Goal: Answer question/provide support: Share knowledge or assist other users

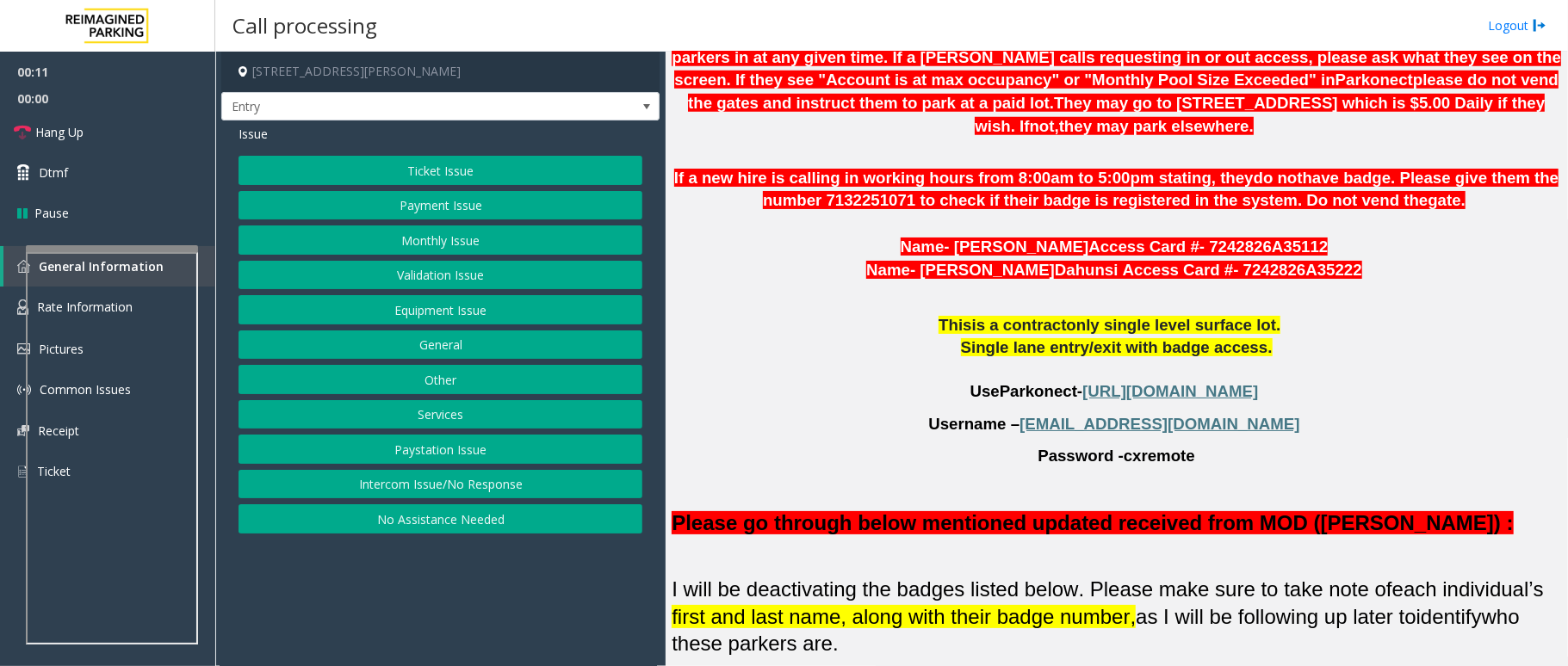
scroll to position [1147, 0]
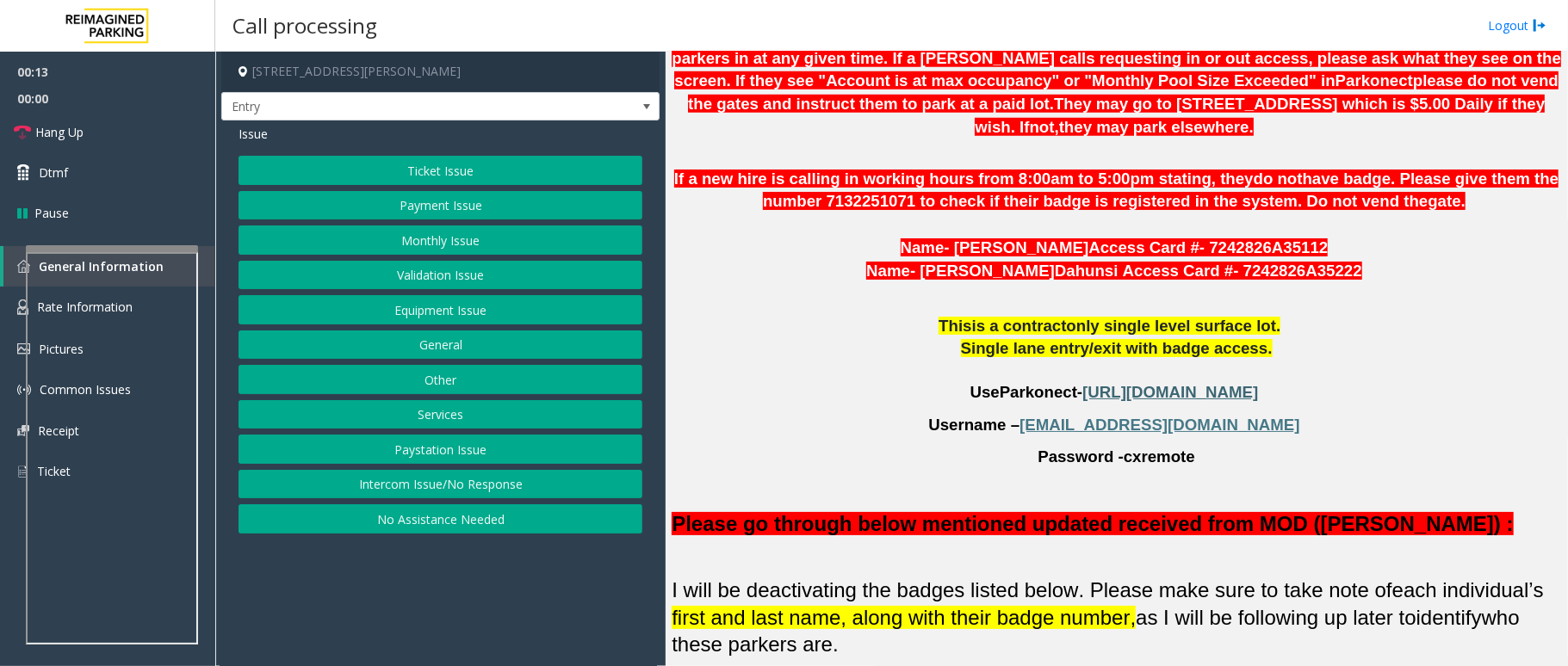
click at [1093, 401] on span "[URL][DOMAIN_NAME]" at bounding box center [1170, 392] width 176 height 18
click at [449, 415] on button "Services" at bounding box center [441, 415] width 404 height 30
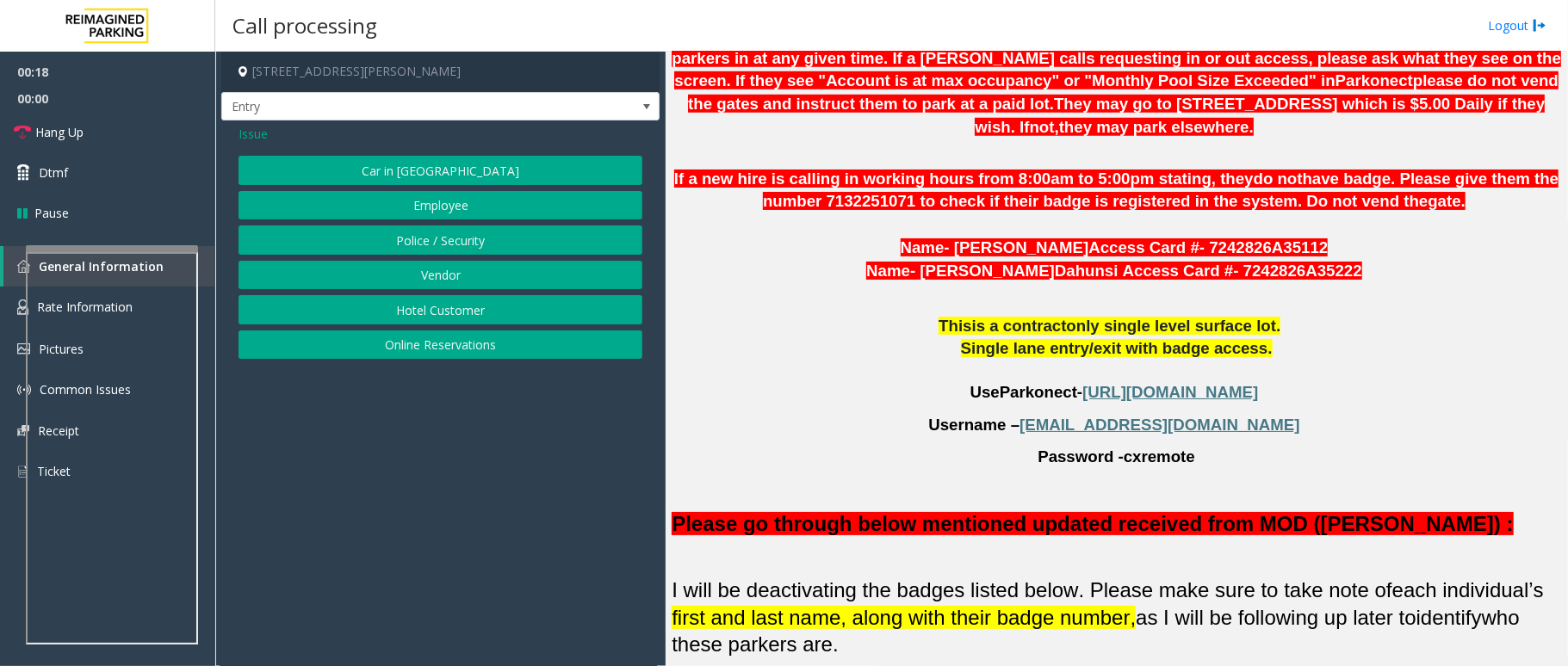
click at [439, 346] on button "Online Reservations" at bounding box center [441, 345] width 404 height 30
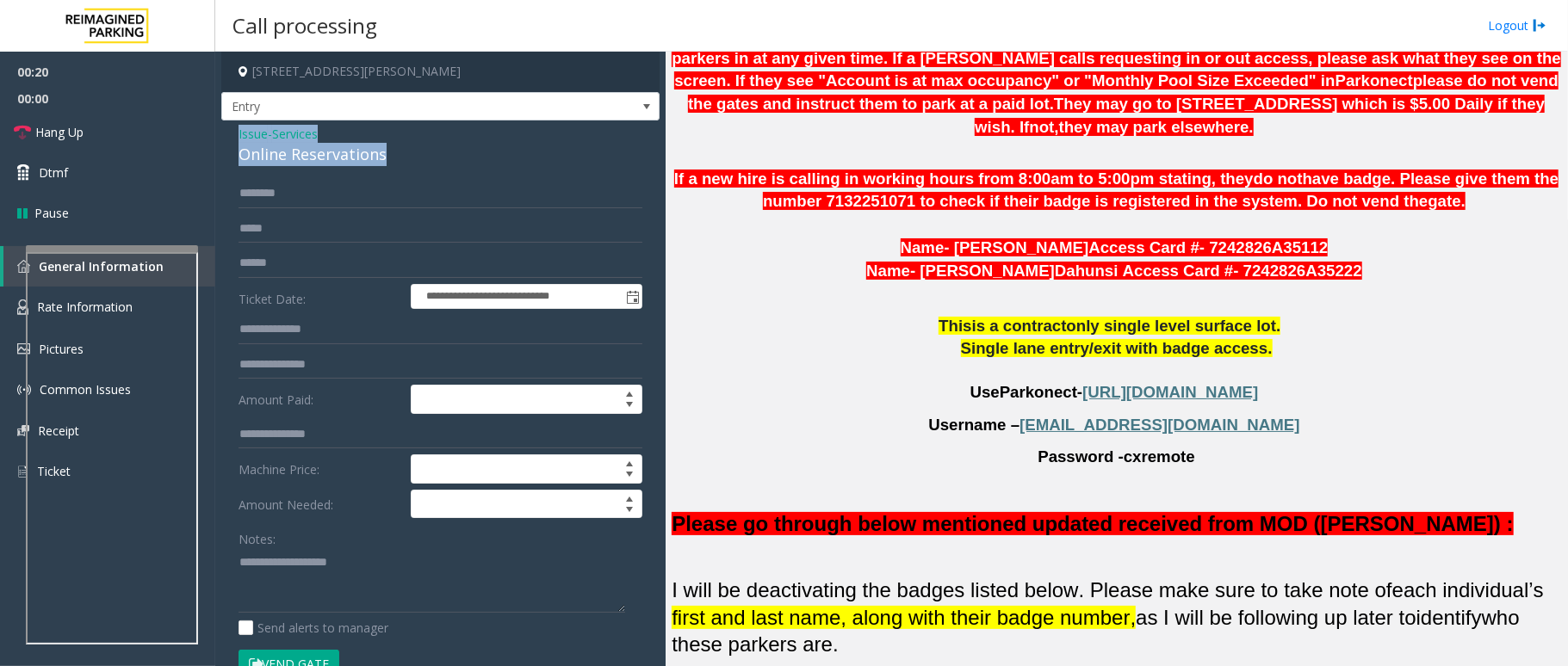
drag, startPoint x: 391, startPoint y: 158, endPoint x: 227, endPoint y: 136, distance: 165.5
click at [227, 136] on div "**********" at bounding box center [440, 619] width 438 height 999
click at [401, 583] on textarea at bounding box center [432, 581] width 387 height 65
click at [1257, 437] on p "Username – [EMAIL_ADDRESS][DOMAIN_NAME]" at bounding box center [1116, 425] width 890 height 23
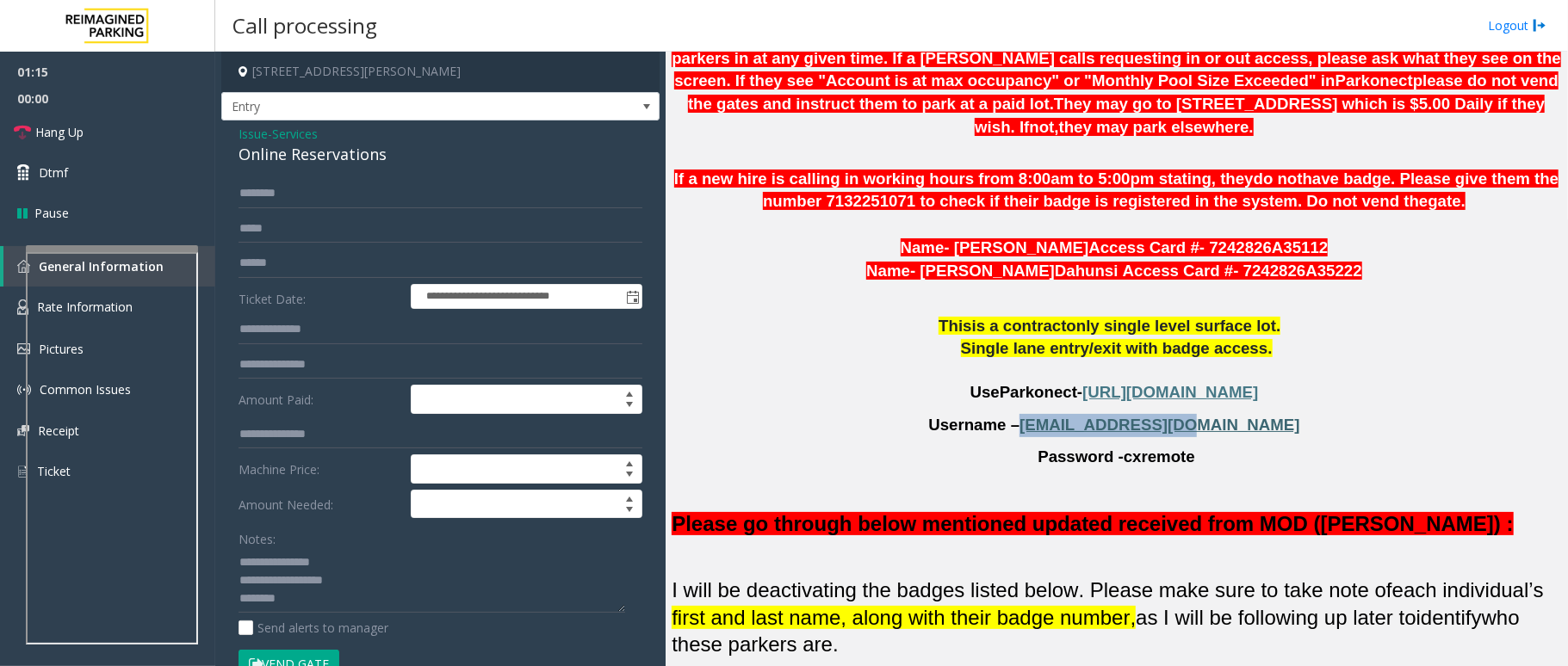
drag, startPoint x: 1072, startPoint y: 432, endPoint x: 1211, endPoint y: 437, distance: 139.1
click at [1211, 437] on p "Username – [EMAIL_ADDRESS][DOMAIN_NAME]" at bounding box center [1116, 425] width 890 height 23
click at [262, 599] on textarea at bounding box center [432, 581] width 387 height 65
drag, startPoint x: 256, startPoint y: 594, endPoint x: 272, endPoint y: 596, distance: 16.1
click at [262, 594] on textarea at bounding box center [432, 581] width 387 height 65
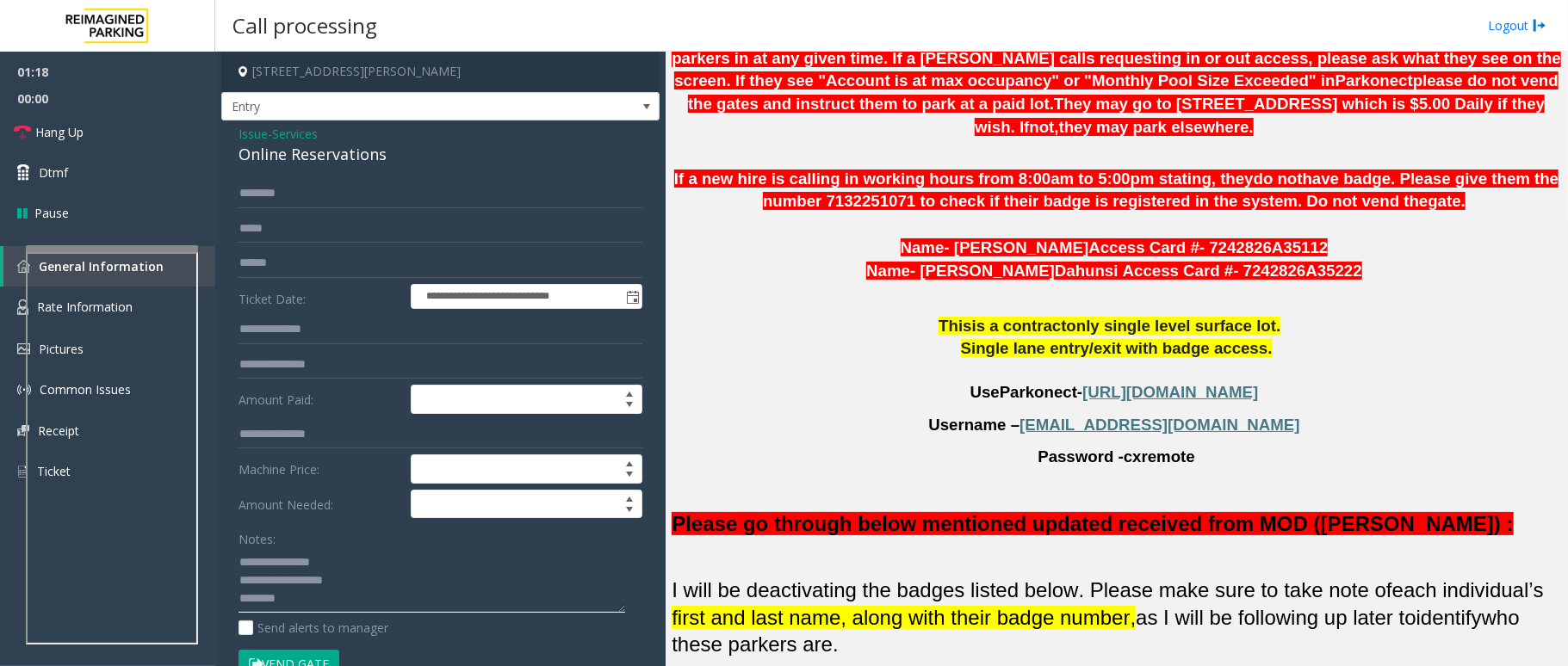
click at [266, 594] on textarea at bounding box center [432, 581] width 387 height 65
click at [294, 602] on textarea at bounding box center [432, 581] width 387 height 65
type textarea "**********"
click at [256, 135] on span "Issue" at bounding box center [253, 134] width 30 height 18
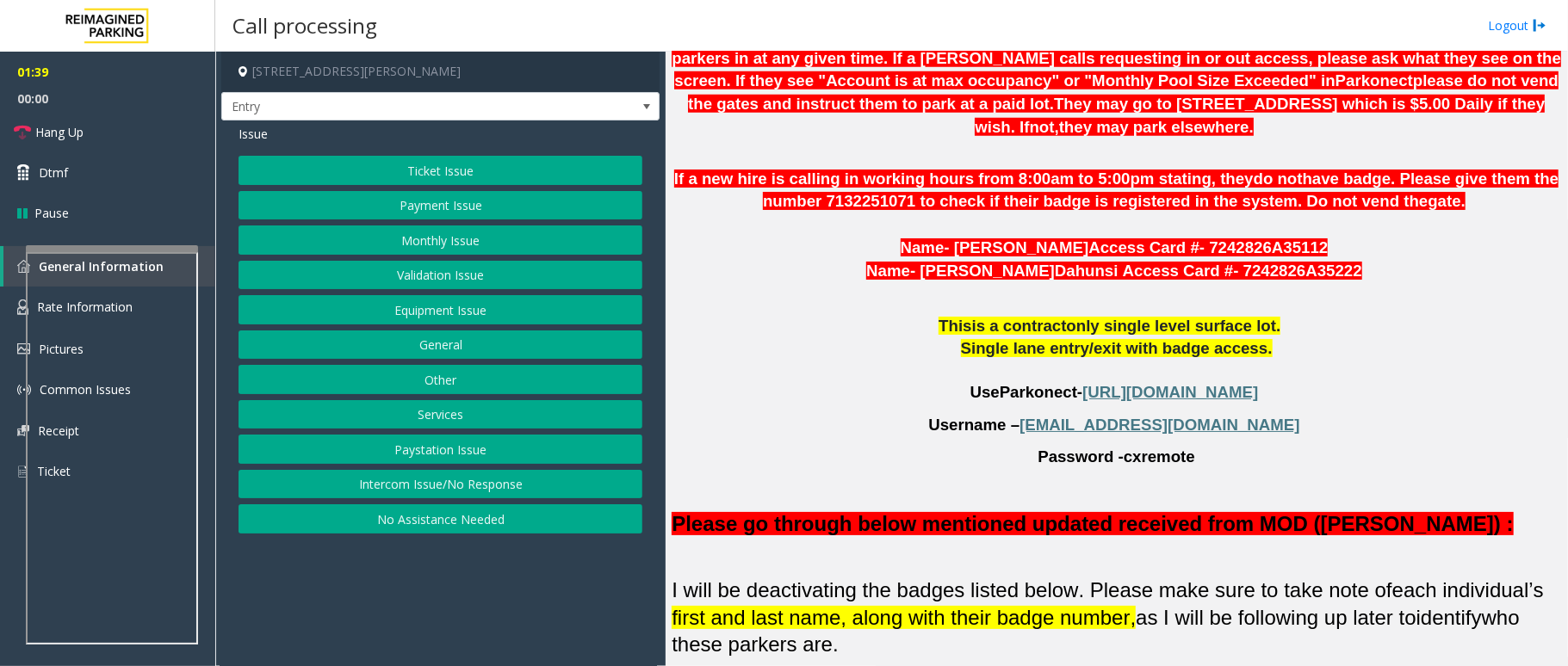
click at [439, 241] on button "Monthly Issue" at bounding box center [441, 240] width 404 height 30
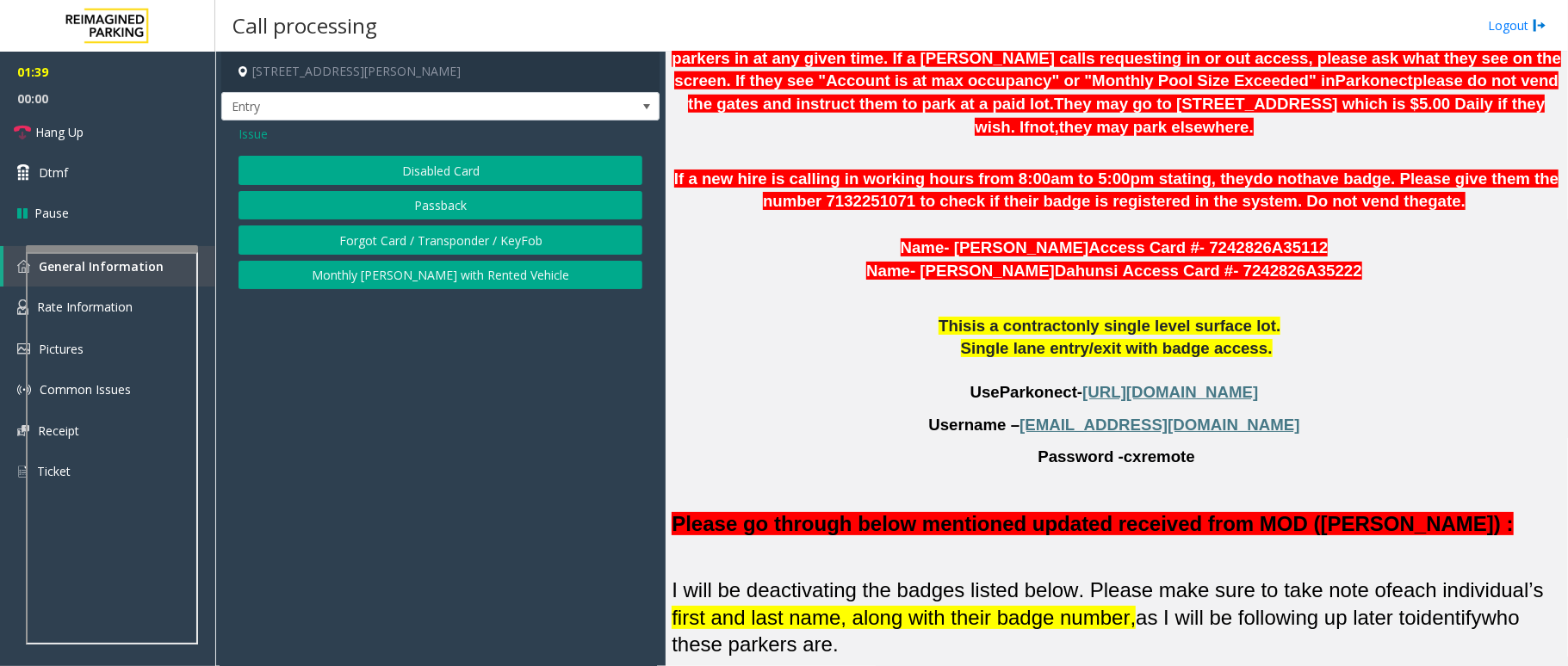
click at [437, 172] on button "Disabled Card" at bounding box center [441, 171] width 404 height 30
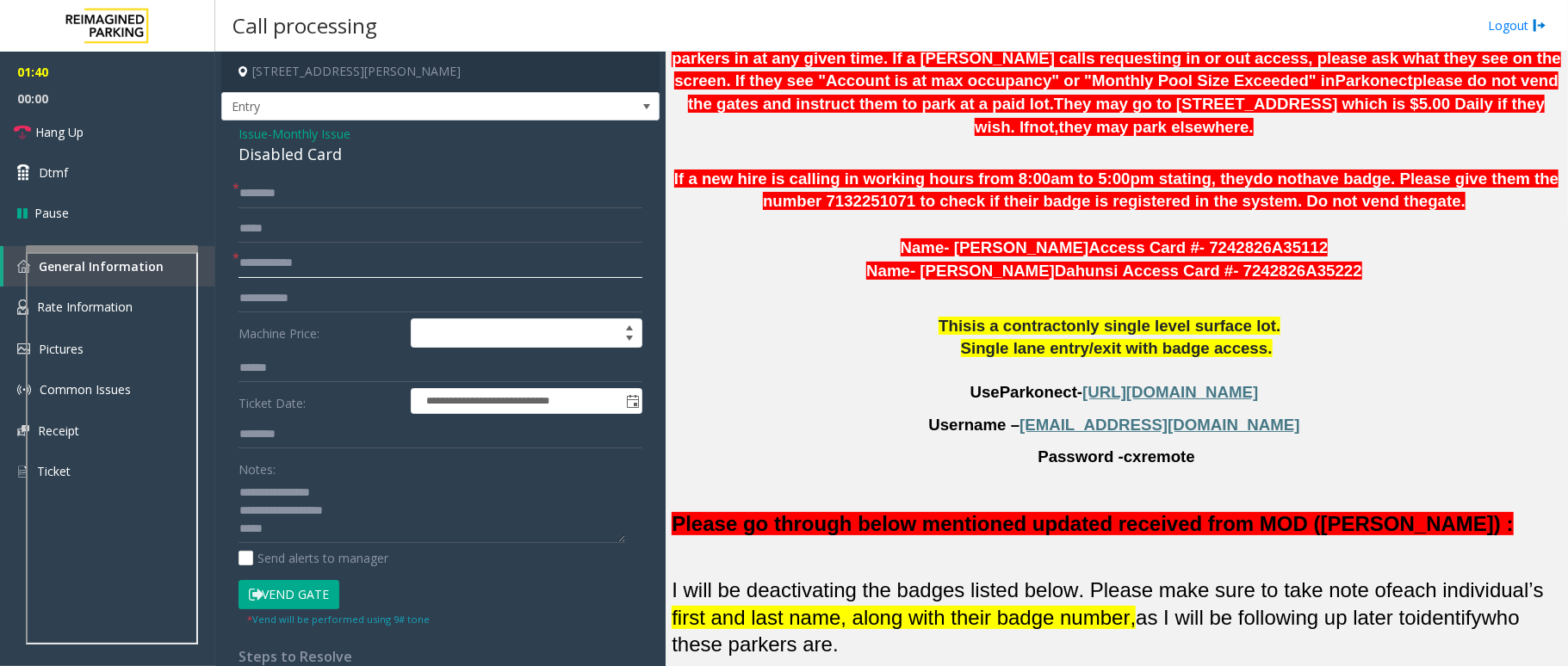
click at [311, 267] on input "text" at bounding box center [441, 263] width 404 height 30
drag, startPoint x: 360, startPoint y: 537, endPoint x: 225, endPoint y: 490, distance: 142.9
click at [228, 492] on div "**********" at bounding box center [440, 605] width 429 height 854
click at [295, 260] on input "text" at bounding box center [441, 263] width 404 height 30
type input "***"
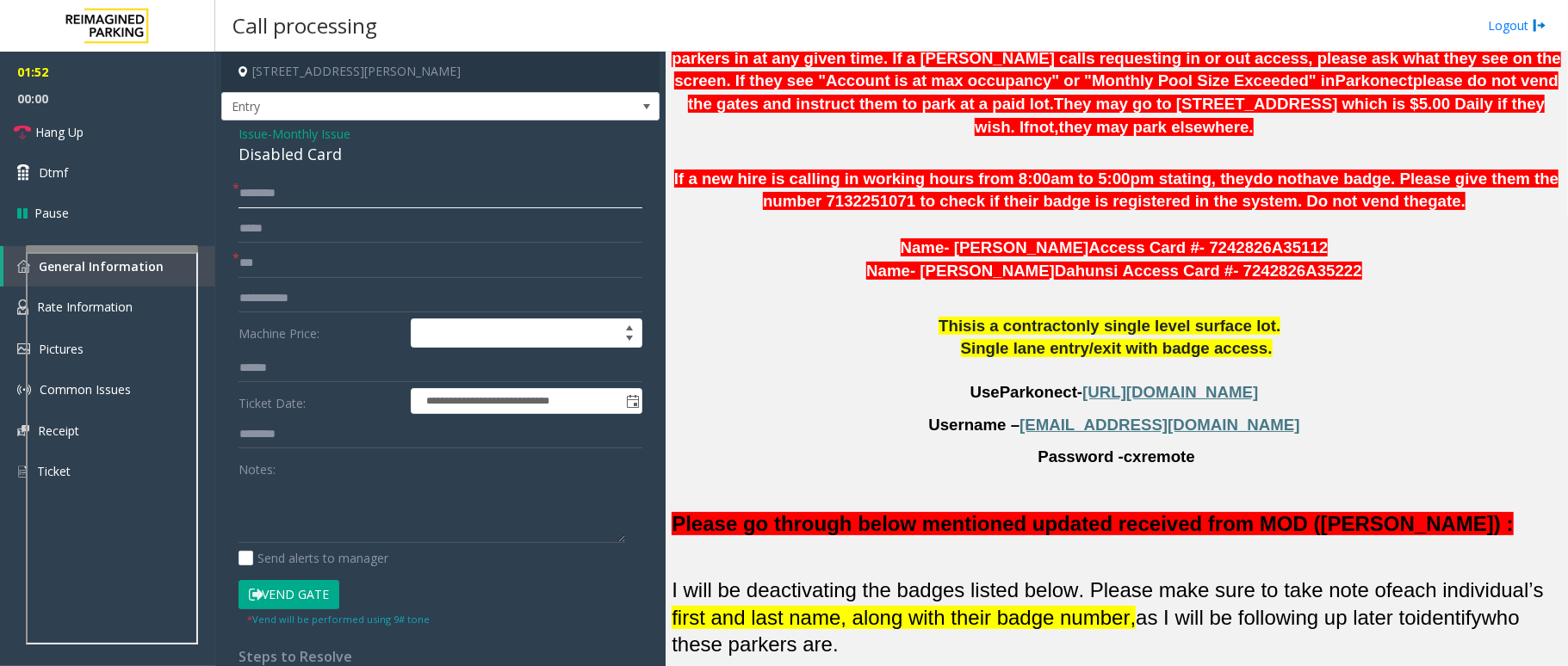
click at [368, 198] on input "text" at bounding box center [441, 193] width 404 height 30
drag, startPoint x: 1240, startPoint y: 437, endPoint x: 1072, endPoint y: 439, distance: 168.0
click at [1072, 437] on p "Username – [EMAIL_ADDRESS][DOMAIN_NAME]" at bounding box center [1116, 425] width 890 height 23
copy p "[EMAIL_ADDRESS][DOMAIN_NAME]"
click at [327, 198] on input "text" at bounding box center [441, 193] width 404 height 30
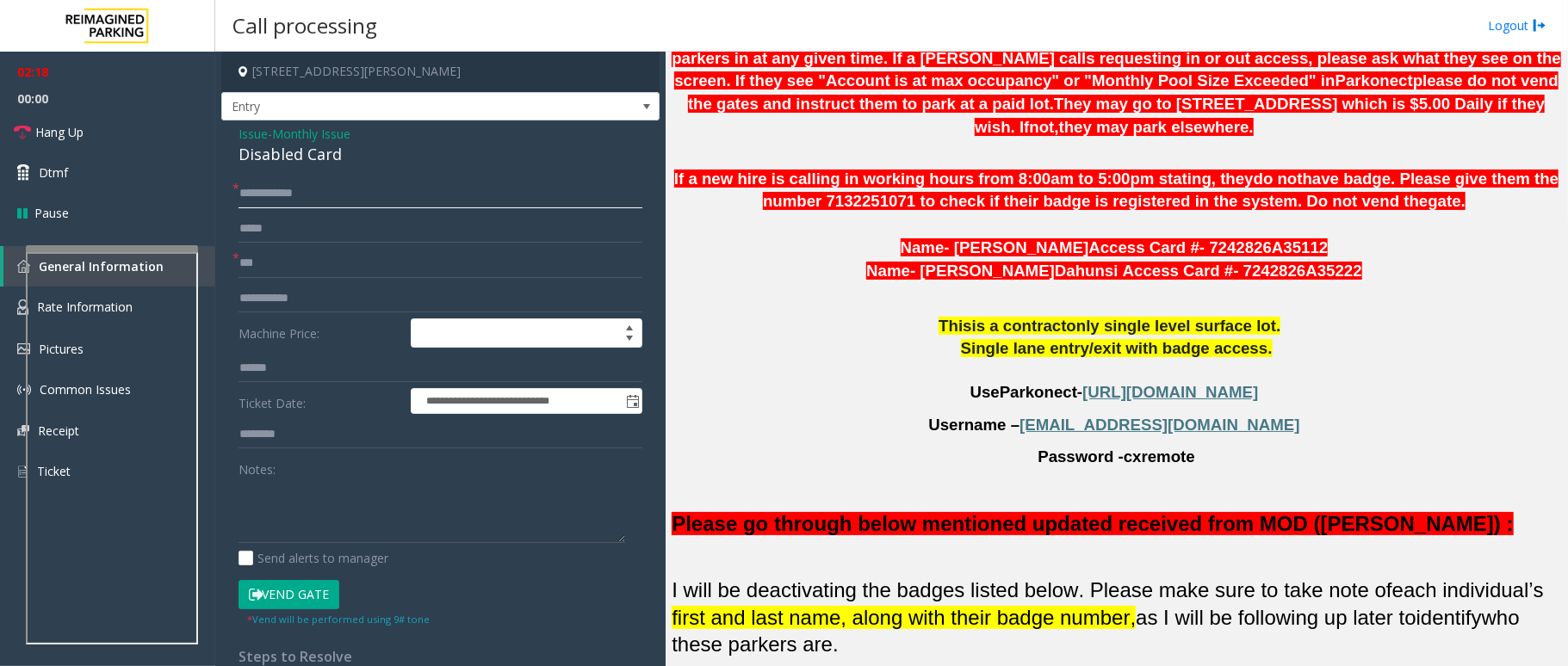
type input "**********"
click at [374, 503] on textarea at bounding box center [432, 511] width 387 height 65
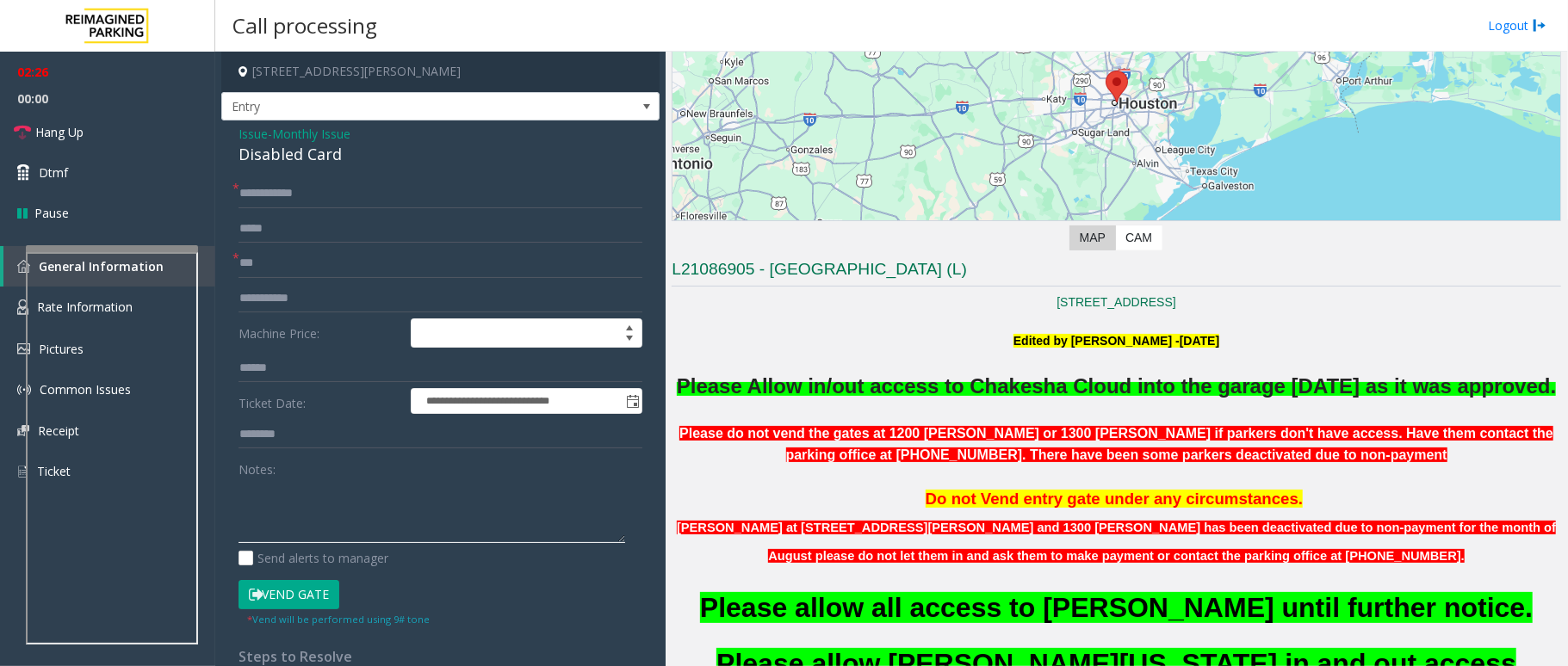
scroll to position [345, 0]
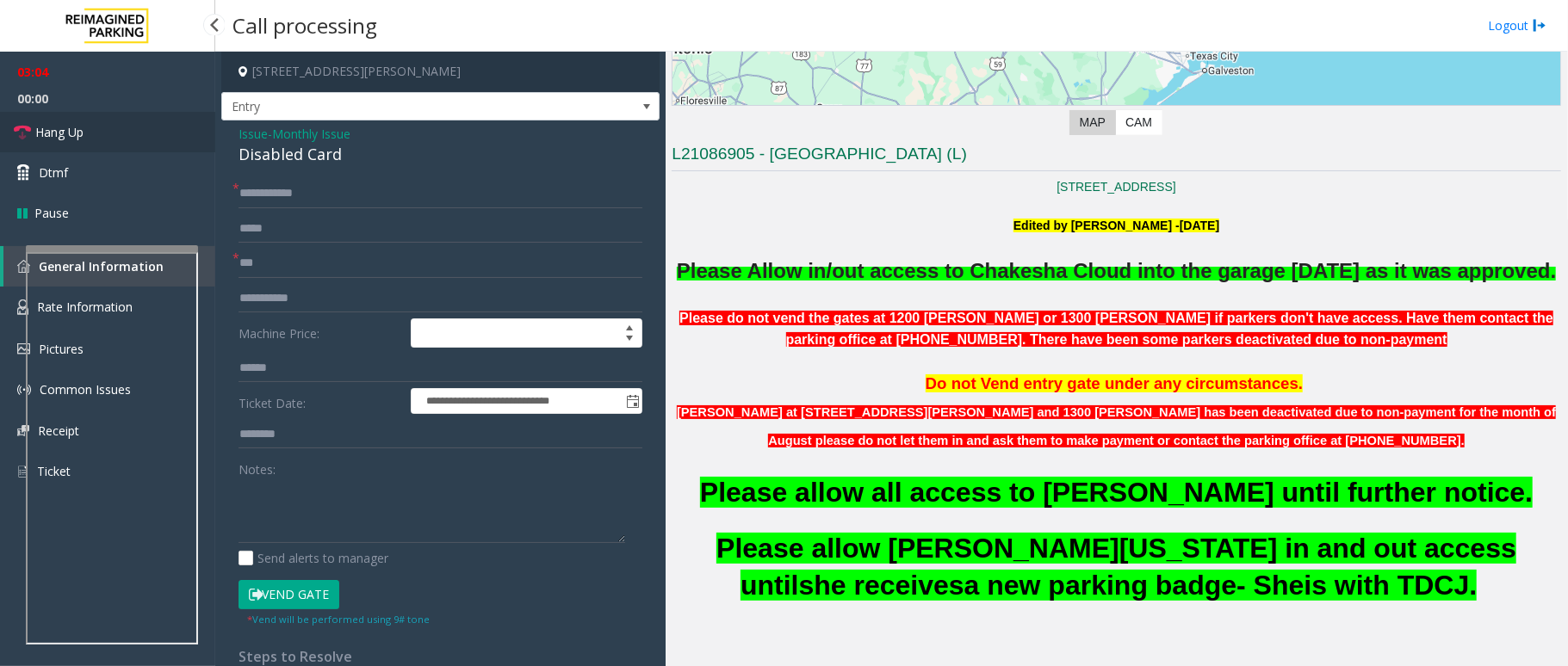
click at [81, 125] on span "Hang Up" at bounding box center [59, 132] width 48 height 18
click at [345, 539] on textarea at bounding box center [432, 511] width 387 height 65
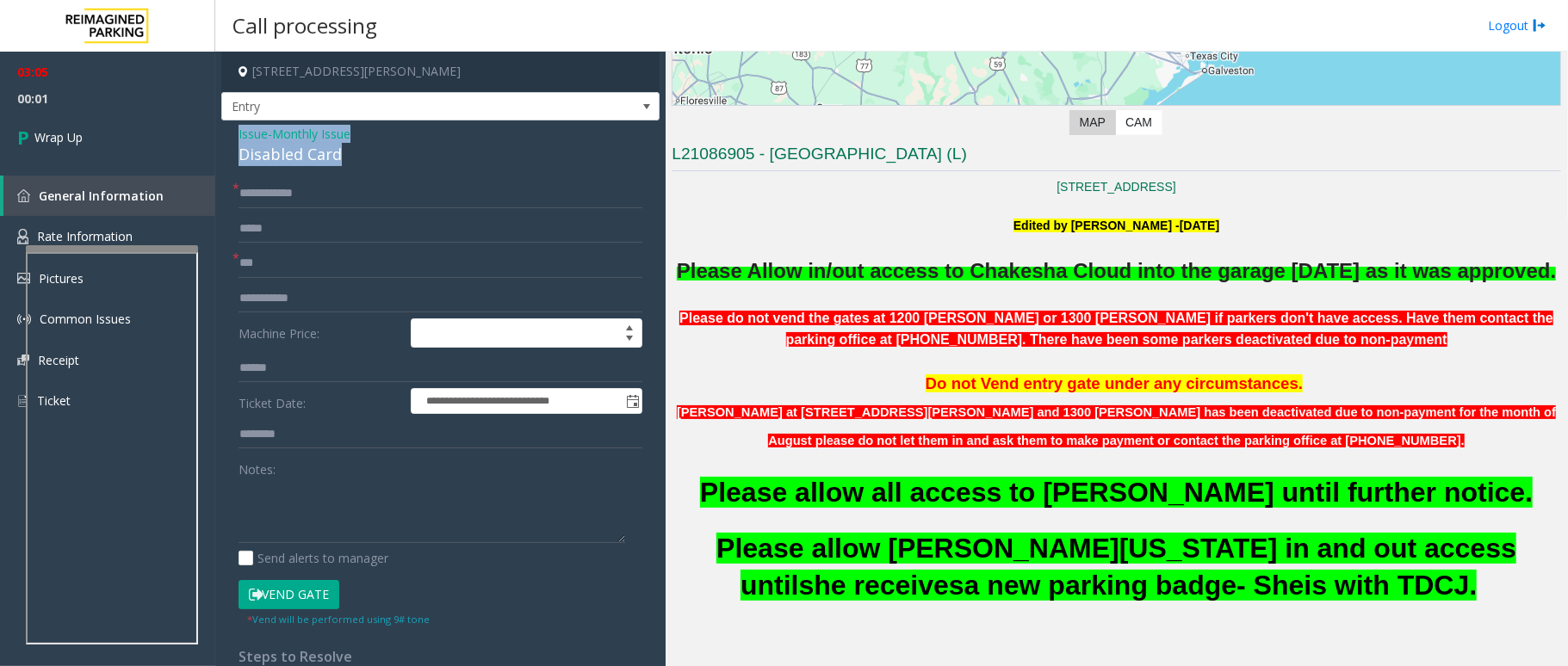
drag, startPoint x: 356, startPoint y: 152, endPoint x: 227, endPoint y: 129, distance: 131.0
click at [227, 129] on div "**********" at bounding box center [440, 585] width 438 height 930
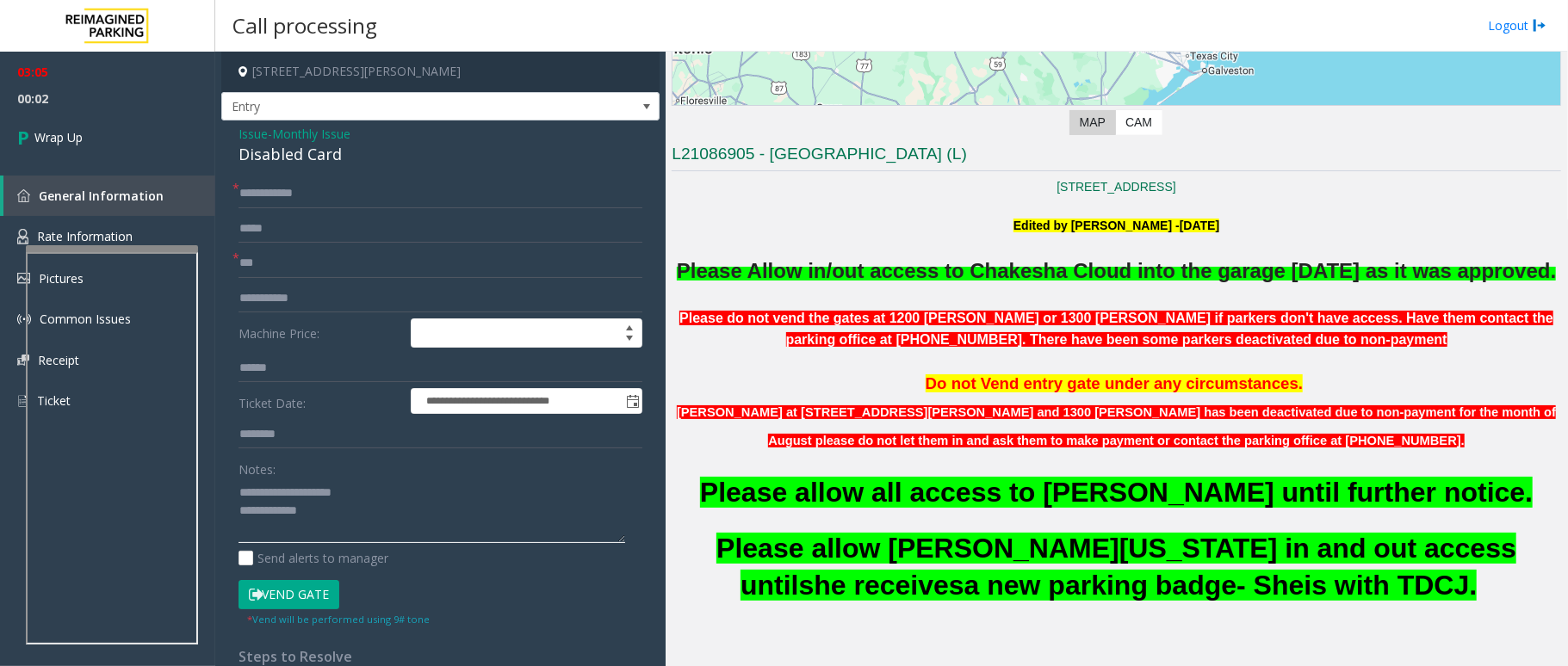
click at [353, 513] on textarea at bounding box center [432, 511] width 387 height 65
type textarea "**********"
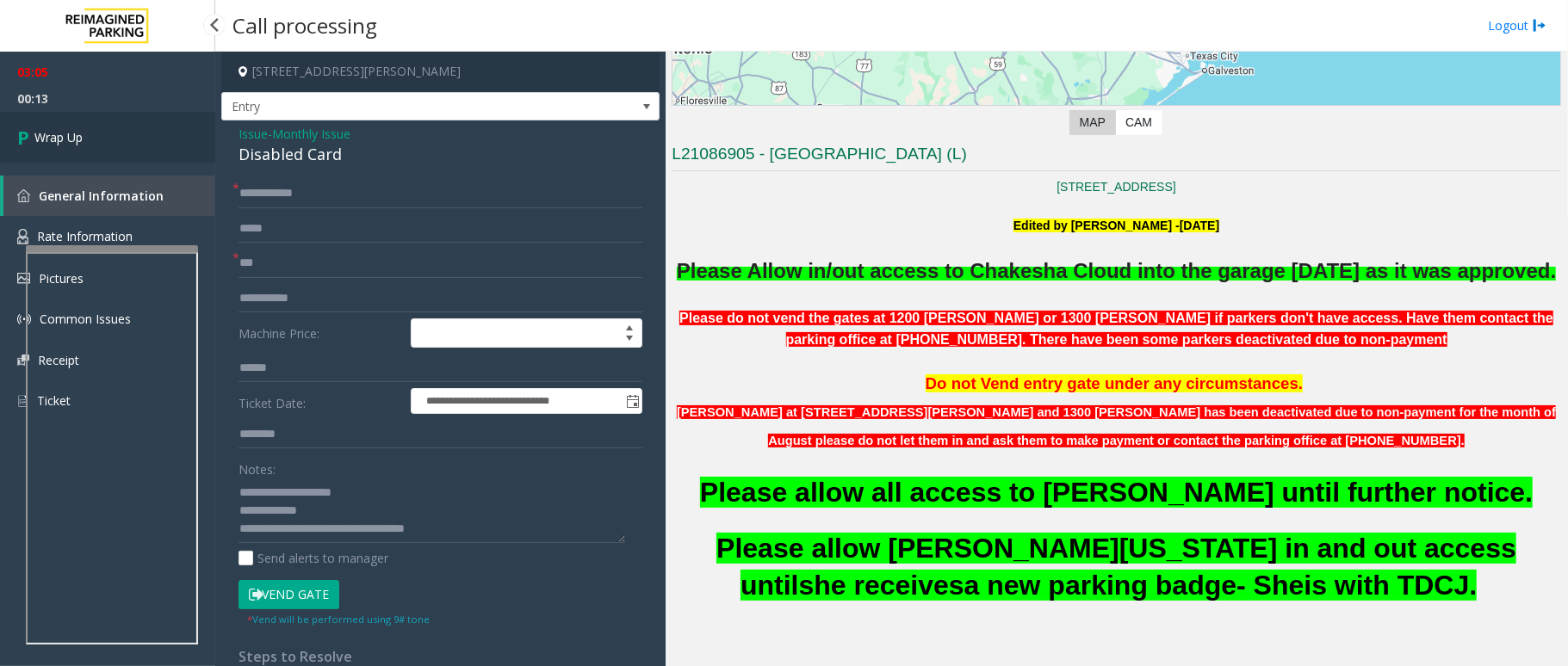
click at [93, 141] on link "Wrap Up" at bounding box center [108, 137] width 216 height 51
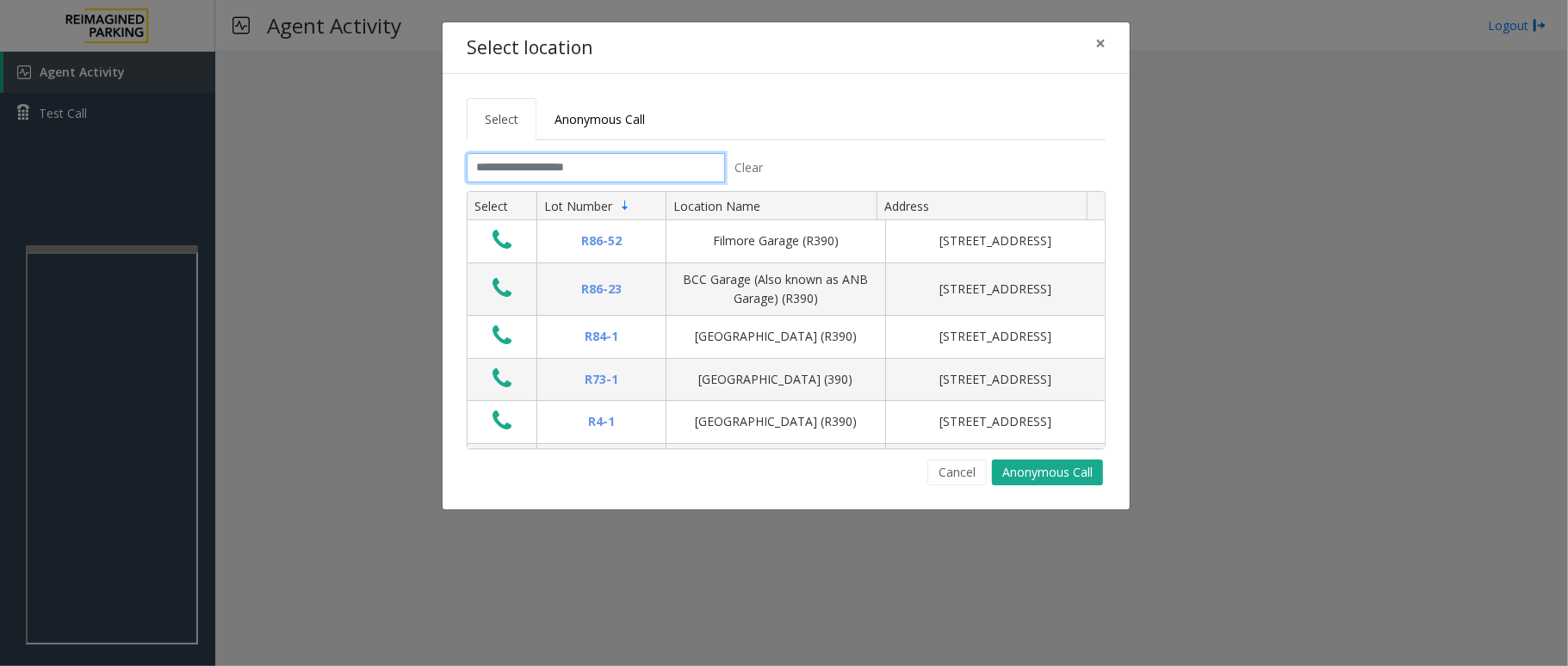
click at [615, 166] on input "text" at bounding box center [596, 168] width 259 height 30
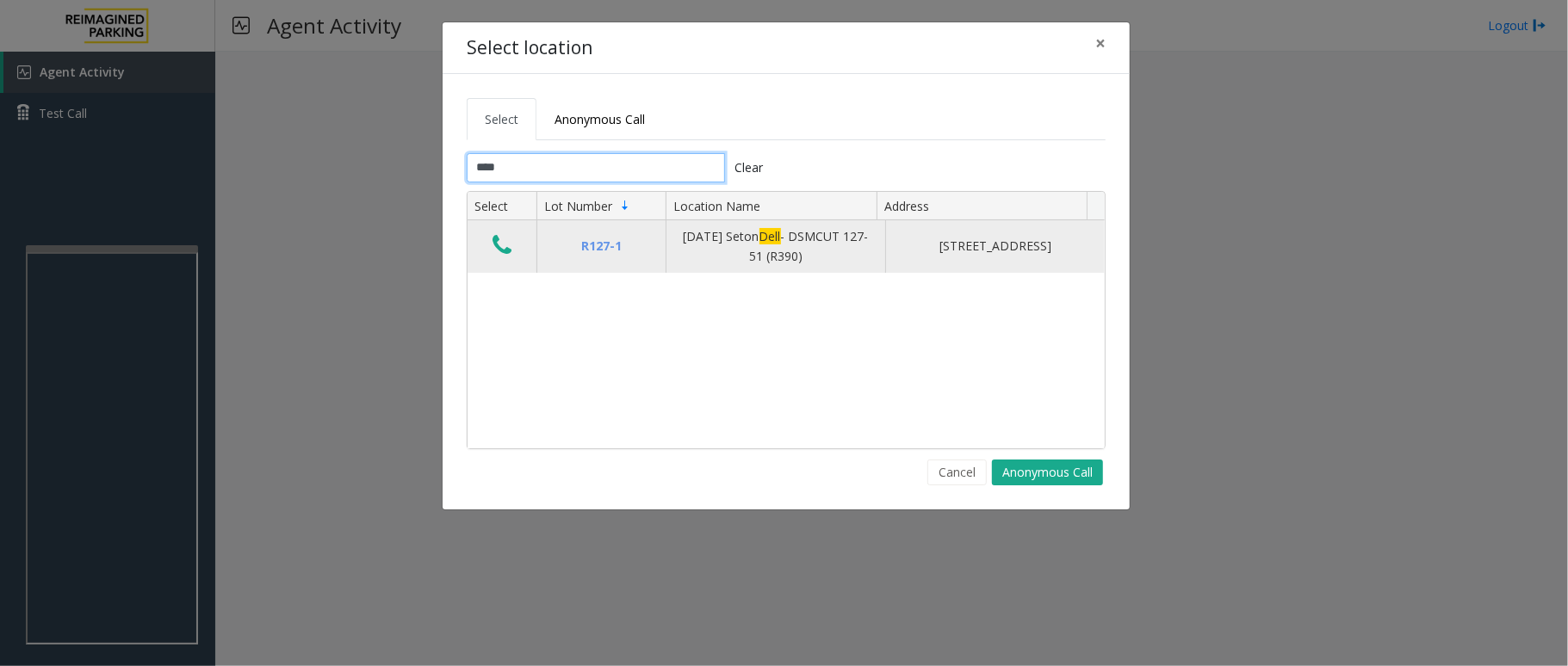
type input "****"
click at [501, 246] on icon "Data table" at bounding box center [501, 245] width 19 height 24
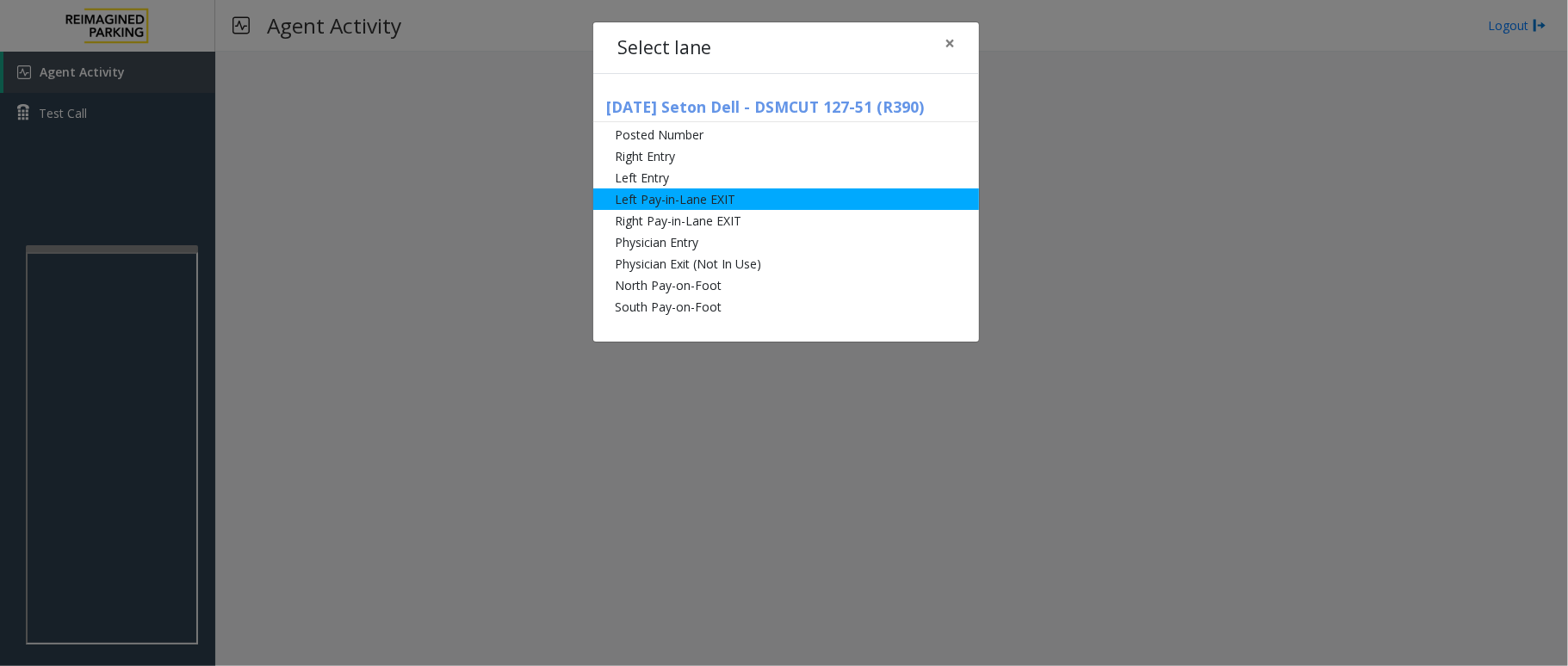
click at [787, 203] on li "Left Pay-in-Lane EXIT" at bounding box center [787, 199] width 386 height 22
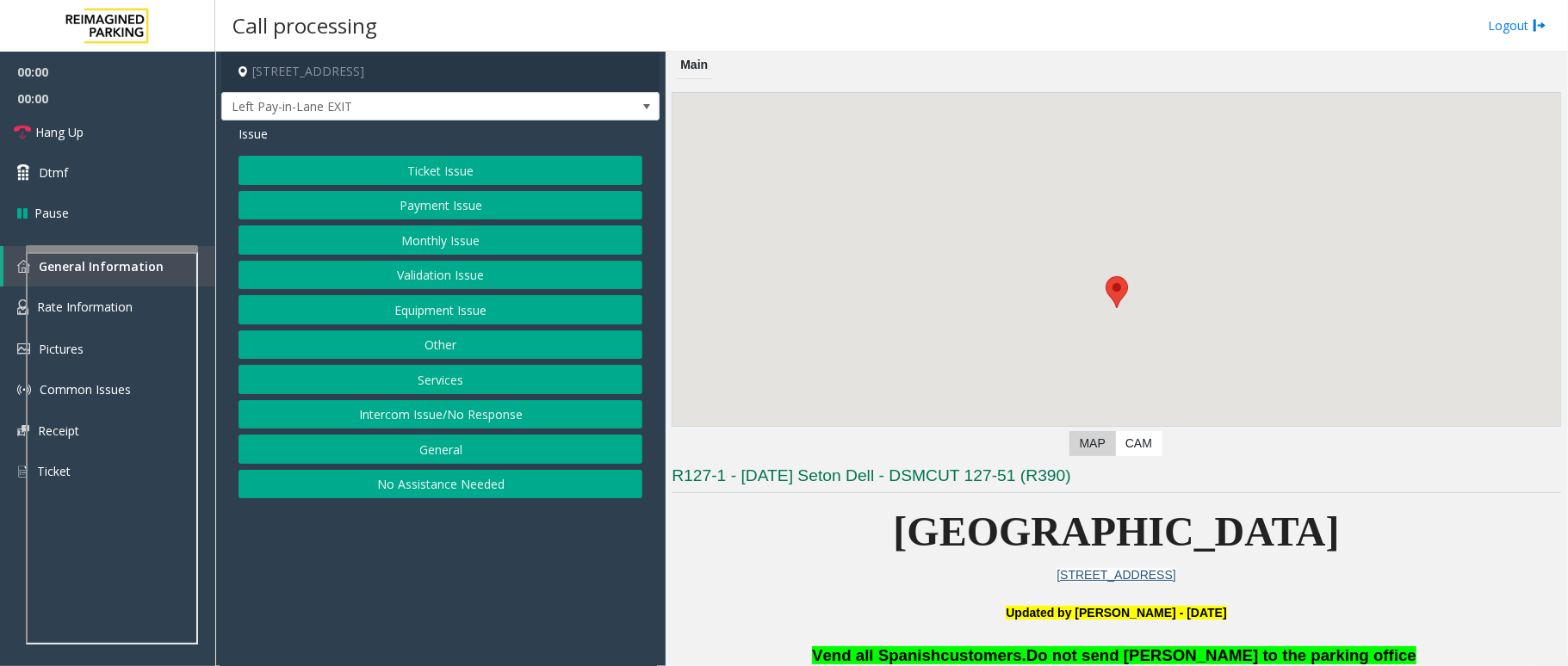
click at [483, 377] on button "Services" at bounding box center [441, 380] width 404 height 30
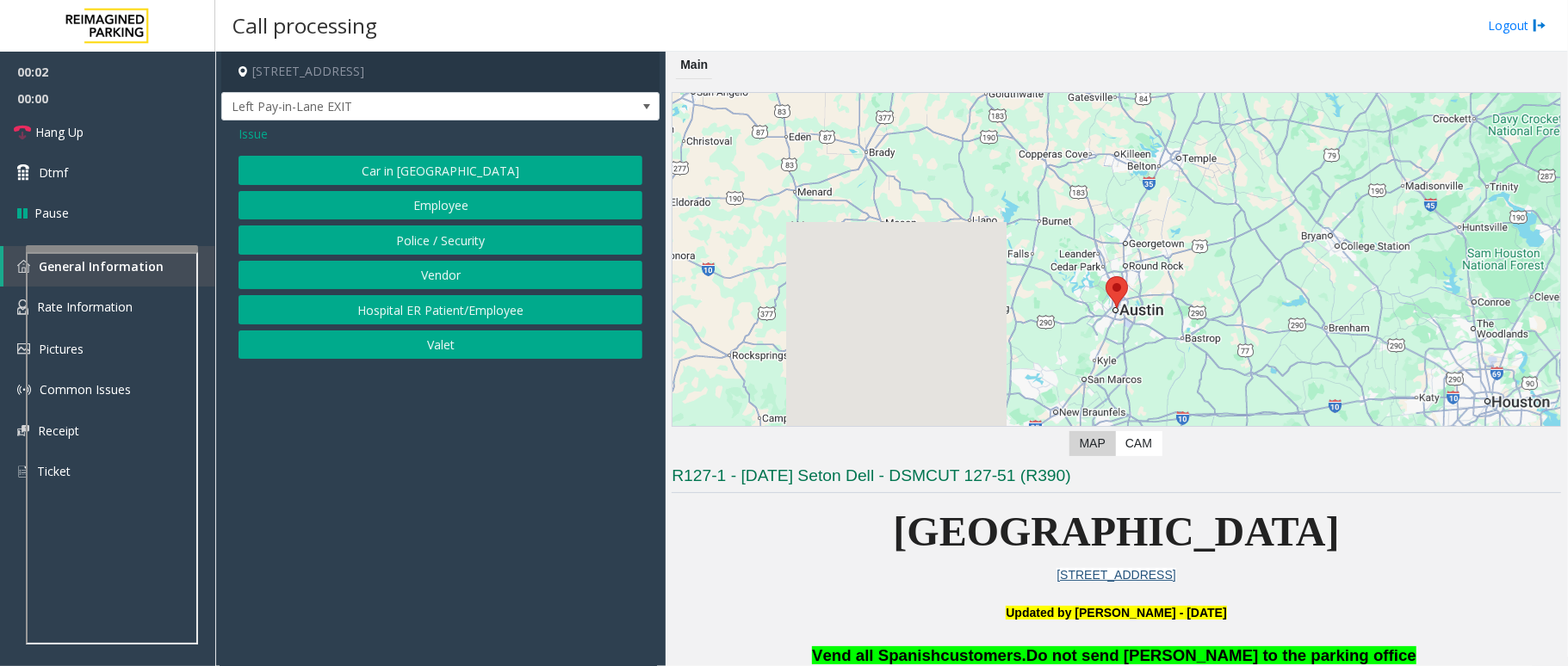
click at [482, 238] on button "Police / Security" at bounding box center [441, 240] width 404 height 30
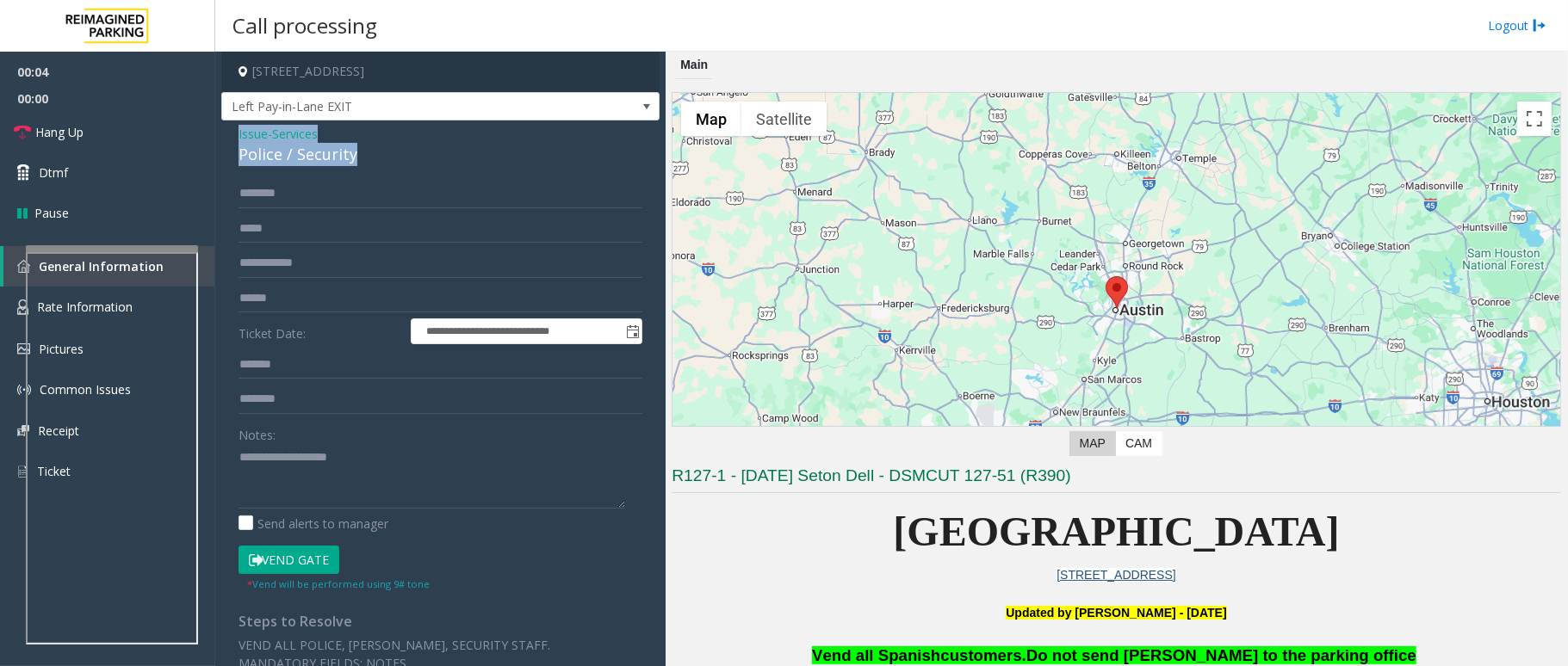
drag, startPoint x: 352, startPoint y: 156, endPoint x: 225, endPoint y: 133, distance: 129.1
click at [225, 133] on div "**********" at bounding box center [440, 405] width 438 height 569
drag, startPoint x: 348, startPoint y: 461, endPoint x: 360, endPoint y: 469, distance: 14.4
click at [349, 461] on textarea at bounding box center [432, 477] width 387 height 65
click at [368, 478] on textarea at bounding box center [432, 477] width 387 height 65
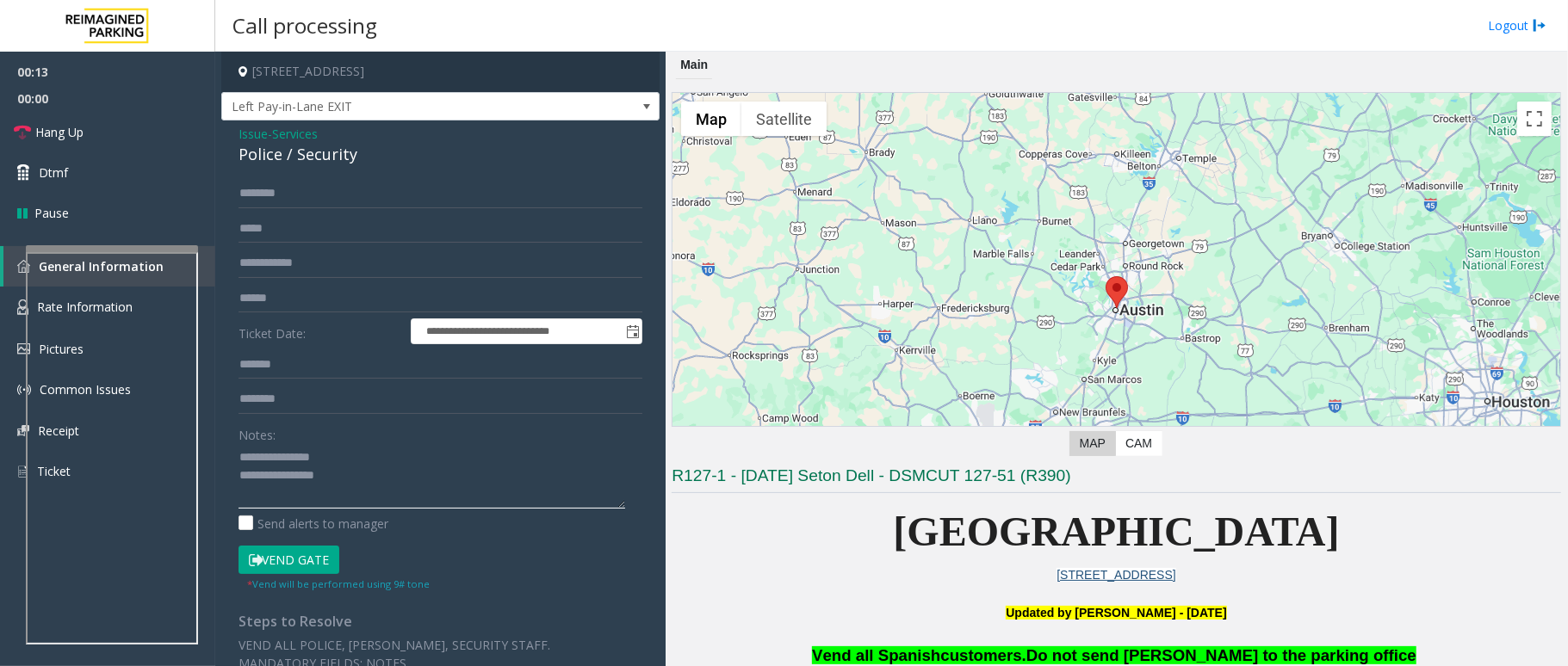
type textarea "**********"
click at [286, 298] on input "text" at bounding box center [441, 298] width 404 height 30
type input "****"
click at [301, 195] on input "text" at bounding box center [441, 193] width 404 height 30
type input "*"
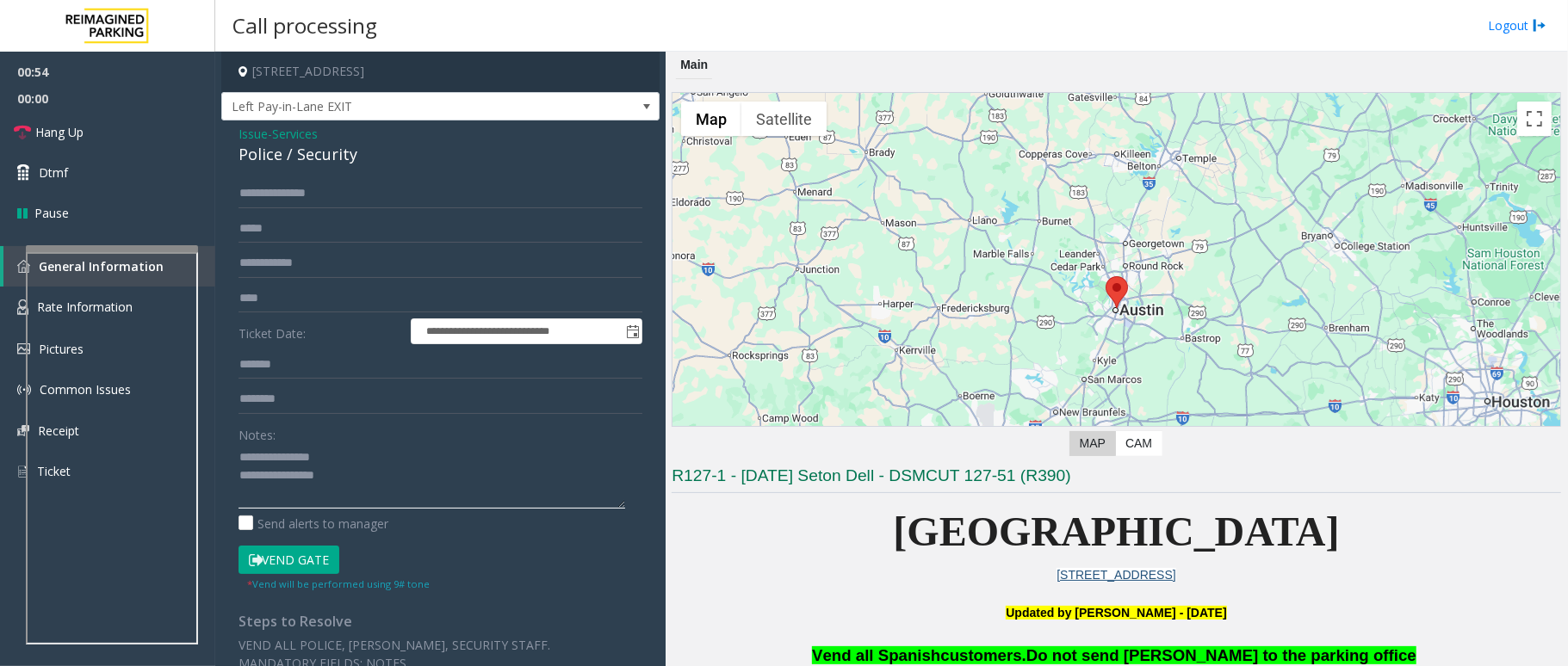
drag, startPoint x: 424, startPoint y: 495, endPoint x: 529, endPoint y: 527, distance: 109.8
click at [426, 495] on textarea at bounding box center [432, 477] width 387 height 65
click at [293, 191] on input "**********" at bounding box center [441, 193] width 404 height 30
click at [304, 193] on input "**********" at bounding box center [441, 193] width 404 height 30
click at [284, 191] on input "**********" at bounding box center [441, 193] width 404 height 30
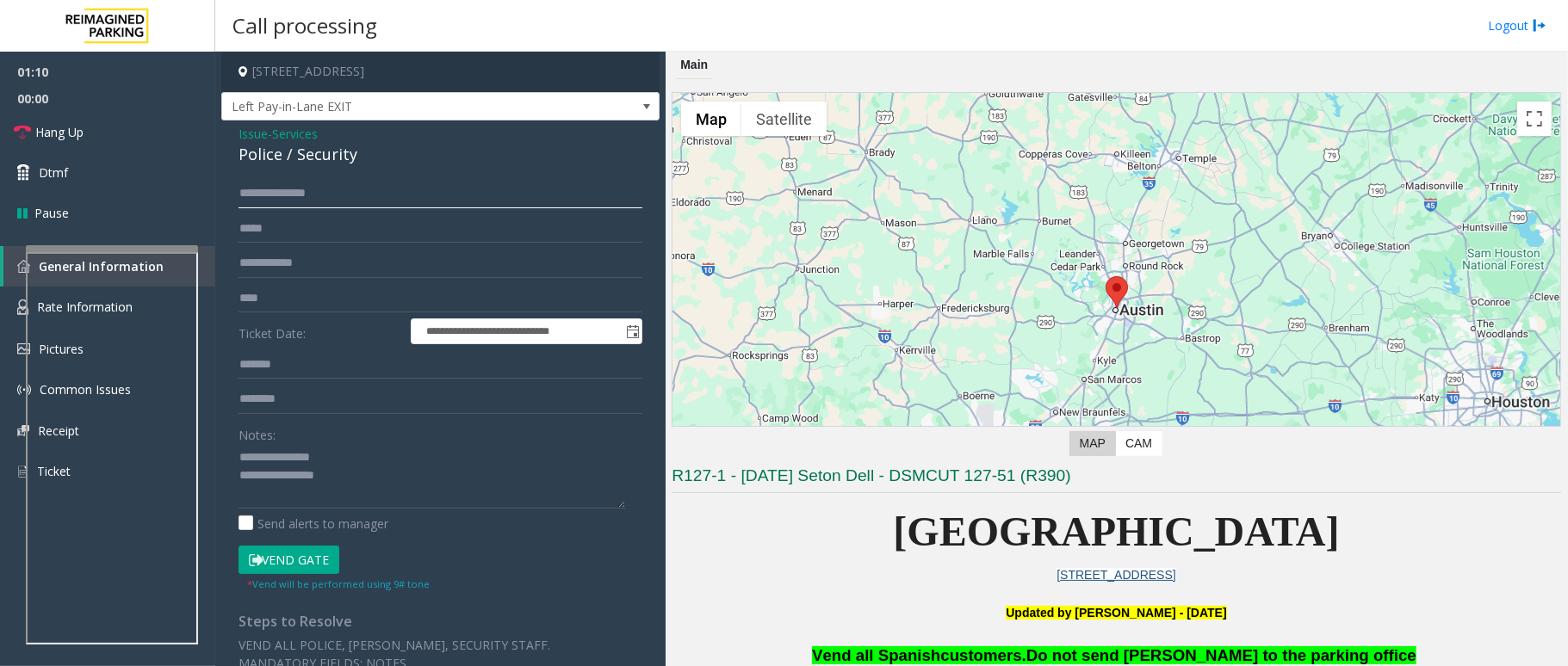
click at [291, 191] on input "**********" at bounding box center [441, 193] width 404 height 30
click at [287, 552] on button "Vend Gate" at bounding box center [289, 560] width 101 height 30
click at [355, 466] on textarea at bounding box center [432, 477] width 387 height 65
click at [368, 478] on textarea at bounding box center [432, 477] width 387 height 65
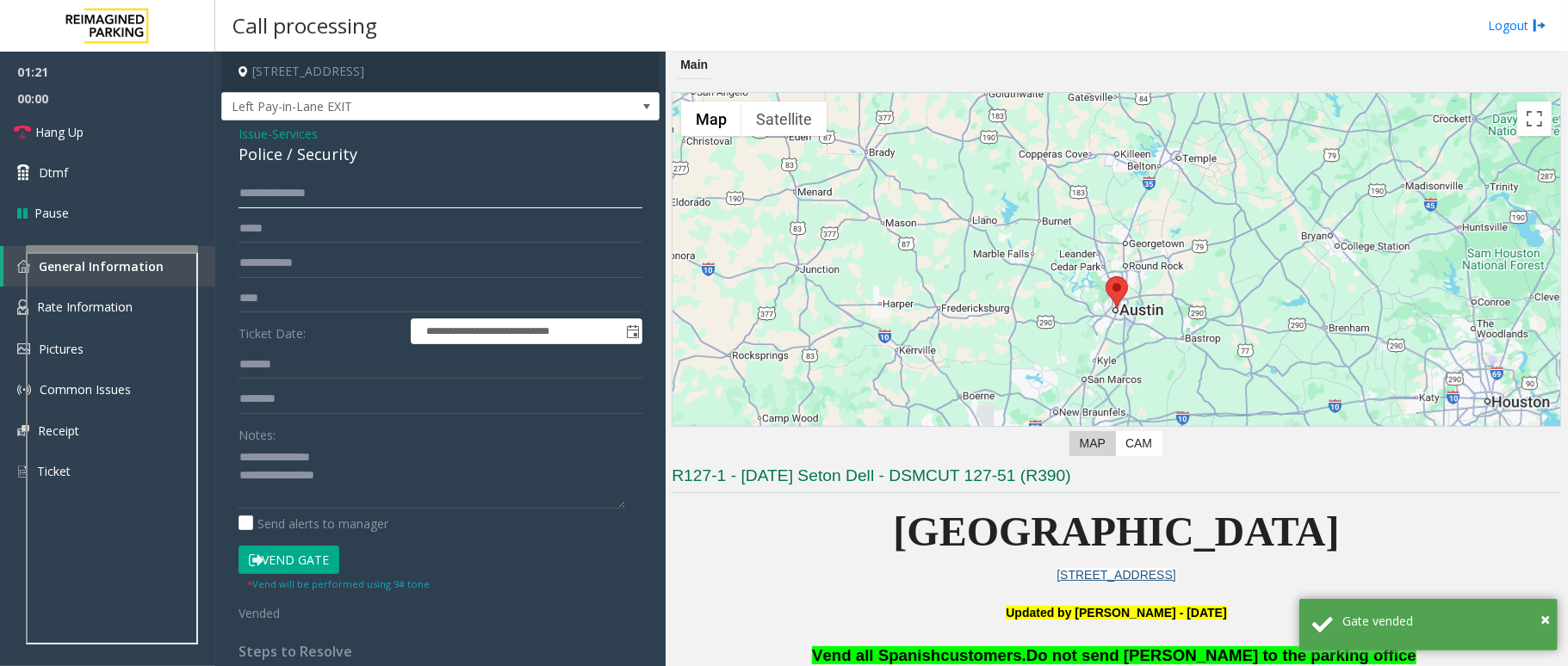
drag, startPoint x: 277, startPoint y: 194, endPoint x: 238, endPoint y: 191, distance: 39.1
click at [238, 191] on div "**********" at bounding box center [440, 440] width 429 height 523
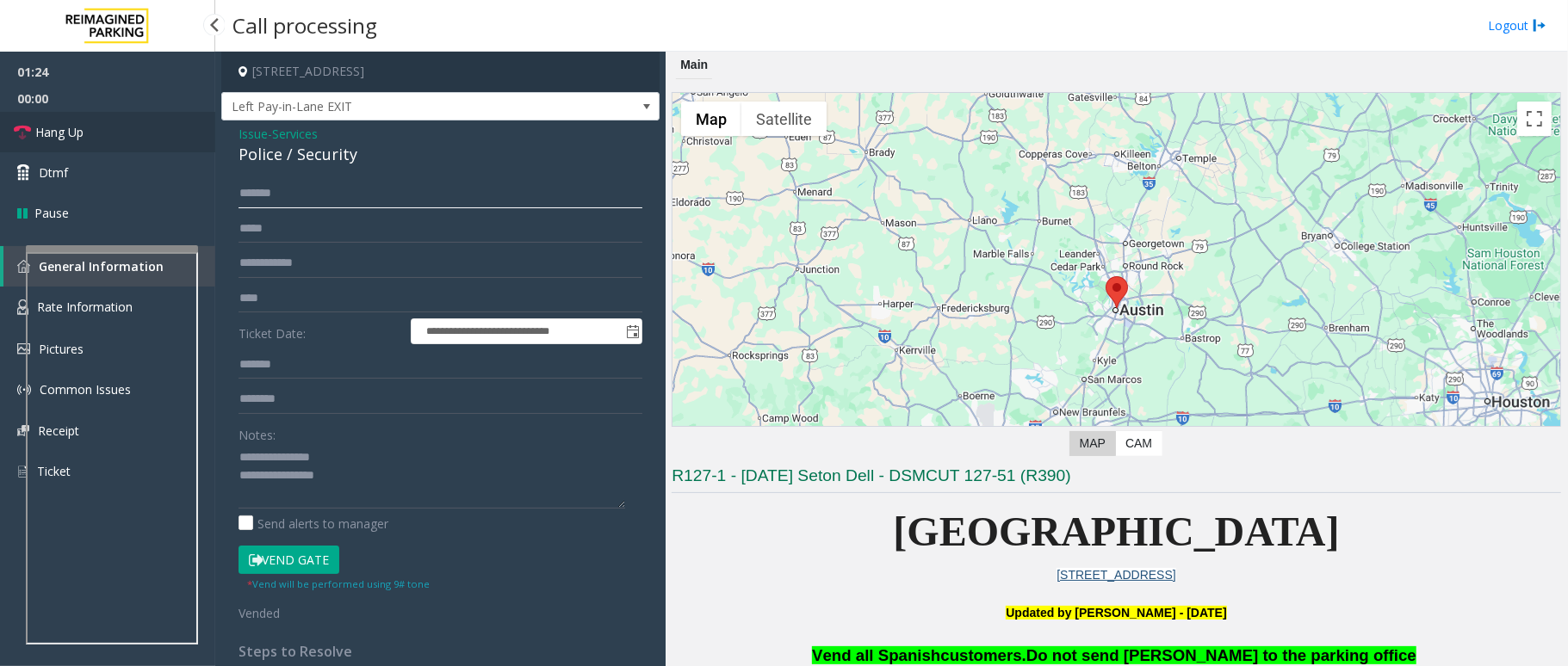
type input "******"
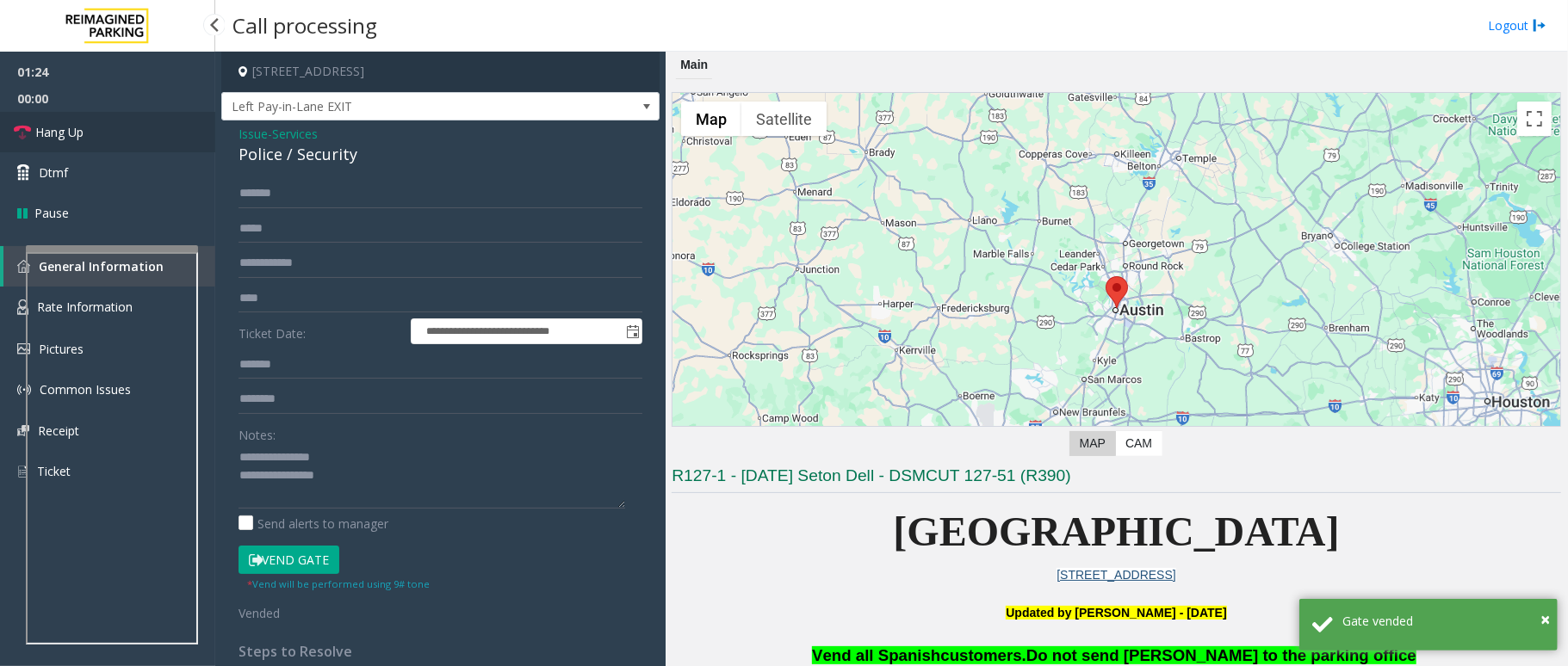
click at [84, 122] on link "Hang Up" at bounding box center [108, 132] width 216 height 40
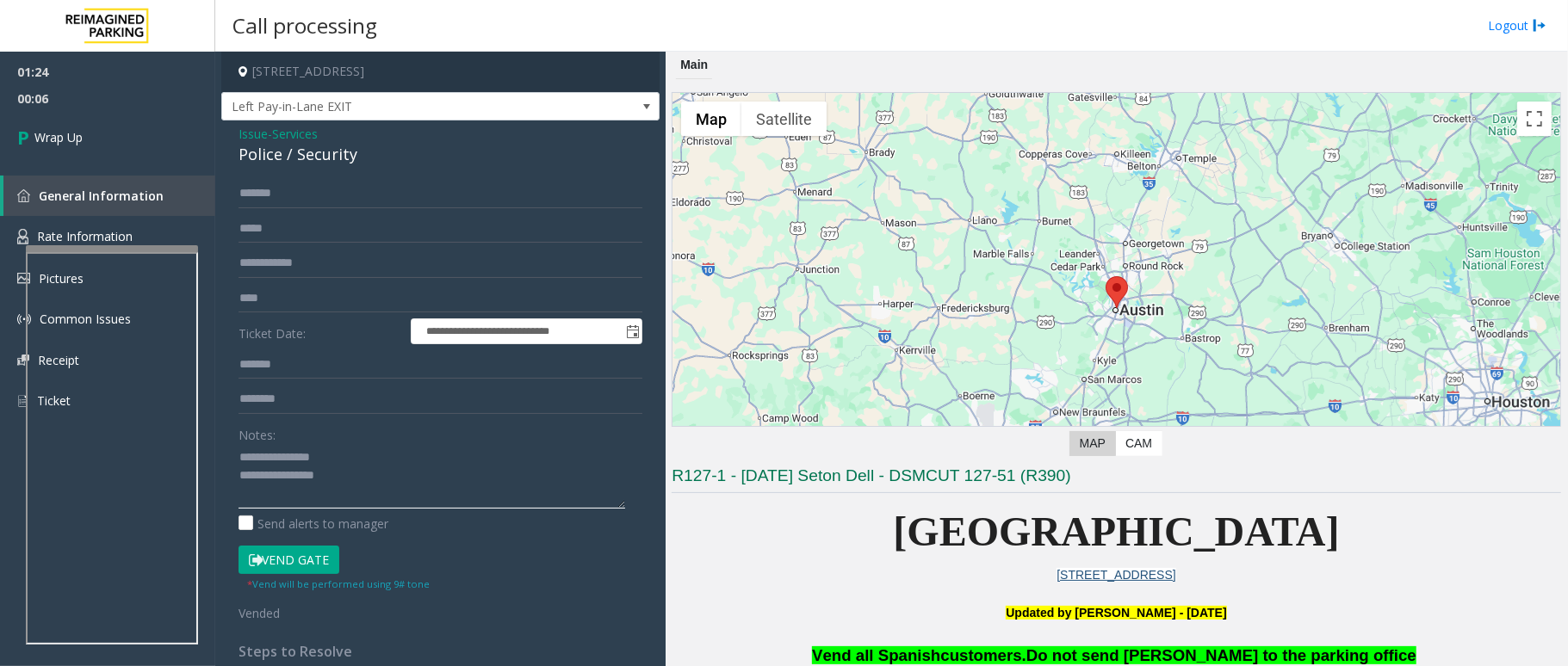
click at [355, 476] on textarea at bounding box center [432, 477] width 387 height 65
type textarea "**********"
click at [66, 120] on link "Wrap Up" at bounding box center [108, 137] width 216 height 51
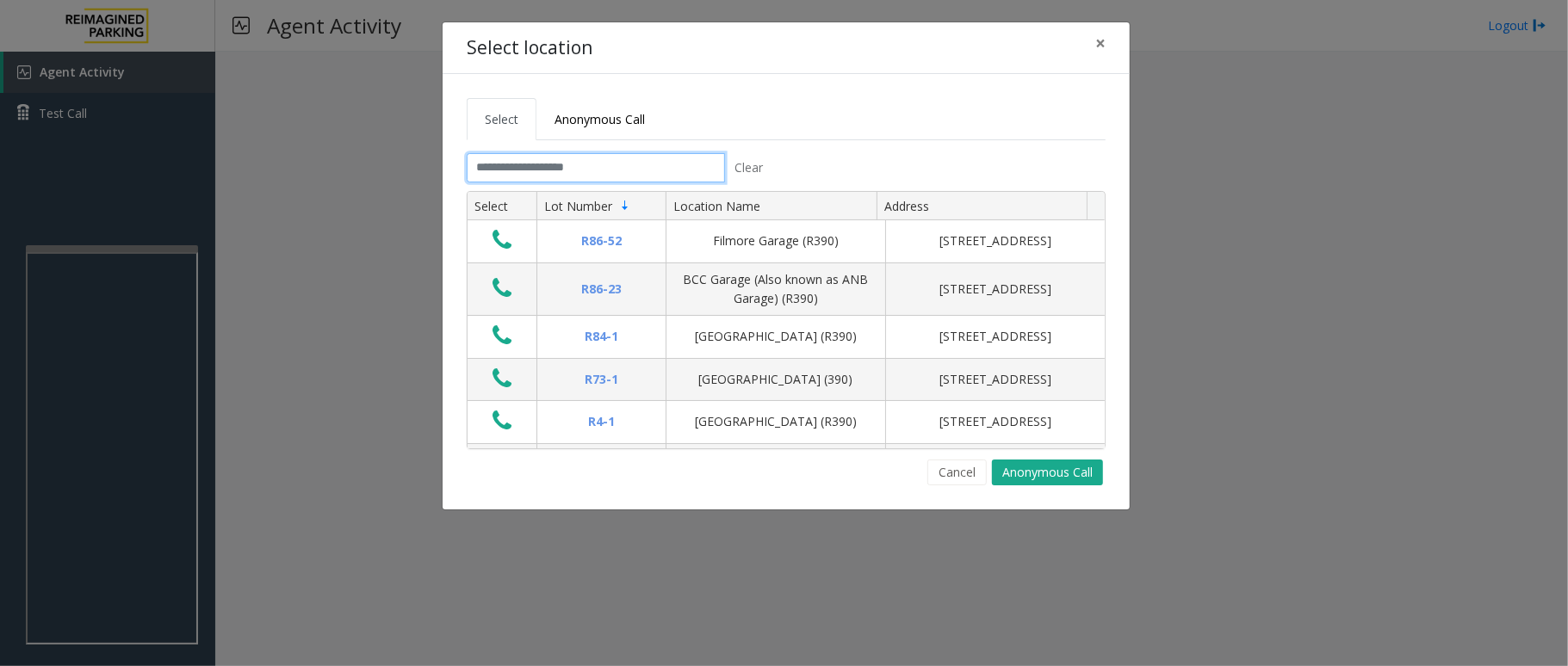
click at [559, 170] on input "text" at bounding box center [596, 168] width 259 height 30
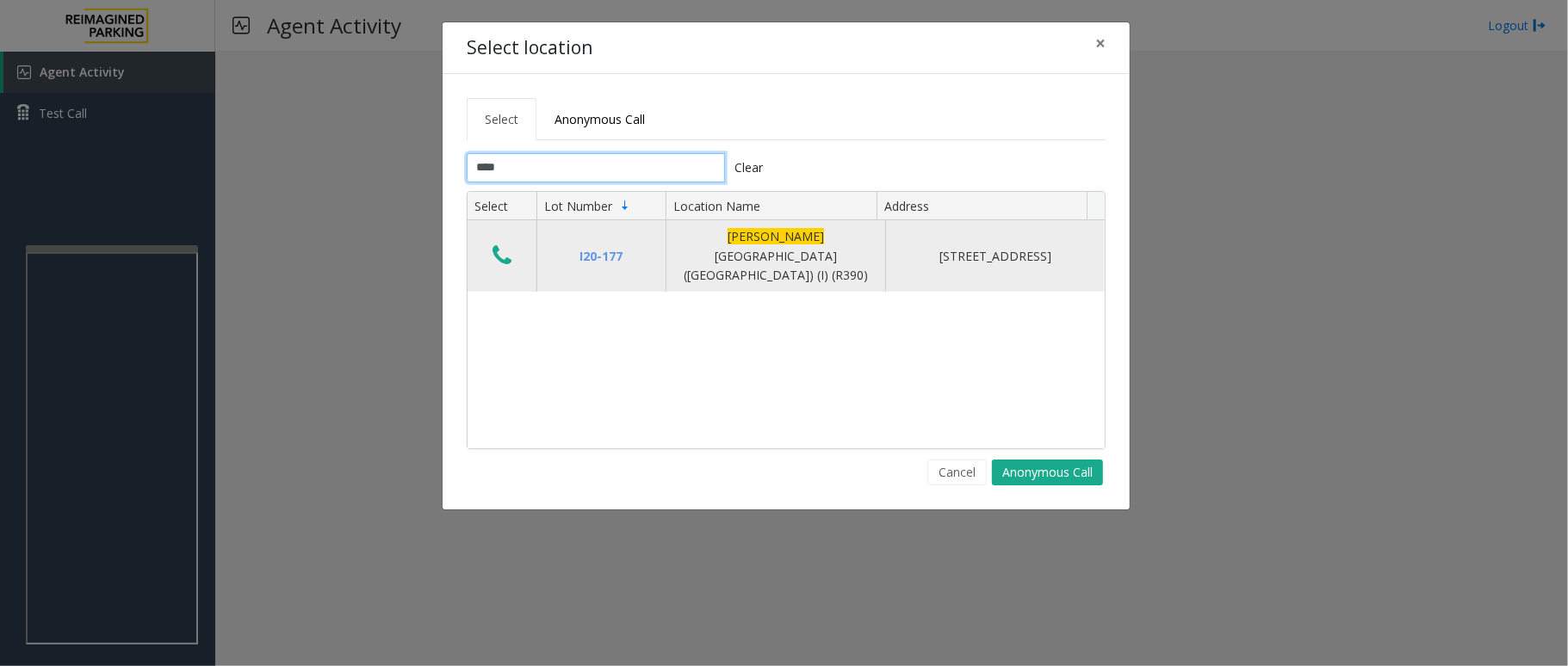
type input "****"
click at [508, 255] on icon "Data table" at bounding box center [501, 255] width 19 height 24
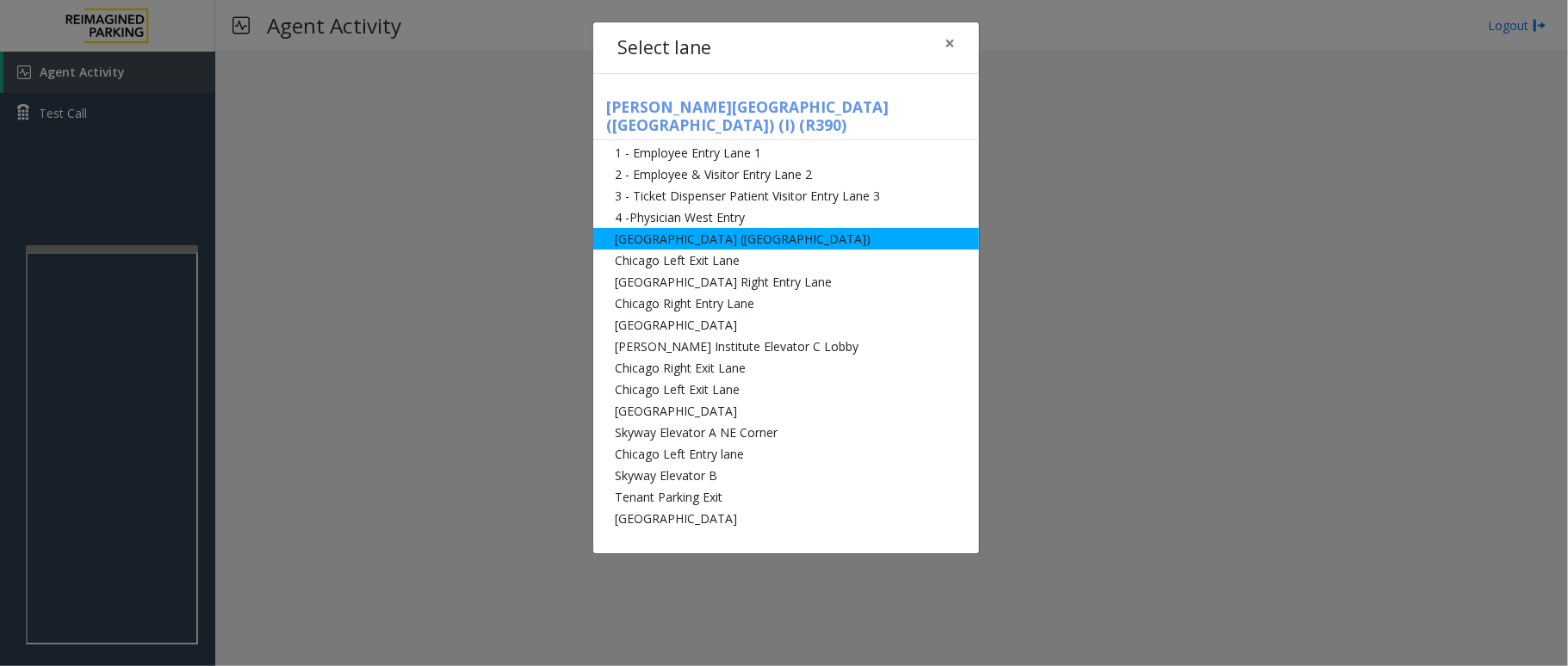
click at [841, 228] on li "[GEOGRAPHIC_DATA] ([GEOGRAPHIC_DATA])" at bounding box center [787, 239] width 386 height 22
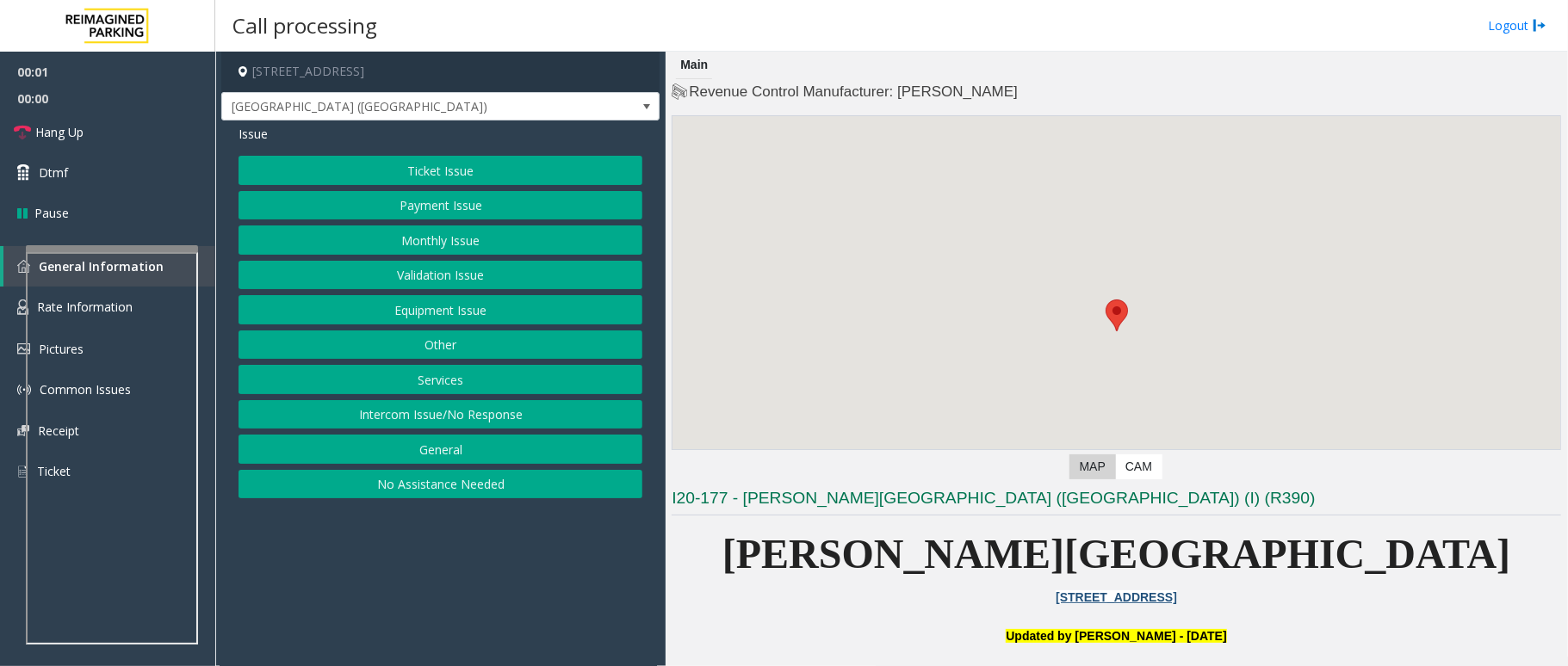
click at [460, 240] on button "Monthly Issue" at bounding box center [441, 240] width 404 height 30
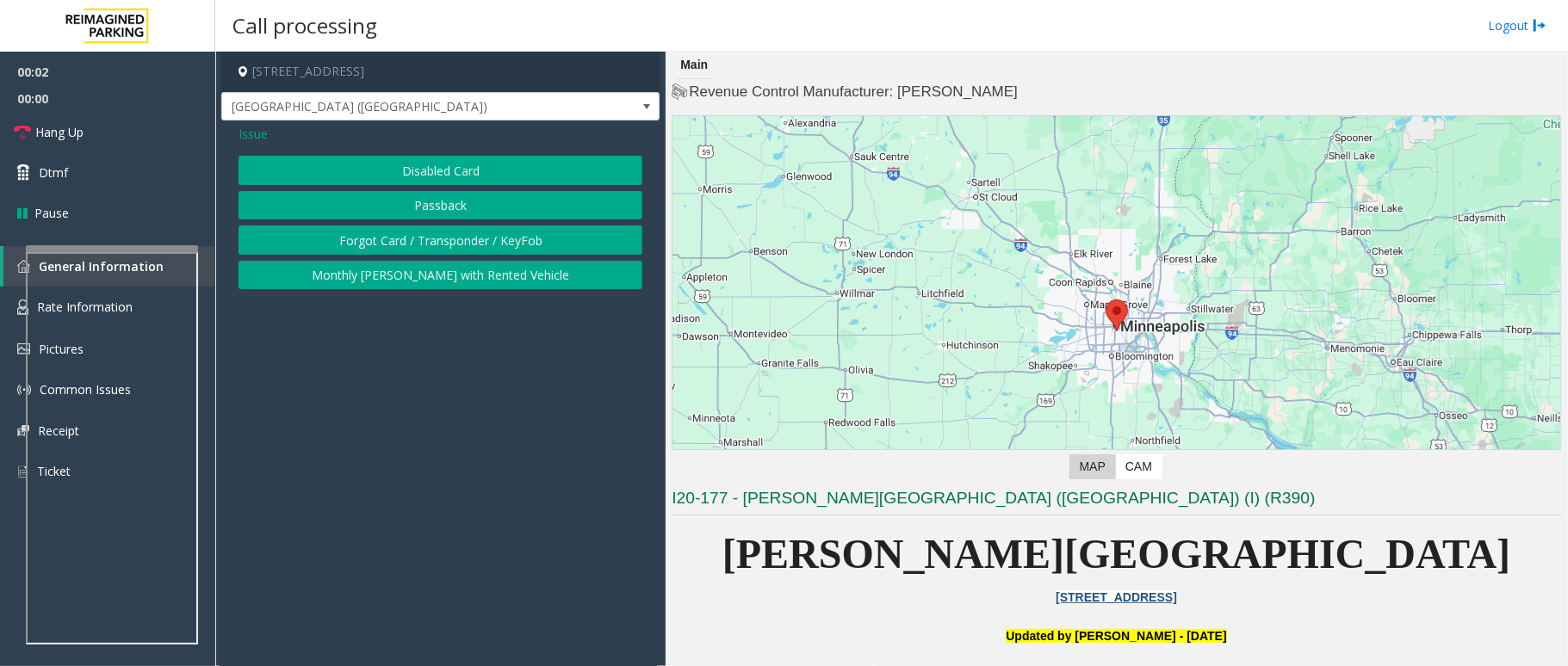
click at [472, 162] on button "Disabled Card" at bounding box center [441, 171] width 404 height 30
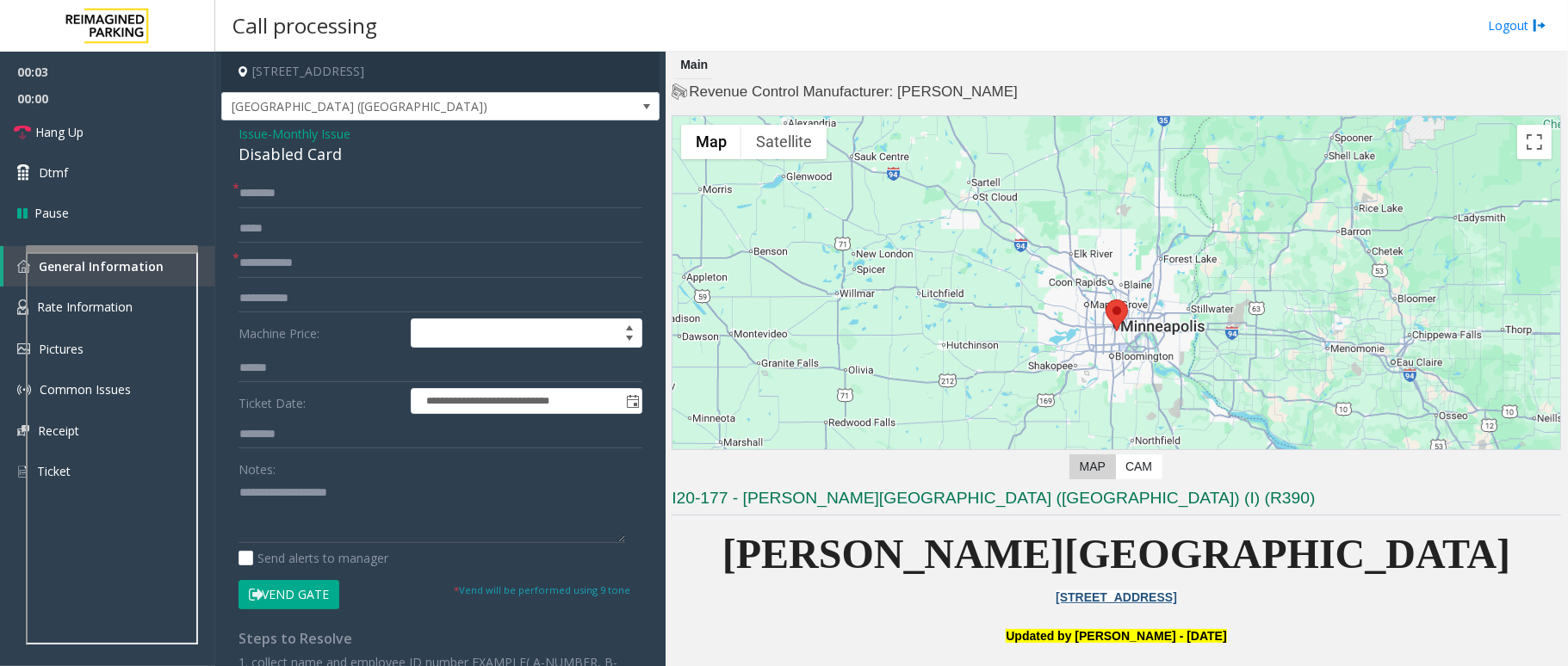
drag, startPoint x: 318, startPoint y: 136, endPoint x: 366, endPoint y: 153, distance: 50.9
click at [319, 136] on span "Monthly Issue" at bounding box center [311, 134] width 78 height 18
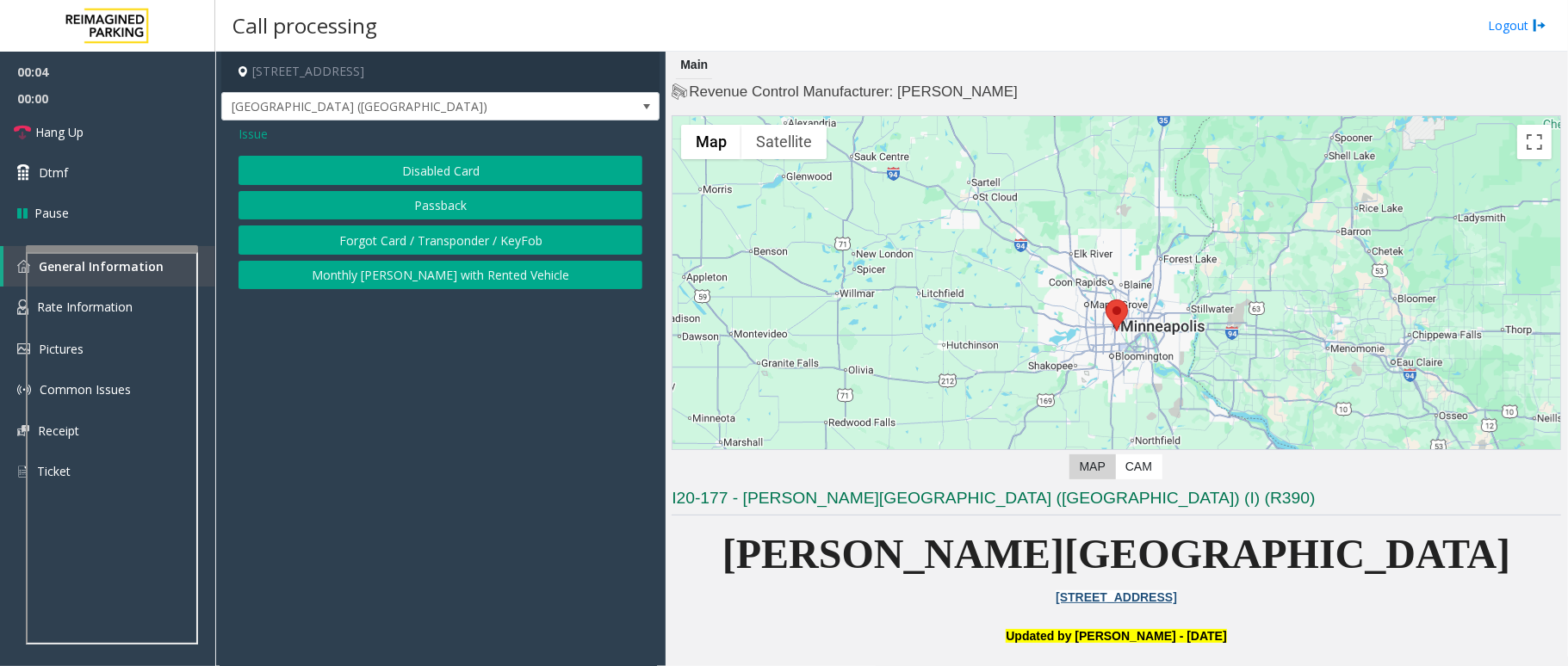
click at [488, 208] on button "Passback" at bounding box center [441, 206] width 404 height 30
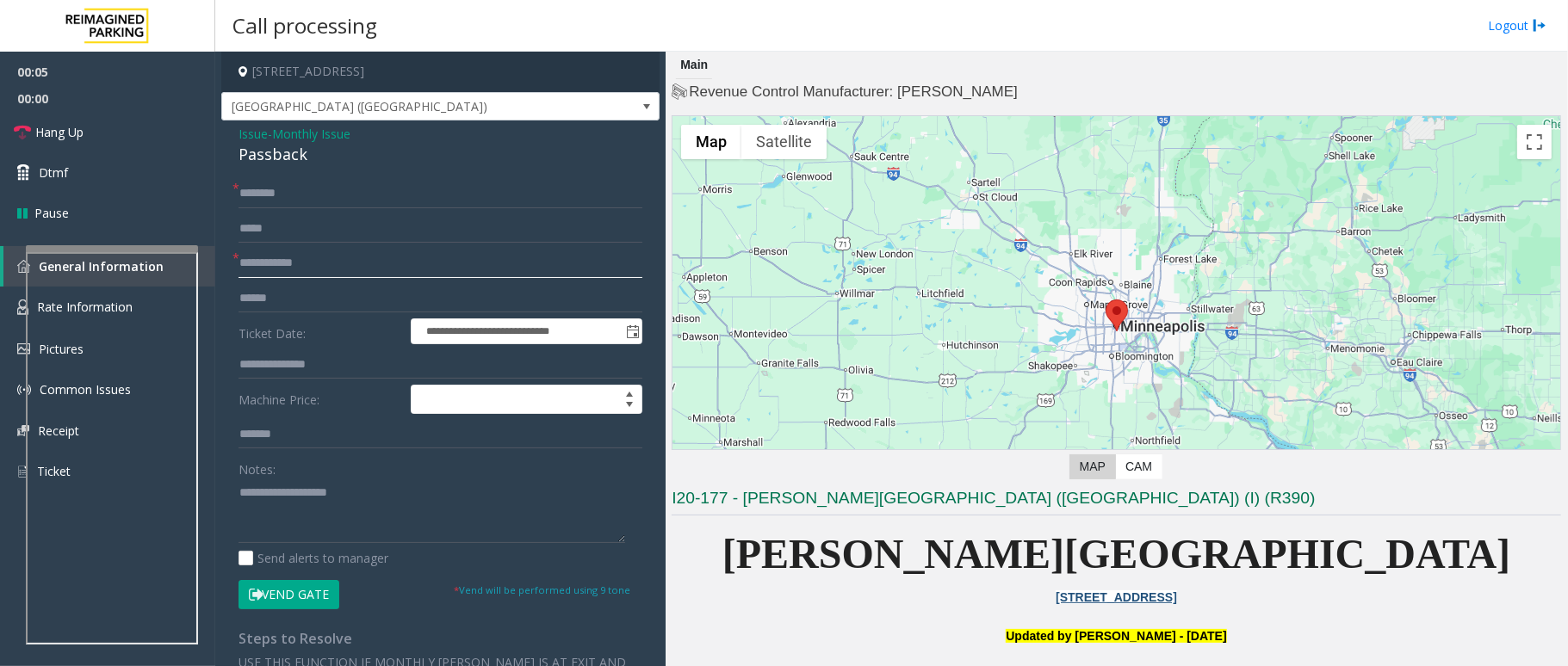
click at [304, 270] on input "text" at bounding box center [441, 263] width 404 height 30
type input "******"
click at [308, 195] on input "text" at bounding box center [441, 193] width 404 height 30
drag, startPoint x: 315, startPoint y: 159, endPoint x: 225, endPoint y: 139, distance: 92.2
click at [225, 139] on div "**********" at bounding box center [440, 477] width 438 height 713
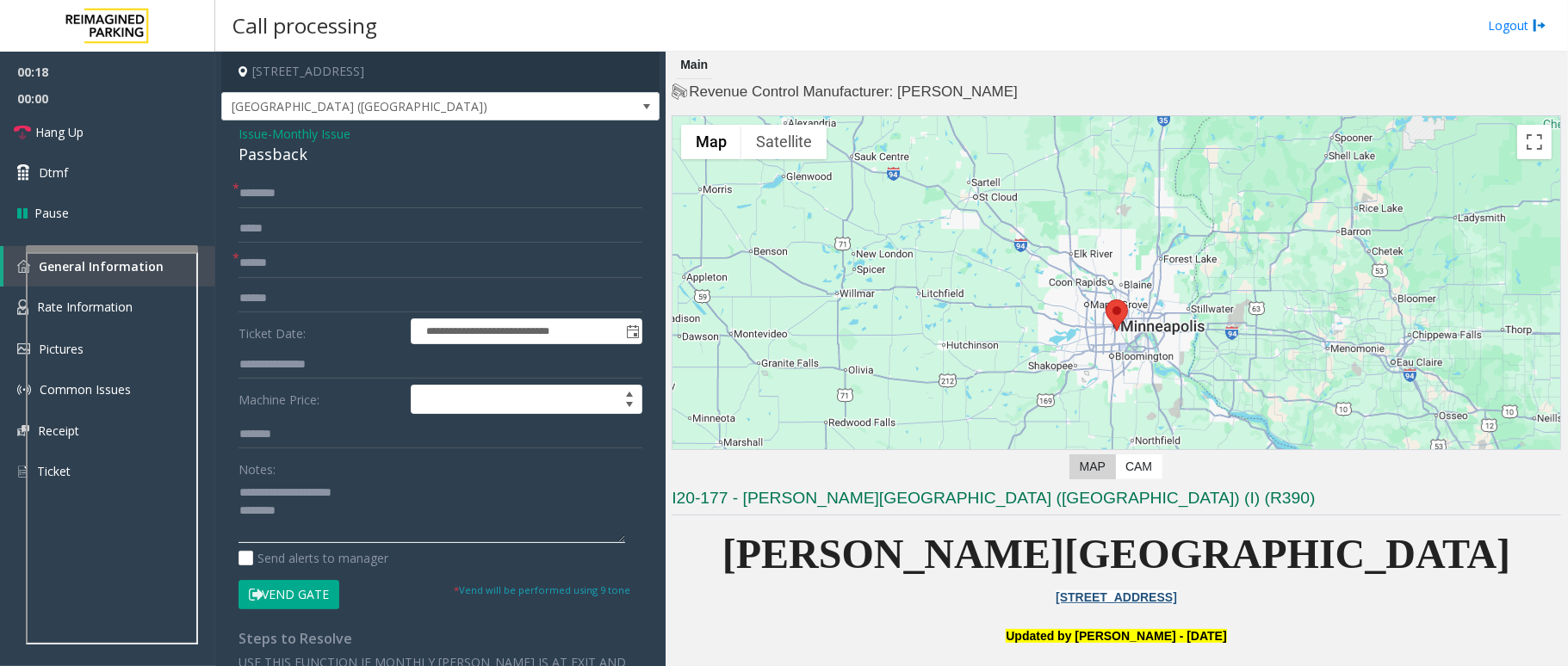
click at [334, 504] on textarea at bounding box center [432, 511] width 387 height 65
click at [334, 523] on textarea at bounding box center [432, 511] width 387 height 65
type textarea "**********"
click at [304, 199] on input "text" at bounding box center [441, 193] width 404 height 30
type input "*"
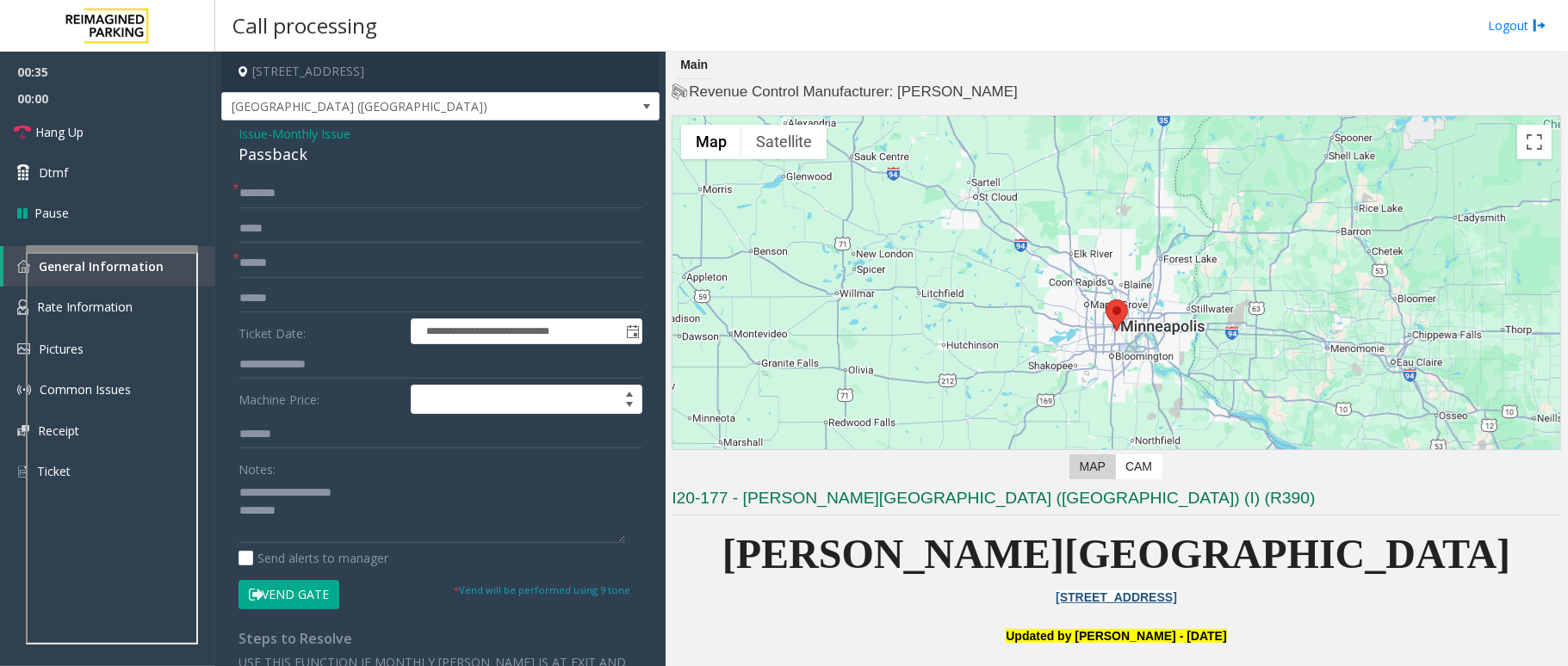
click at [304, 593] on button "Vend Gate" at bounding box center [289, 594] width 101 height 30
click at [311, 203] on input "text" at bounding box center [441, 193] width 404 height 30
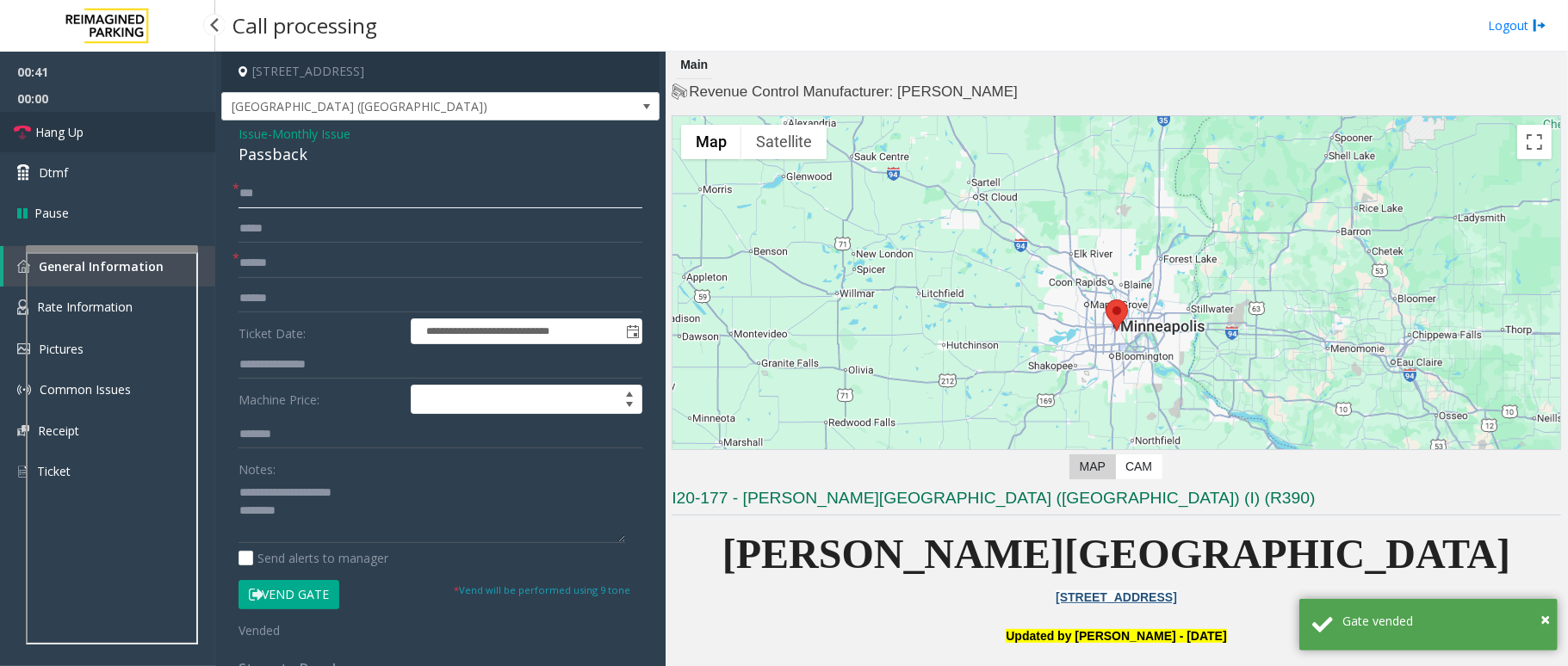
type input "**"
click at [157, 138] on link "Hang Up" at bounding box center [108, 132] width 216 height 40
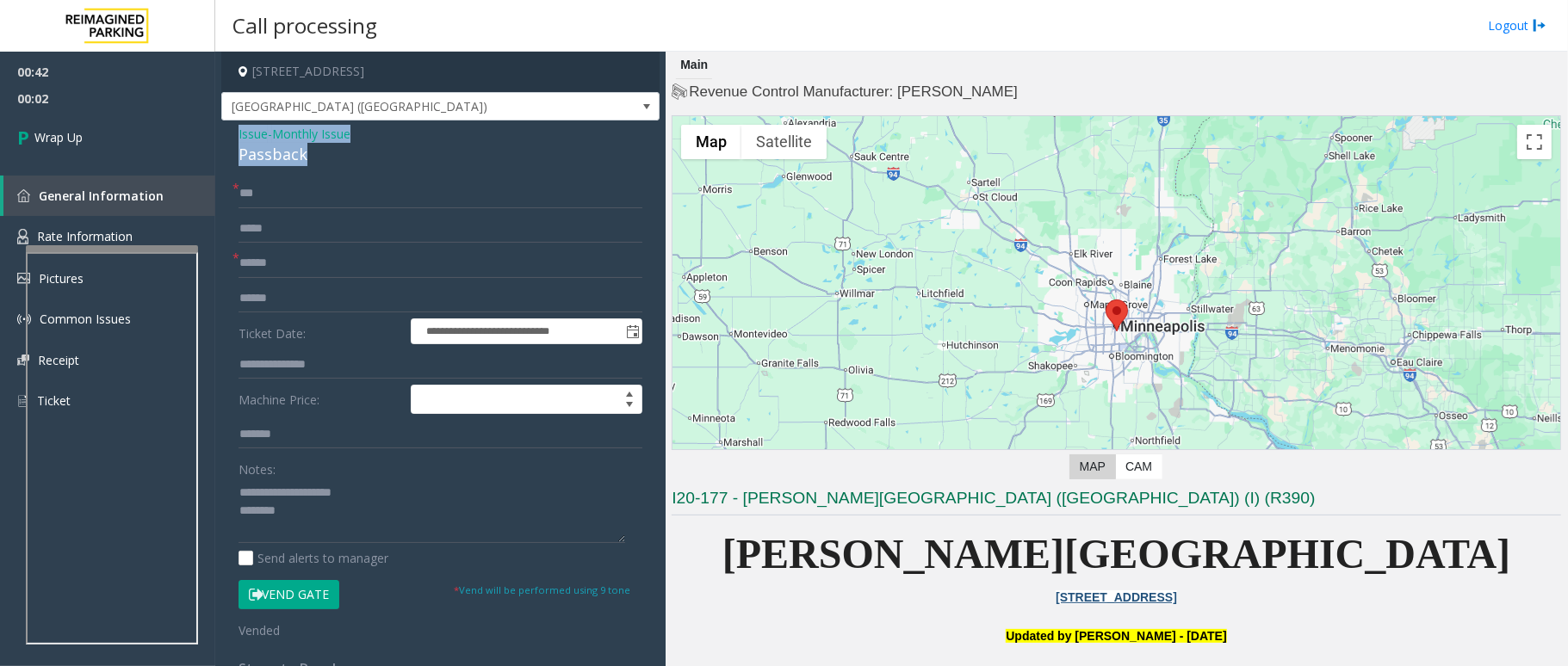
drag, startPoint x: 331, startPoint y: 155, endPoint x: 221, endPoint y: 135, distance: 111.8
click at [221, 135] on div "**********" at bounding box center [440, 492] width 438 height 743
click at [335, 525] on textarea at bounding box center [432, 511] width 387 height 65
paste textarea "**********"
click at [321, 530] on textarea at bounding box center [432, 511] width 387 height 65
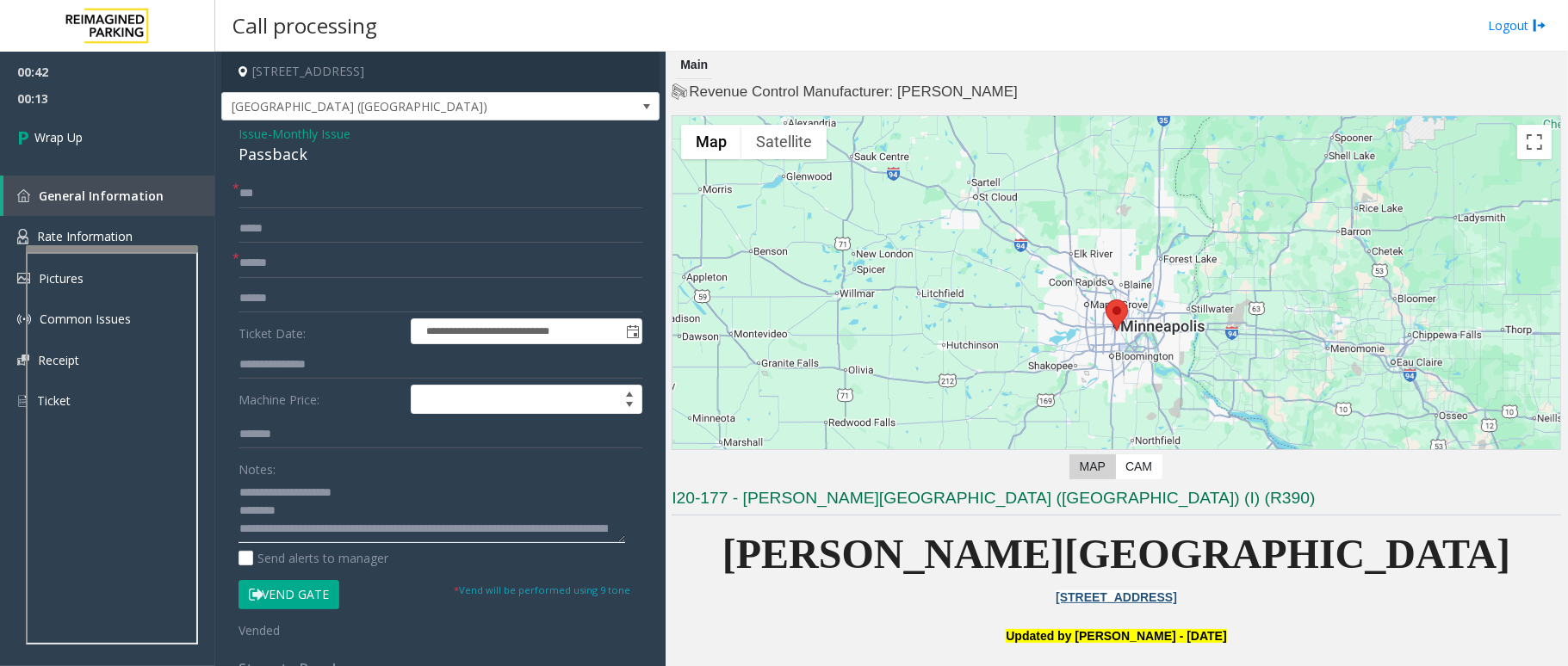
scroll to position [11, 0]
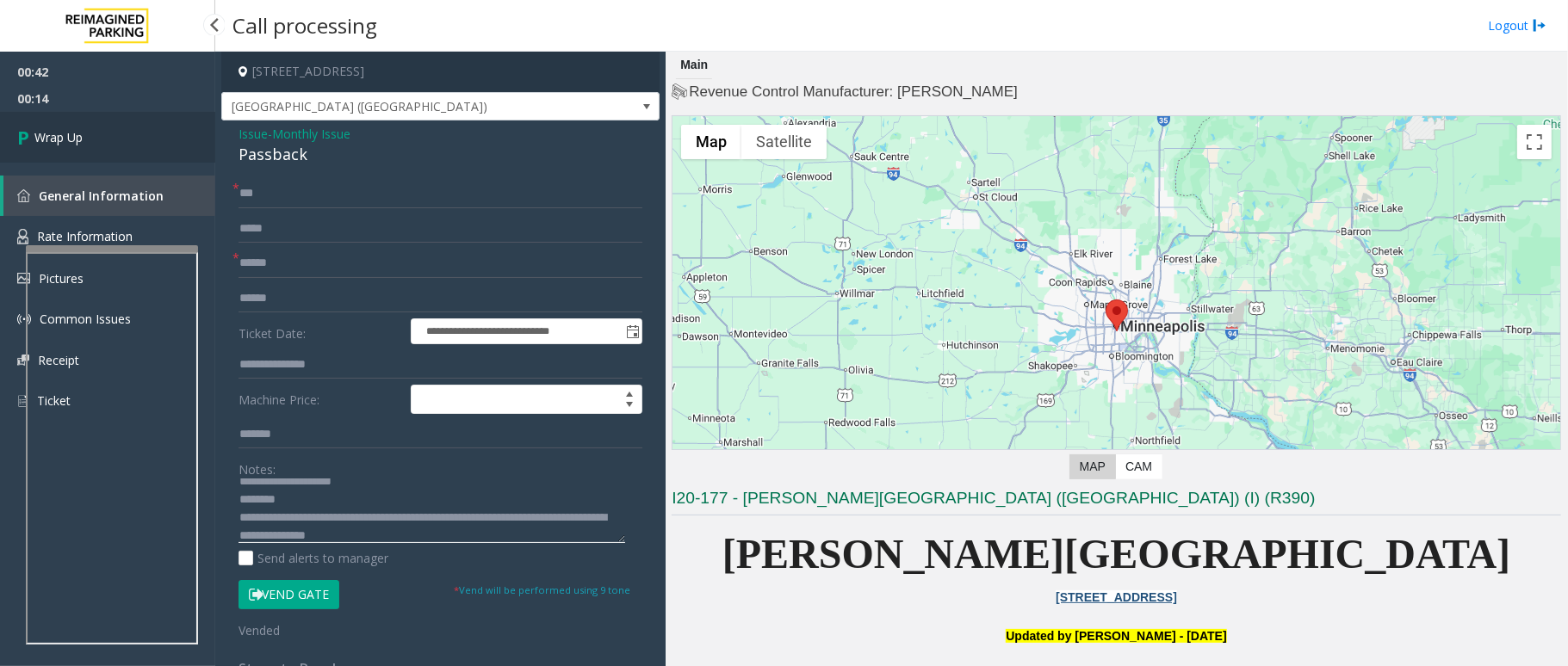
type textarea "**********"
click at [107, 139] on link "Wrap Up" at bounding box center [108, 137] width 216 height 51
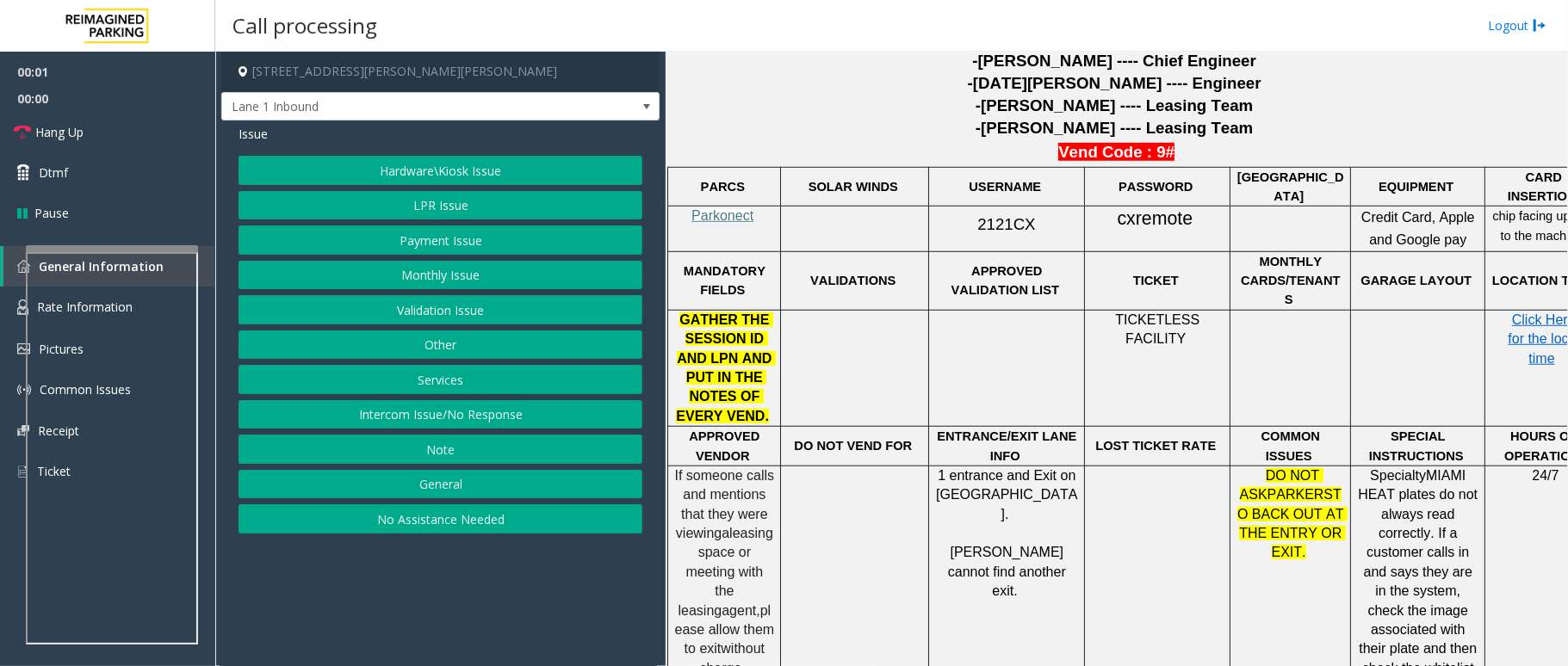
scroll to position [917, 0]
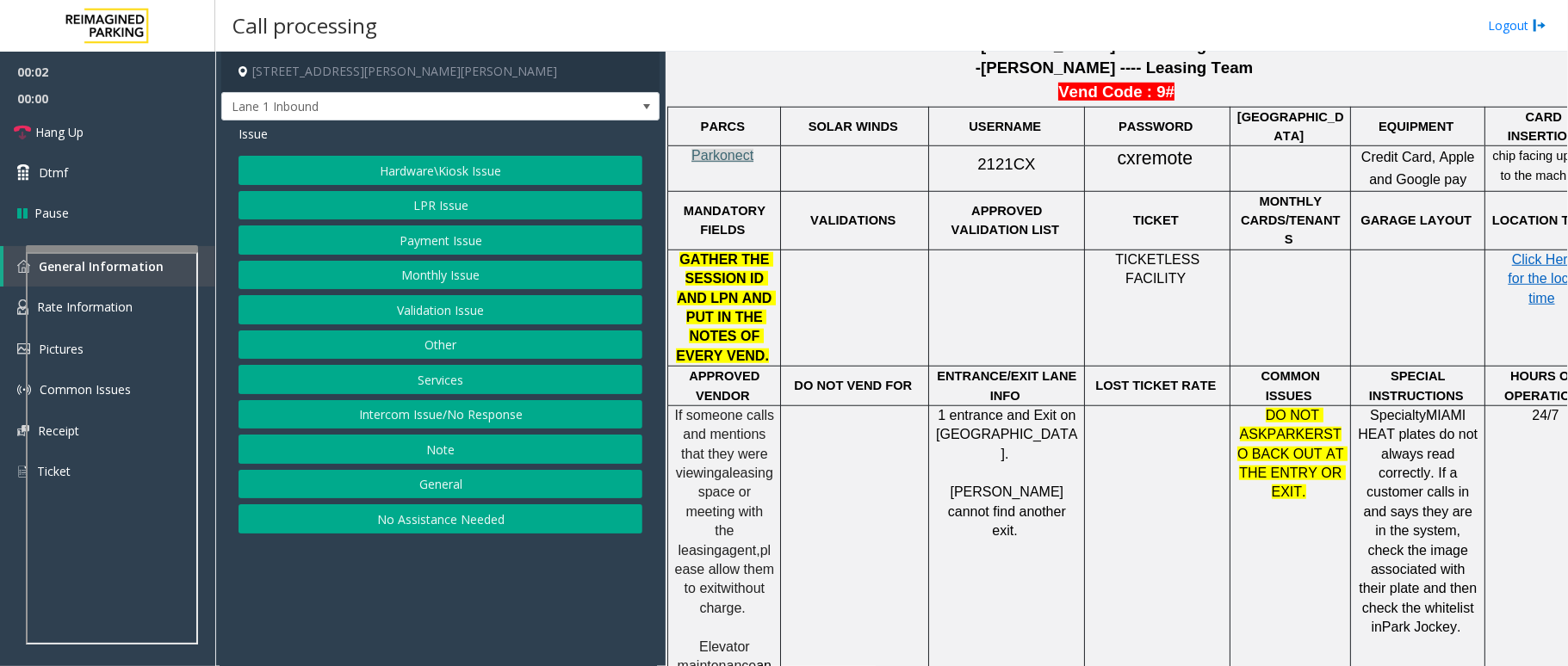
click at [718, 153] on span "Parkonect" at bounding box center [722, 155] width 62 height 14
click at [455, 281] on button "Monthly Issue" at bounding box center [441, 276] width 404 height 30
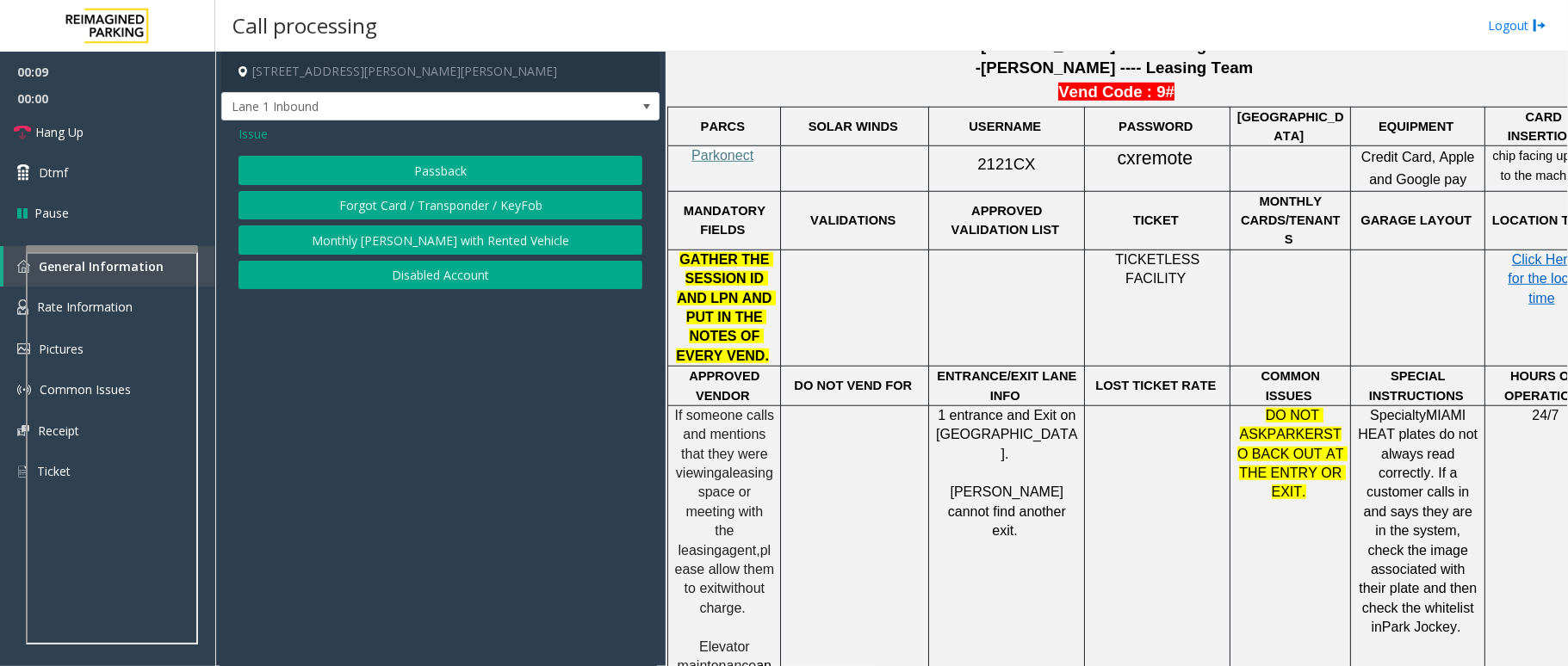
click at [438, 285] on button "Disabled Account" at bounding box center [441, 276] width 404 height 30
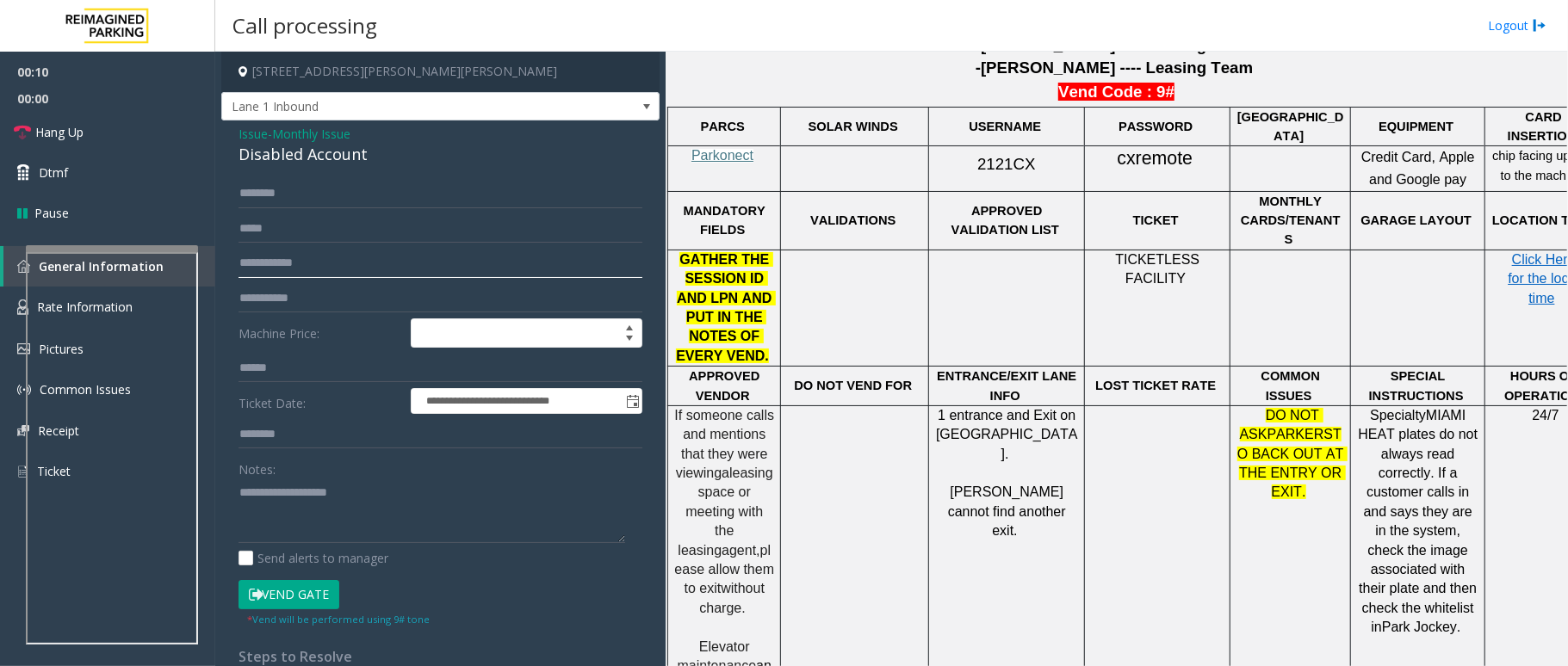
click at [308, 268] on input "text" at bounding box center [441, 263] width 404 height 30
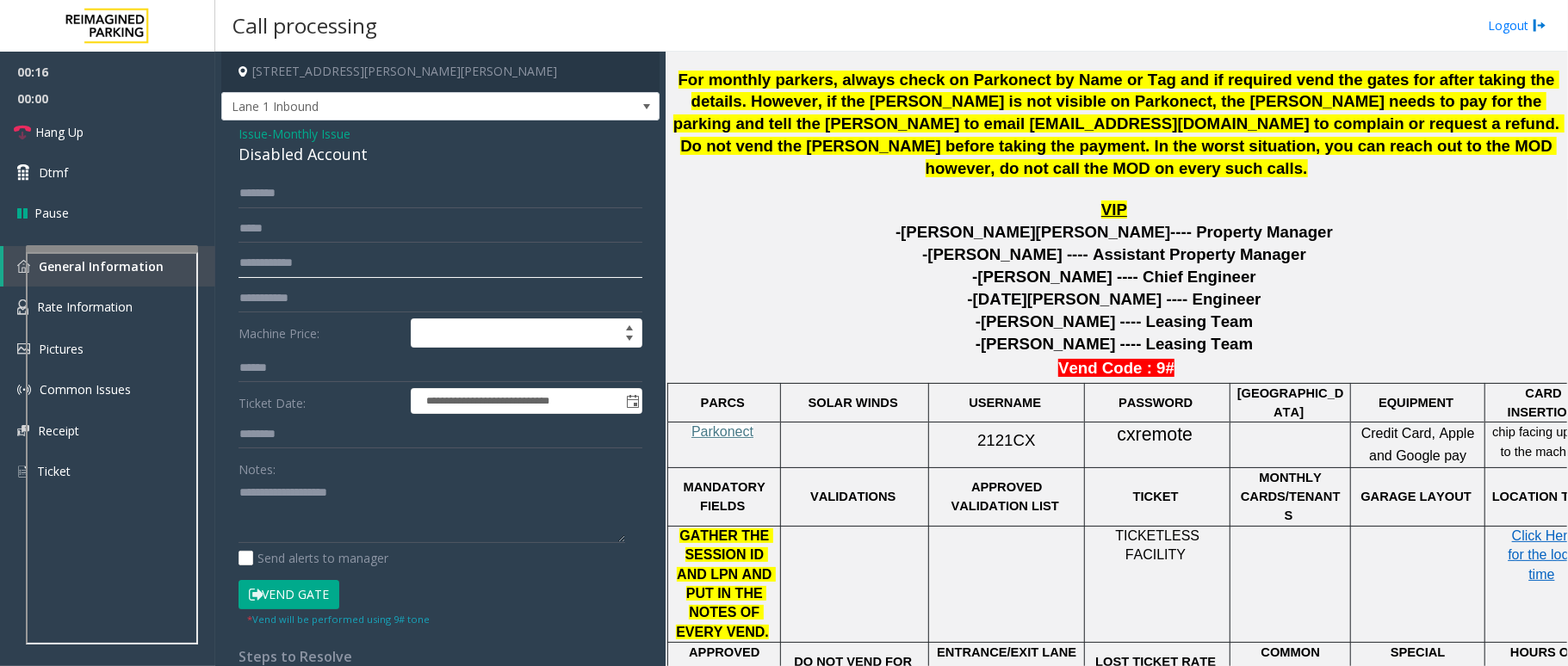
scroll to position [574, 0]
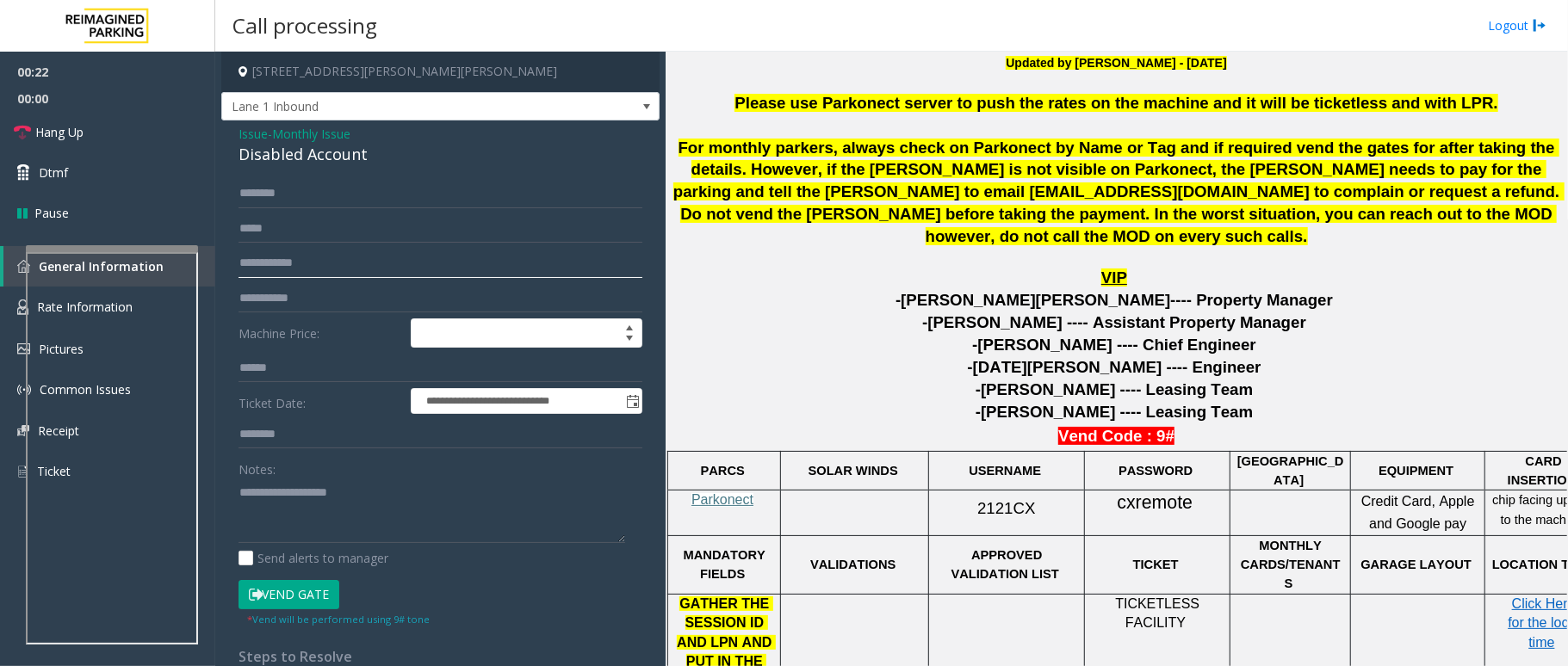
click at [336, 272] on input "text" at bounding box center [441, 263] width 404 height 30
click at [324, 195] on input "text" at bounding box center [441, 193] width 404 height 30
click at [307, 197] on input "text" at bounding box center [441, 193] width 404 height 30
drag, startPoint x: 370, startPoint y: 158, endPoint x: 235, endPoint y: 138, distance: 136.5
click at [235, 138] on div "**********" at bounding box center [440, 468] width 438 height 695
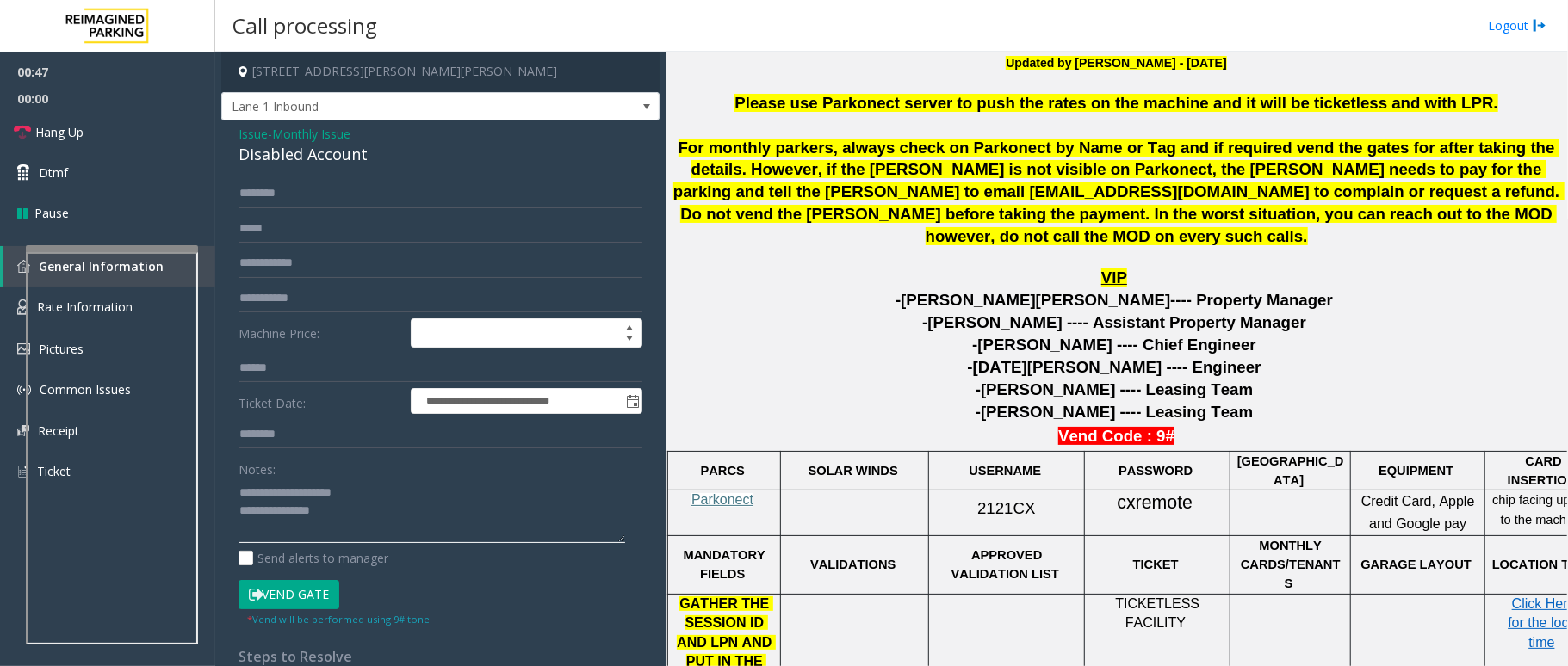
type textarea "**********"
click at [370, 189] on input "text" at bounding box center [441, 193] width 404 height 30
type input "****"
click at [1007, 504] on span "2121CX" at bounding box center [1006, 508] width 57 height 18
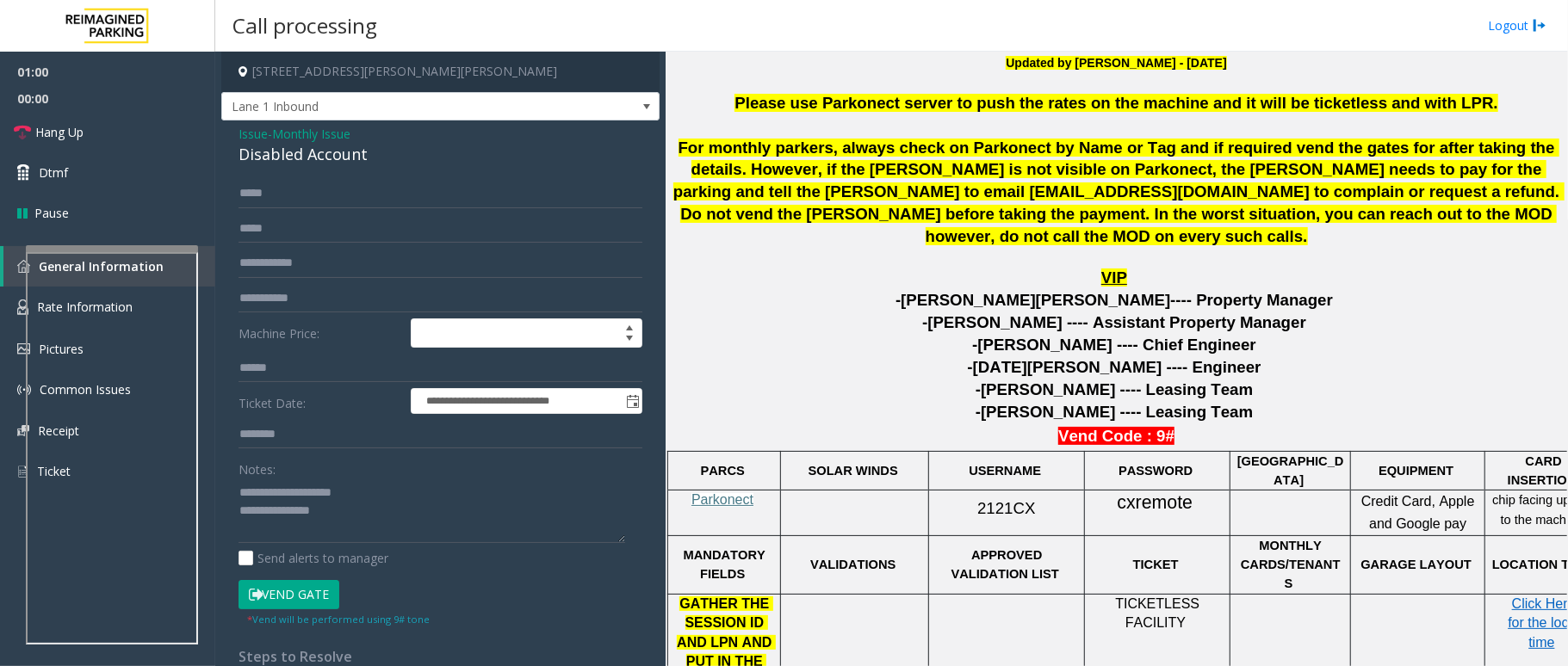
click at [1159, 497] on span "cxremote" at bounding box center [1156, 503] width 75 height 22
copy p "cxremote"
click at [319, 265] on input "text" at bounding box center [441, 263] width 404 height 30
click at [1169, 500] on span "cxremote" at bounding box center [1156, 503] width 75 height 22
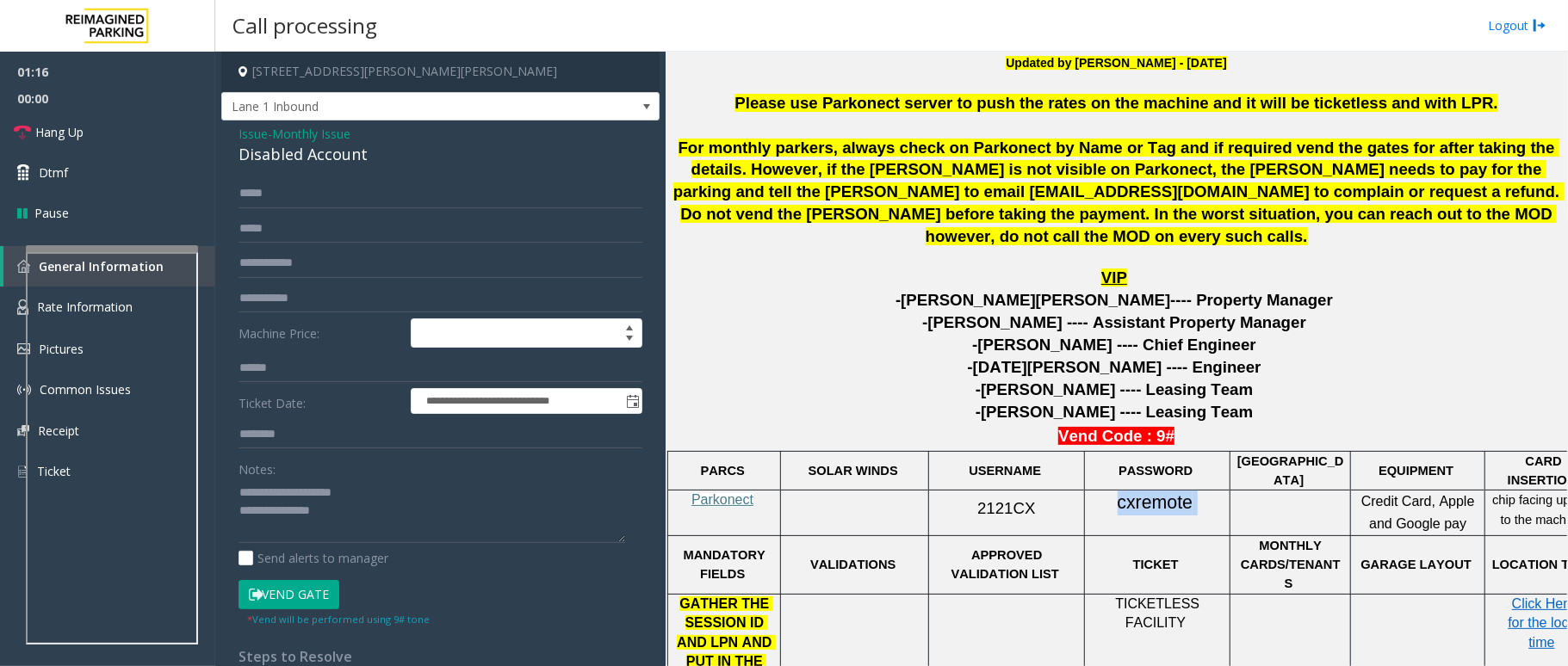
click at [1169, 500] on span "cxremote" at bounding box center [1156, 503] width 75 height 22
click at [314, 263] on input "text" at bounding box center [441, 263] width 404 height 30
type input "******"
click at [383, 514] on textarea at bounding box center [432, 511] width 387 height 65
type textarea "**********"
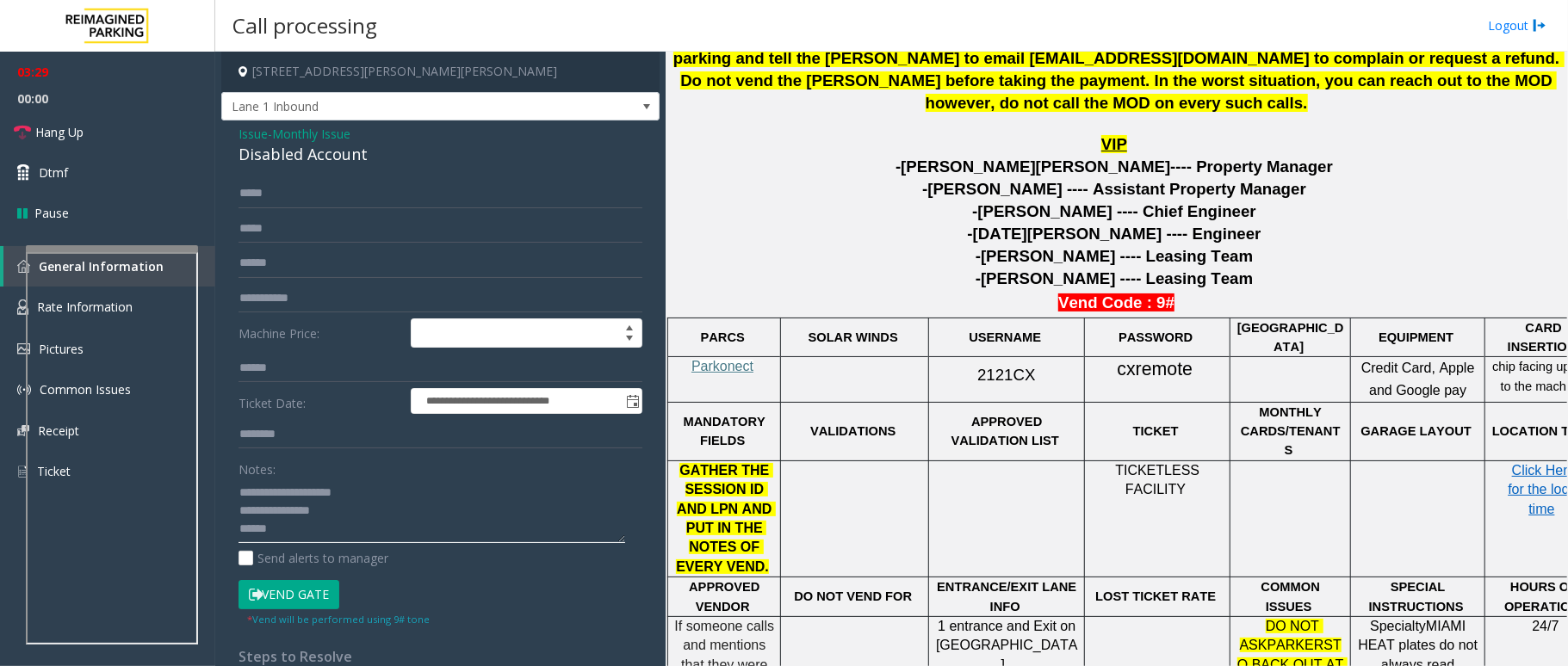
scroll to position [747, 0]
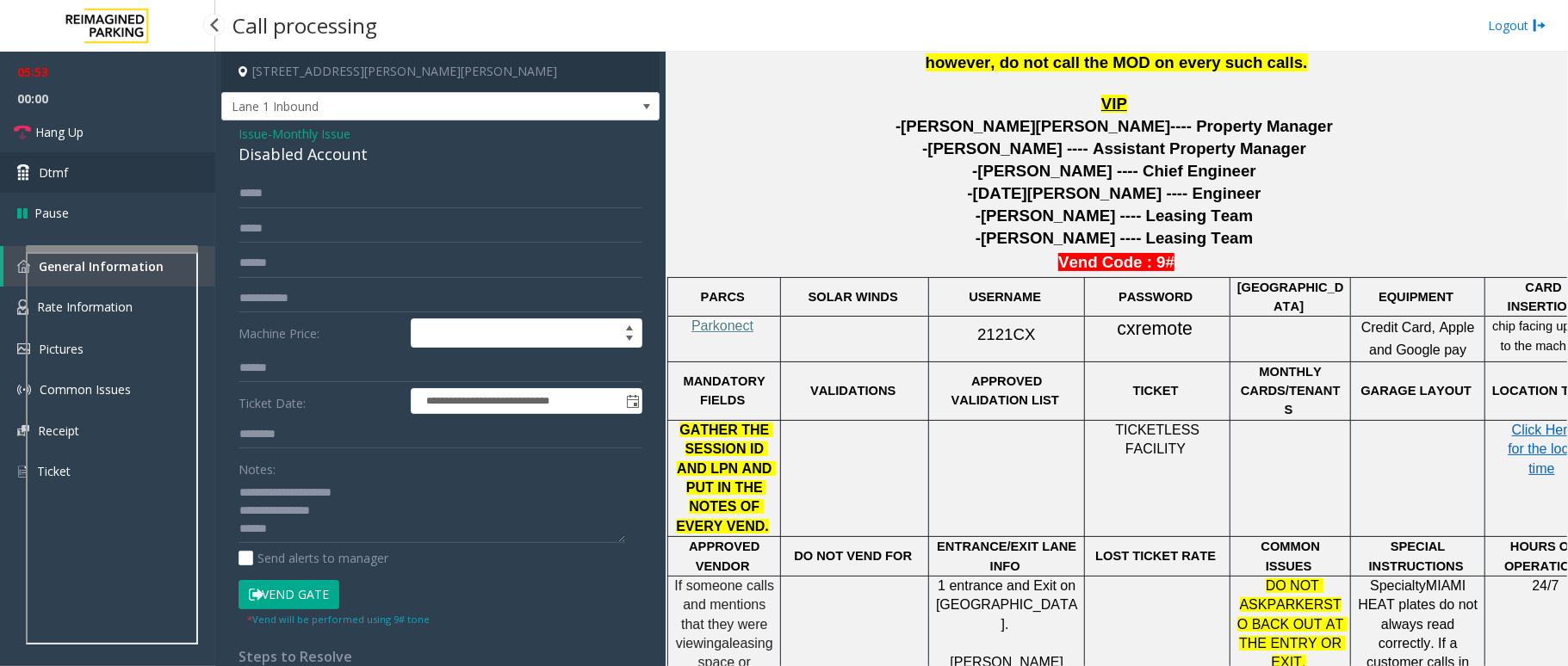
click at [108, 173] on link "Dtmf" at bounding box center [108, 172] width 216 height 40
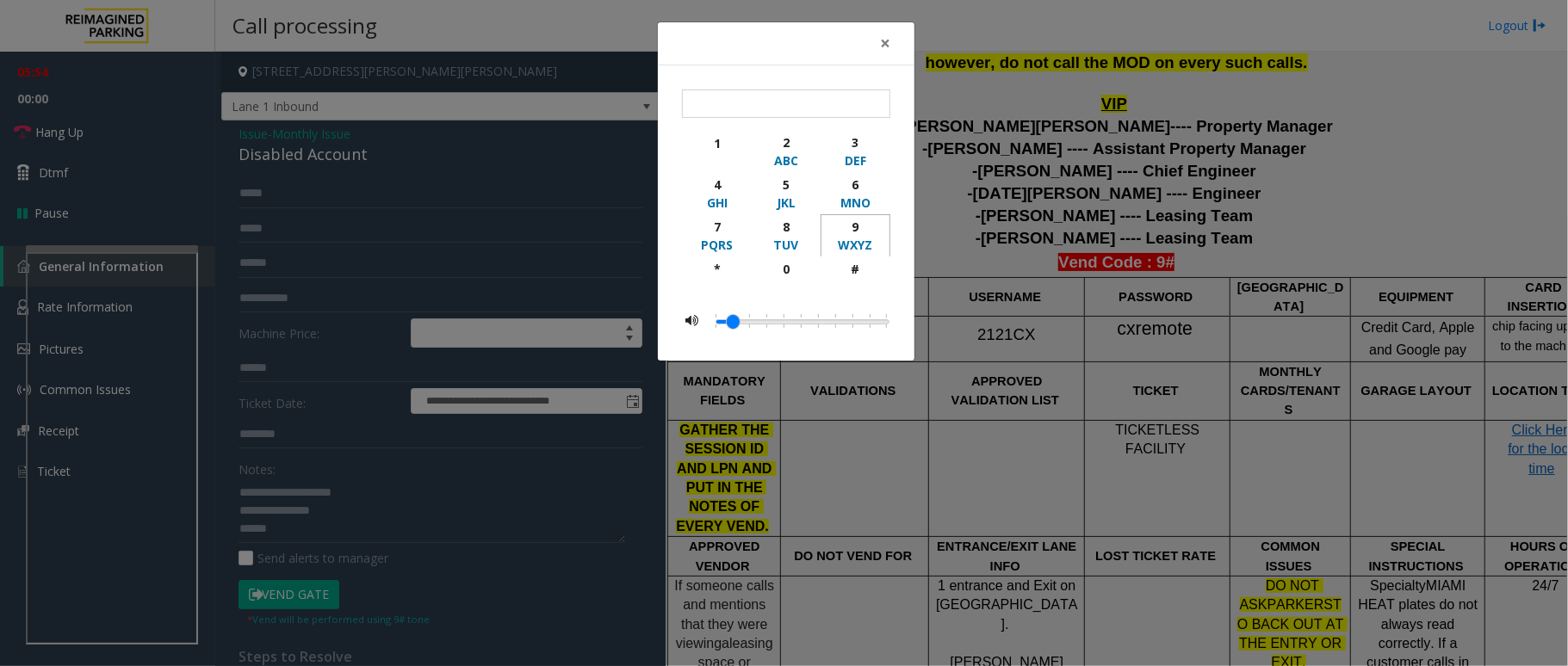
click at [859, 227] on div "9" at bounding box center [855, 227] width 48 height 18
click at [859, 260] on button "#" at bounding box center [856, 276] width 70 height 40
type input "**"
click at [893, 42] on button "×" at bounding box center [885, 43] width 34 height 42
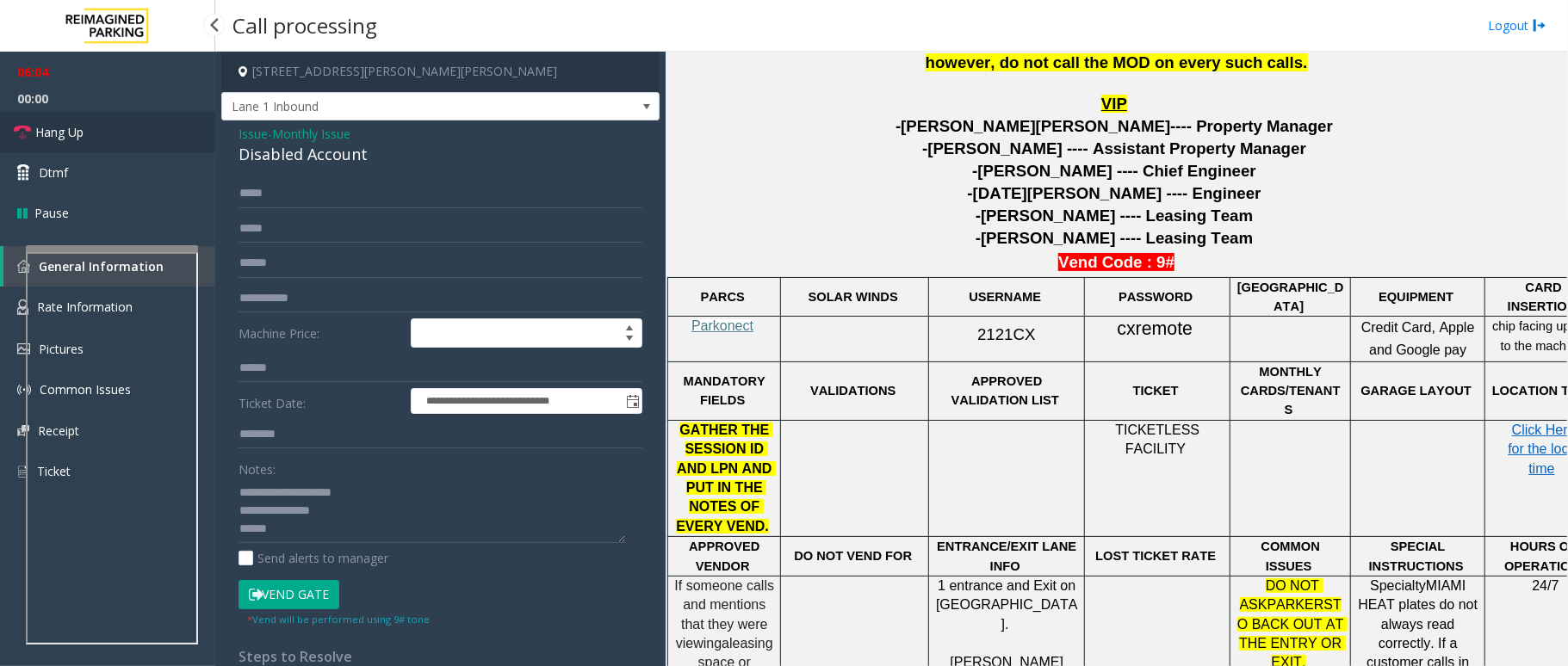
click at [50, 117] on link "Hang Up" at bounding box center [108, 132] width 216 height 40
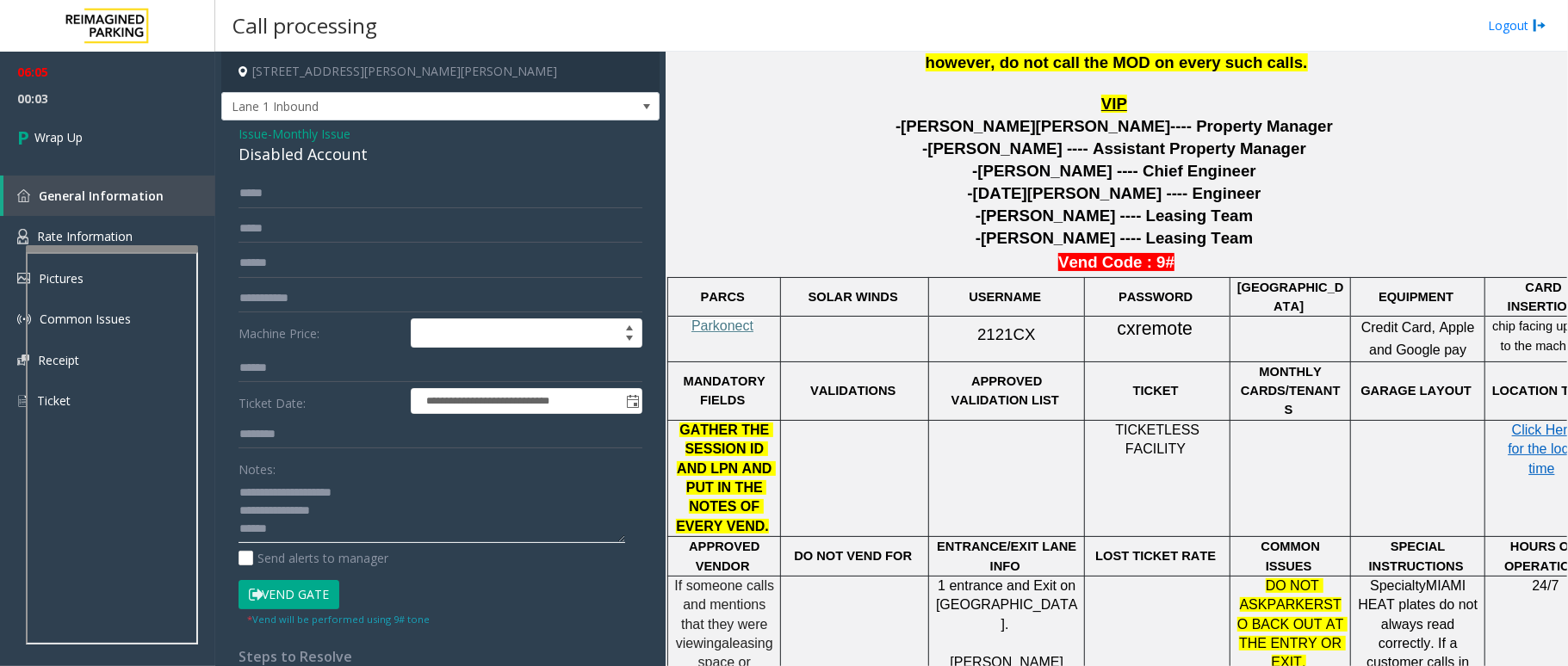
click at [298, 527] on textarea at bounding box center [432, 511] width 387 height 65
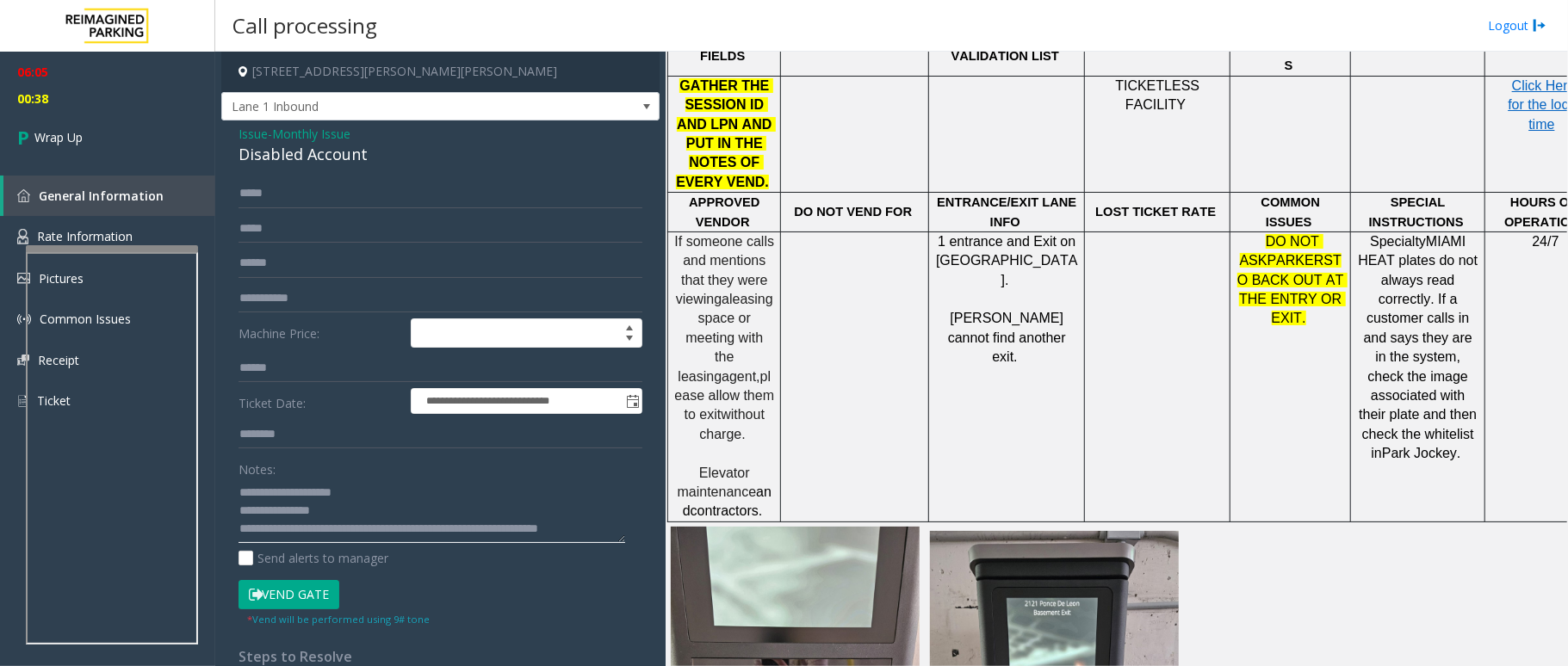
scroll to position [11, 0]
type textarea "**********"
click at [52, 135] on span "Wrap Up" at bounding box center [58, 137] width 48 height 18
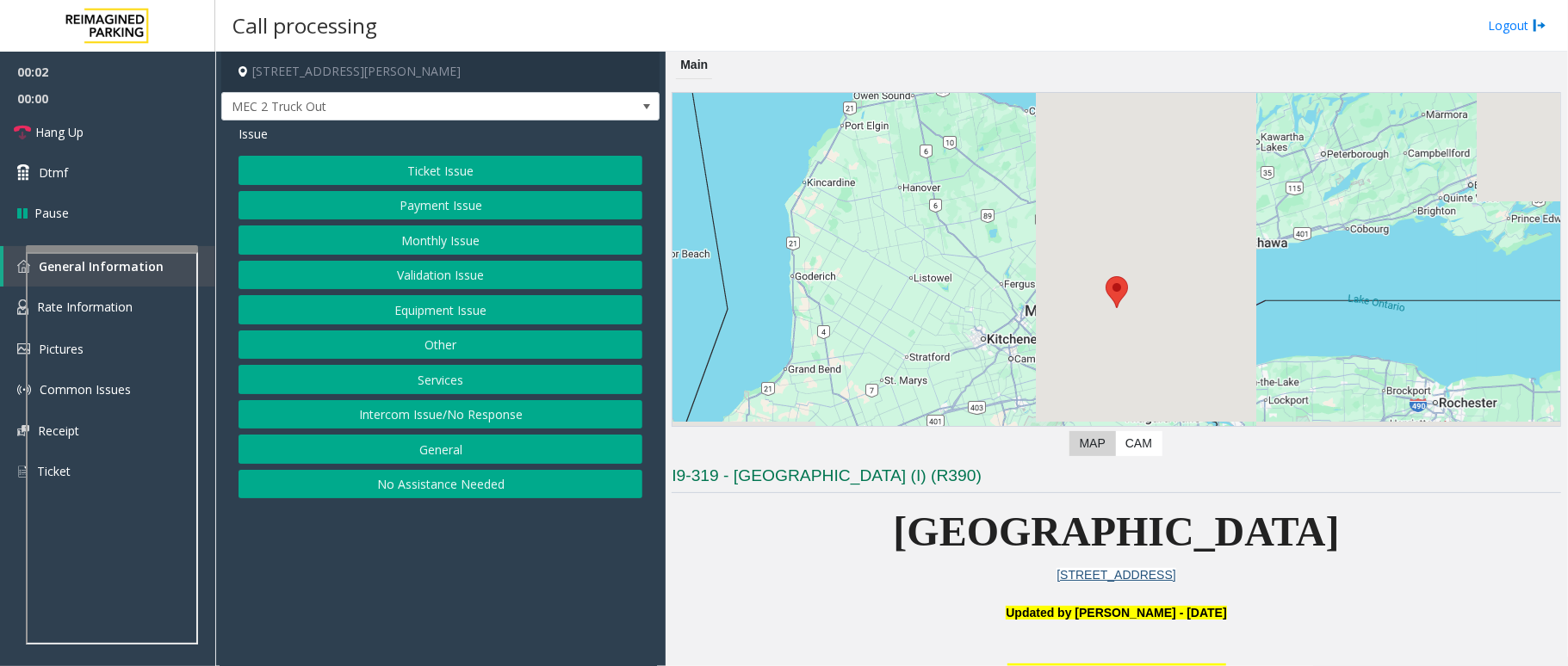
click at [452, 389] on button "Services" at bounding box center [441, 380] width 404 height 30
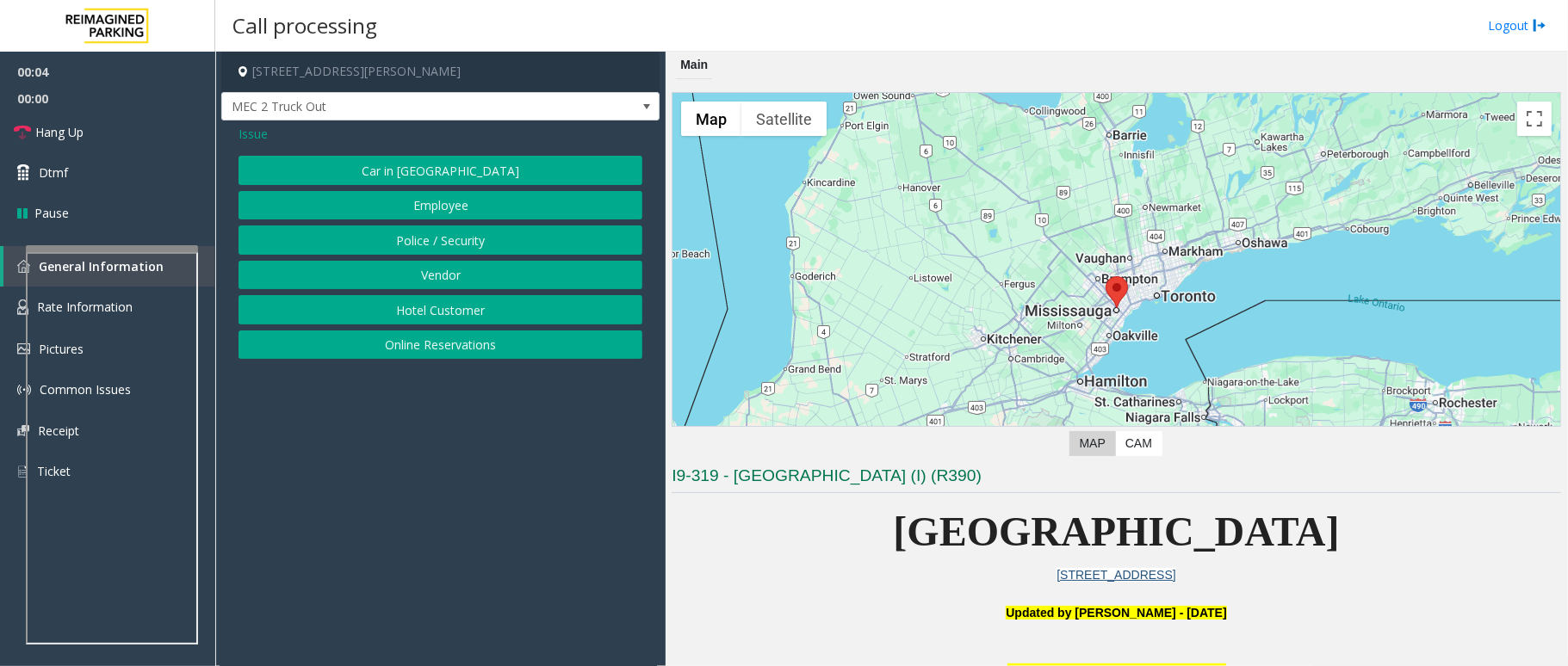
click at [479, 273] on button "Vendor" at bounding box center [441, 276] width 404 height 30
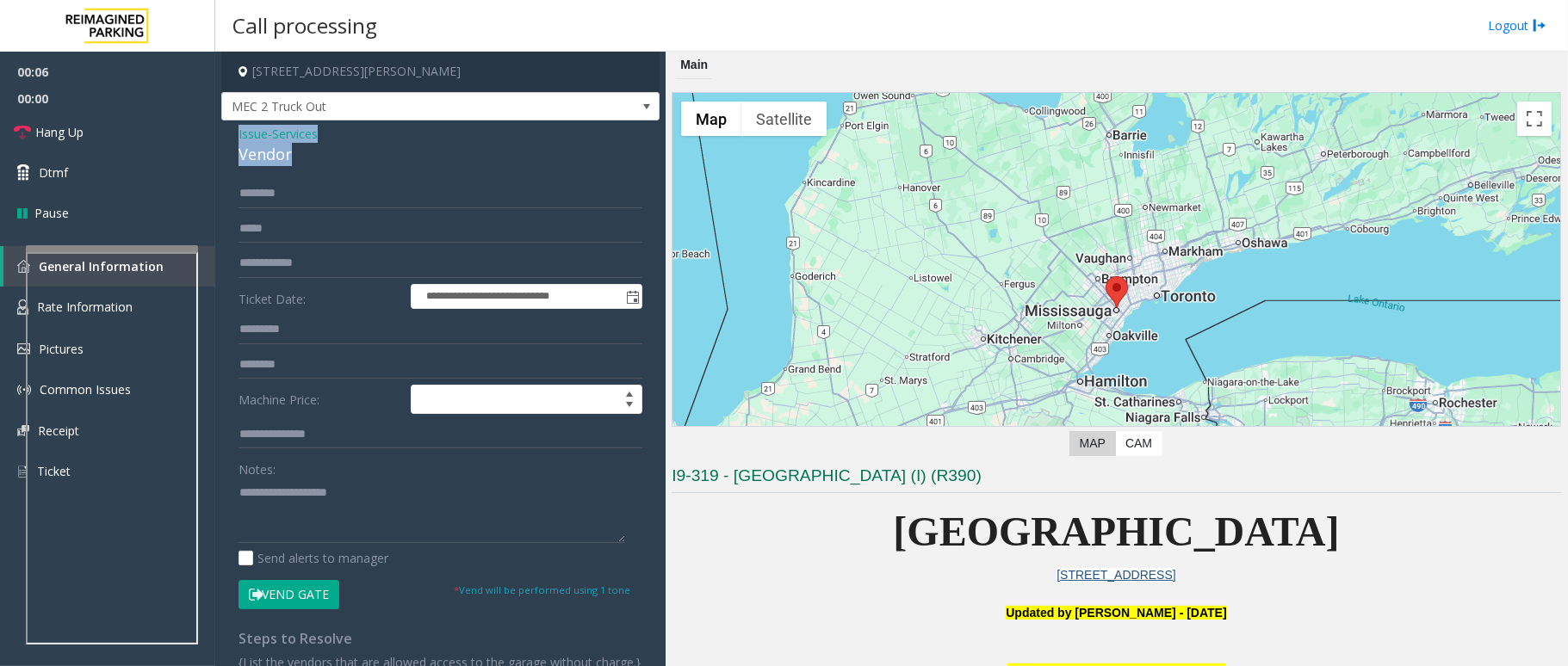
drag, startPoint x: 298, startPoint y: 155, endPoint x: 233, endPoint y: 139, distance: 66.9
click at [233, 139] on div "**********" at bounding box center [440, 431] width 438 height 622
click at [353, 537] on textarea at bounding box center [432, 511] width 387 height 65
click at [272, 521] on textarea at bounding box center [432, 511] width 387 height 65
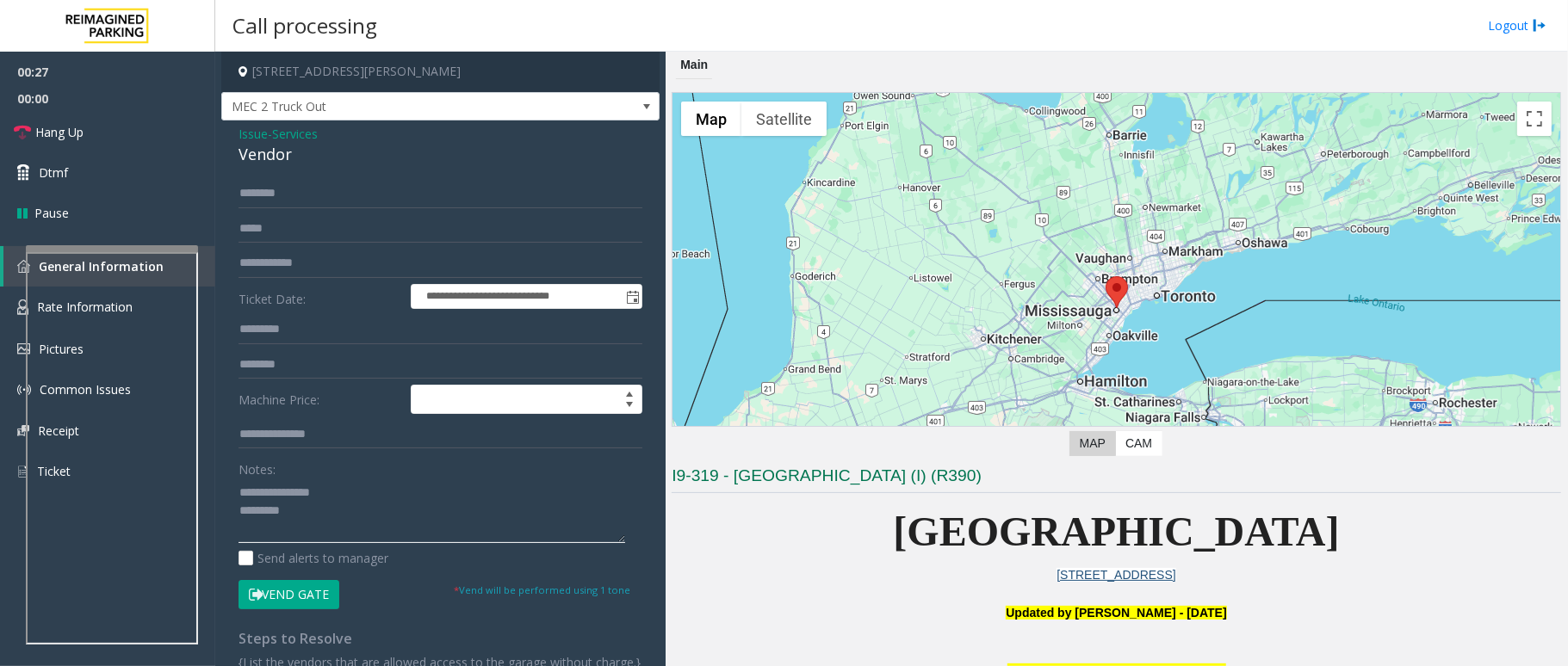
type textarea "**********"
click at [281, 609] on button "Vend Gate" at bounding box center [289, 594] width 101 height 30
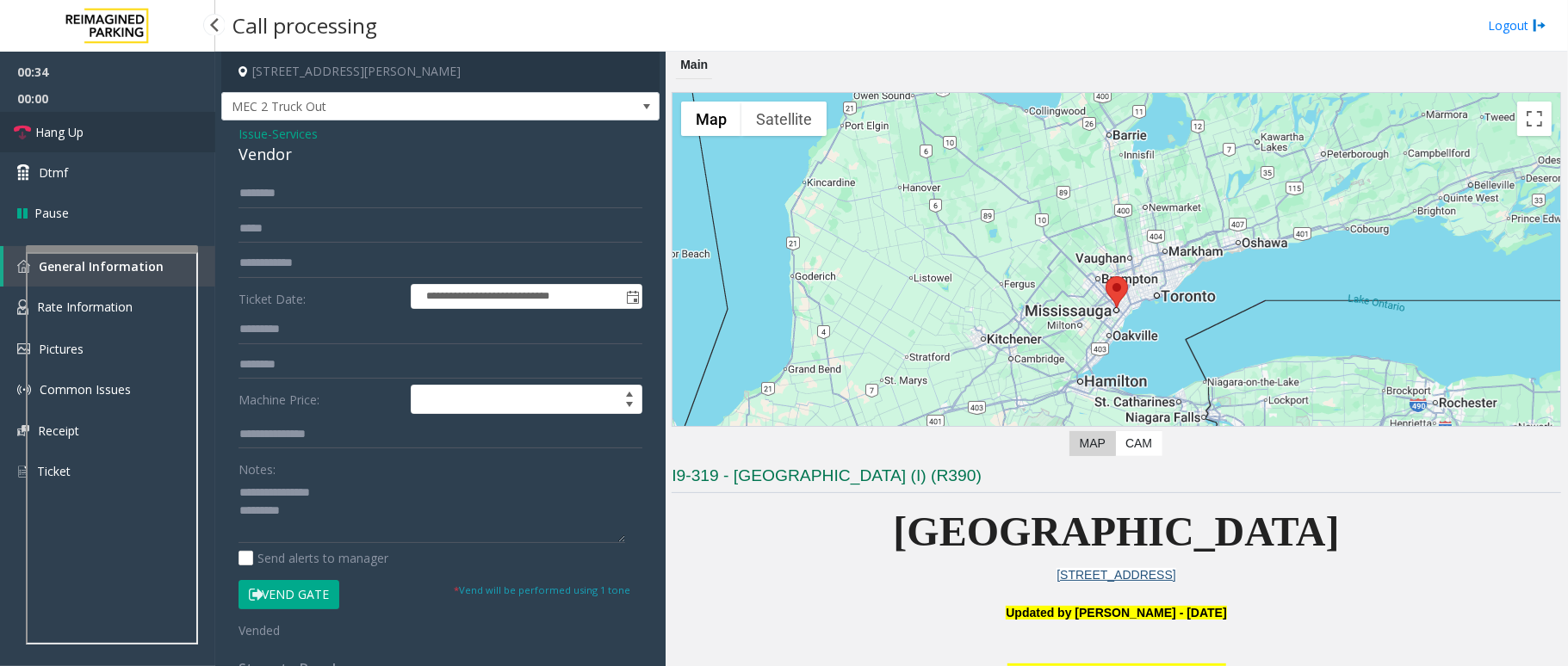
click at [118, 126] on link "Hang Up" at bounding box center [108, 132] width 216 height 40
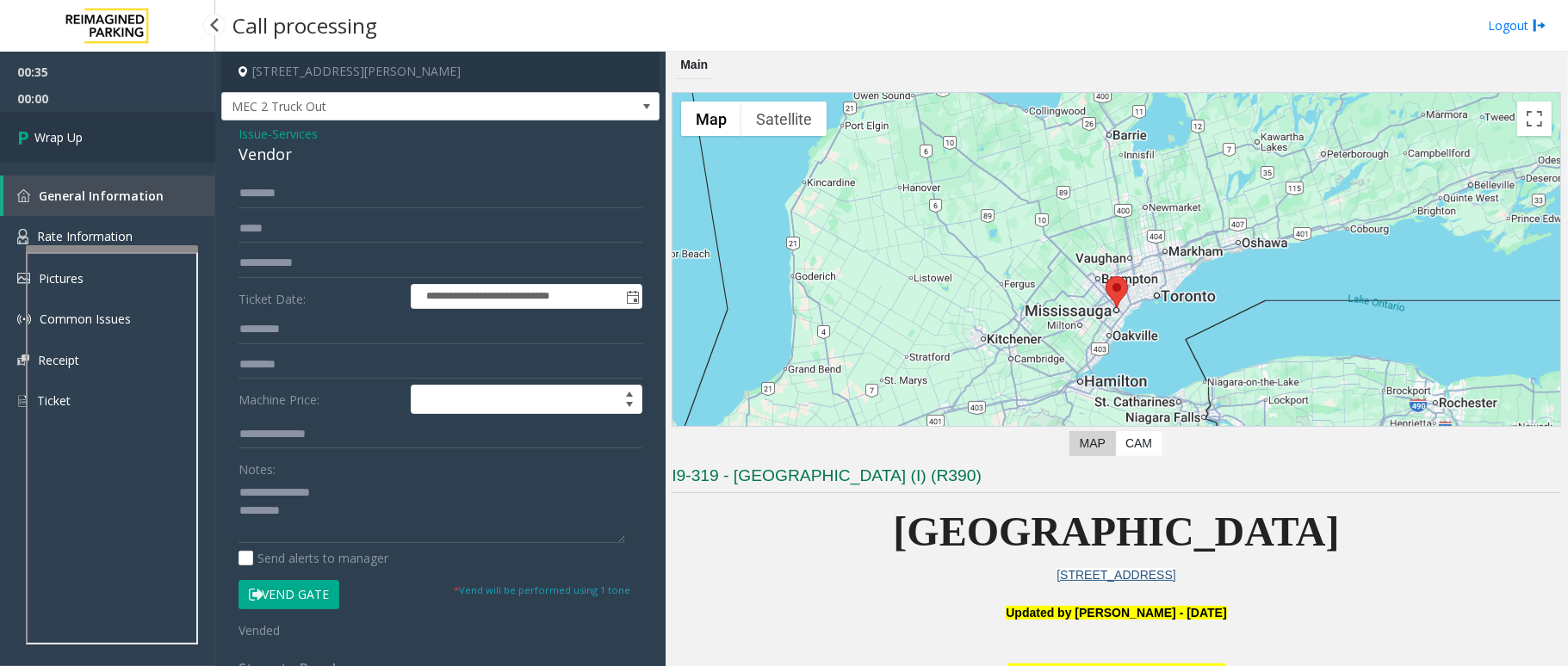
click at [118, 126] on link "Wrap Up" at bounding box center [108, 137] width 216 height 51
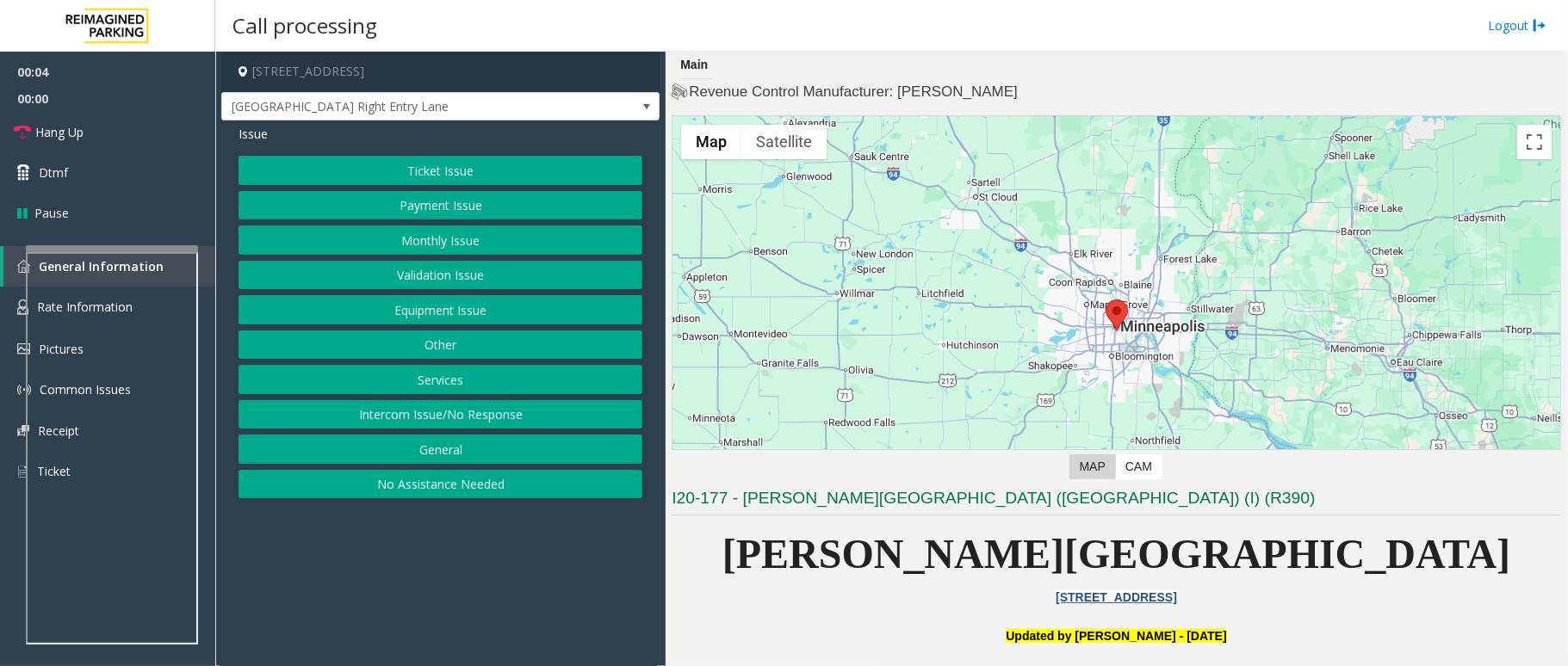
click at [488, 425] on button "Intercom Issue/No Response" at bounding box center [441, 415] width 404 height 30
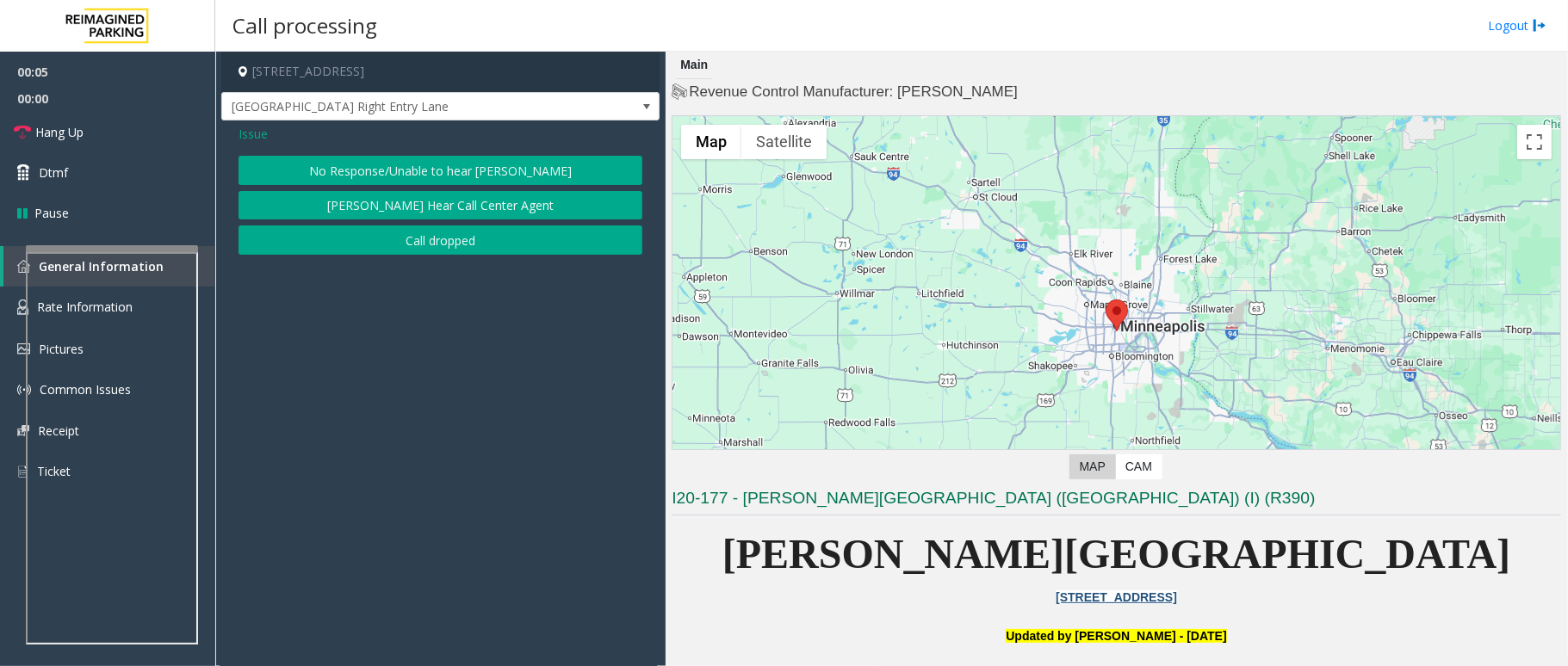
click at [544, 173] on button "No Response/Unable to hear [PERSON_NAME]" at bounding box center [441, 171] width 404 height 30
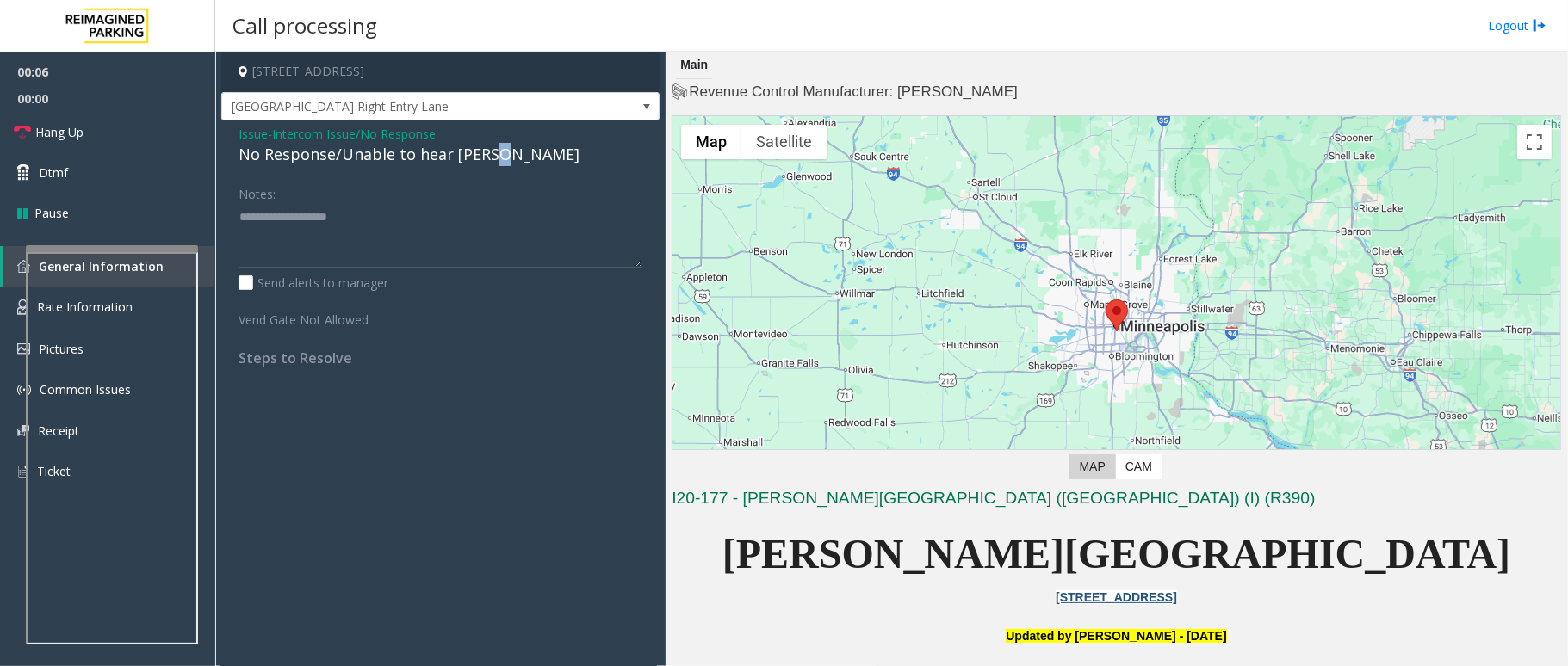
drag, startPoint x: 503, startPoint y: 153, endPoint x: 489, endPoint y: 152, distance: 14.0
click at [489, 152] on div "No Response/Unable to hear [PERSON_NAME]" at bounding box center [441, 154] width 404 height 23
click at [251, 132] on span "Issue" at bounding box center [253, 134] width 30 height 18
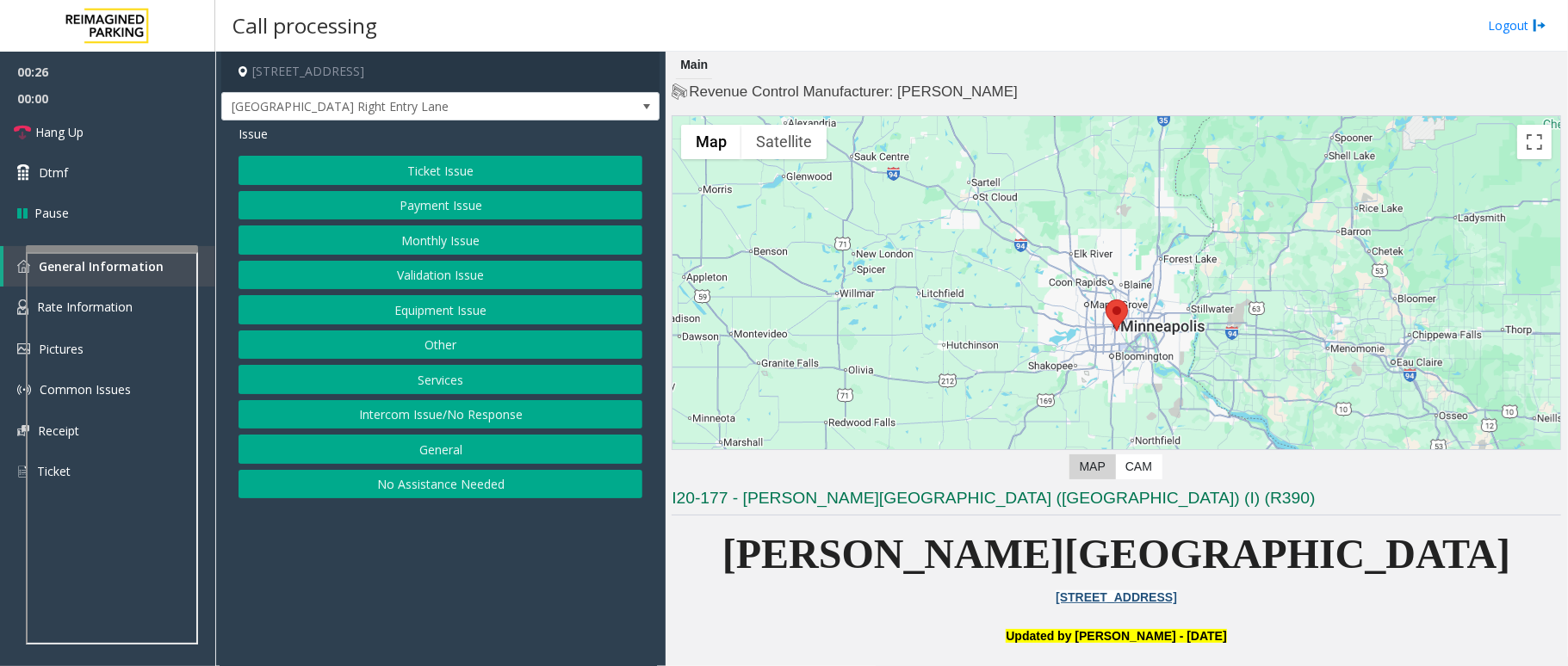
click at [435, 307] on button "Equipment Issue" at bounding box center [441, 310] width 404 height 30
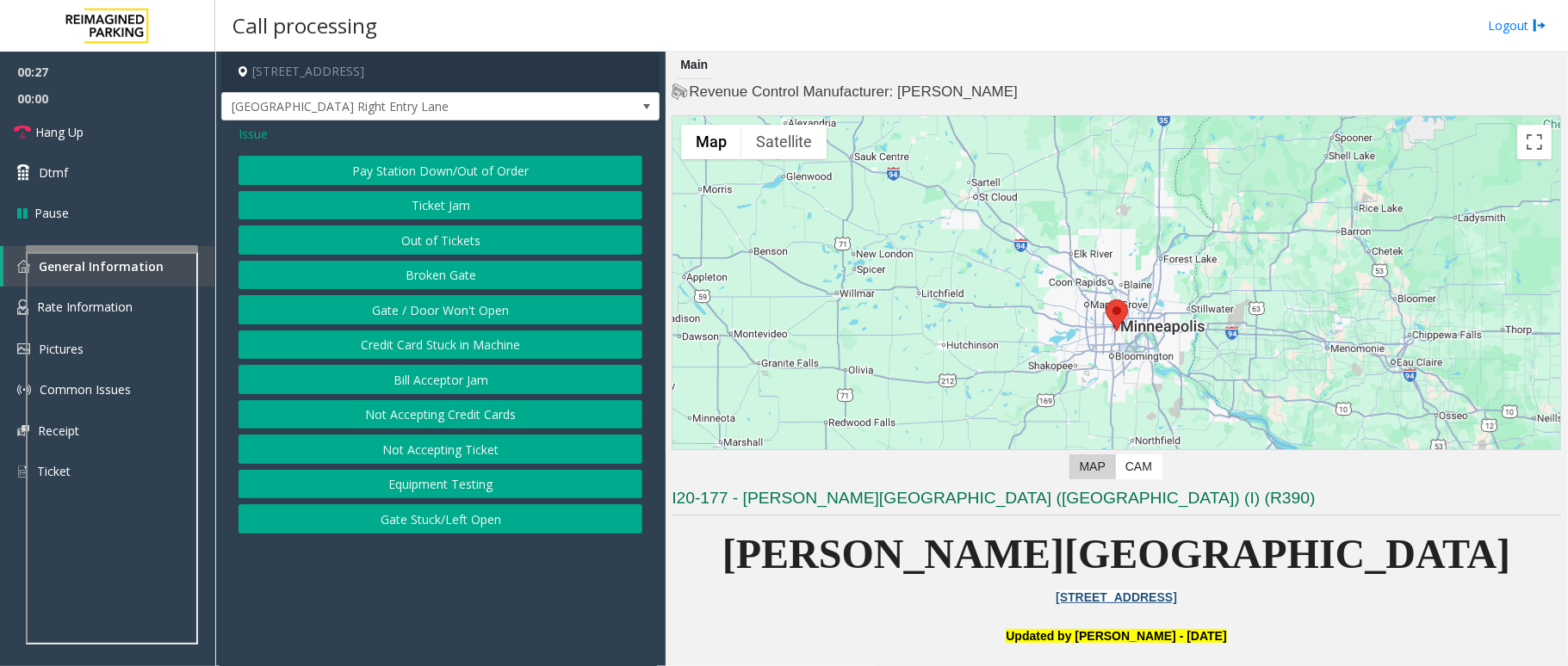
click at [435, 307] on button "Gate / Door Won't Open" at bounding box center [441, 310] width 404 height 30
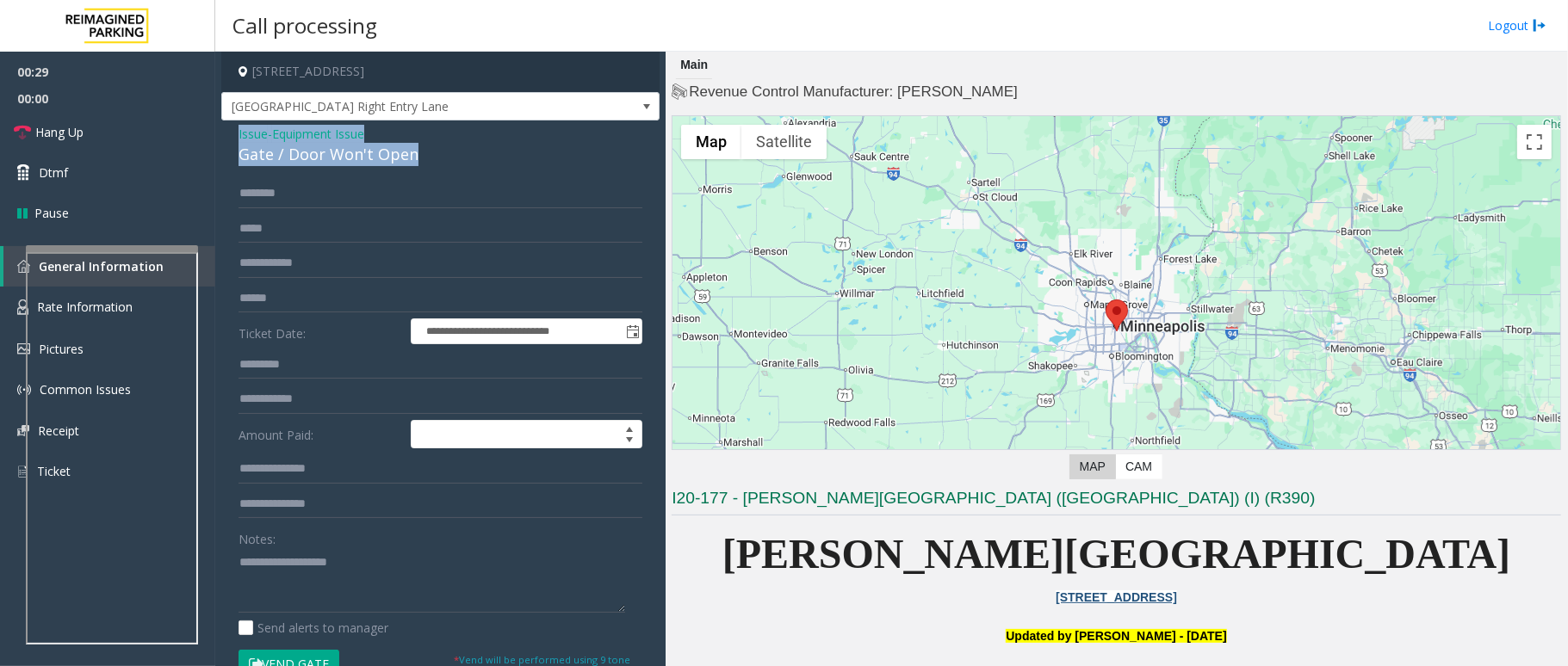
drag, startPoint x: 425, startPoint y: 153, endPoint x: 229, endPoint y: 135, distance: 196.8
click at [229, 135] on div "**********" at bounding box center [440, 548] width 438 height 854
drag, startPoint x: 338, startPoint y: 217, endPoint x: 313, endPoint y: 443, distance: 227.4
click at [329, 463] on form "**********" at bounding box center [441, 428] width 404 height 499
drag, startPoint x: 414, startPoint y: 153, endPoint x: 234, endPoint y: 137, distance: 180.7
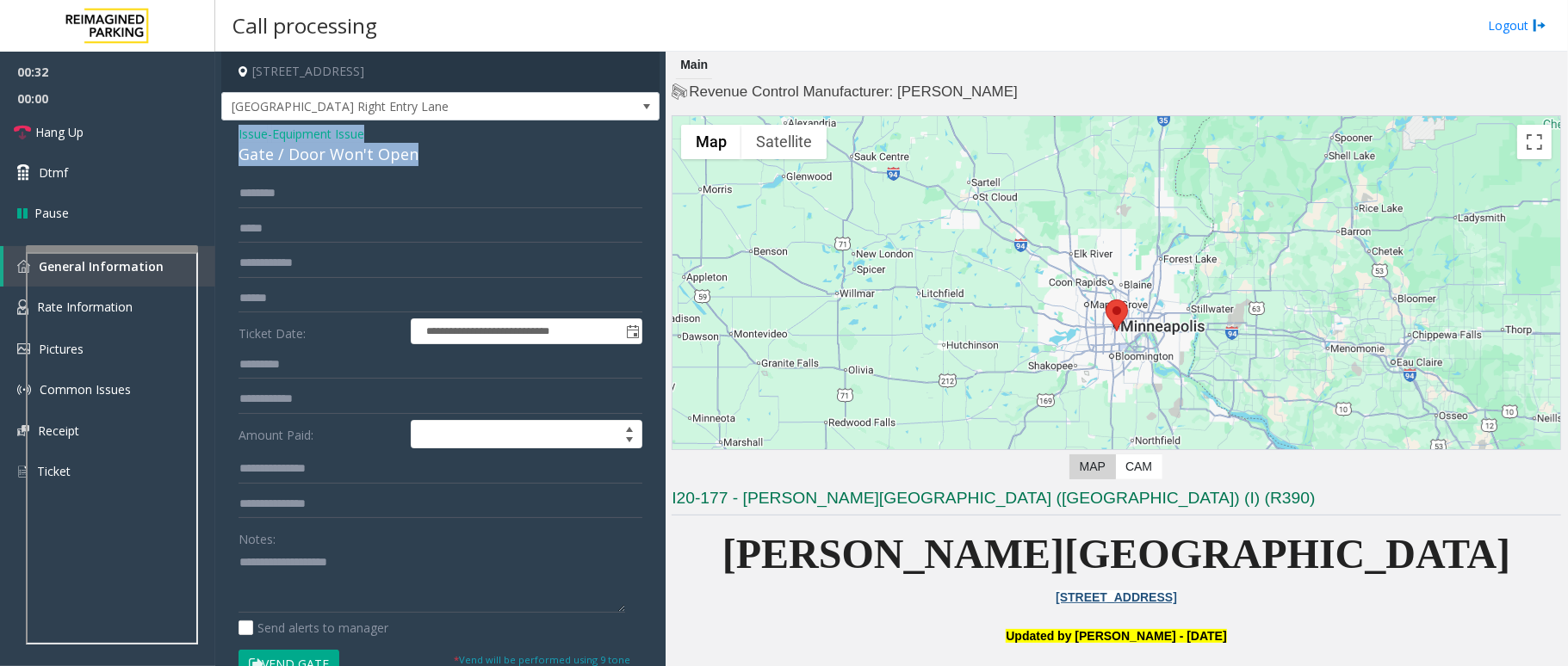
click at [234, 137] on div "**********" at bounding box center [440, 548] width 438 height 854
click at [418, 585] on textarea at bounding box center [432, 581] width 387 height 65
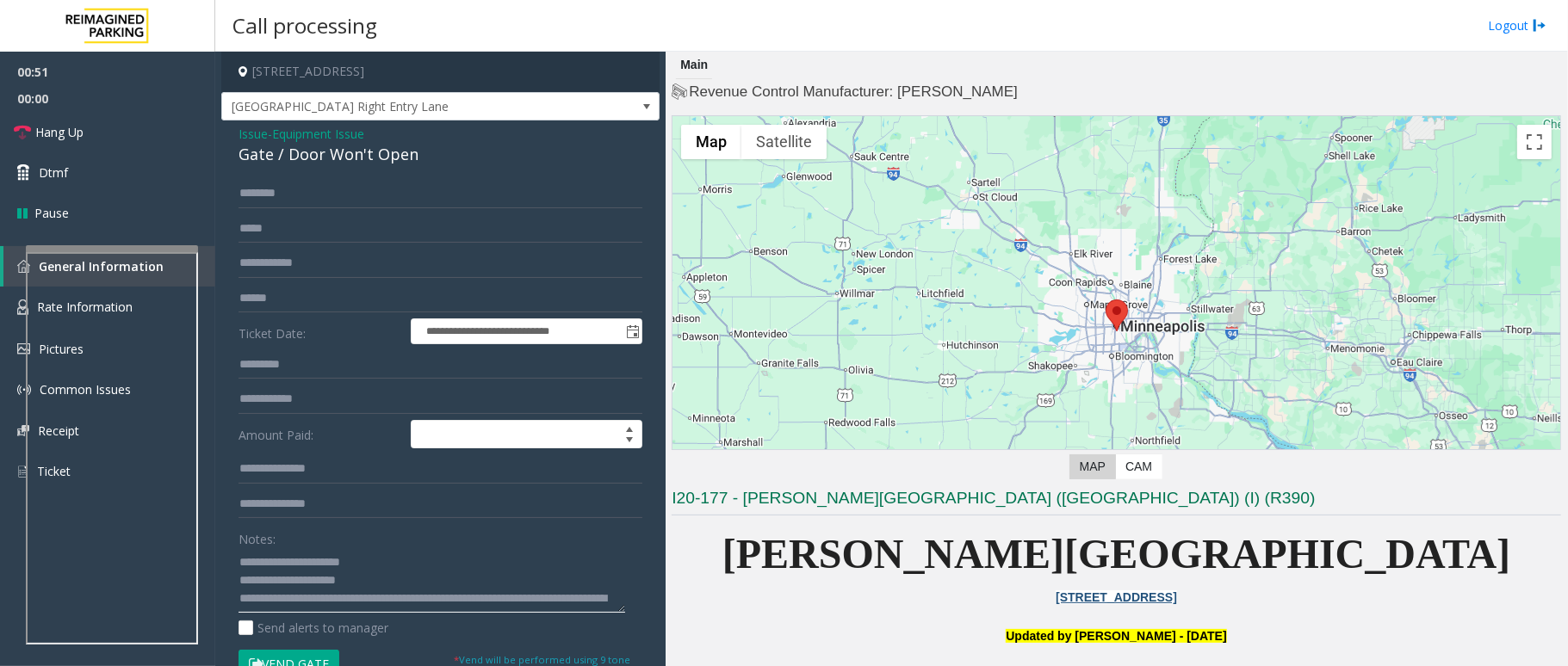
scroll to position [35, 0]
type textarea "**********"
click at [312, 661] on button "Vend Gate" at bounding box center [289, 664] width 101 height 30
click at [462, 591] on textarea at bounding box center [432, 581] width 387 height 65
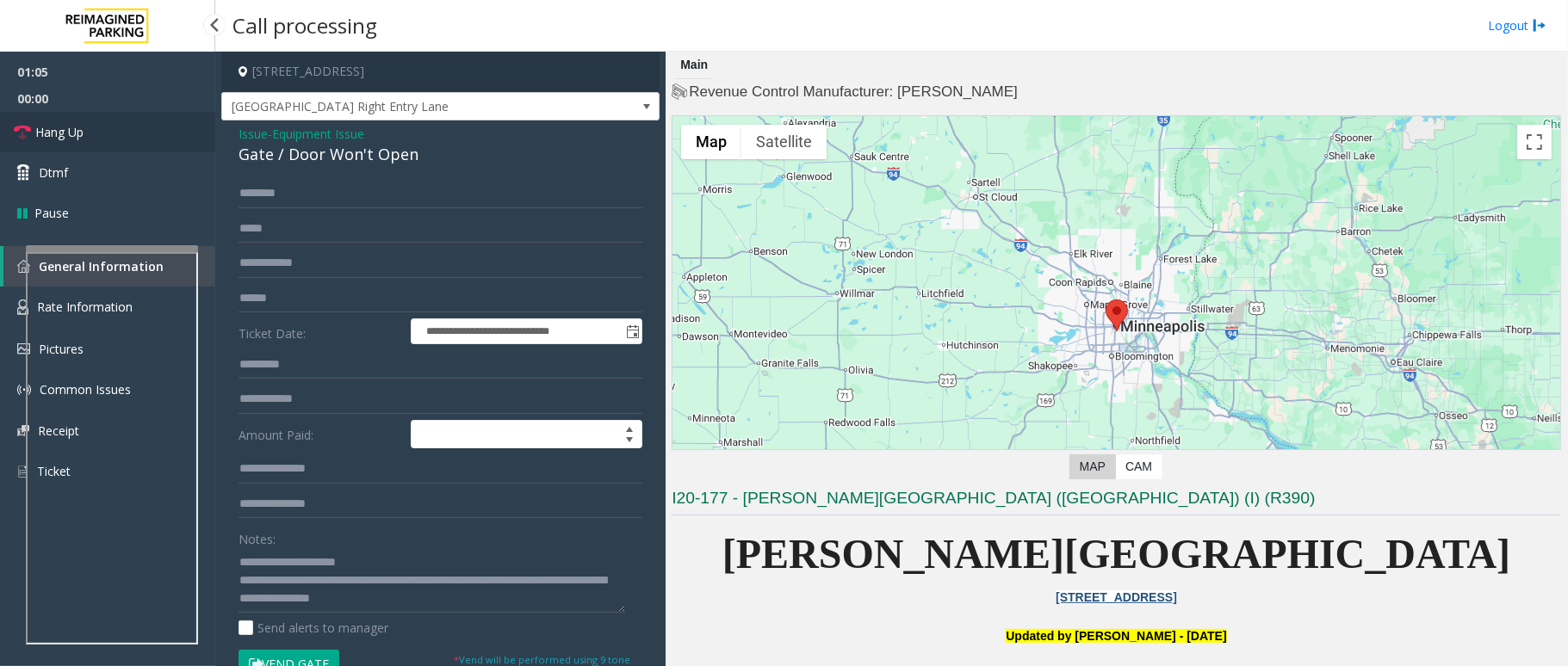
click at [96, 135] on link "Hang Up" at bounding box center [108, 132] width 216 height 40
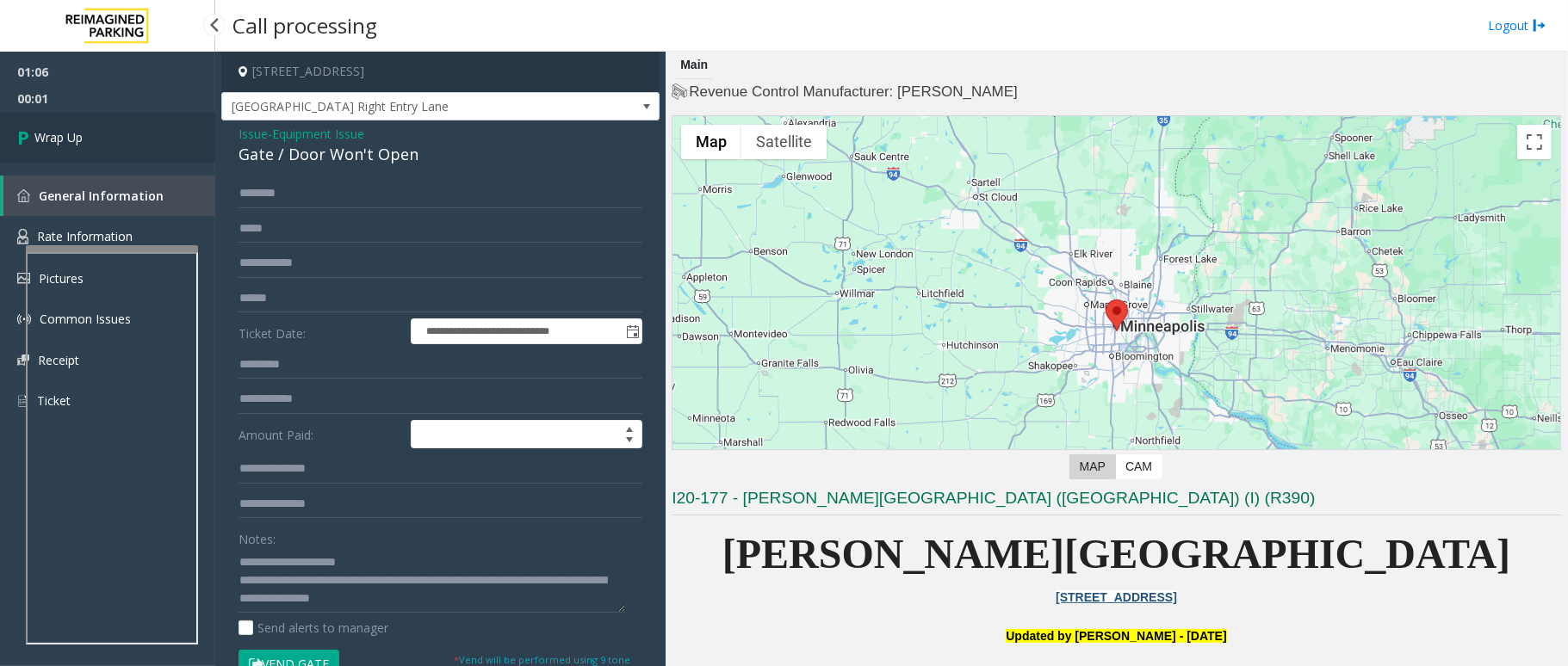
click at [96, 135] on link "Wrap Up" at bounding box center [108, 137] width 216 height 51
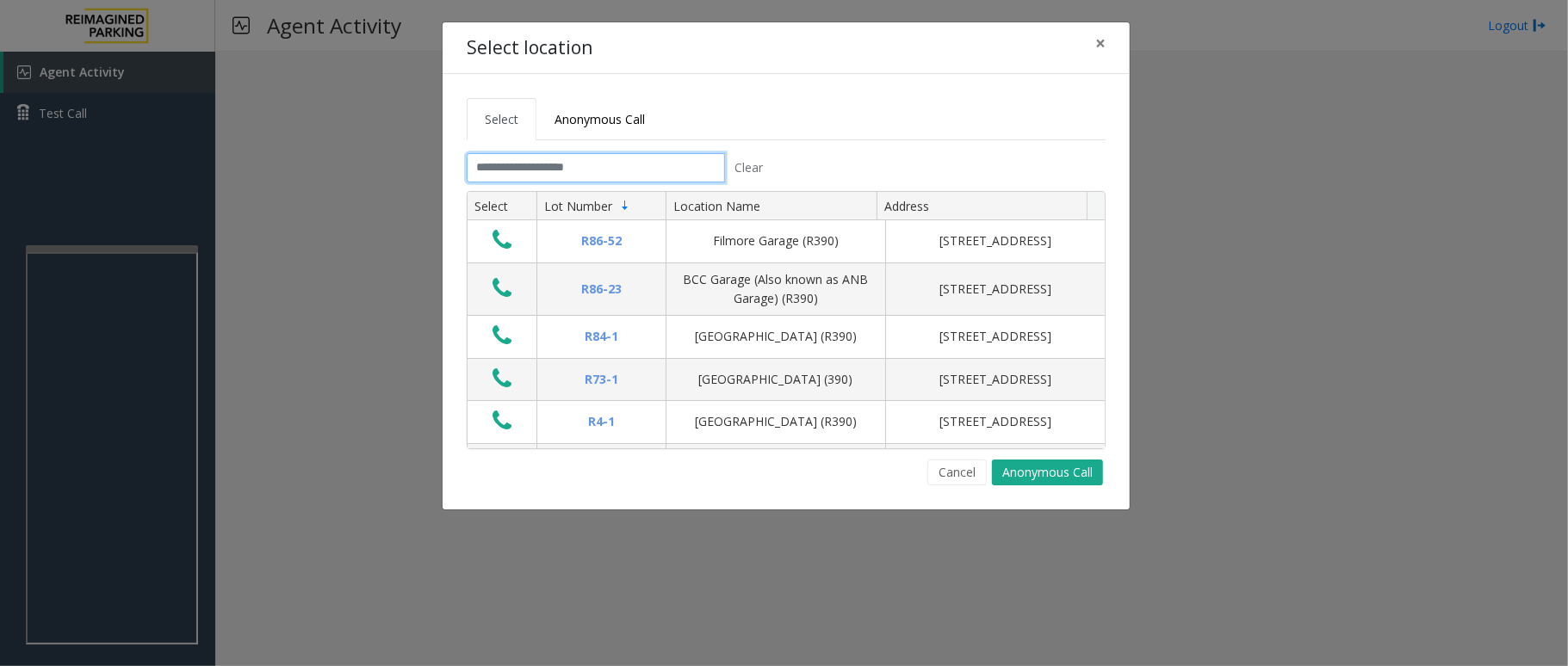
click at [618, 173] on input "text" at bounding box center [596, 168] width 259 height 30
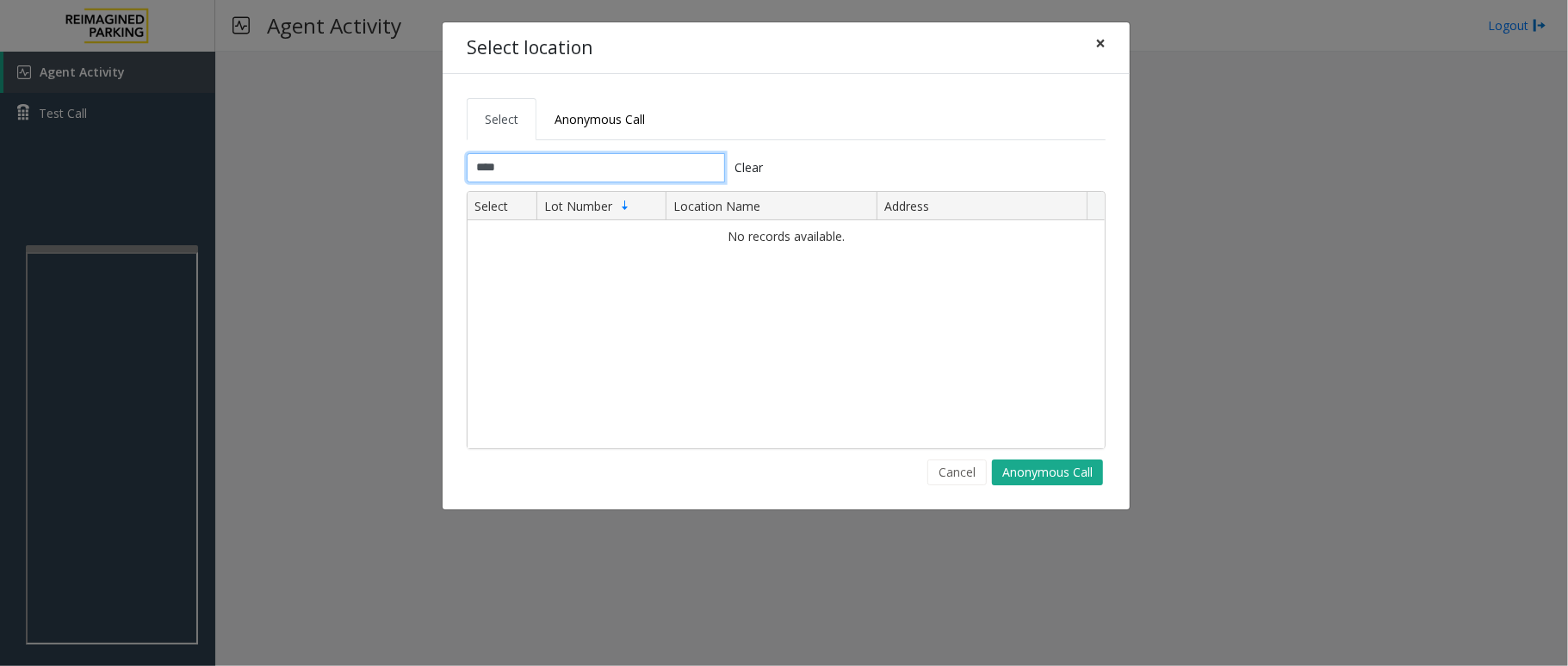
type input "****"
click at [1102, 47] on span "×" at bounding box center [1101, 43] width 11 height 24
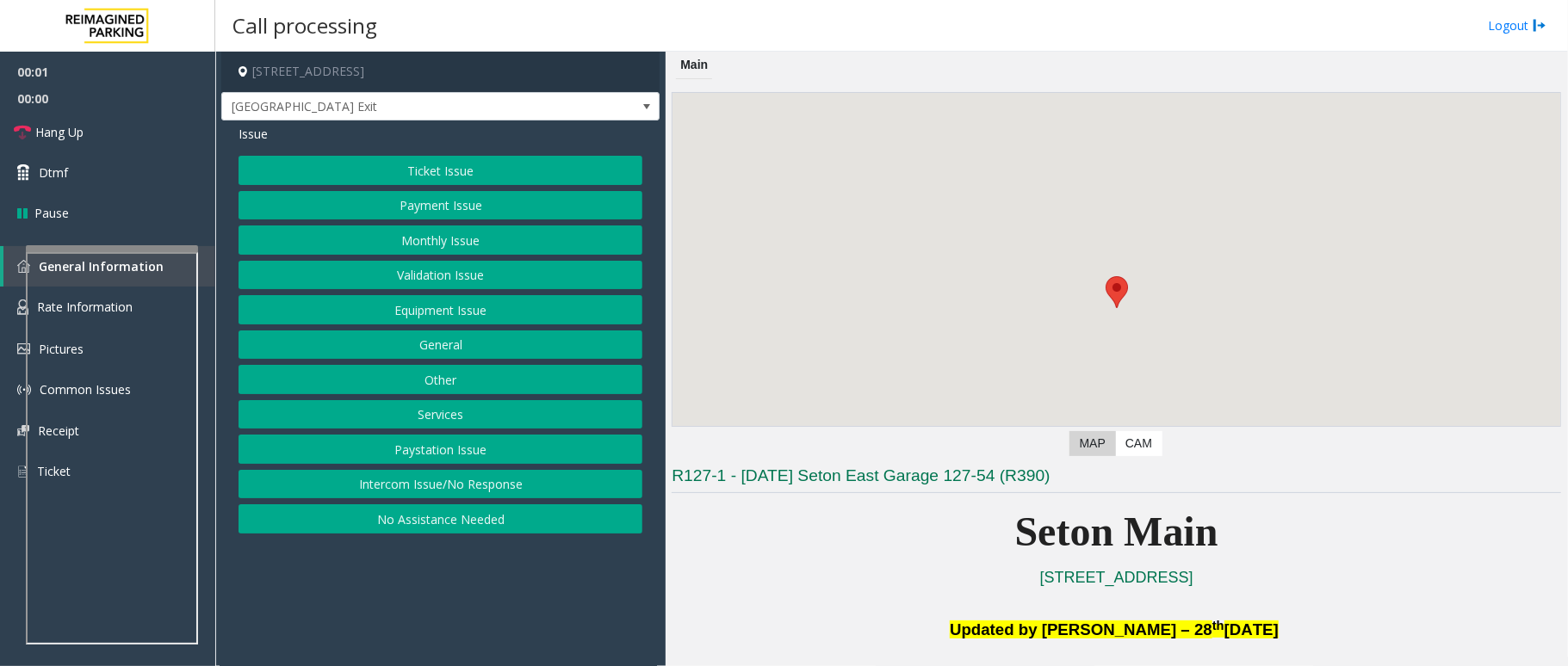
click at [476, 315] on button "Equipment Issue" at bounding box center [441, 310] width 404 height 30
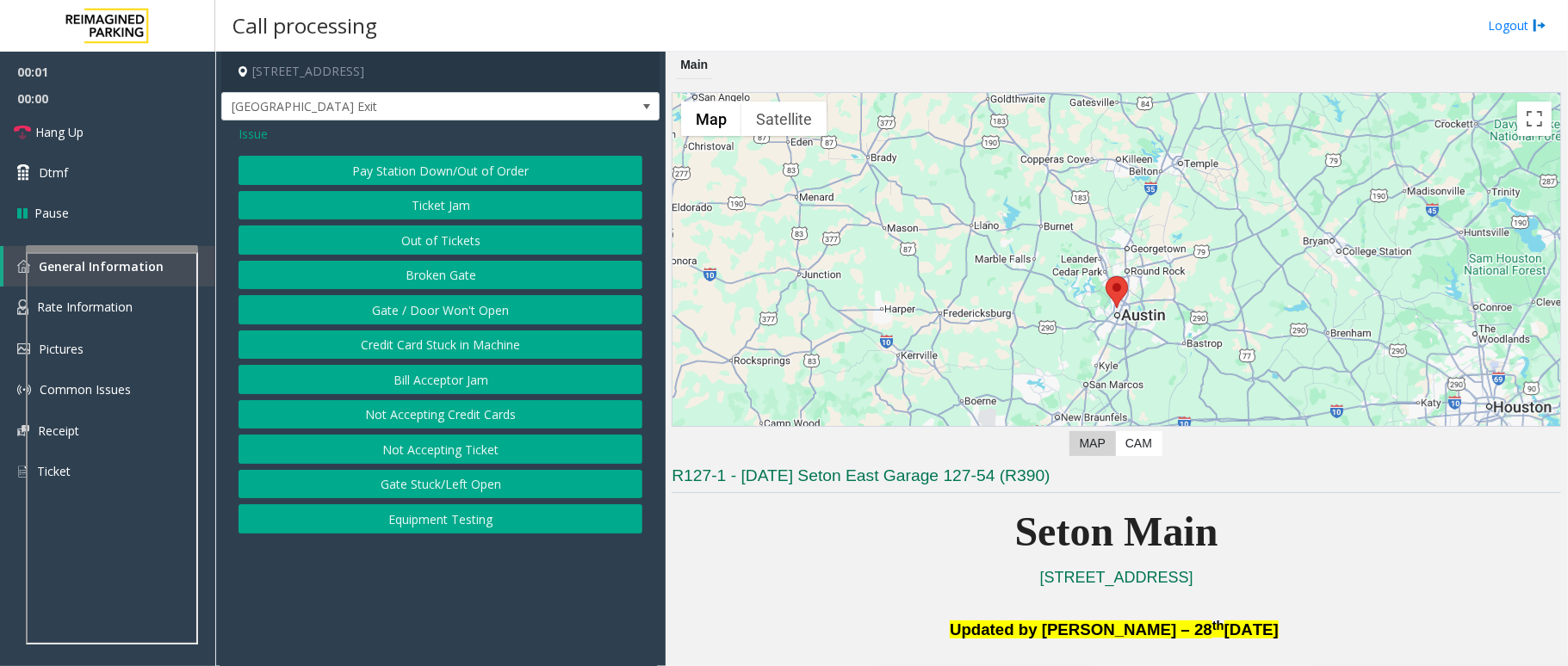
click at [476, 315] on button "Gate / Door Won't Open" at bounding box center [441, 310] width 404 height 30
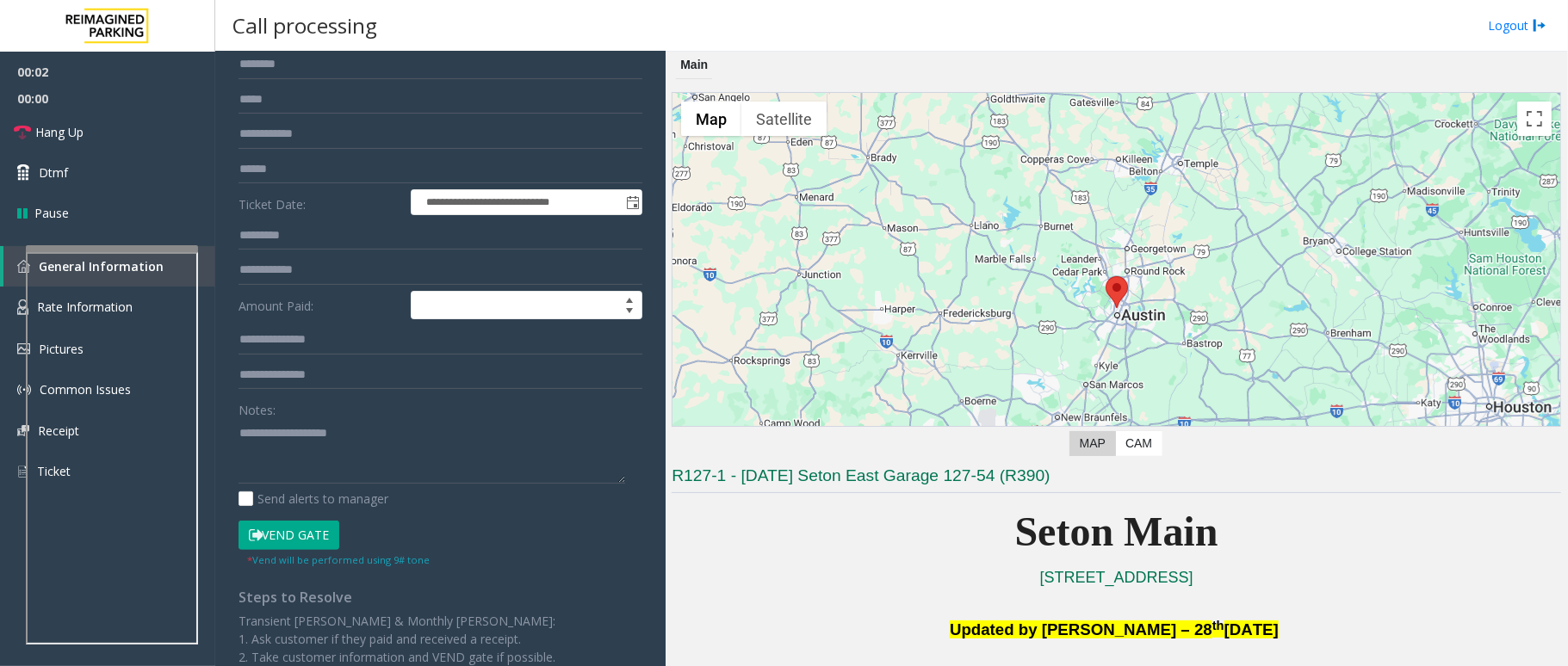
scroll to position [256, 0]
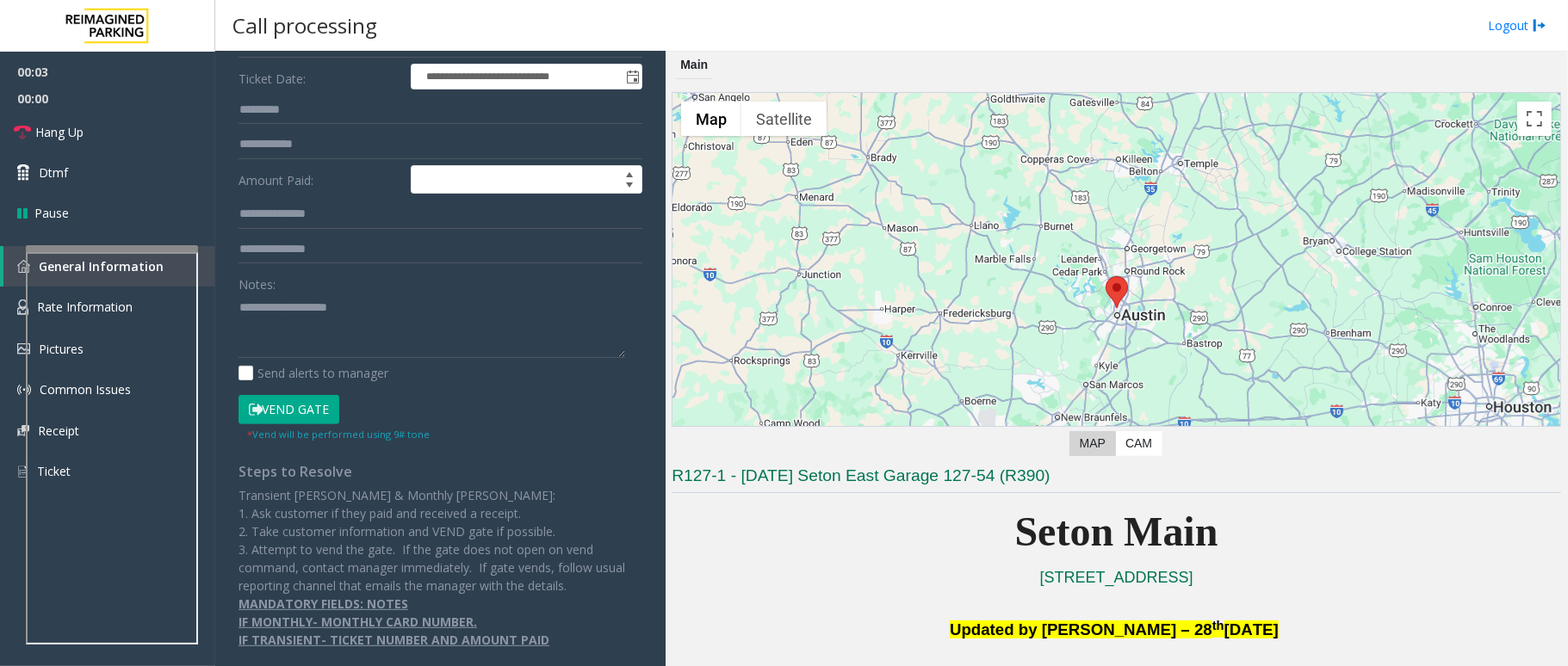
click at [322, 407] on button "Vend Gate" at bounding box center [289, 409] width 101 height 30
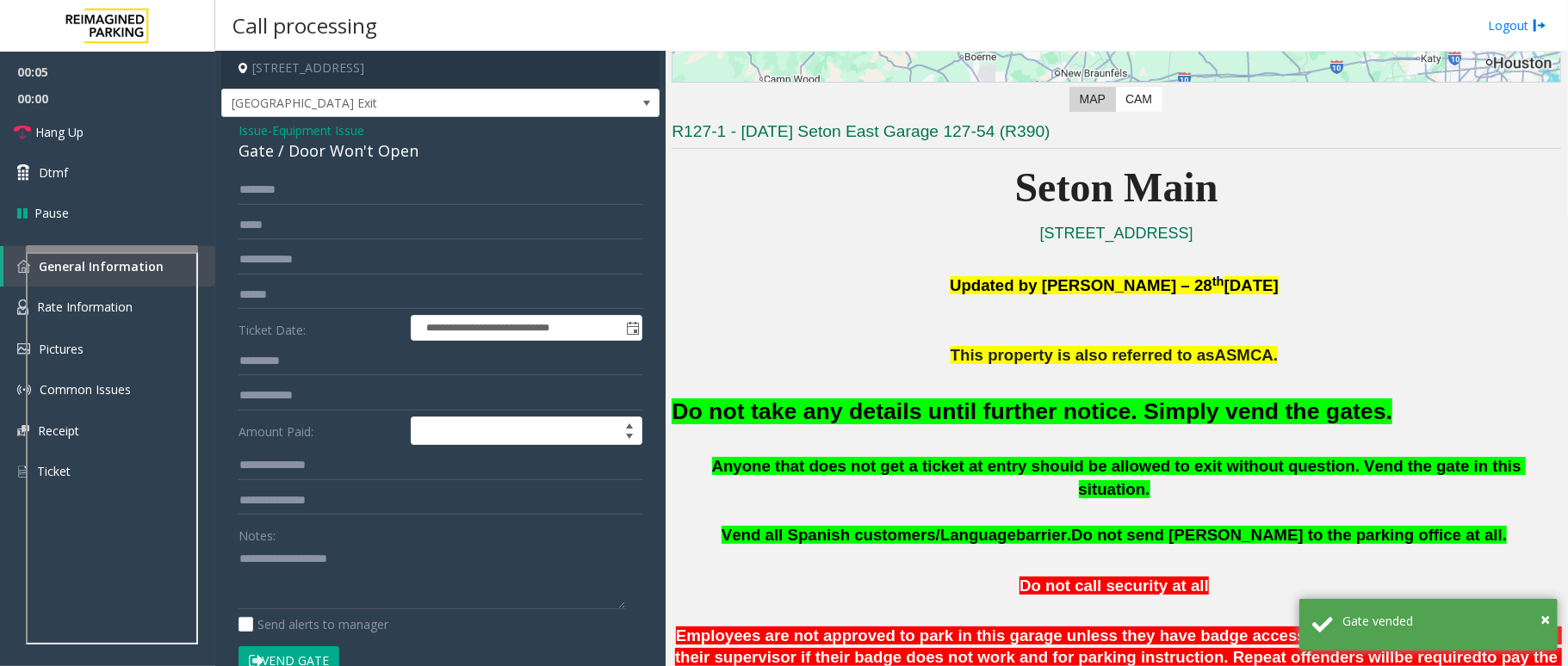
scroll to position [0, 0]
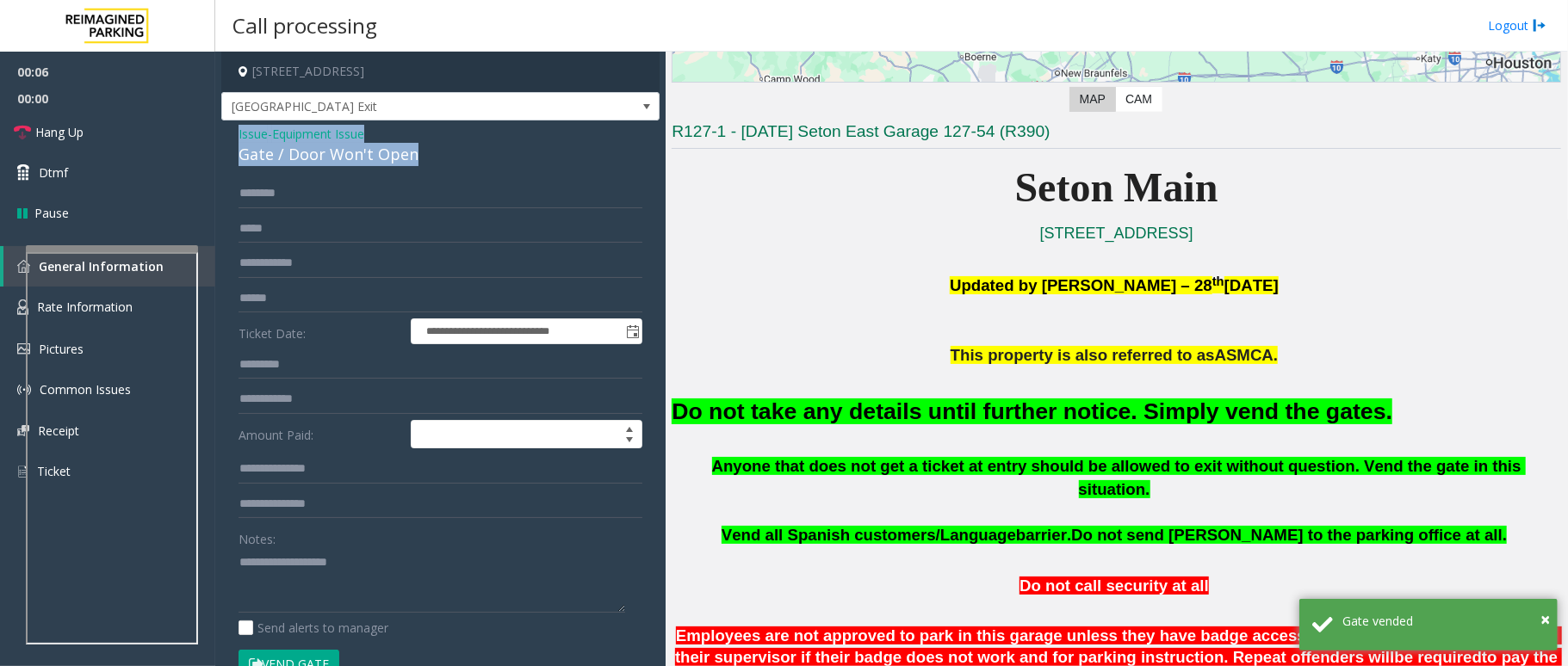
drag, startPoint x: 424, startPoint y: 157, endPoint x: 225, endPoint y: 136, distance: 200.1
click at [225, 136] on div "**********" at bounding box center [440, 535] width 438 height 830
click at [1002, 418] on font "Do not take any details until further notice. Simply vend the gates." at bounding box center [1032, 411] width 721 height 26
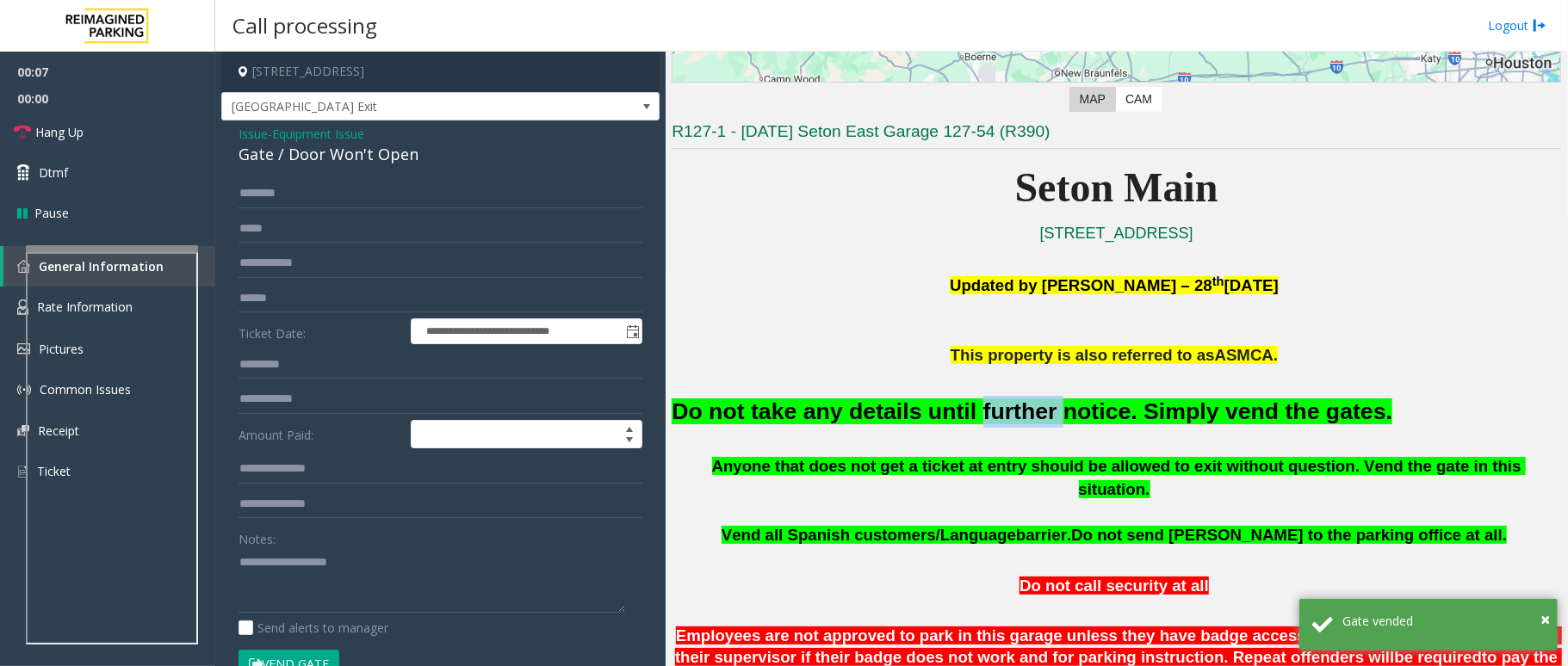
click at [1002, 418] on font "Do not take any details until further notice. Simply vend the gates." at bounding box center [1032, 411] width 721 height 26
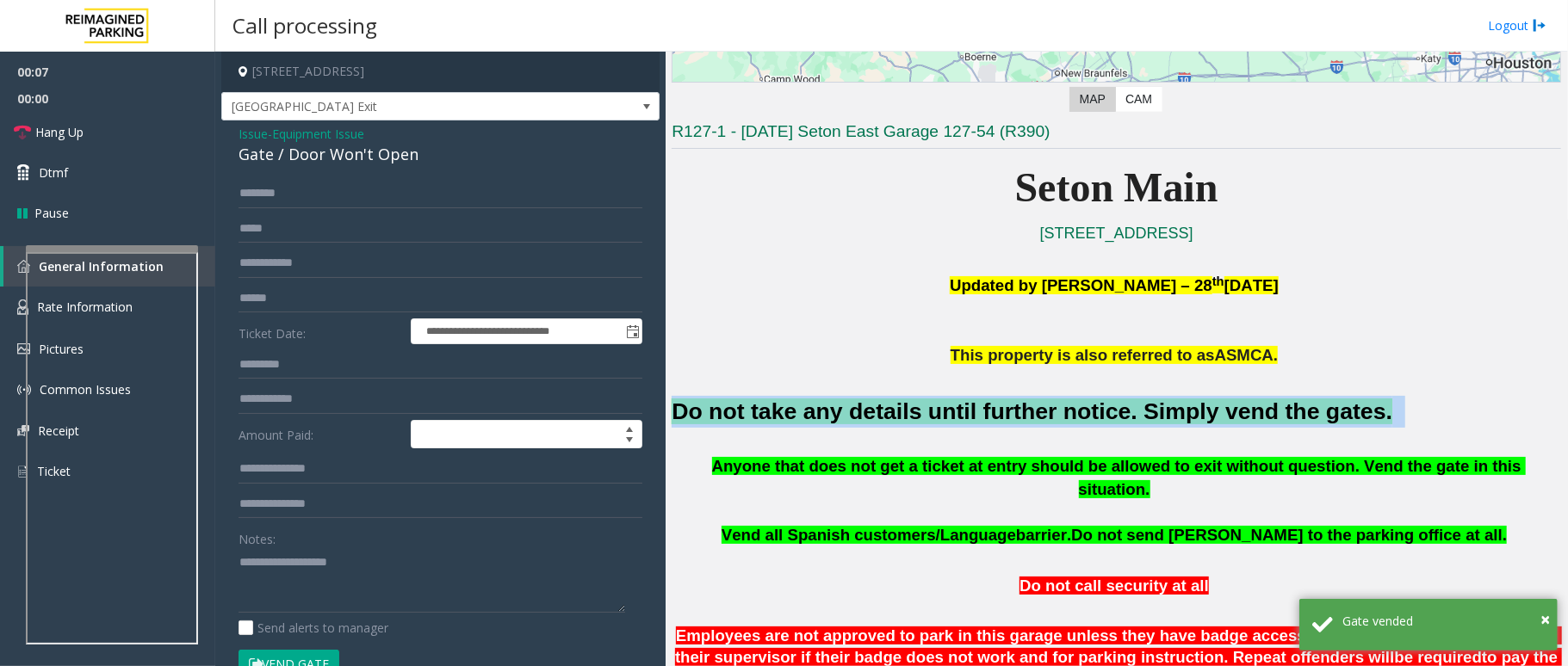
click at [1002, 418] on font "Do not take any details until further notice. Simply vend the gates." at bounding box center [1032, 411] width 721 height 26
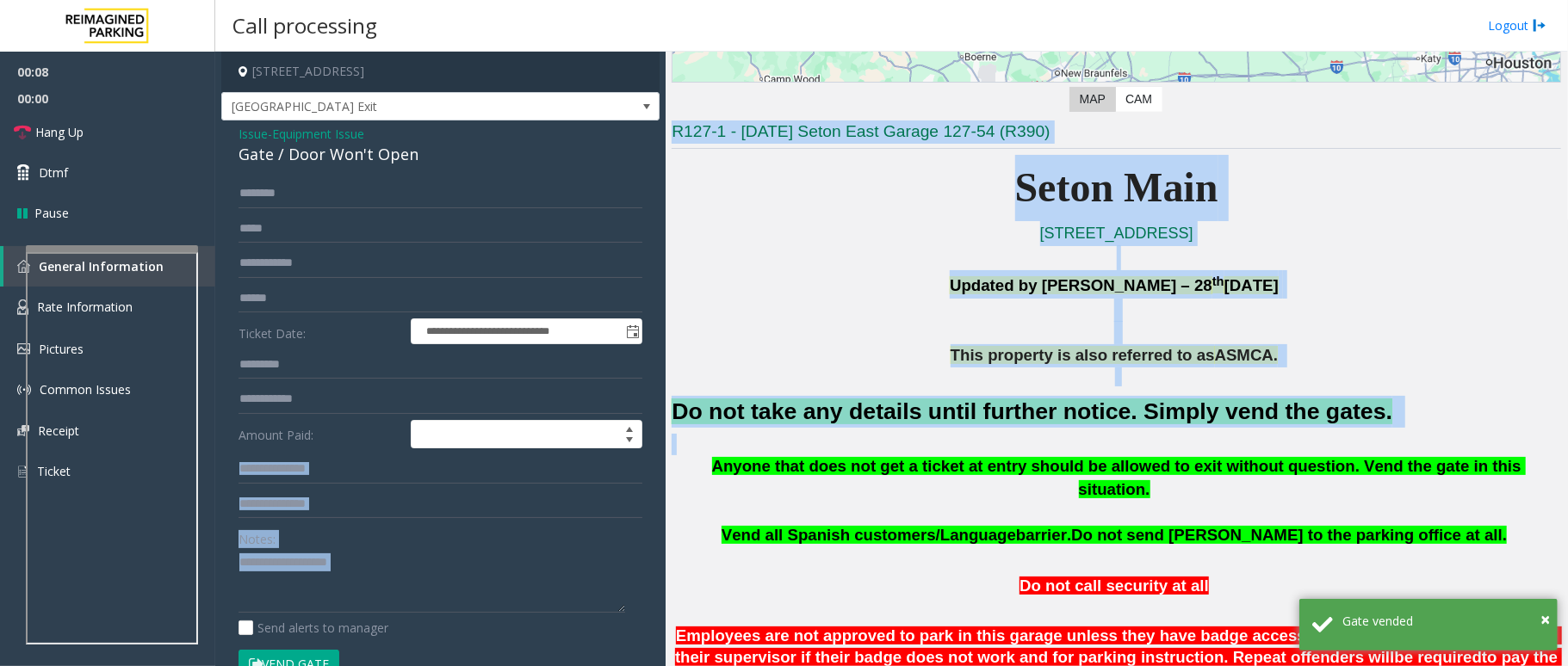
drag, startPoint x: 718, startPoint y: 450, endPoint x: 701, endPoint y: 443, distance: 18.4
click at [649, 469] on div "**********" at bounding box center [891, 359] width 1352 height 615
click at [1027, 393] on div "Do not take any details until further notice. Simply vend the gates." at bounding box center [1116, 411] width 890 height 88
click at [1051, 403] on font "Do not take any details until further notice. Simply vend the gates." at bounding box center [1032, 411] width 721 height 26
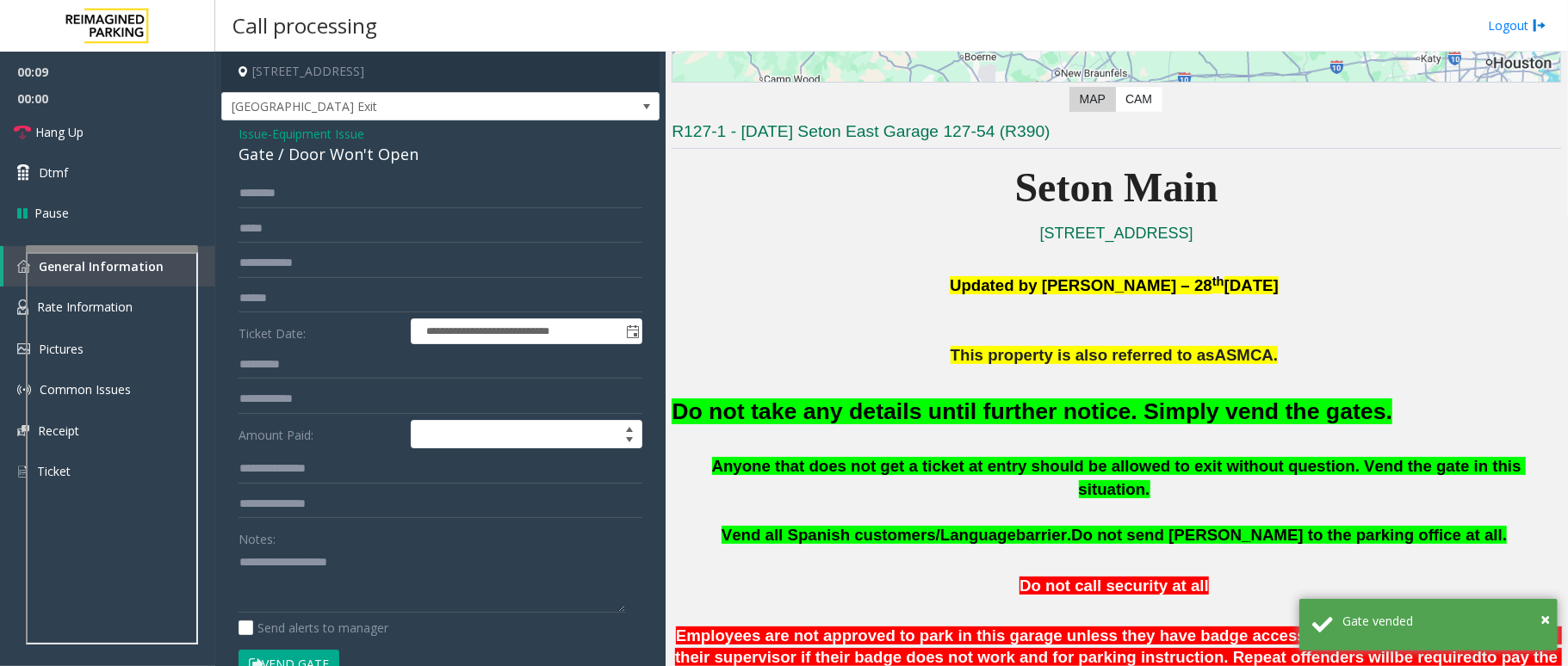
click at [1055, 411] on font "Do not take any details until further notice. Simply vend the gates." at bounding box center [1032, 411] width 721 height 26
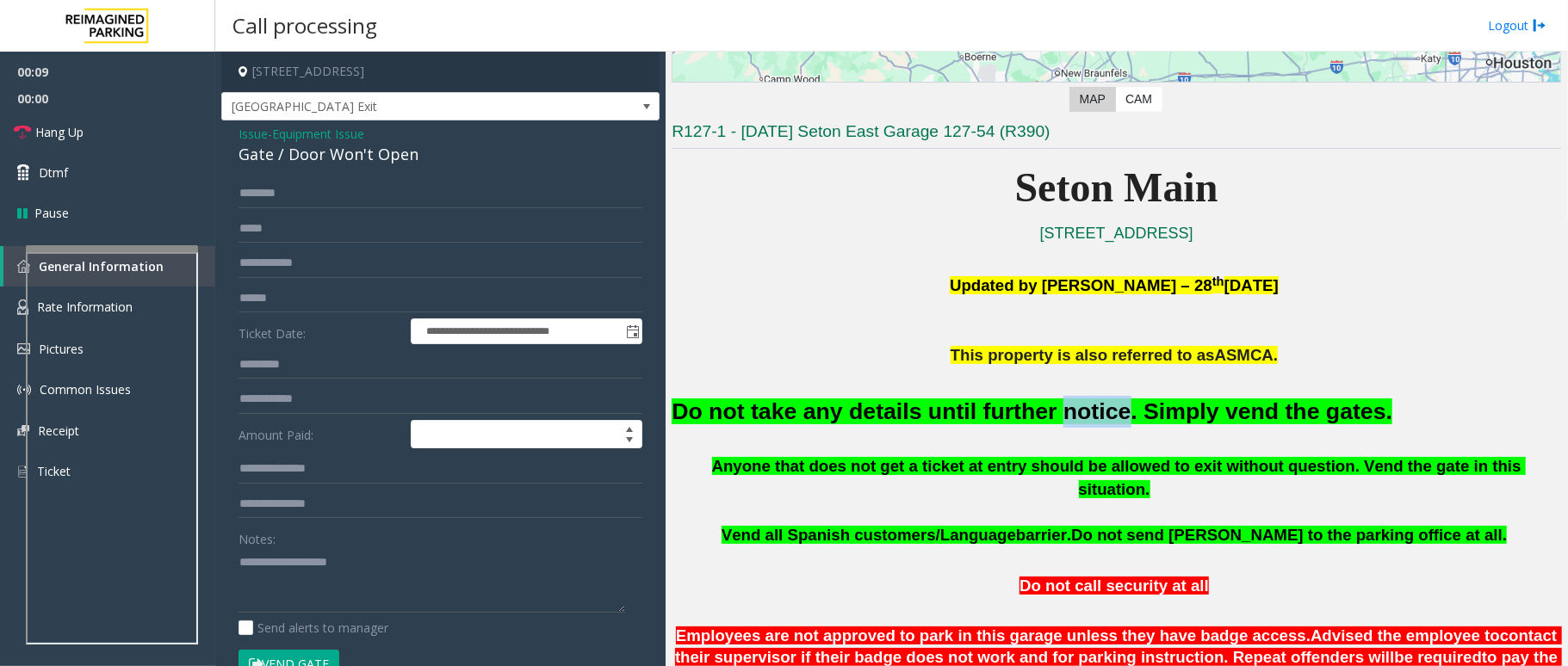
click at [1055, 411] on font "Do not take any details until further notice. Simply vend the gates." at bounding box center [1032, 411] width 721 height 26
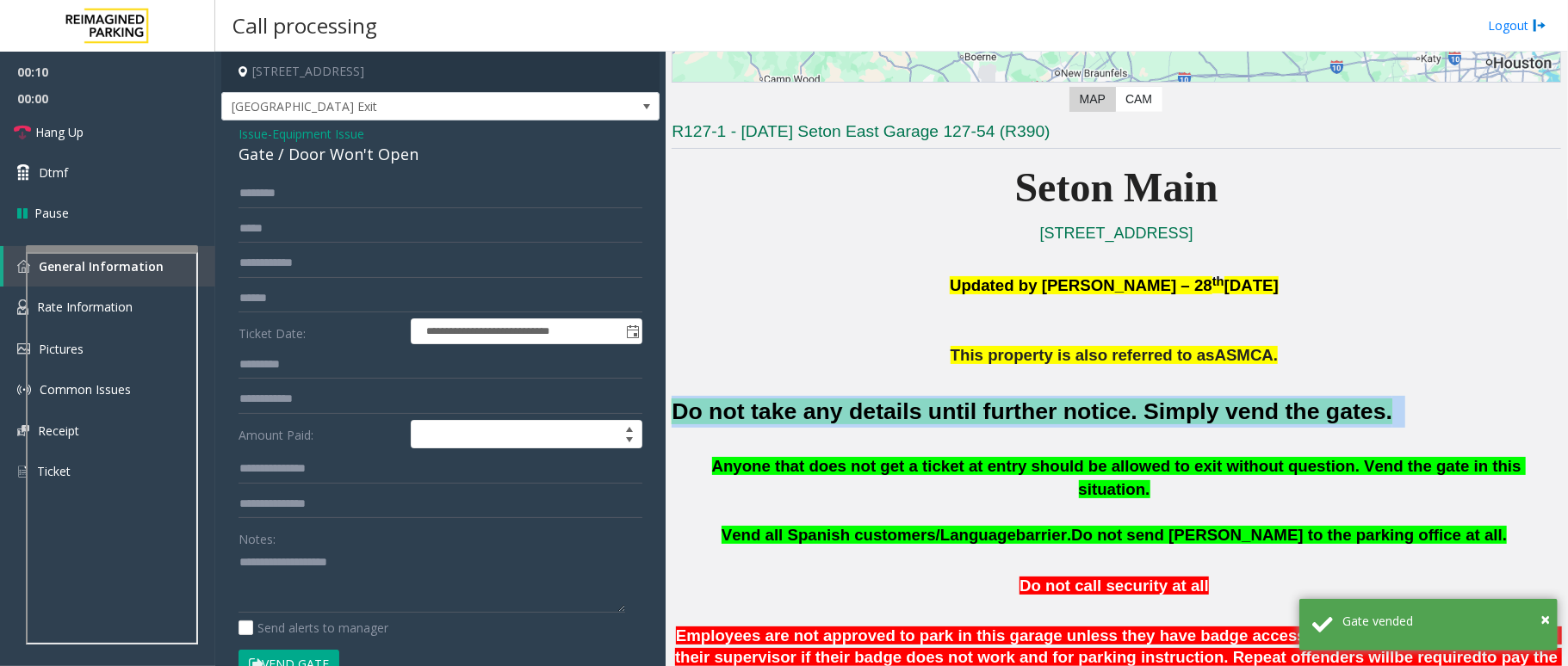
click at [1055, 411] on font "Do not take any details until further notice. Simply vend the gates." at bounding box center [1032, 411] width 721 height 26
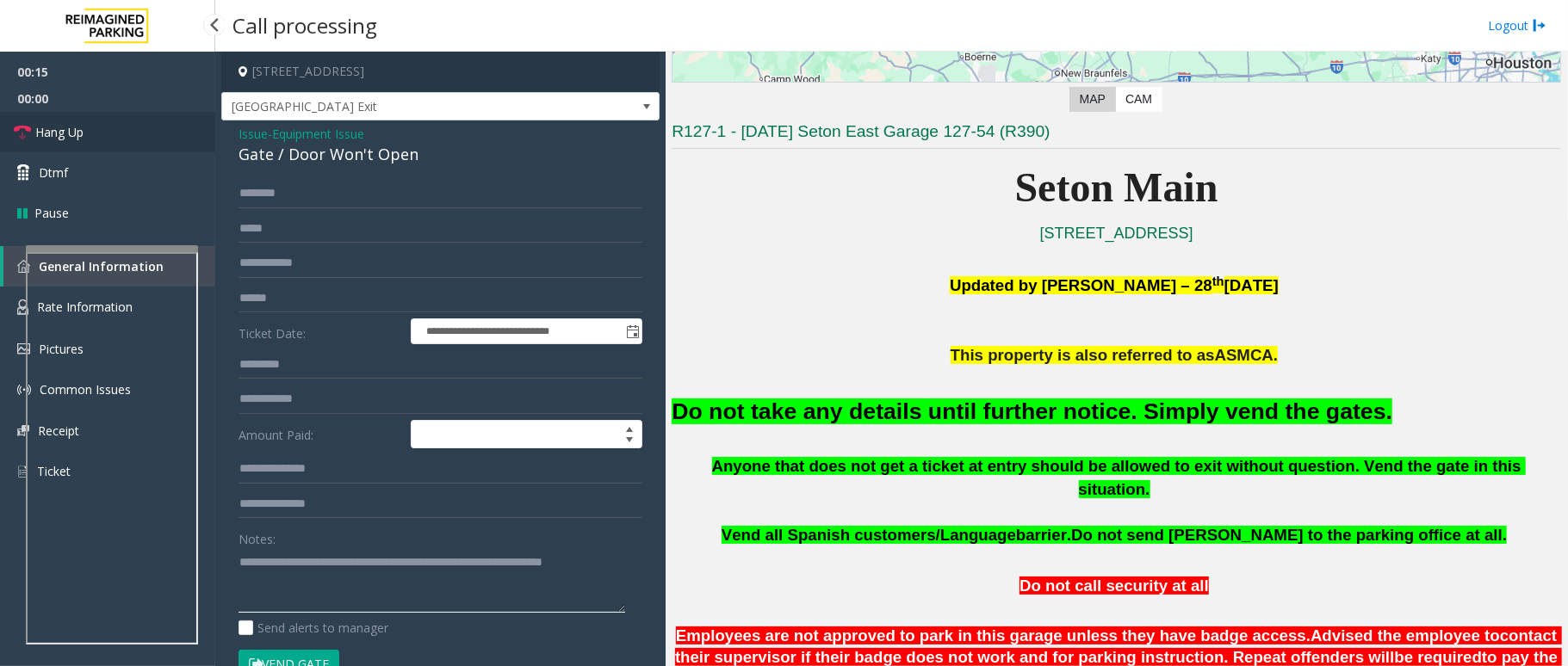
type textarea "**********"
click at [55, 136] on span "Hang Up" at bounding box center [59, 132] width 48 height 18
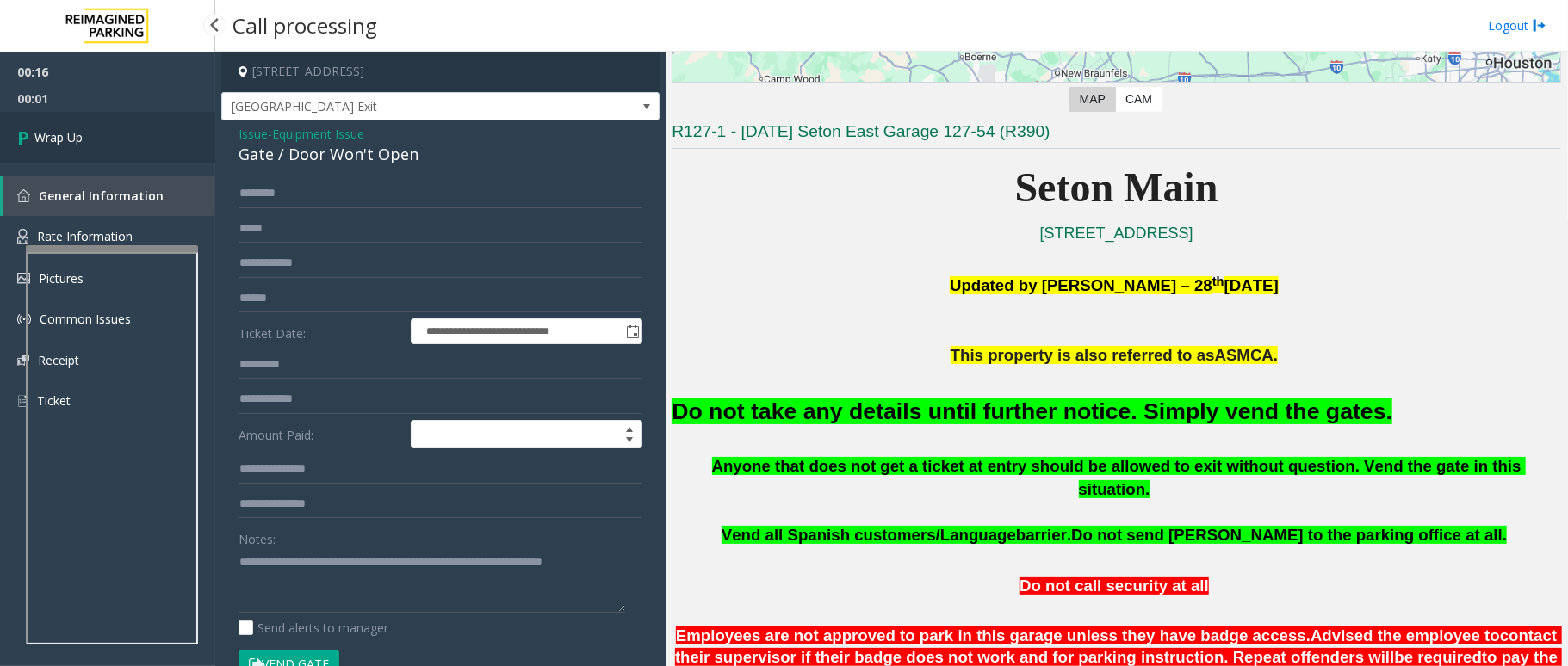
click at [55, 136] on span "Wrap Up" at bounding box center [58, 137] width 48 height 18
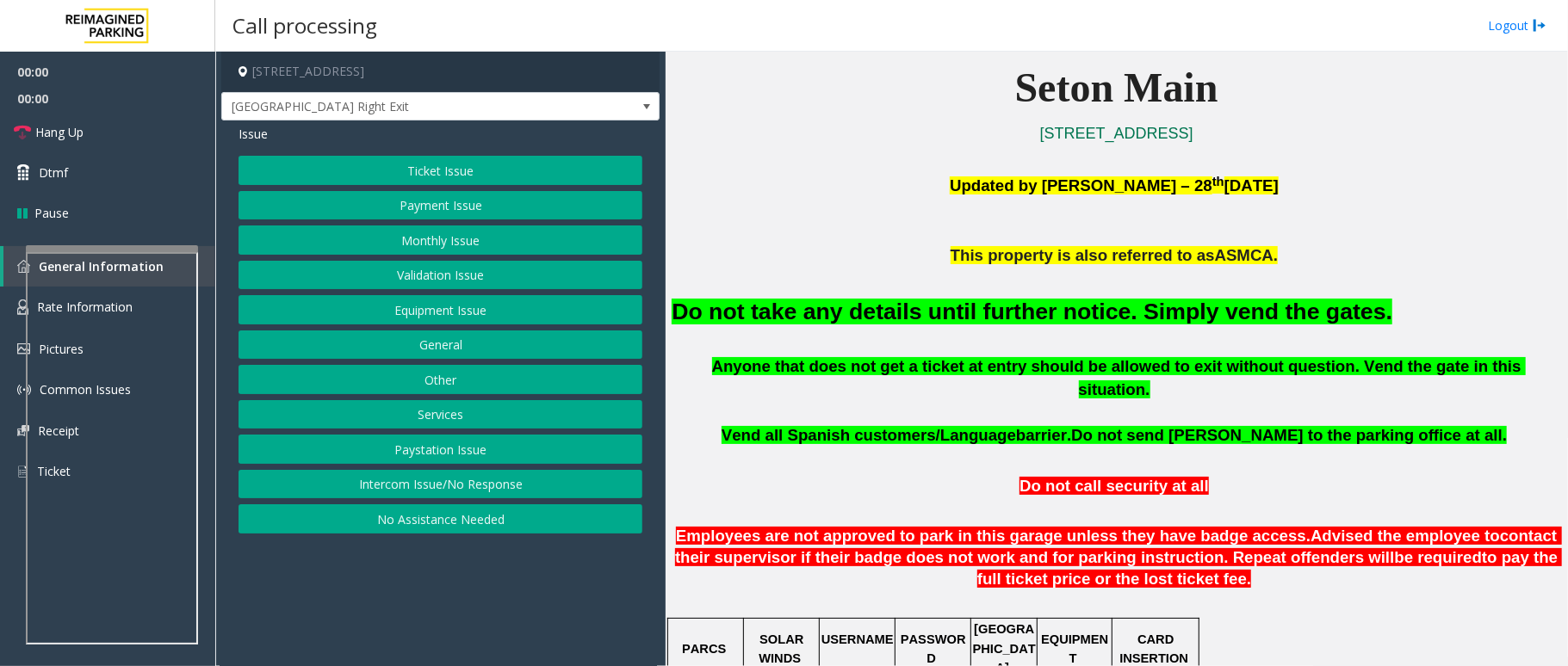
scroll to position [459, 0]
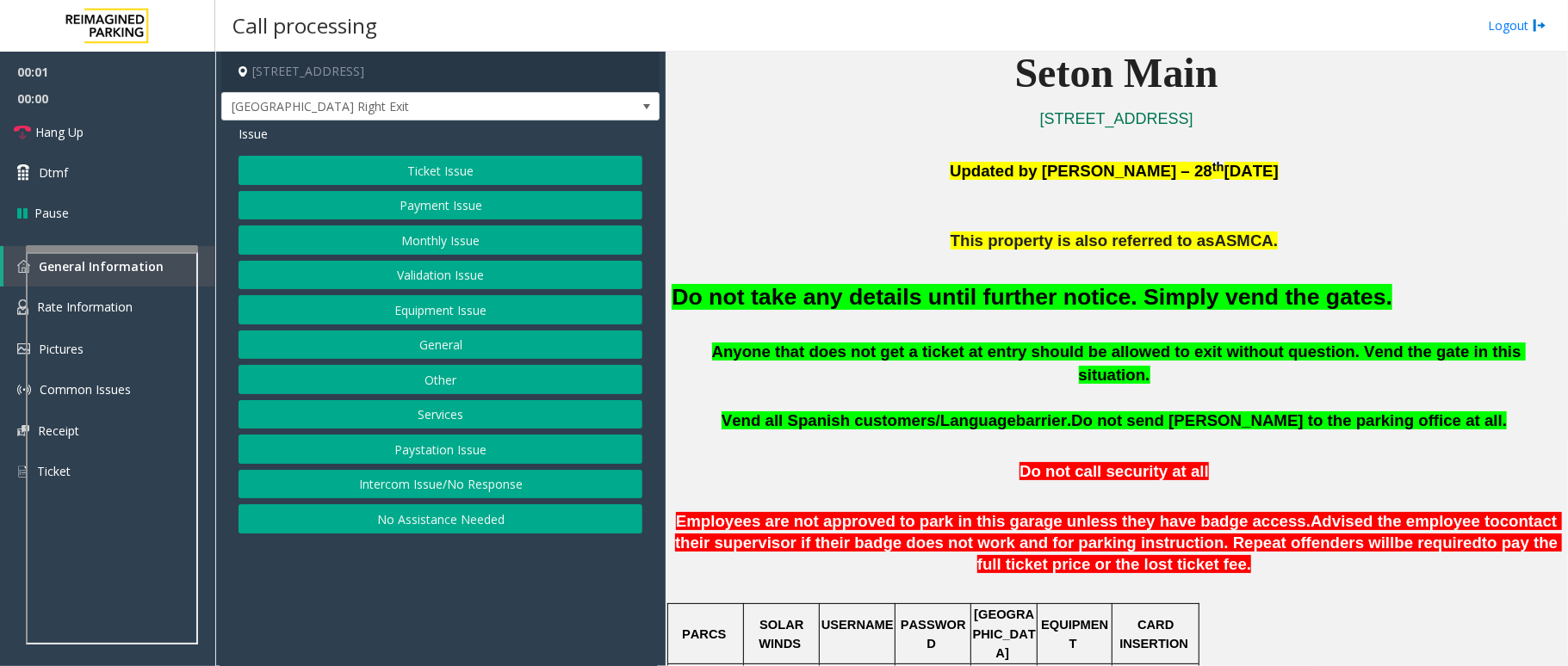
click at [446, 313] on button "Equipment Issue" at bounding box center [441, 310] width 404 height 30
click at [446, 313] on button "Gate / Door Won't Open" at bounding box center [441, 310] width 404 height 30
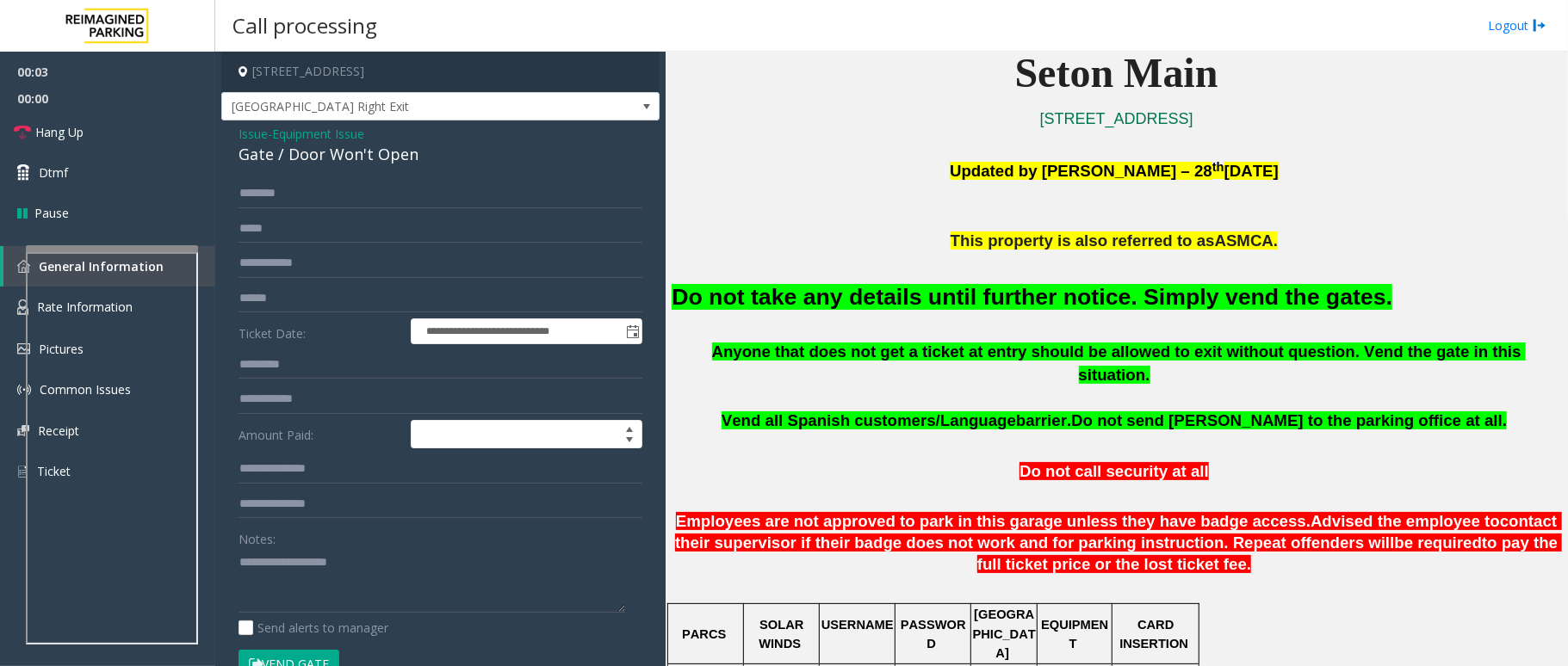
click at [930, 298] on font "Do not take any details until further notice. Simply vend the gates." at bounding box center [1032, 296] width 721 height 26
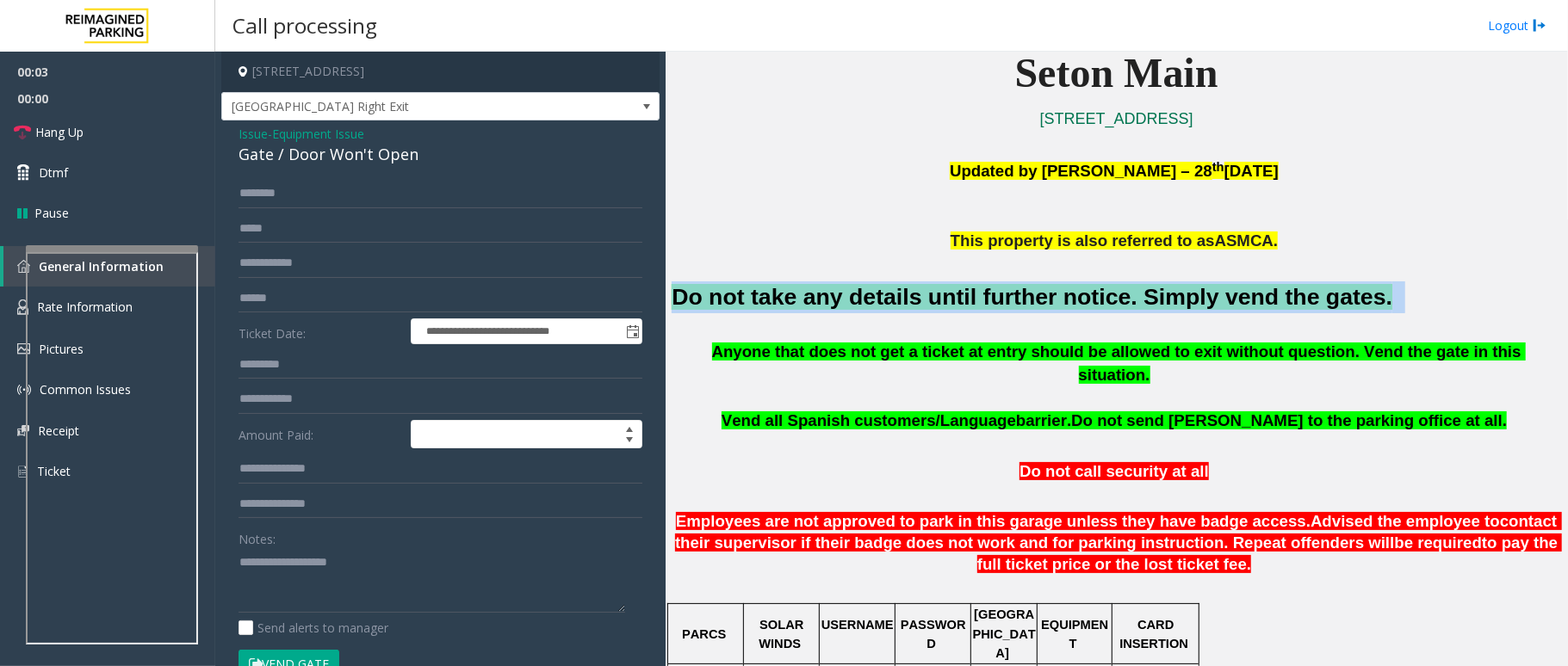
click at [930, 298] on font "Do not take any details until further notice. Simply vend the gates." at bounding box center [1032, 296] width 721 height 26
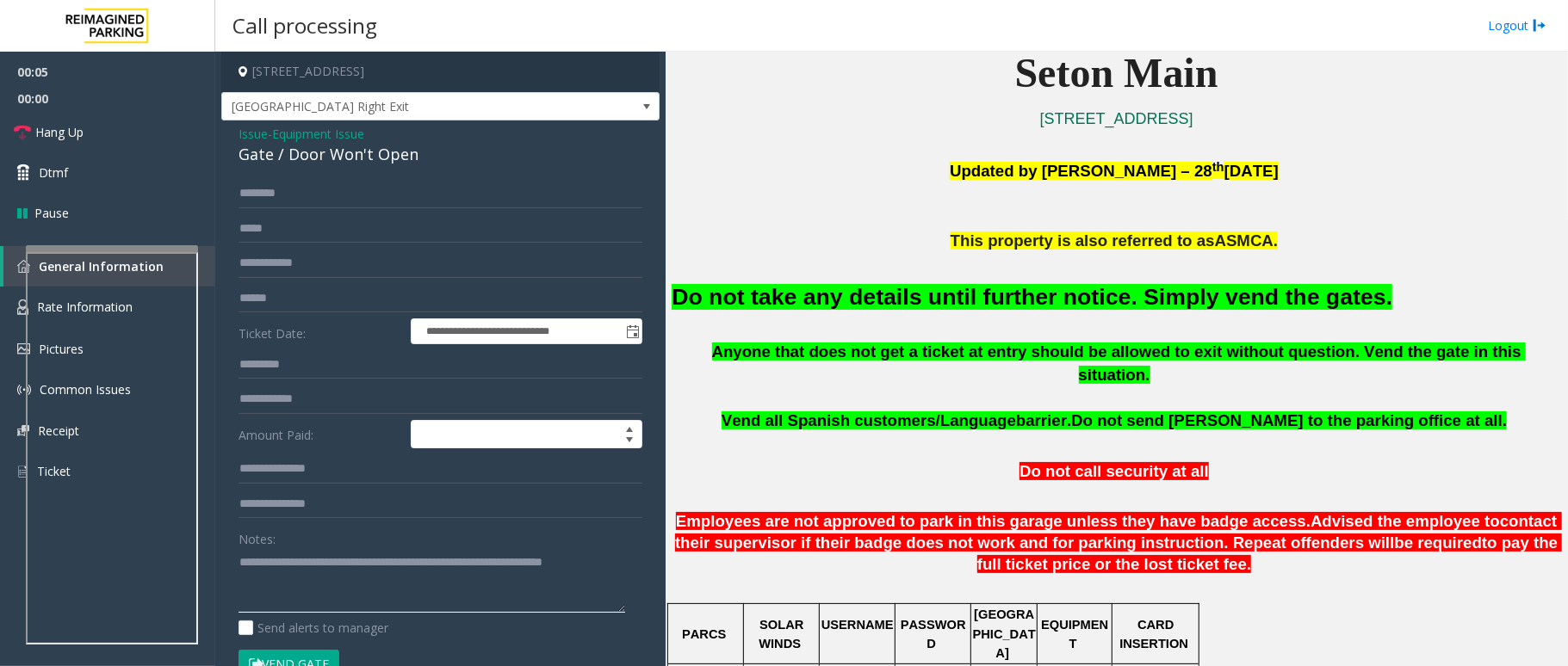
type textarea "**********"
click at [298, 658] on button "Vend Gate" at bounding box center [289, 664] width 101 height 30
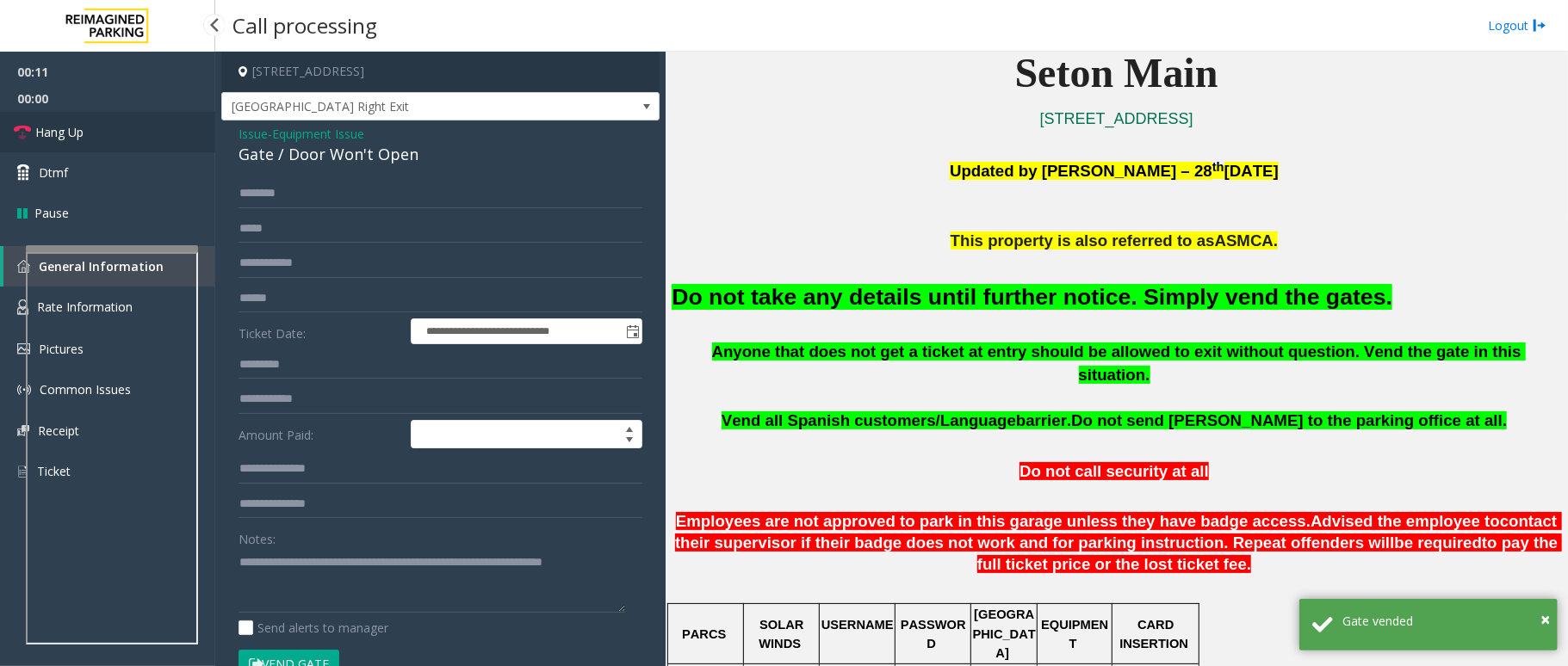
click at [101, 135] on link "Hang Up" at bounding box center [108, 132] width 216 height 40
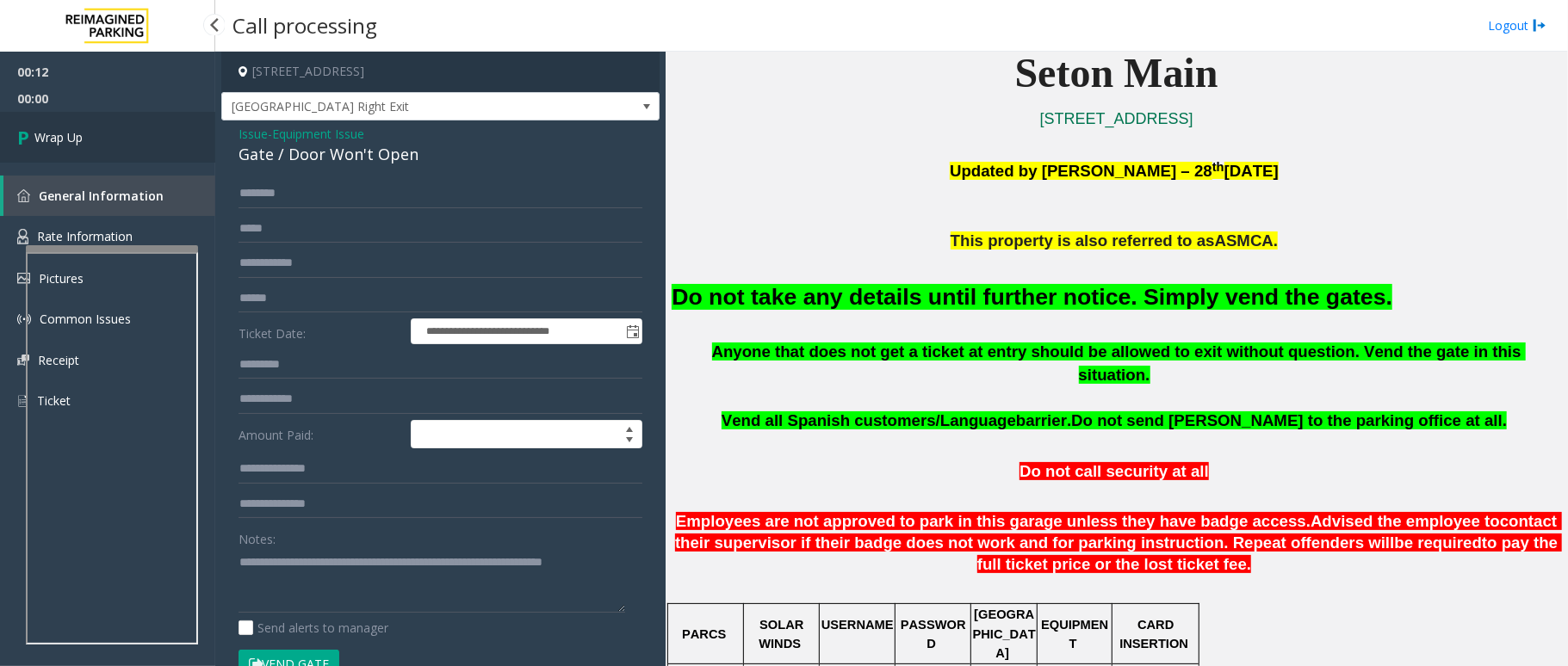
click at [101, 135] on link "Wrap Up" at bounding box center [108, 137] width 216 height 51
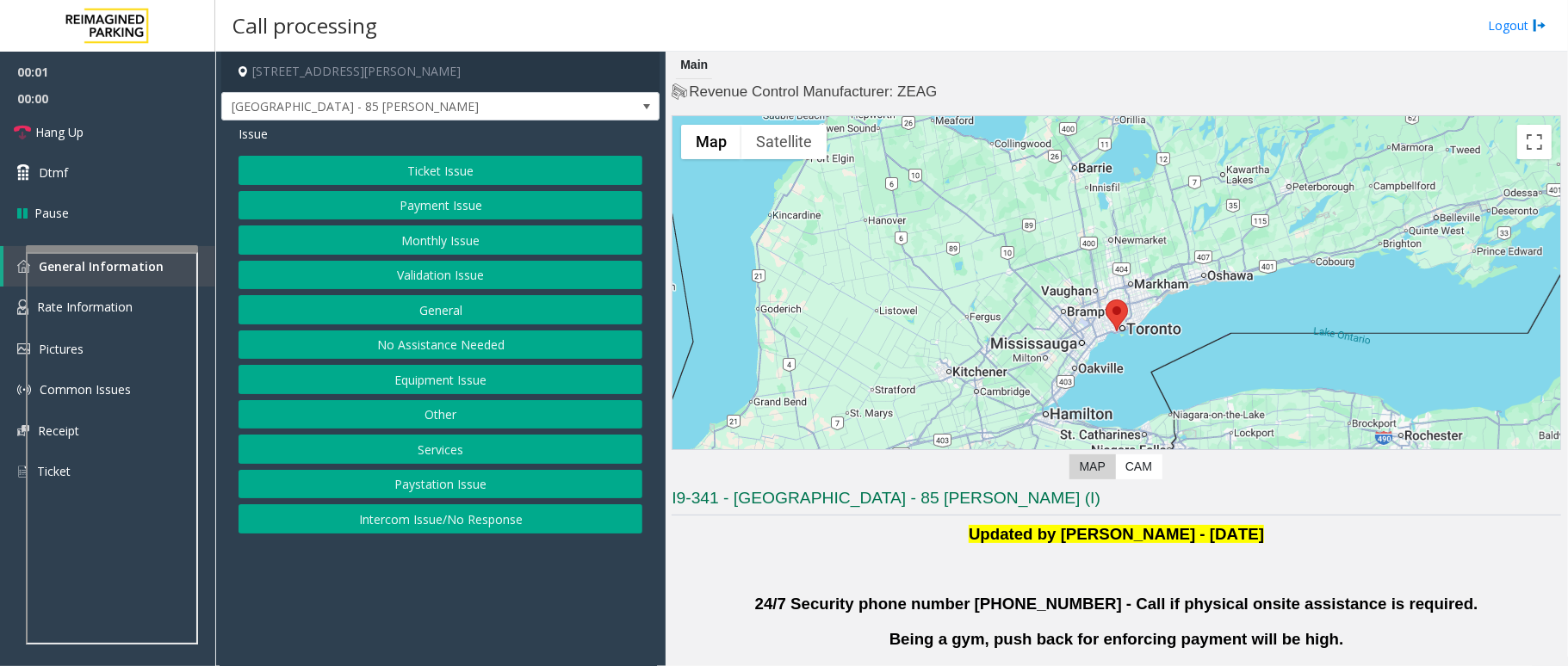
click at [467, 283] on button "Validation Issue" at bounding box center [441, 276] width 404 height 30
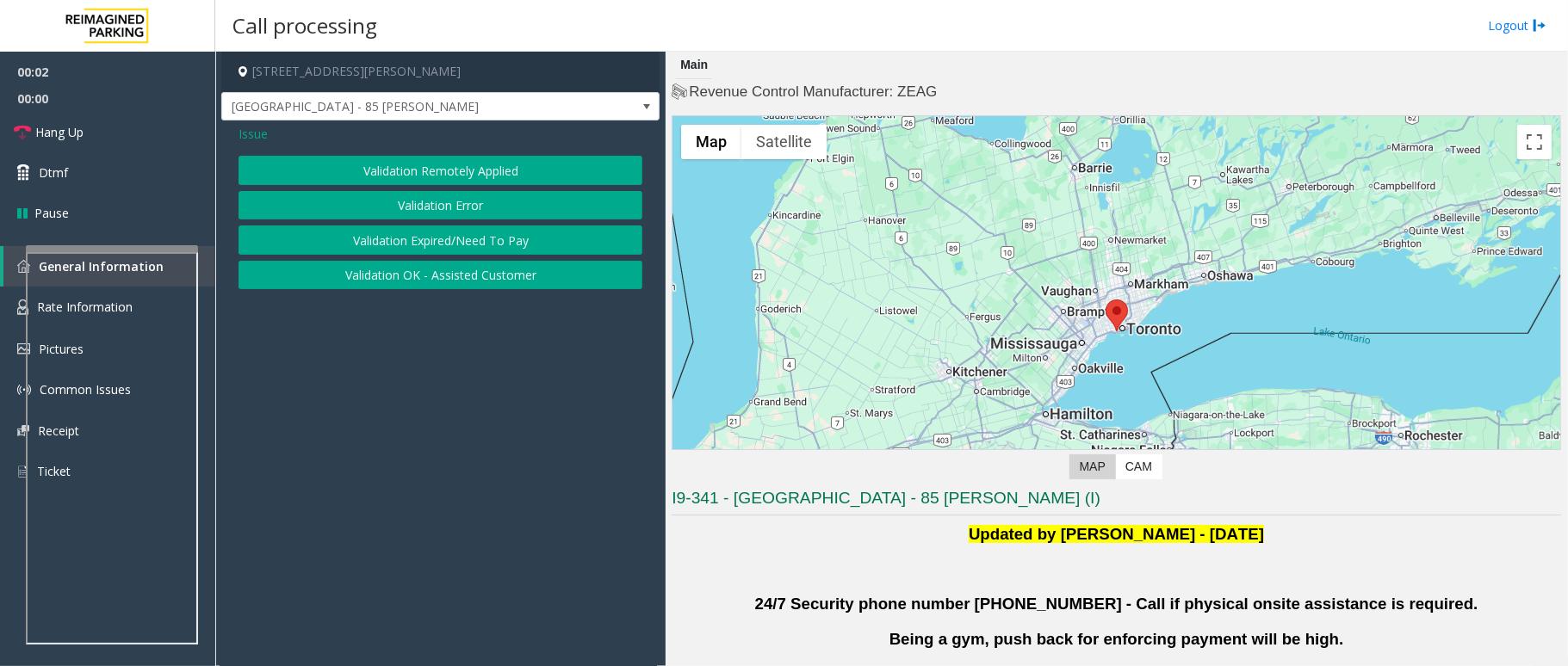
click at [487, 219] on button "Validation Error" at bounding box center [441, 206] width 404 height 30
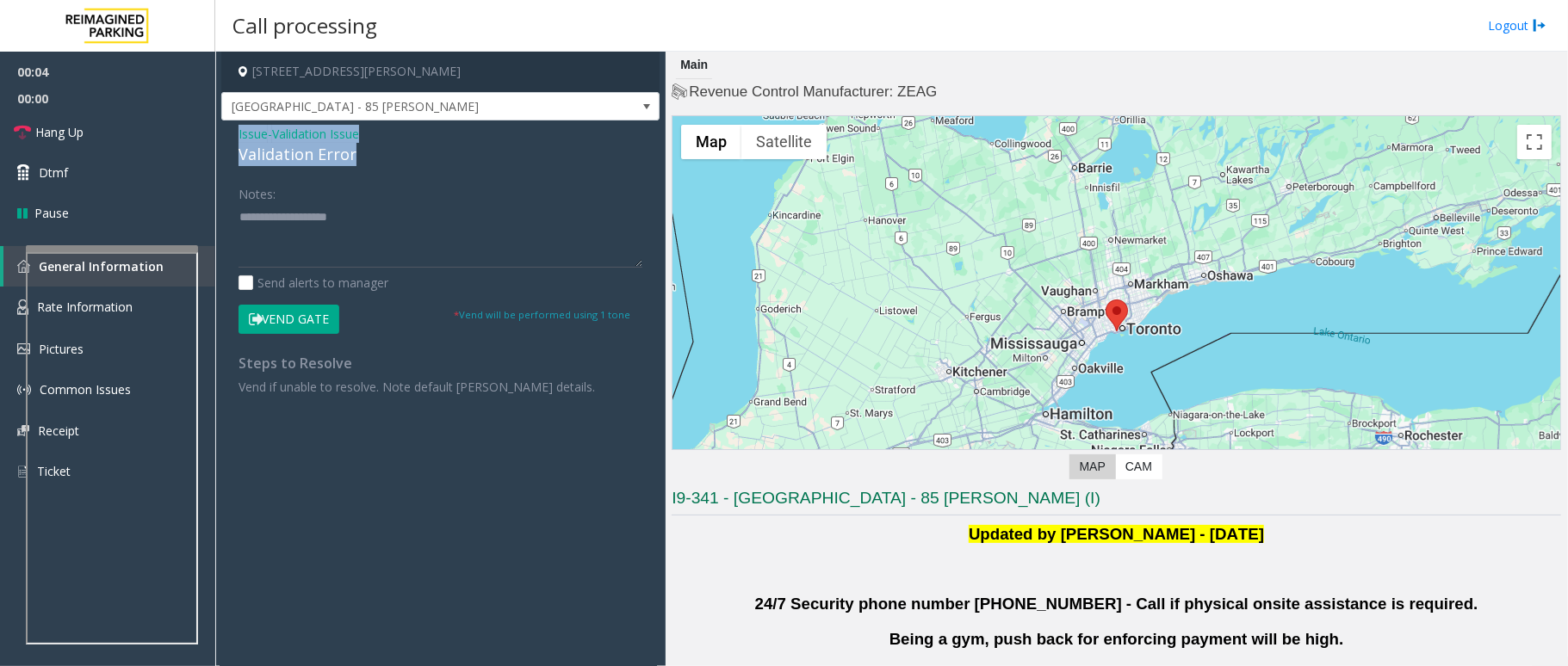
drag, startPoint x: 360, startPoint y: 153, endPoint x: 224, endPoint y: 136, distance: 137.1
click at [224, 136] on div "Issue - Validation Issue Validation Error Notes: Send alerts to manager Vend Ga…" at bounding box center [440, 266] width 438 height 292
click at [409, 236] on textarea at bounding box center [441, 235] width 404 height 65
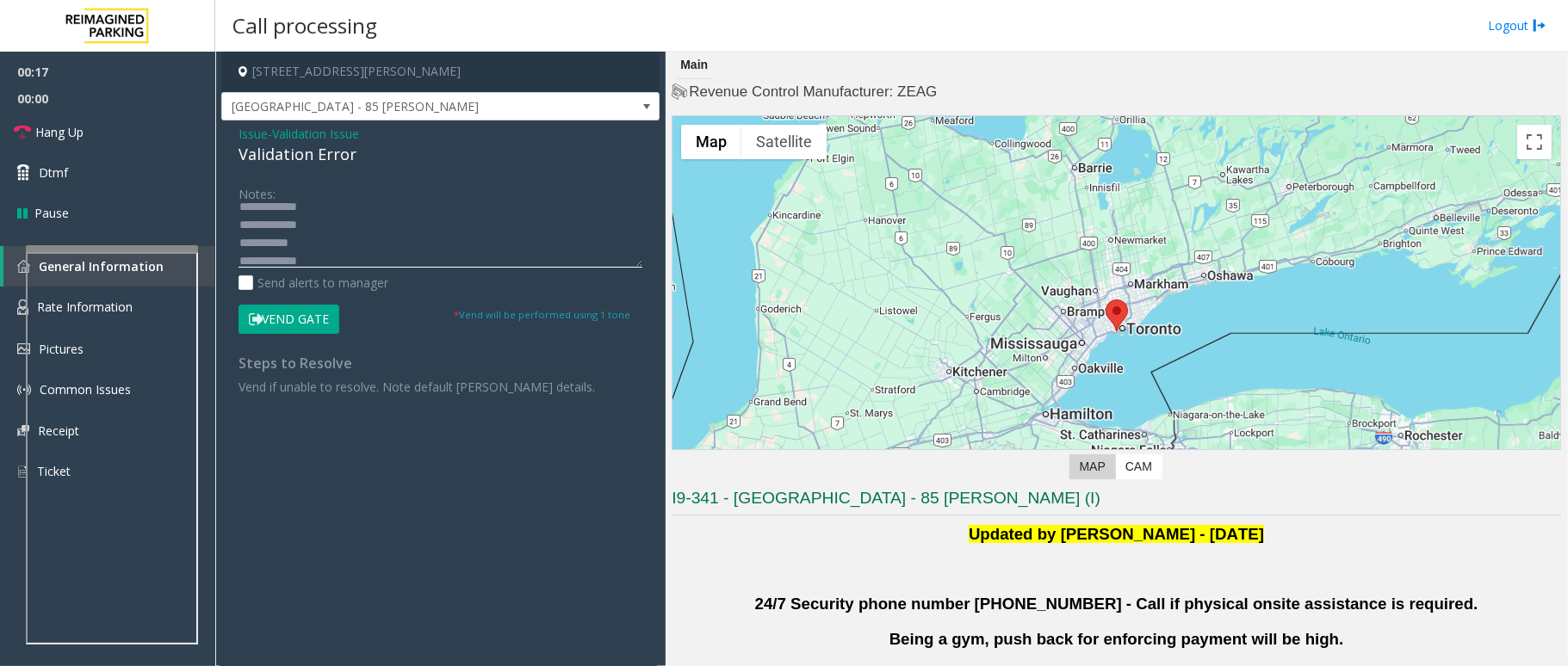
scroll to position [73, 0]
click at [351, 223] on textarea at bounding box center [441, 235] width 404 height 65
click at [391, 227] on textarea at bounding box center [441, 235] width 404 height 65
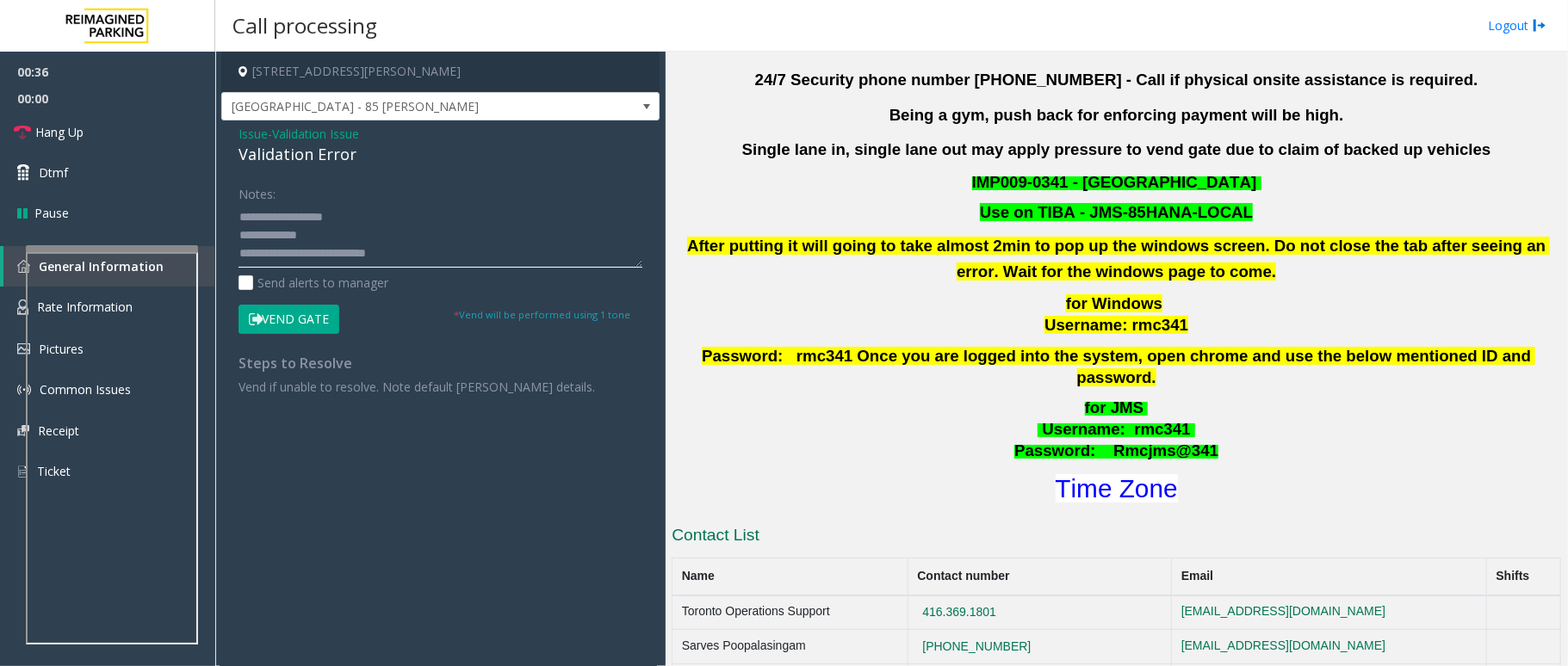
scroll to position [574, 0]
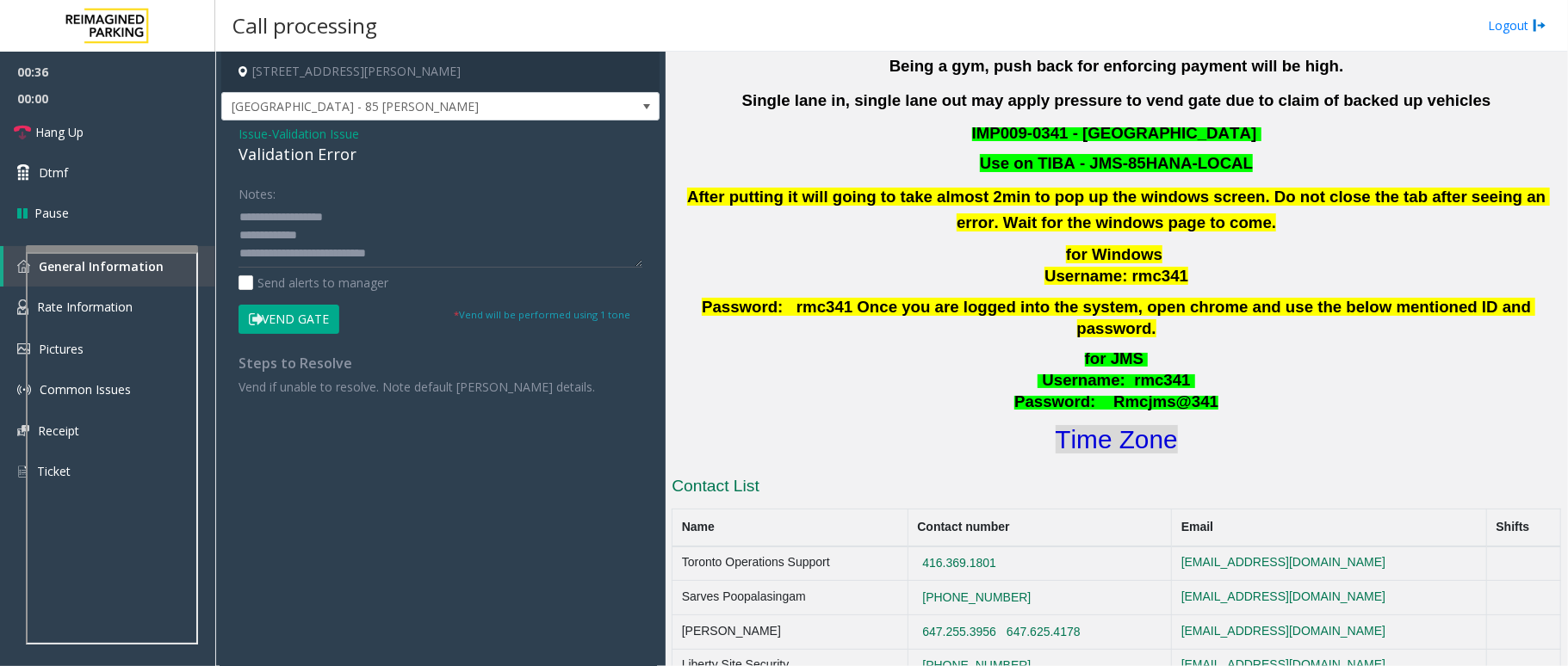
click at [1143, 425] on font "Time Zone" at bounding box center [1117, 440] width 122 height 29
click at [332, 231] on textarea at bounding box center [441, 235] width 404 height 65
click at [317, 255] on textarea at bounding box center [441, 235] width 404 height 65
type textarea "**********"
click at [300, 311] on button "Vend Gate" at bounding box center [289, 319] width 101 height 30
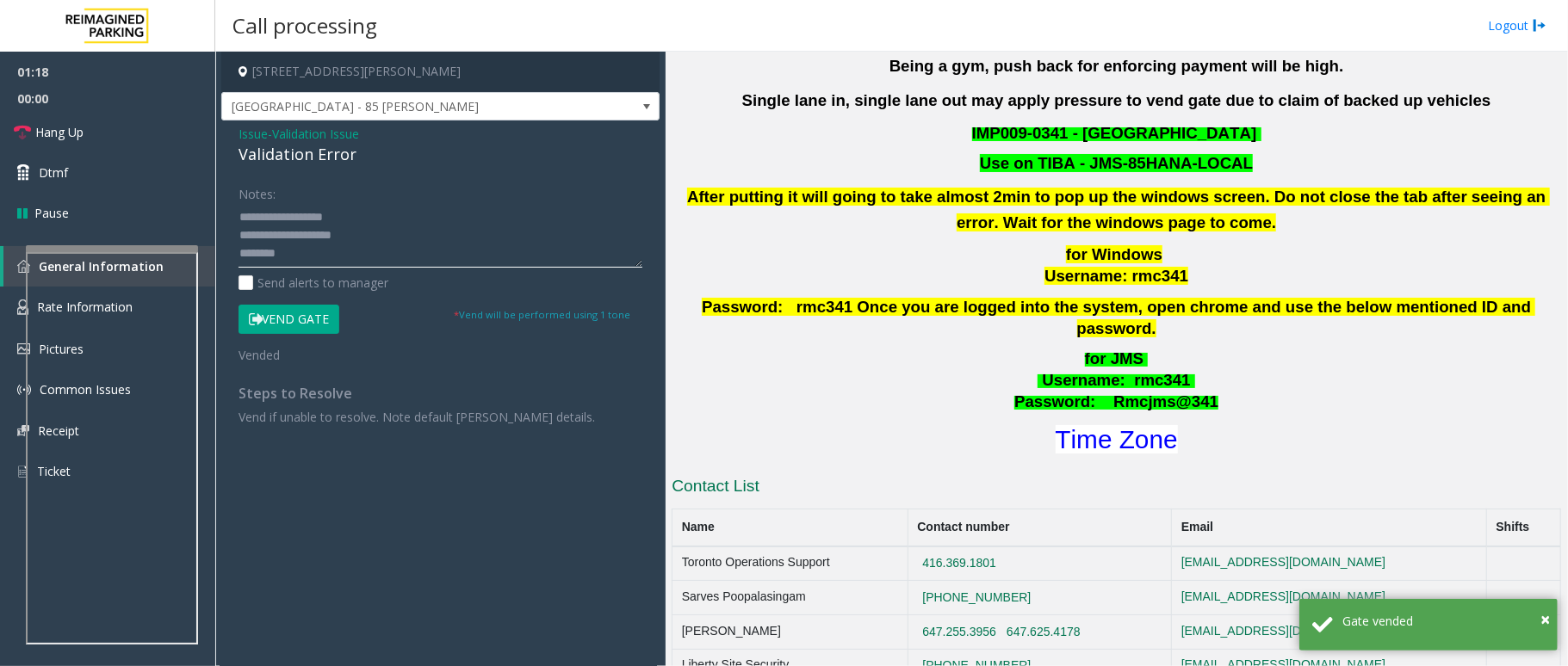
click at [301, 248] on textarea at bounding box center [441, 235] width 404 height 65
click at [120, 122] on link "Hang Up" at bounding box center [108, 132] width 216 height 40
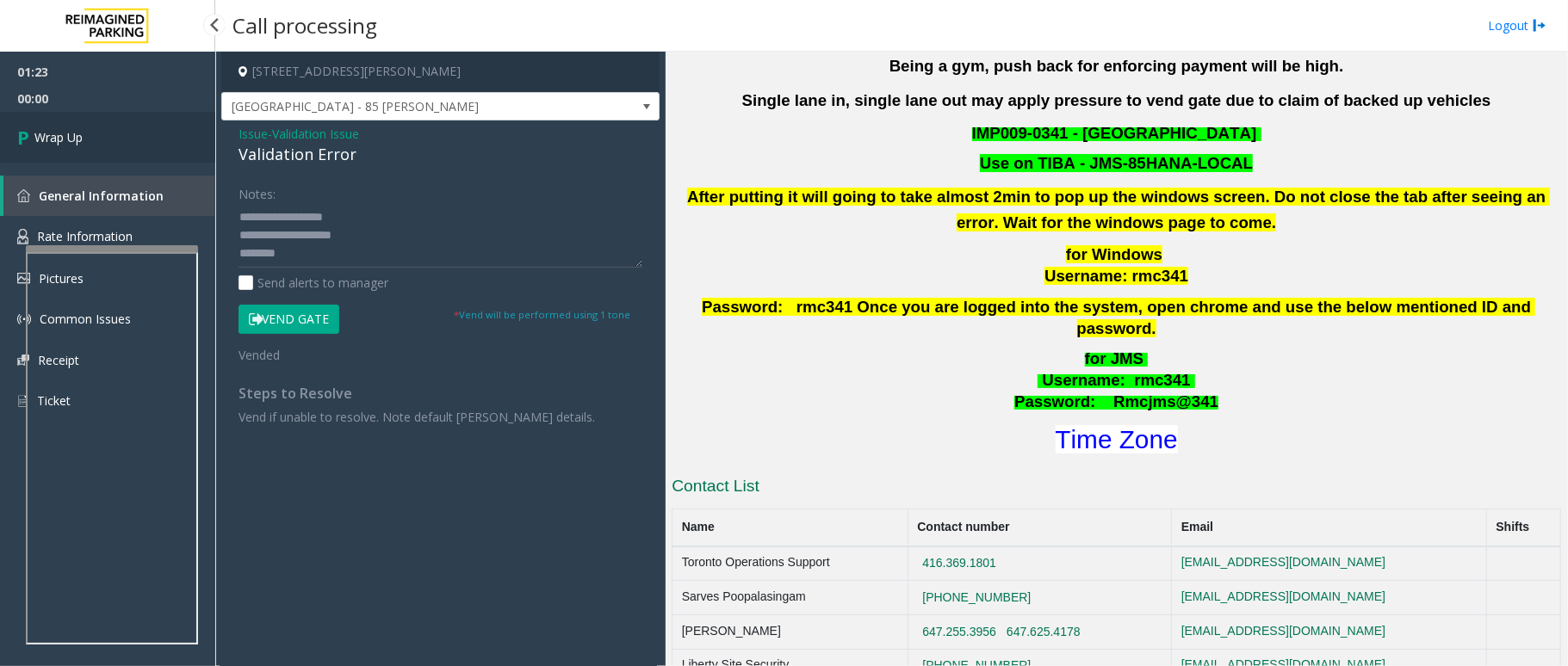
click at [120, 122] on link "Wrap Up" at bounding box center [108, 137] width 216 height 51
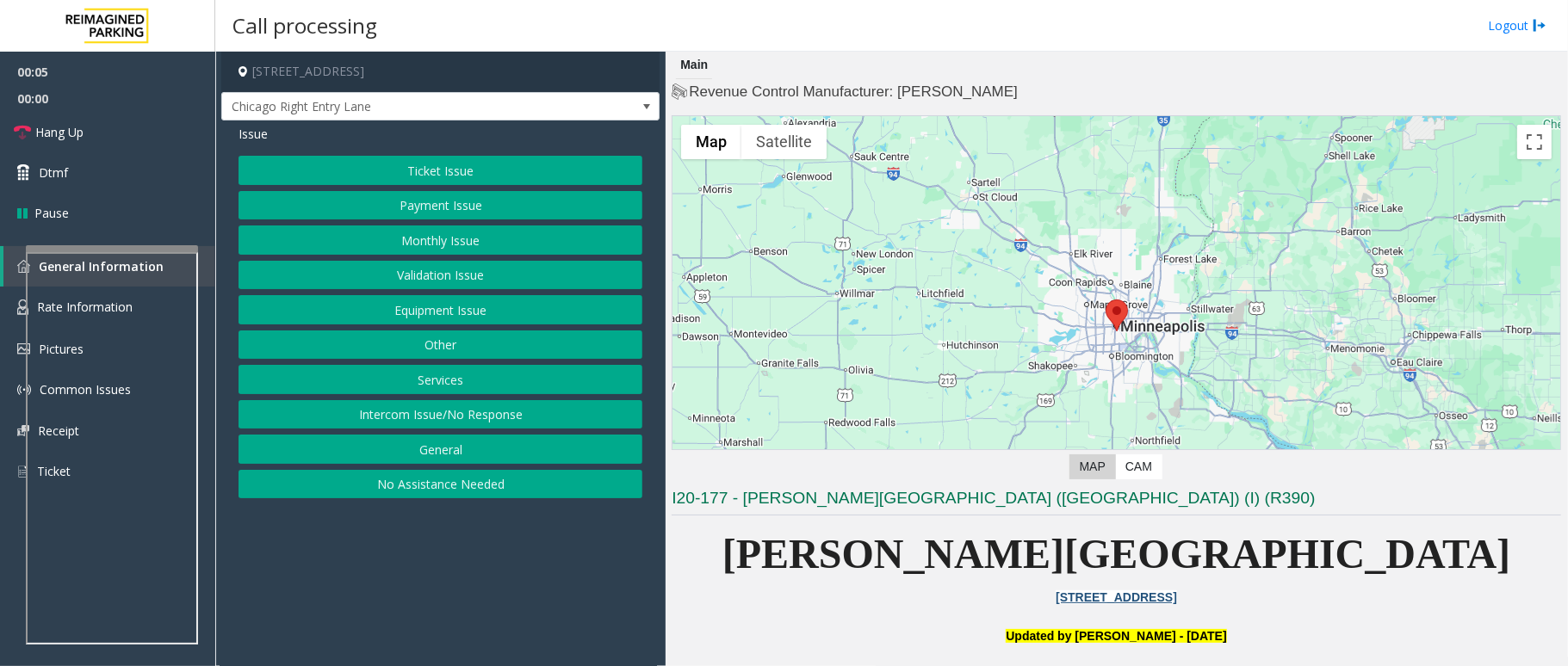
click at [465, 417] on button "Intercom Issue/No Response" at bounding box center [441, 415] width 404 height 30
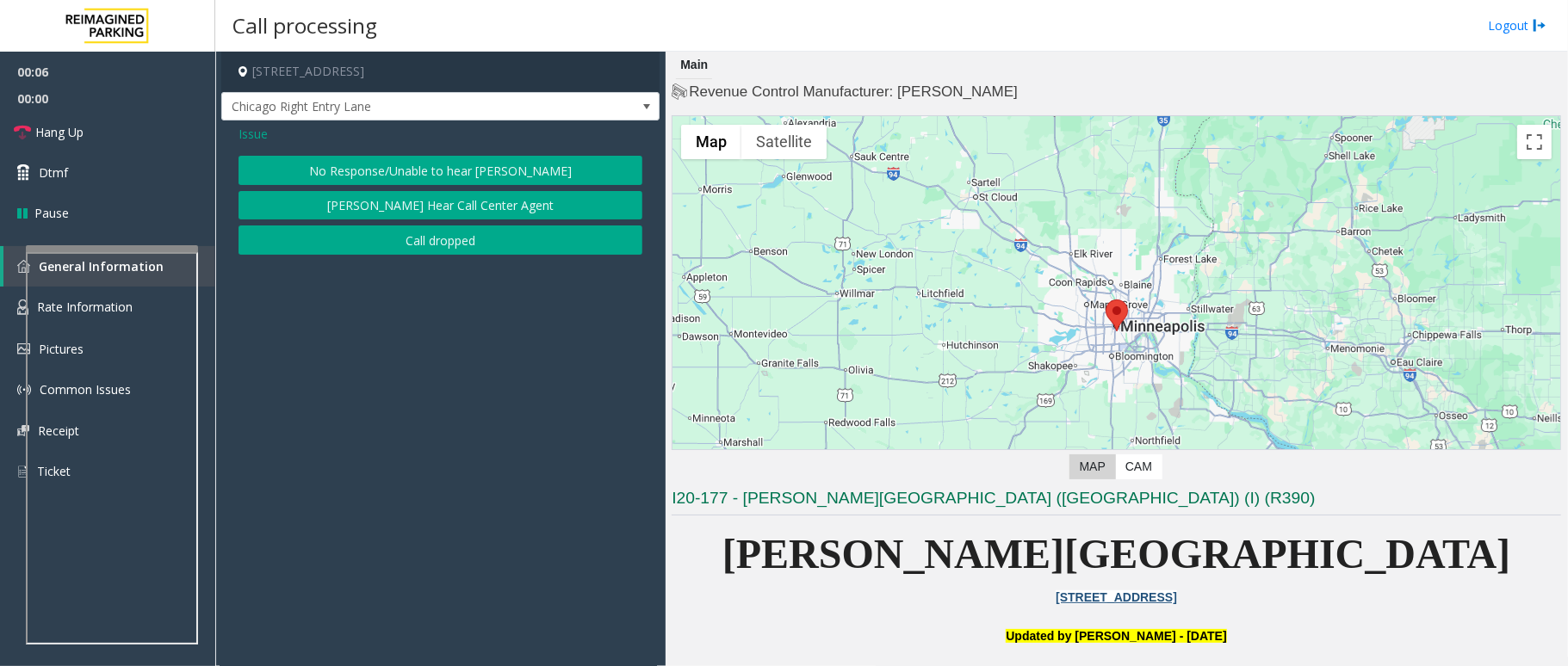
click at [580, 159] on button "No Response/Unable to hear [PERSON_NAME]" at bounding box center [441, 171] width 404 height 30
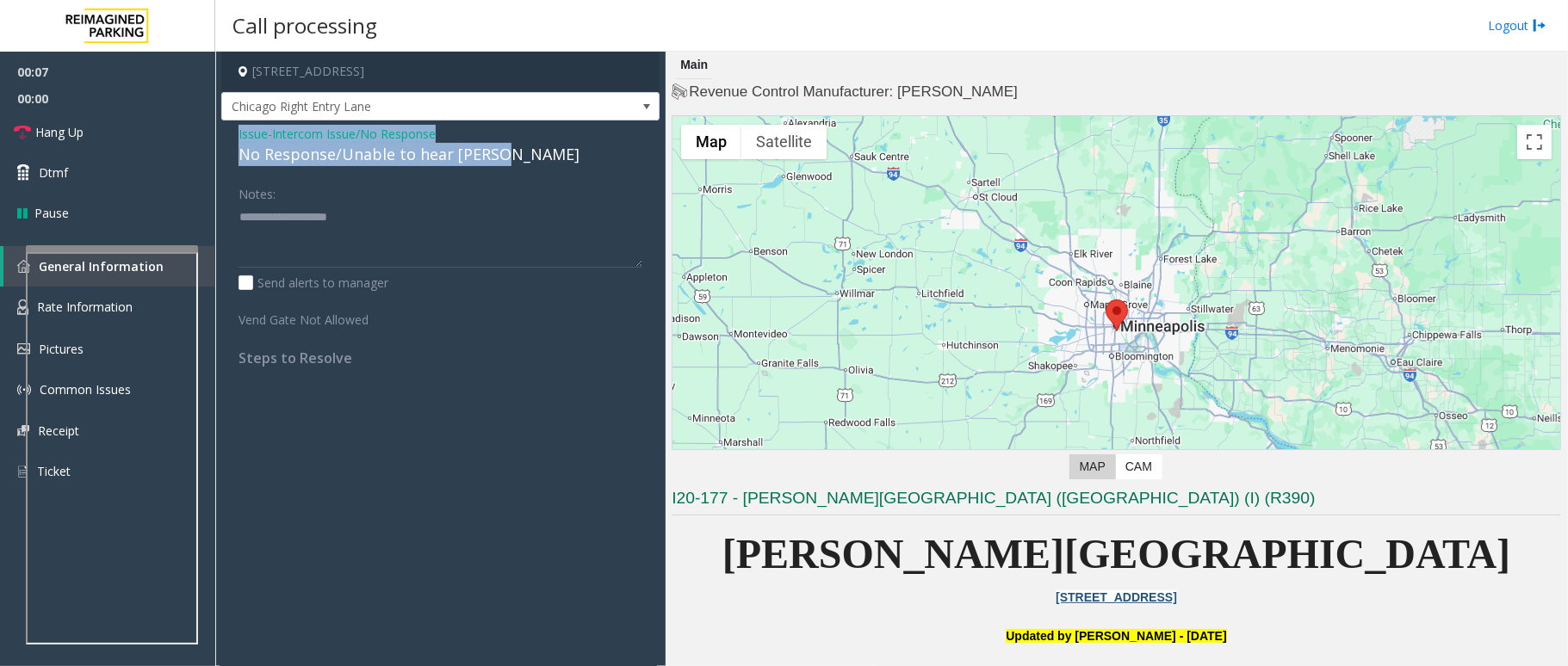
drag, startPoint x: 518, startPoint y: 148, endPoint x: 239, endPoint y: 126, distance: 279.9
click at [229, 122] on div "Issue - Intercom Issue/No Response No Response/Unable to hear [PERSON_NAME] Not…" at bounding box center [440, 251] width 438 height 263
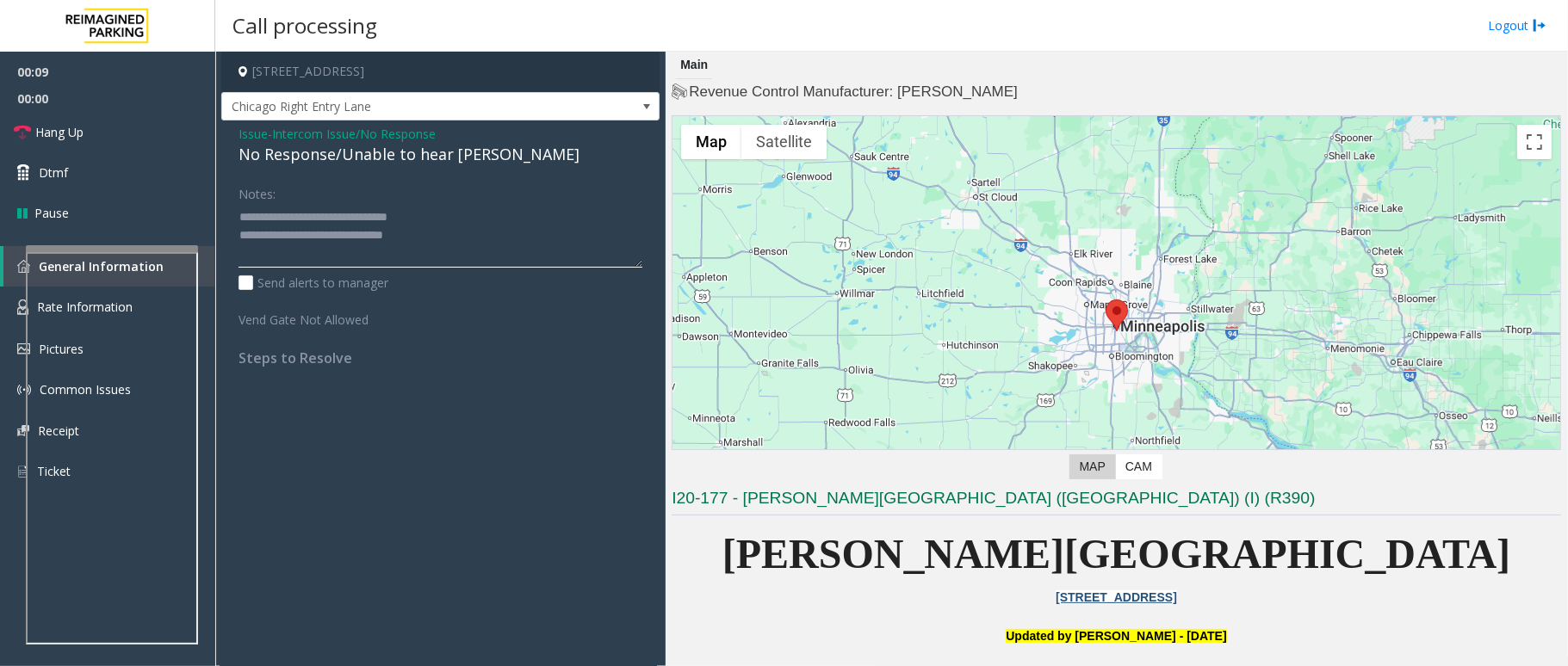
click at [467, 231] on textarea at bounding box center [441, 235] width 404 height 65
type textarea "**********"
click at [88, 135] on link "Hang Up" at bounding box center [108, 132] width 216 height 40
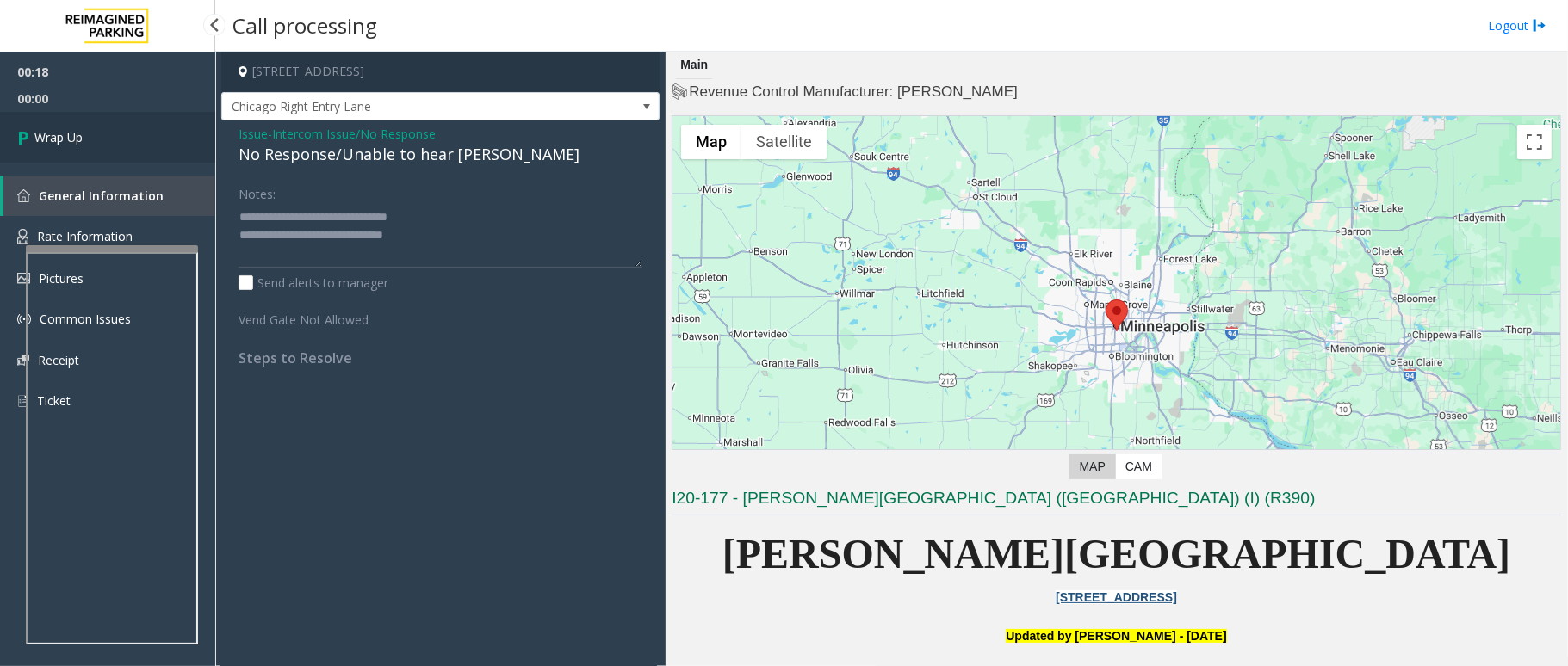
click at [88, 135] on link "Wrap Up" at bounding box center [108, 137] width 216 height 51
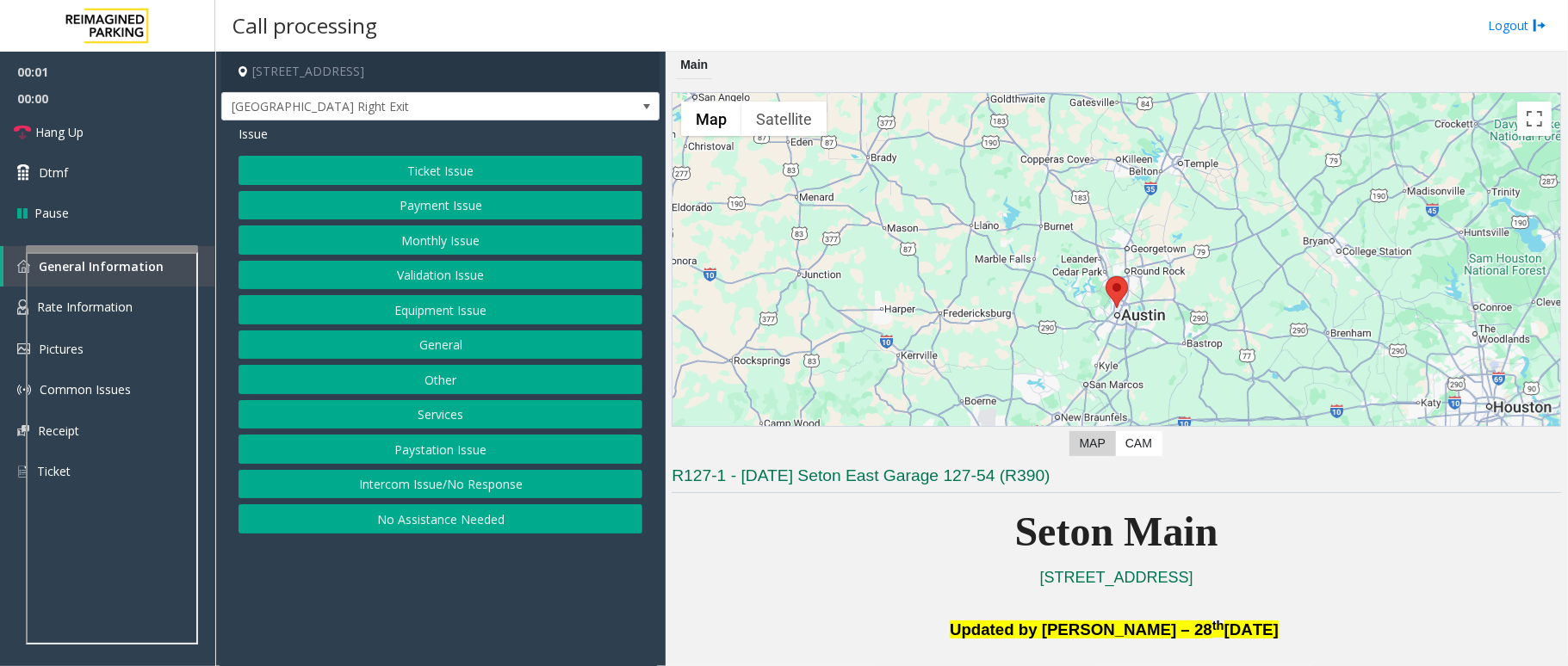
click at [470, 306] on button "Equipment Issue" at bounding box center [441, 310] width 404 height 30
click at [470, 306] on button "Gate / Door Won't Open" at bounding box center [441, 310] width 404 height 30
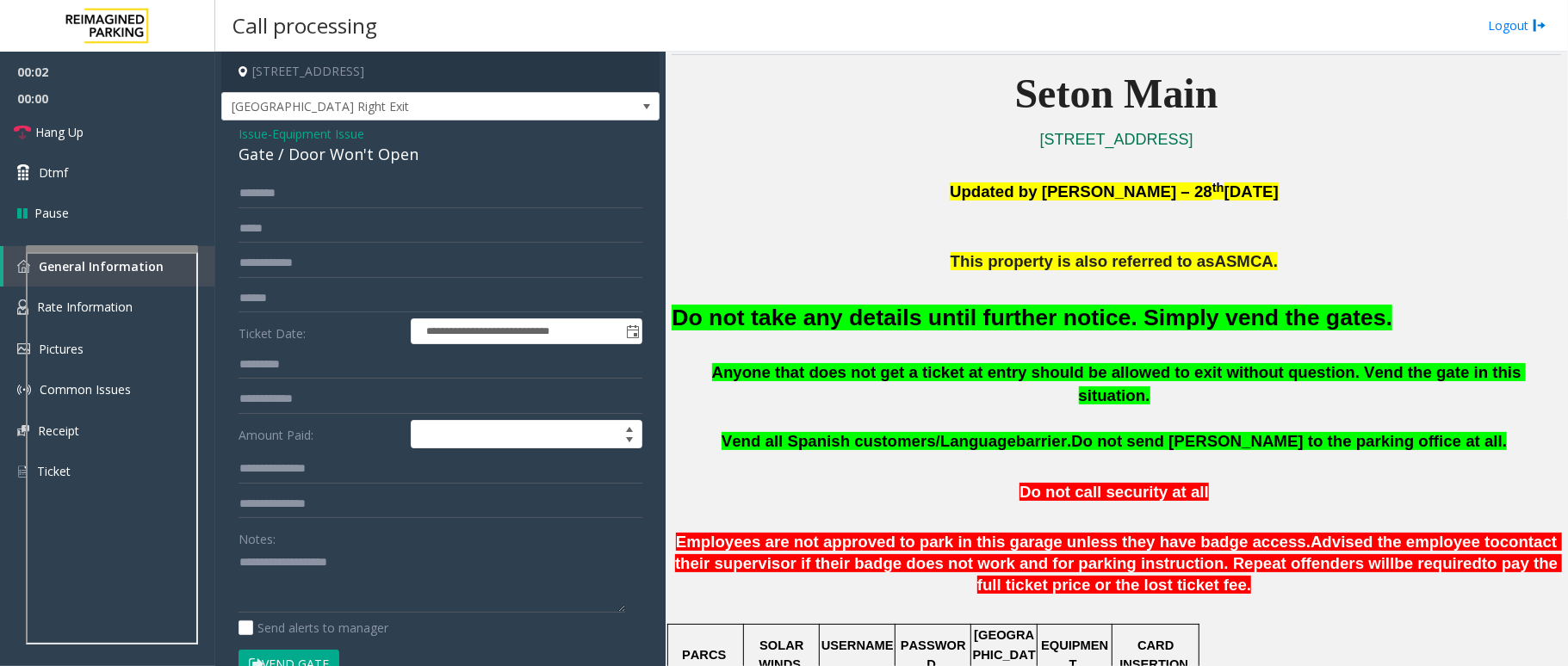
scroll to position [459, 0]
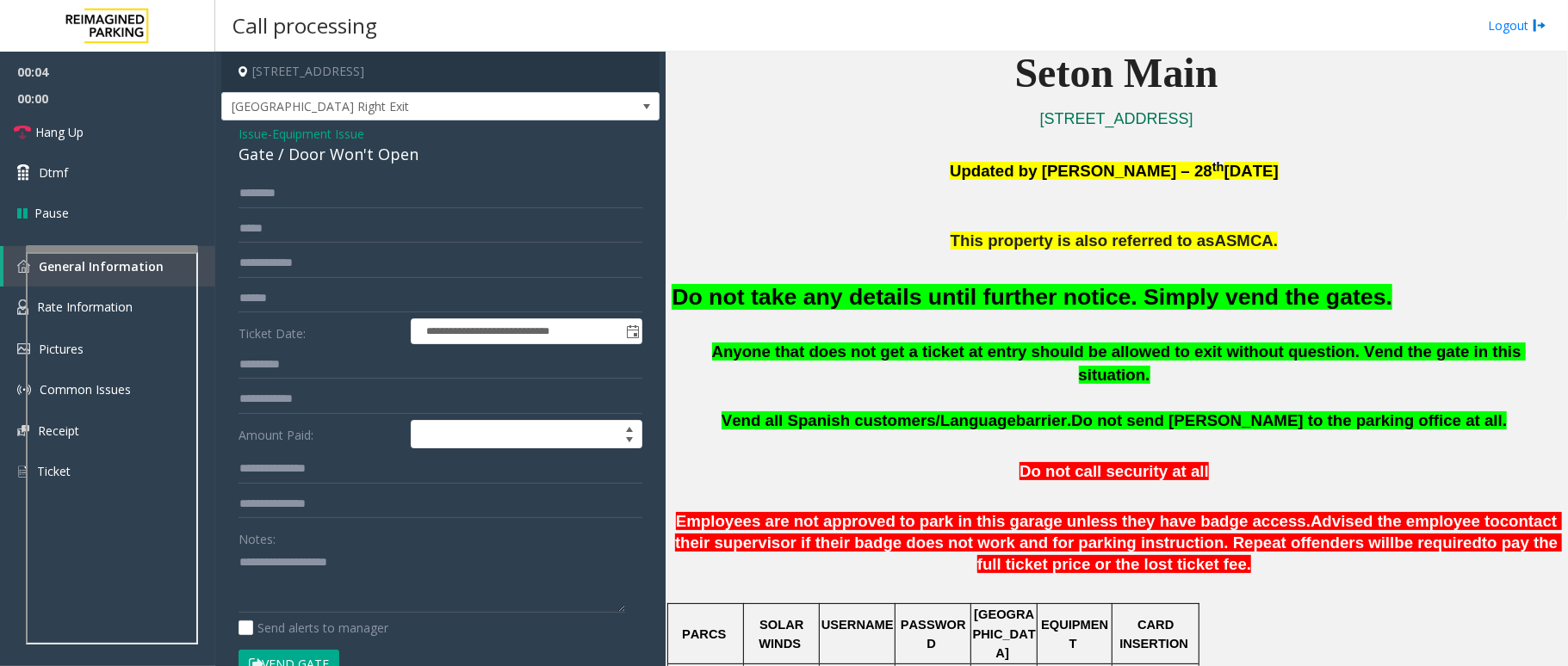
click at [315, 656] on button "Vend Gate" at bounding box center [289, 664] width 101 height 30
click at [1003, 297] on font "Do not take any details until further notice. Simply vend the gates." at bounding box center [1032, 296] width 721 height 26
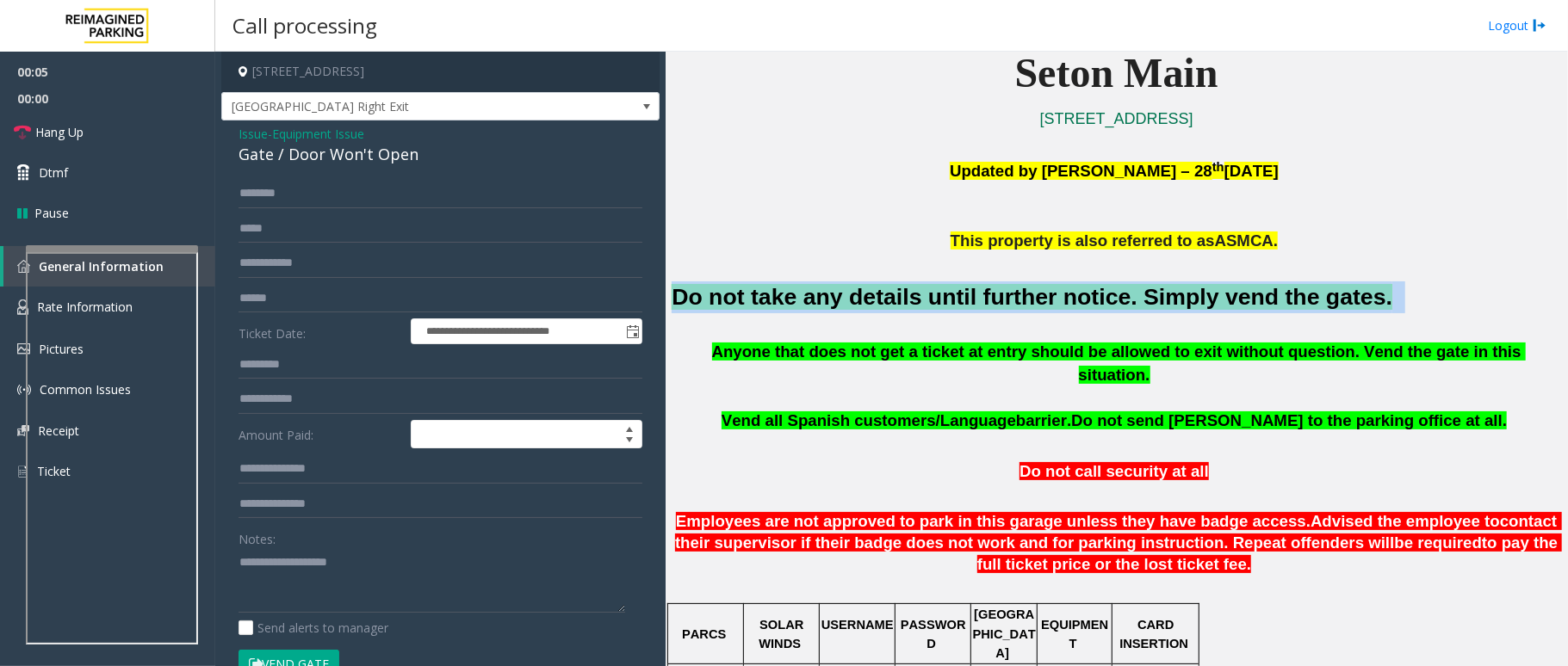
click at [1003, 297] on font "Do not take any details until further notice. Simply vend the gates." at bounding box center [1032, 296] width 721 height 26
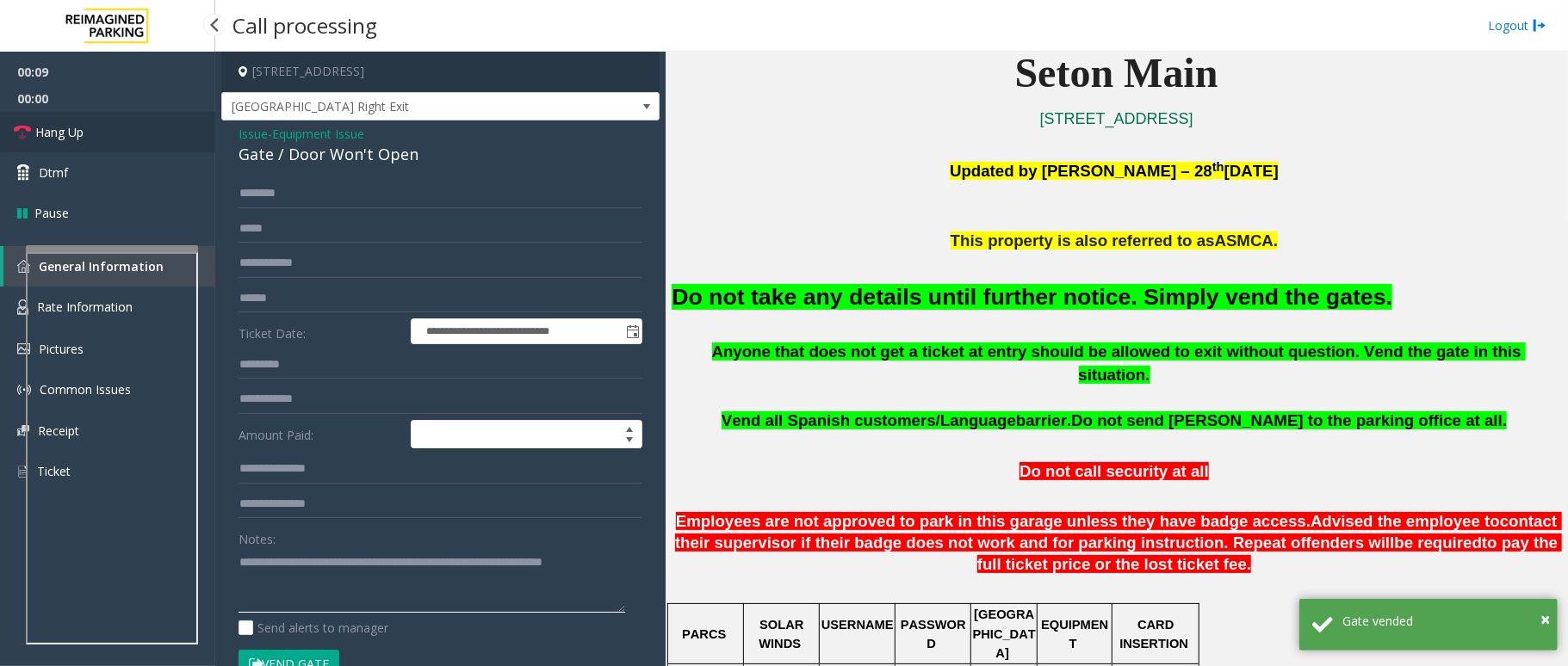
type textarea "**********"
click at [92, 137] on link "Hang Up" at bounding box center [108, 132] width 216 height 40
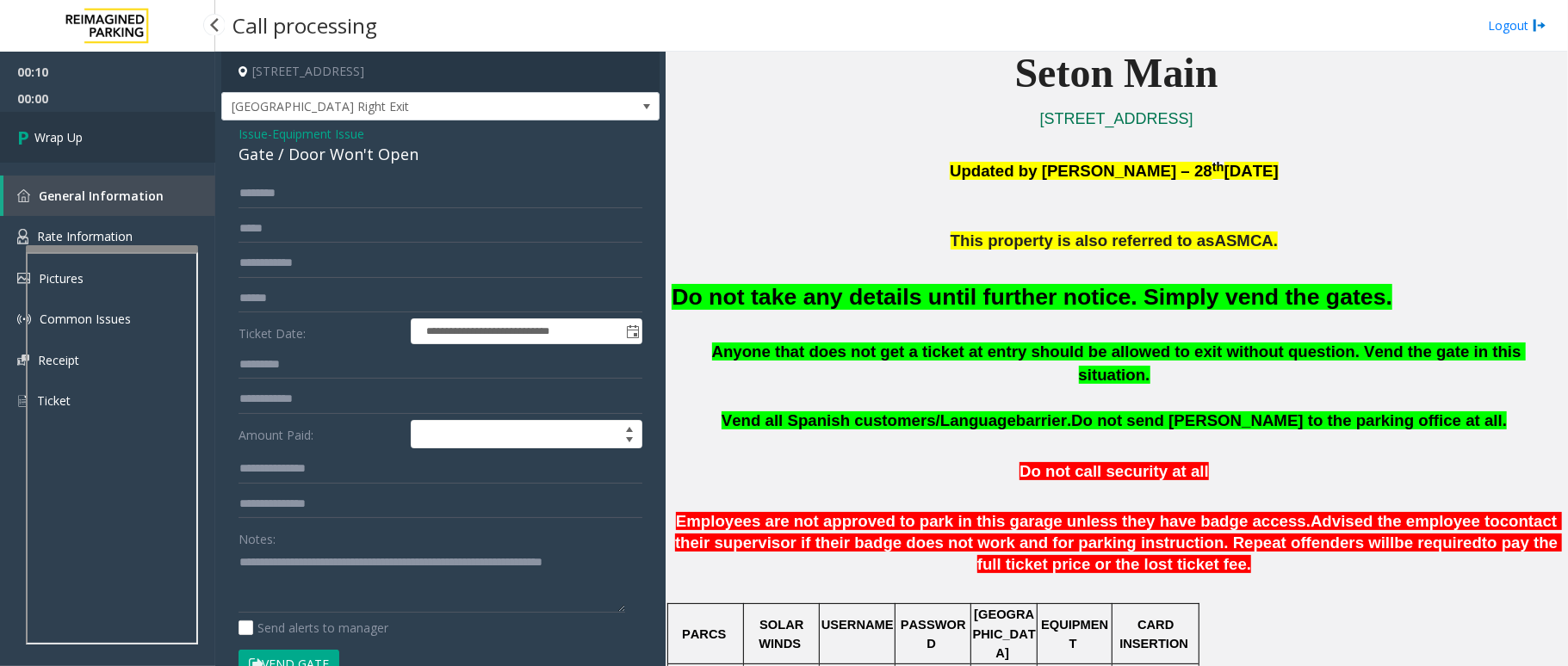
click at [92, 137] on link "Wrap Up" at bounding box center [108, 137] width 216 height 51
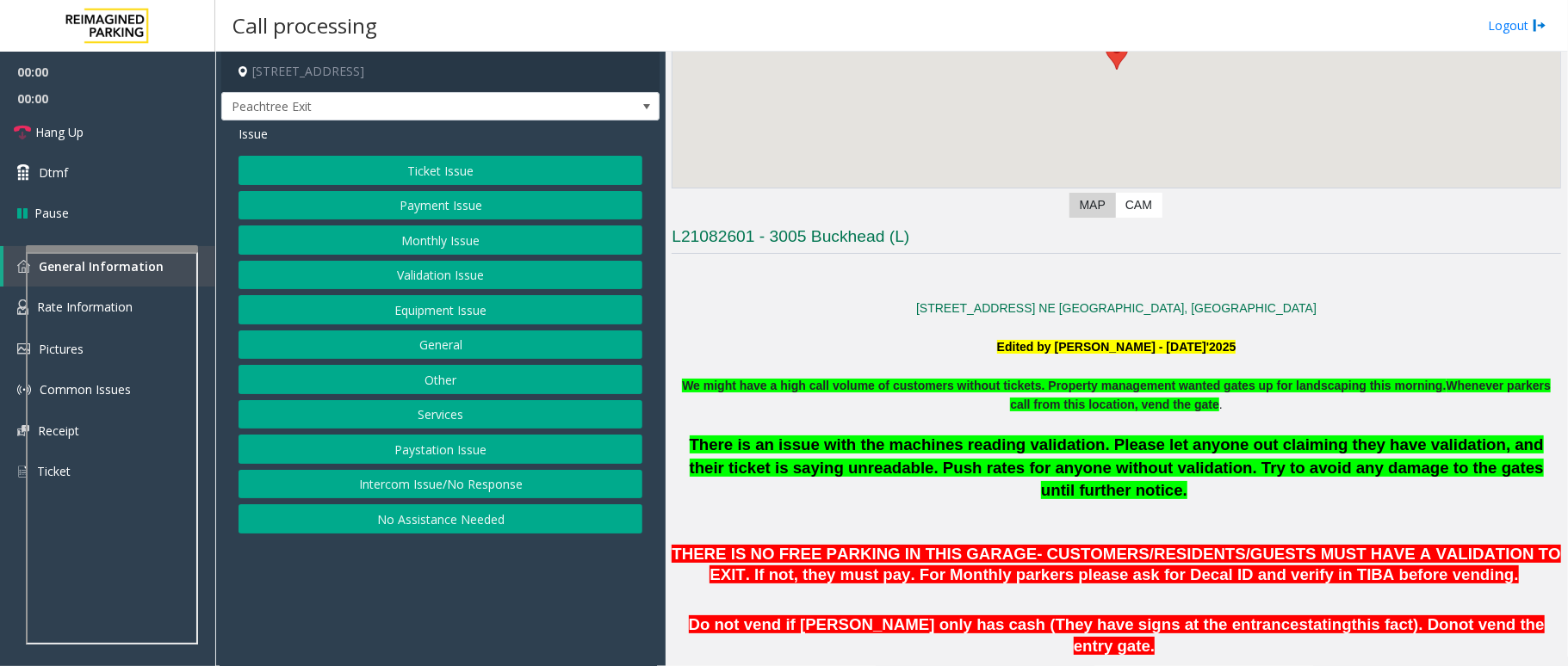
scroll to position [574, 0]
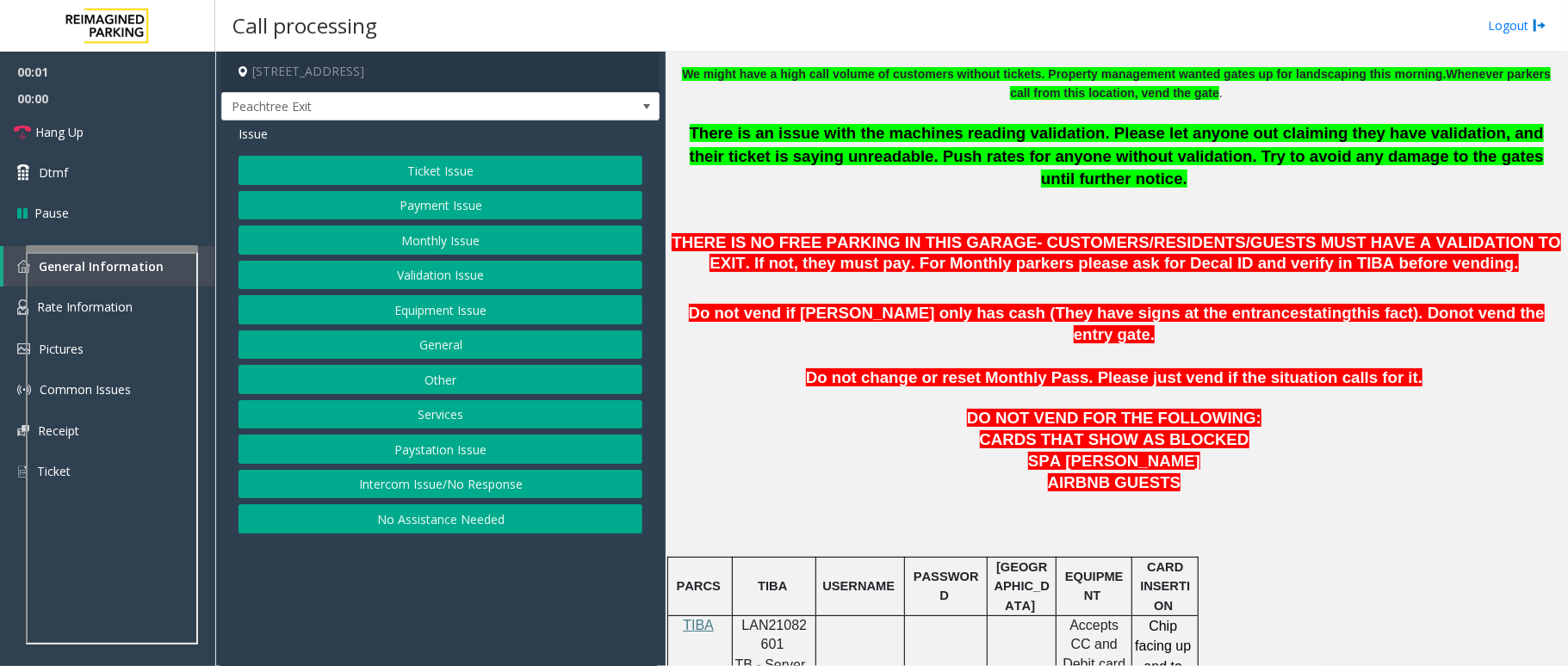
click at [764, 617] on p "LAN21082601" at bounding box center [774, 635] width 71 height 39
copy p "LAN21082601"
click at [452, 257] on div "Ticket Issue Payment Issue Monthly Issue Validation Issue Equipment Issue Gener…" at bounding box center [441, 345] width 404 height 378
click at [452, 268] on button "Validation Issue" at bounding box center [441, 276] width 404 height 30
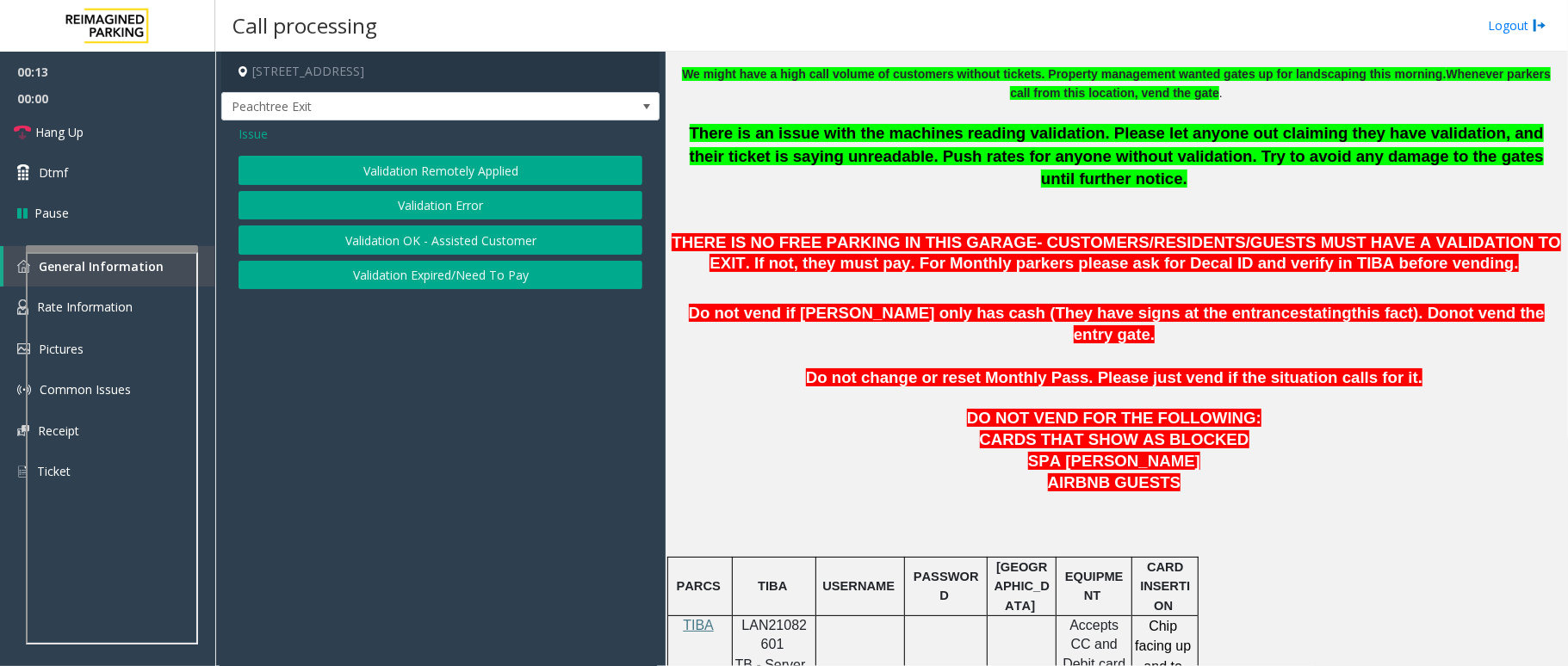
click at [462, 201] on button "Validation Error" at bounding box center [441, 206] width 404 height 30
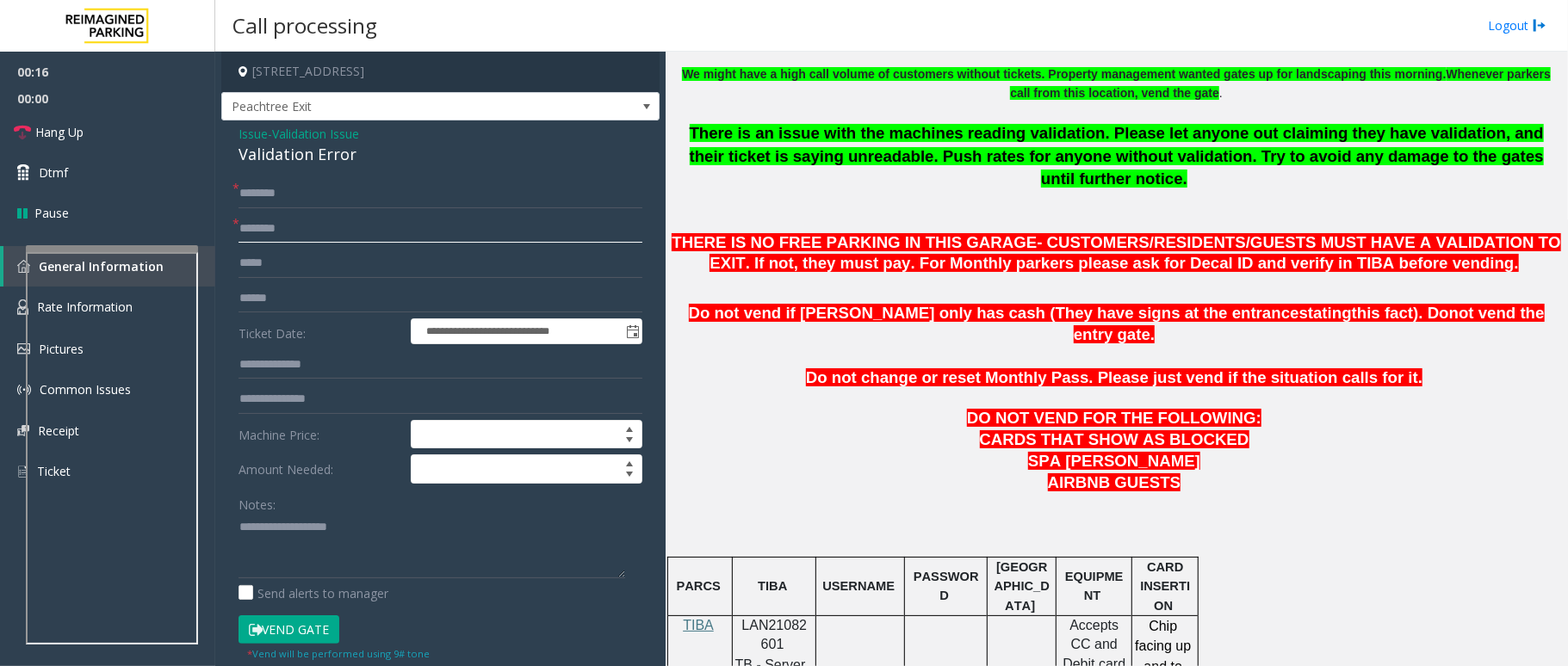
click at [324, 222] on input "text" at bounding box center [441, 229] width 404 height 30
click at [306, 197] on input "text" at bounding box center [441, 193] width 404 height 30
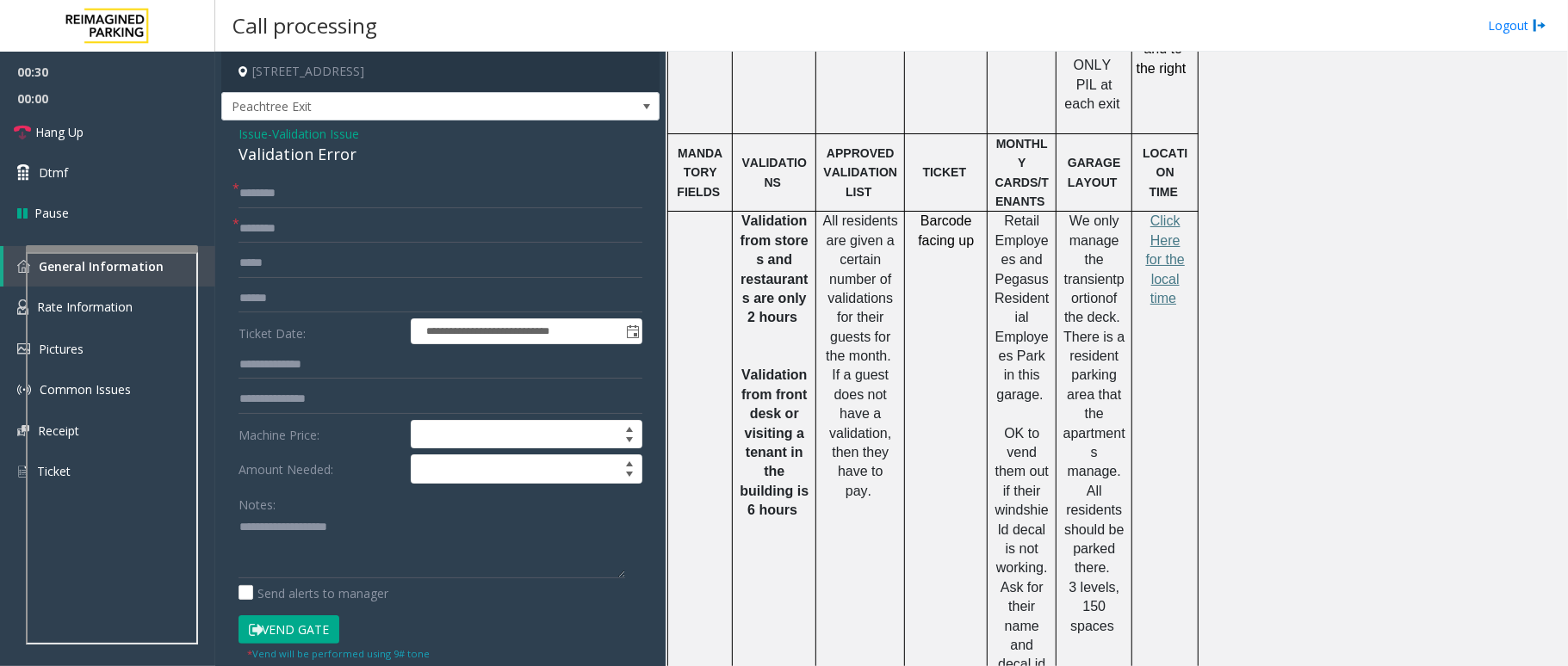
scroll to position [1134, 0]
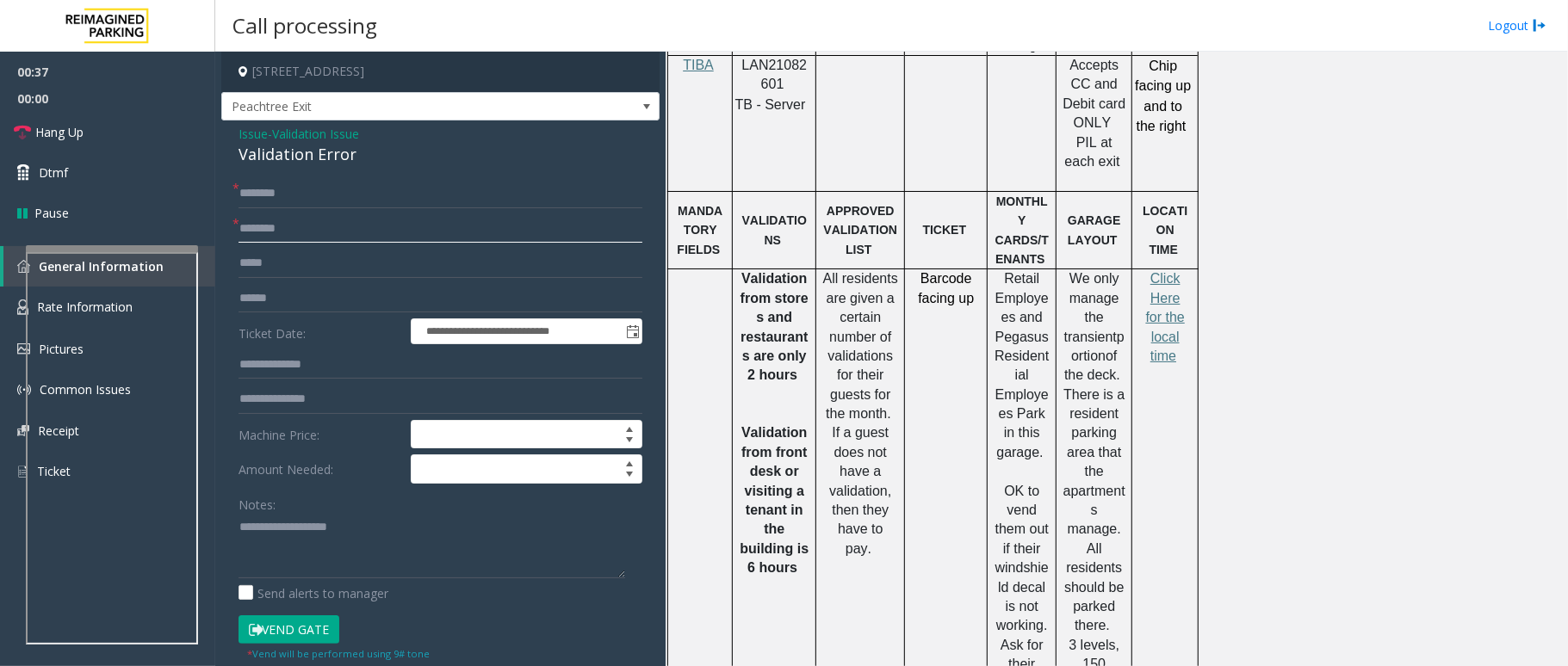
click at [279, 228] on input "text" at bounding box center [441, 229] width 404 height 30
click at [272, 222] on input "text" at bounding box center [441, 229] width 404 height 30
click at [281, 298] on input "text" at bounding box center [441, 298] width 404 height 30
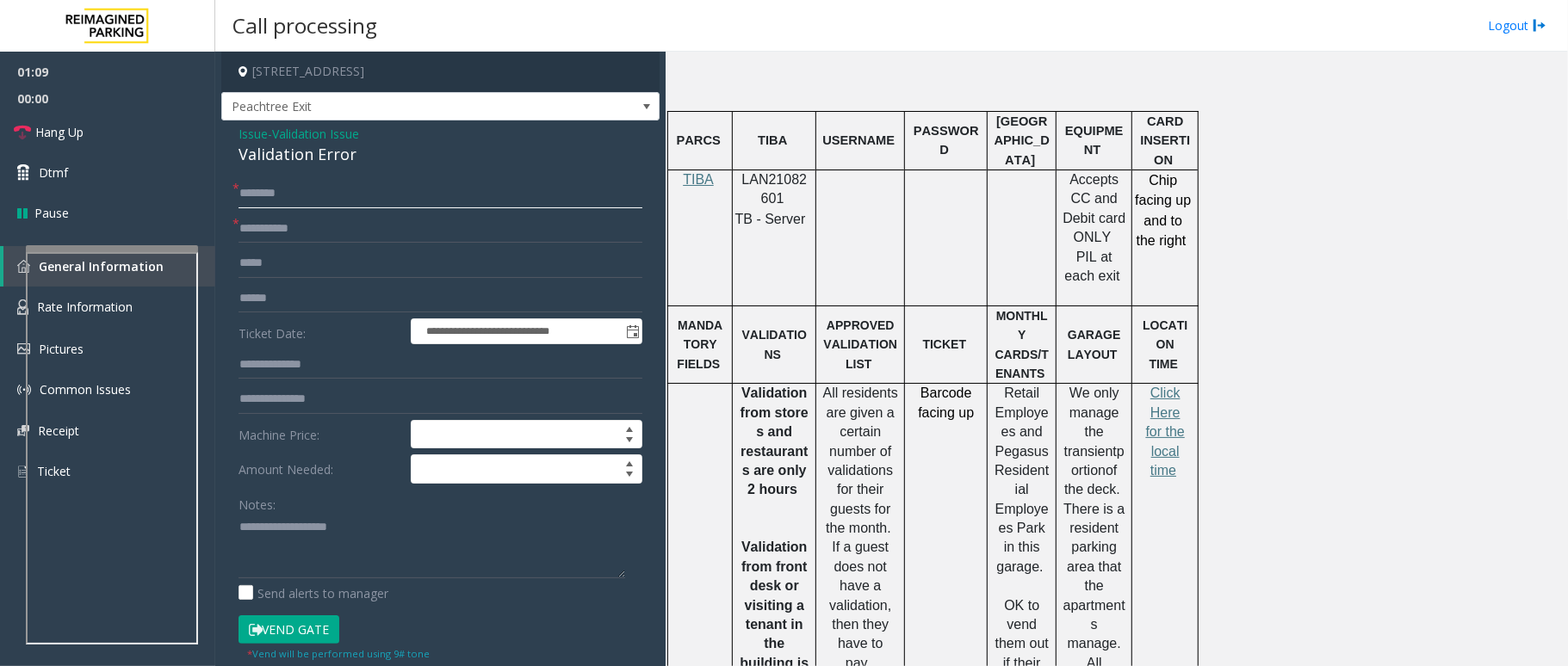
click at [338, 184] on input "text" at bounding box center [441, 193] width 404 height 30
click at [248, 224] on input "**********" at bounding box center [441, 229] width 404 height 30
click at [317, 223] on input "*********" at bounding box center [441, 229] width 404 height 30
type input "*********"
click at [341, 534] on textarea at bounding box center [432, 546] width 387 height 65
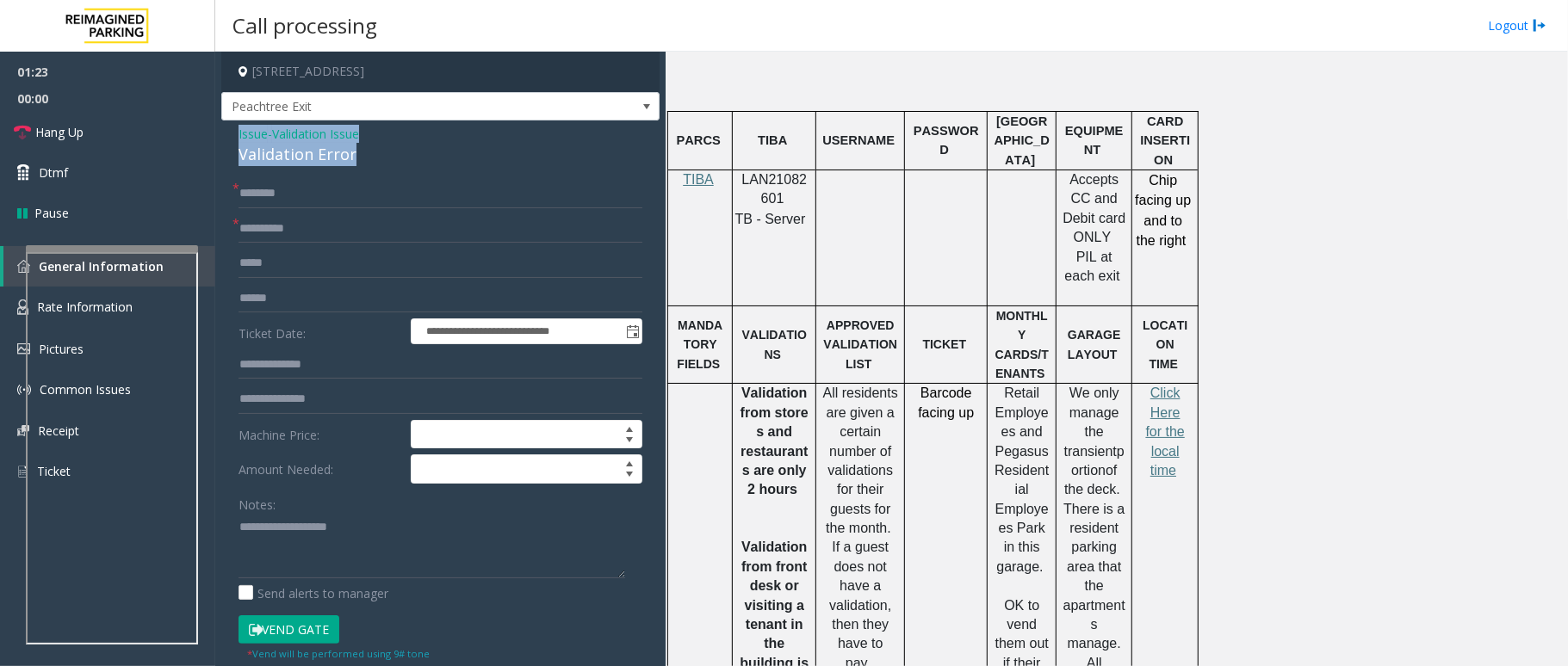
drag, startPoint x: 396, startPoint y: 162, endPoint x: 224, endPoint y: 141, distance: 173.3
click at [224, 141] on div "**********" at bounding box center [440, 620] width 438 height 1000
click at [420, 590] on div "Send alerts to manager" at bounding box center [441, 593] width 404 height 18
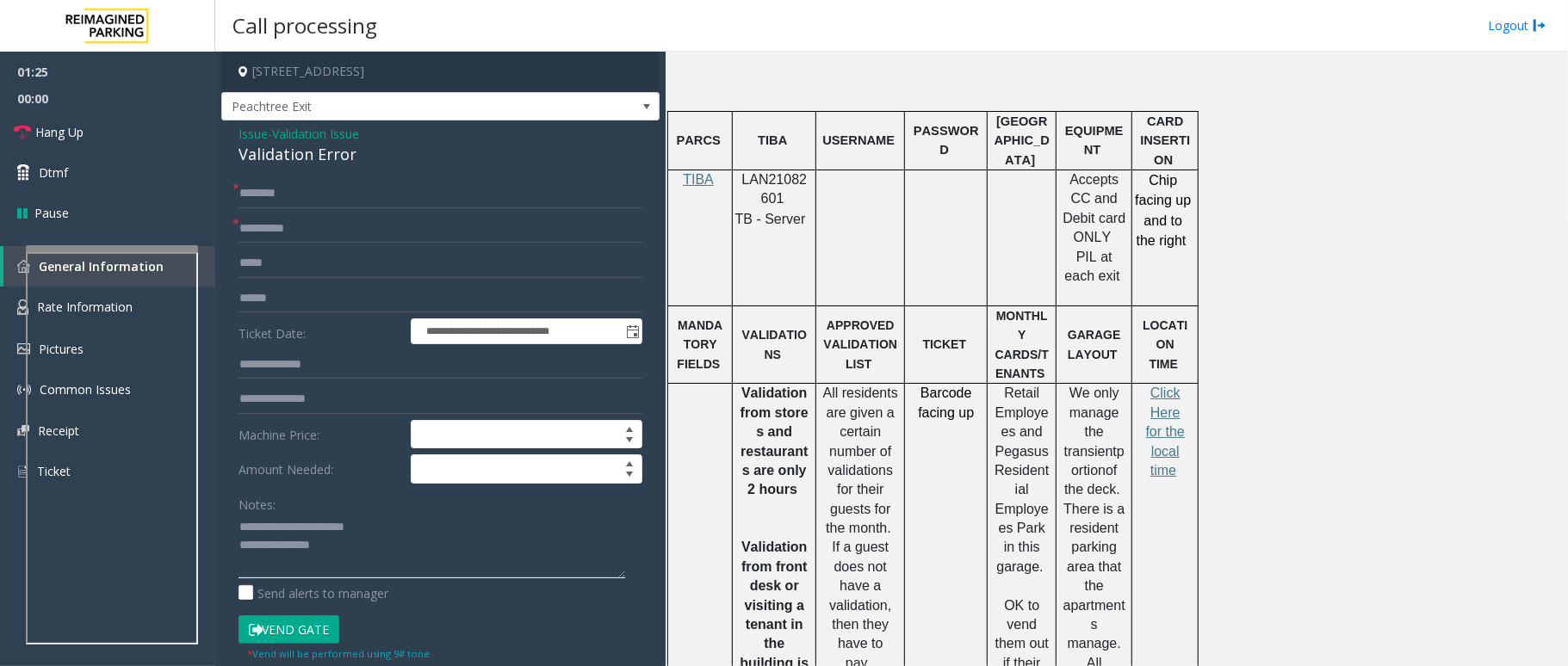
click at [428, 551] on textarea at bounding box center [432, 546] width 387 height 65
type textarea "**********"
click at [295, 297] on input "text" at bounding box center [441, 298] width 404 height 30
click at [83, 136] on span "Hang Up" at bounding box center [59, 132] width 48 height 18
click at [373, 200] on input "text" at bounding box center [441, 193] width 404 height 30
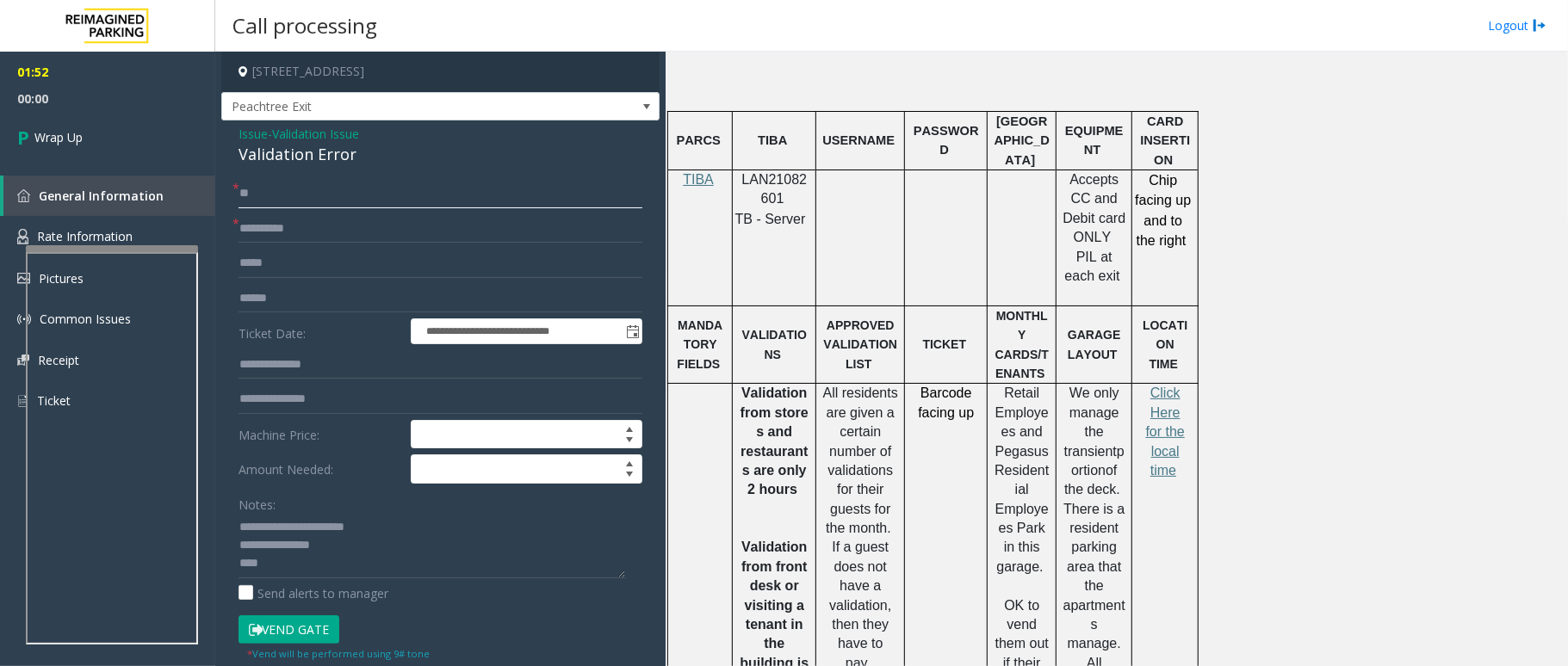
type input "**"
click at [300, 566] on textarea at bounding box center [432, 546] width 387 height 65
paste textarea "**********"
click at [369, 573] on textarea at bounding box center [432, 546] width 387 height 65
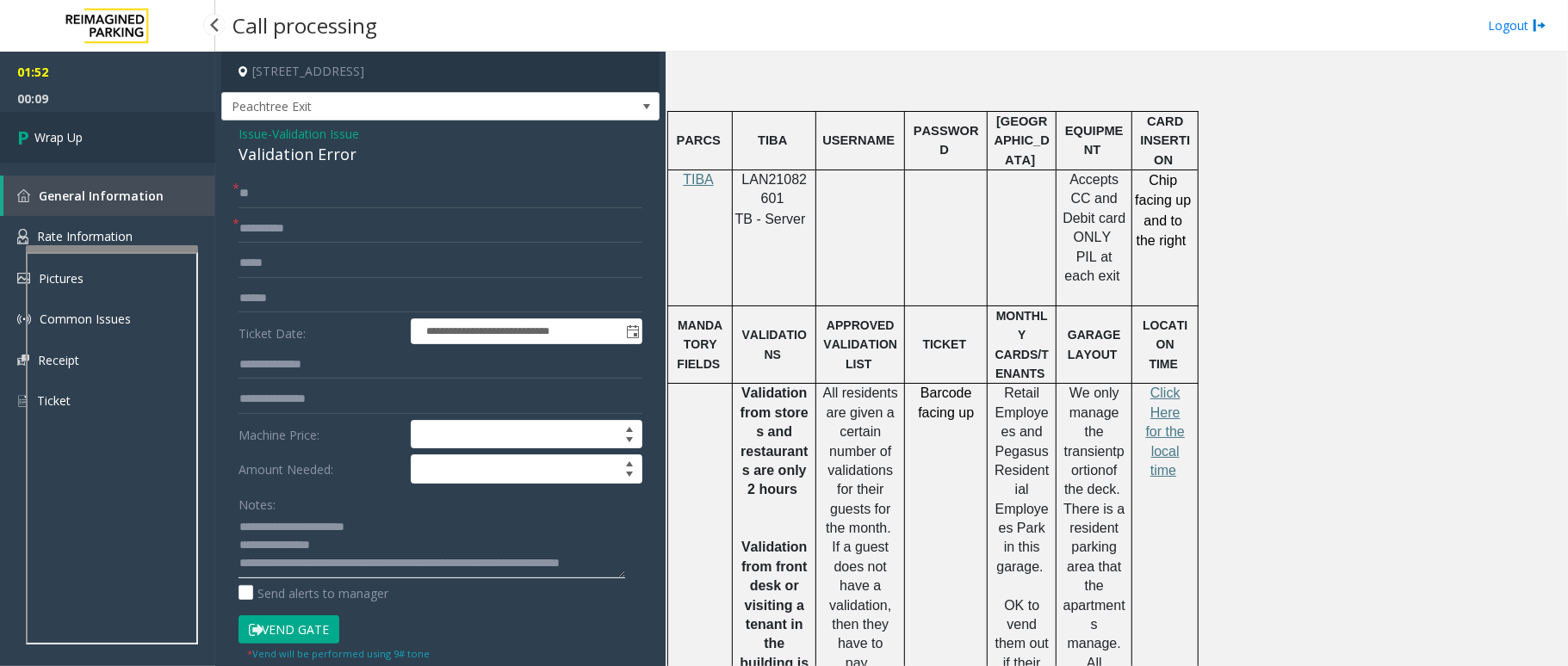
type textarea "**********"
click at [84, 142] on link "Wrap Up" at bounding box center [108, 137] width 216 height 51
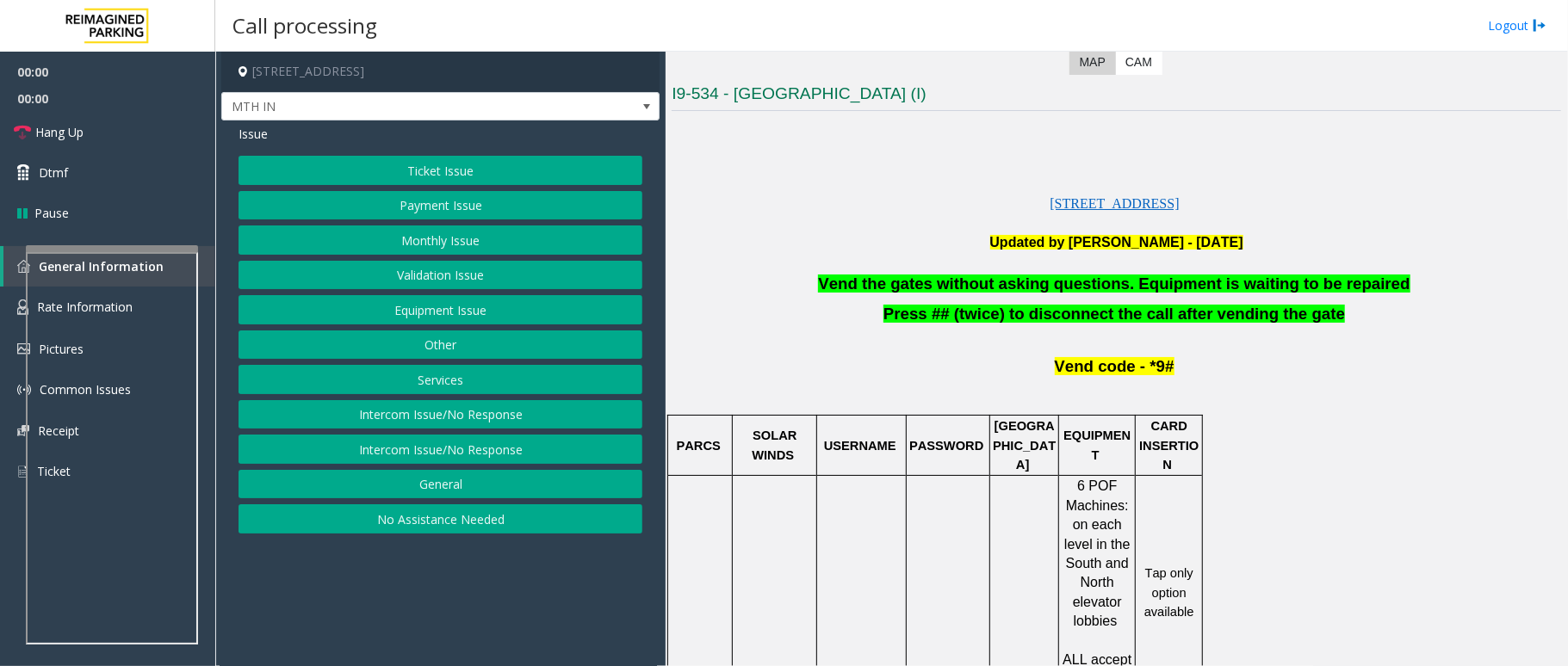
scroll to position [459, 0]
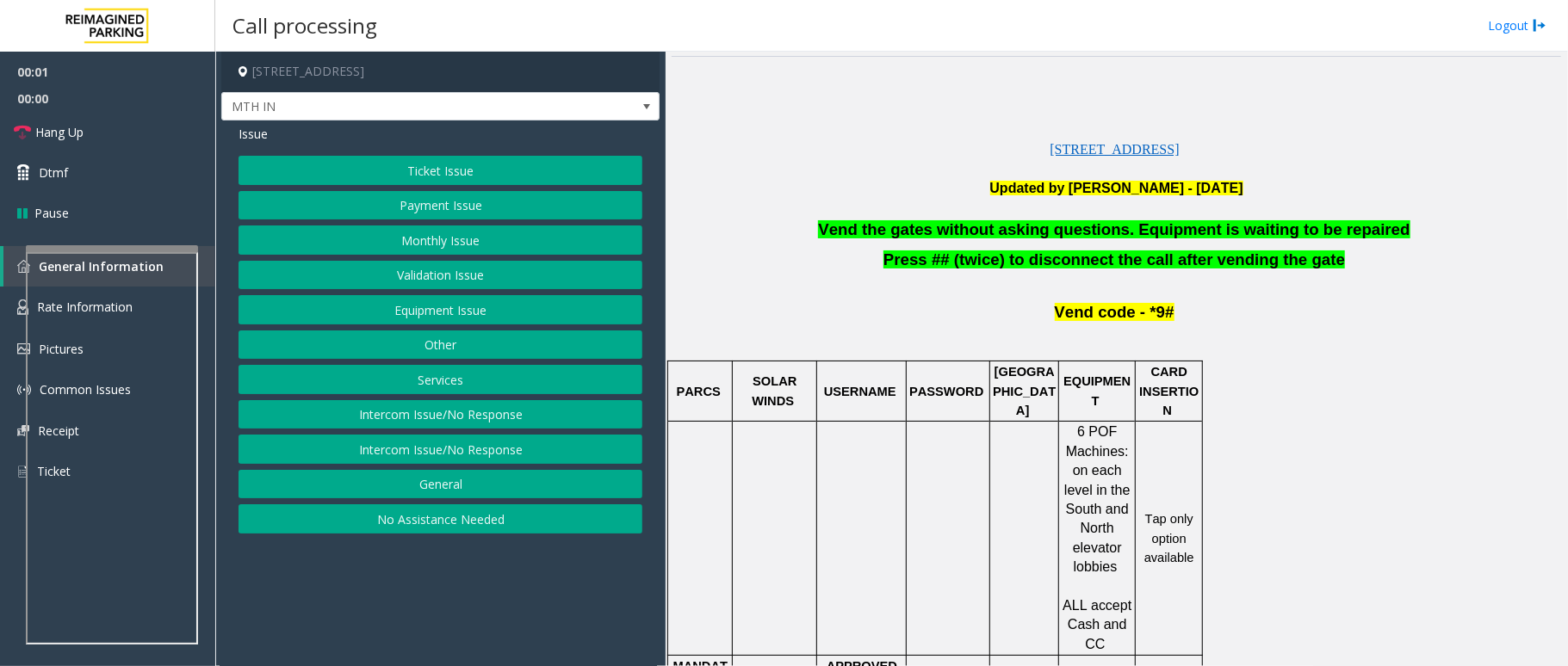
click at [471, 322] on button "Equipment Issue" at bounding box center [441, 310] width 404 height 30
click at [471, 322] on button "Gate / Door Won't Open" at bounding box center [441, 310] width 404 height 30
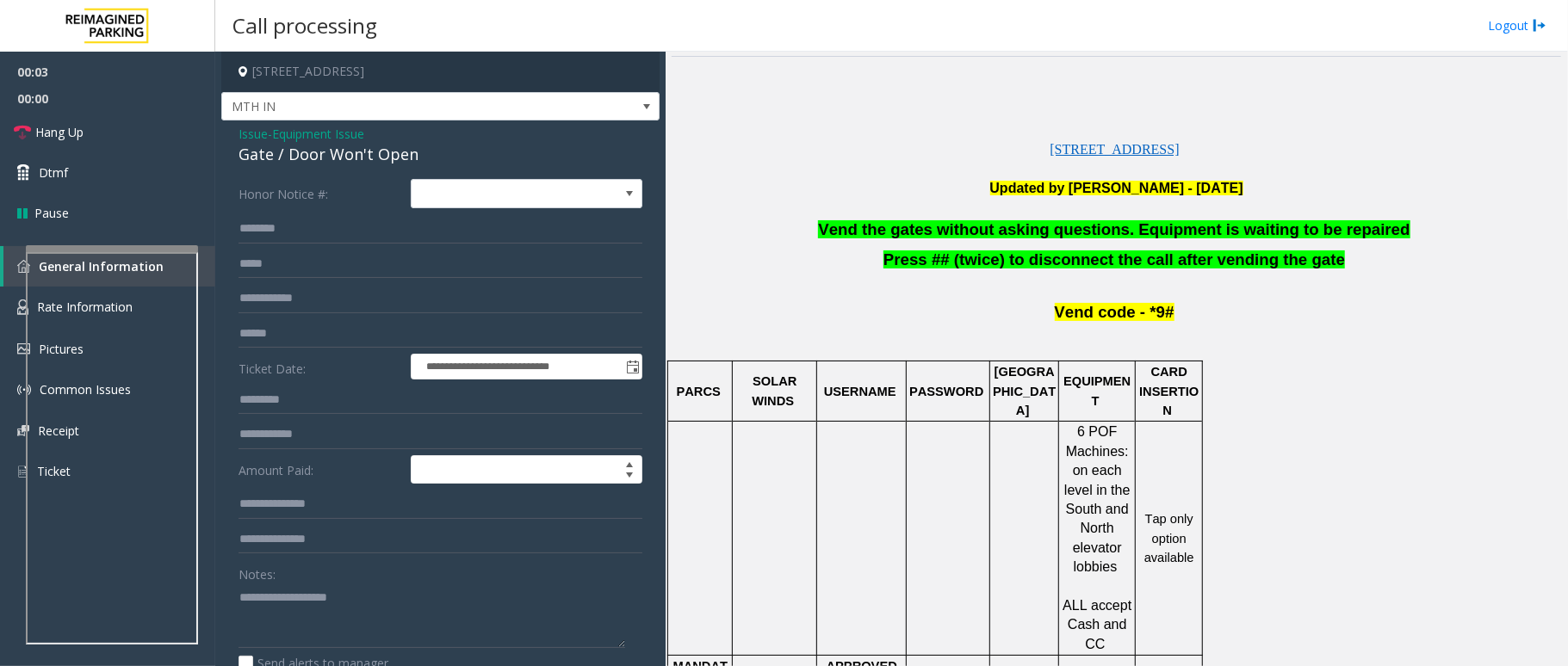
click at [1093, 232] on span "Vend the gates without asking questions. Equipment is waiting to be repaired" at bounding box center [1114, 229] width 592 height 18
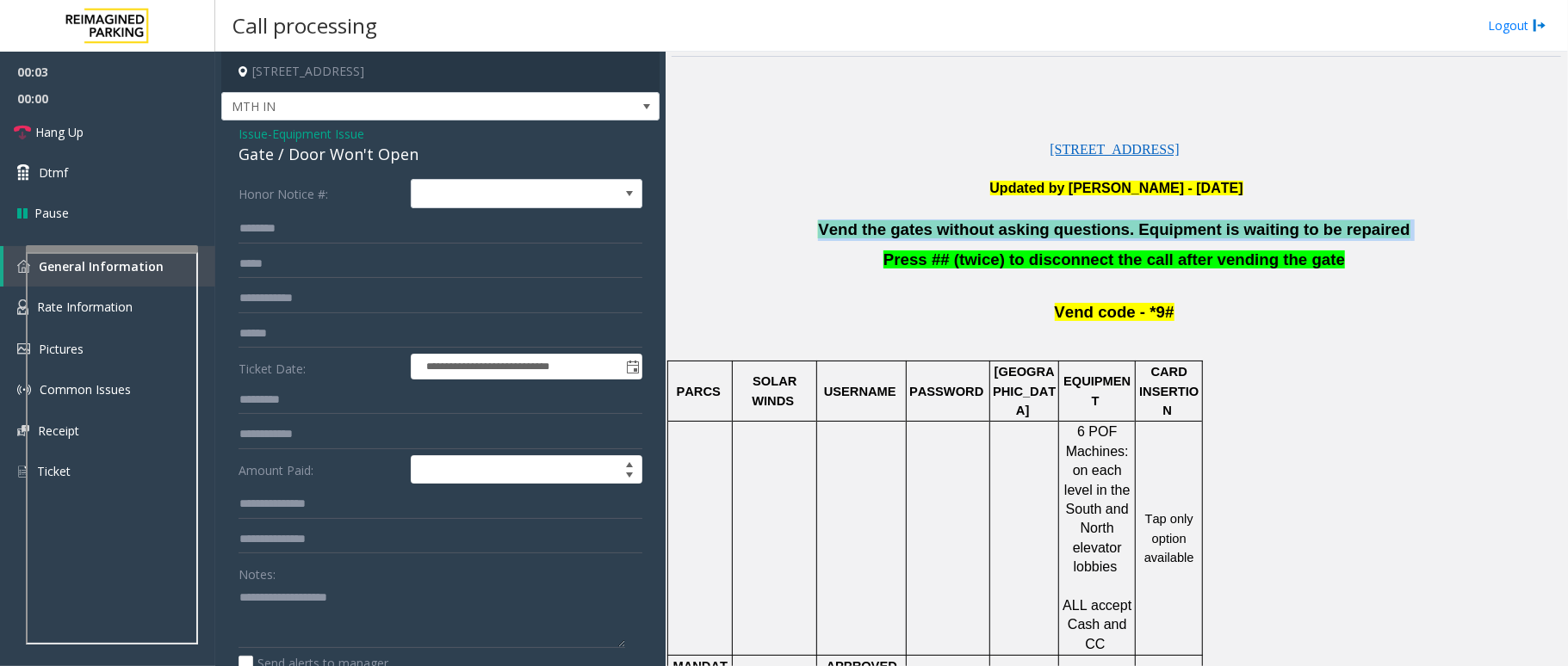
click at [1093, 232] on span "Vend the gates without asking questions. Equipment is waiting to be repaired" at bounding box center [1114, 229] width 592 height 18
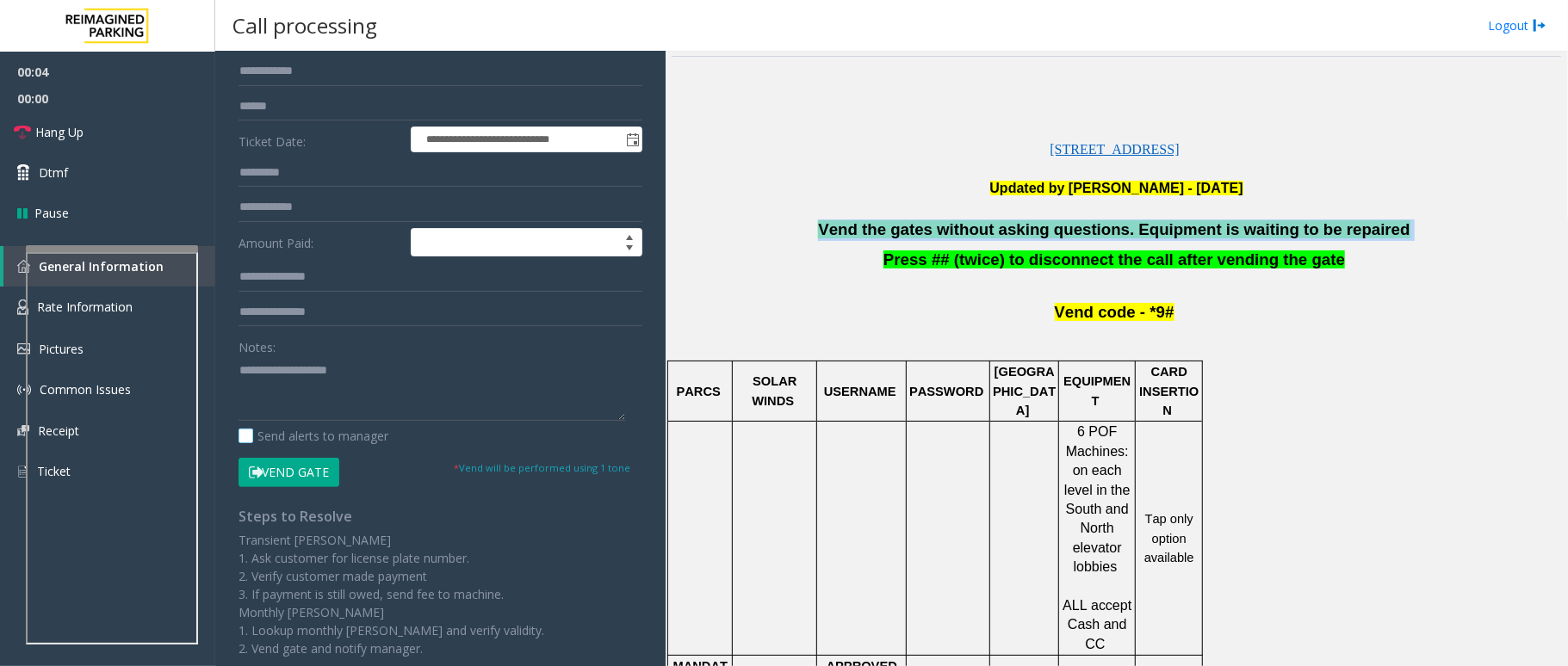
scroll to position [238, 0]
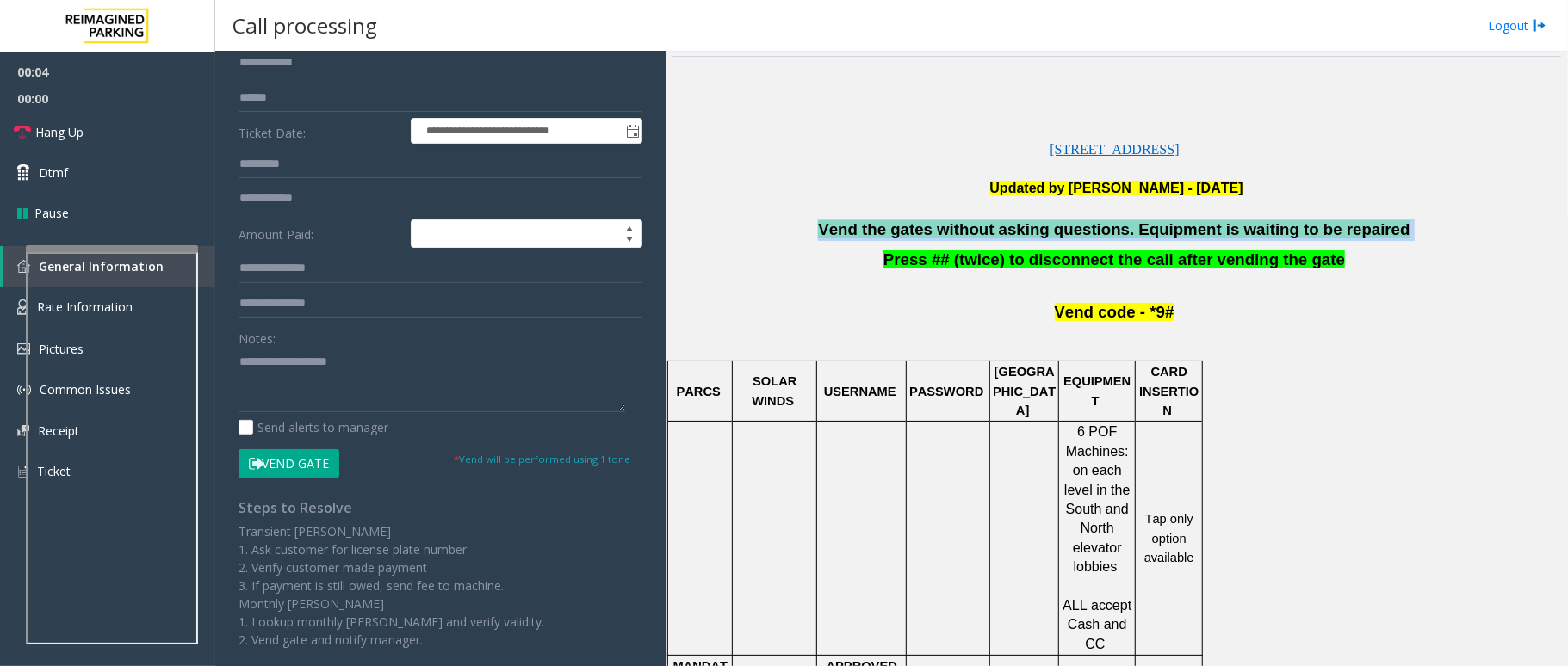
click at [280, 469] on button "Vend Gate" at bounding box center [289, 464] width 101 height 30
click at [67, 170] on link "Dtmf" at bounding box center [108, 172] width 216 height 40
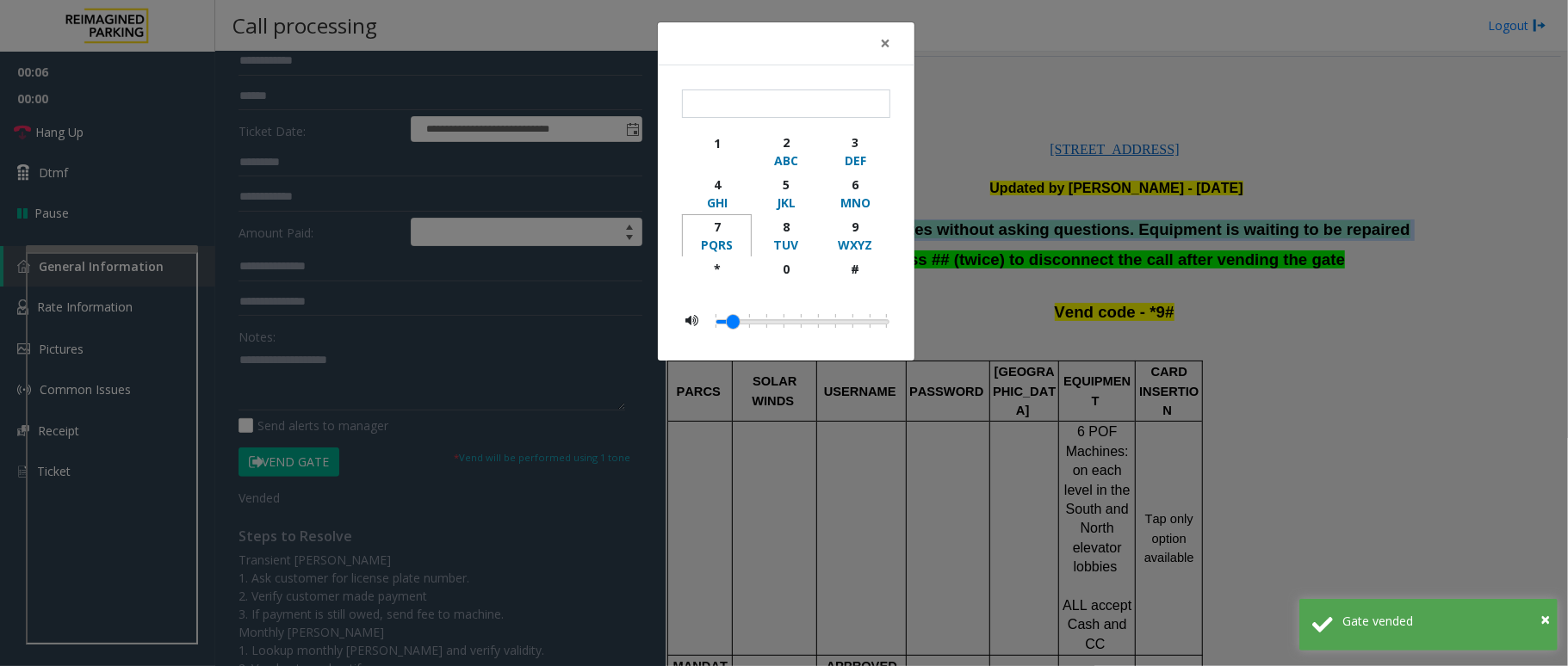
click at [720, 257] on button "7 PQRS" at bounding box center [717, 235] width 70 height 42
click at [718, 273] on div "*" at bounding box center [717, 269] width 48 height 18
click at [859, 227] on div "9" at bounding box center [855, 227] width 48 height 18
click at [862, 259] on button "#" at bounding box center [856, 276] width 70 height 40
type input "****"
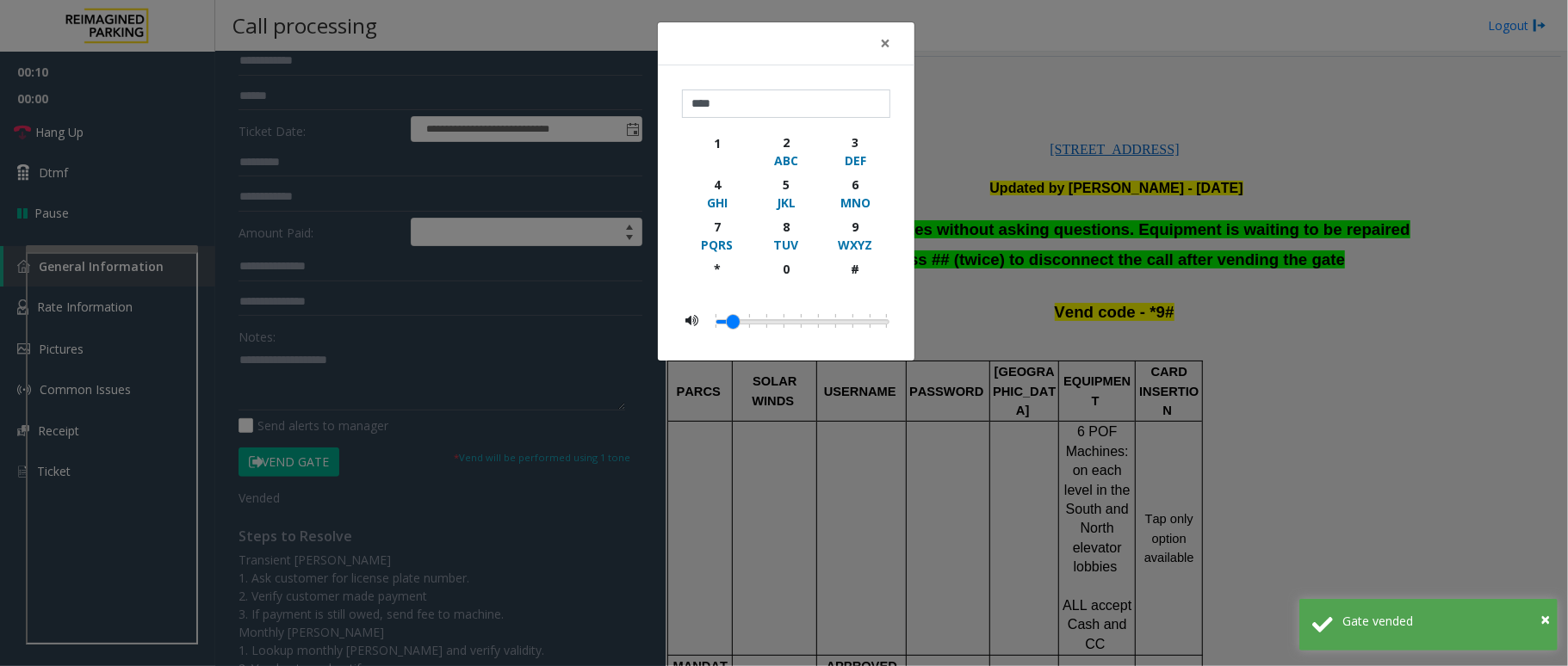
click at [1306, 319] on div "× **** 1 2 ABC 3 DEF 4 GHI 5 JKL 6 MNO 7 PQRS 8 TUV 9 WXYZ * 0 #" at bounding box center [784, 333] width 1568 height 666
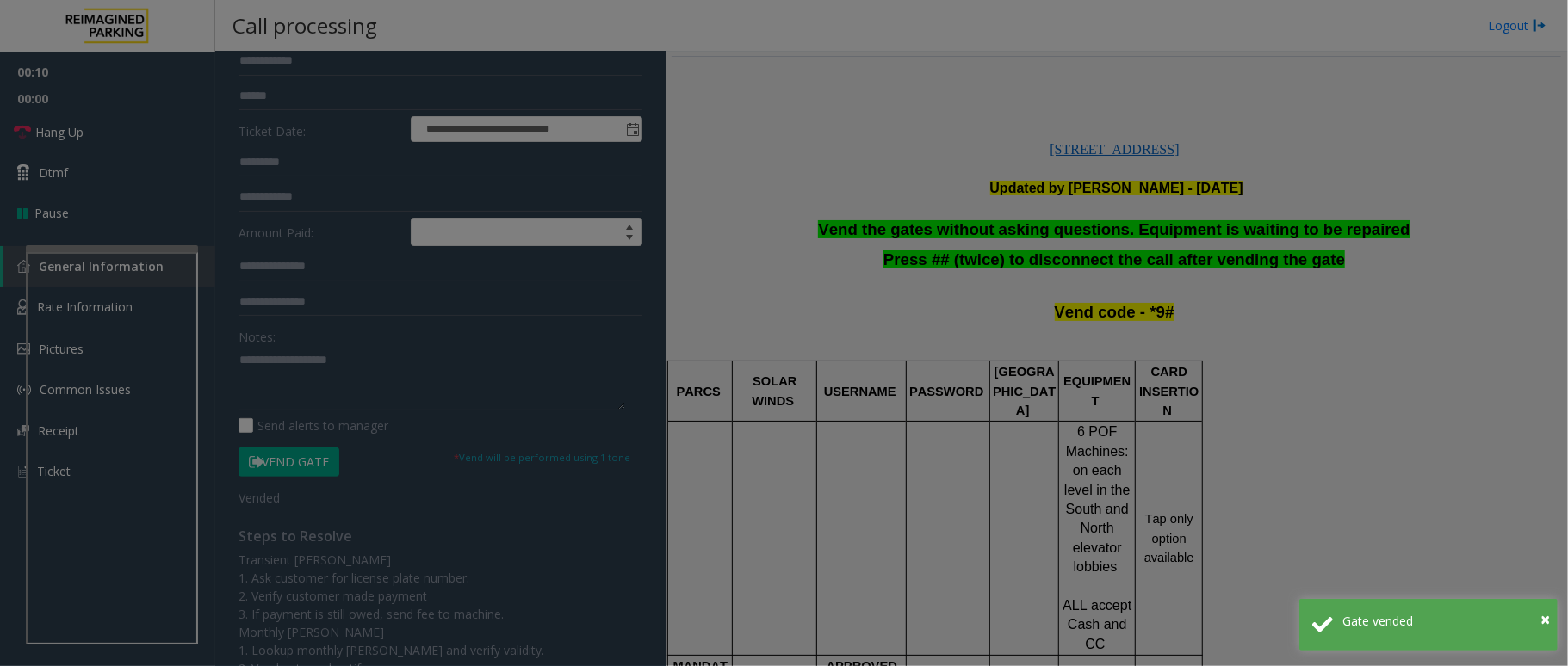
click at [1096, 249] on bs-modal-backdrop at bounding box center [784, 333] width 1568 height 666
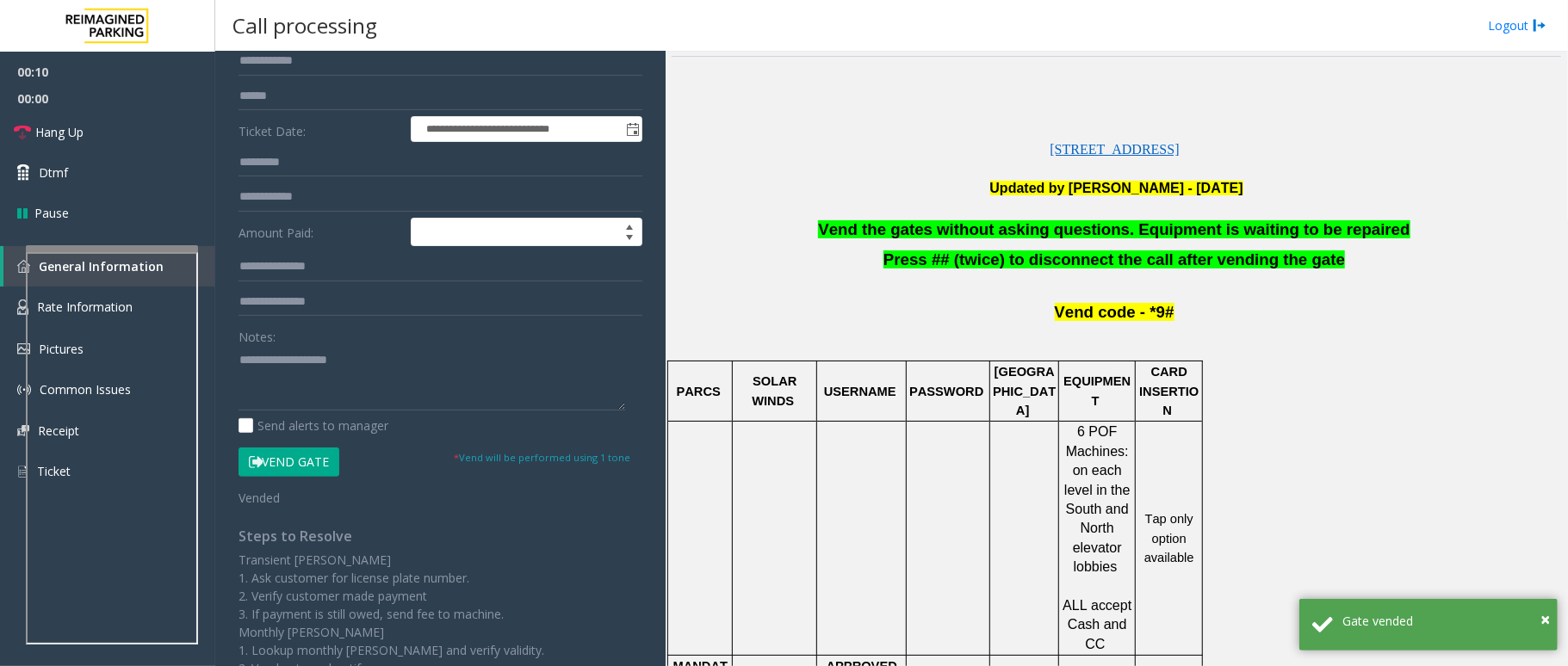
click at [1128, 218] on p at bounding box center [1116, 209] width 890 height 22
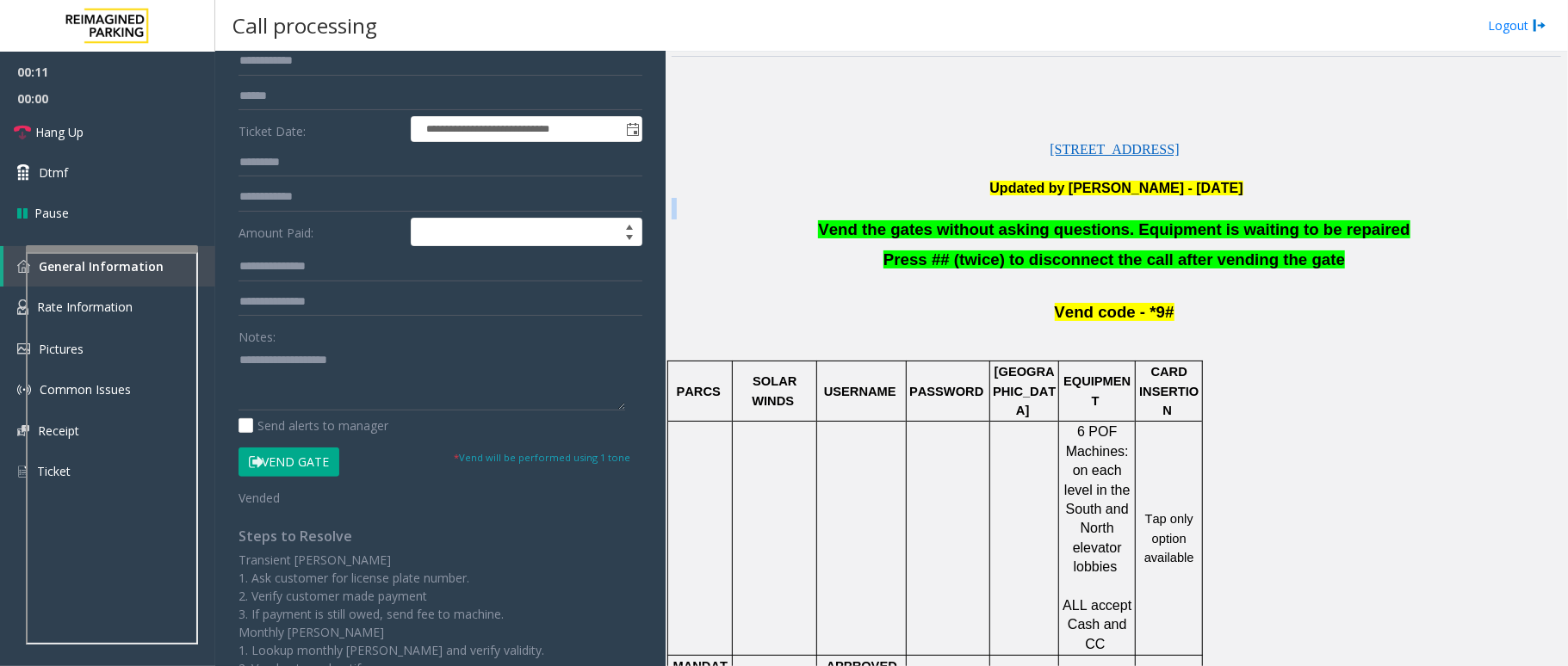
click at [1128, 218] on p at bounding box center [1116, 209] width 890 height 22
click at [1134, 222] on span "Vend the gates without asking questions. Equipment is waiting to be repaired" at bounding box center [1114, 229] width 592 height 18
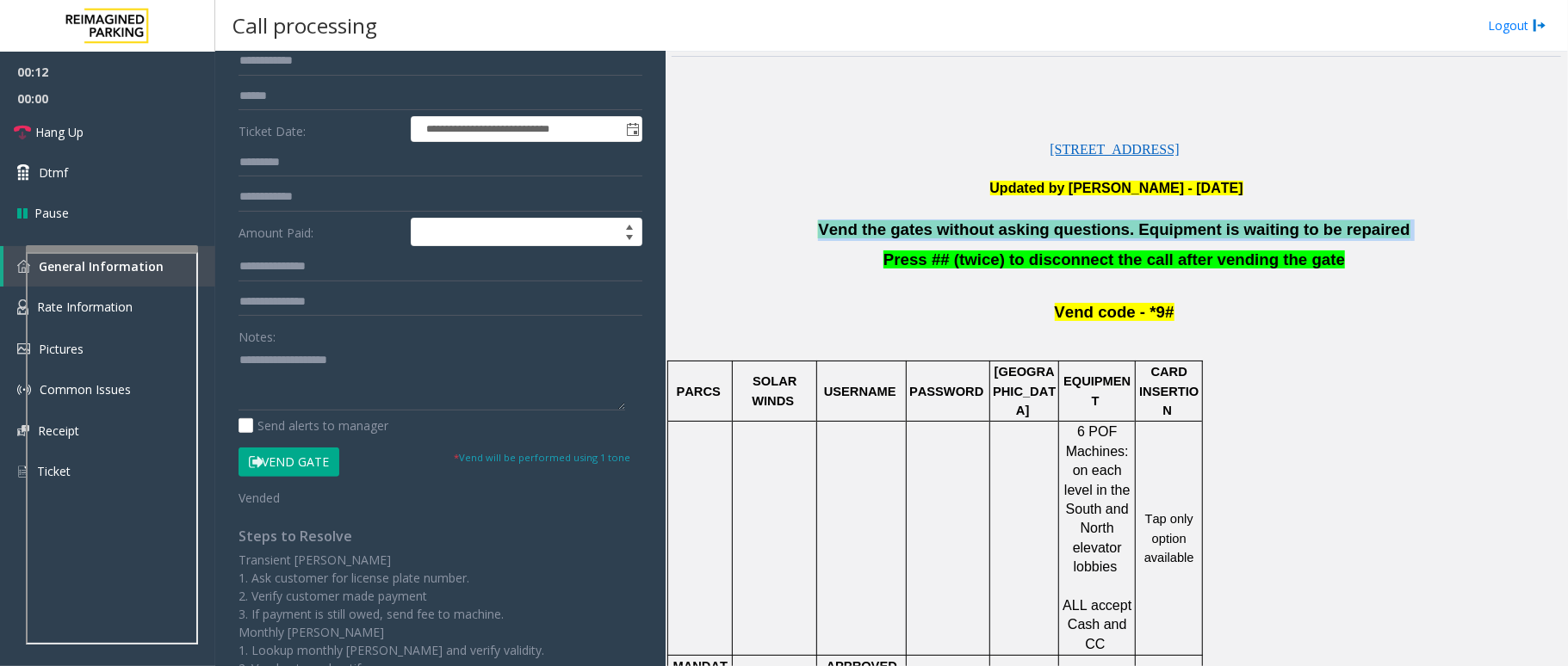
click at [1134, 222] on span "Vend the gates without asking questions. Equipment is waiting to be repaired" at bounding box center [1114, 229] width 592 height 18
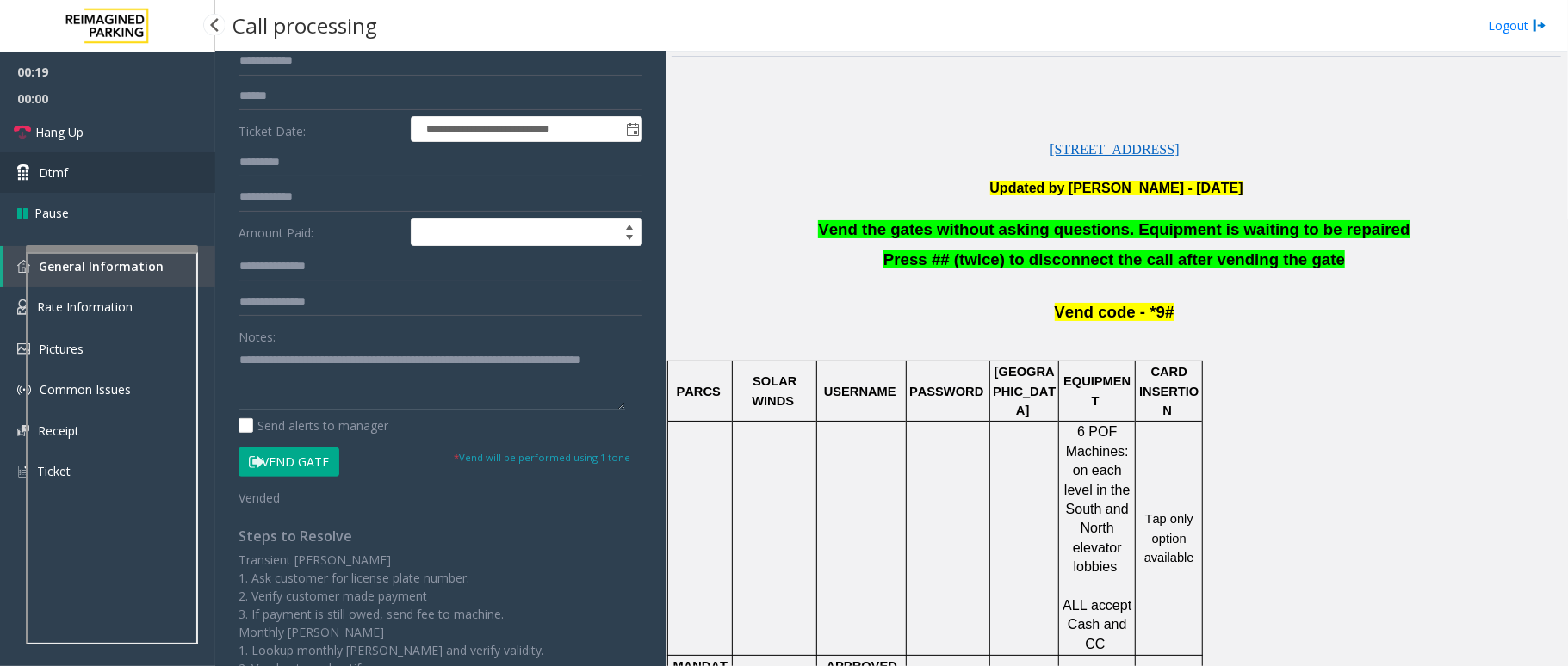
type textarea "**********"
click at [48, 172] on span "Dtmf" at bounding box center [53, 172] width 30 height 18
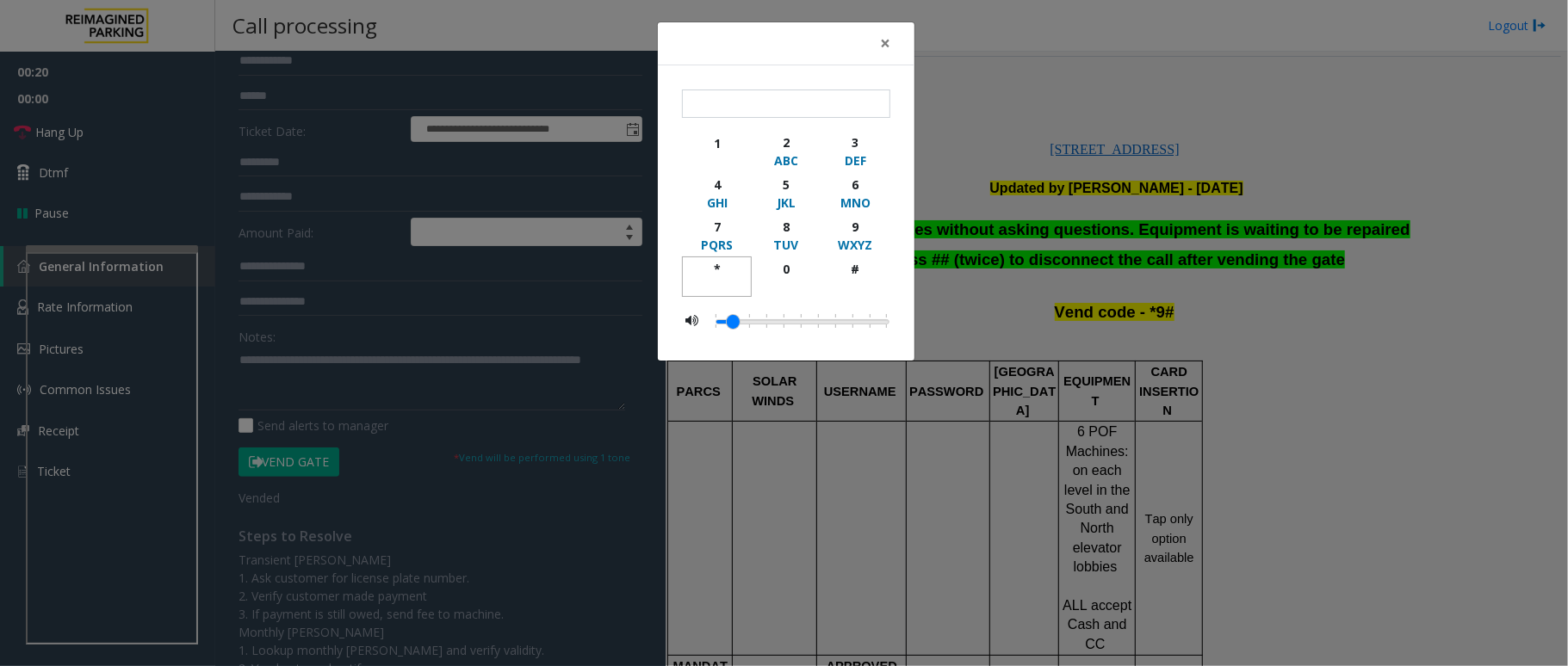
click at [720, 262] on div "*" at bounding box center [717, 269] width 48 height 18
click at [852, 238] on div "WXYZ" at bounding box center [855, 245] width 48 height 18
click at [858, 270] on div "#" at bounding box center [855, 269] width 48 height 18
type input "***"
click at [889, 43] on span "×" at bounding box center [885, 43] width 11 height 24
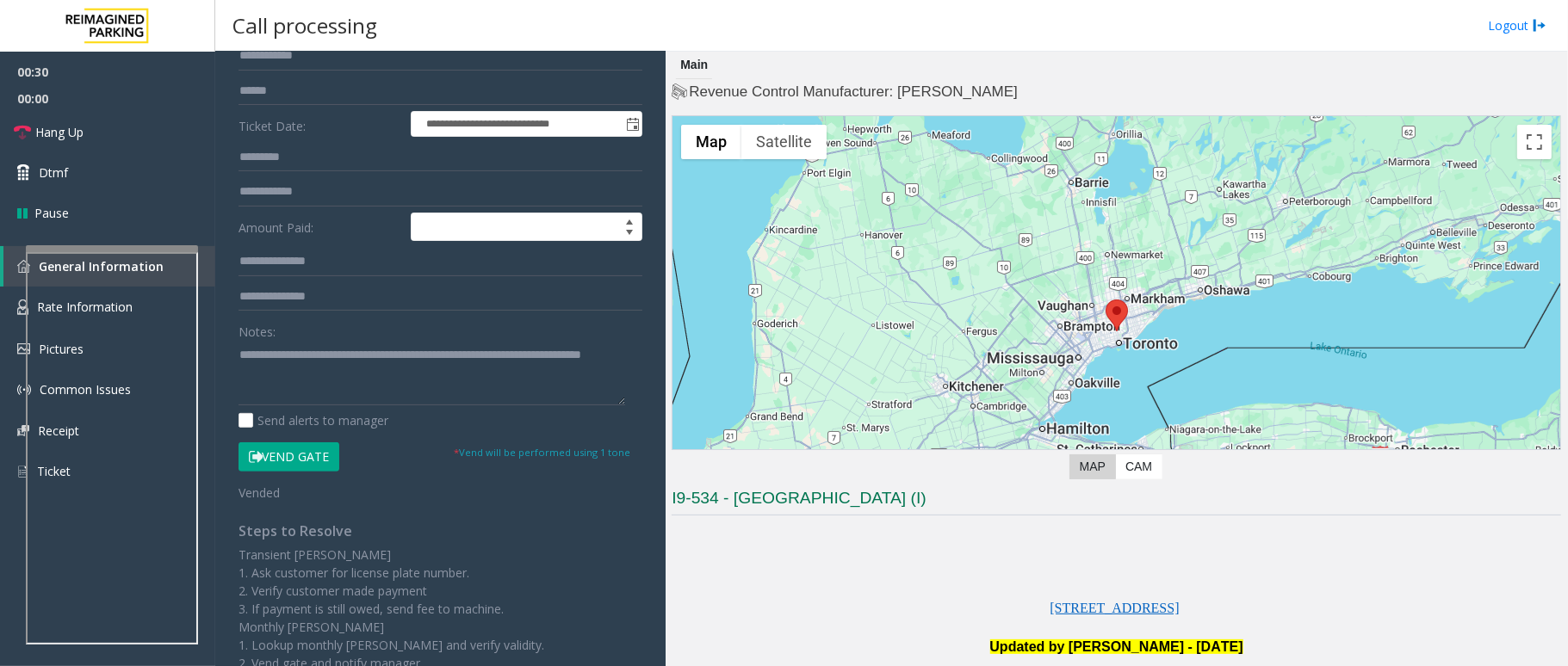
scroll to position [267, 0]
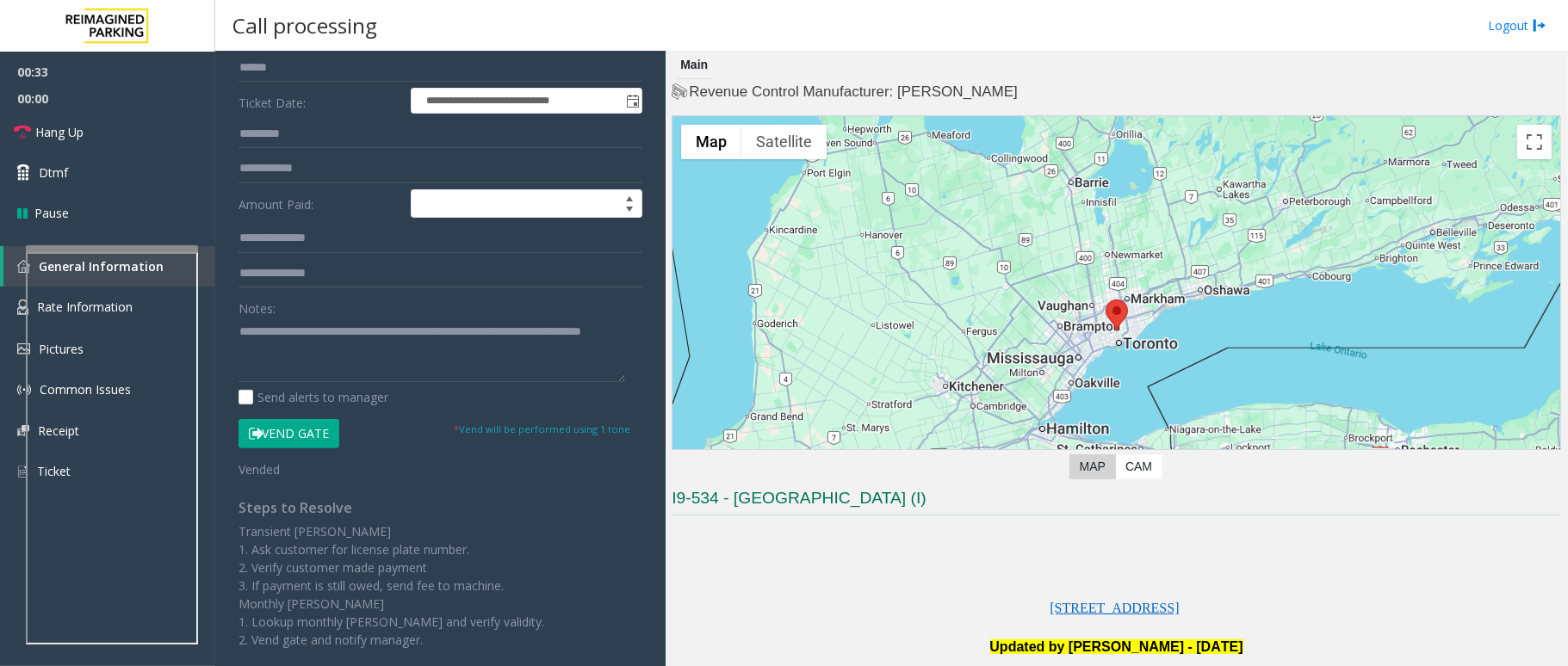
click at [290, 434] on button "Vend Gate" at bounding box center [289, 434] width 101 height 30
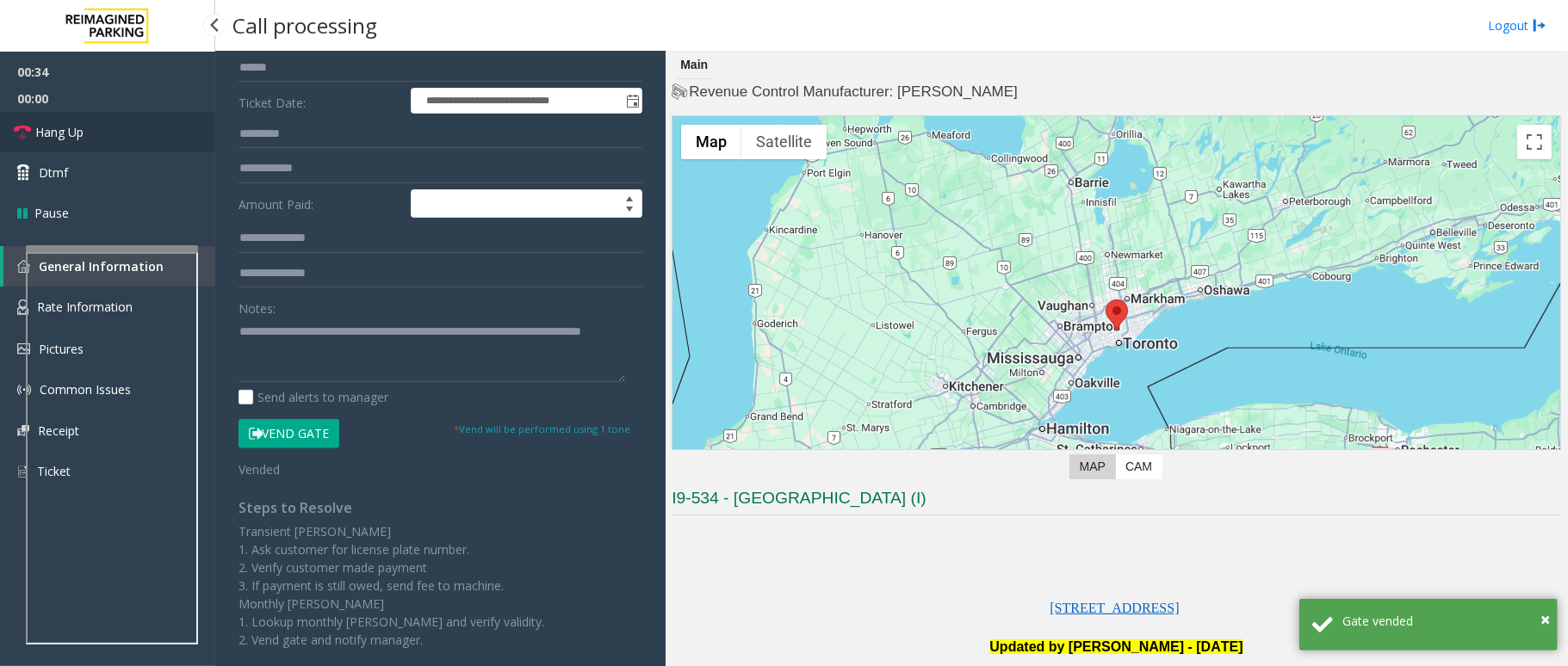
click at [100, 136] on link "Hang Up" at bounding box center [108, 132] width 216 height 40
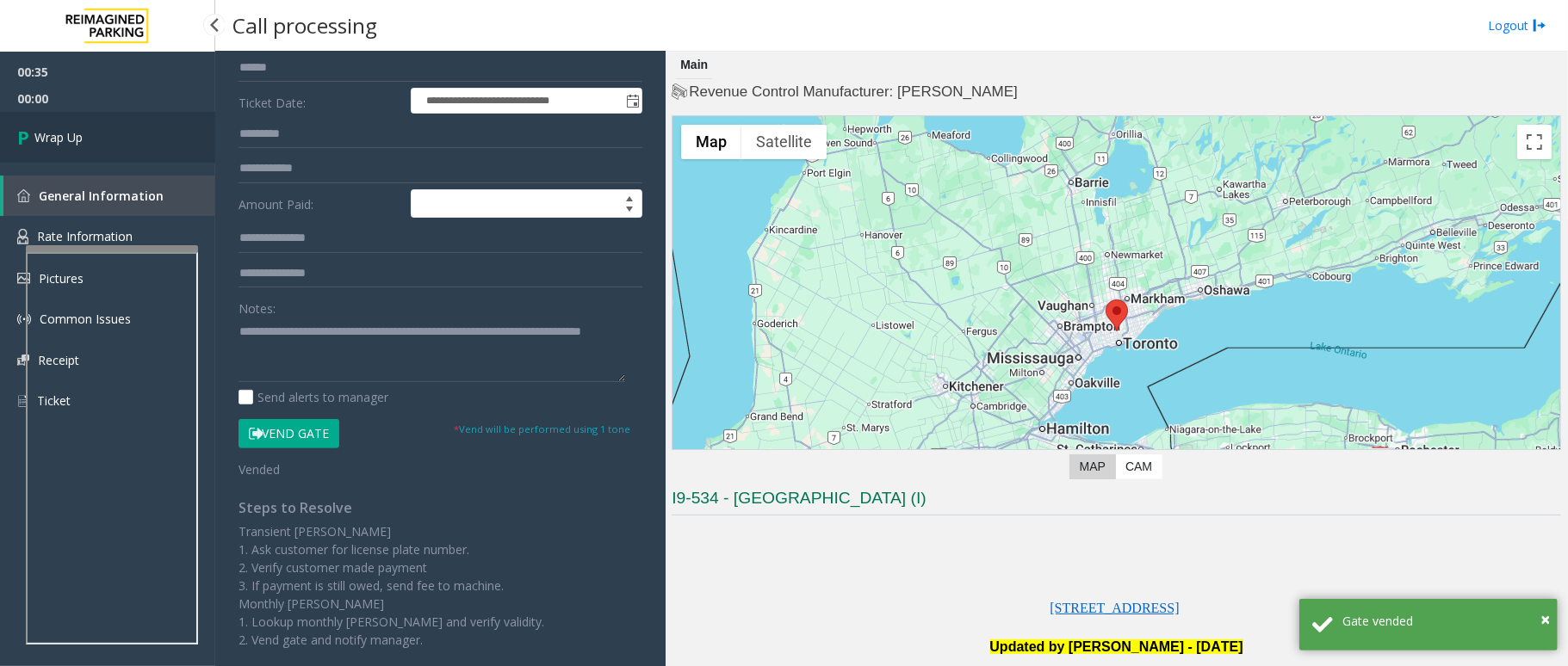
click at [100, 136] on link "Wrap Up" at bounding box center [108, 137] width 216 height 51
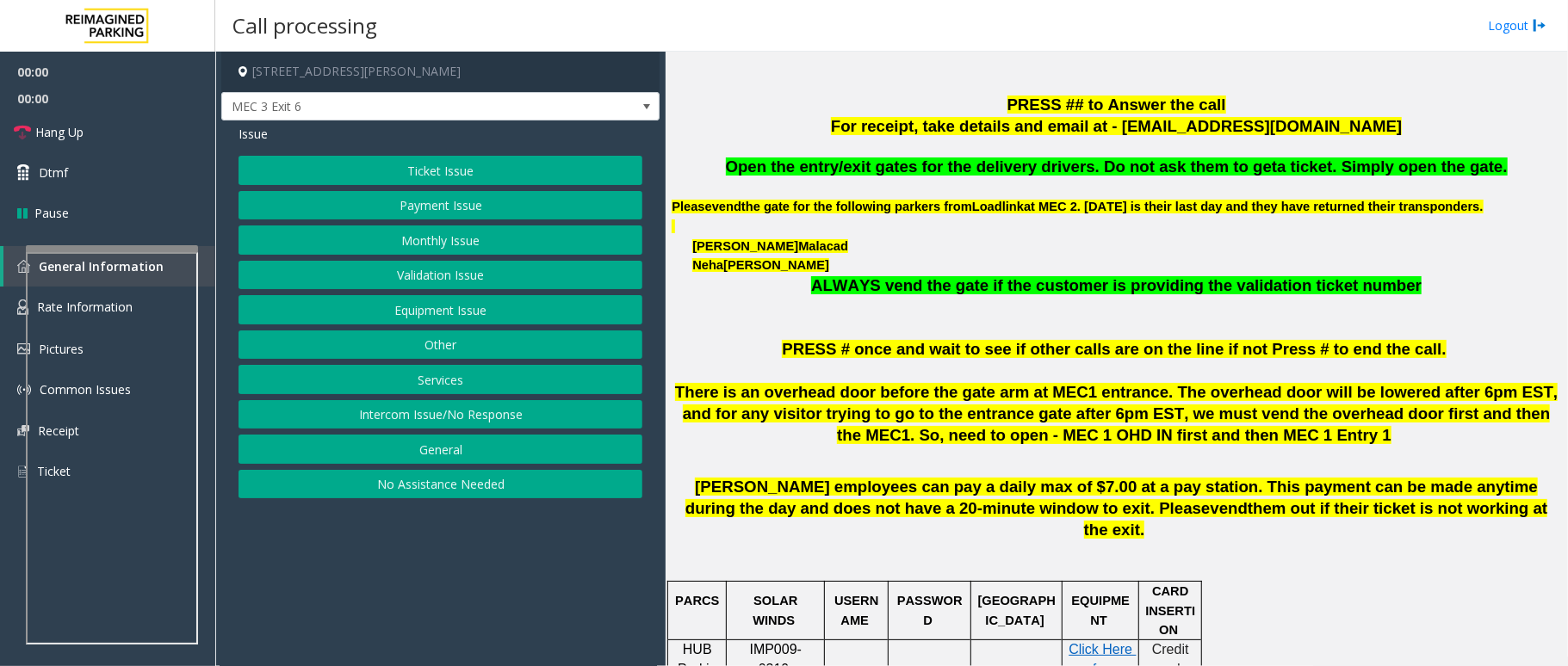
scroll to position [574, 0]
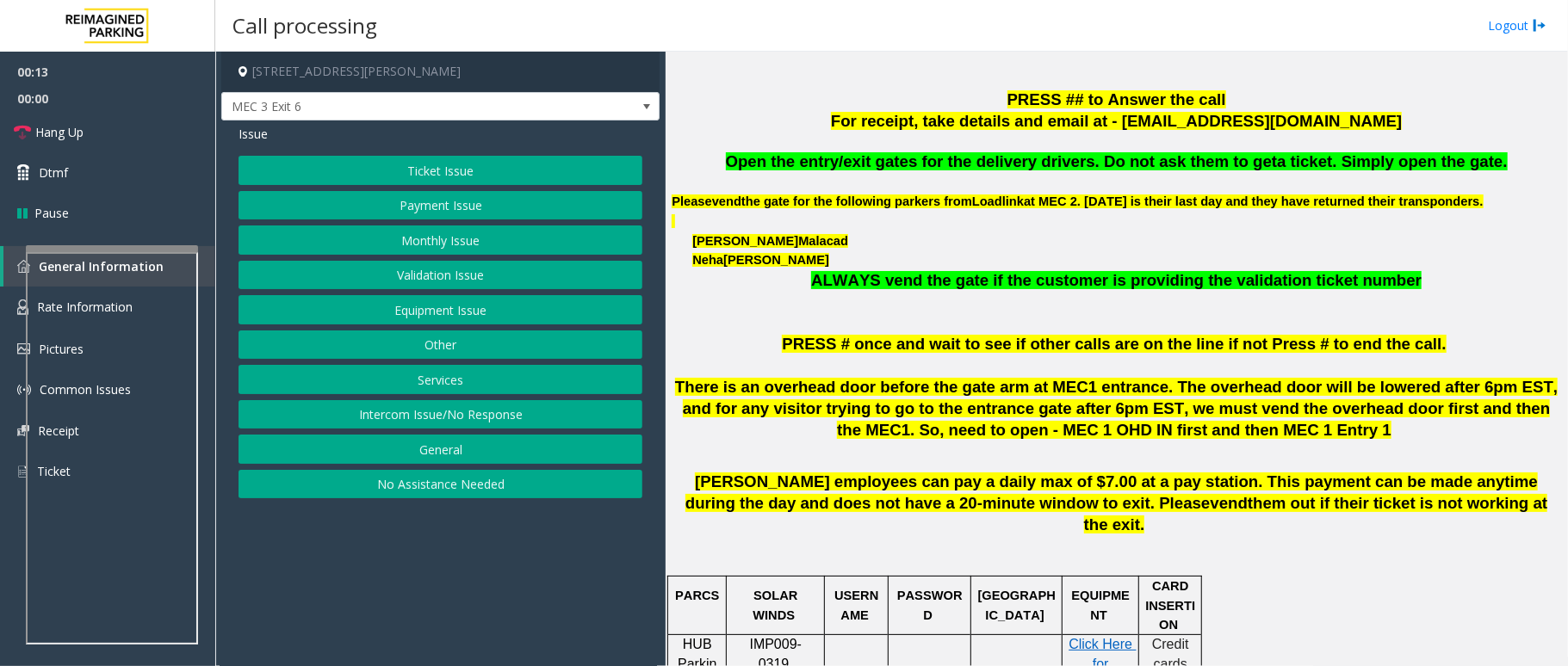
click at [473, 236] on button "Monthly Issue" at bounding box center [441, 240] width 404 height 30
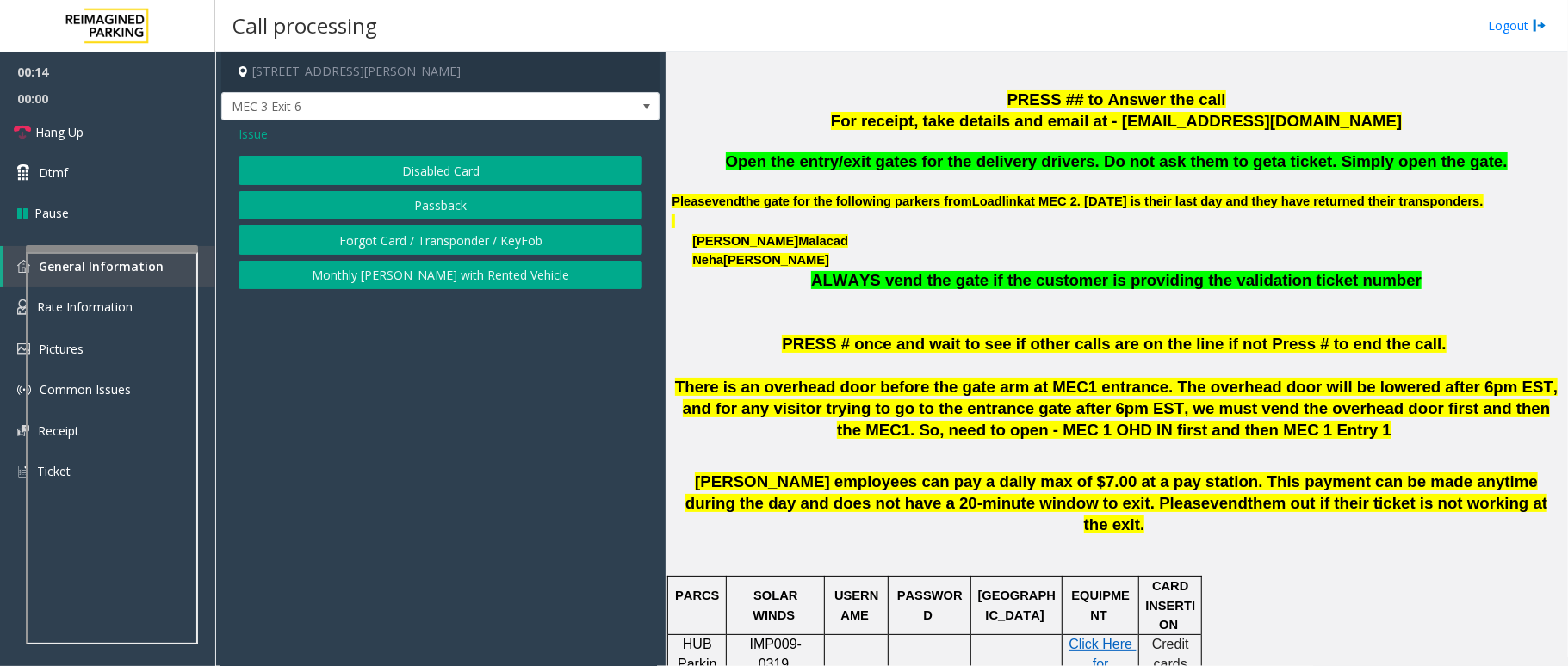
click at [249, 129] on span "Issue" at bounding box center [253, 134] width 30 height 18
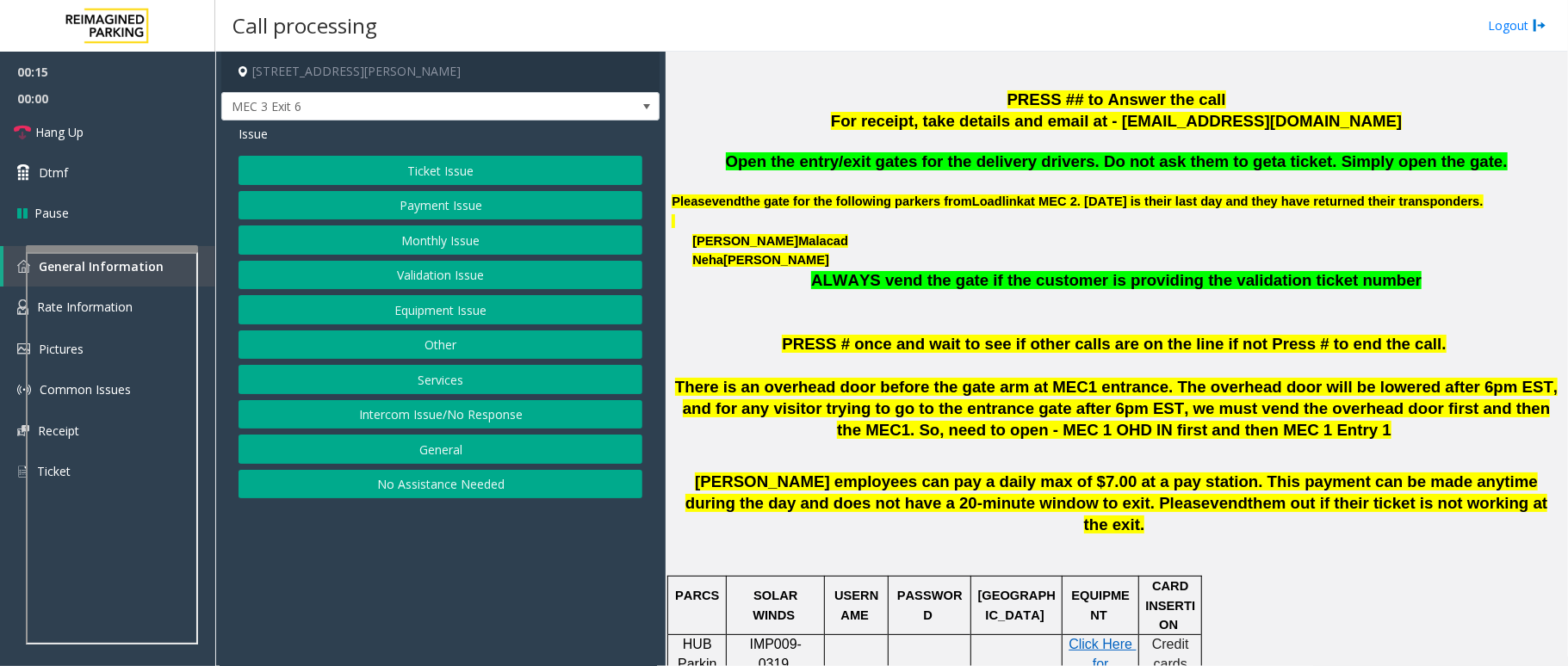
click at [410, 205] on button "Payment Issue" at bounding box center [441, 206] width 404 height 30
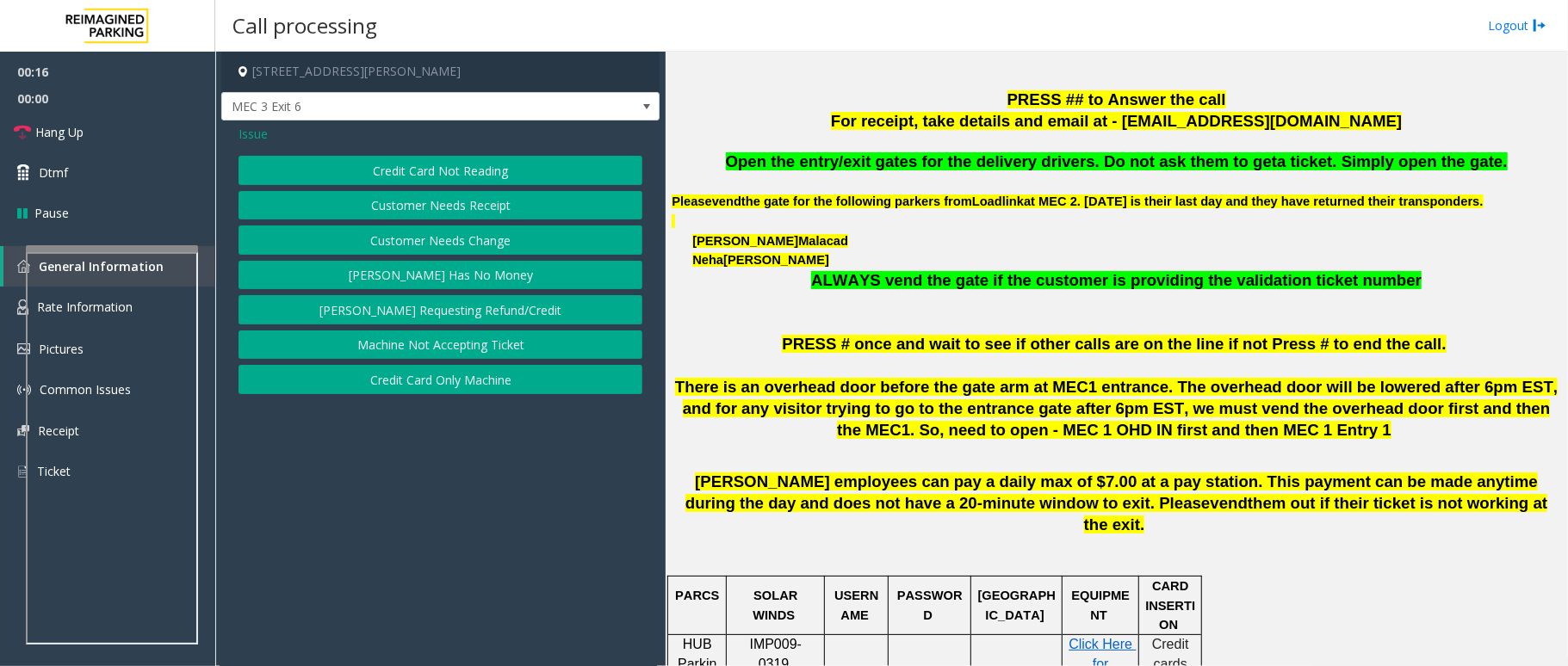
click at [428, 169] on button "Credit Card Not Reading" at bounding box center [441, 171] width 404 height 30
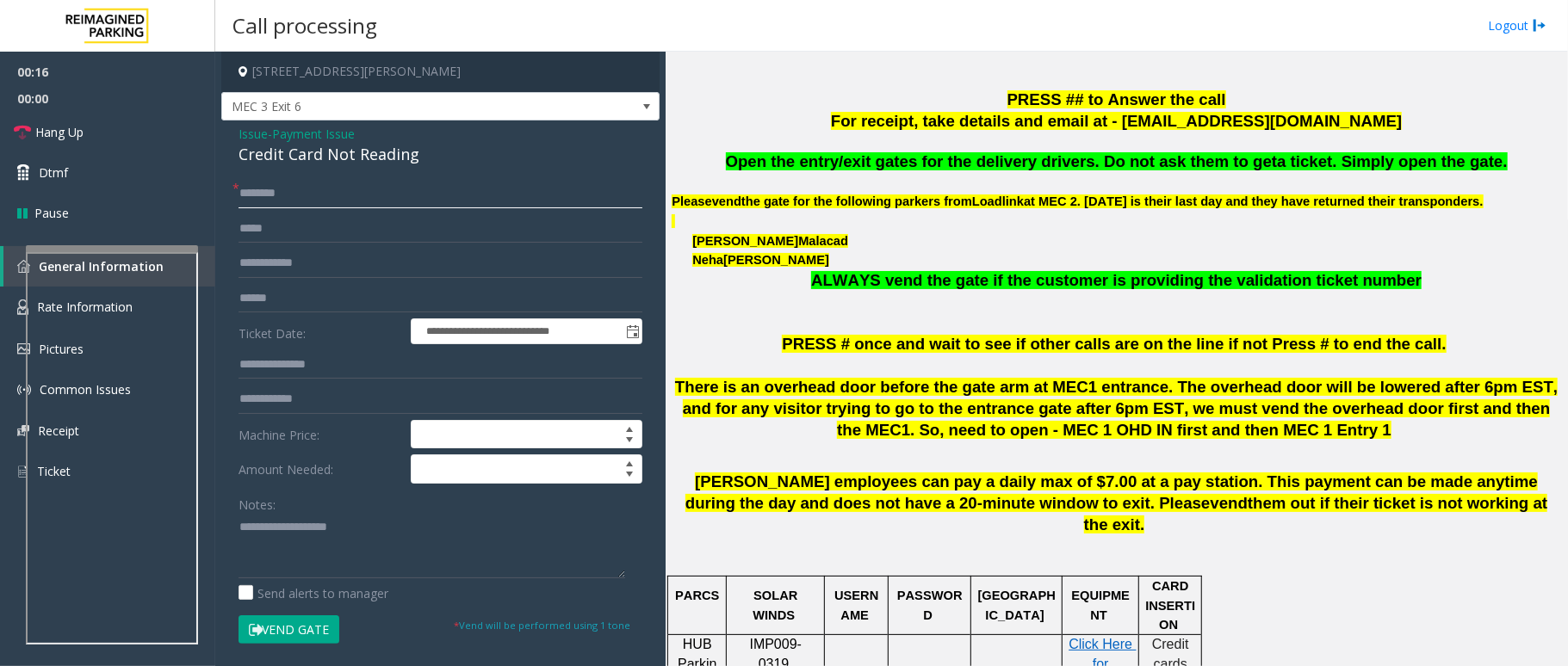
click at [312, 206] on input "text" at bounding box center [441, 193] width 404 height 30
drag, startPoint x: 434, startPoint y: 155, endPoint x: 227, endPoint y: 138, distance: 207.7
click at [227, 138] on div "**********" at bounding box center [440, 530] width 438 height 819
click at [393, 552] on textarea at bounding box center [432, 546] width 387 height 65
type textarea "**********"
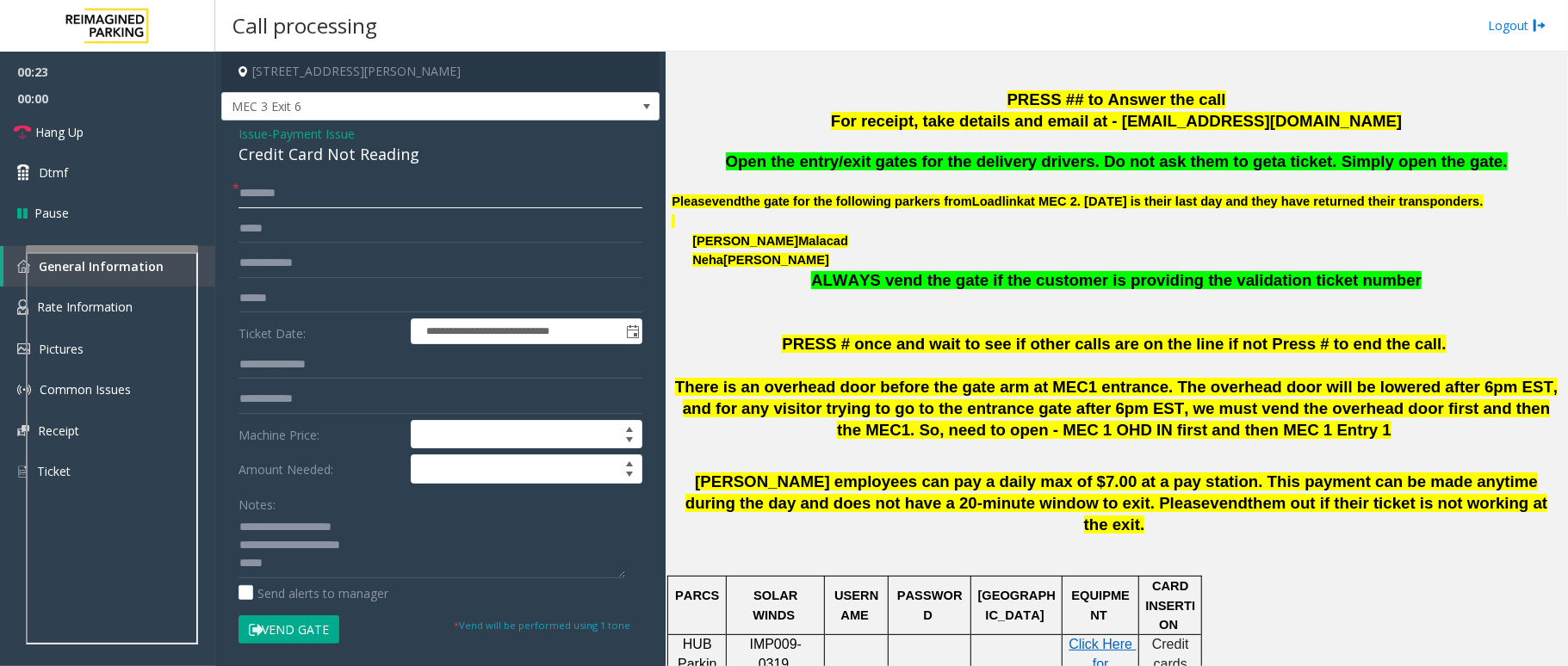
click at [311, 182] on input "text" at bounding box center [441, 193] width 404 height 30
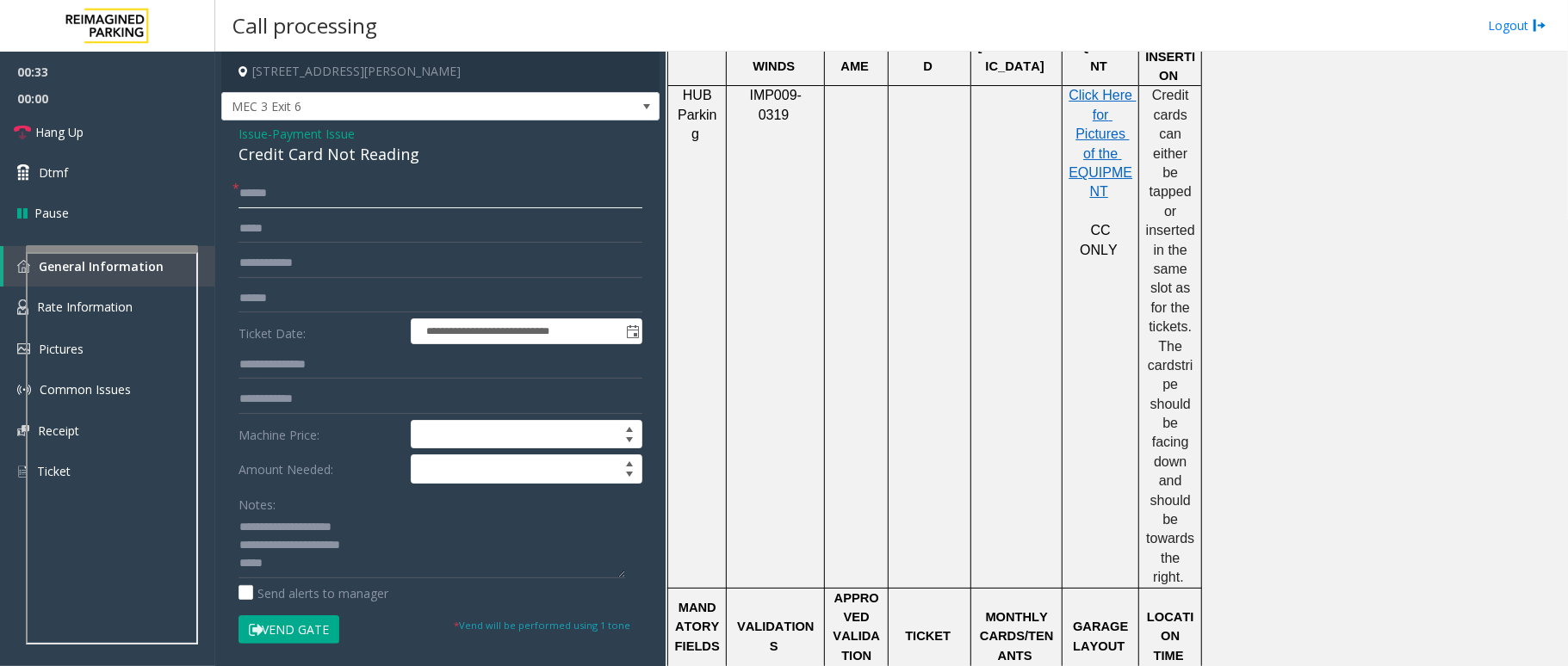
scroll to position [1147, 0]
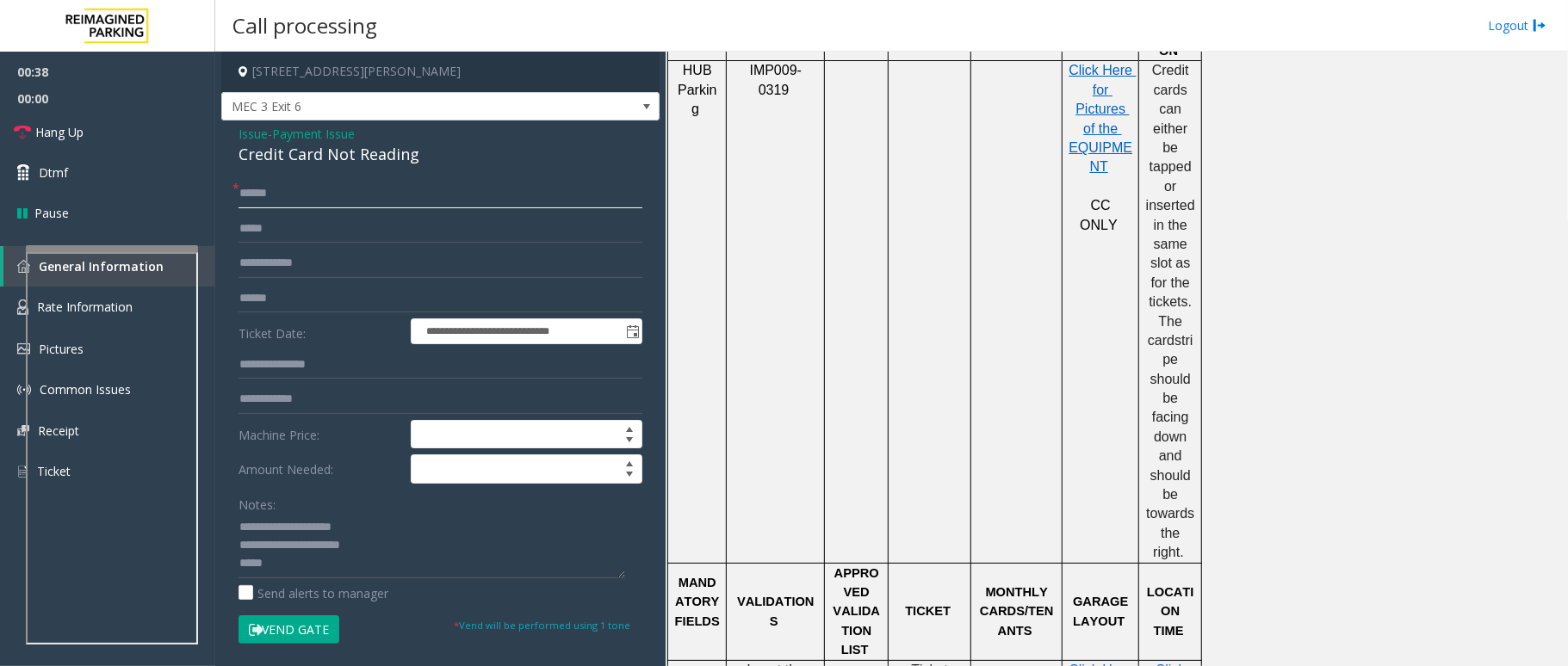
type input "*****"
click at [1192, 511] on p "Credit cards can either be tapped or inserted in the same slot as for the ticke…" at bounding box center [1170, 311] width 50 height 501
click at [296, 563] on textarea at bounding box center [432, 546] width 387 height 65
click at [304, 303] on input "text" at bounding box center [441, 298] width 404 height 30
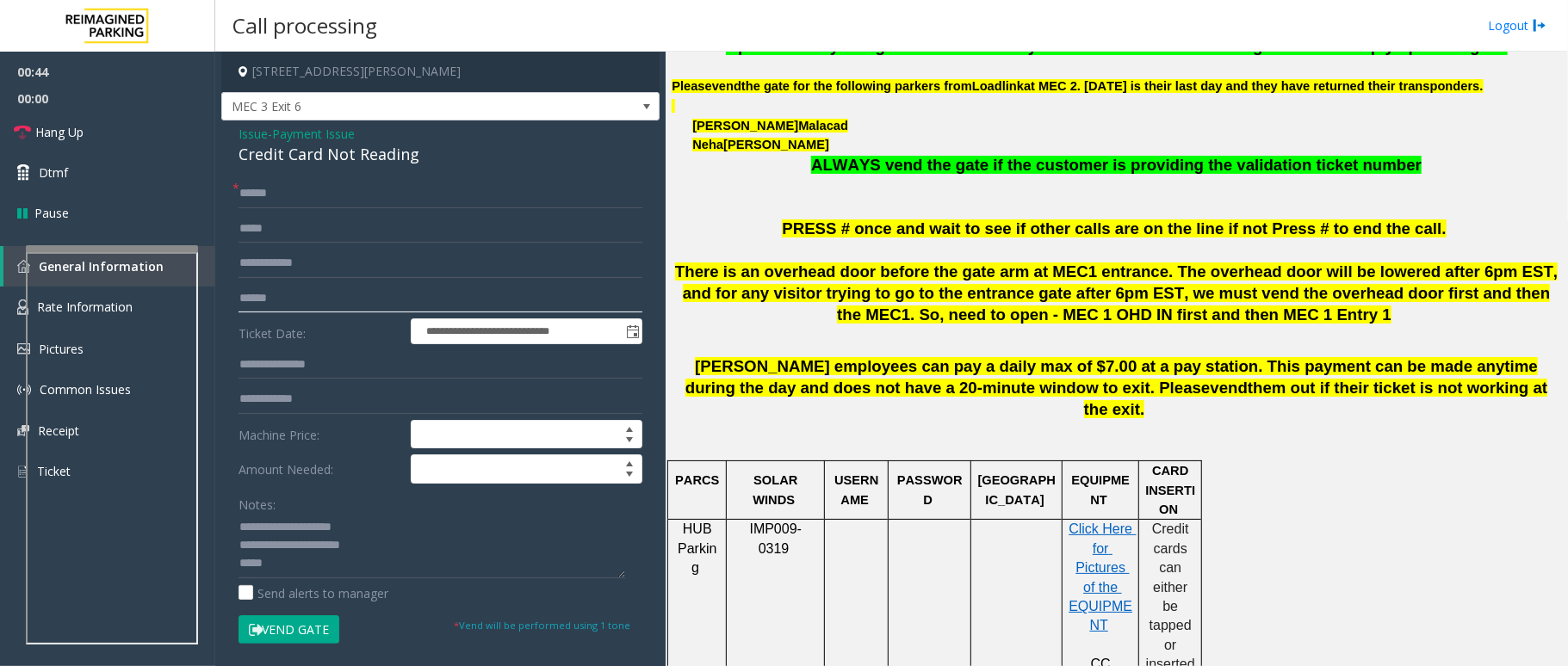
scroll to position [1492, 0]
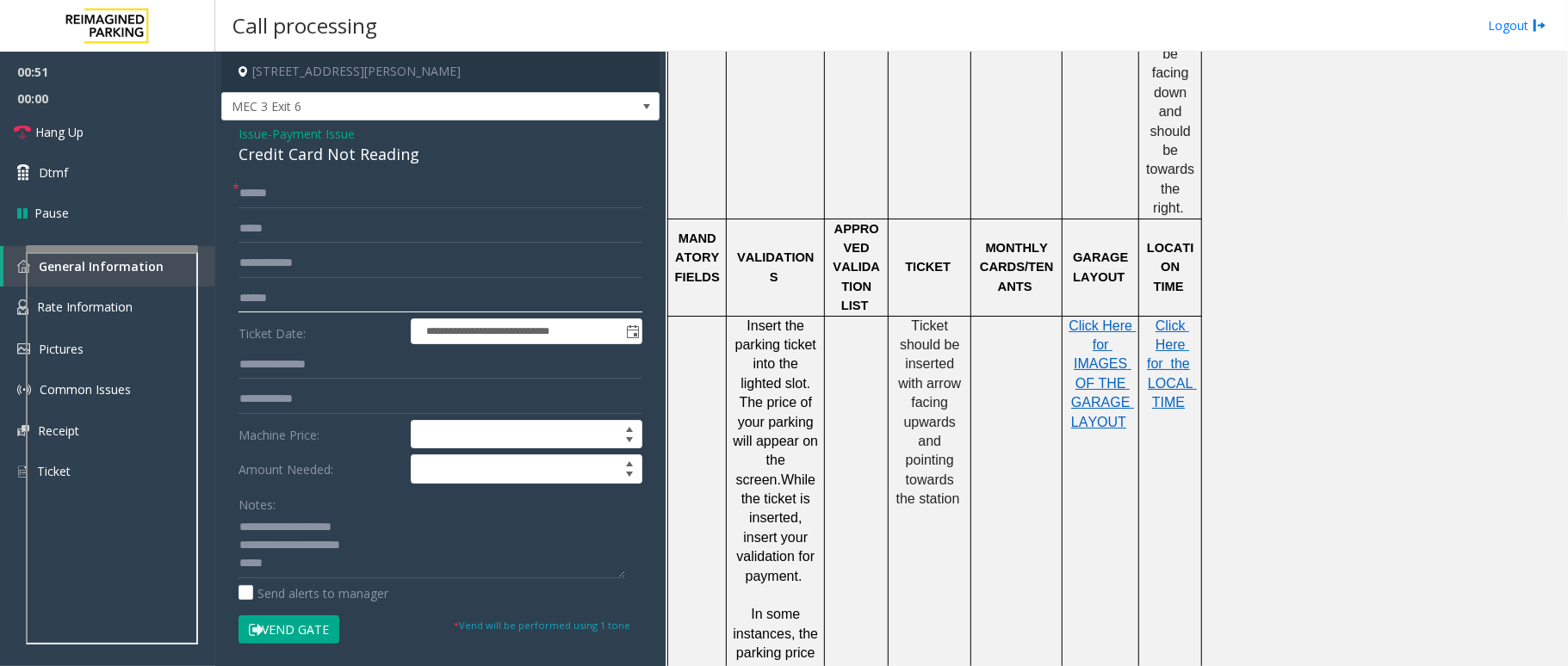
click at [273, 300] on input "text" at bounding box center [441, 298] width 404 height 30
click at [286, 562] on textarea at bounding box center [432, 546] width 387 height 65
click at [286, 302] on input "text" at bounding box center [441, 298] width 404 height 30
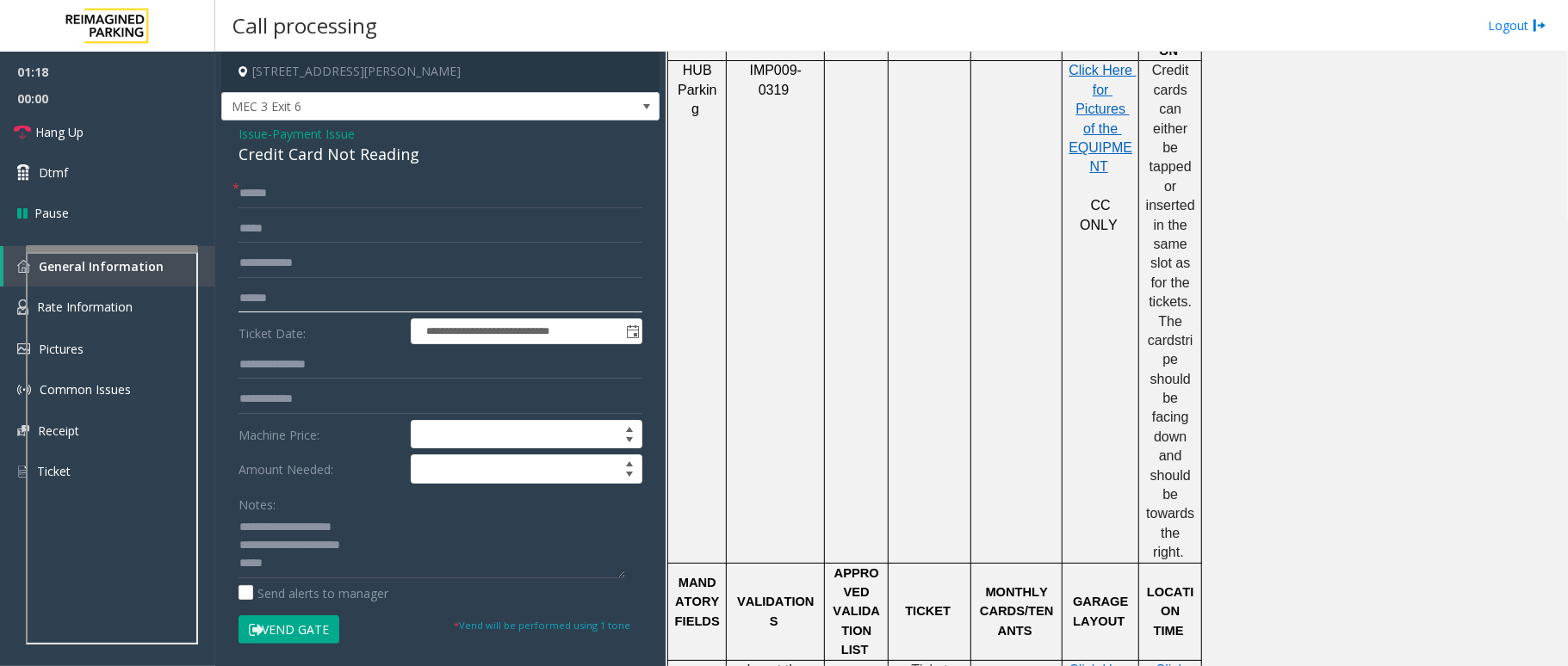
scroll to position [574, 0]
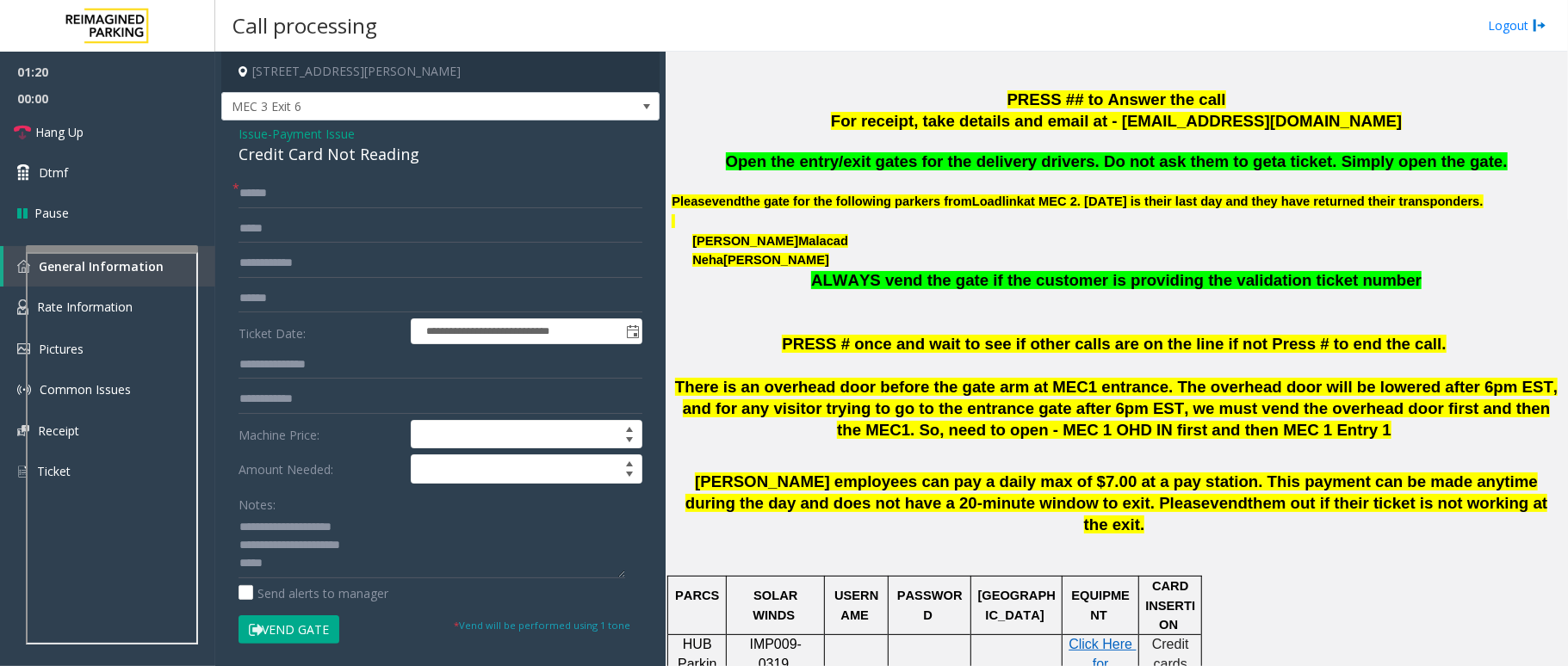
click at [1002, 280] on span "ALWAYS vend the gate if the customer is providing the validation ticket number" at bounding box center [1116, 280] width 611 height 18
click at [1031, 283] on span "ALWAYS vend the gate if the customer is providing the validation ticket number" at bounding box center [1116, 280] width 611 height 18
click at [1064, 277] on span "ALWAYS vend the gate if the customer is providing the validation ticket number" at bounding box center [1116, 280] width 611 height 18
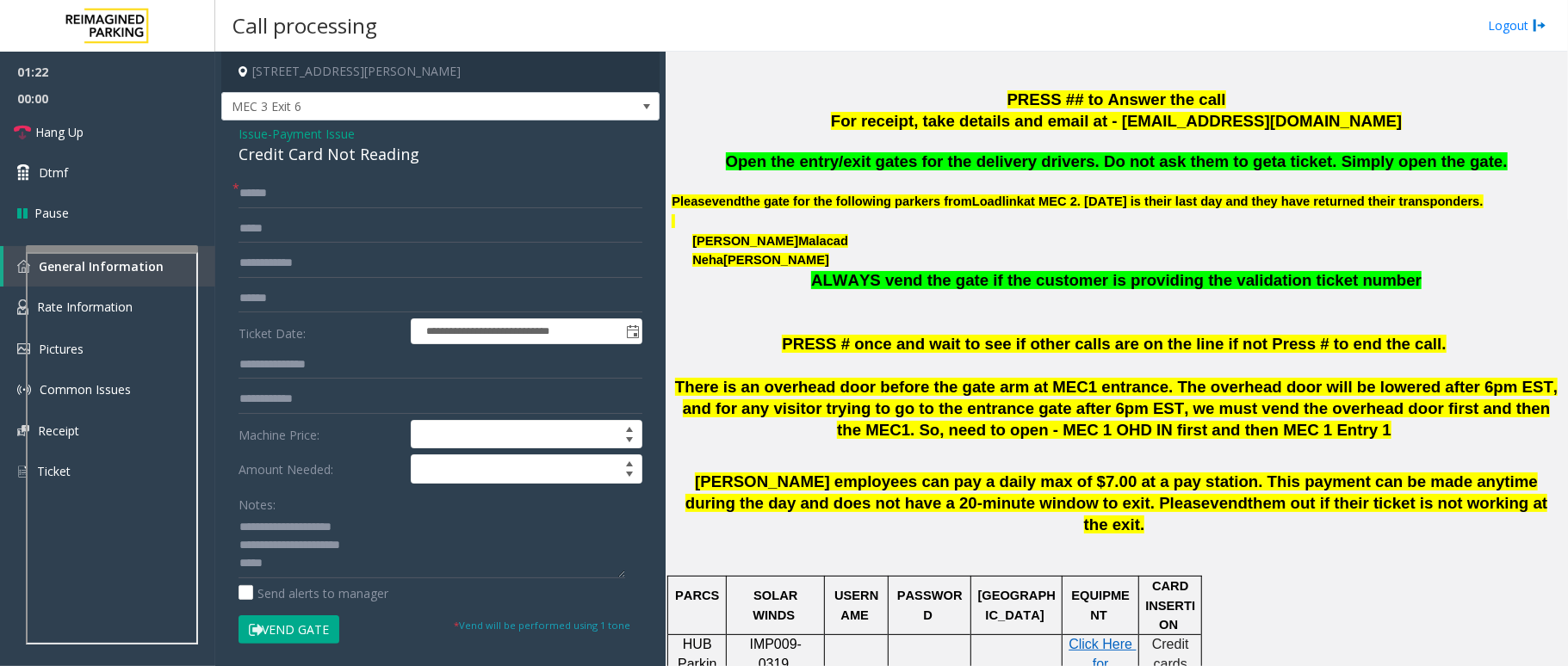
drag, startPoint x: 1114, startPoint y: 273, endPoint x: 1090, endPoint y: 284, distance: 26.4
click at [1114, 272] on span "ALWAYS vend the gate if the customer is providing the validation ticket number" at bounding box center [1116, 280] width 611 height 18
click at [284, 632] on button "Vend Gate" at bounding box center [289, 630] width 101 height 30
click at [450, 549] on textarea at bounding box center [432, 546] width 387 height 65
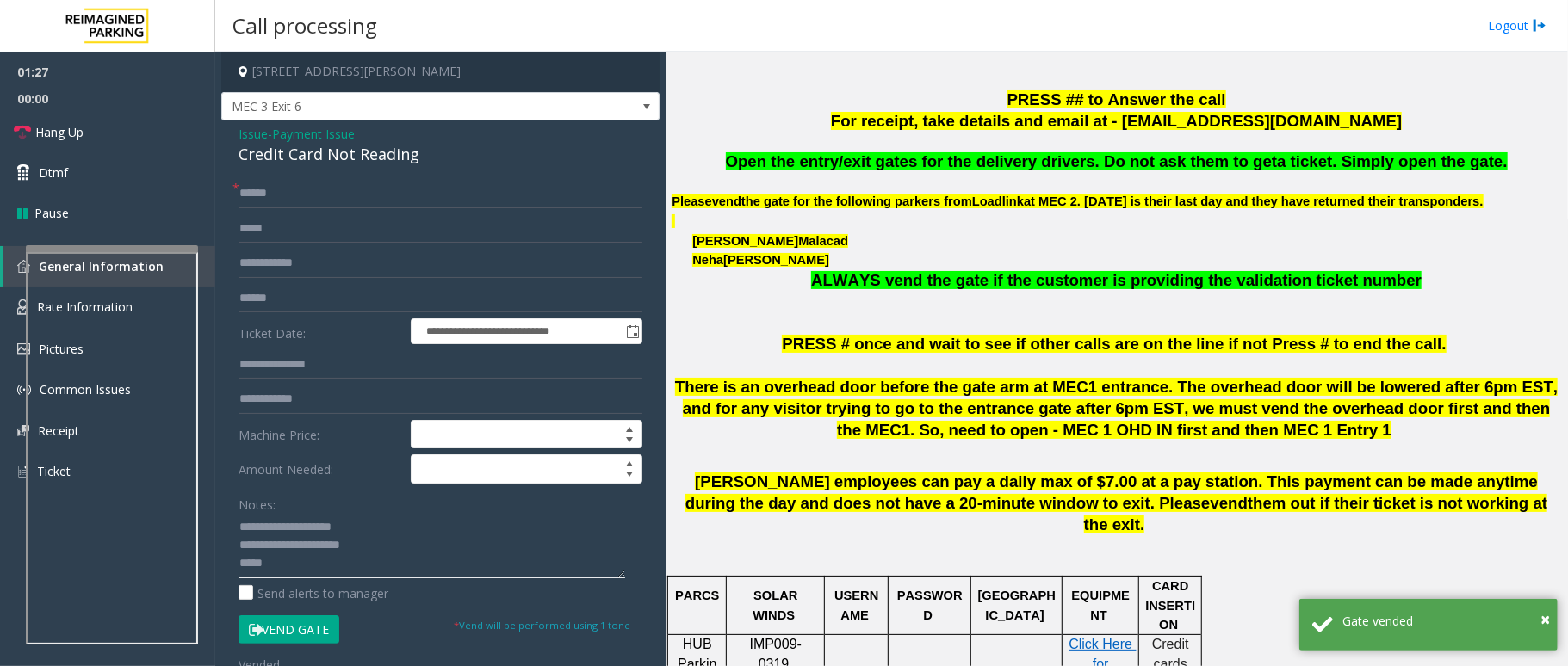
click at [331, 566] on textarea at bounding box center [432, 546] width 387 height 65
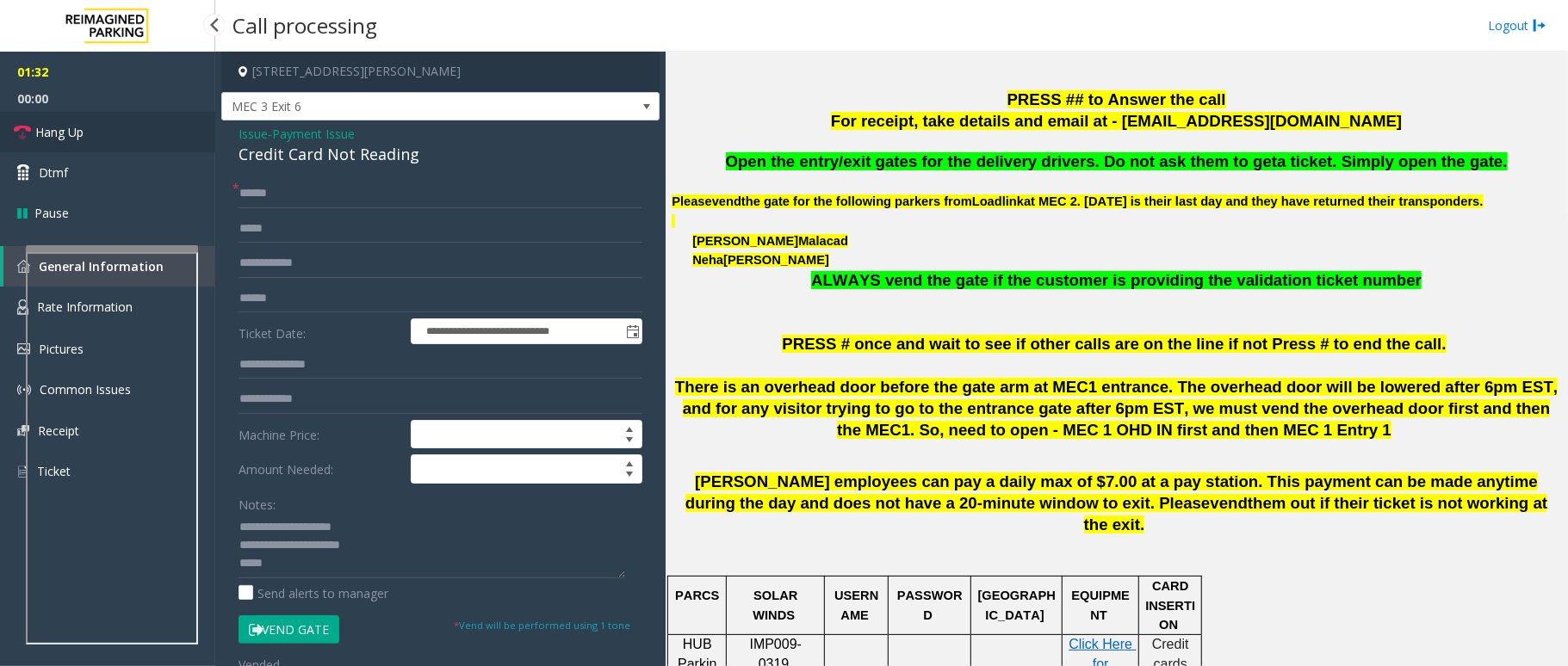
click at [101, 133] on link "Hang Up" at bounding box center [108, 132] width 216 height 40
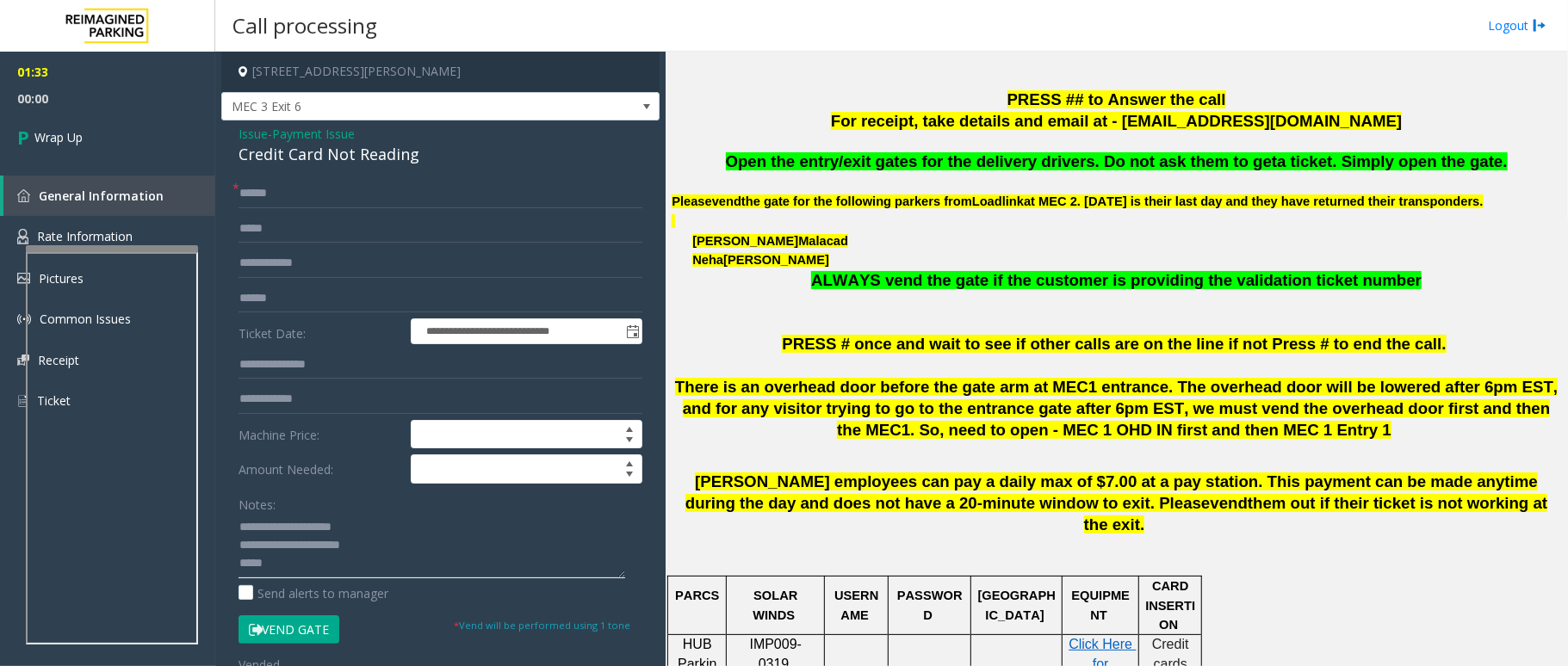
click at [314, 570] on textarea at bounding box center [432, 546] width 387 height 65
type textarea "**********"
click at [121, 139] on link "Wrap Up" at bounding box center [108, 137] width 216 height 51
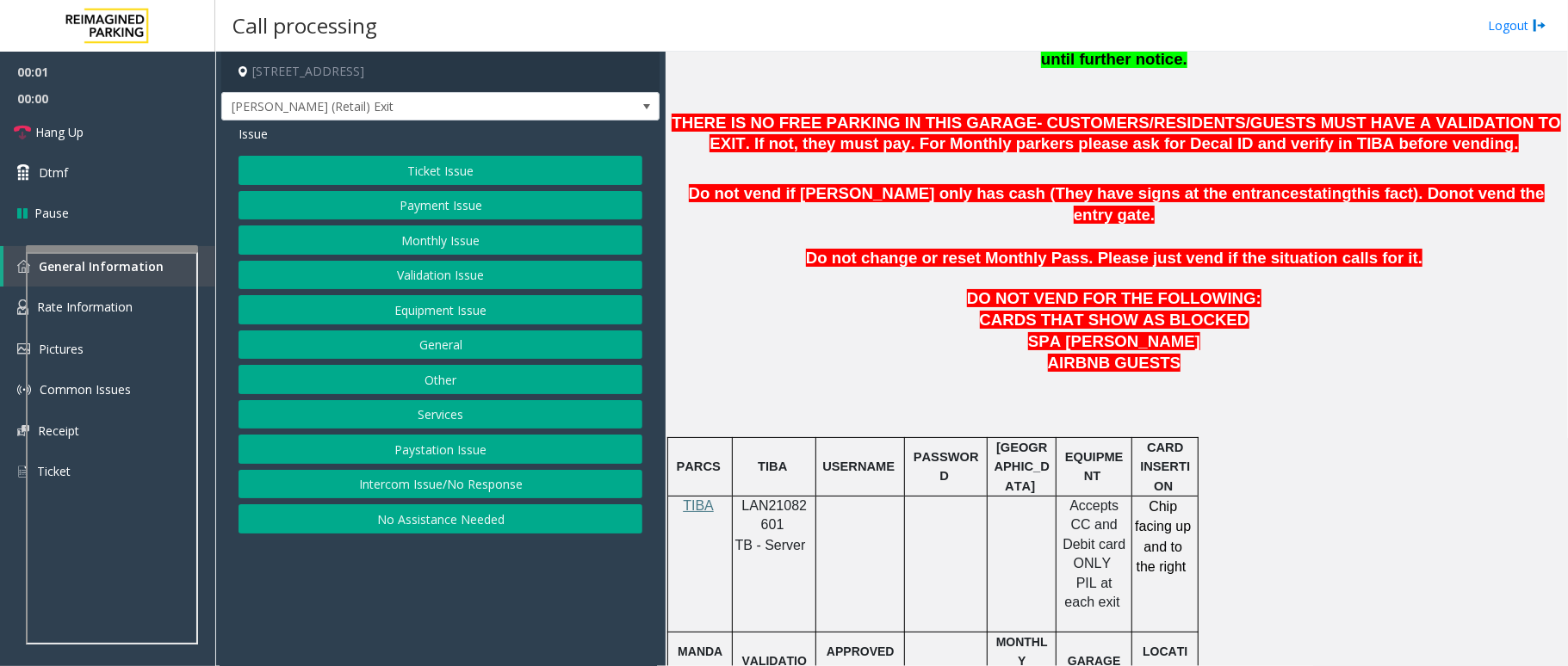
scroll to position [803, 0]
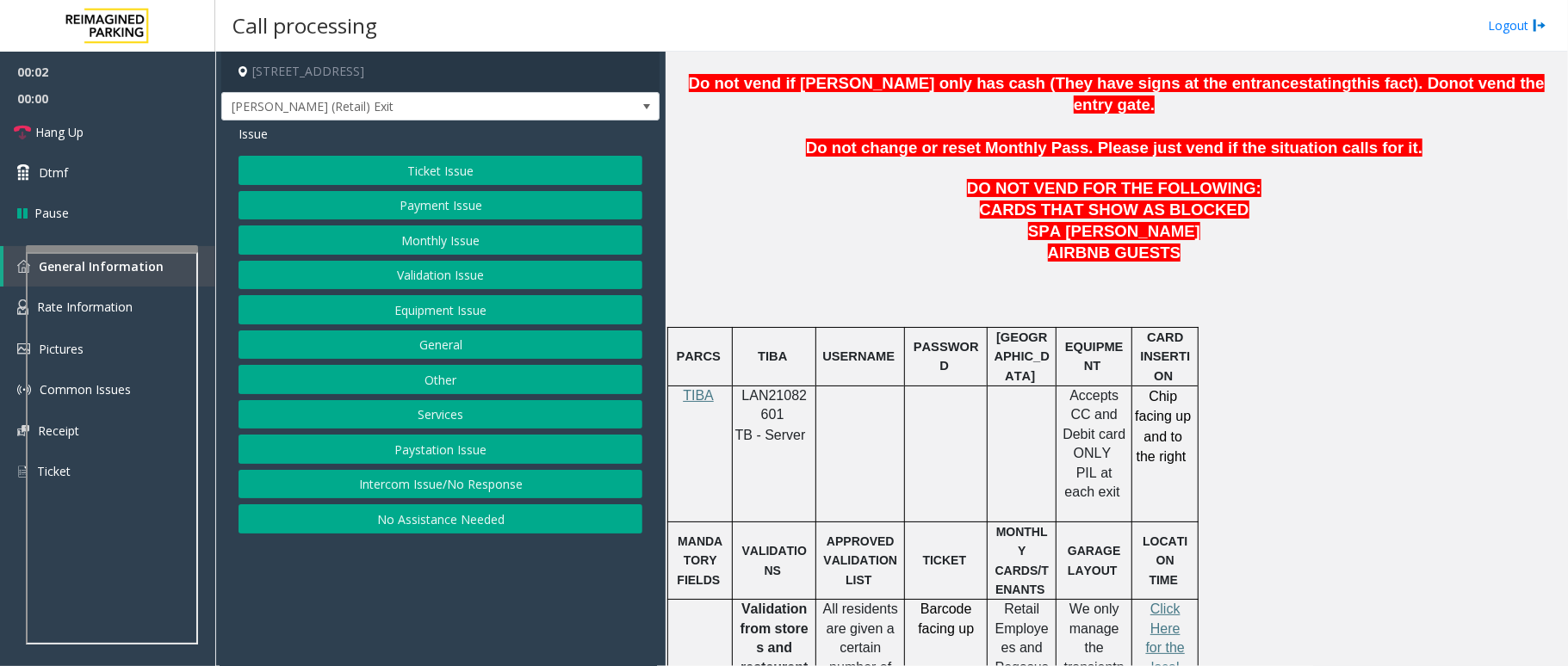
click at [789, 388] on span "LAN21082601" at bounding box center [775, 404] width 66 height 33
copy p "LAN21082601"
click at [443, 241] on button "Monthly Issue" at bounding box center [441, 240] width 404 height 30
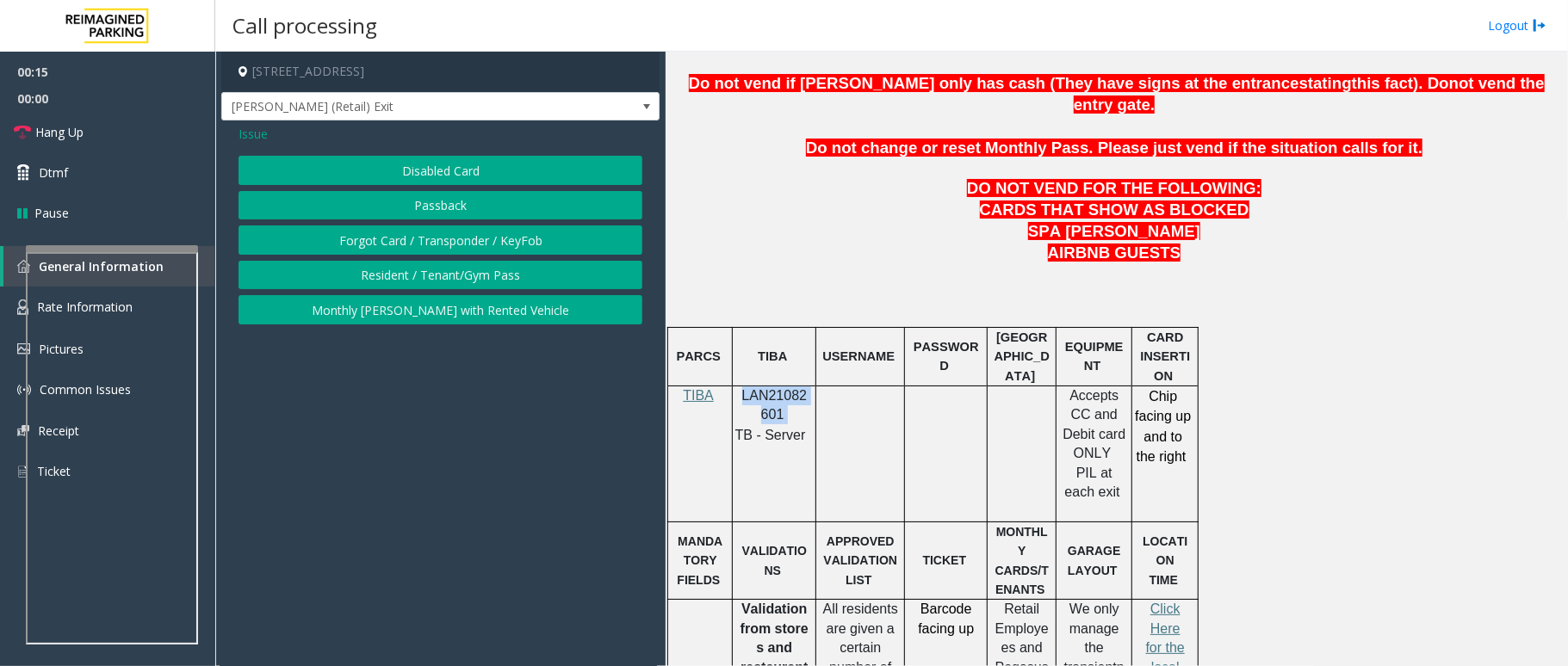
click at [465, 174] on button "Disabled Card" at bounding box center [441, 171] width 404 height 30
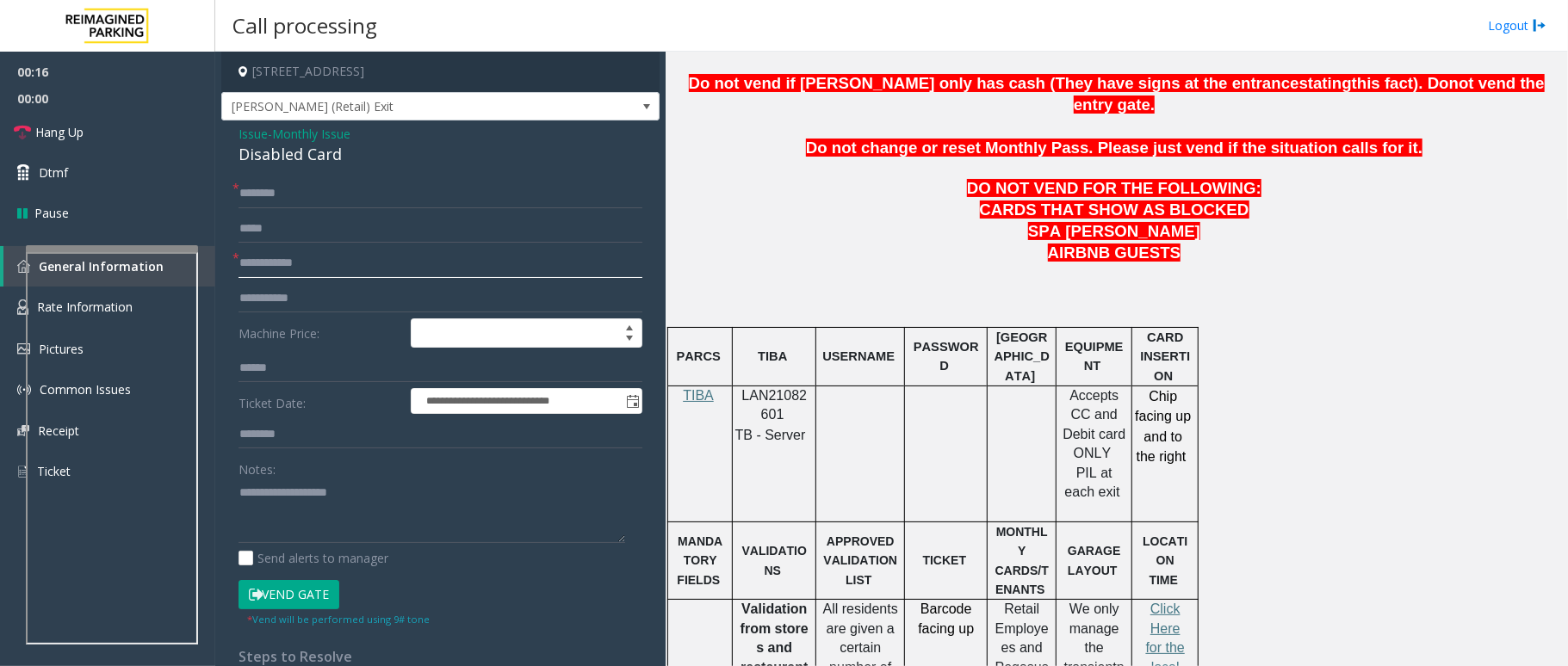
click at [250, 273] on input "text" at bounding box center [441, 263] width 404 height 30
click at [284, 262] on input "text" at bounding box center [441, 263] width 404 height 30
click at [284, 262] on input "******" at bounding box center [441, 263] width 404 height 30
type input "******"
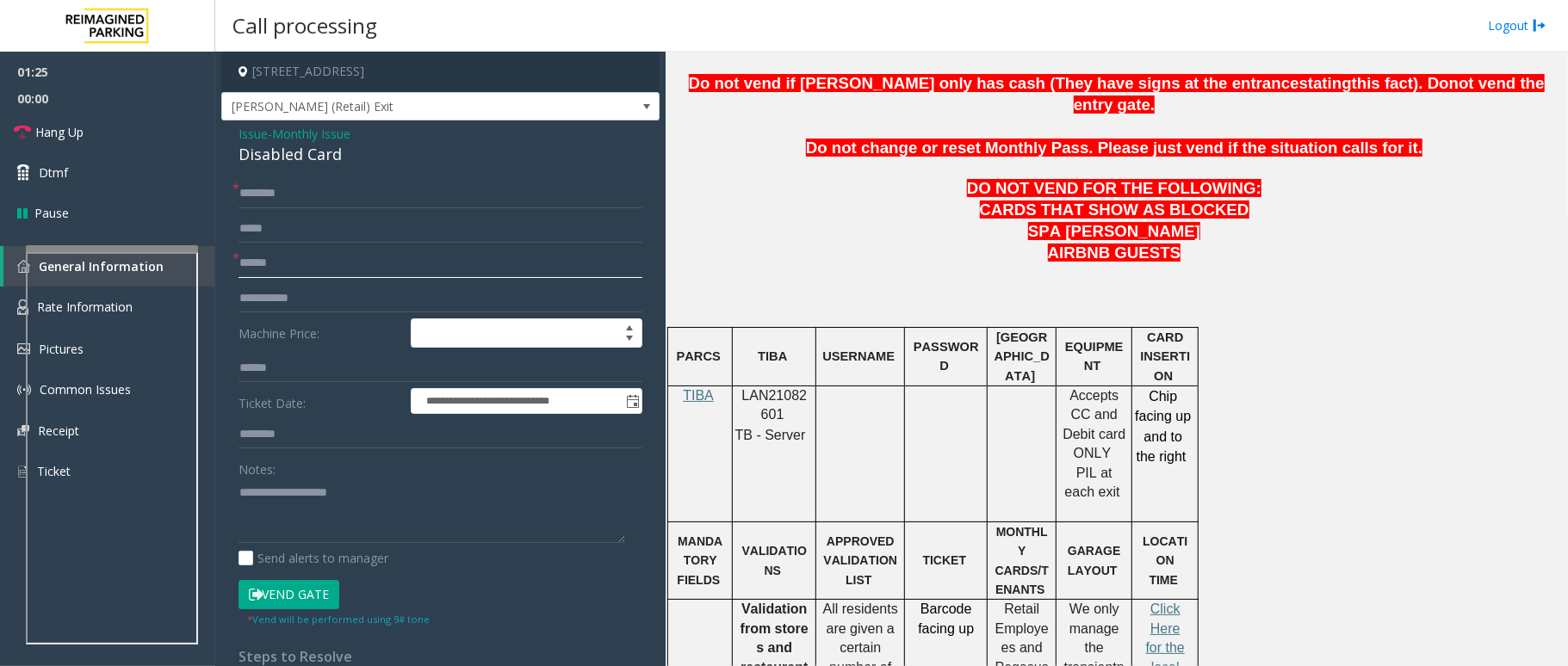
click at [322, 270] on input "******" at bounding box center [441, 263] width 404 height 30
click at [302, 266] on input "******" at bounding box center [441, 263] width 404 height 30
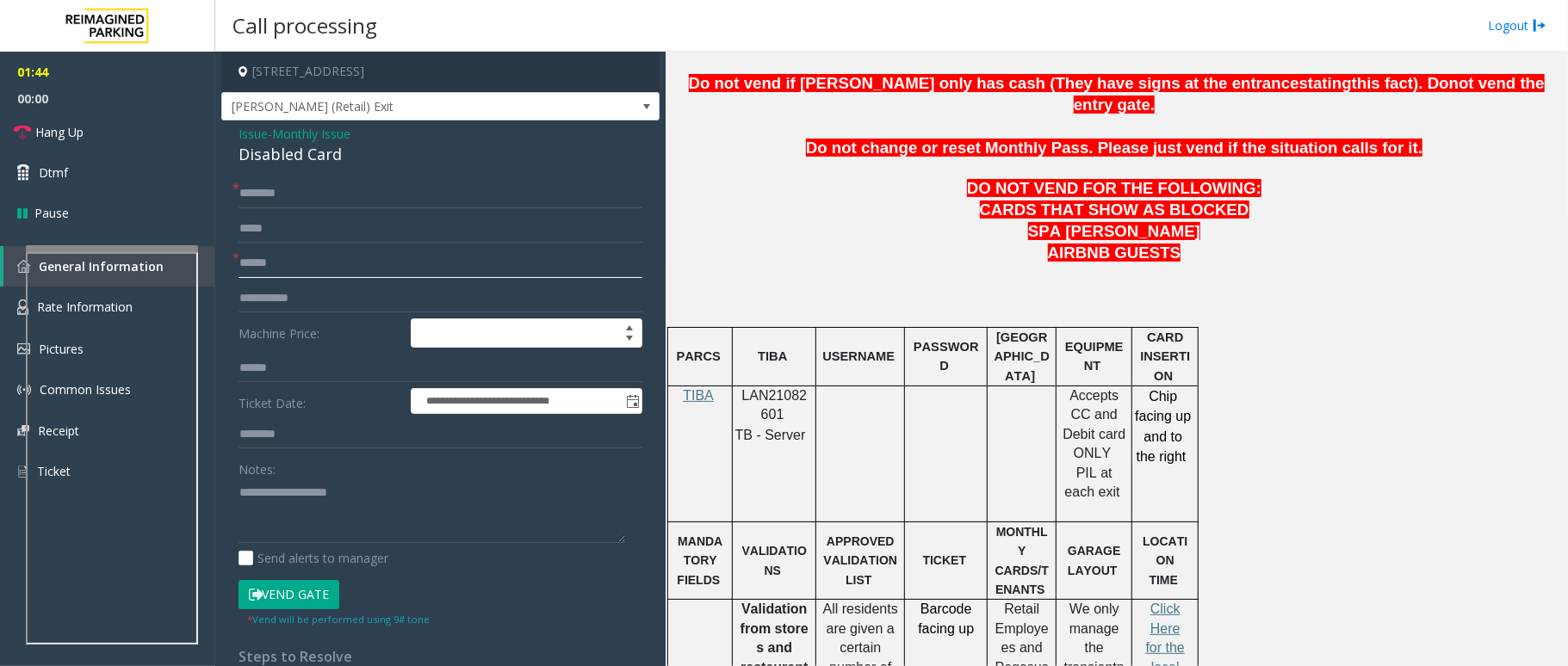
click at [260, 263] on input "******" at bounding box center [441, 263] width 404 height 30
click at [259, 267] on input "******" at bounding box center [441, 263] width 404 height 30
type input "******"
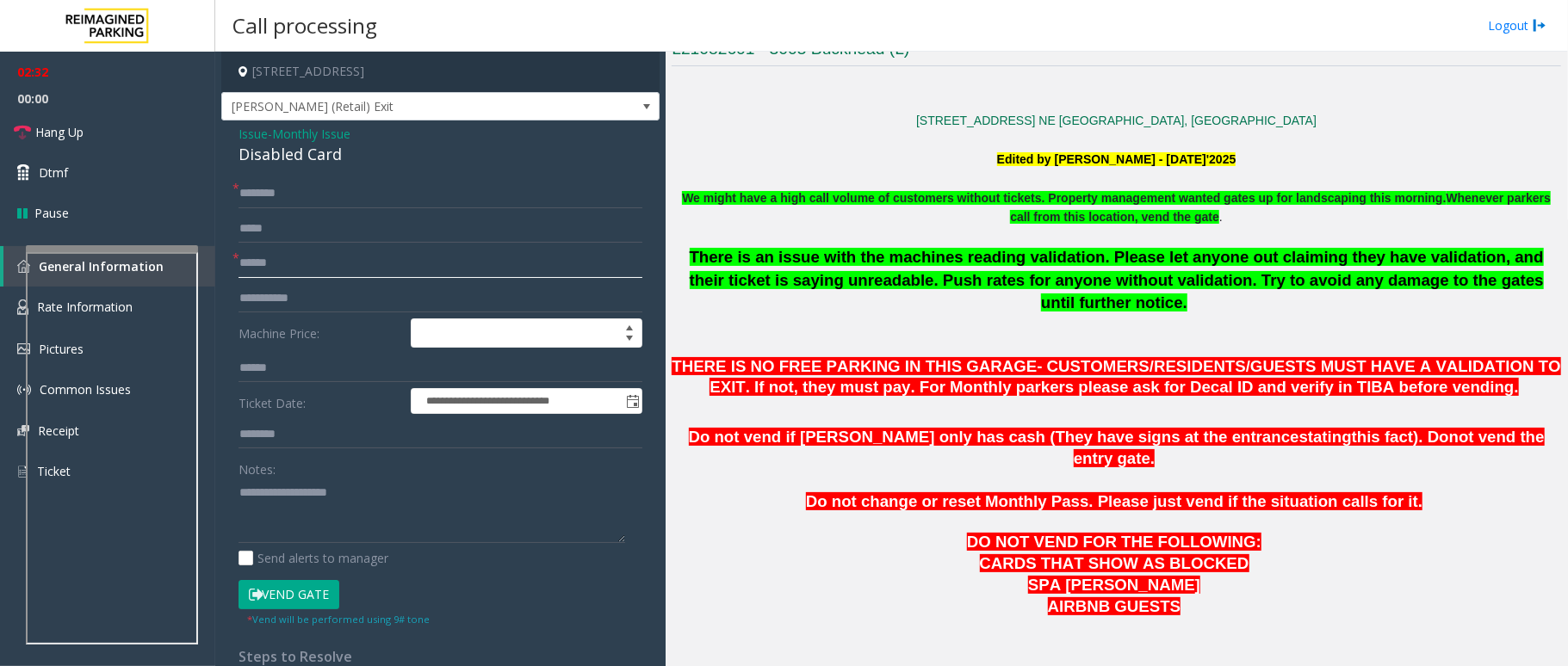
scroll to position [496, 0]
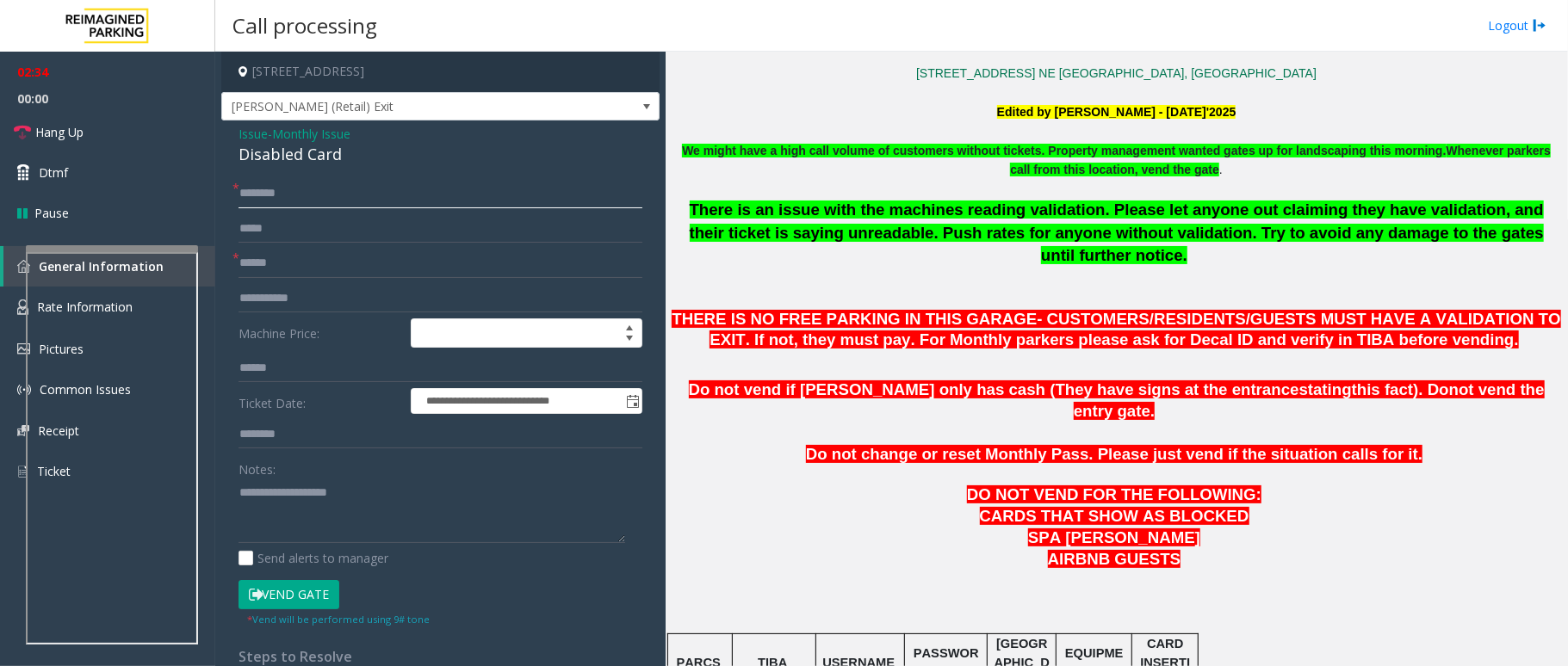
click at [279, 197] on input "text" at bounding box center [441, 193] width 404 height 30
click at [298, 190] on input "**********" at bounding box center [441, 193] width 404 height 30
type input "**********"
click at [534, 101] on span "[PERSON_NAME] (Retail) Exit" at bounding box center [396, 107] width 349 height 28
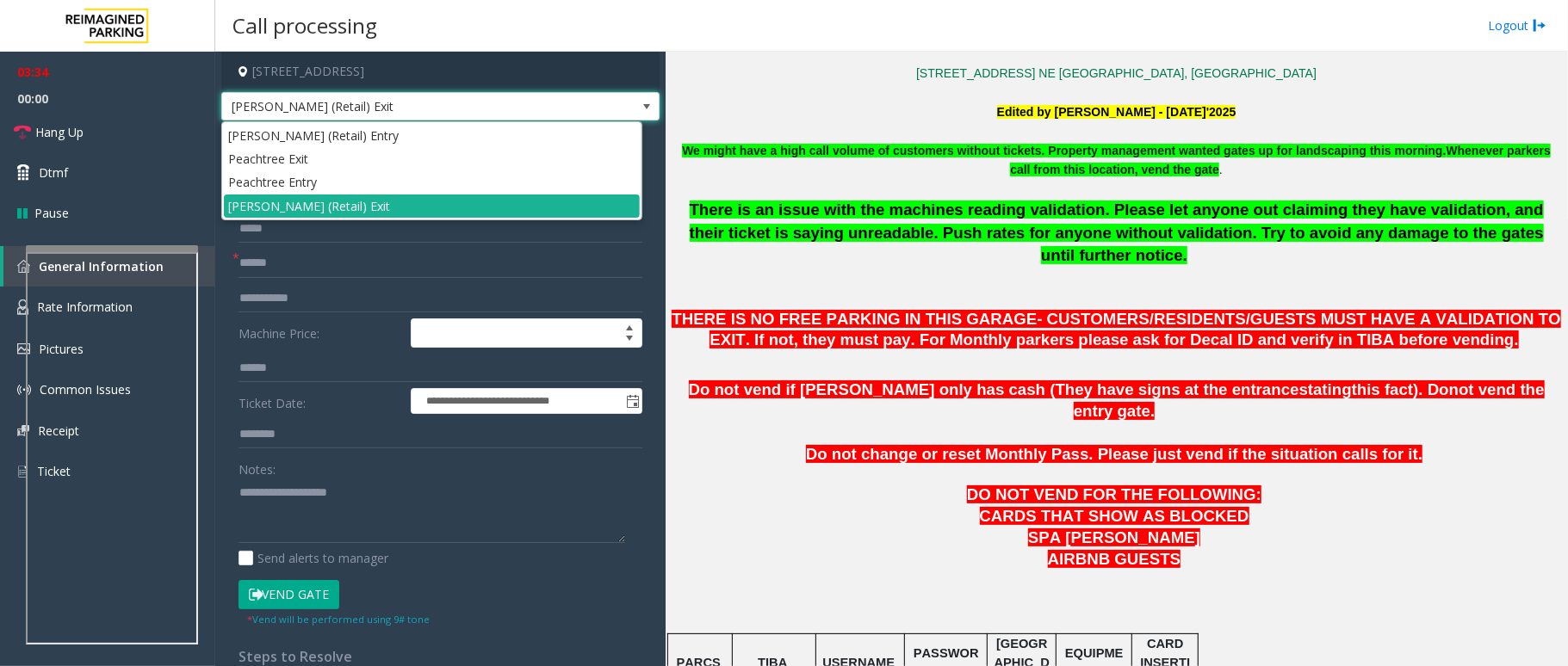
click at [534, 101] on span "[PERSON_NAME] (Retail) Exit" at bounding box center [396, 107] width 349 height 28
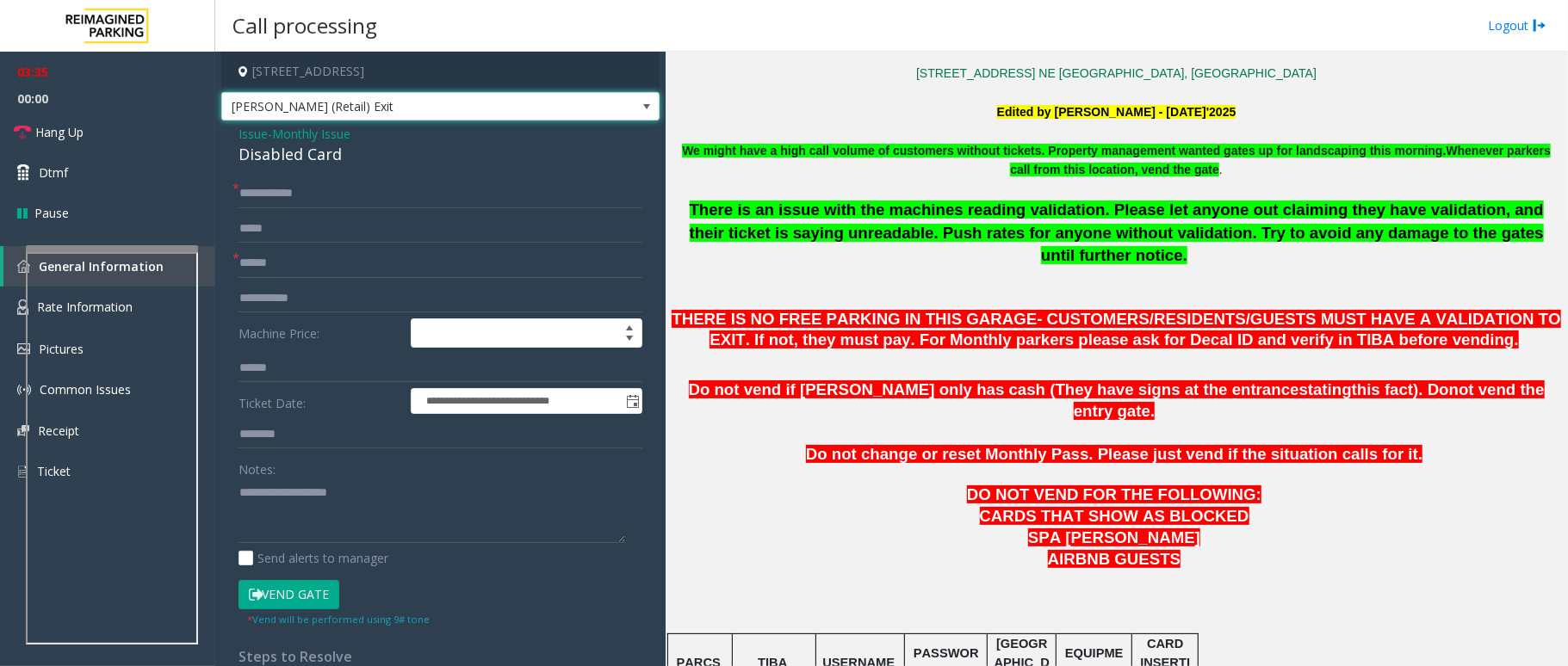
click at [534, 101] on span "[PERSON_NAME] (Retail) Exit" at bounding box center [396, 107] width 349 height 28
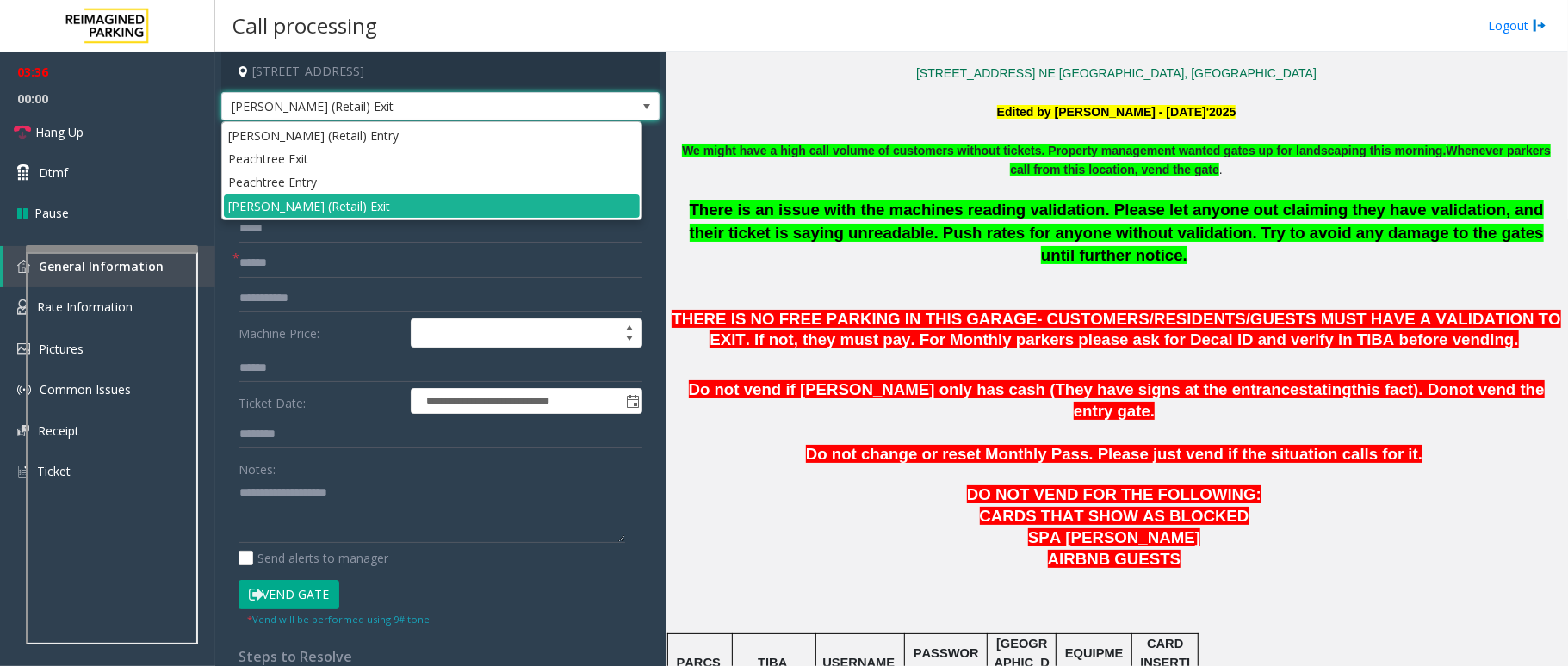
click at [534, 101] on span "[PERSON_NAME] (Retail) Exit" at bounding box center [396, 107] width 349 height 28
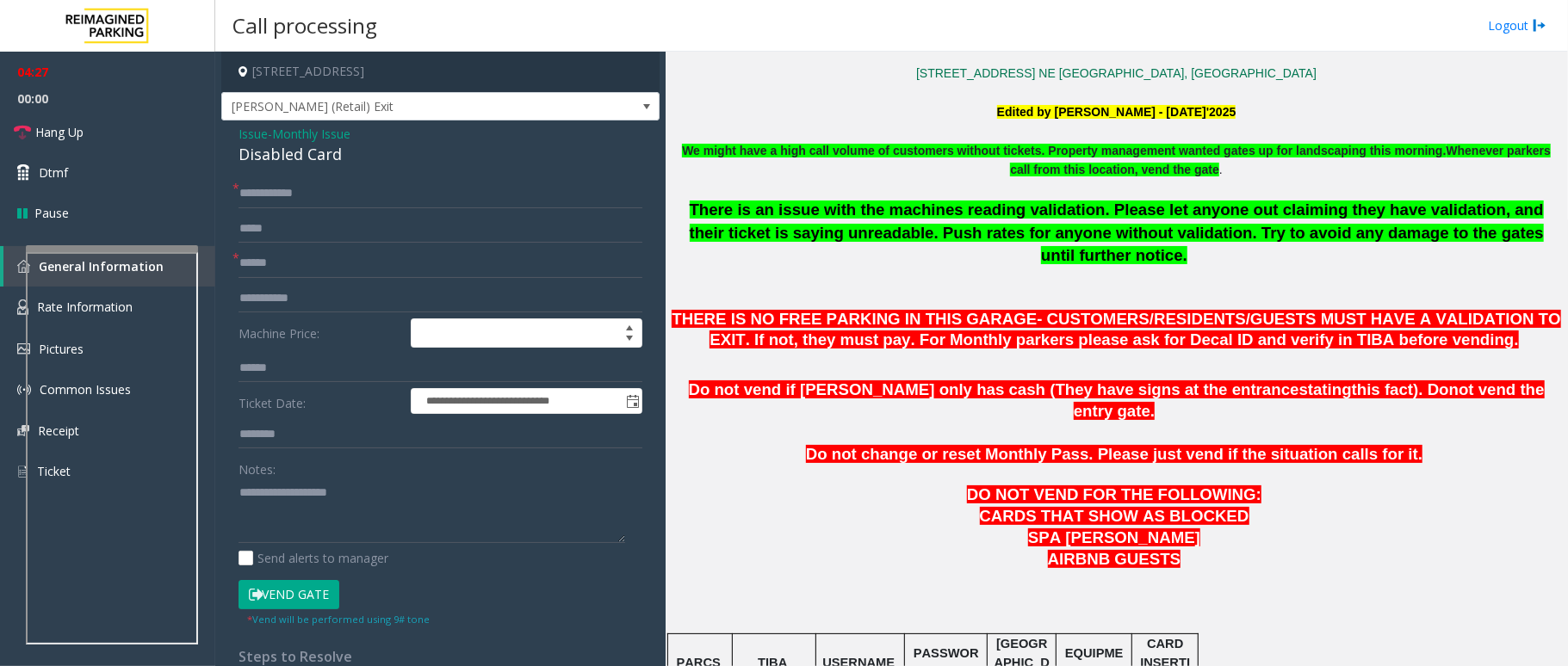
click at [328, 596] on button "Vend Gate" at bounding box center [289, 594] width 101 height 30
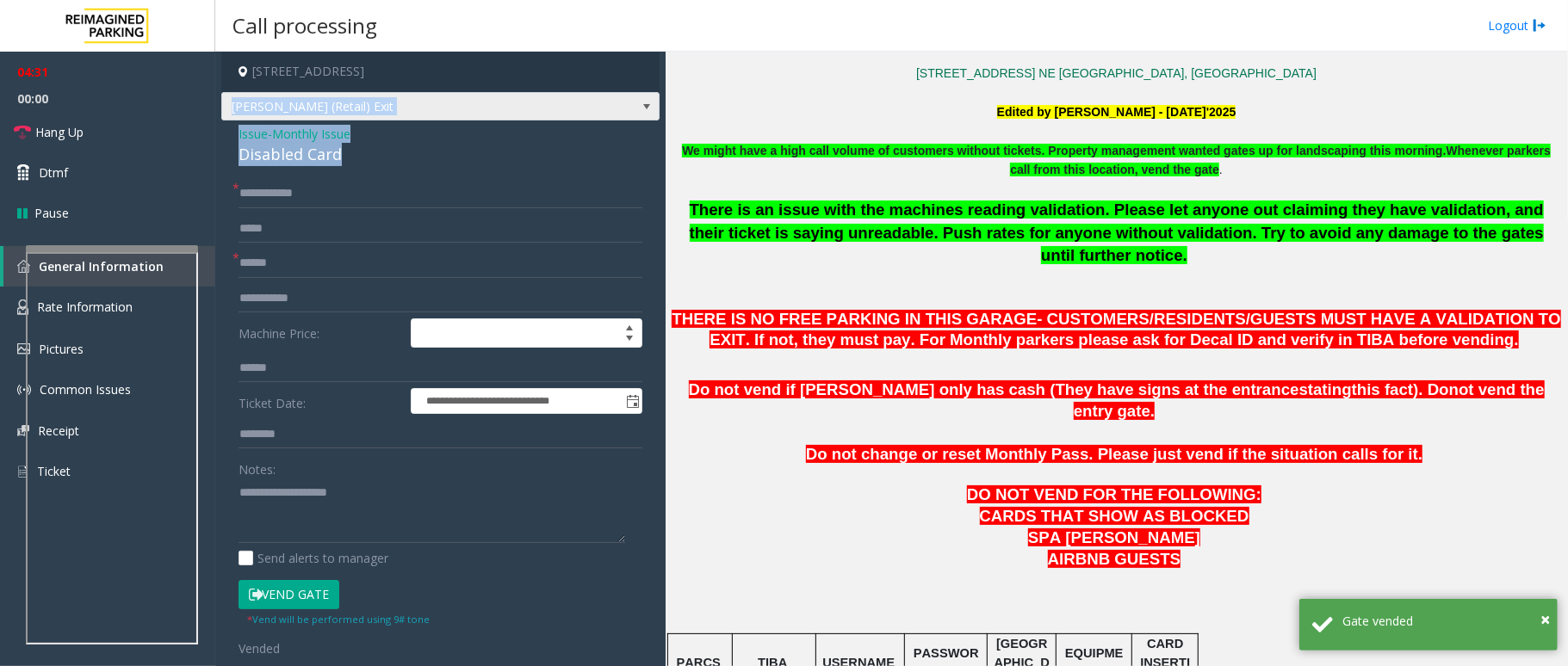
drag, startPoint x: 346, startPoint y: 152, endPoint x: 229, endPoint y: 120, distance: 121.3
click at [229, 120] on div "**********" at bounding box center [440, 530] width 438 height 956
click at [370, 150] on div "Disabled Card" at bounding box center [441, 154] width 404 height 23
drag, startPoint x: 359, startPoint y: 159, endPoint x: 234, endPoint y: 136, distance: 127.1
click at [234, 136] on div "**********" at bounding box center [440, 564] width 438 height 888
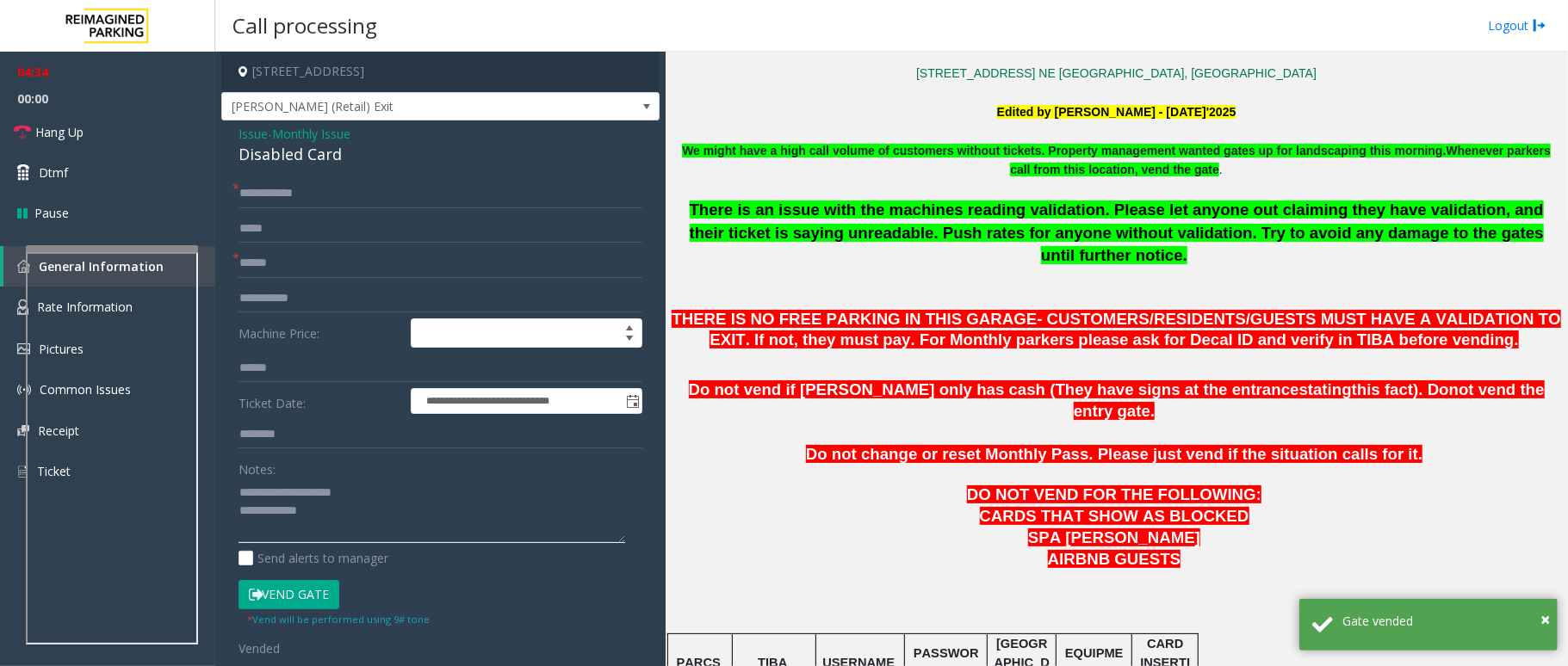
click at [356, 514] on textarea at bounding box center [432, 511] width 387 height 65
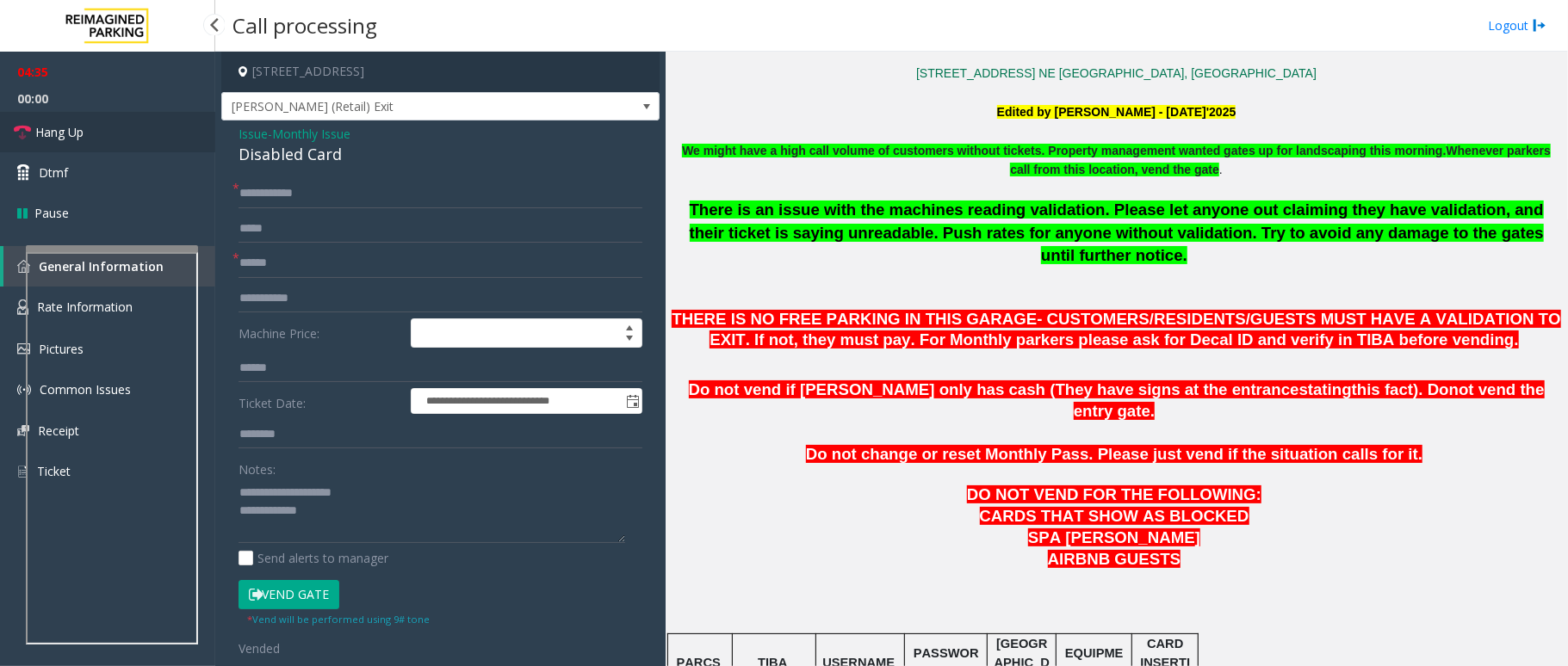
click at [90, 137] on link "Hang Up" at bounding box center [108, 132] width 216 height 40
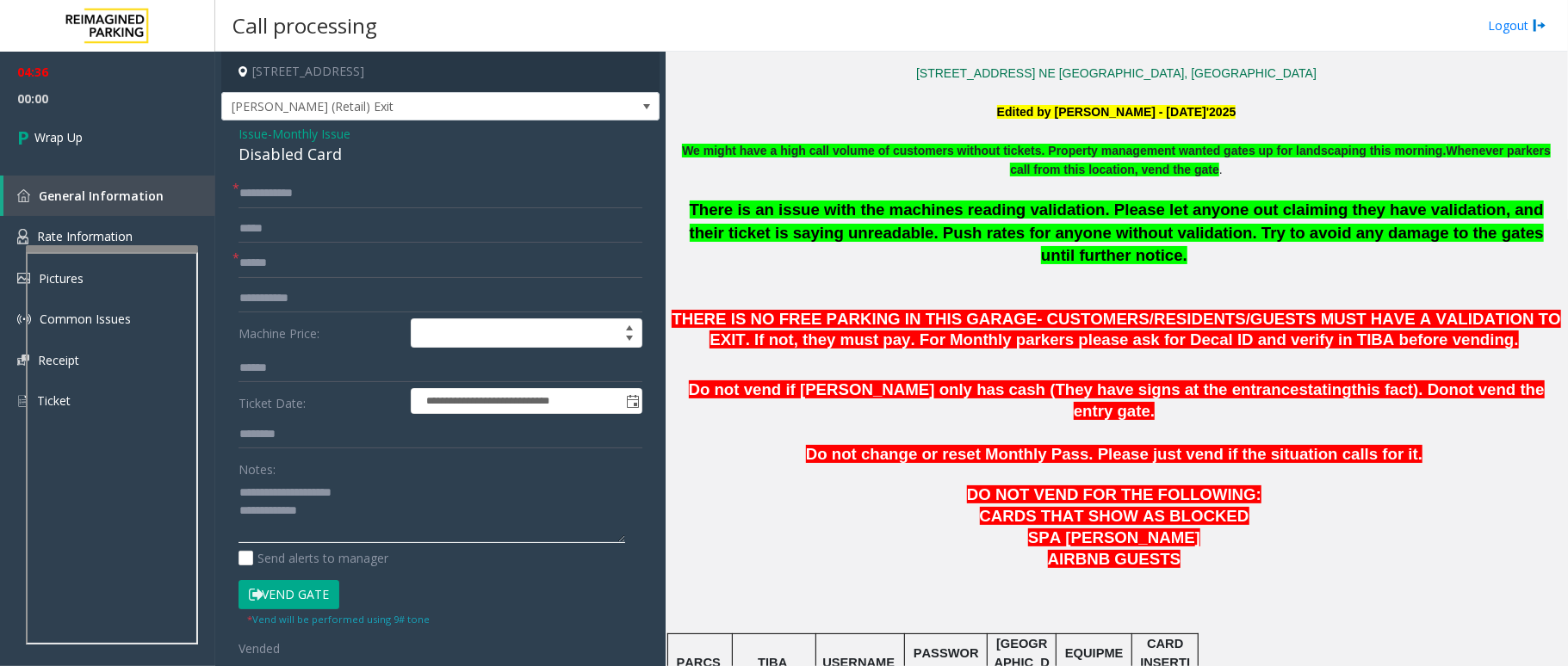
click at [353, 518] on textarea at bounding box center [432, 511] width 387 height 65
type textarea "**********"
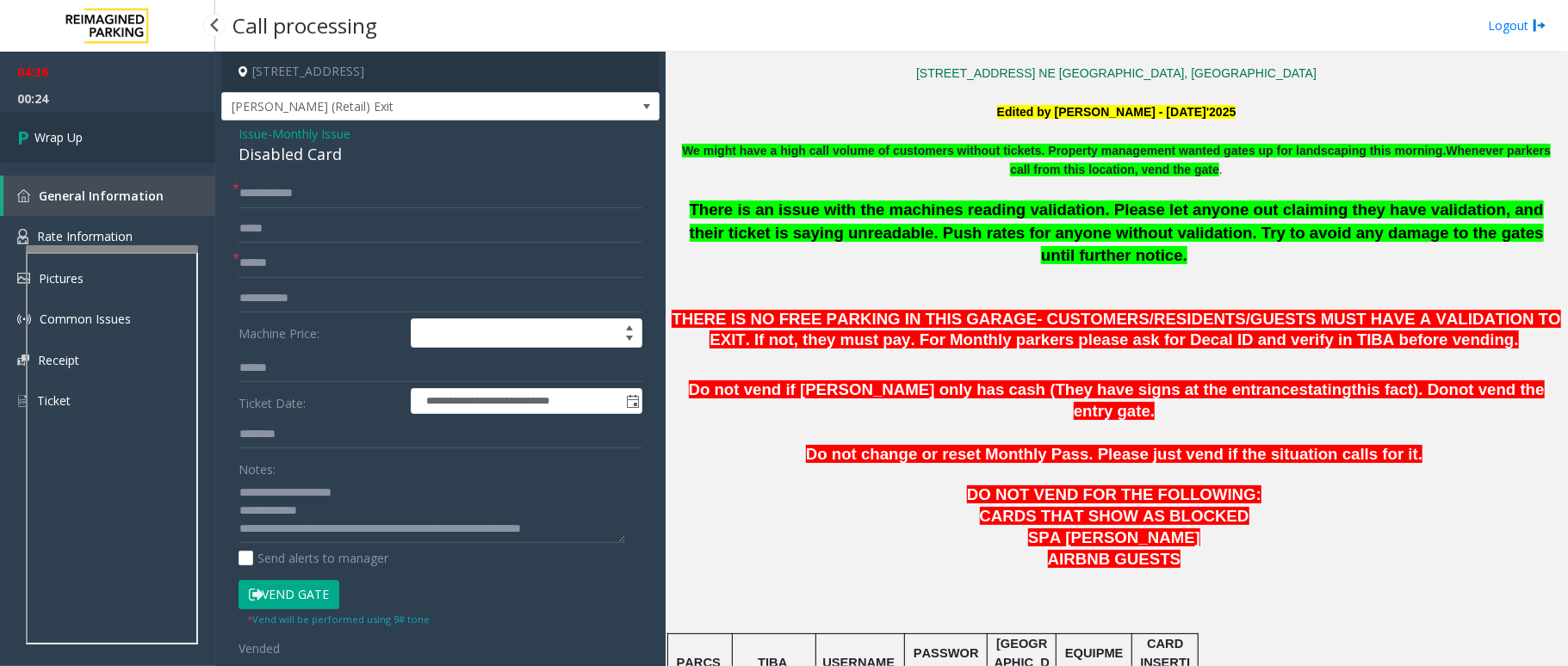
click at [94, 142] on link "Wrap Up" at bounding box center [108, 137] width 216 height 51
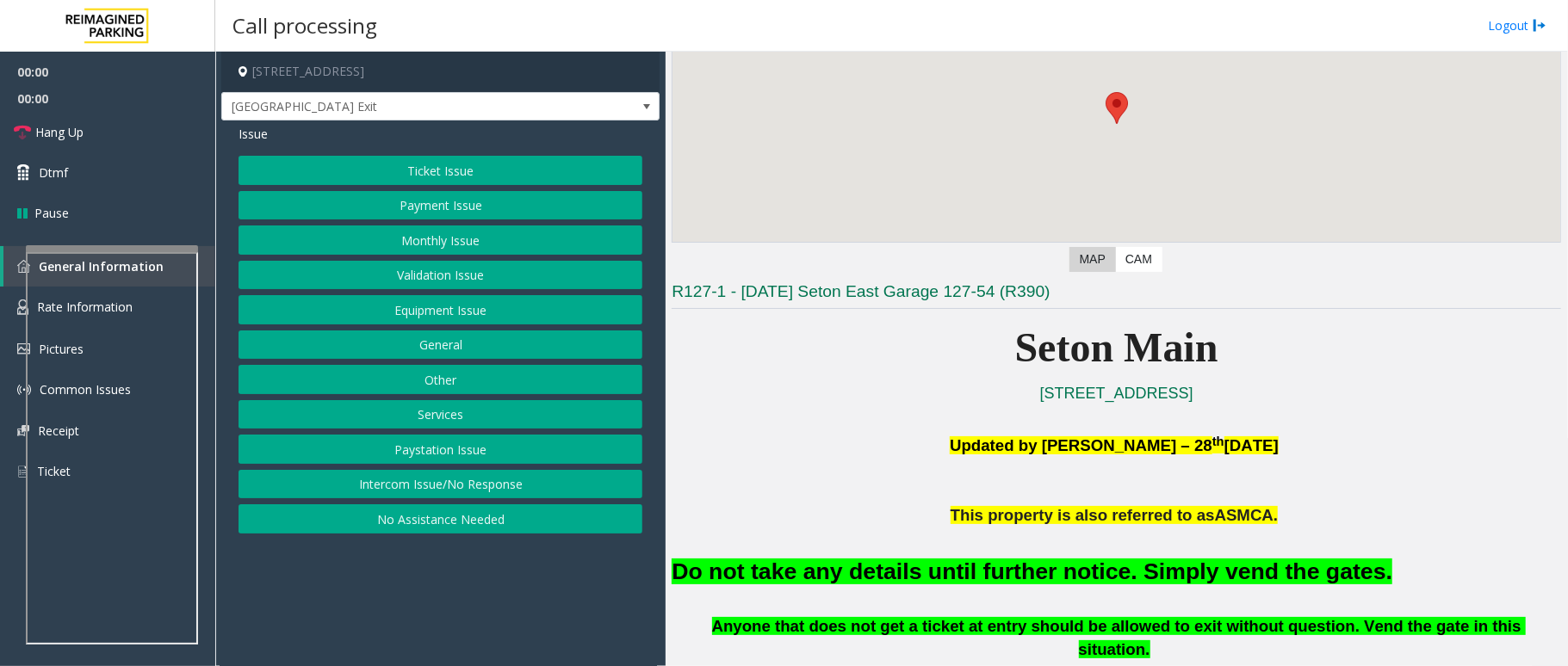
scroll to position [459, 0]
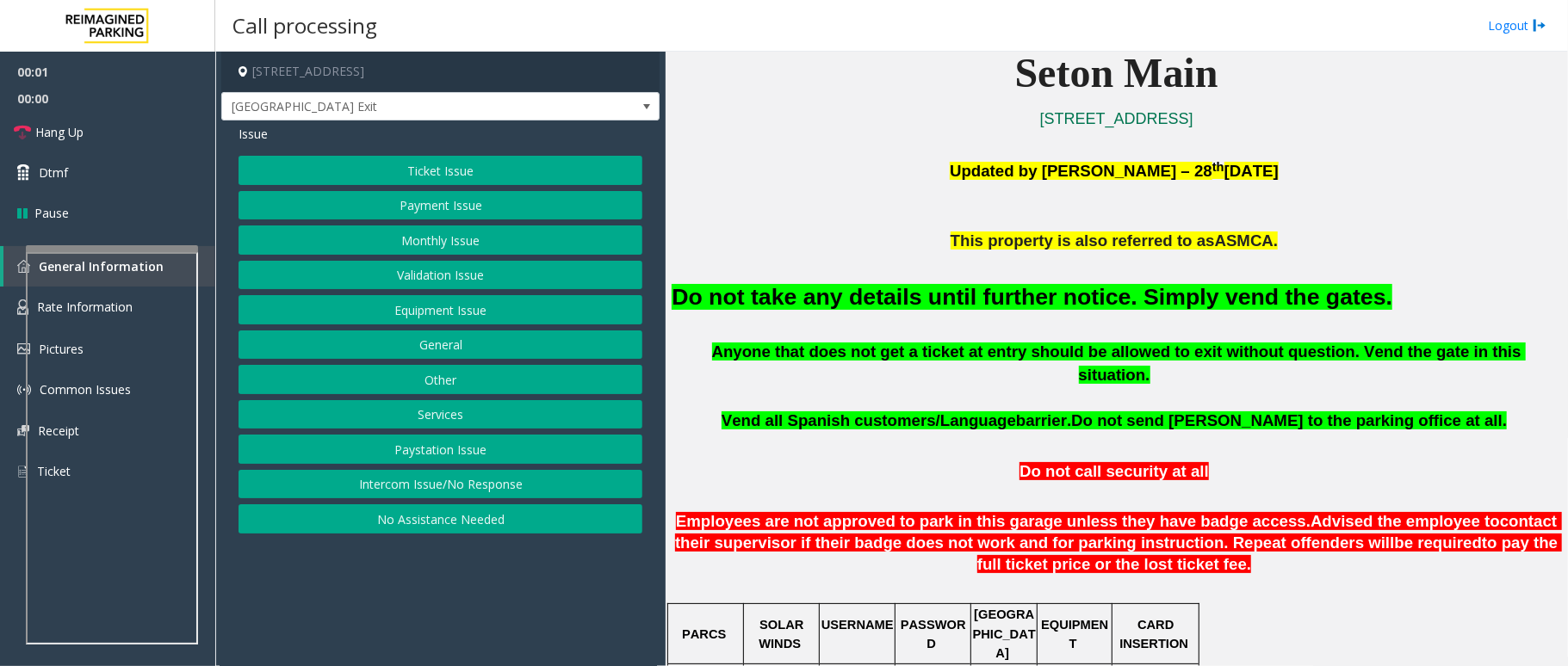
click at [515, 310] on button "Equipment Issue" at bounding box center [441, 310] width 404 height 30
click at [515, 310] on button "Gate / Door Won't Open" at bounding box center [441, 310] width 404 height 30
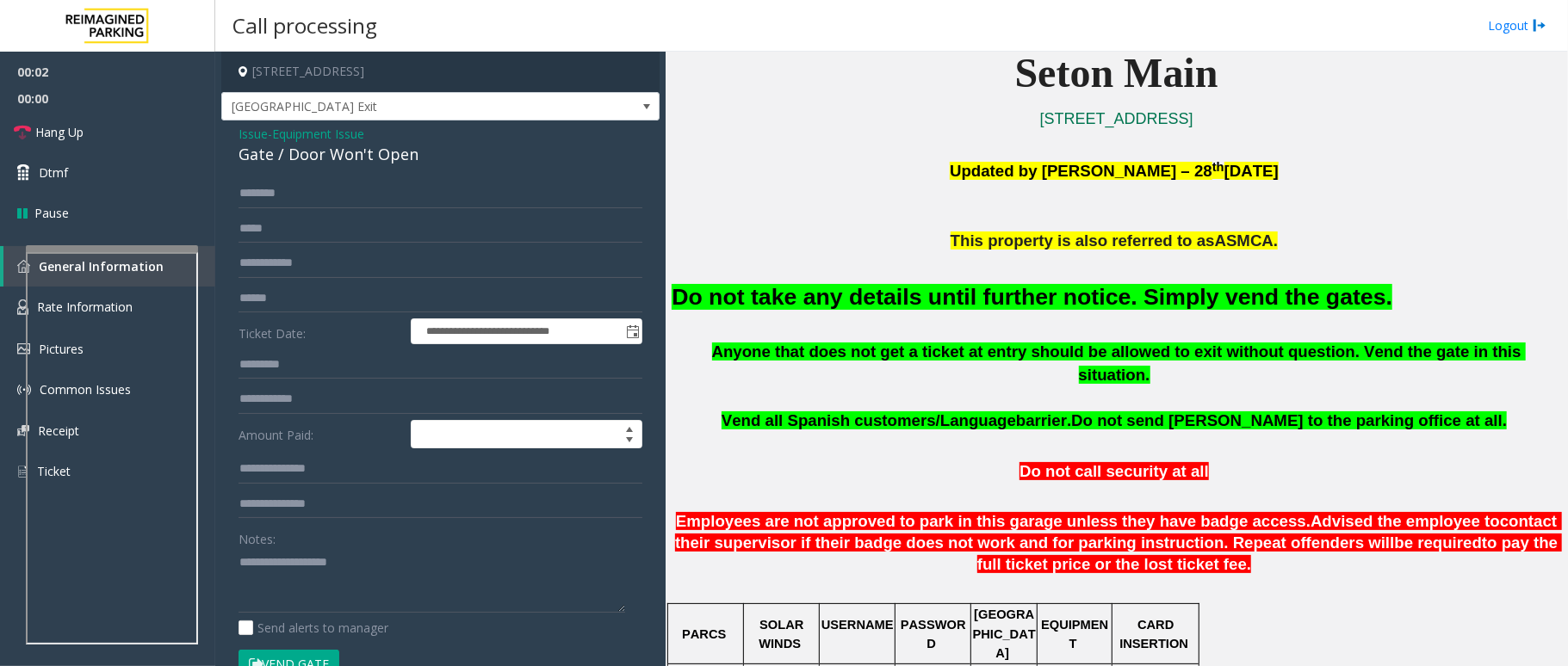
click at [1082, 294] on font "Do not take any details until further notice. Simply vend the gates." at bounding box center [1032, 296] width 721 height 26
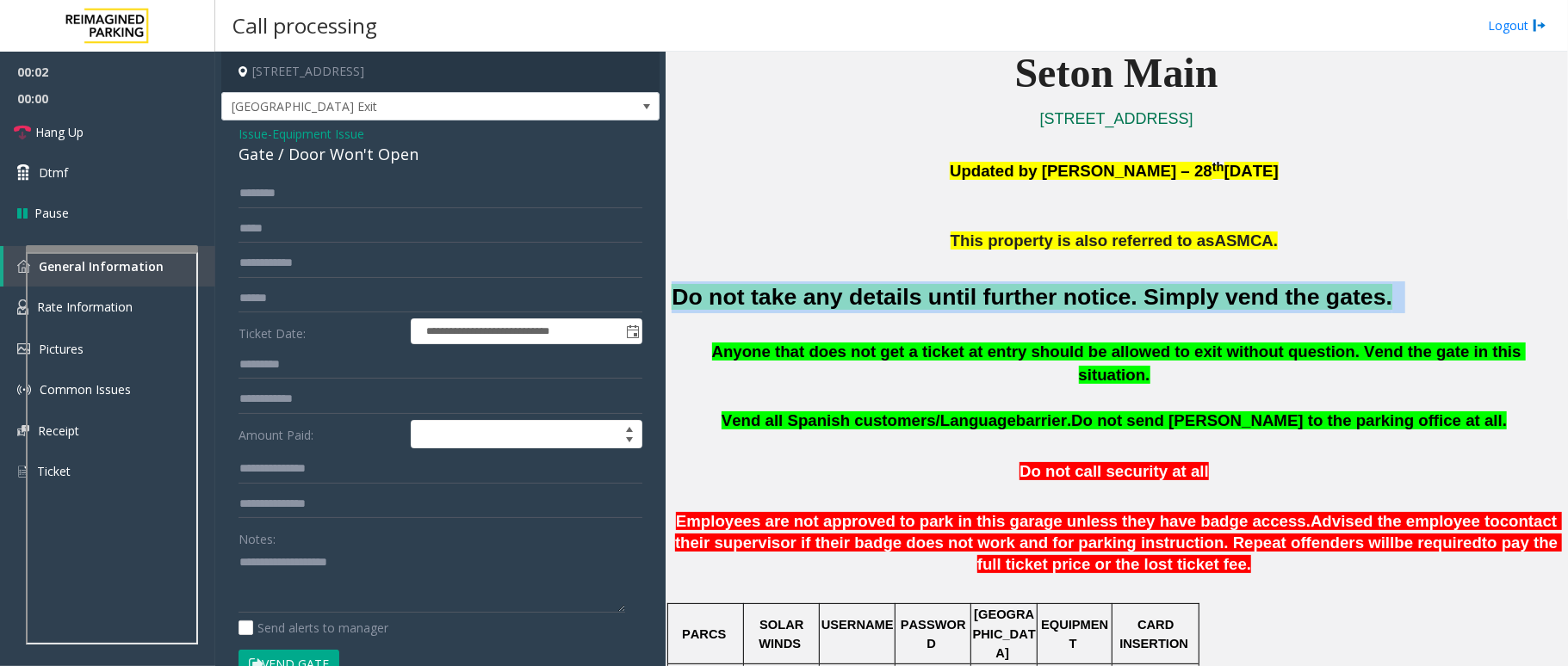
click at [1082, 294] on font "Do not take any details until further notice. Simply vend the gates." at bounding box center [1032, 296] width 721 height 26
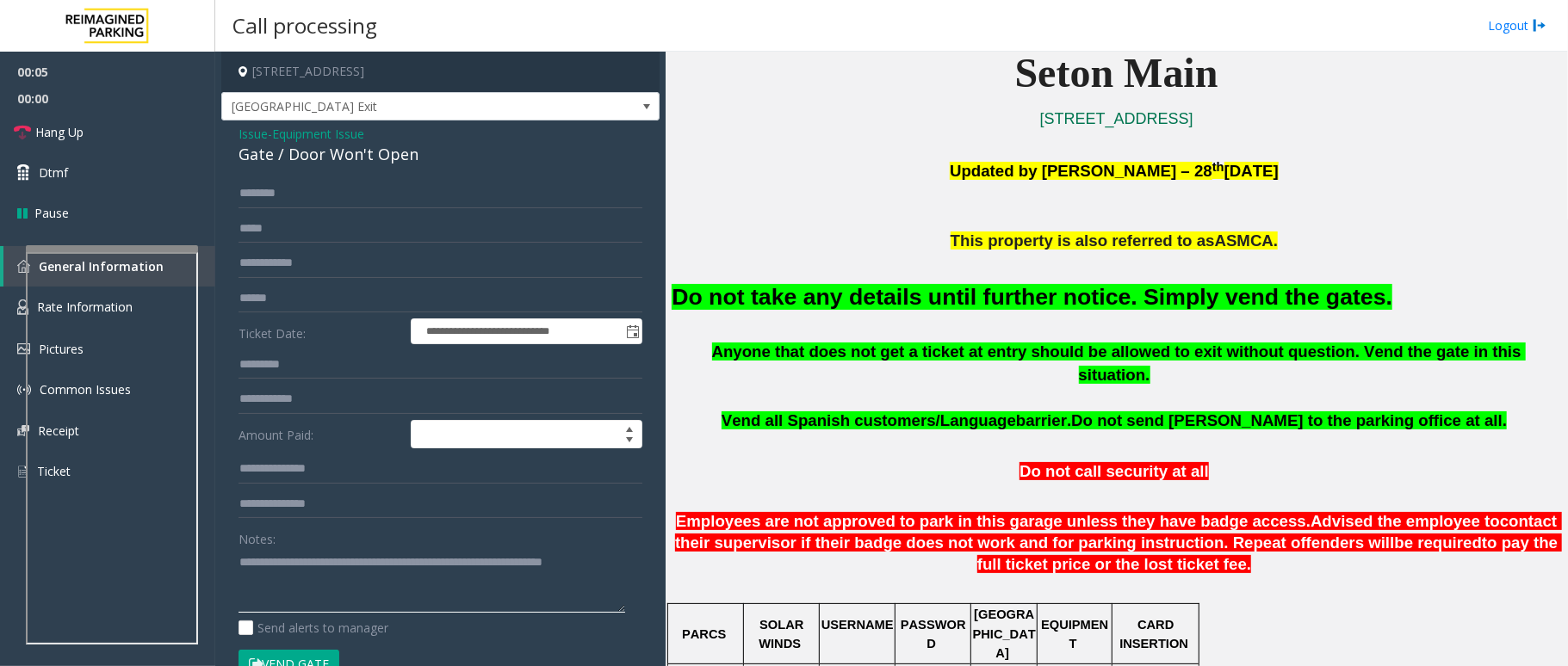
type textarea "**********"
click at [304, 661] on button "Vend Gate" at bounding box center [289, 664] width 101 height 30
click at [74, 142] on link "Hang Up" at bounding box center [108, 132] width 216 height 40
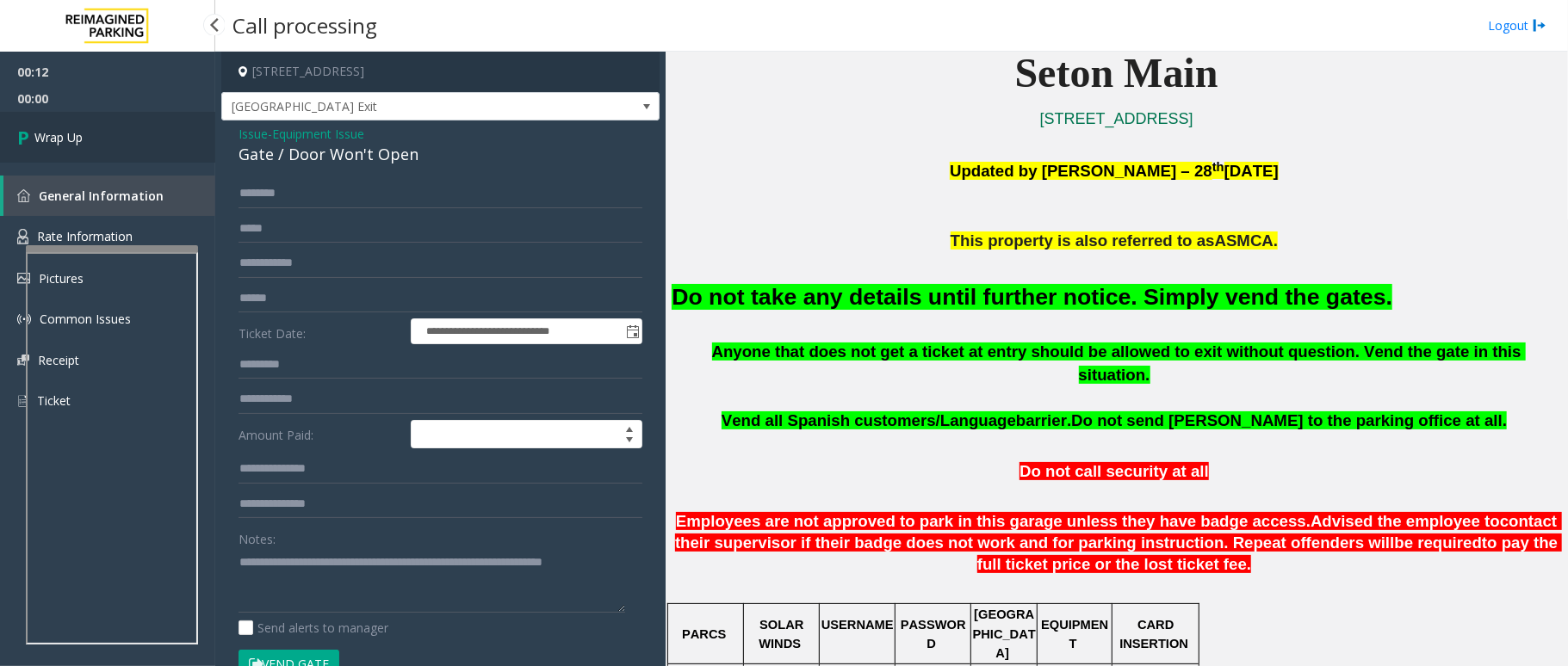
click at [74, 142] on span "Wrap Up" at bounding box center [58, 137] width 48 height 18
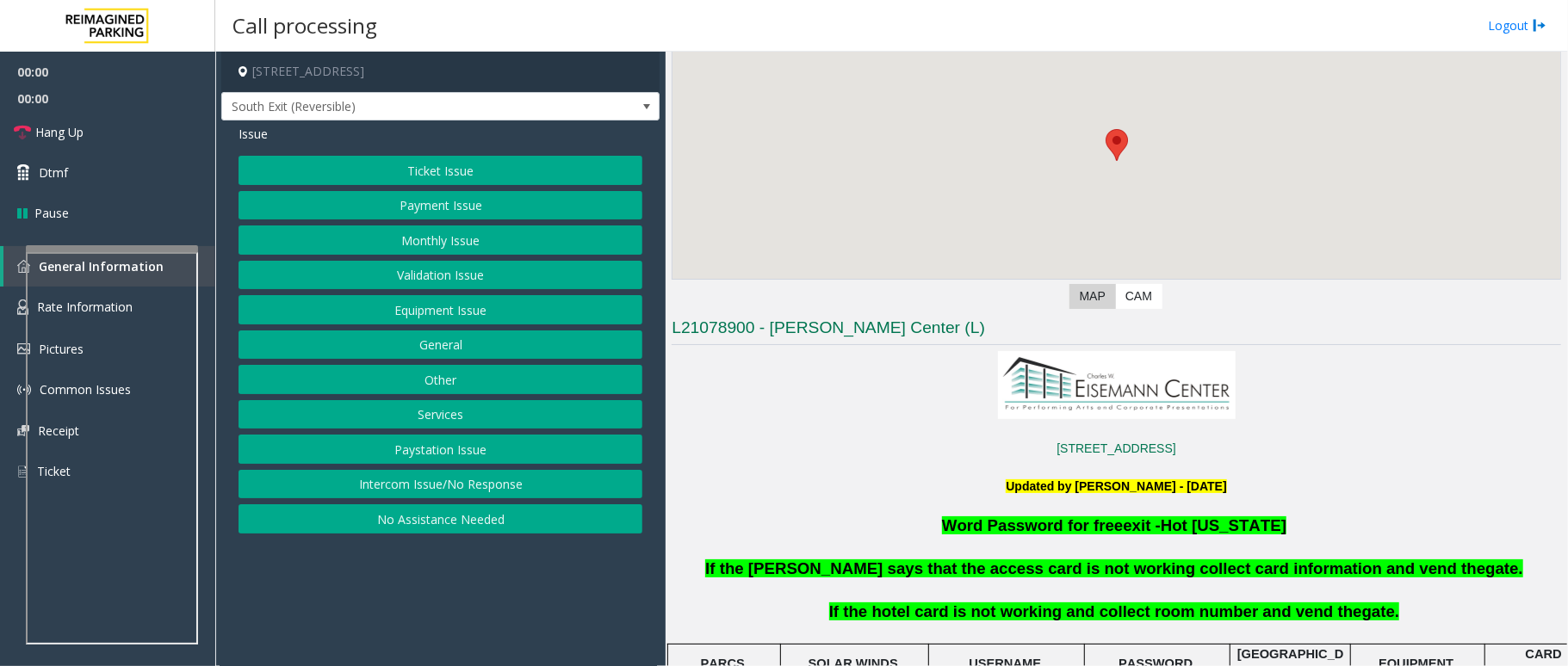
scroll to position [459, 0]
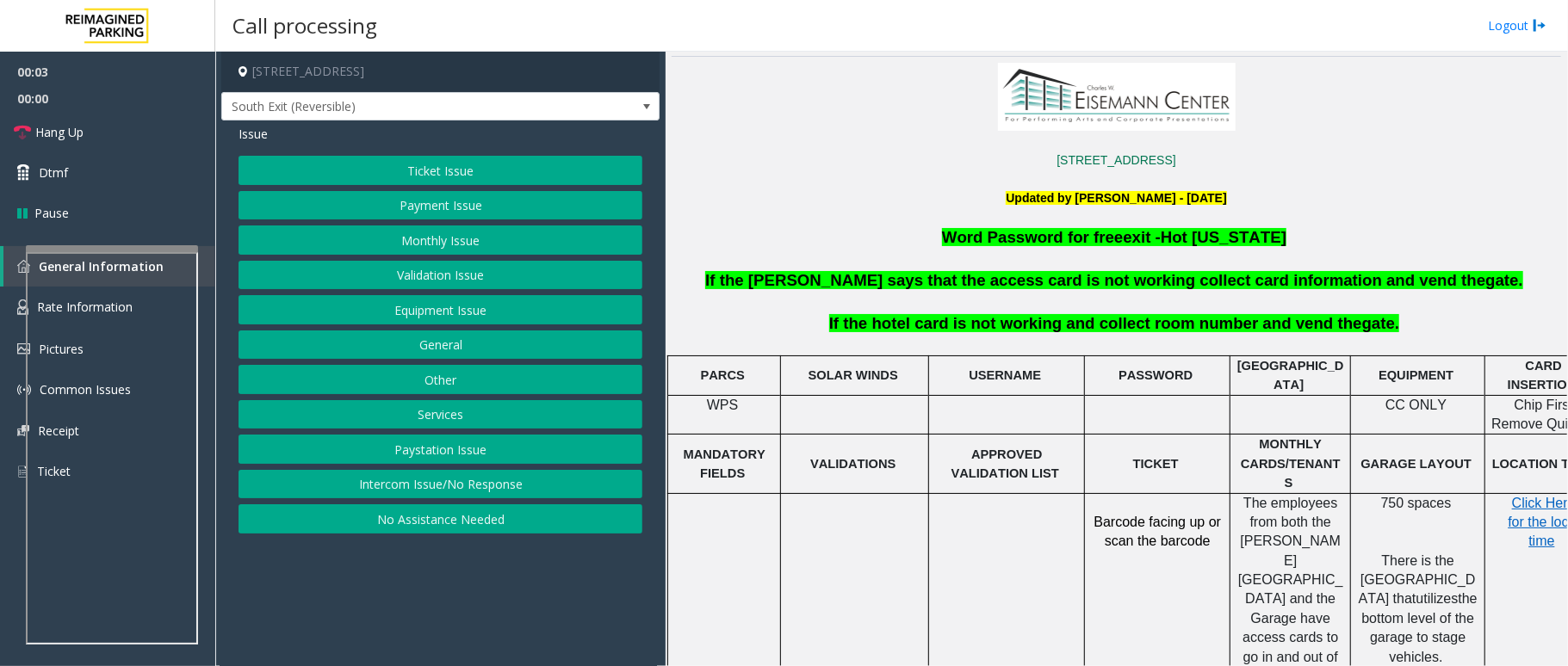
click at [449, 418] on button "Services" at bounding box center [441, 415] width 404 height 30
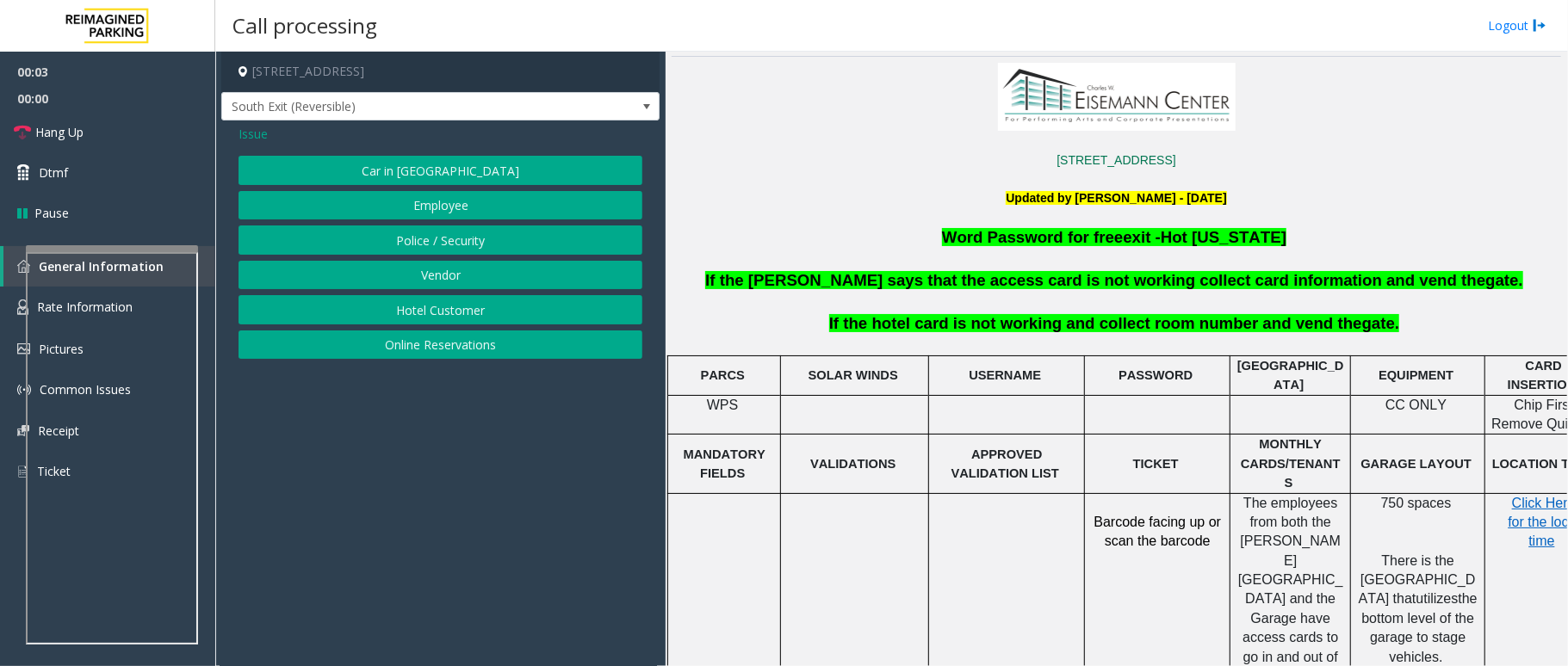
click at [449, 317] on button "Hotel Customer" at bounding box center [441, 310] width 404 height 30
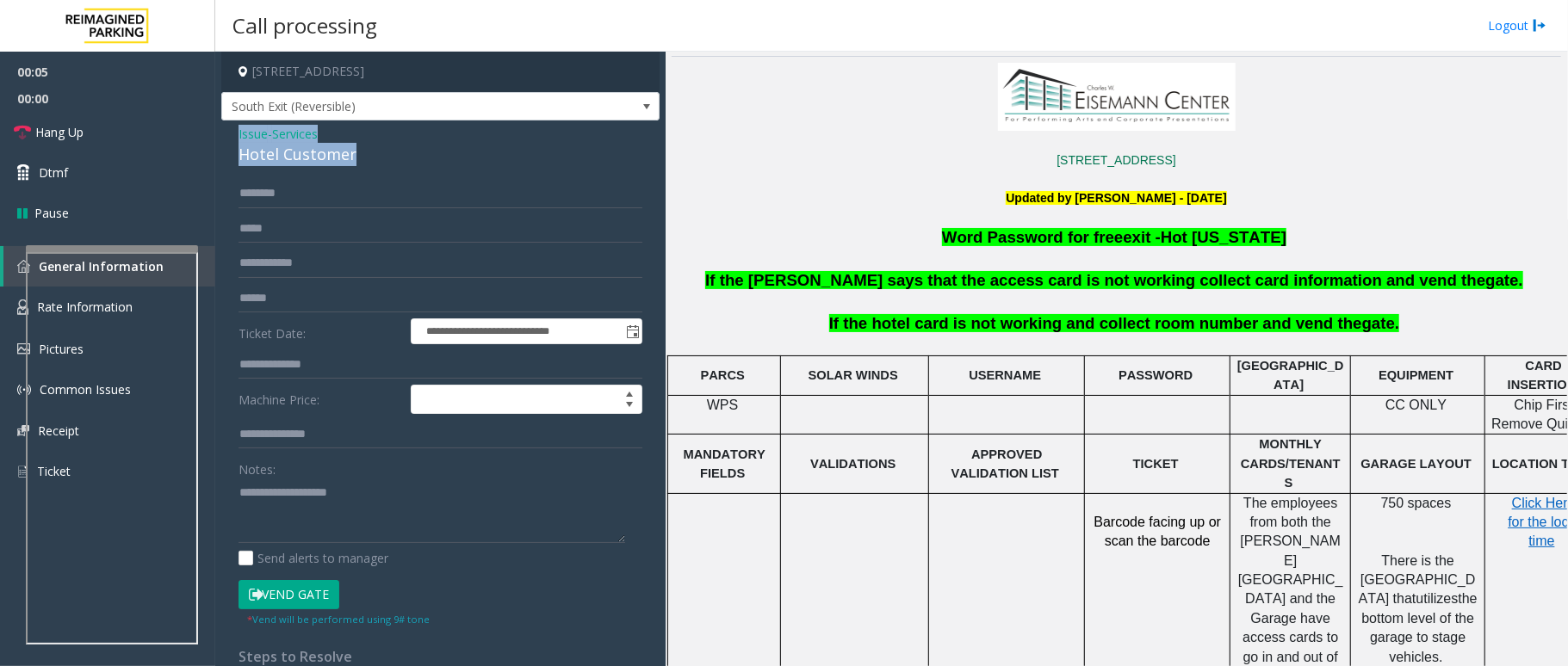
drag, startPoint x: 370, startPoint y: 157, endPoint x: 229, endPoint y: 131, distance: 143.4
click at [229, 131] on div "**********" at bounding box center [440, 413] width 438 height 586
click at [338, 520] on textarea at bounding box center [432, 511] width 387 height 65
type textarea "**********"
click at [234, 129] on div "**********" at bounding box center [440, 413] width 438 height 586
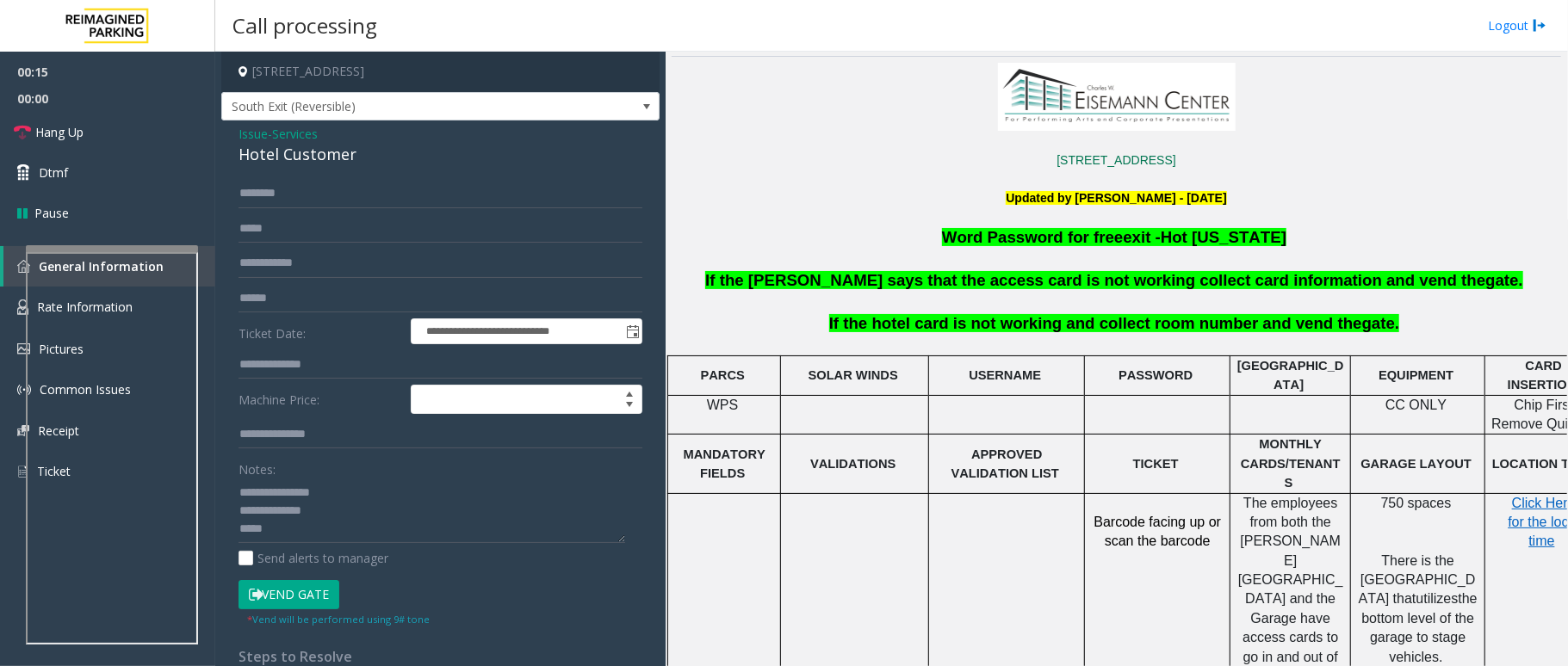
click at [262, 132] on span "Issue" at bounding box center [253, 134] width 30 height 18
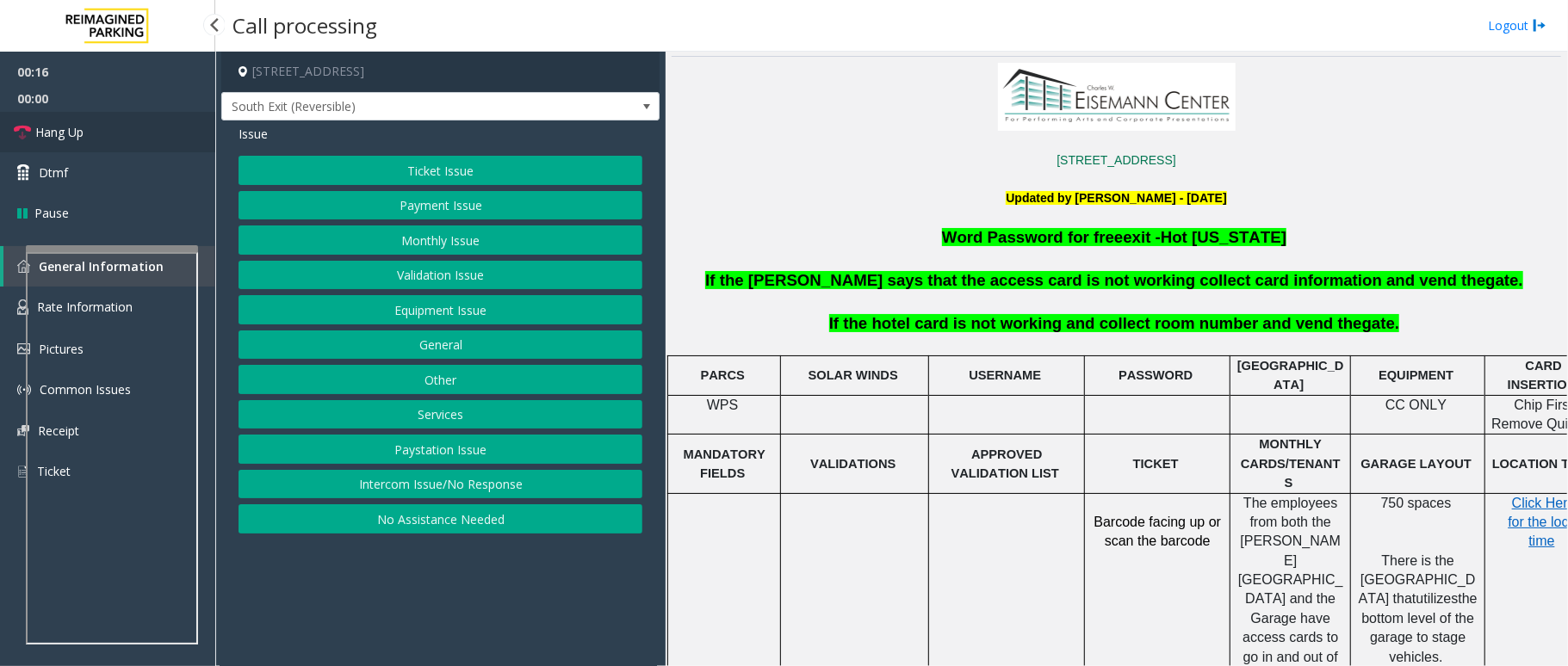
click at [57, 123] on span "Hang Up" at bounding box center [59, 132] width 48 height 18
click at [450, 486] on button "Intercom Issue/No Response" at bounding box center [441, 485] width 404 height 30
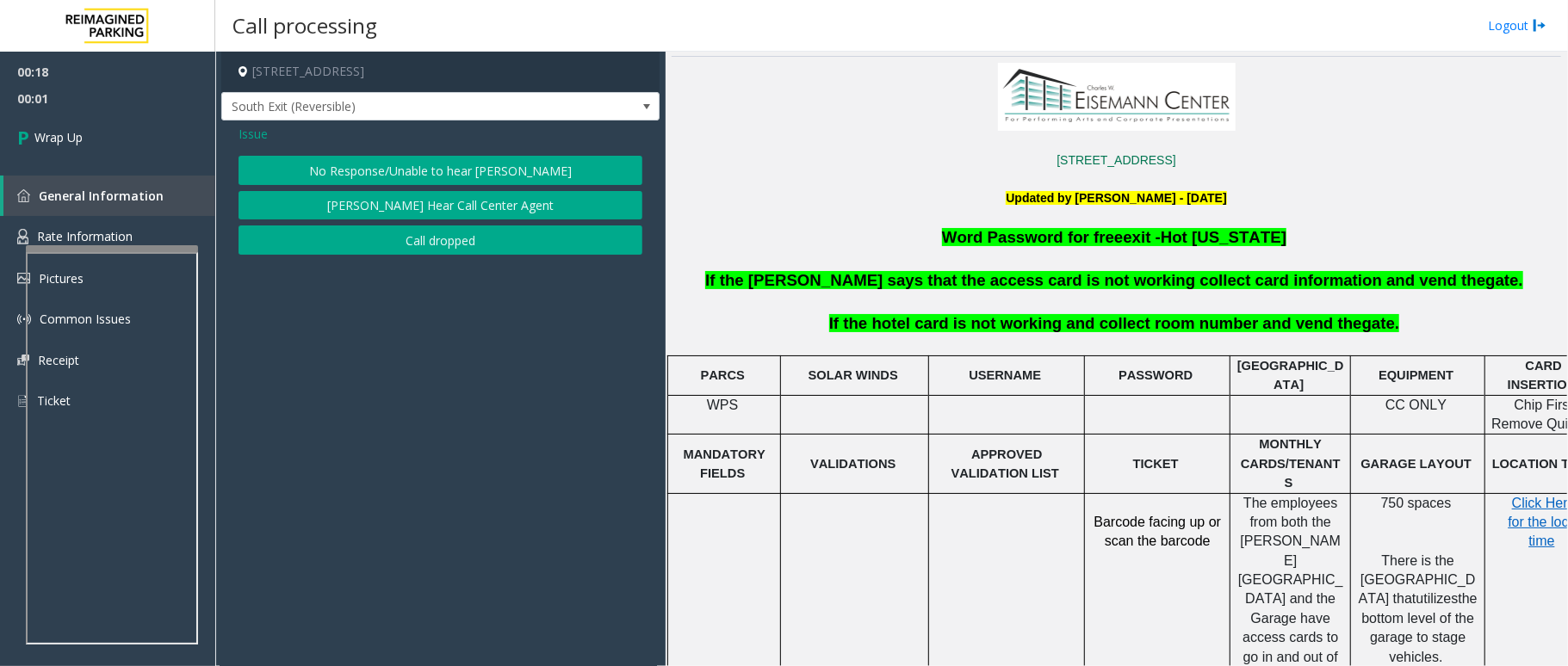
click at [500, 162] on button "No Response/Unable to hear [PERSON_NAME]" at bounding box center [441, 171] width 404 height 30
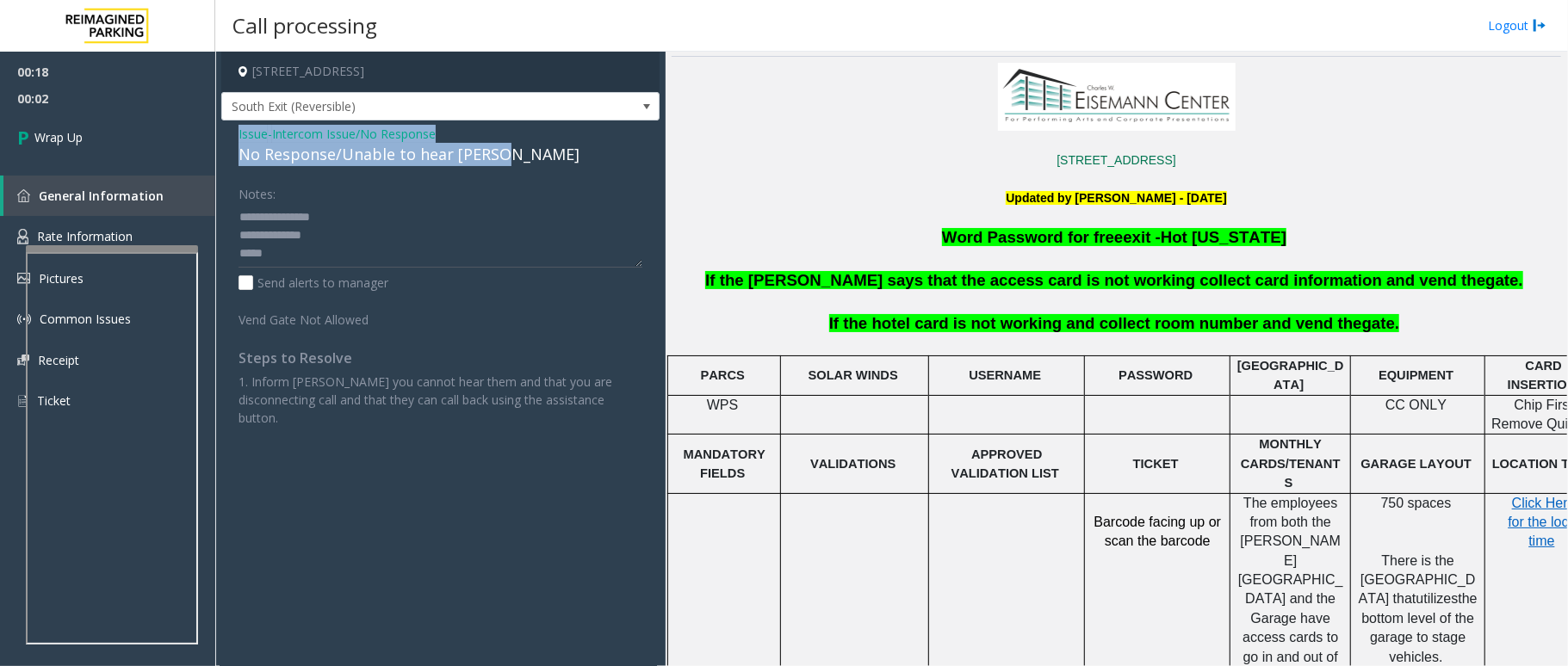
drag, startPoint x: 520, startPoint y: 148, endPoint x: 234, endPoint y: 127, distance: 286.8
click at [234, 127] on div "Issue - Intercom Issue/No Response No Response/Unable to hear [PERSON_NAME] Not…" at bounding box center [440, 282] width 438 height 324
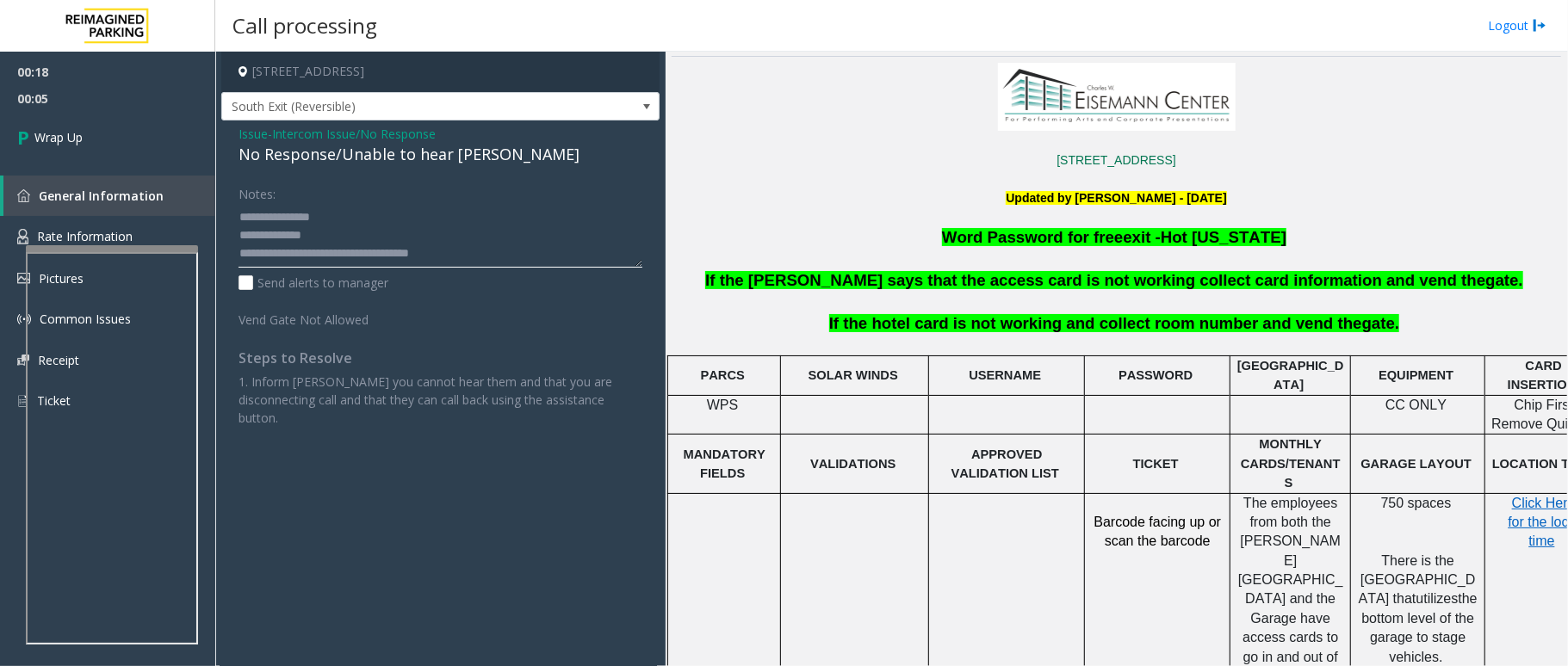
drag, startPoint x: 330, startPoint y: 232, endPoint x: 225, endPoint y: 201, distance: 109.5
click at [225, 201] on div "Notes: Send alerts to manager Vend Gate Not Allowed Steps to Resolve 1. Inform …" at bounding box center [440, 302] width 429 height 248
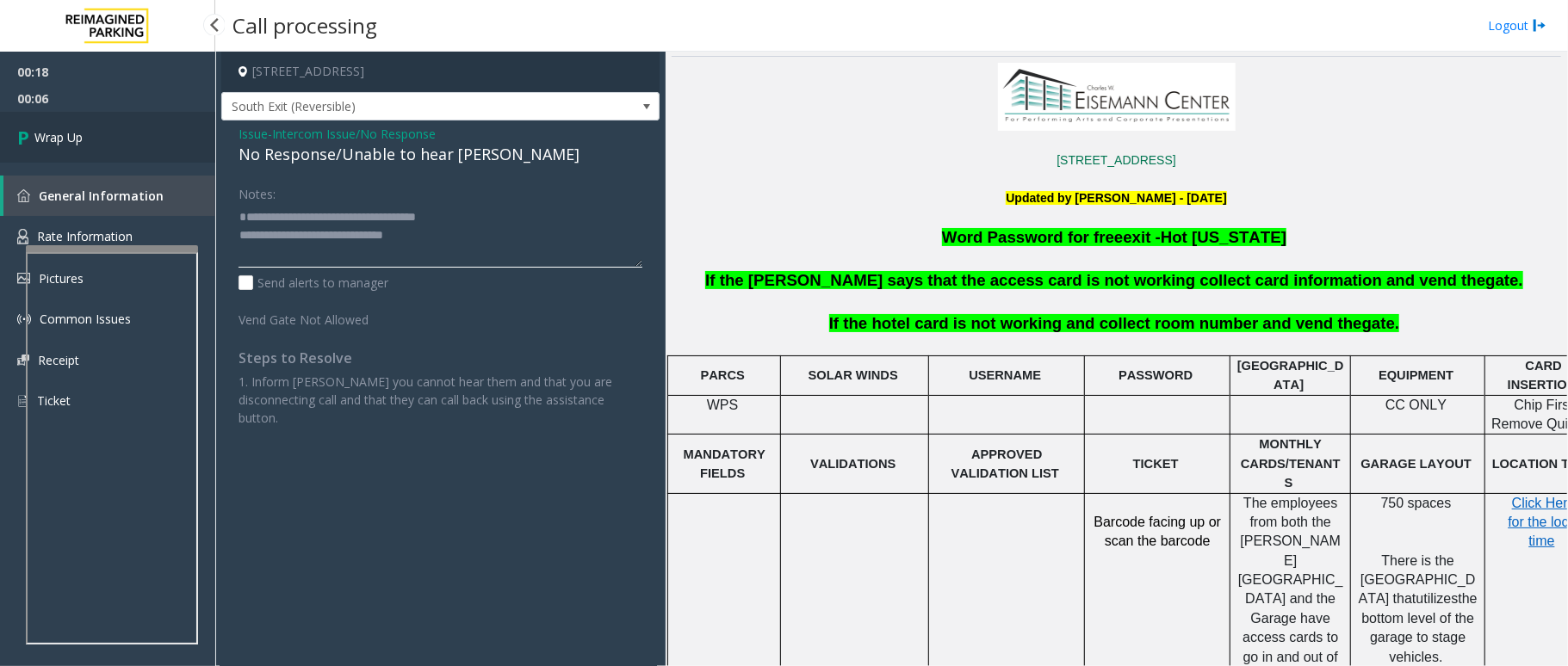
type textarea "**********"
click at [169, 153] on link "Wrap Up" at bounding box center [108, 137] width 216 height 51
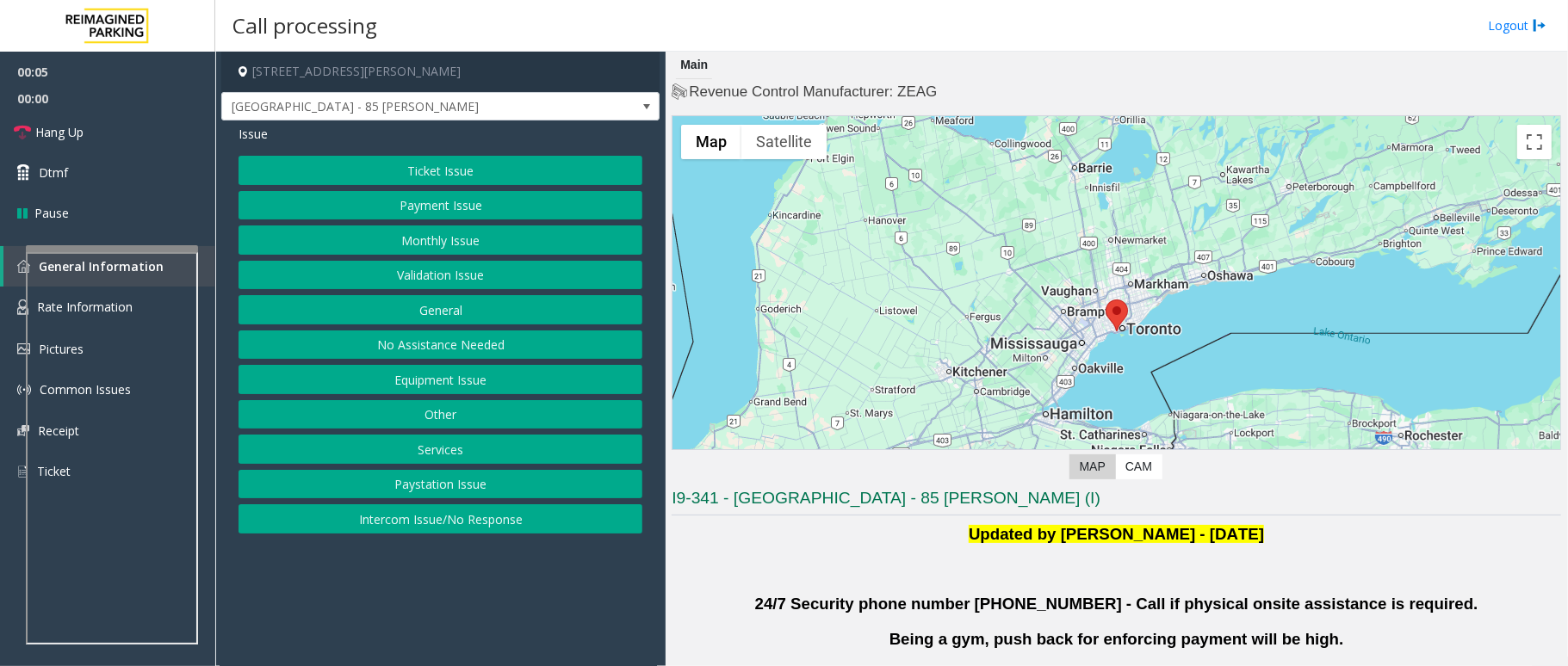
click at [446, 270] on button "Validation Issue" at bounding box center [441, 276] width 404 height 30
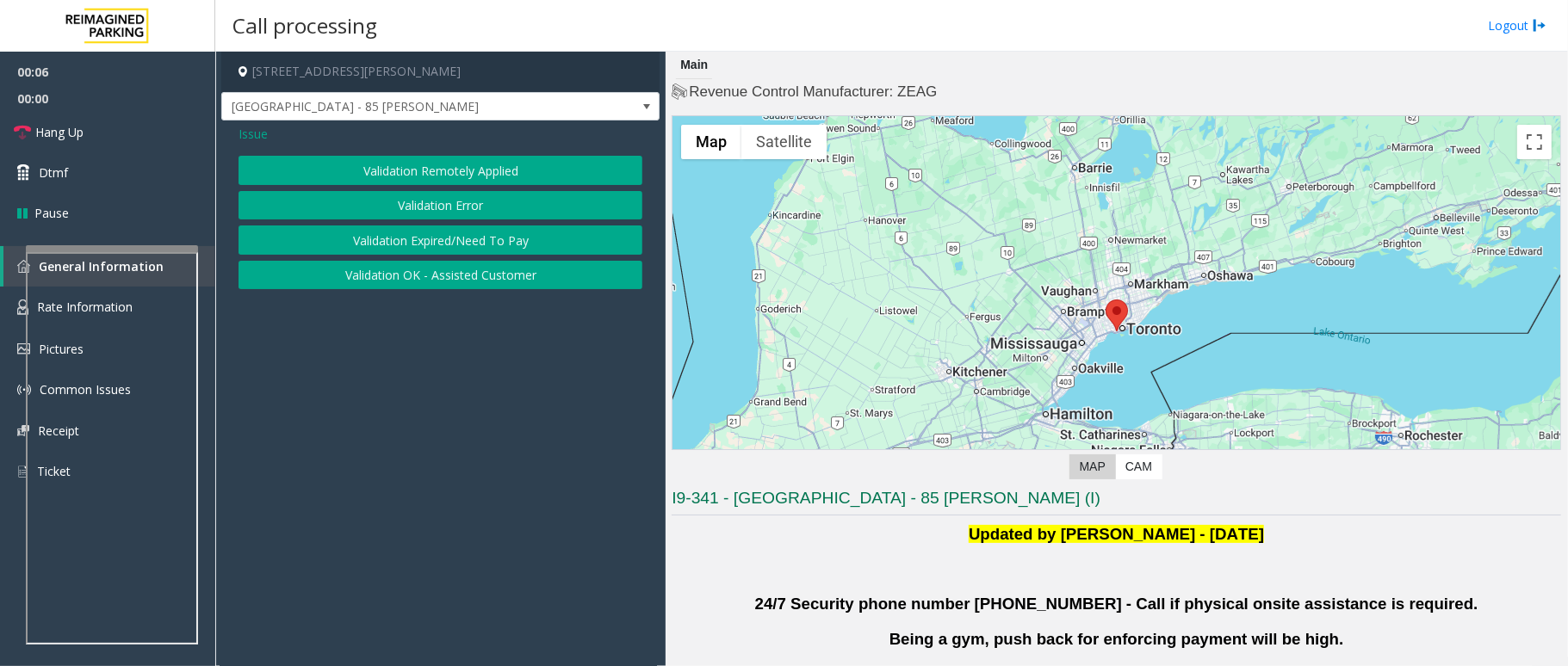
click at [462, 211] on button "Validation Error" at bounding box center [441, 206] width 404 height 30
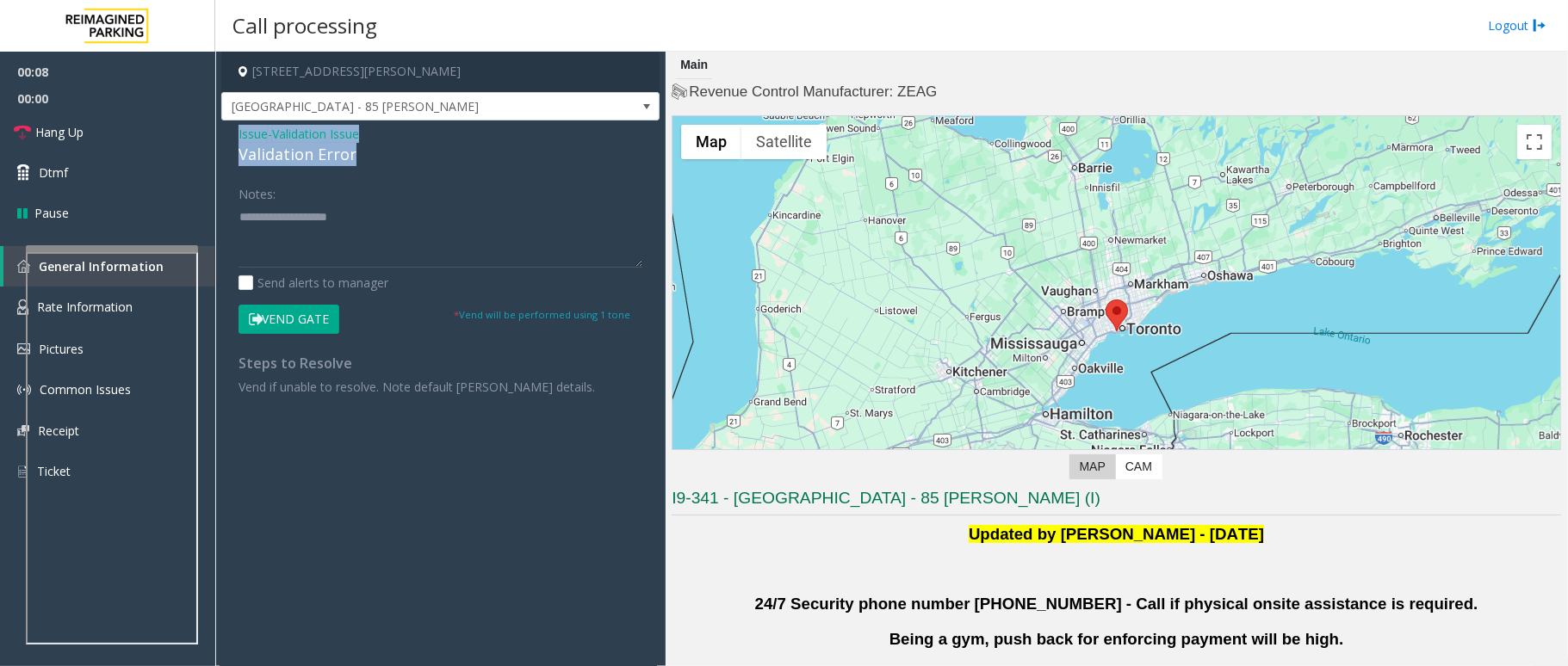
drag, startPoint x: 356, startPoint y: 162, endPoint x: 228, endPoint y: 132, distance: 131.5
click at [228, 132] on div "Issue - Validation Issue Validation Error Notes: Send alerts to manager Vend Ga…" at bounding box center [440, 266] width 438 height 292
click at [329, 241] on textarea at bounding box center [441, 235] width 404 height 65
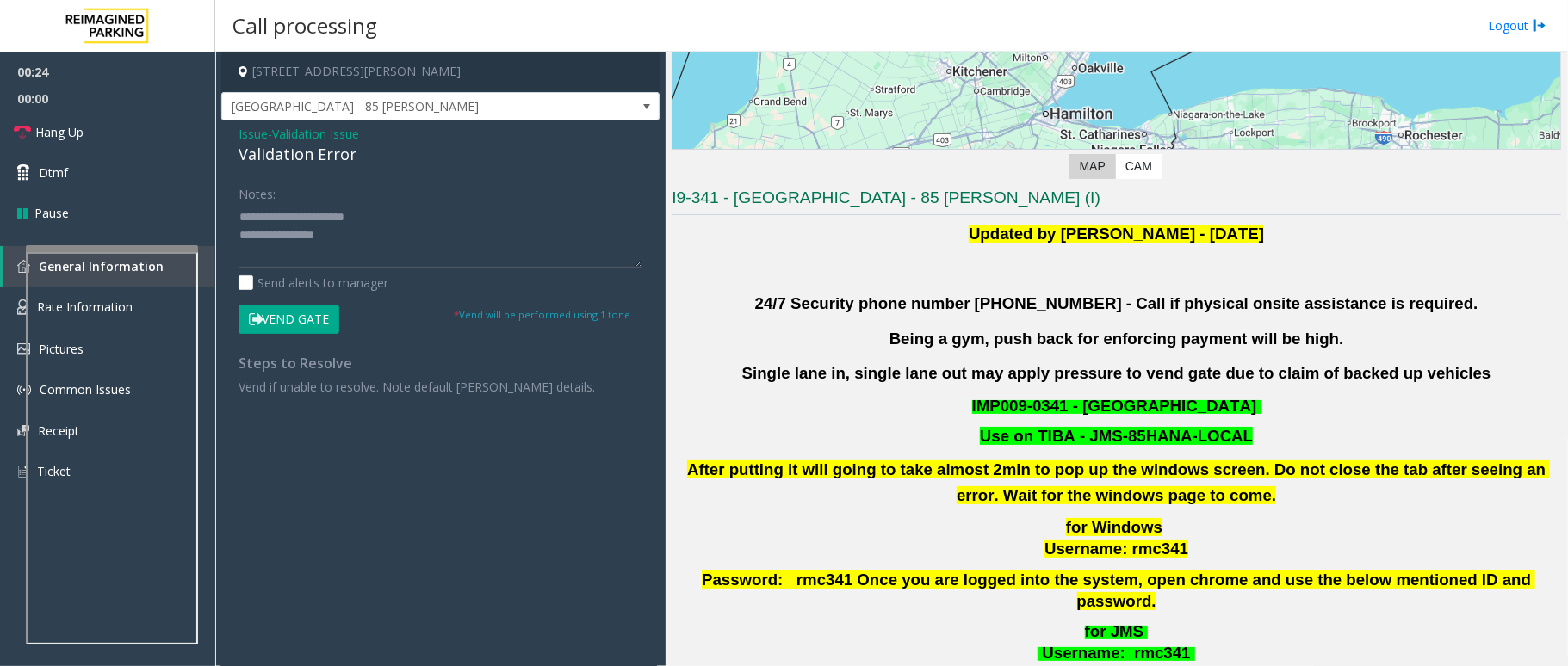
scroll to position [574, 0]
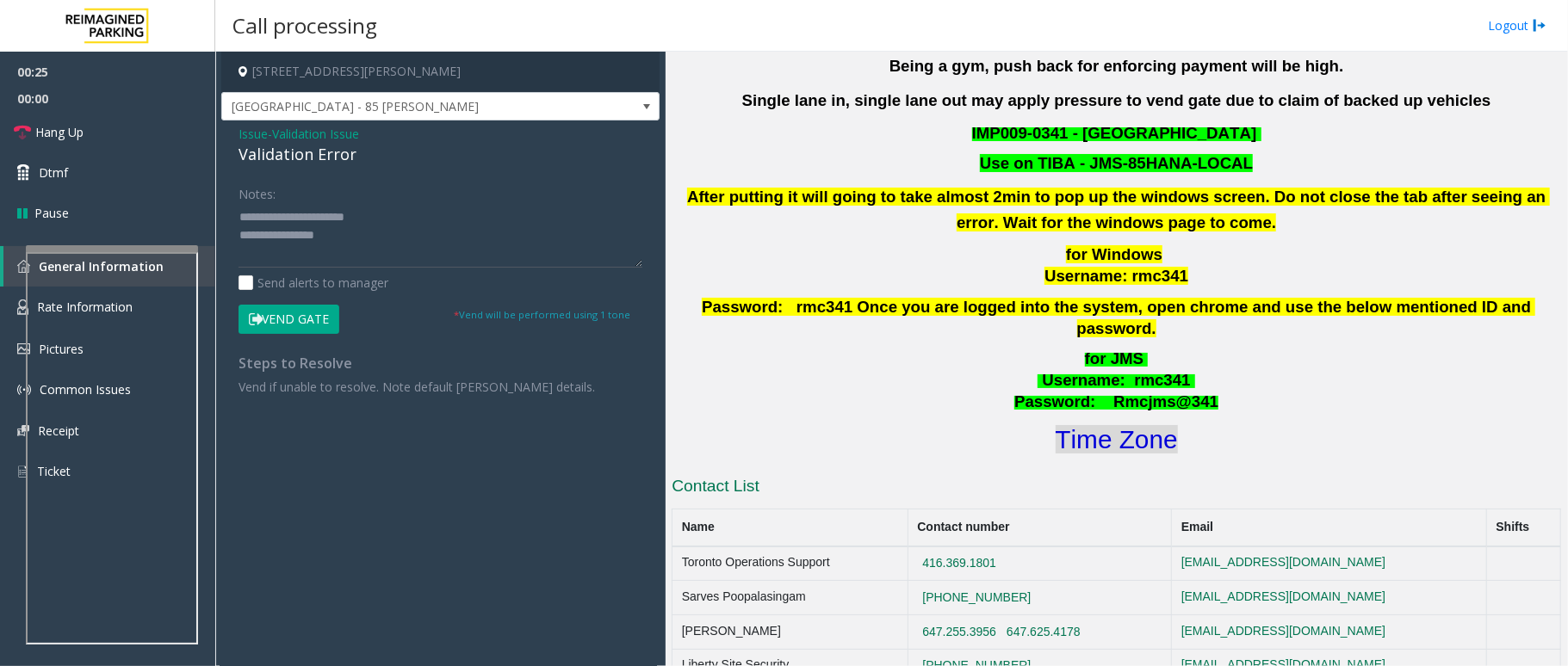
click at [1102, 425] on font "Time Zone" at bounding box center [1117, 440] width 122 height 29
click at [307, 313] on button "Vend Gate" at bounding box center [289, 319] width 101 height 30
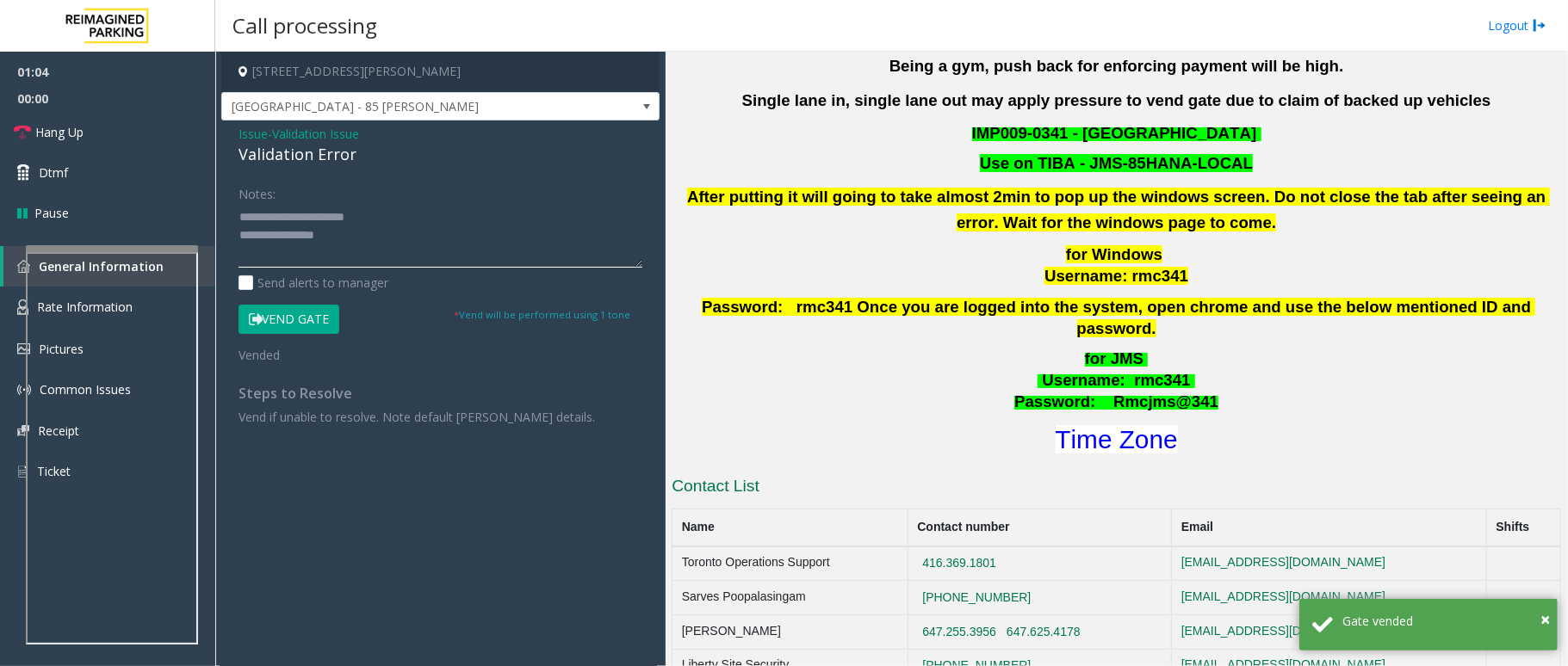
click at [311, 250] on textarea at bounding box center [441, 235] width 404 height 65
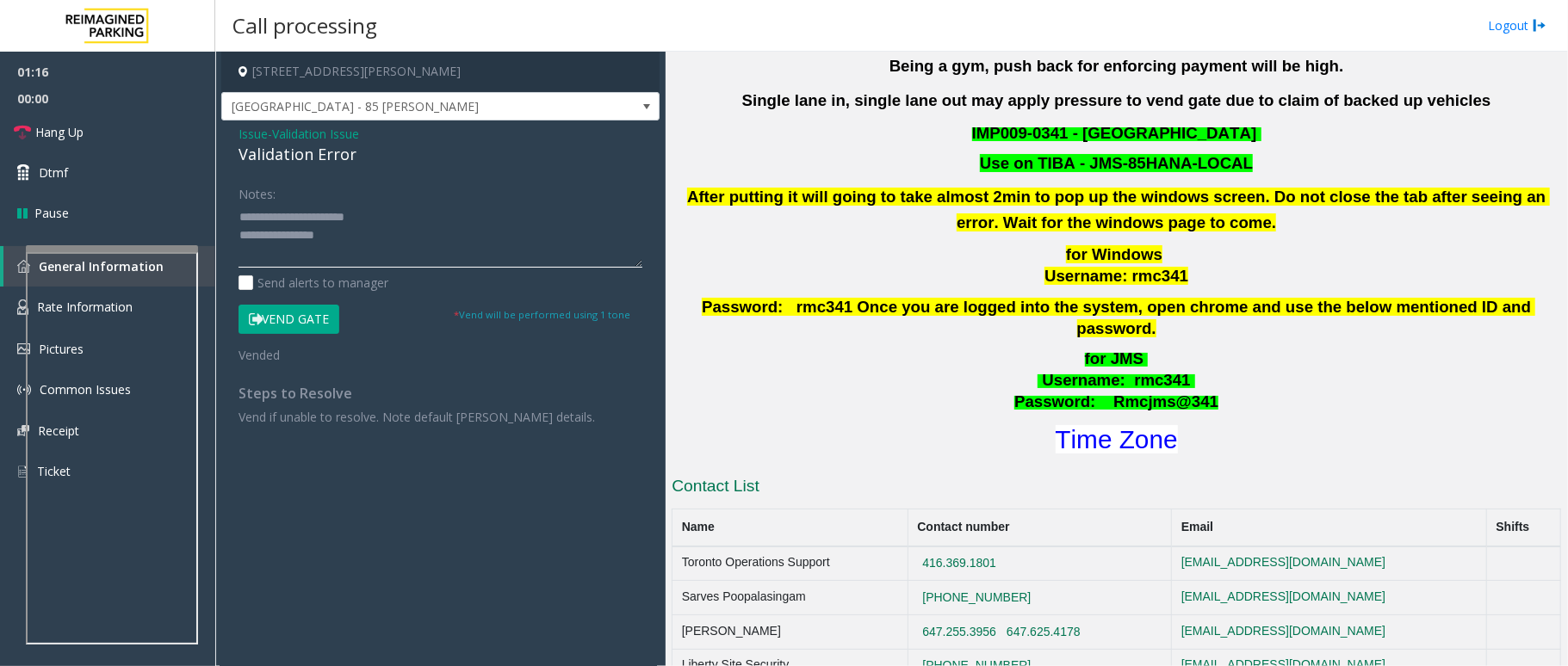
click at [266, 244] on textarea at bounding box center [441, 235] width 404 height 65
click at [381, 241] on textarea at bounding box center [441, 235] width 404 height 65
click at [28, 131] on icon at bounding box center [22, 132] width 17 height 17
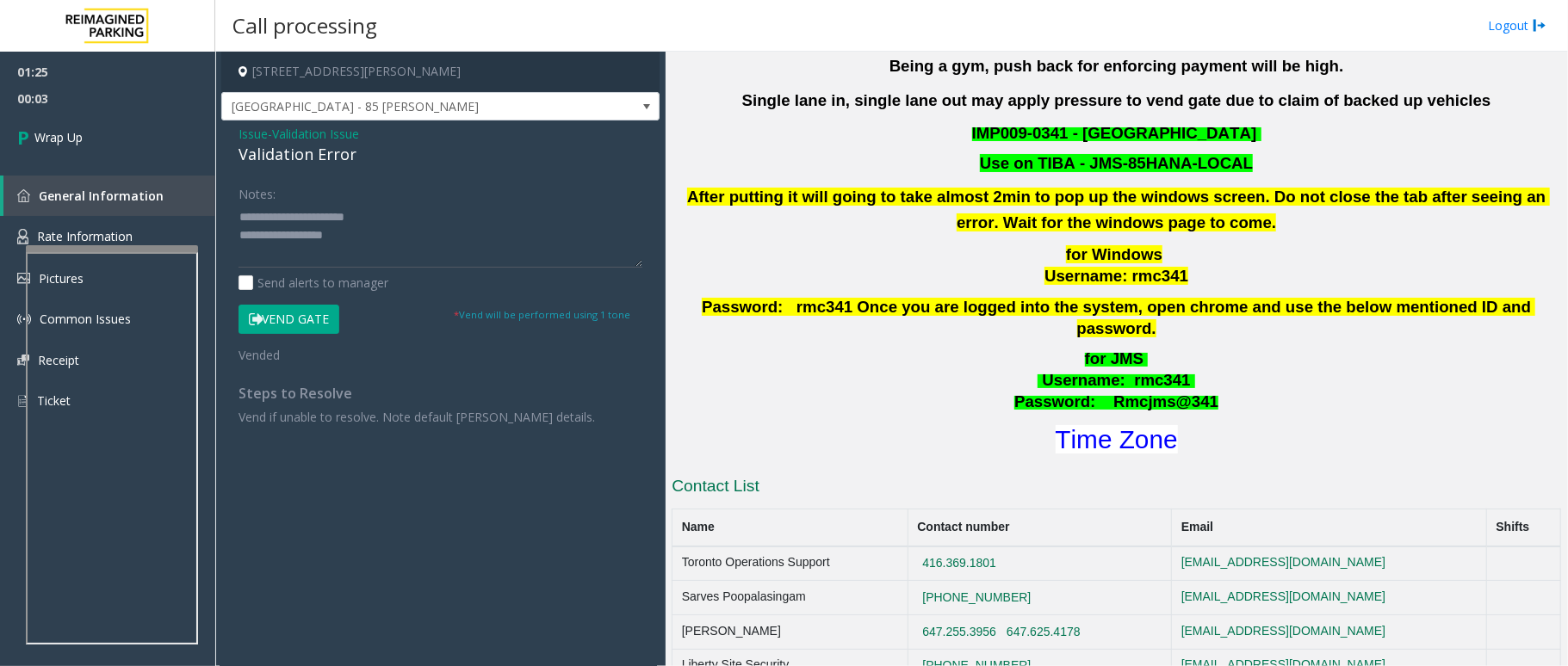
scroll to position [36, 0]
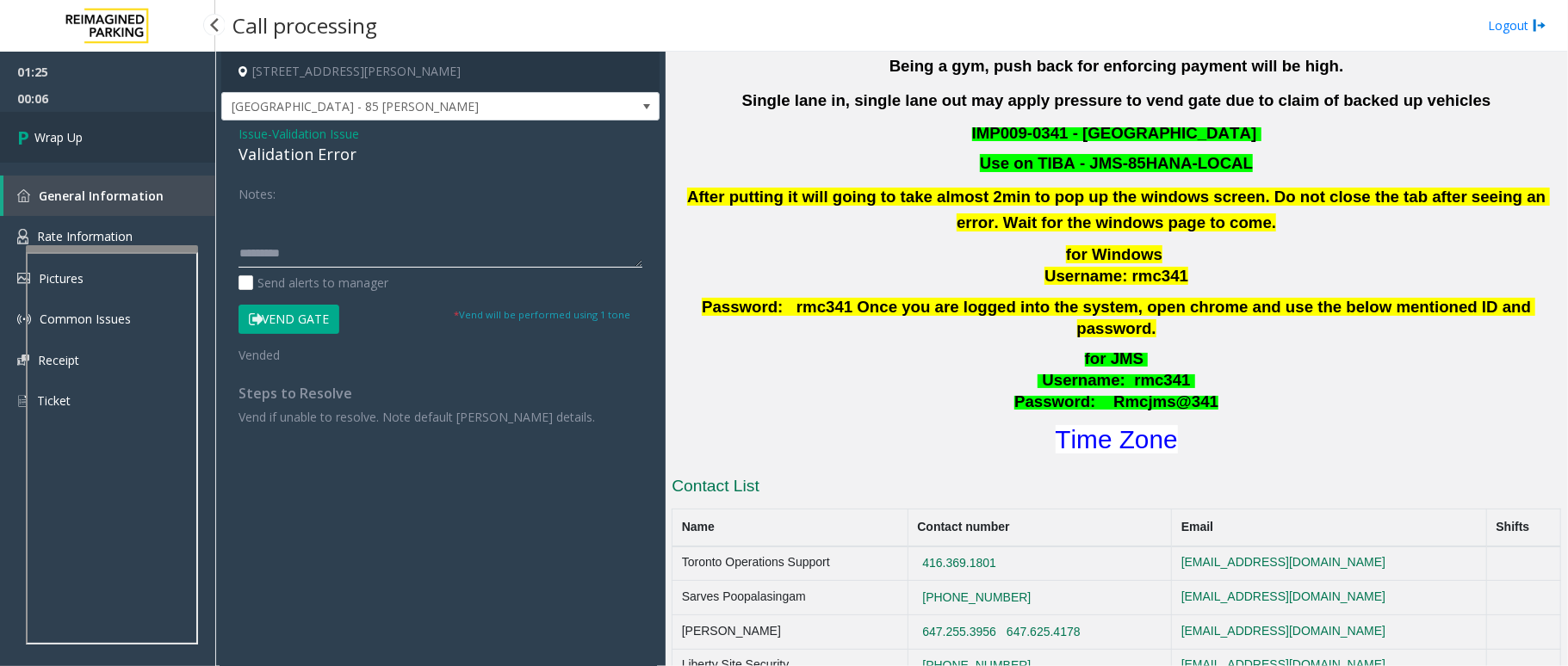
type textarea "**********"
click at [74, 136] on span "Wrap Up" at bounding box center [58, 137] width 48 height 18
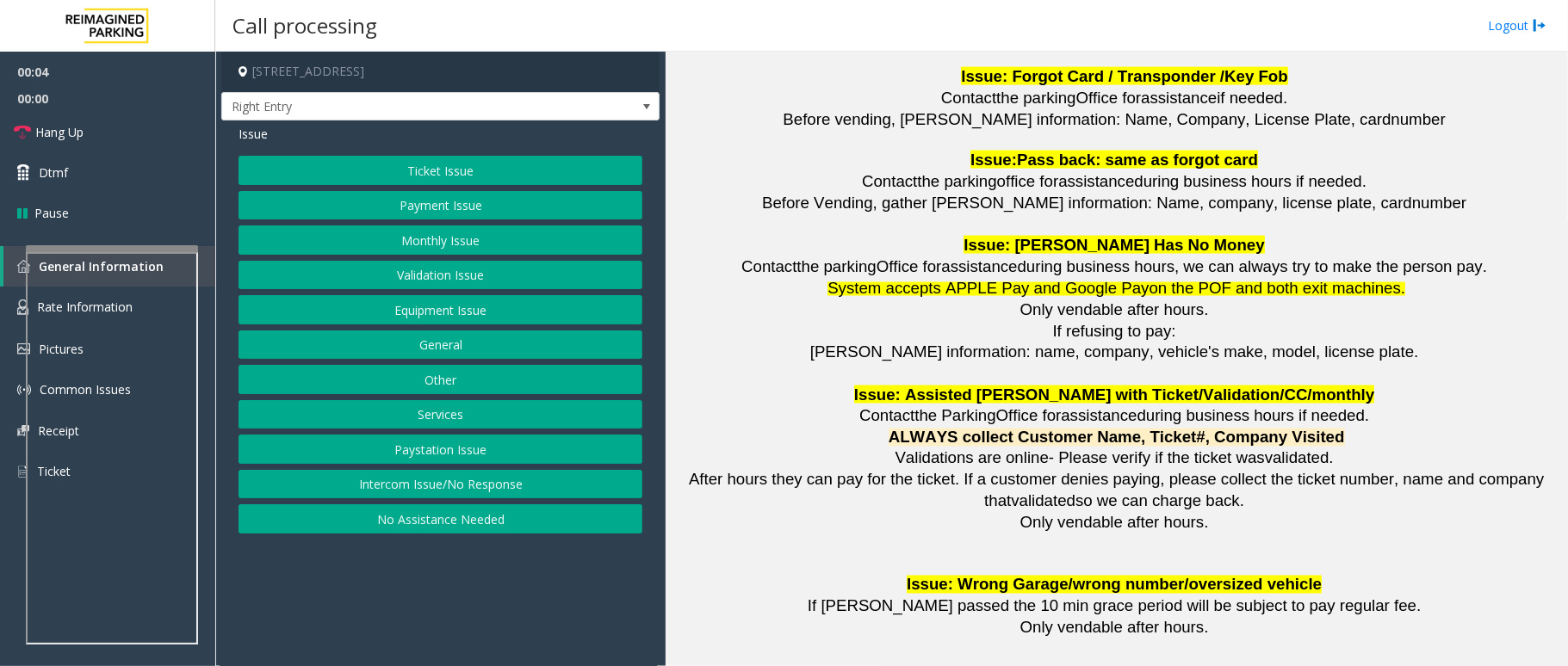
scroll to position [2065, 0]
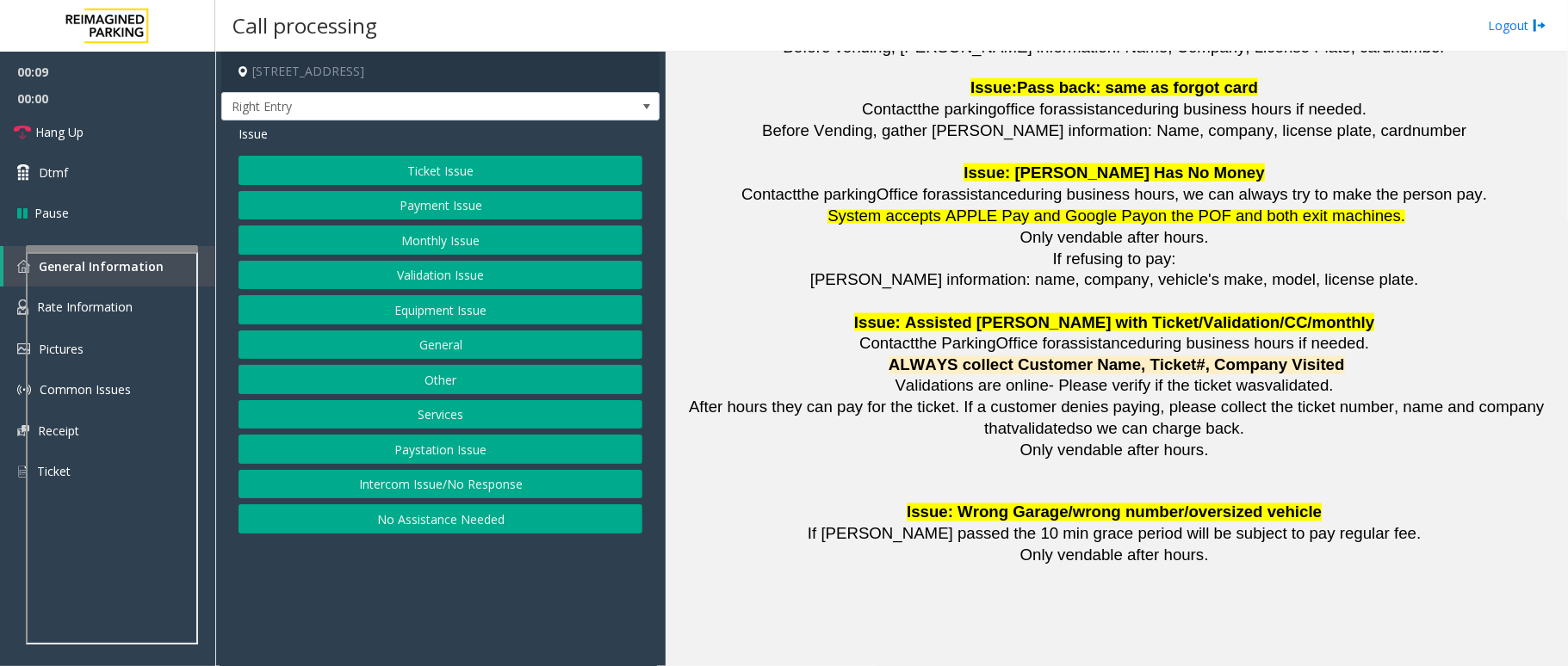
click at [408, 242] on button "Monthly Issue" at bounding box center [441, 240] width 404 height 30
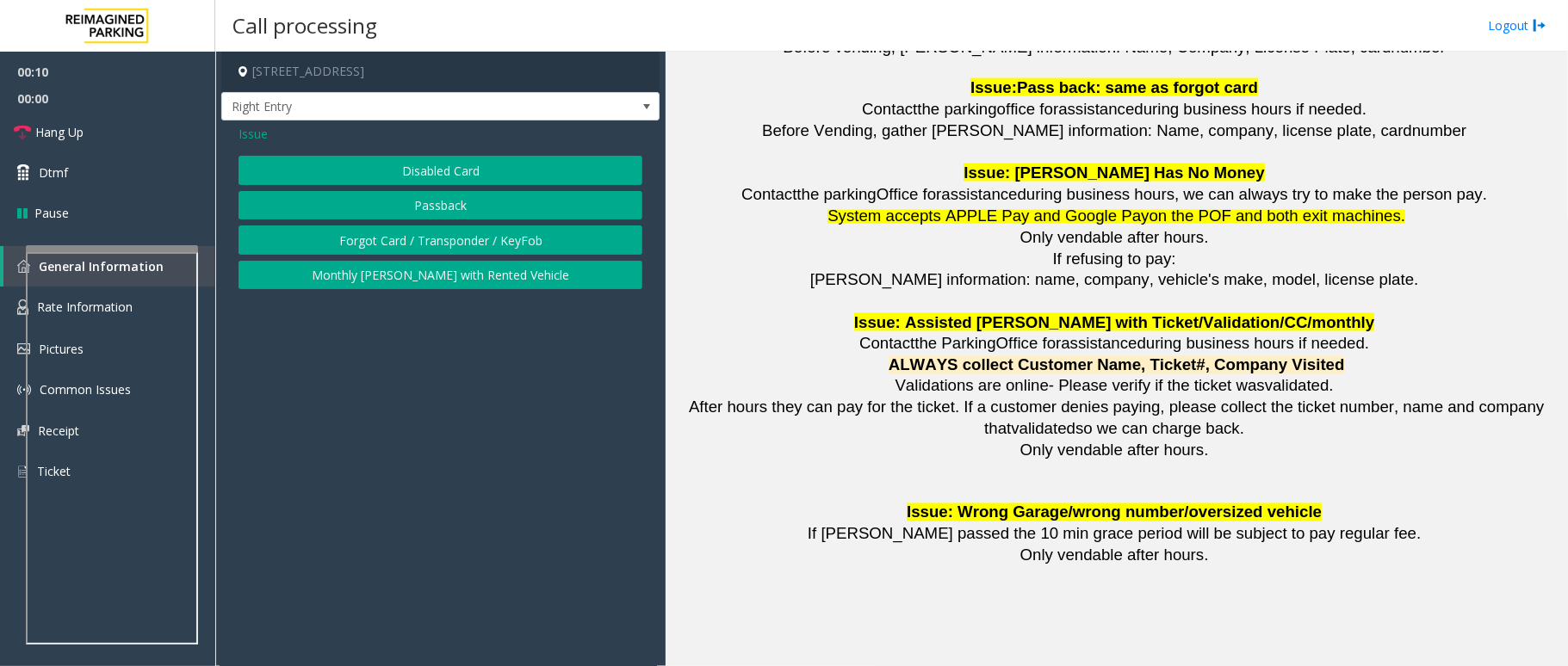
click at [475, 172] on button "Disabled Card" at bounding box center [441, 171] width 404 height 30
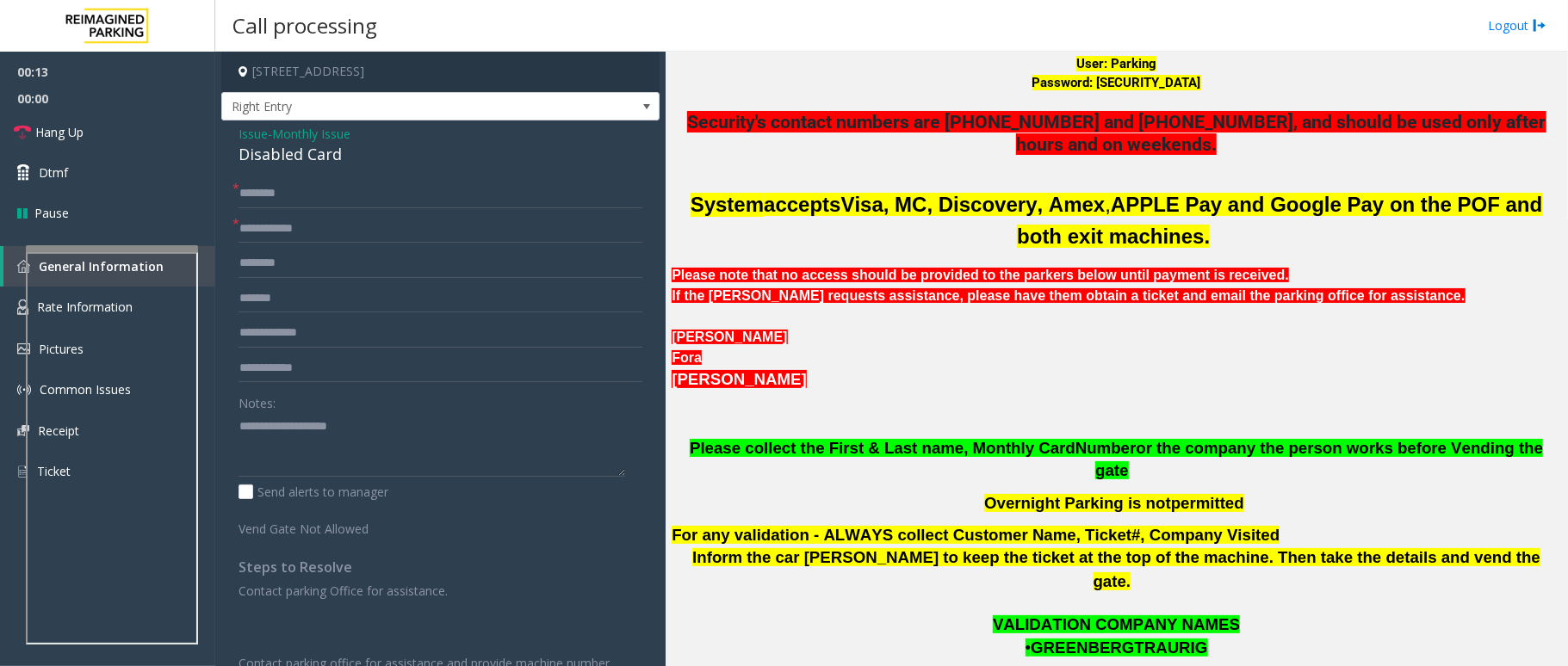
scroll to position [345, 0]
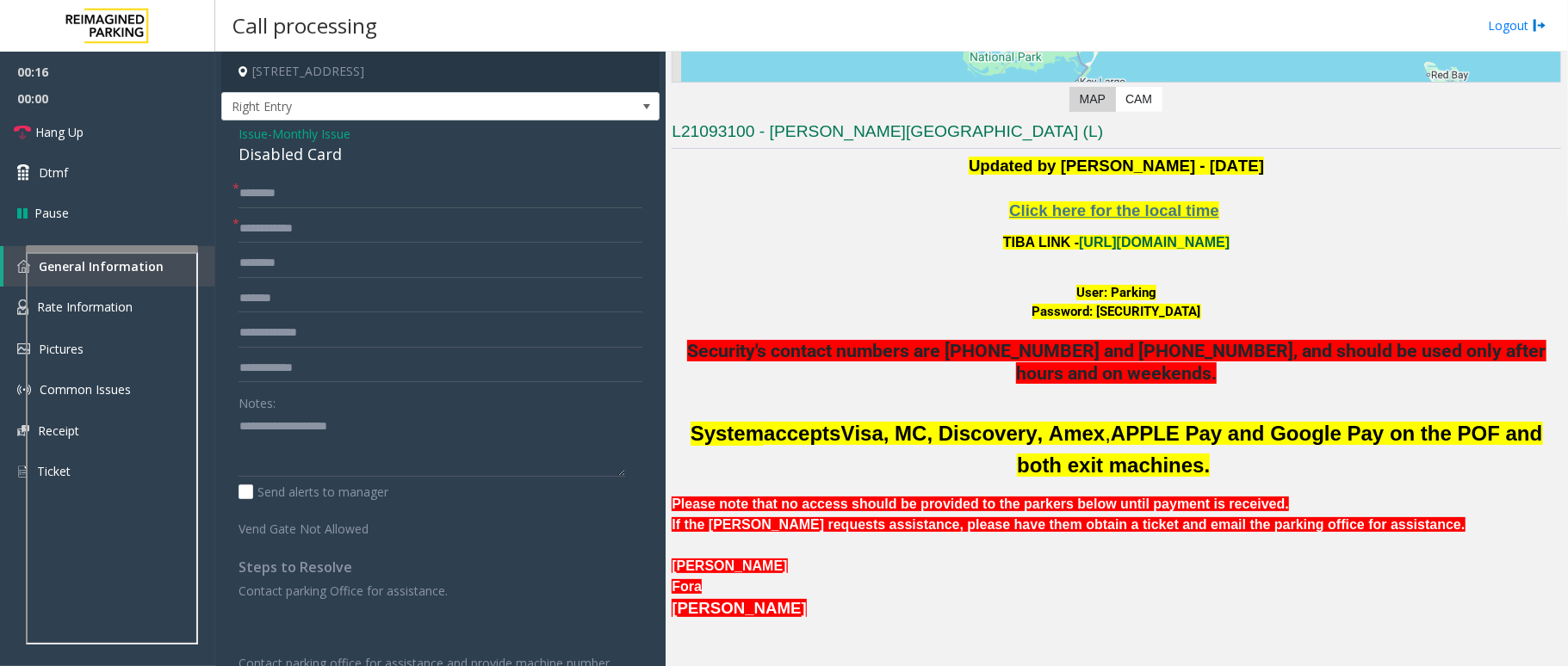
click at [1103, 245] on link "[URL][DOMAIN_NAME]" at bounding box center [1154, 242] width 151 height 14
drag, startPoint x: 342, startPoint y: 155, endPoint x: 222, endPoint y: 121, distance: 124.7
click at [222, 121] on div "Issue - Monthly Issue Disabled Card * * Notes: Send alerts to manager Vend Gate…" at bounding box center [440, 486] width 438 height 732
click at [366, 455] on textarea at bounding box center [432, 444] width 387 height 65
type textarea "**********"
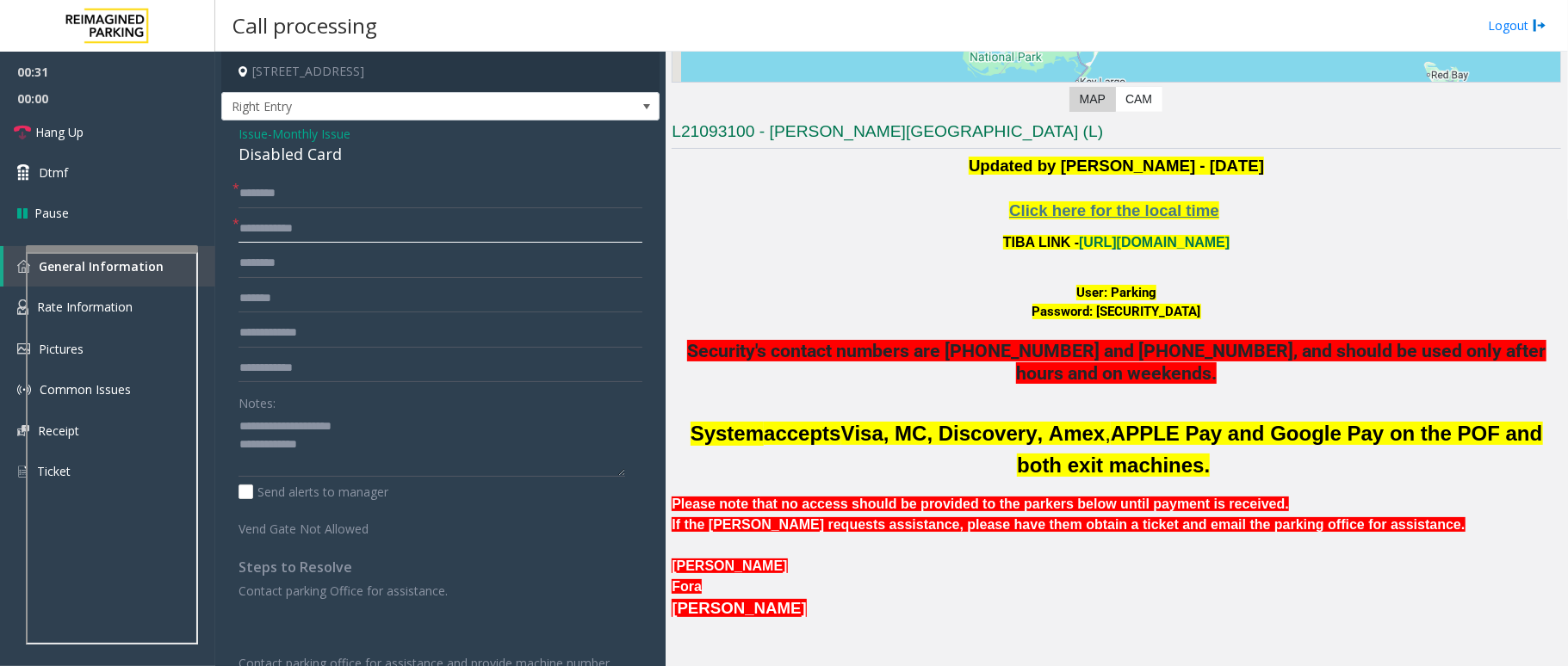
click at [312, 236] on input "text" at bounding box center [441, 229] width 404 height 30
click at [296, 197] on input "text" at bounding box center [441, 193] width 404 height 30
click at [1118, 300] on font "User: Parking" at bounding box center [1116, 292] width 80 height 15
drag, startPoint x: 1077, startPoint y: 311, endPoint x: 1199, endPoint y: 319, distance: 122.3
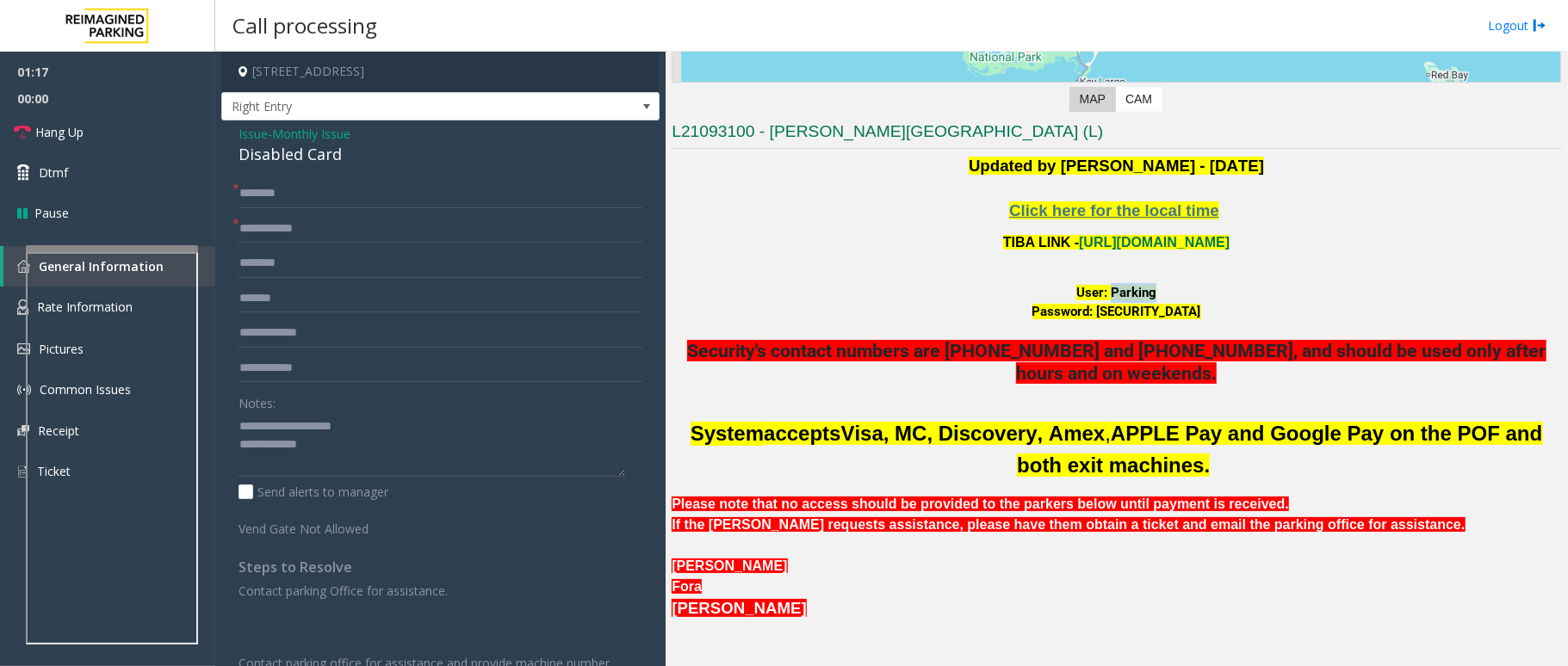
click at [1199, 319] on font "Password: [SECURITY_DATA]" at bounding box center [1117, 311] width 169 height 15
click at [319, 199] on input "text" at bounding box center [441, 193] width 404 height 30
click at [324, 234] on input "text" at bounding box center [441, 229] width 404 height 30
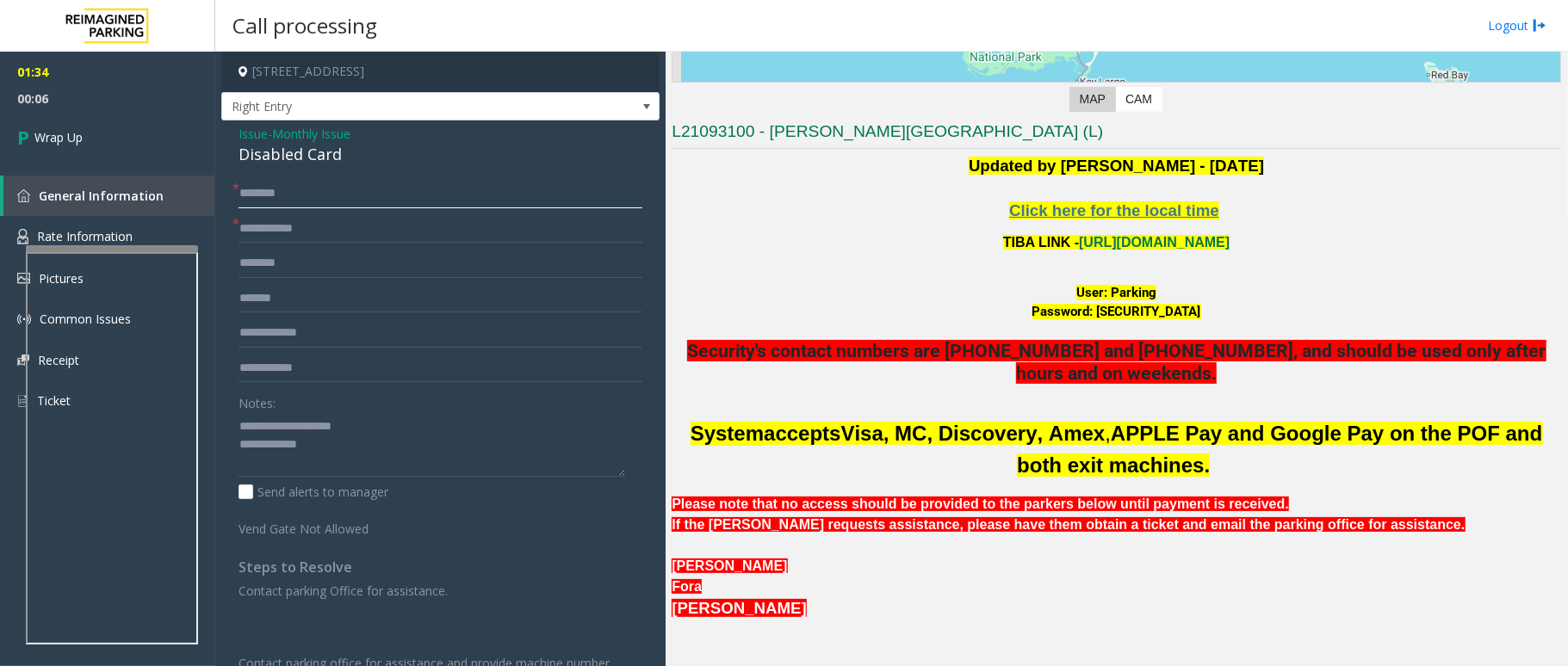
click at [298, 193] on input "text" at bounding box center [441, 193] width 404 height 30
type input "**"
click at [308, 234] on input "*" at bounding box center [441, 229] width 404 height 30
type input "**"
drag, startPoint x: 346, startPoint y: 162, endPoint x: 336, endPoint y: 159, distance: 10.4
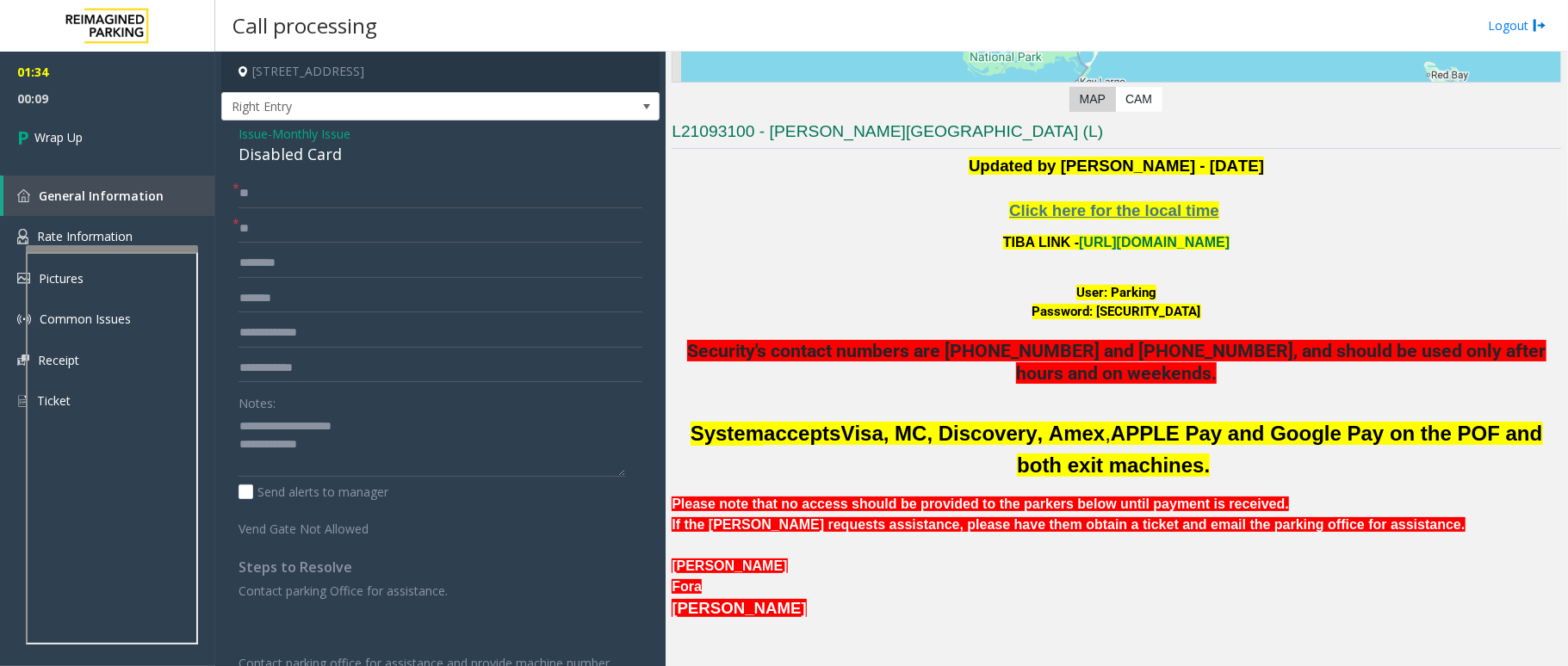
click at [336, 159] on div "Disabled Card" at bounding box center [441, 154] width 404 height 23
click at [387, 448] on textarea at bounding box center [432, 444] width 387 height 65
type textarea "**********"
click at [79, 143] on span "Wrap Up" at bounding box center [58, 137] width 48 height 18
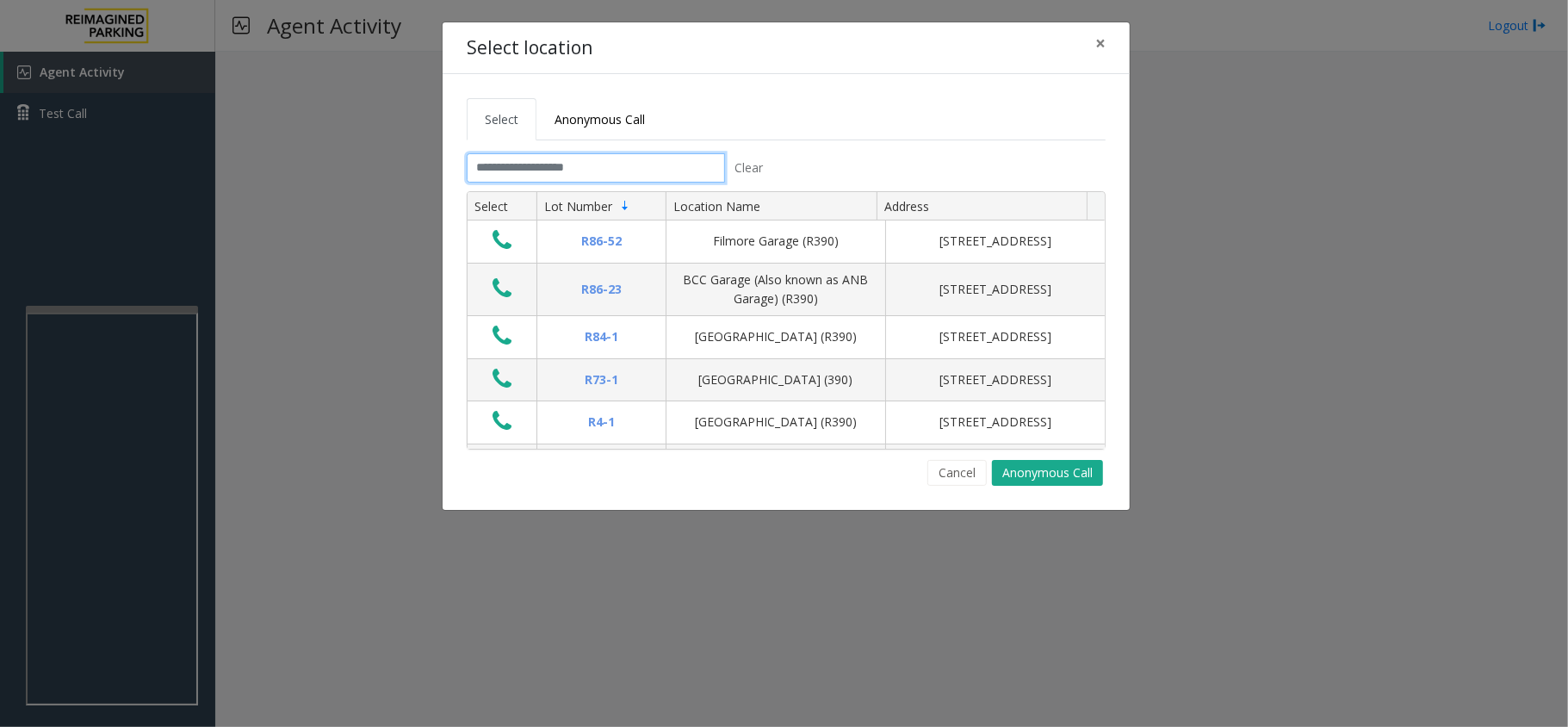
click at [542, 171] on input "text" at bounding box center [596, 168] width 259 height 30
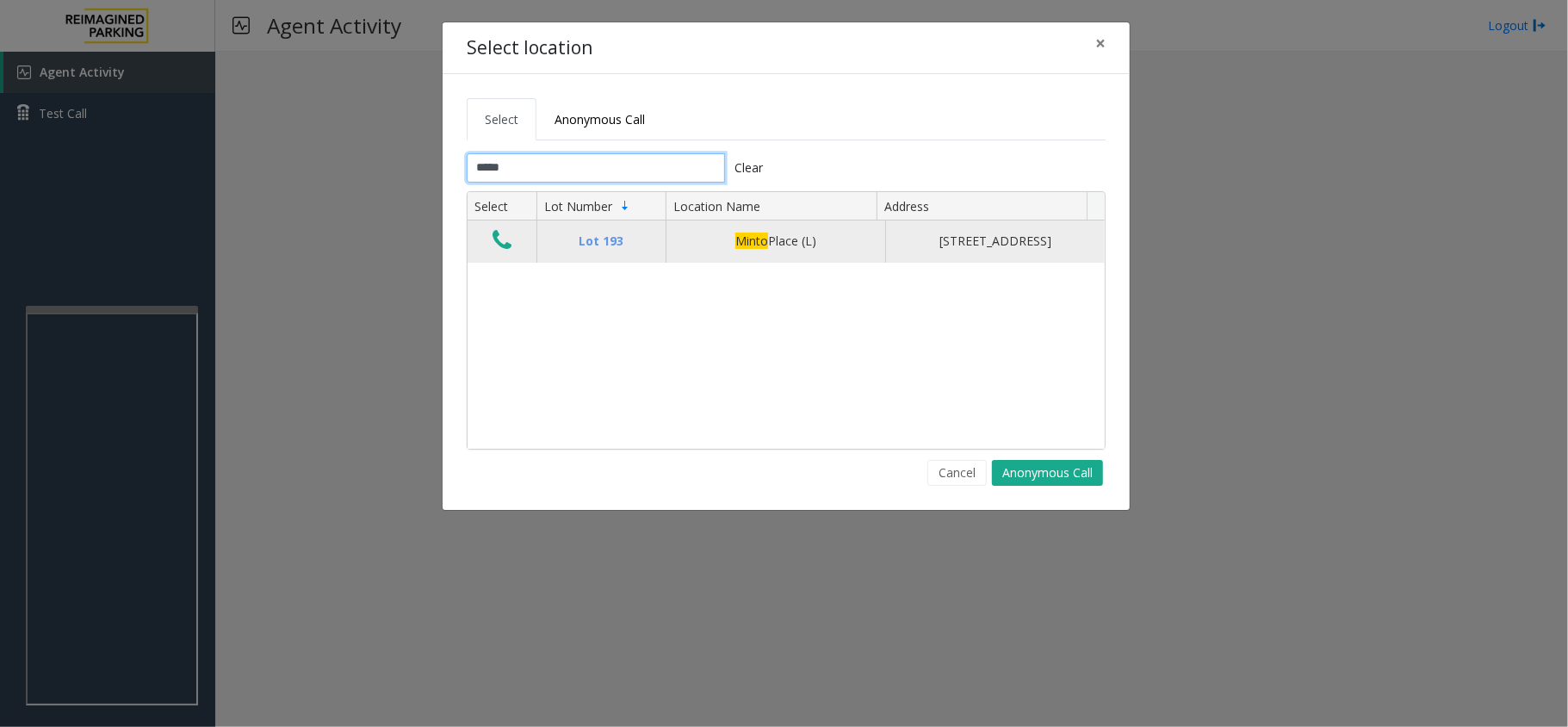
type input "*****"
click at [486, 241] on td "Data table" at bounding box center [502, 241] width 69 height 41
click at [491, 246] on button "Data table" at bounding box center [502, 241] width 30 height 28
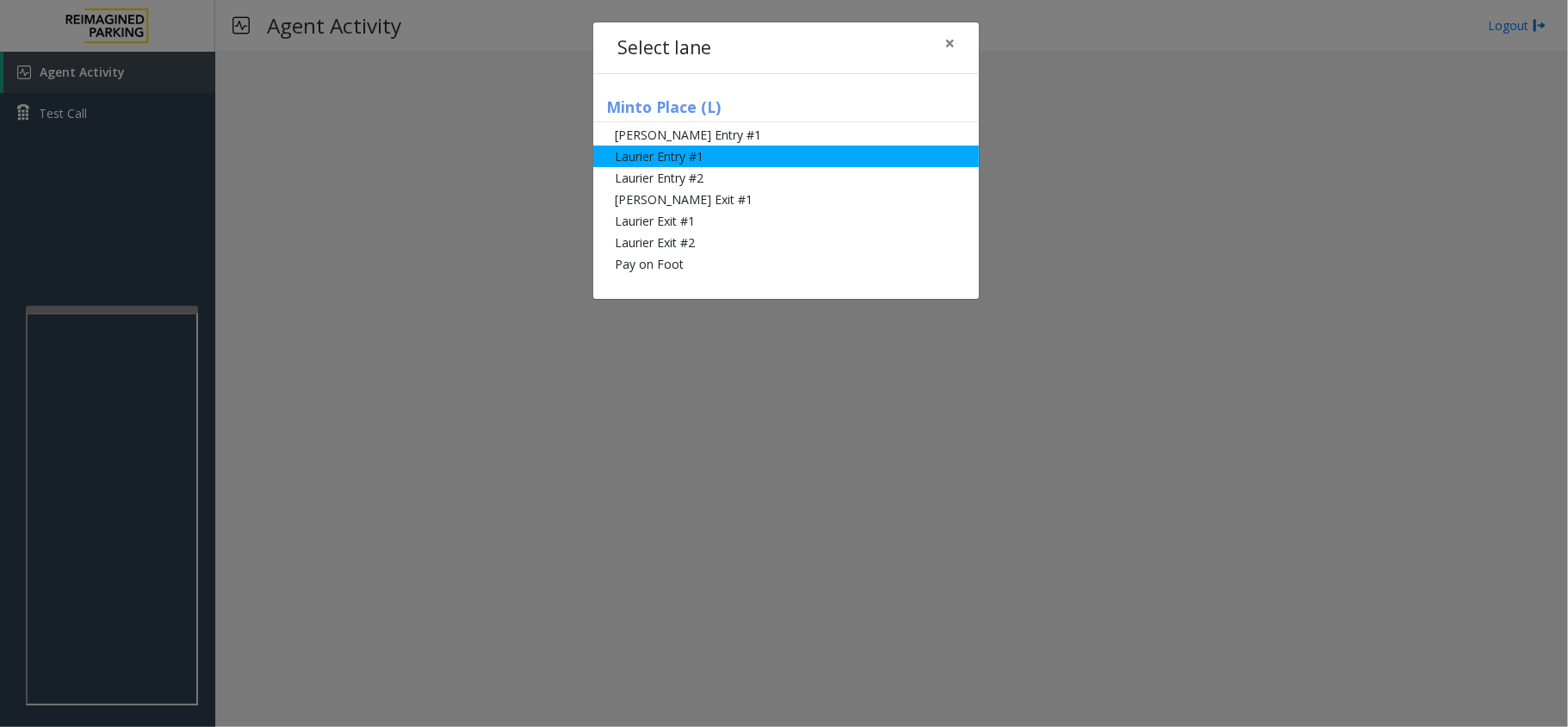
click at [745, 162] on li "Laurier Entry #1" at bounding box center [787, 156] width 386 height 22
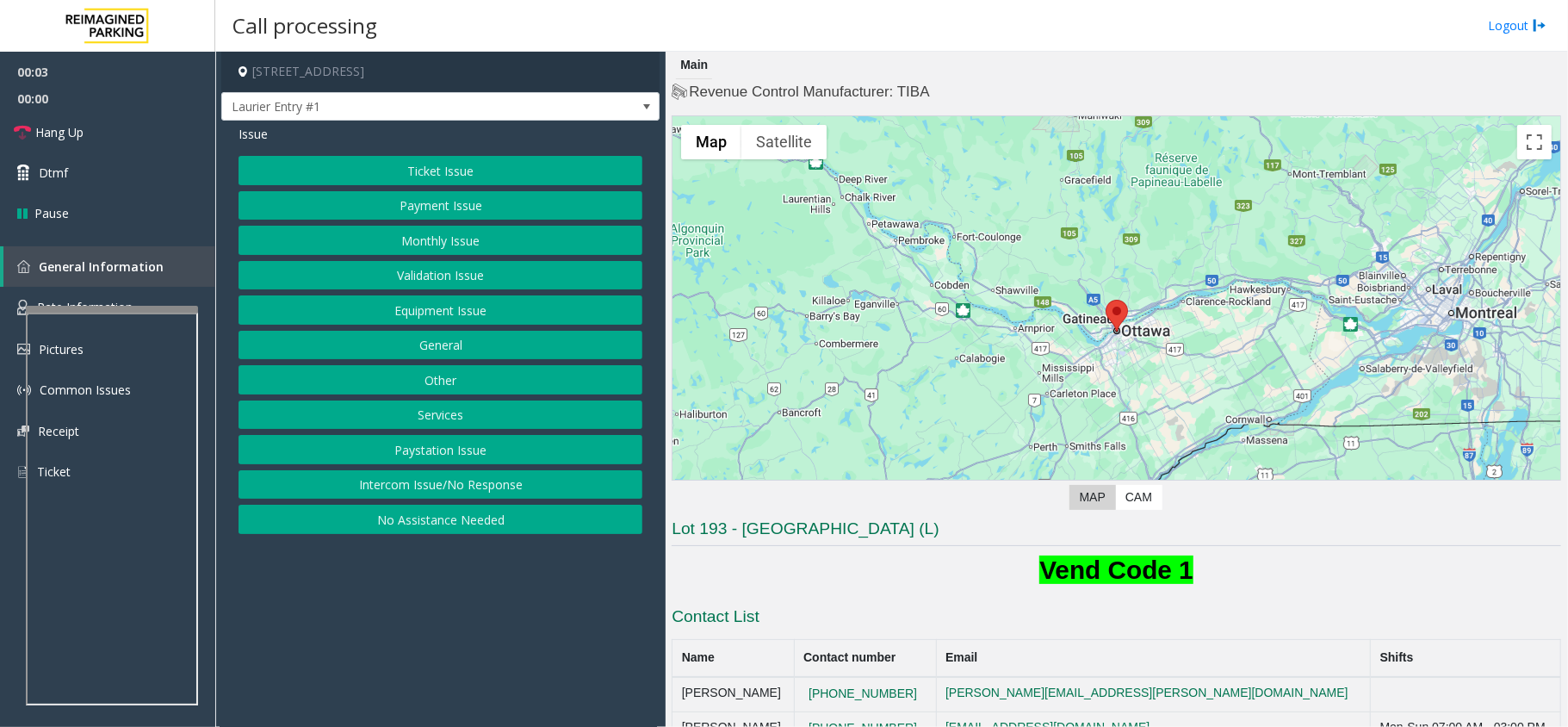
click at [500, 164] on button "Ticket Issue" at bounding box center [441, 171] width 404 height 30
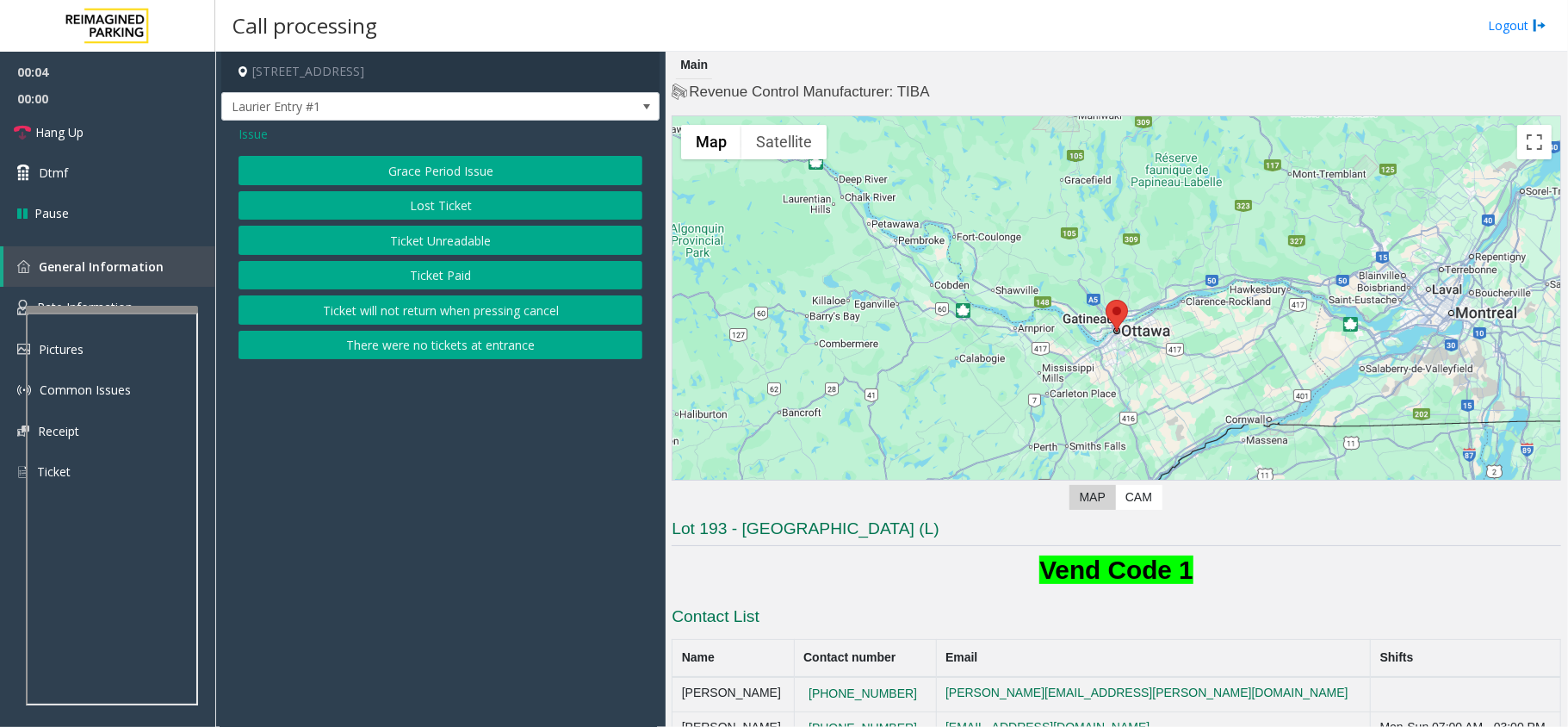
click at [456, 233] on button "Ticket Unreadable" at bounding box center [441, 240] width 404 height 30
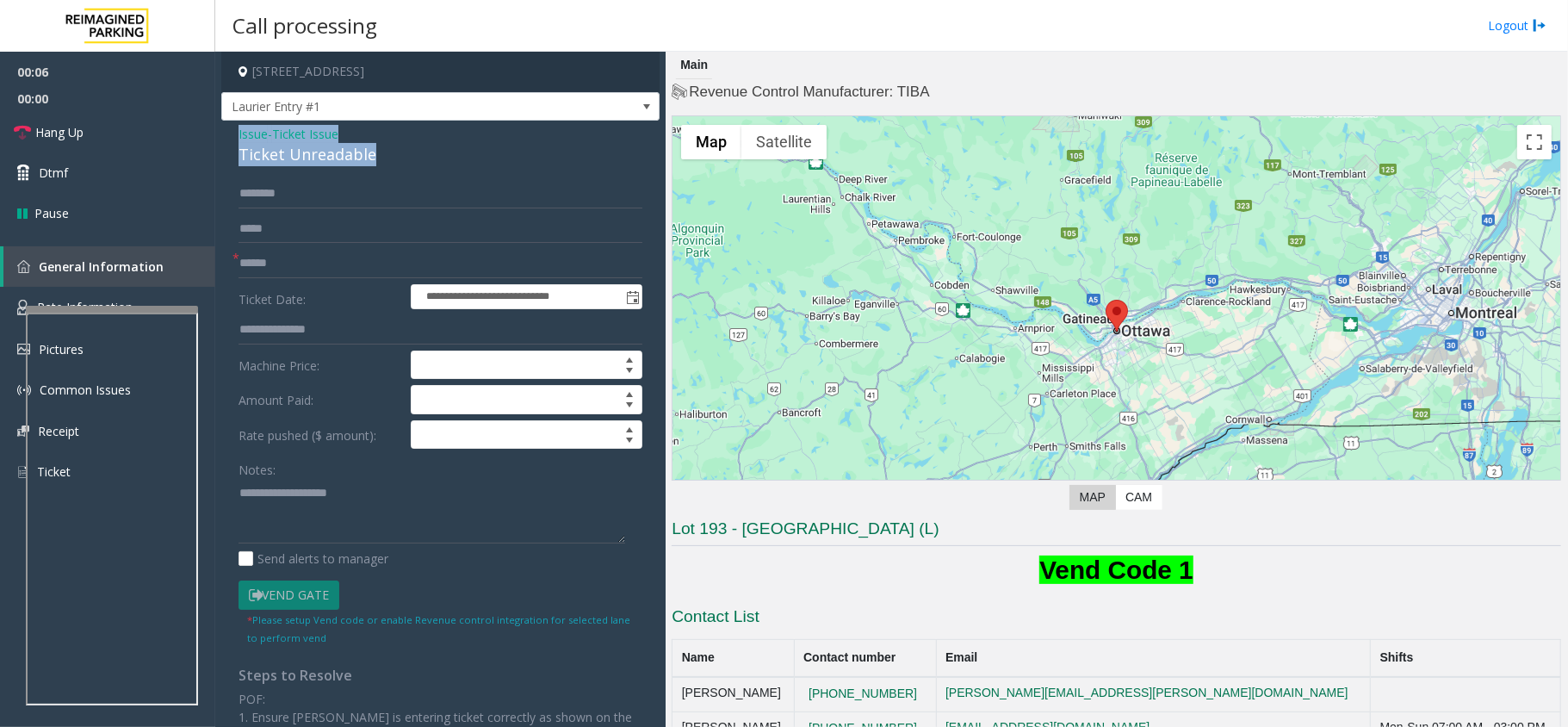
drag, startPoint x: 376, startPoint y: 158, endPoint x: 236, endPoint y: 133, distance: 142.2
click at [236, 133] on div "**********" at bounding box center [440, 549] width 438 height 858
click at [387, 512] on textarea at bounding box center [432, 511] width 387 height 65
type textarea "**********"
click at [308, 261] on input "text" at bounding box center [441, 263] width 404 height 30
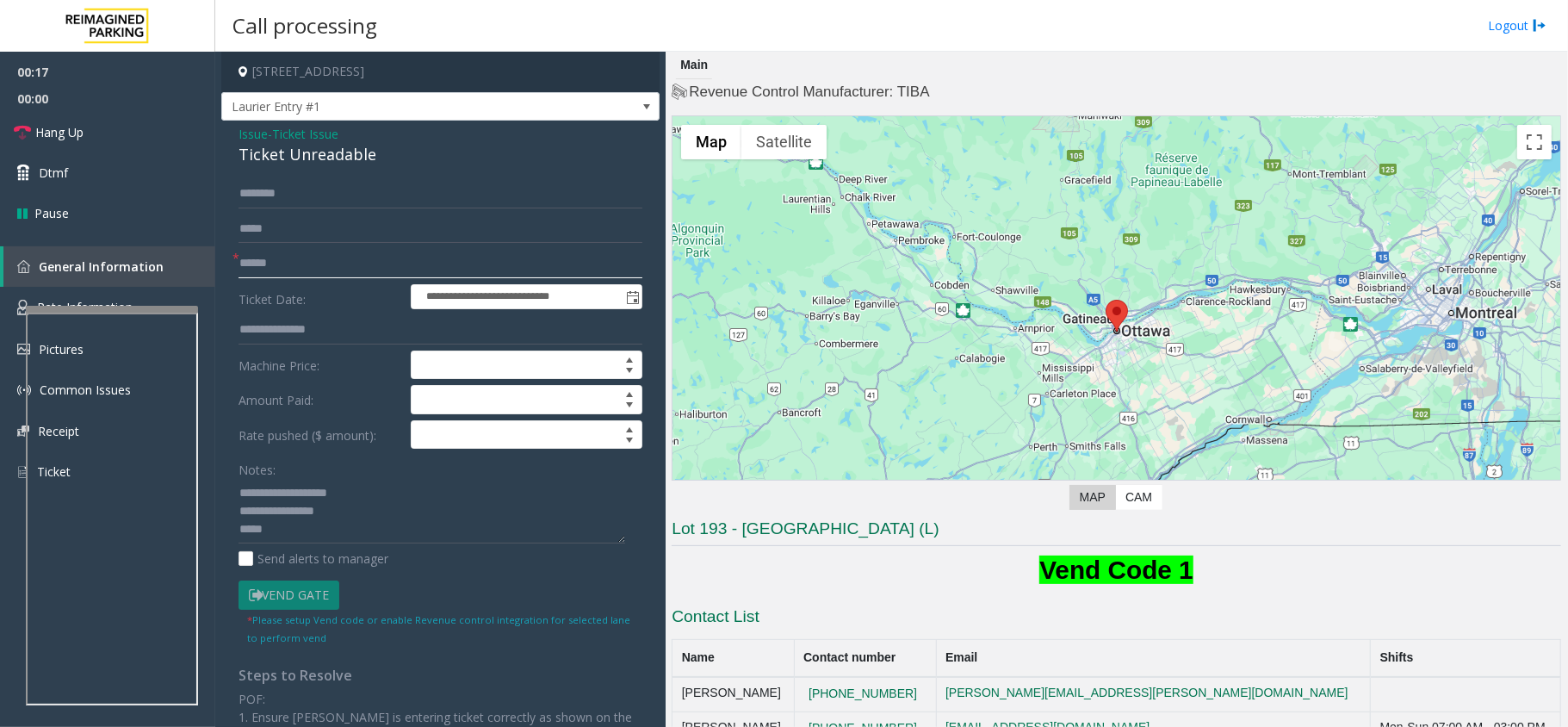
click at [266, 257] on input "text" at bounding box center [441, 263] width 404 height 30
click at [277, 255] on input "text" at bounding box center [441, 263] width 404 height 30
type input "*****"
click at [93, 166] on link "Dtmf" at bounding box center [108, 173] width 216 height 40
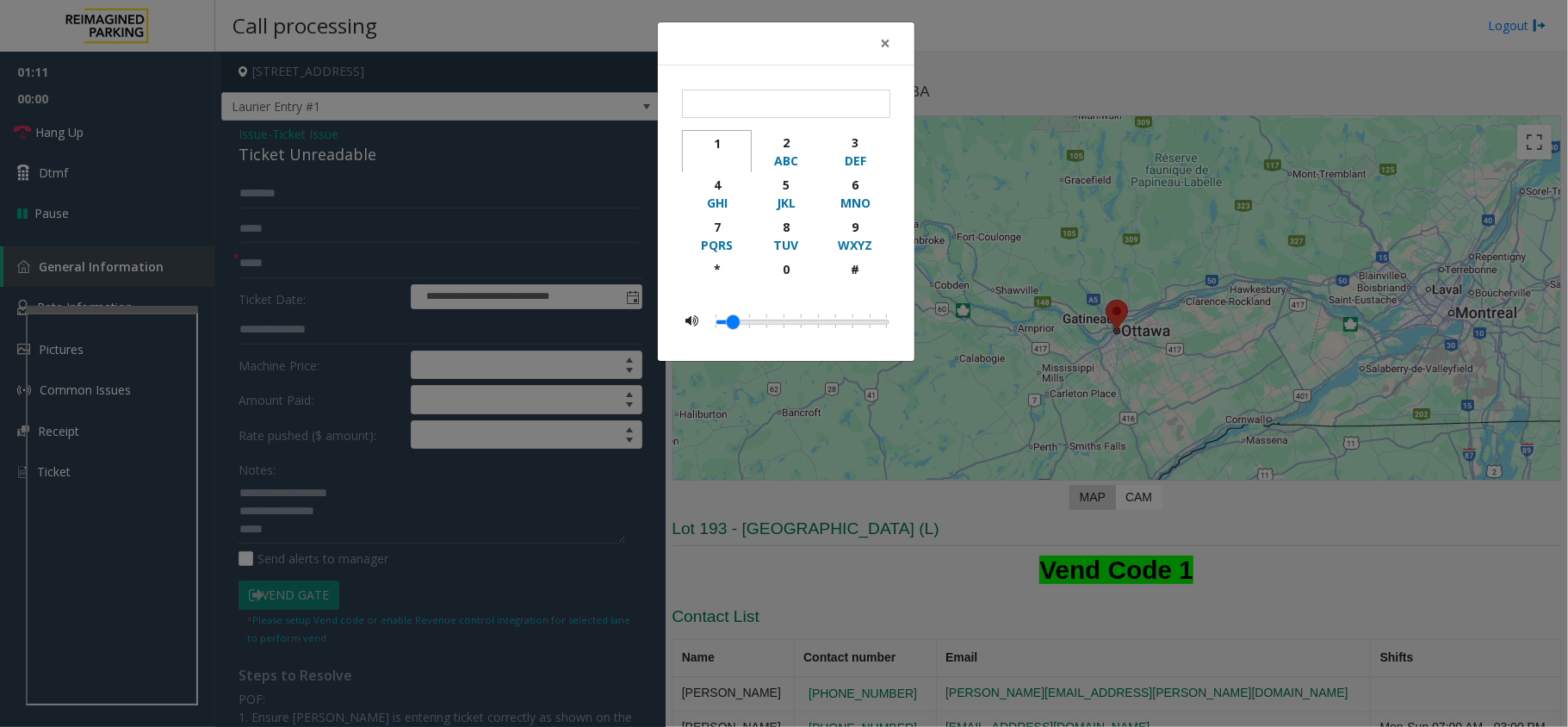
click at [732, 148] on div "1" at bounding box center [717, 144] width 48 height 18
type input "*"
click at [341, 532] on div "× * 1 2 ABC 3 DEF 4 GHI 5 JKL 6 MNO 7 PQRS 8 TUV 9 WXYZ * 0 #" at bounding box center [784, 363] width 1568 height 727
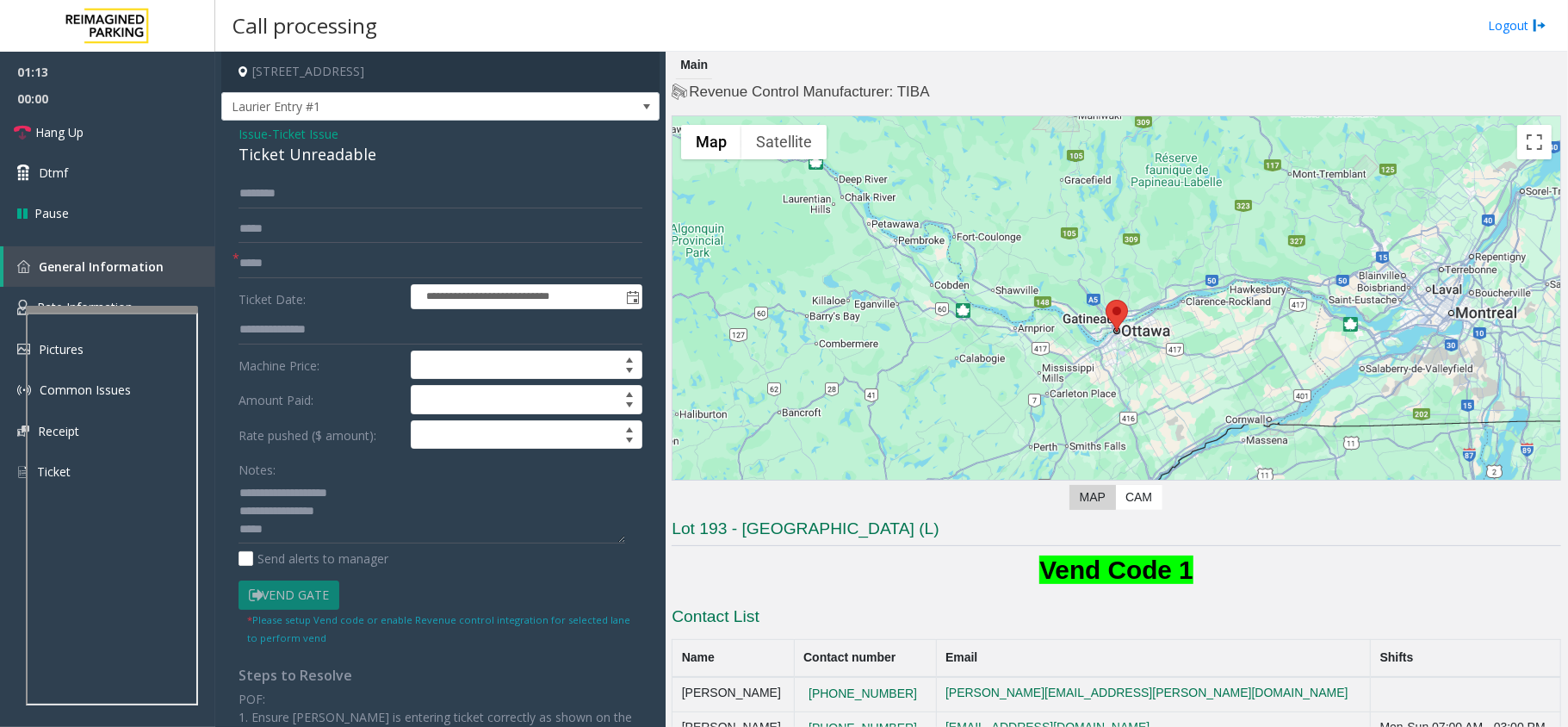
click at [312, 532] on bs-modal-backdrop at bounding box center [784, 363] width 1568 height 727
click at [297, 535] on textarea at bounding box center [432, 511] width 387 height 65
type textarea "**********"
click at [97, 177] on link "Dtmf" at bounding box center [108, 173] width 216 height 40
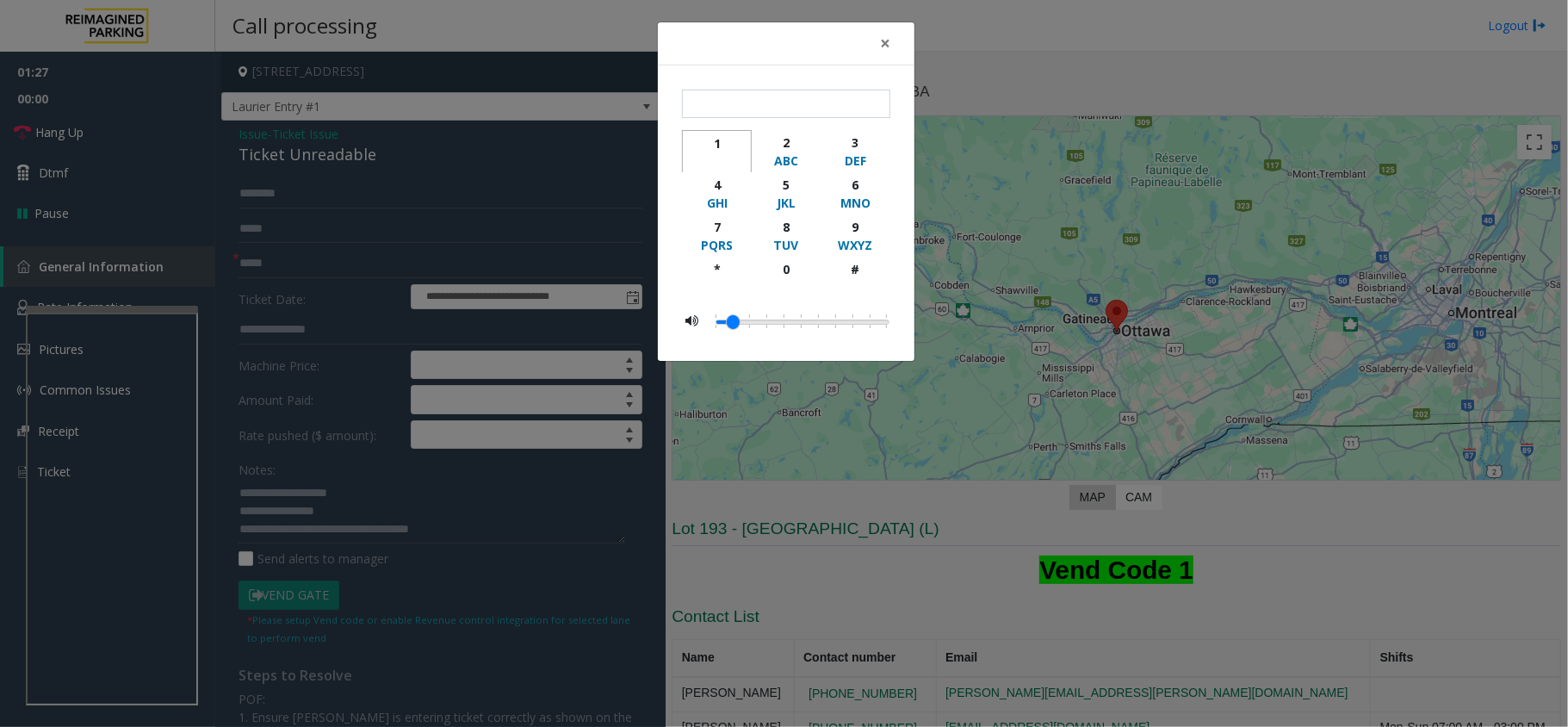
click at [717, 146] on div "1" at bounding box center [717, 144] width 48 height 18
type input "*"
click at [535, 102] on div "× * 1 2 ABC 3 DEF 4 GHI 5 JKL 6 MNO 7 PQRS 8 TUV 9 WXYZ * 0 #" at bounding box center [784, 363] width 1568 height 727
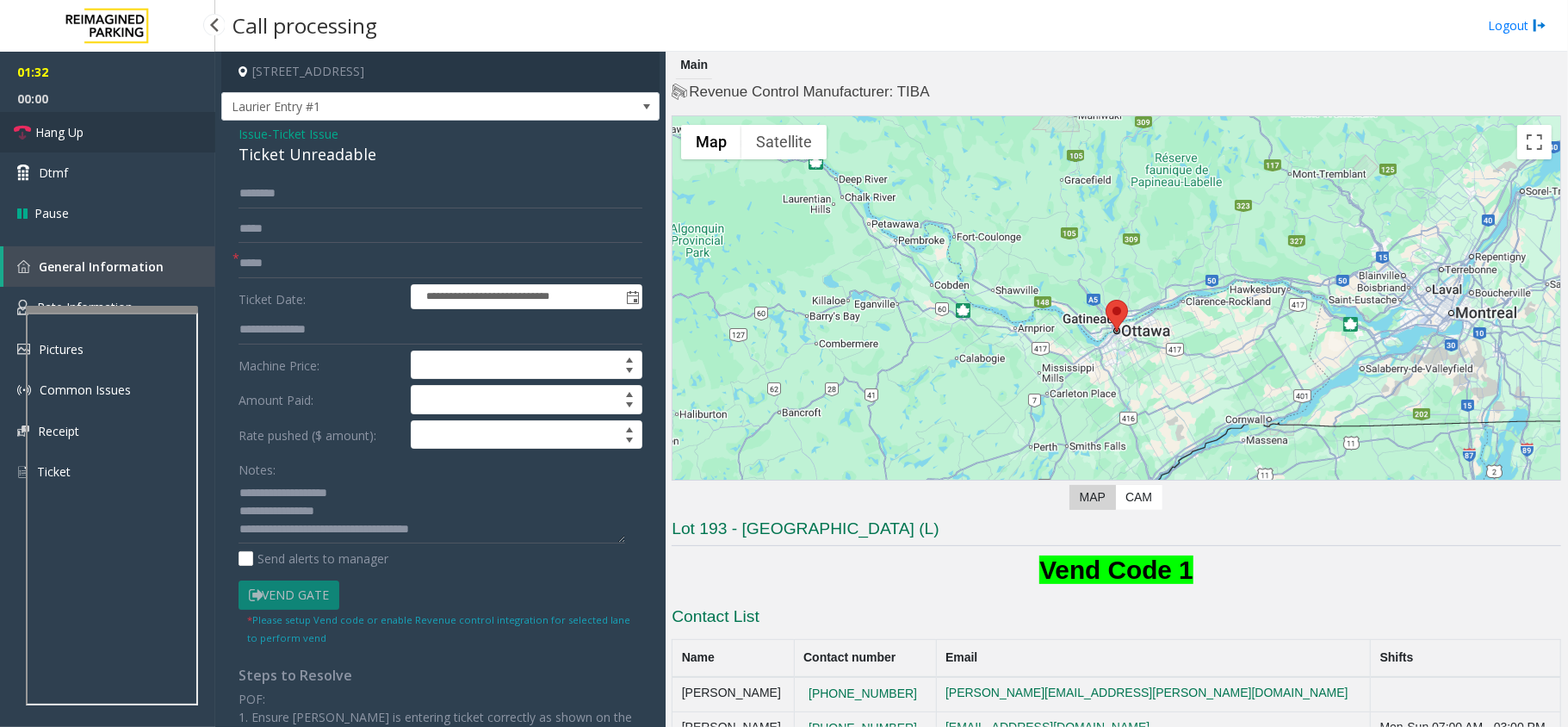
click at [79, 141] on link "Hang Up" at bounding box center [108, 132] width 216 height 40
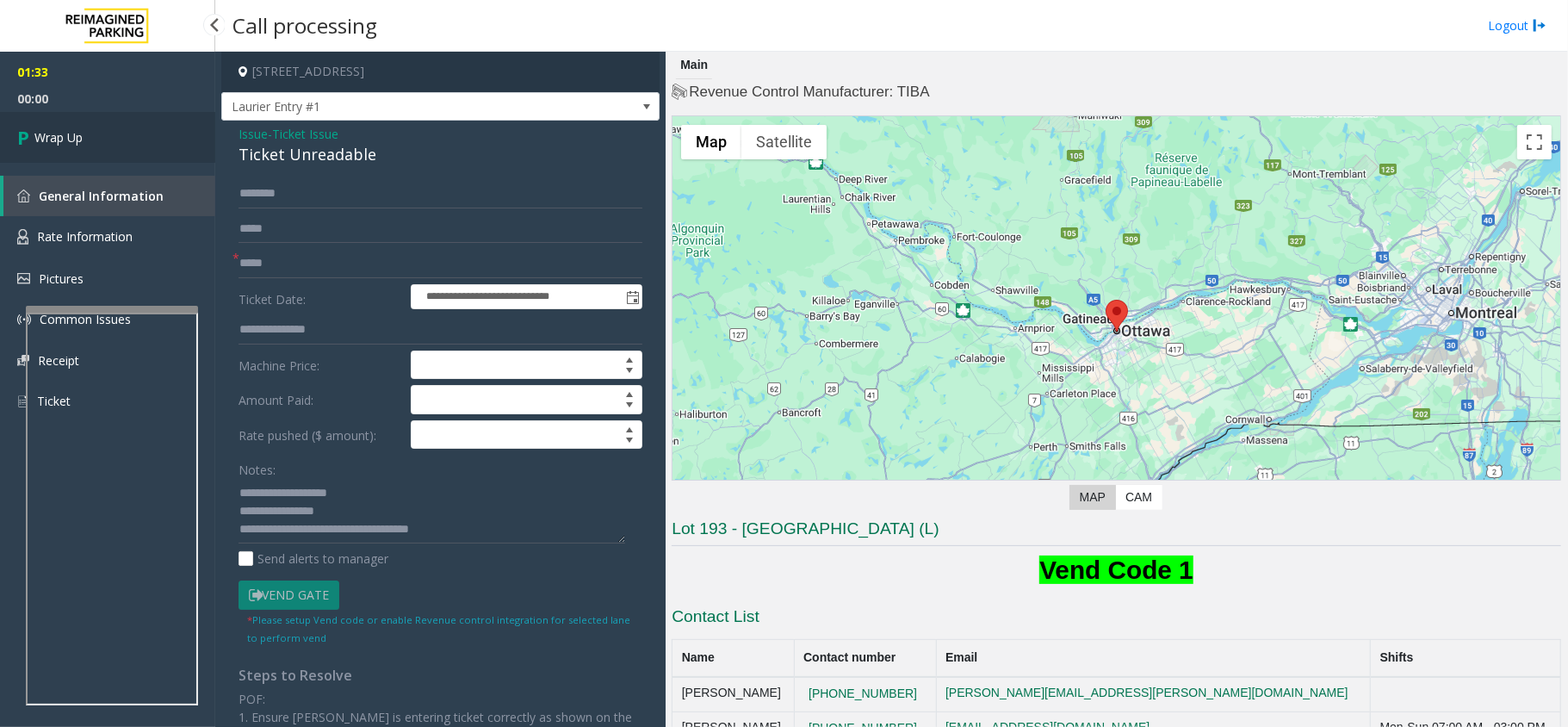
click at [79, 141] on span "Wrap Up" at bounding box center [58, 137] width 48 height 18
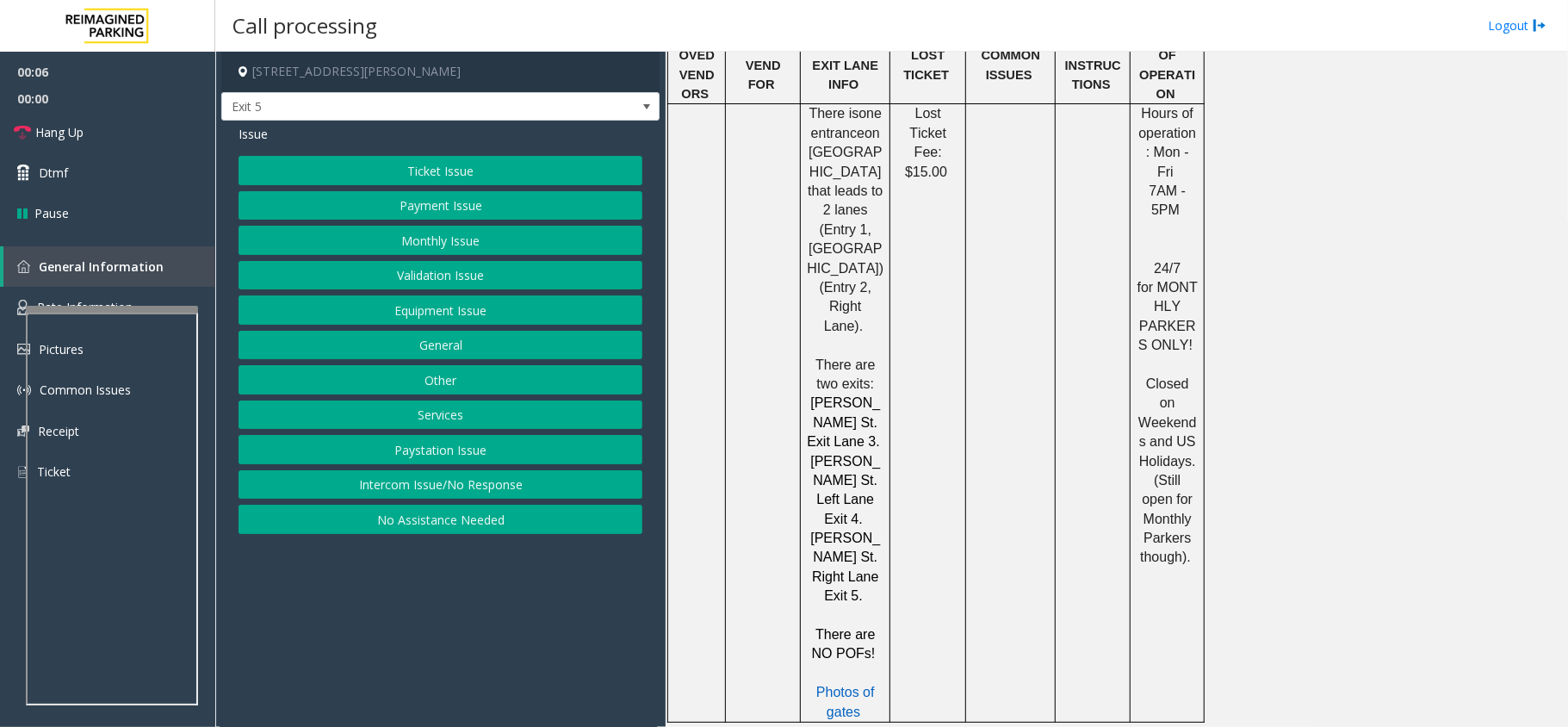
scroll to position [1148, 0]
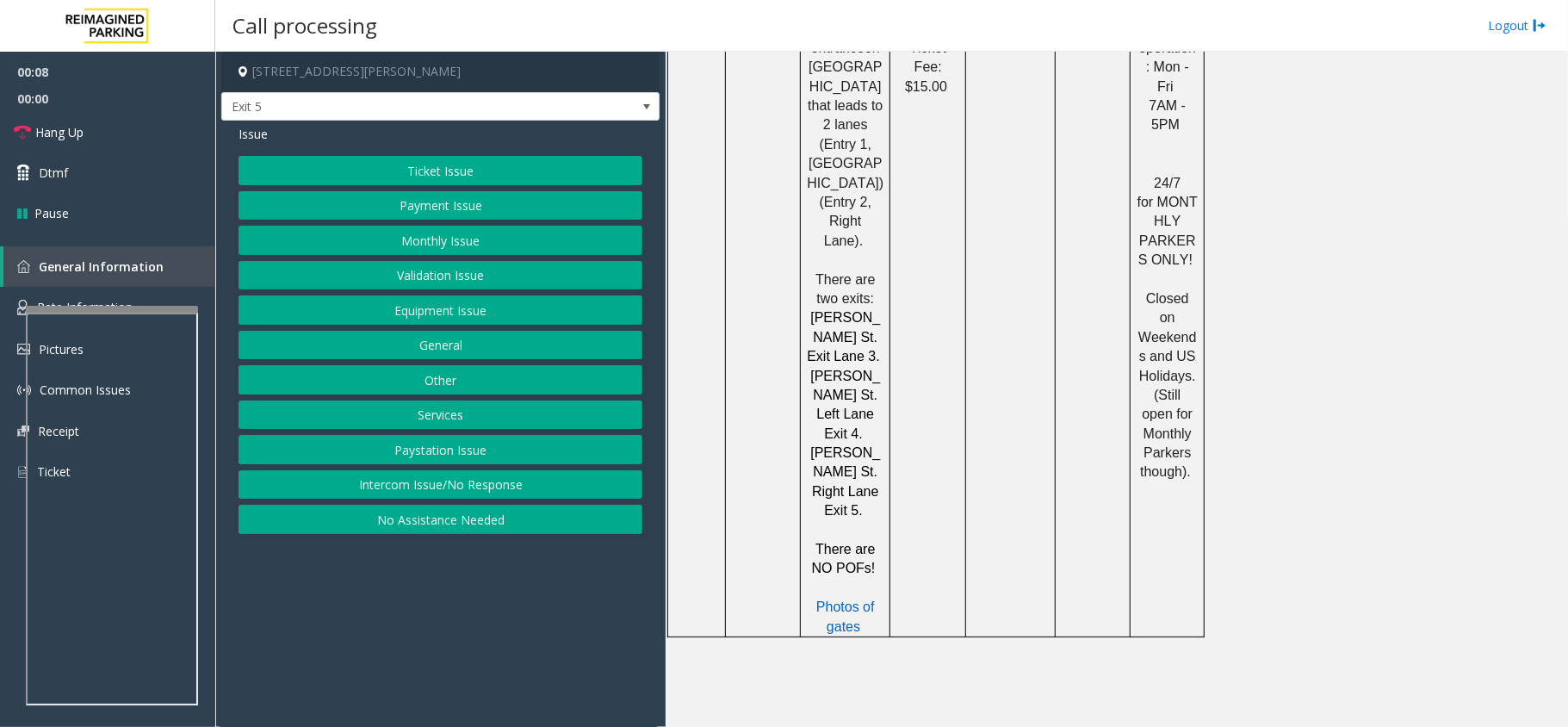
click at [488, 488] on button "Intercom Issue/No Response" at bounding box center [441, 485] width 404 height 30
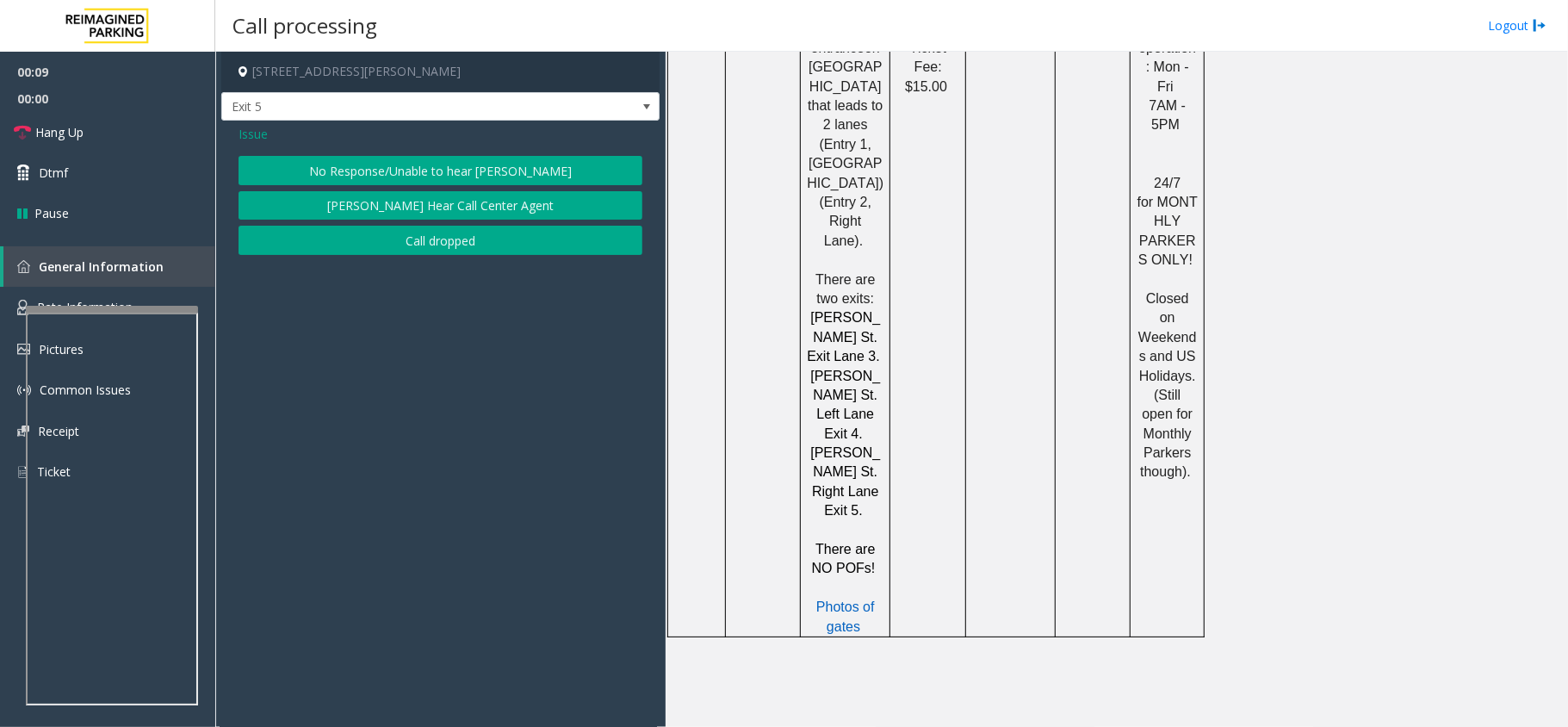
click at [507, 173] on button "No Response/Unable to hear [PERSON_NAME]" at bounding box center [441, 171] width 404 height 30
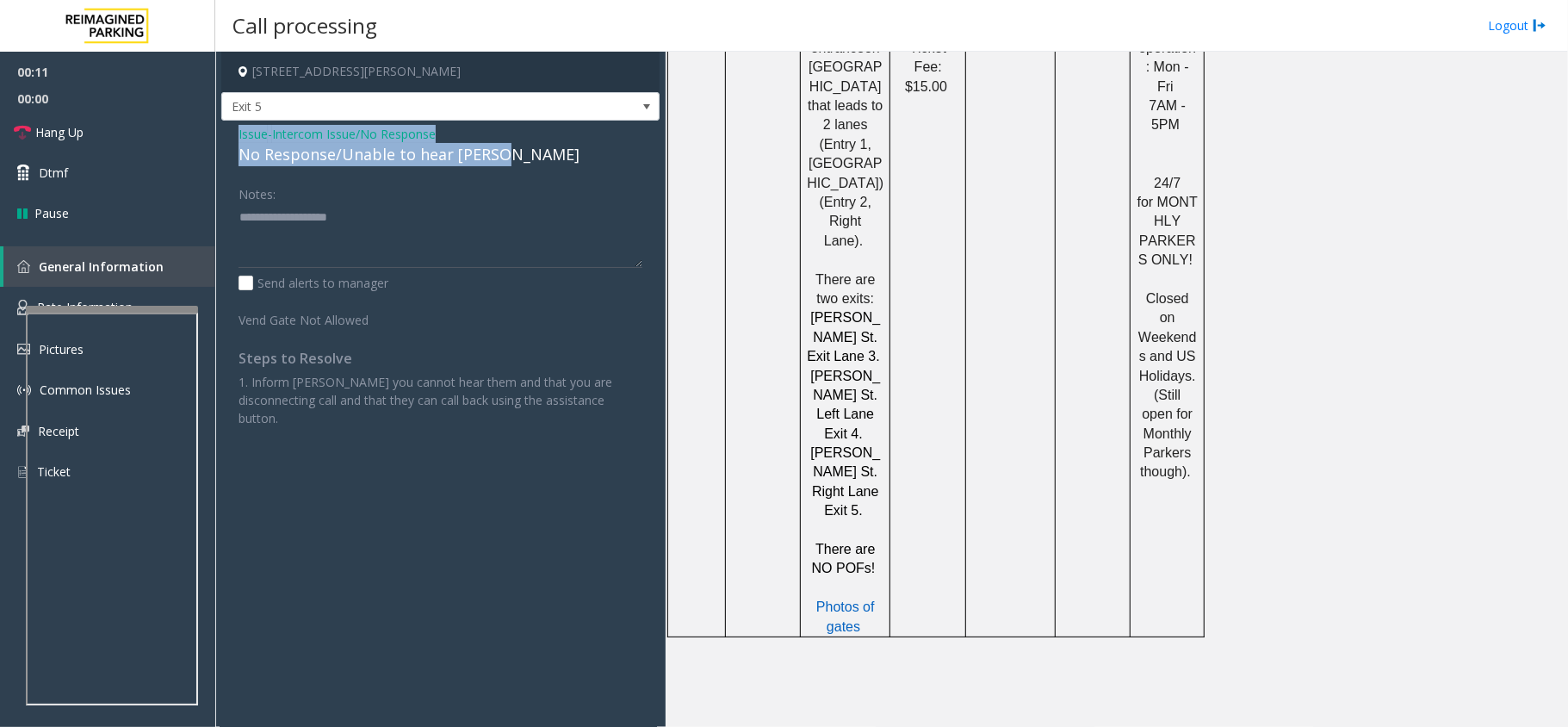
drag, startPoint x: 501, startPoint y: 154, endPoint x: 233, endPoint y: 129, distance: 269.2
click at [233, 129] on div "Issue - Intercom Issue/No Response No Response/Unable to hear [PERSON_NAME] Not…" at bounding box center [440, 282] width 438 height 324
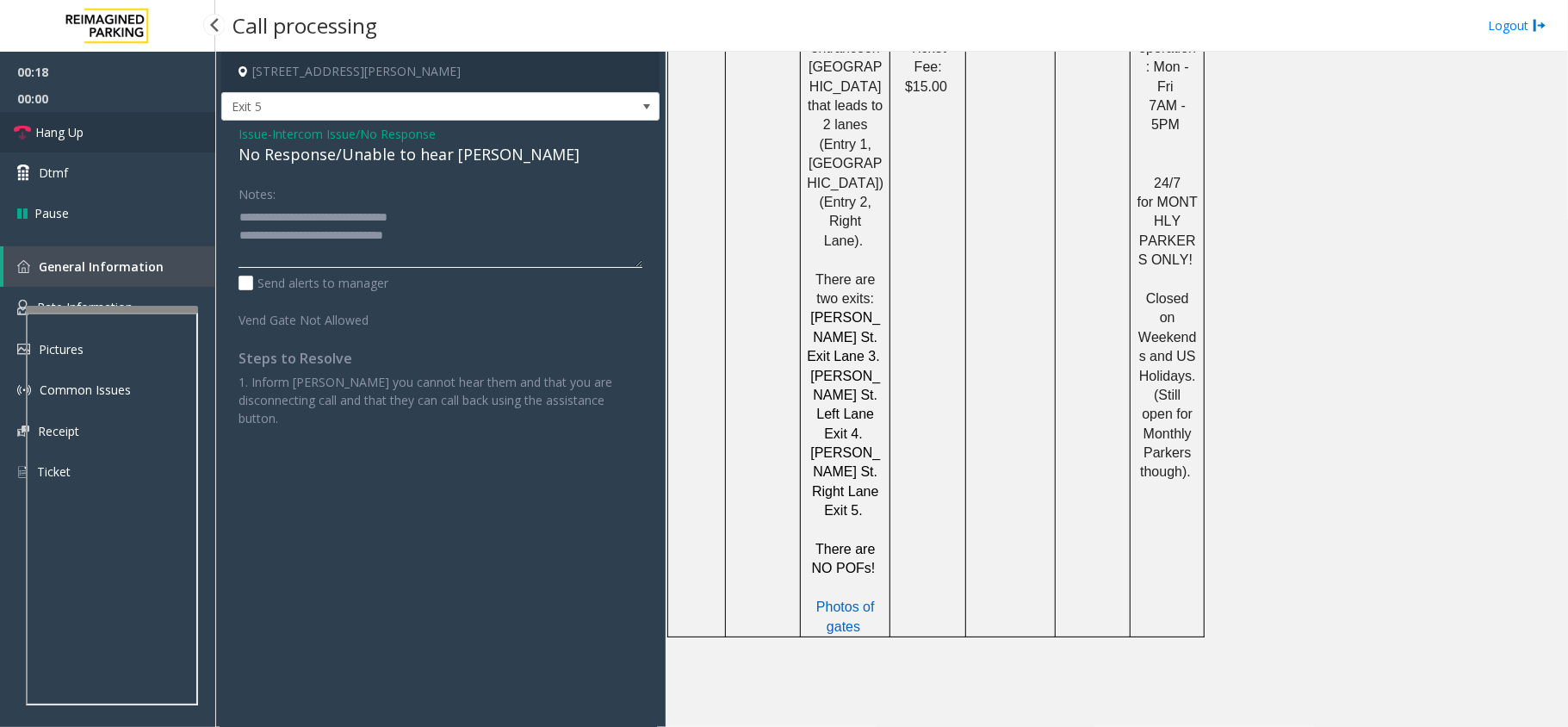
type textarea "**********"
click at [107, 131] on link "Hang Up" at bounding box center [108, 132] width 216 height 40
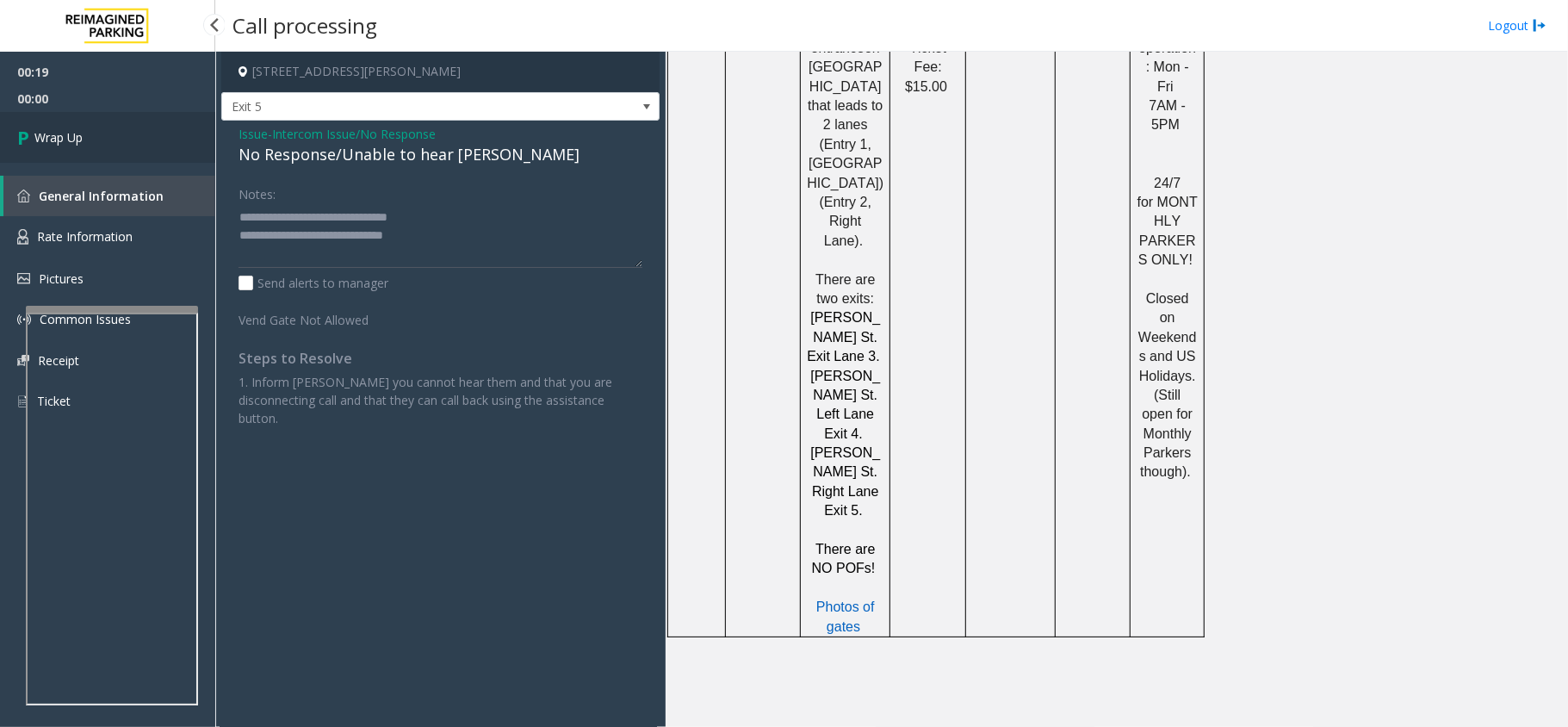
click at [107, 131] on link "Wrap Up" at bounding box center [108, 137] width 216 height 51
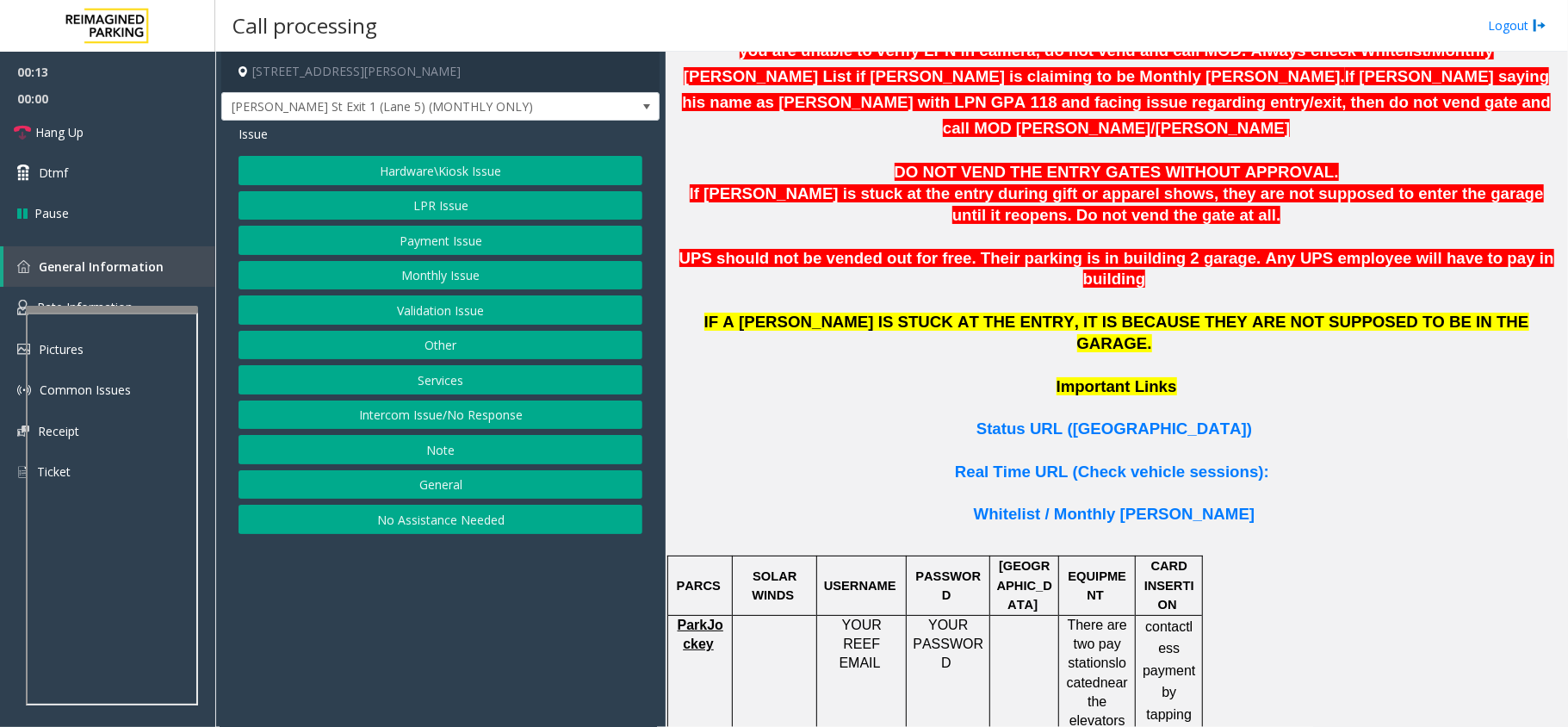
scroll to position [1263, 0]
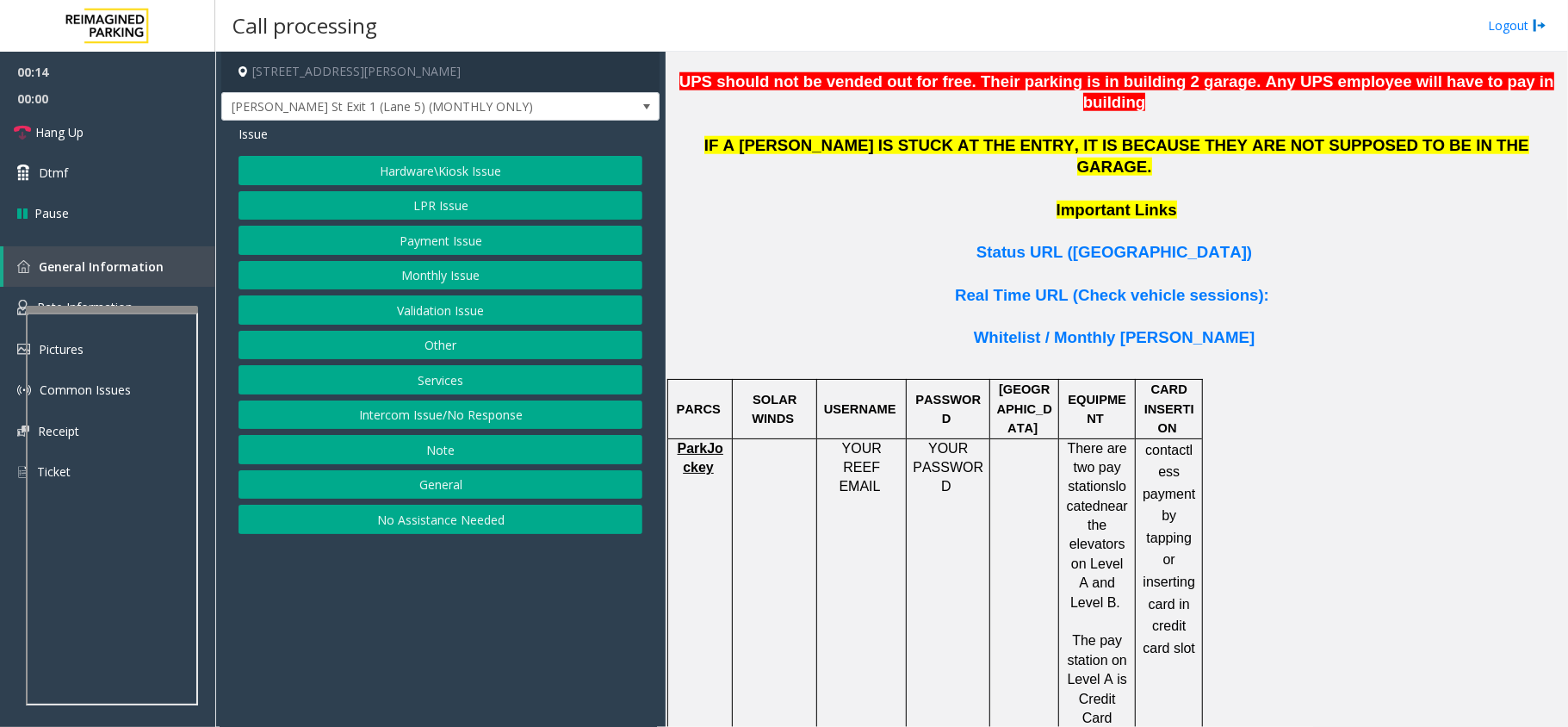
click at [704, 441] on span "ParkJockey" at bounding box center [700, 457] width 46 height 33
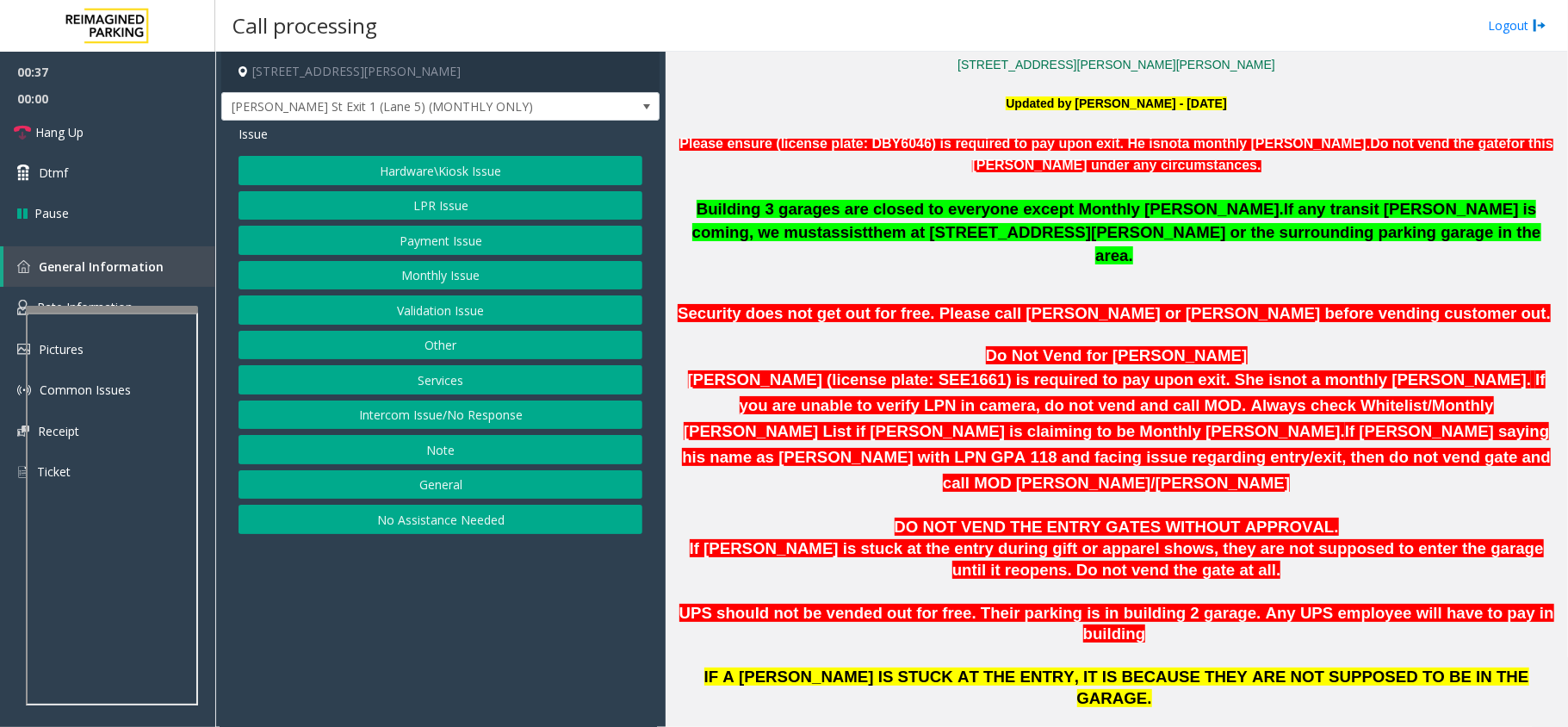
scroll to position [574, 0]
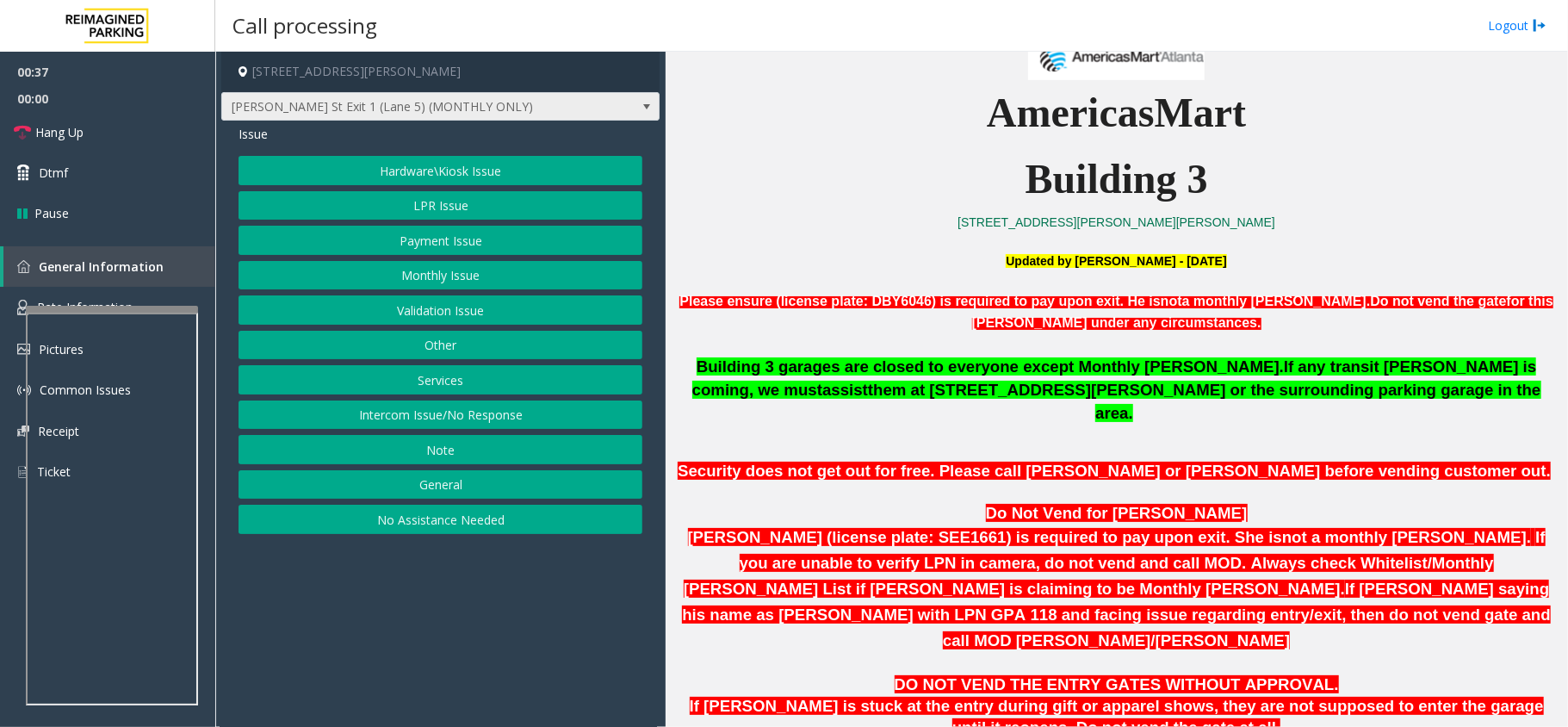
click at [604, 108] on span "[PERSON_NAME] St Exit 1 (Lane 5) (MONTHLY ONLY)" at bounding box center [440, 107] width 438 height 30
click at [797, 156] on p "Building 3" at bounding box center [1116, 180] width 890 height 66
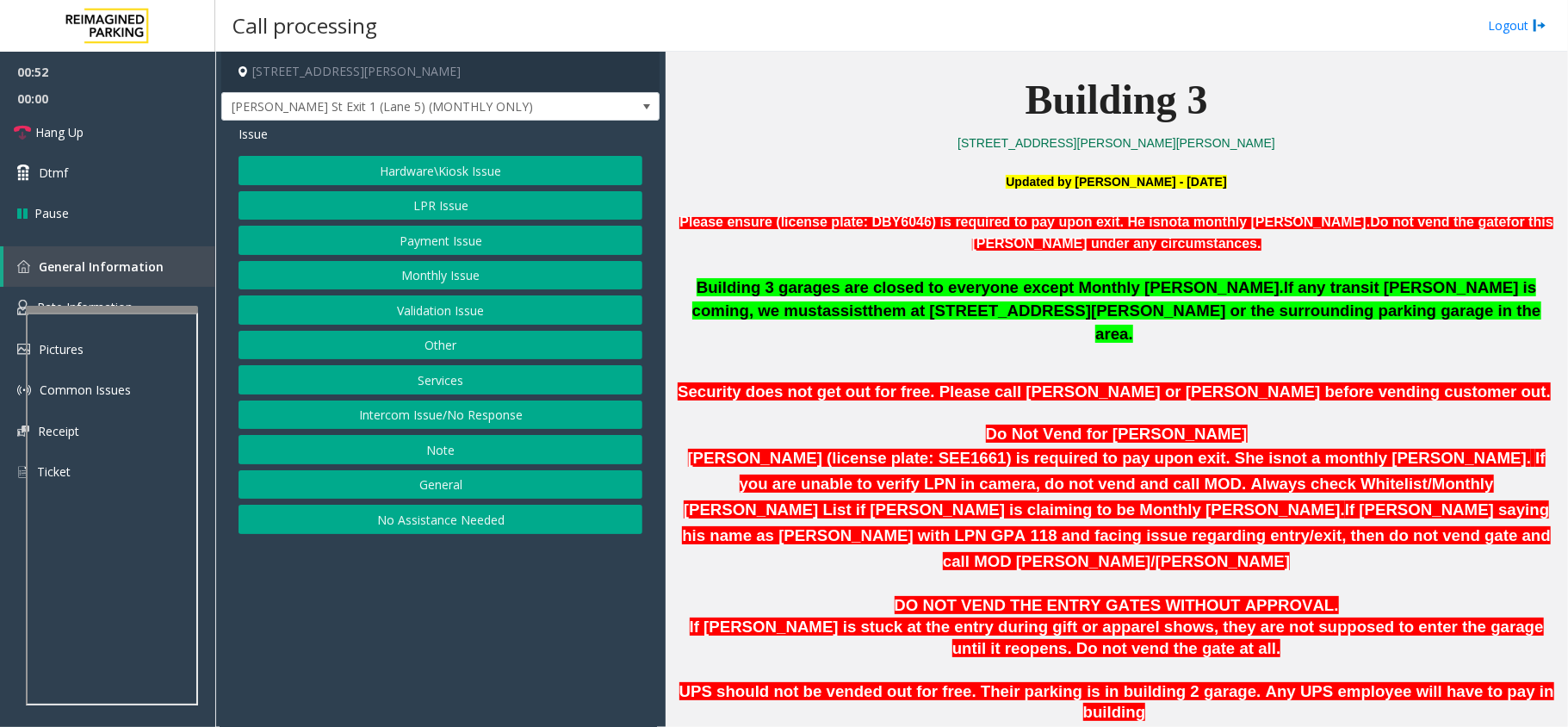
scroll to position [918, 0]
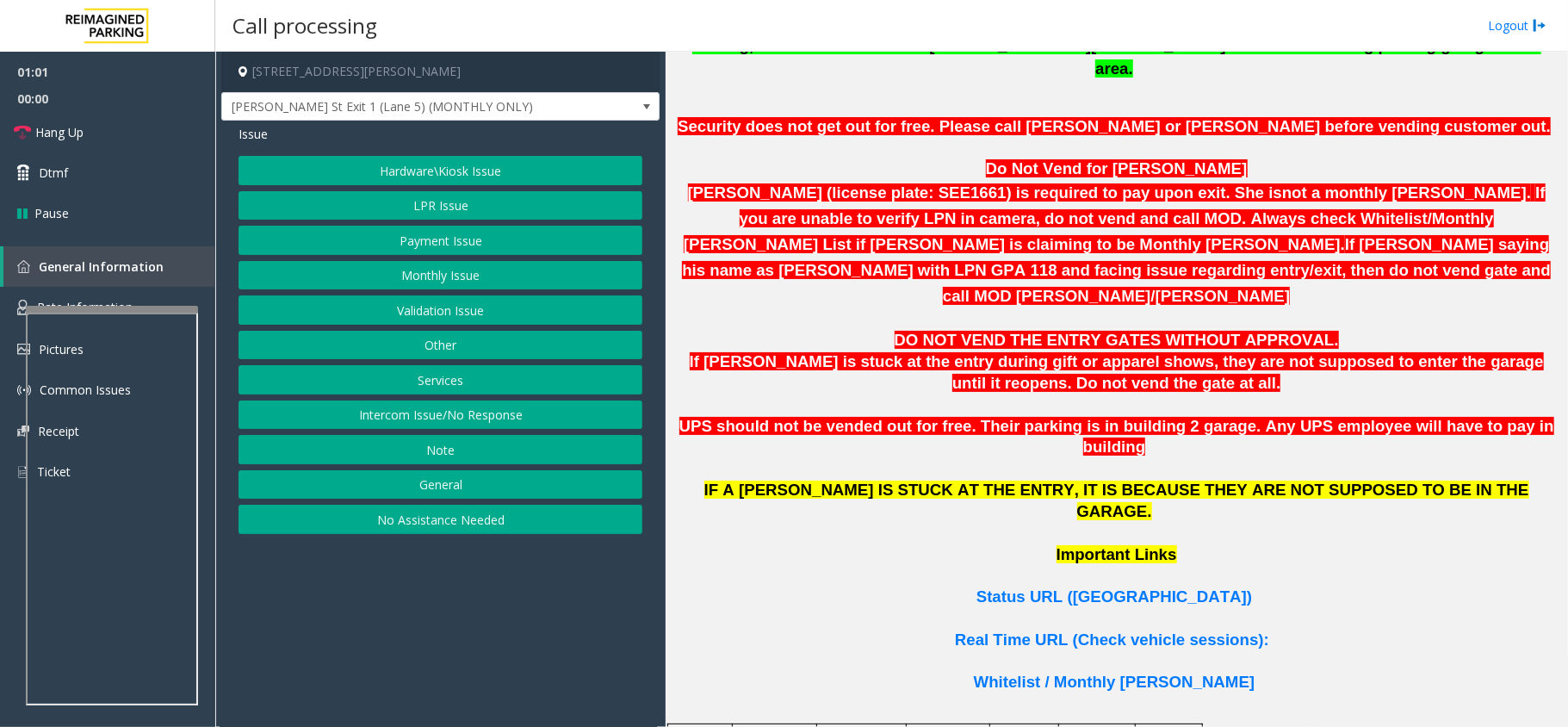
click at [442, 199] on button "LPR Issue" at bounding box center [441, 206] width 404 height 30
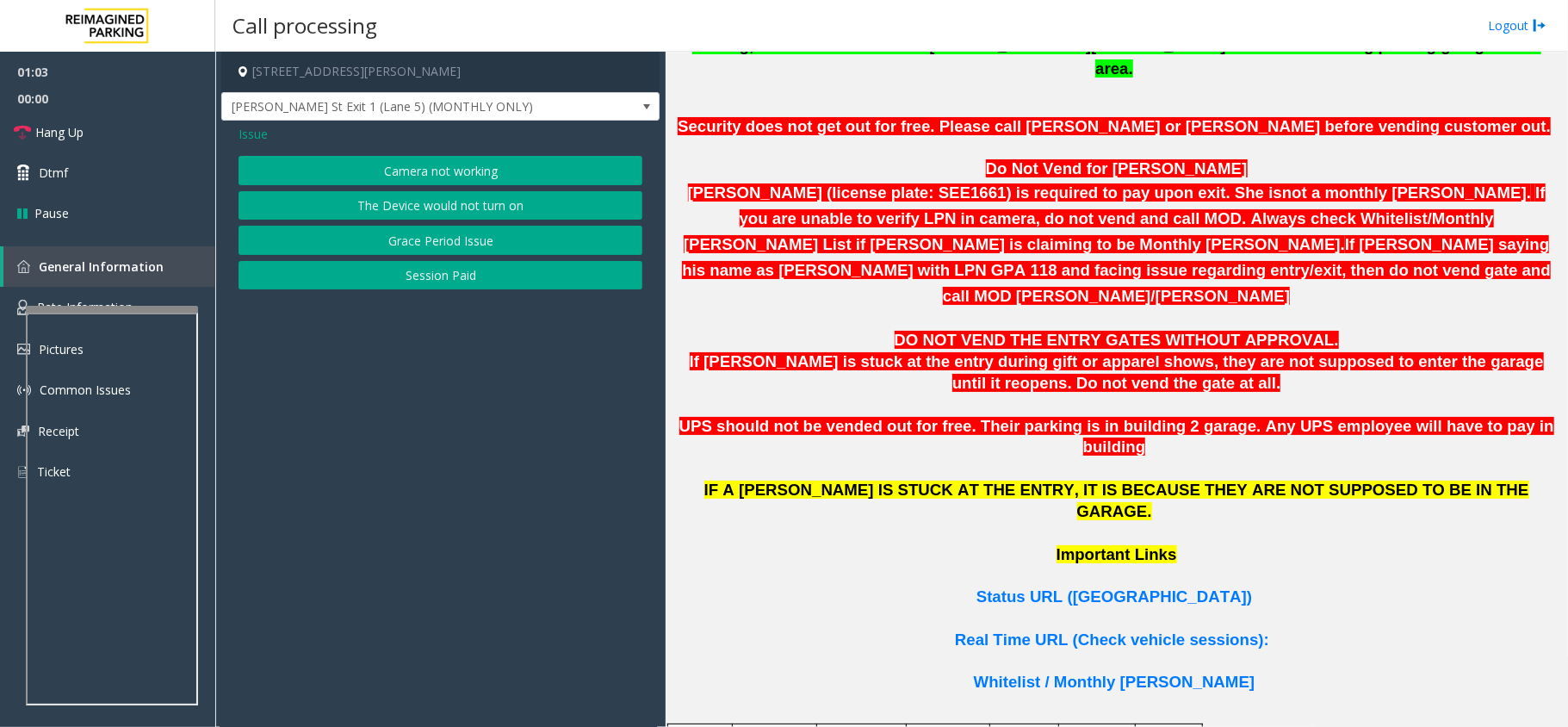
click at [470, 174] on button "Camera not working" at bounding box center [441, 171] width 404 height 30
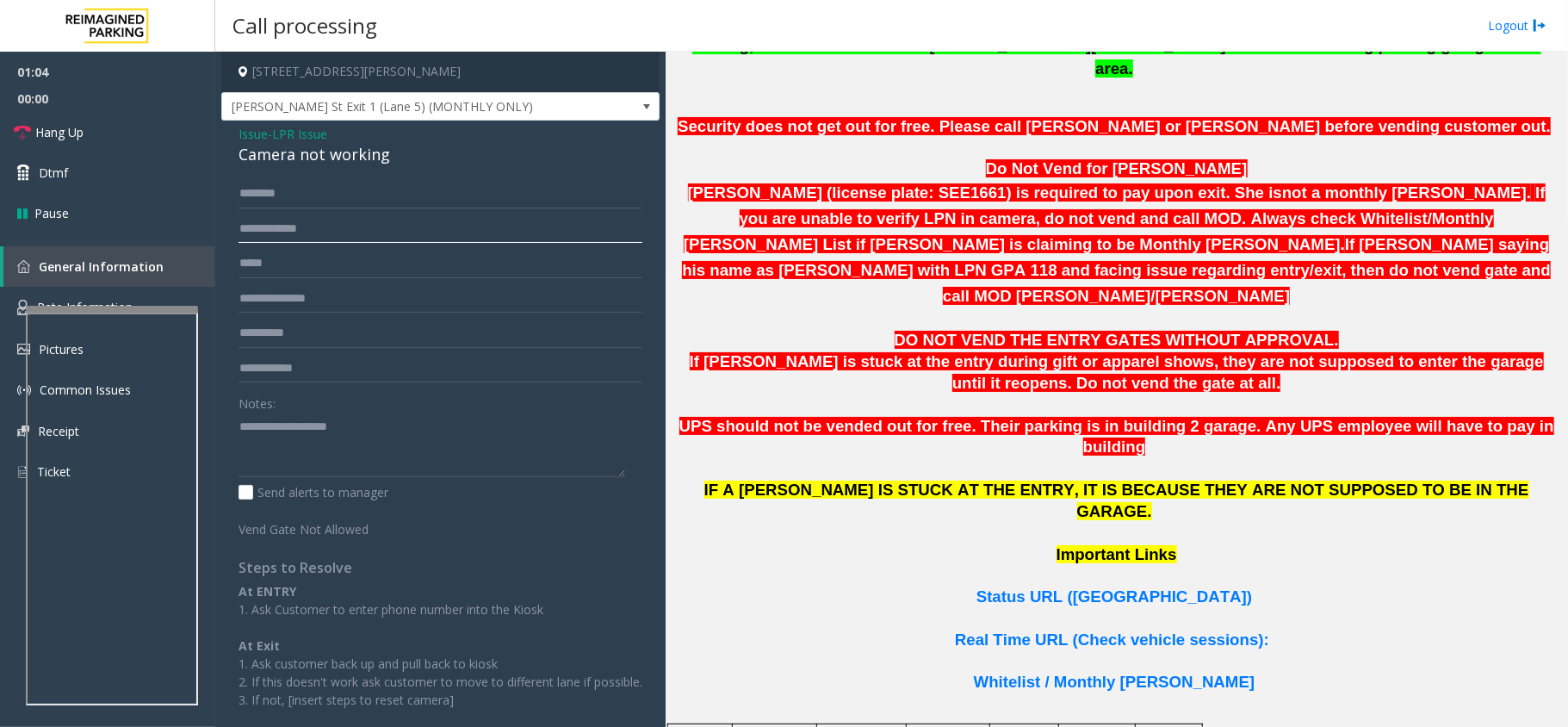
click at [341, 240] on input "text" at bounding box center [441, 229] width 404 height 30
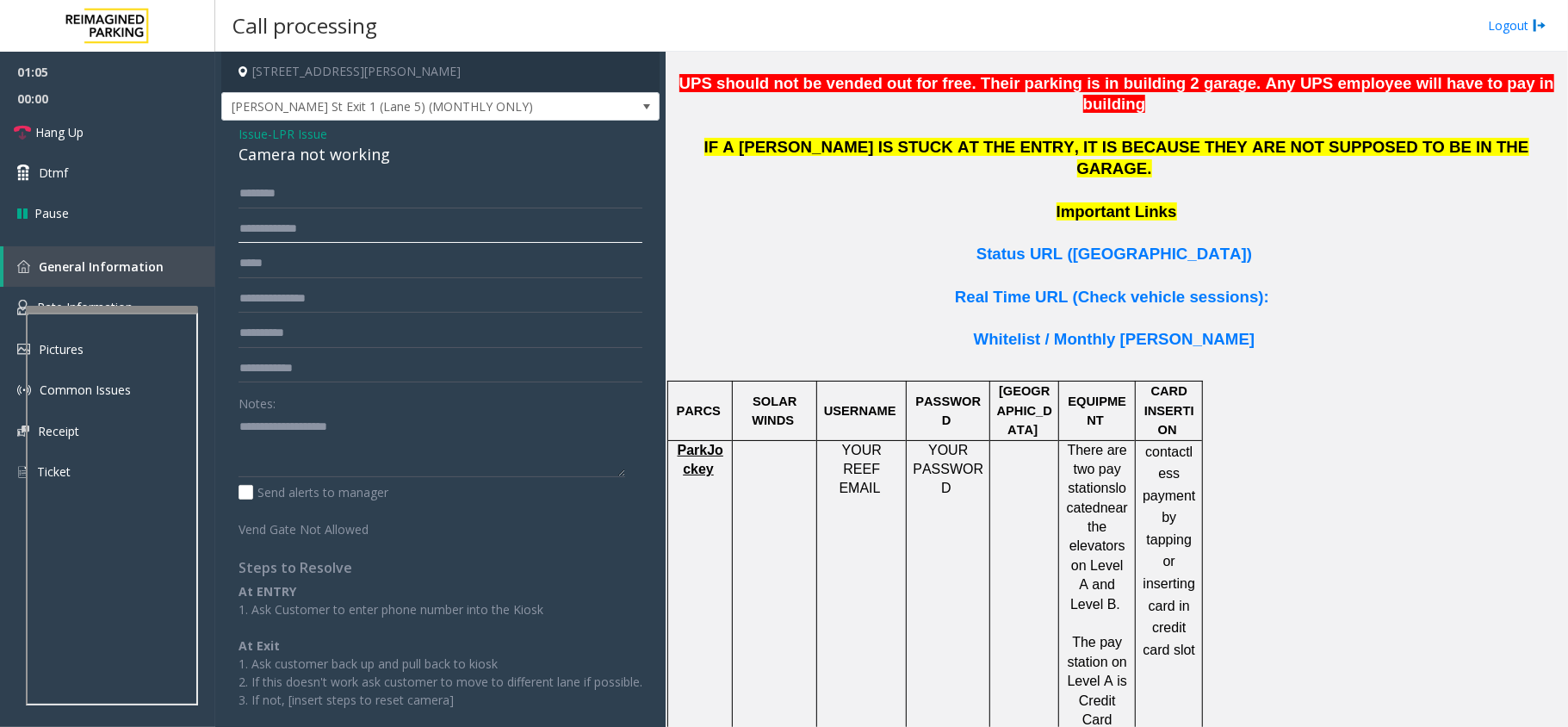
scroll to position [1263, 0]
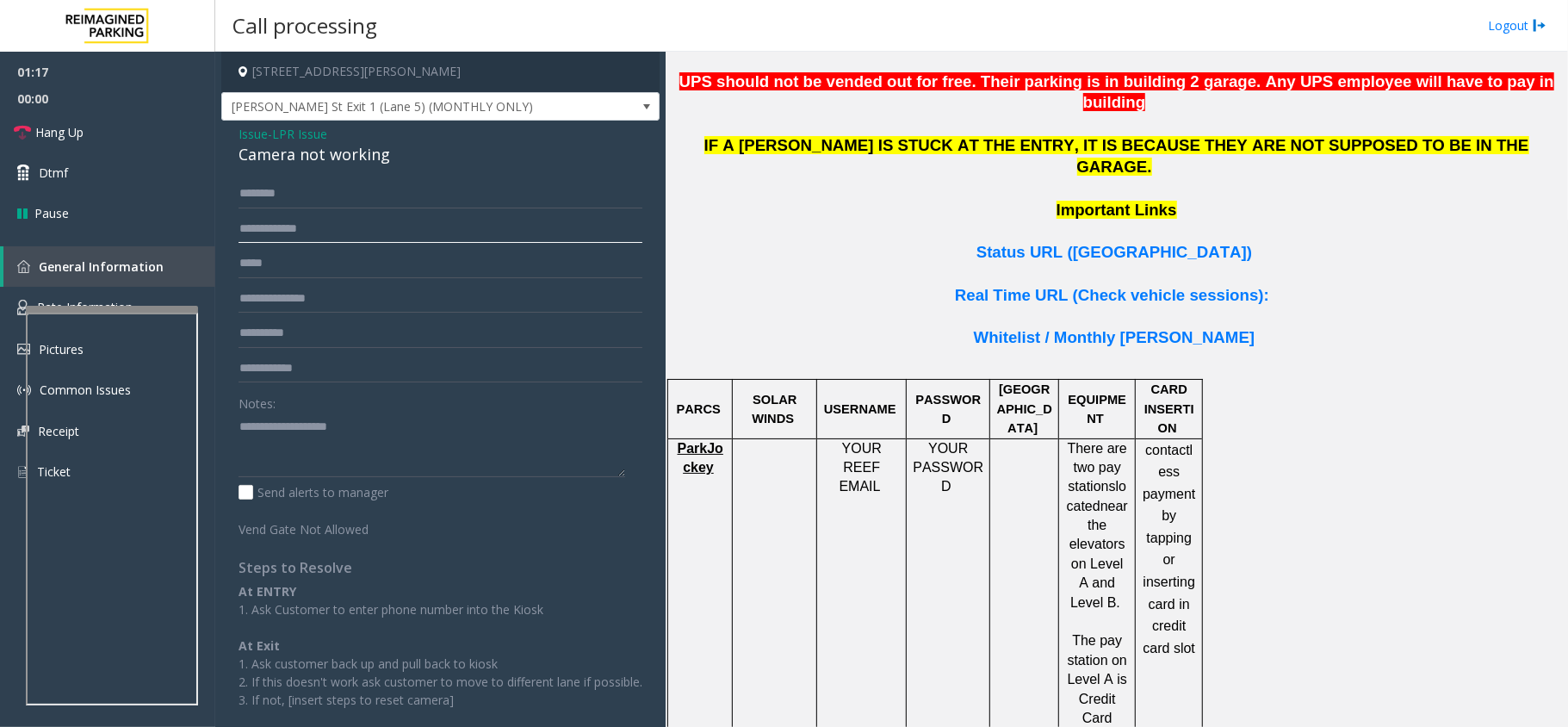
click at [277, 226] on input "text" at bounding box center [441, 229] width 404 height 30
click at [331, 272] on input "text" at bounding box center [441, 263] width 404 height 30
drag, startPoint x: 389, startPoint y: 160, endPoint x: 228, endPoint y: 132, distance: 163.4
click at [228, 132] on div "Issue - LPR Issue Camera not working Notes: Send alerts to manager Vend Gate No…" at bounding box center [440, 441] width 438 height 642
type textarea "**********"
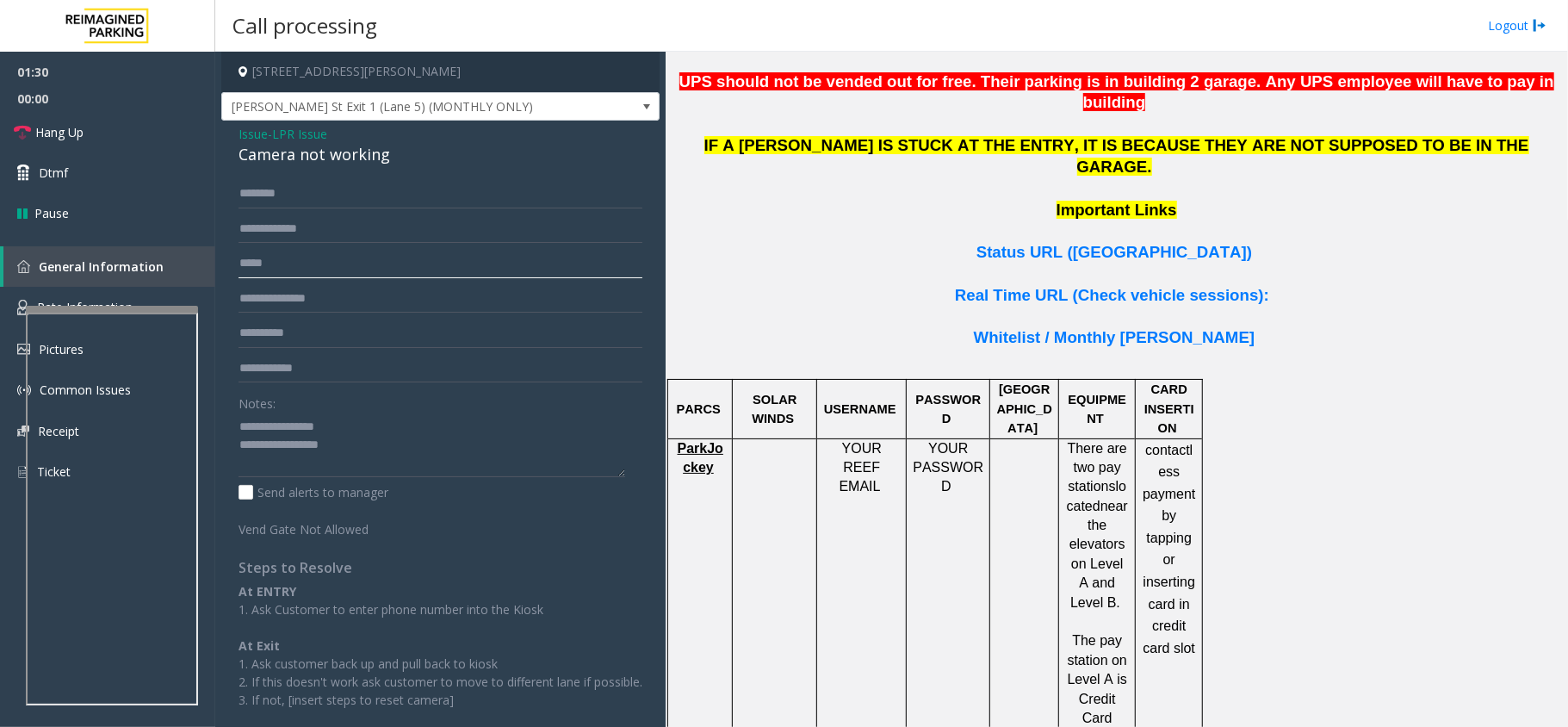
click at [287, 270] on input "text" at bounding box center [441, 263] width 404 height 30
click at [246, 260] on input "*******" at bounding box center [441, 263] width 404 height 30
type input "*******"
click at [709, 441] on span "ParkJockey" at bounding box center [700, 457] width 46 height 33
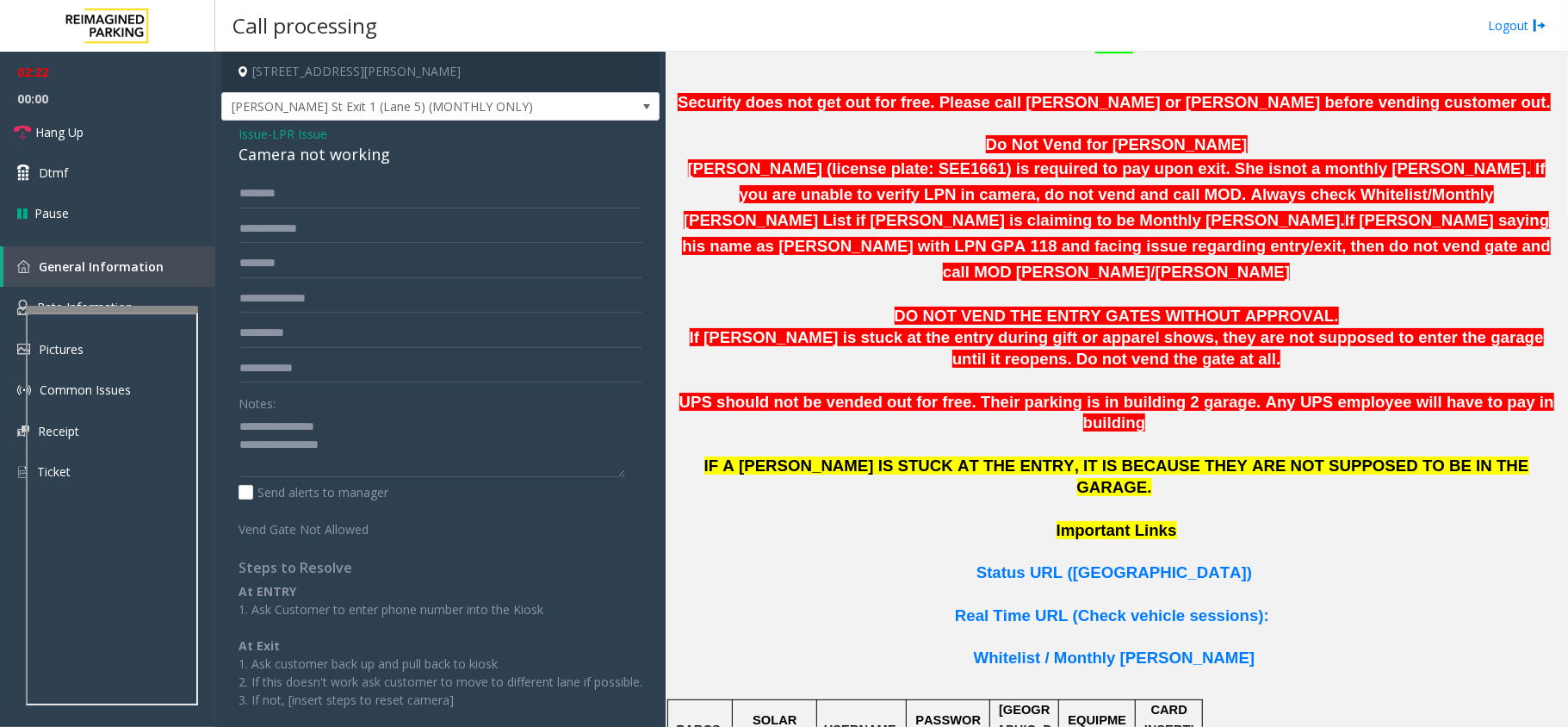
scroll to position [918, 0]
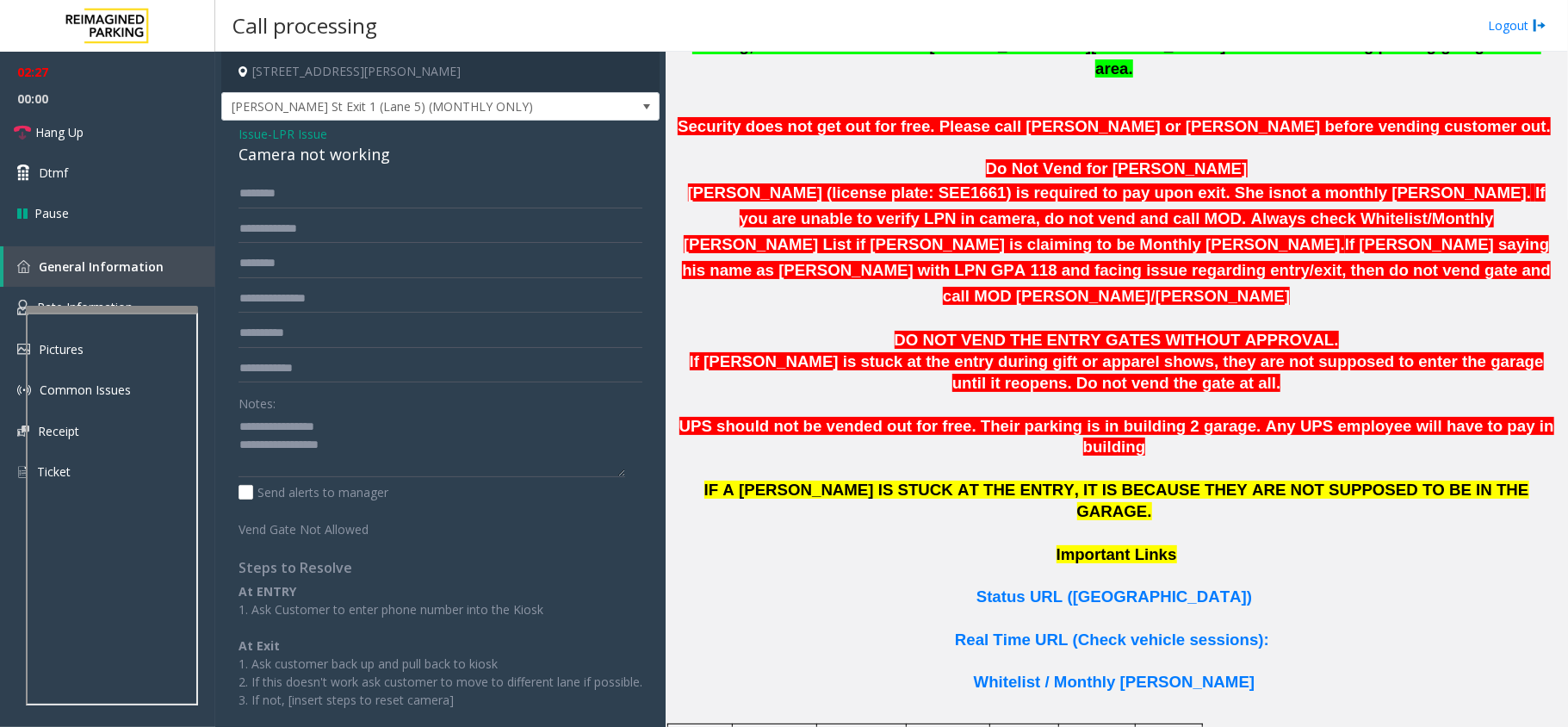
click at [96, 313] on iframe at bounding box center [112, 509] width 172 height 393
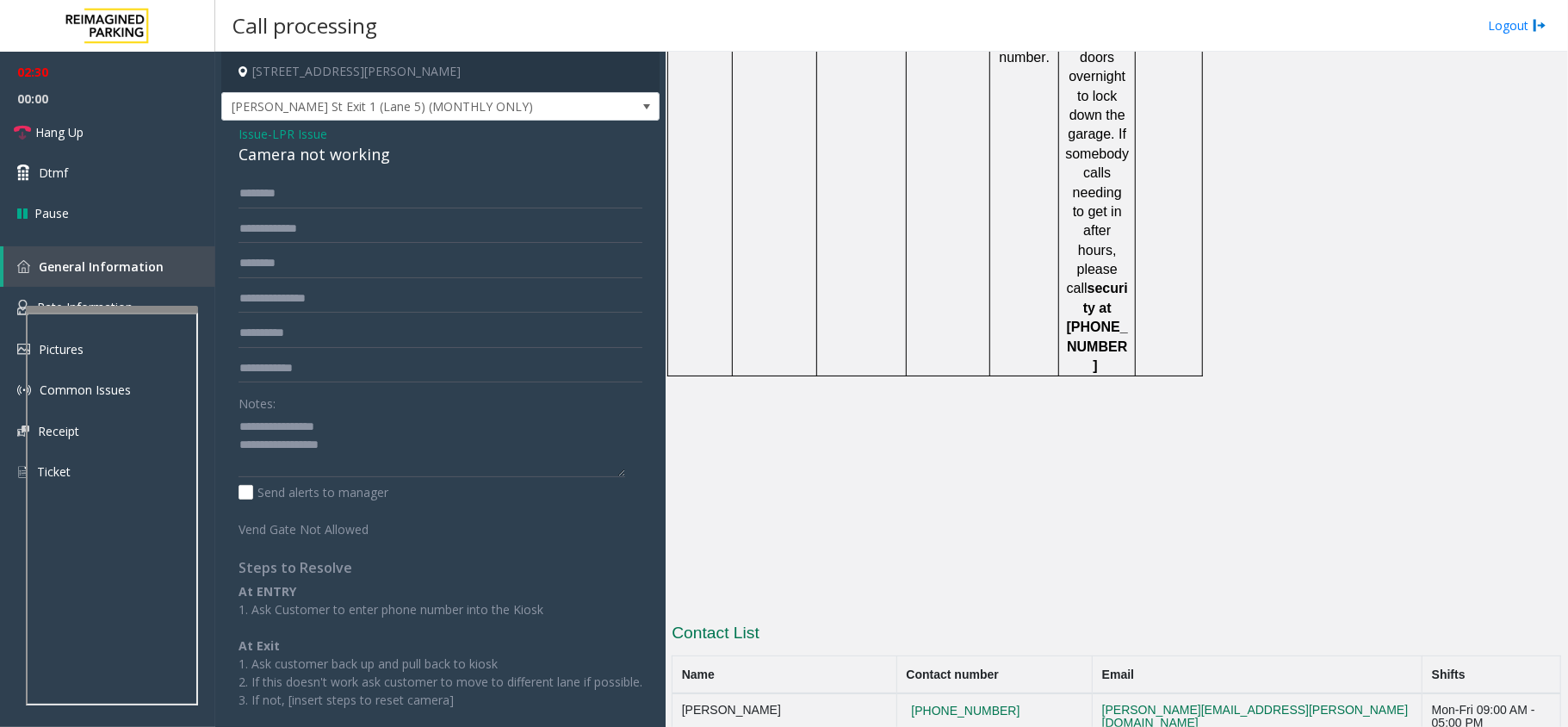
scroll to position [2764, 0]
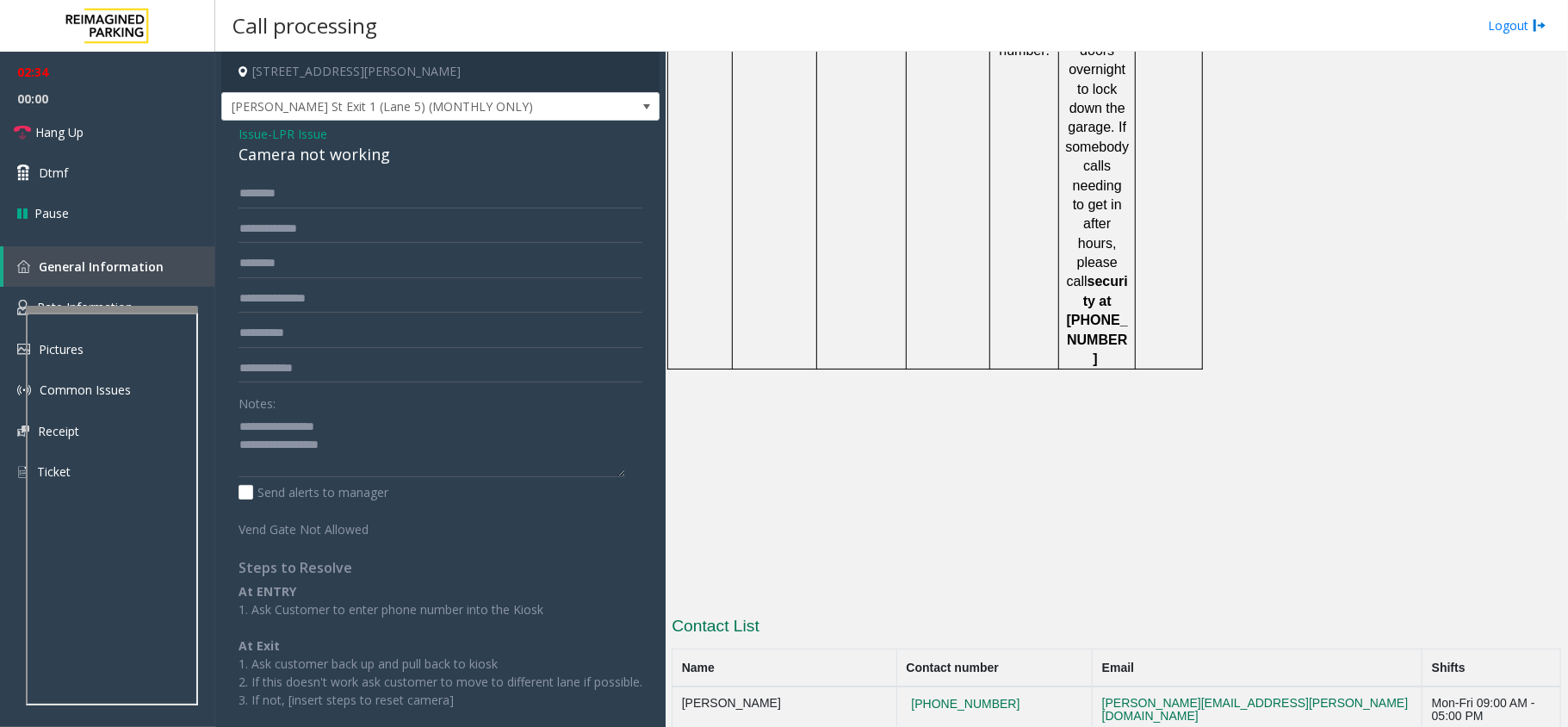
drag, startPoint x: 1042, startPoint y: 418, endPoint x: 916, endPoint y: 430, distance: 126.6
click at [916, 666] on tr "[PERSON_NAME] [PHONE_NUMBER] [PERSON_NAME][EMAIL_ADDRESS][PERSON_NAME][DOMAIN_N…" at bounding box center [1117, 710] width 889 height 47
copy tr "[PHONE_NUMBER]"
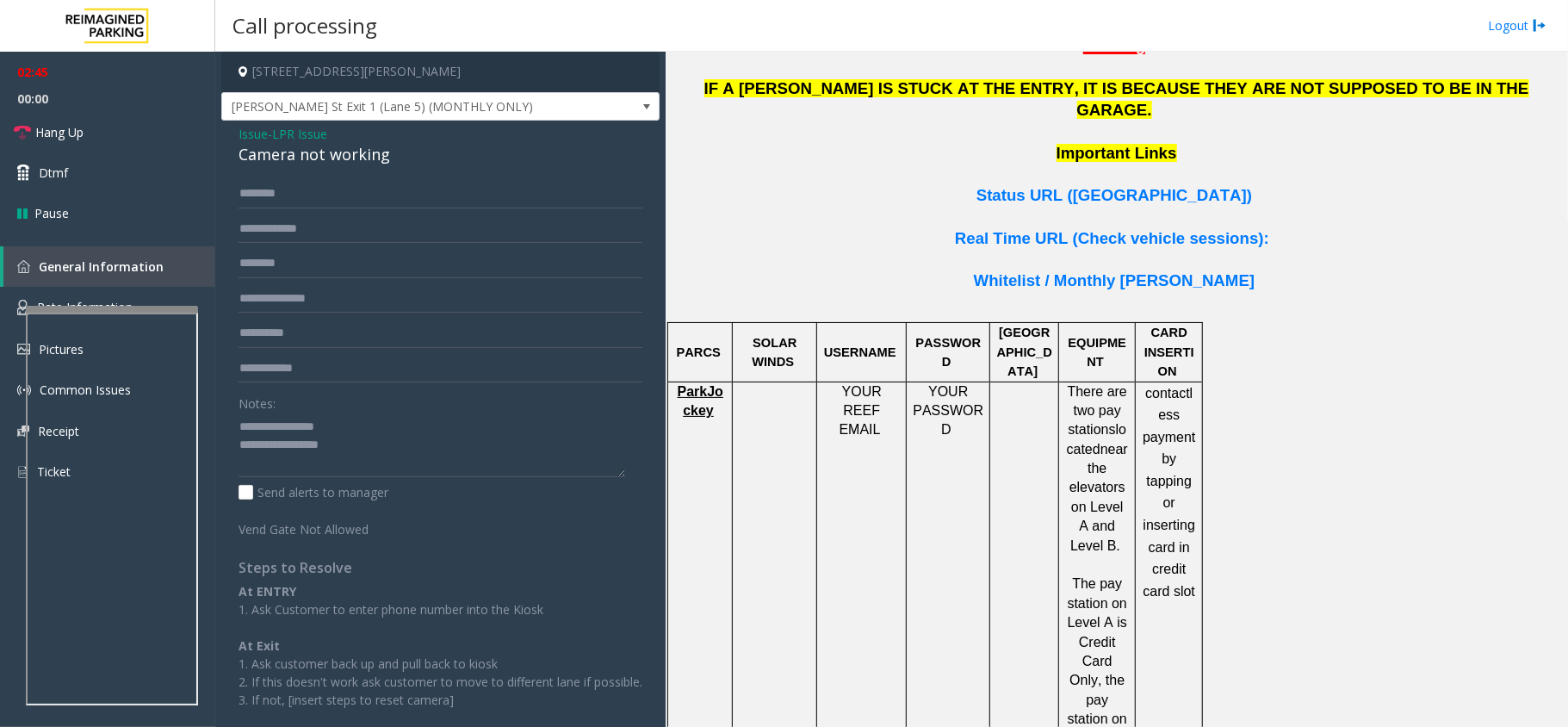
scroll to position [1041, 0]
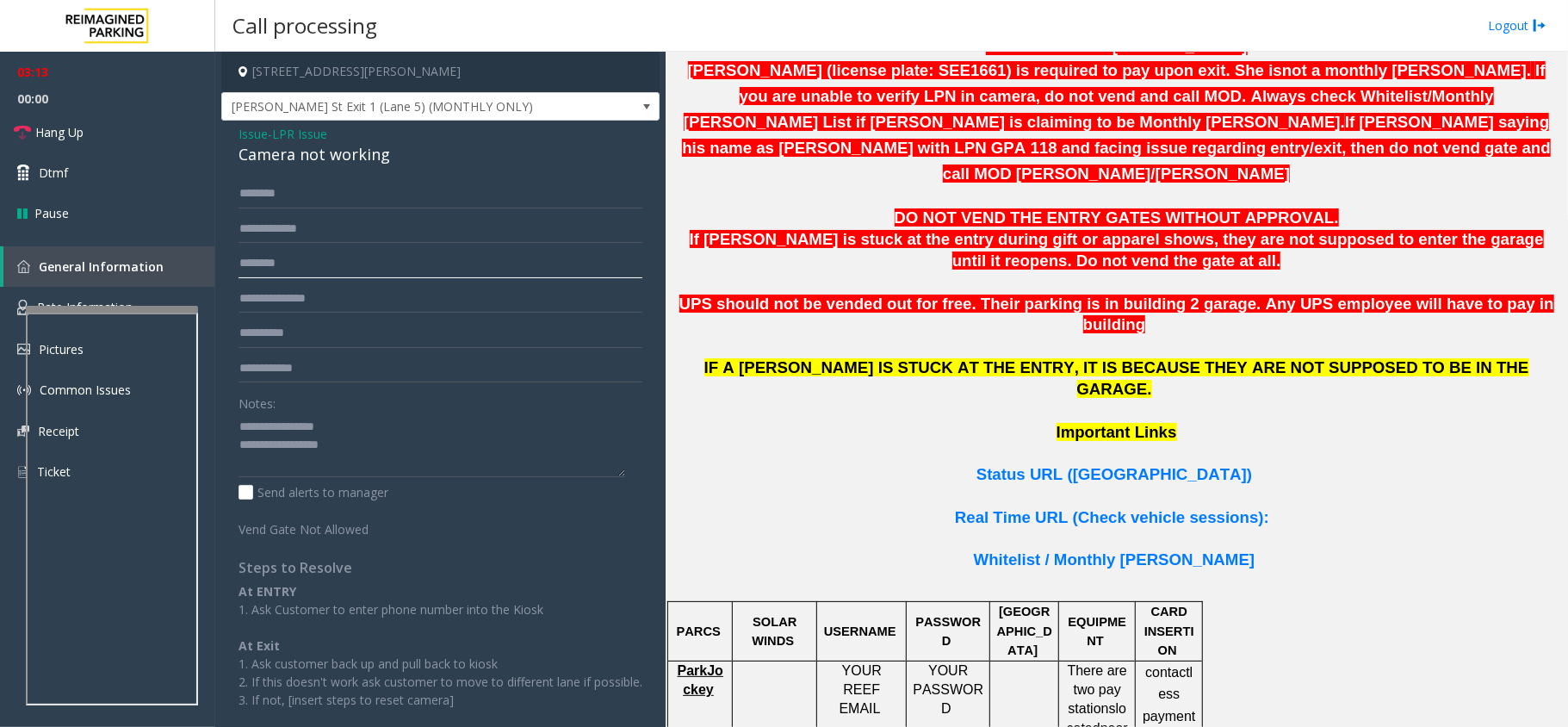
click at [307, 261] on input "*******" at bounding box center [441, 263] width 404 height 30
click at [331, 233] on input "text" at bounding box center [441, 229] width 404 height 30
paste input "*******"
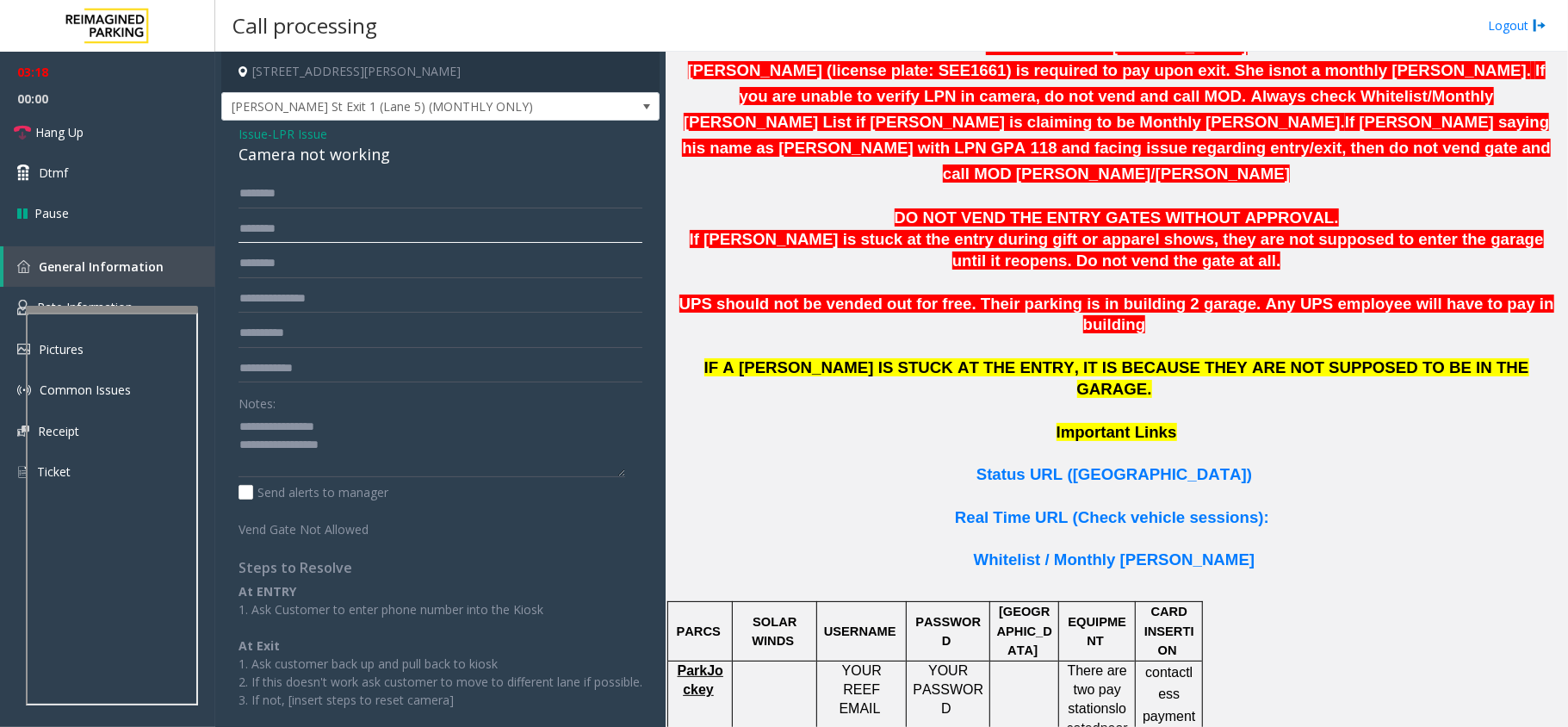
type input "*******"
click at [341, 269] on input "*******" at bounding box center [441, 263] width 404 height 30
click at [396, 452] on textarea at bounding box center [432, 445] width 387 height 65
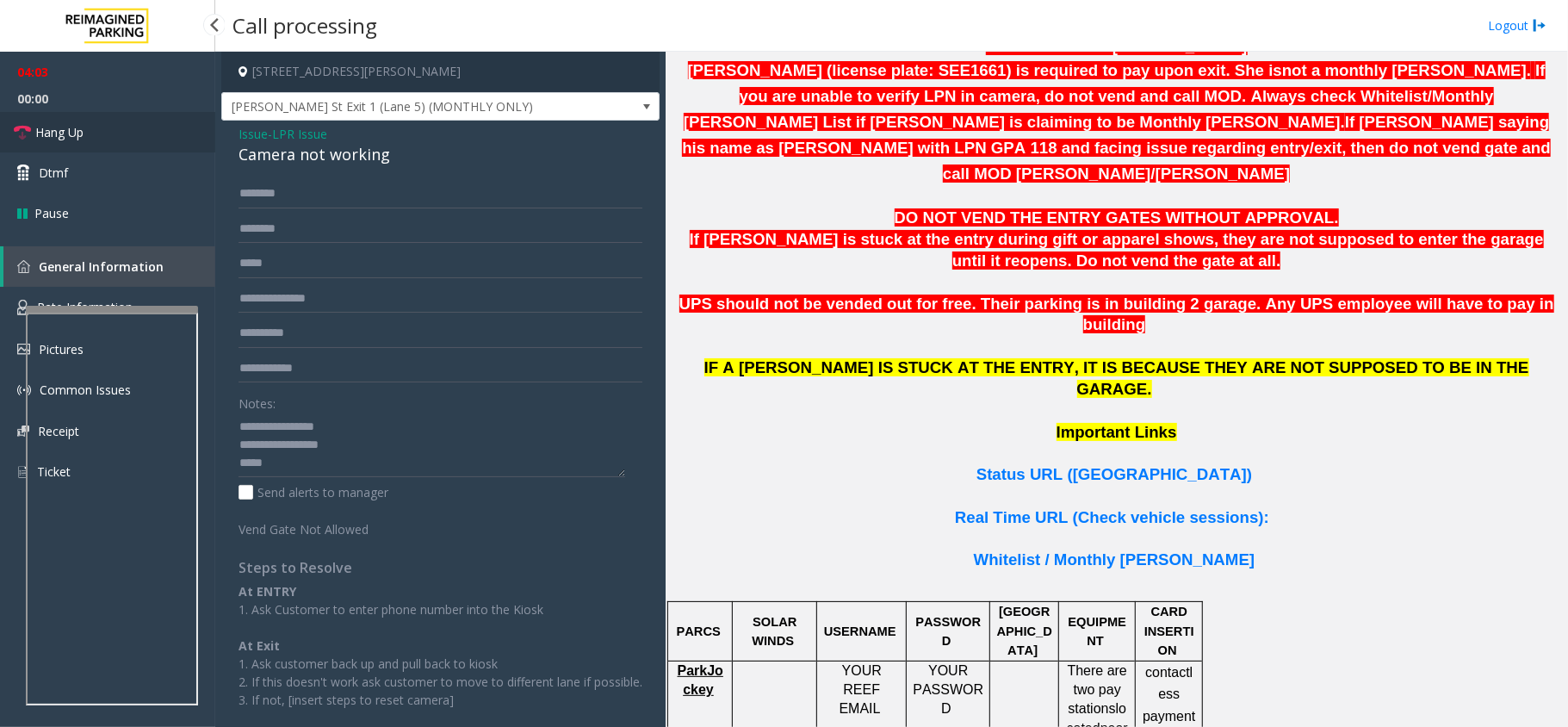
click at [97, 128] on link "Hang Up" at bounding box center [108, 132] width 216 height 40
click at [317, 463] on textarea at bounding box center [432, 445] width 387 height 65
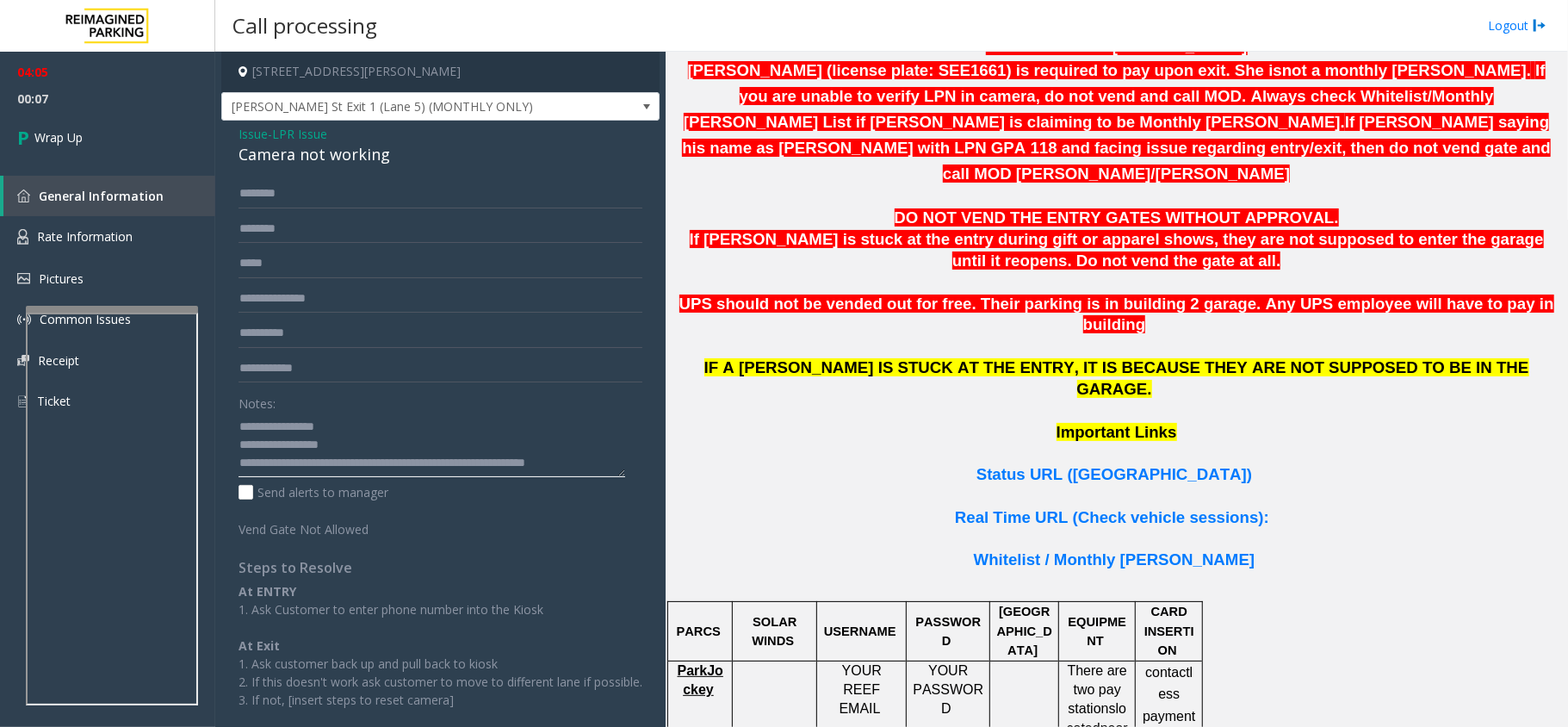
scroll to position [12, 0]
type textarea "**********"
click at [97, 145] on link "Wrap Up" at bounding box center [108, 137] width 216 height 51
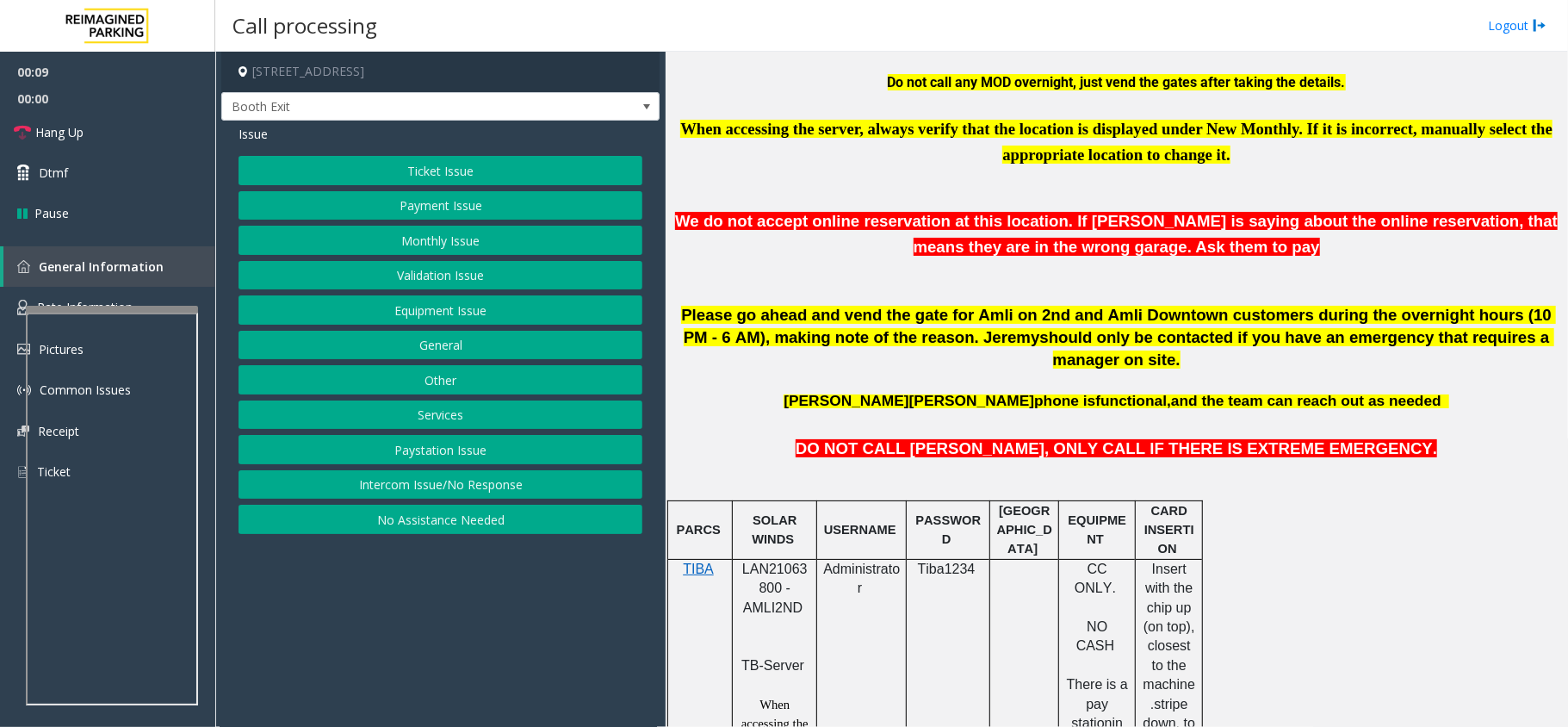
scroll to position [918, 0]
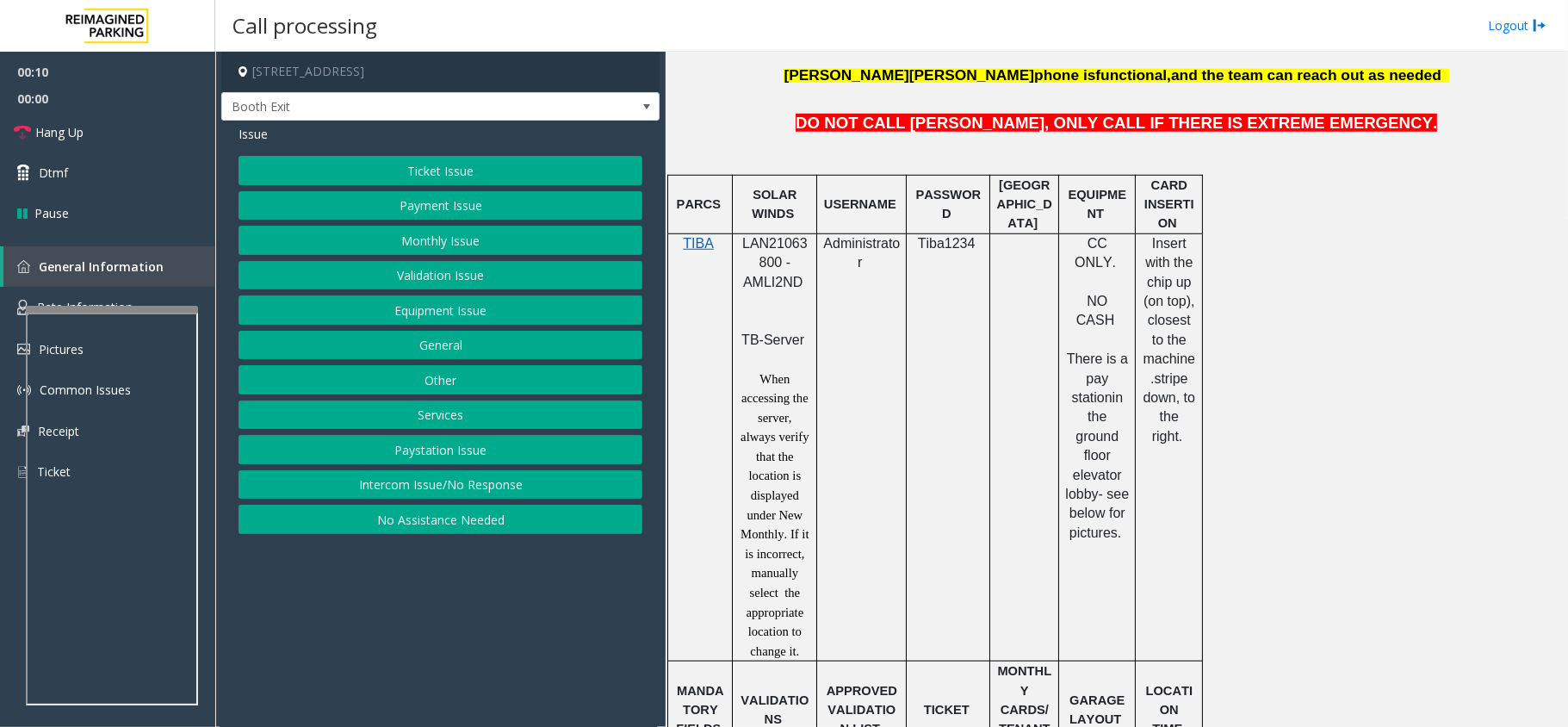
click at [776, 236] on span "LAN21063800 - AMLI2ND" at bounding box center [775, 262] width 66 height 53
copy span "LAN21063800"
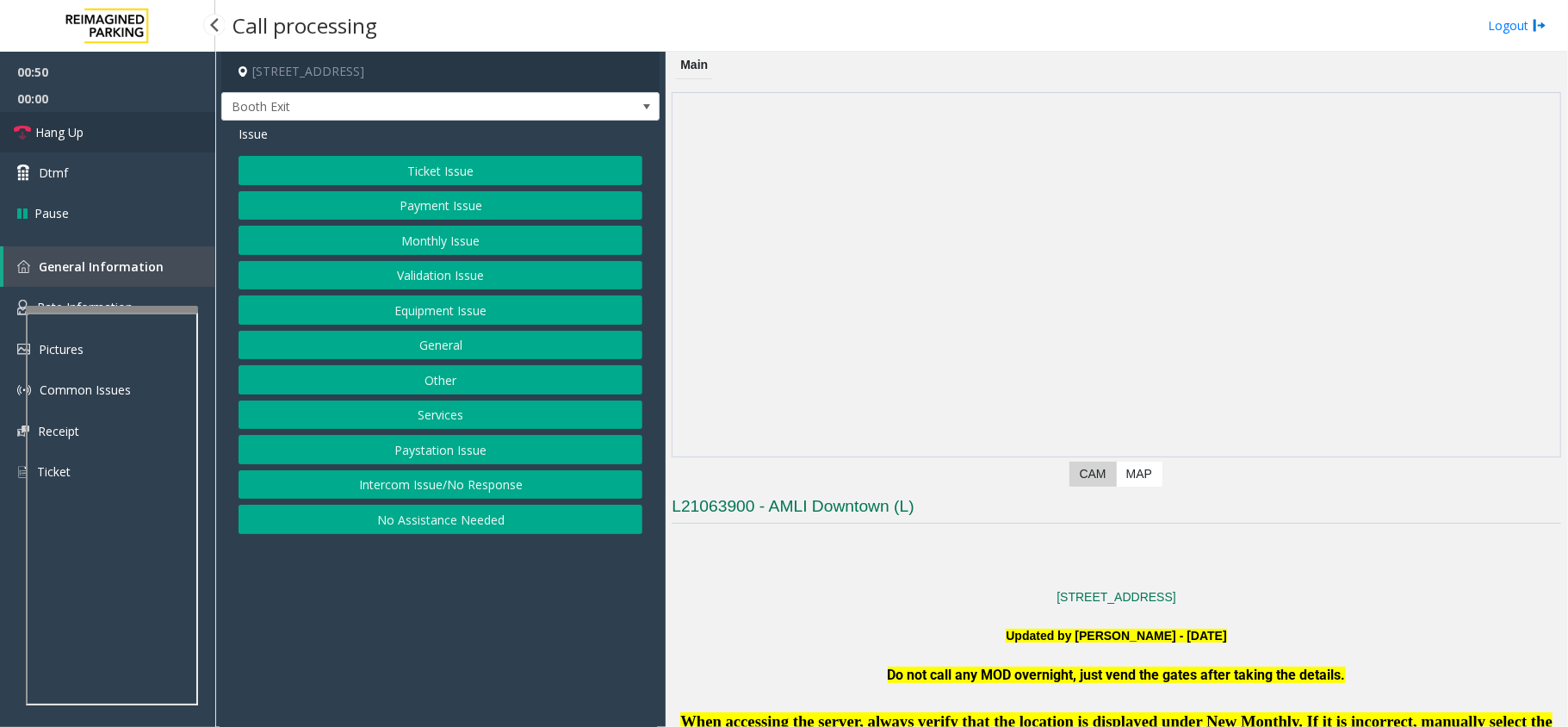
click at [109, 137] on link "Hang Up" at bounding box center [108, 132] width 216 height 40
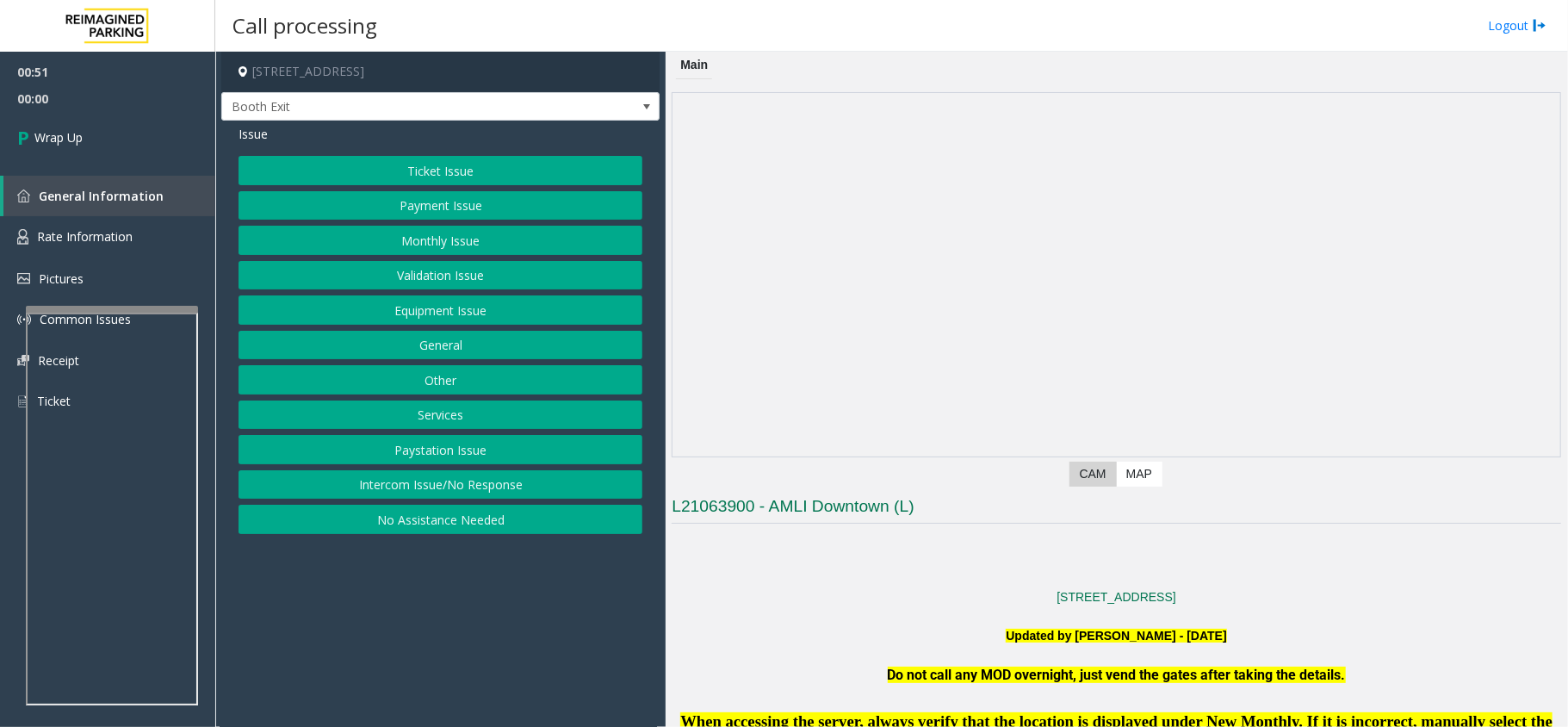
click at [504, 314] on button "Equipment Issue" at bounding box center [441, 310] width 404 height 30
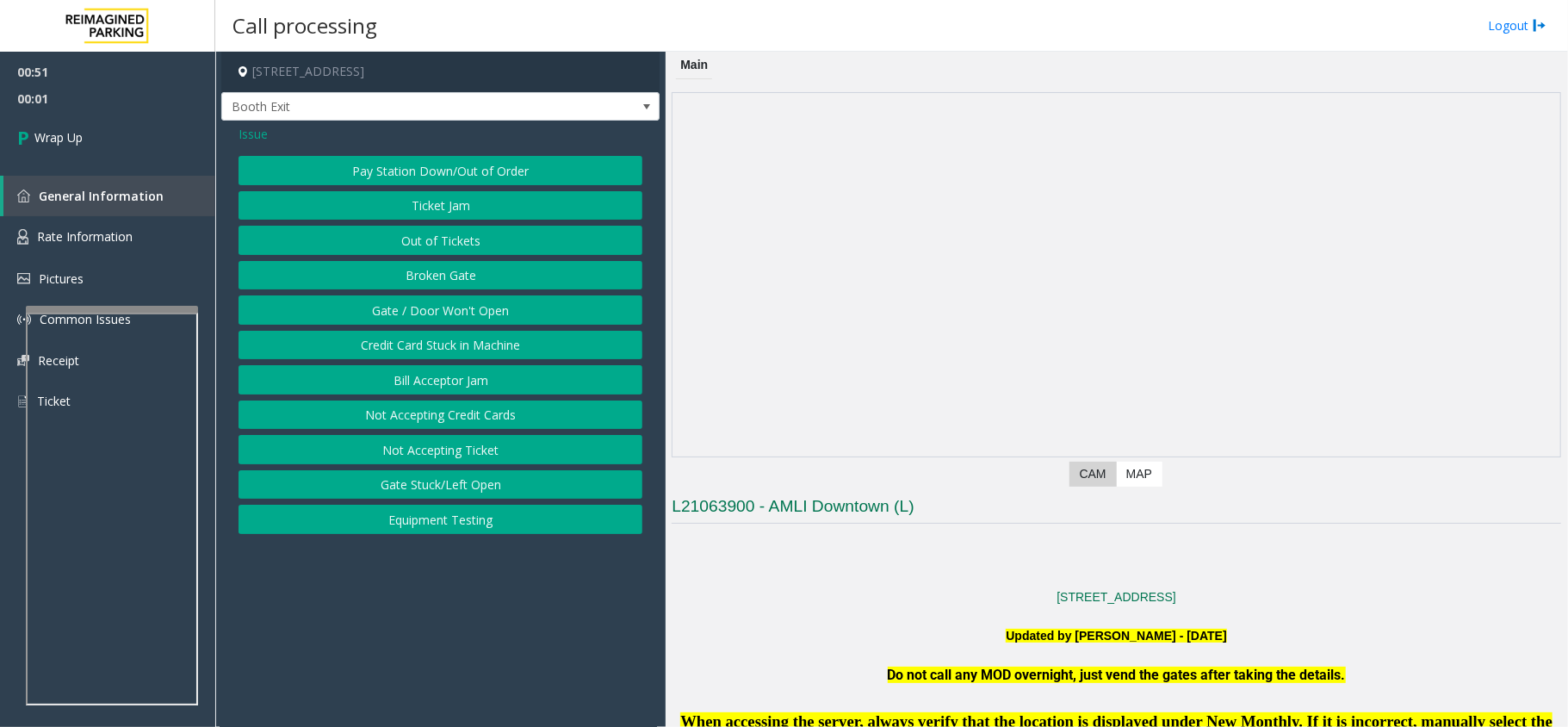
click at [475, 314] on button "Gate / Door Won't Open" at bounding box center [441, 310] width 404 height 30
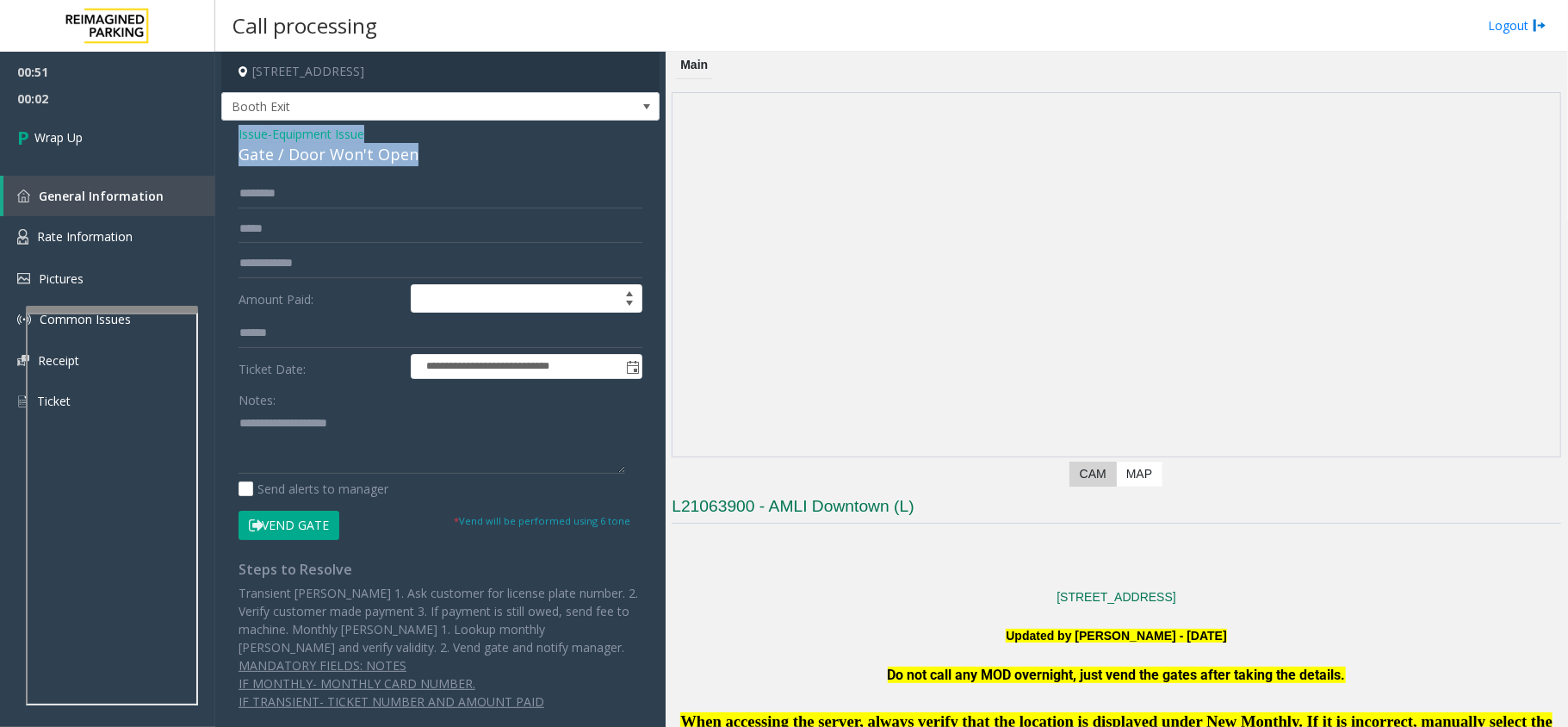
drag, startPoint x: 417, startPoint y: 146, endPoint x: 240, endPoint y: 129, distance: 177.8
click at [240, 129] on div "Issue - Equipment Issue Gate / Door Won't Open" at bounding box center [441, 146] width 404 height 41
drag, startPoint x: 364, startPoint y: 208, endPoint x: 335, endPoint y: 364, distance: 158.7
click at [343, 441] on div "**********" at bounding box center [440, 424] width 438 height 607
drag, startPoint x: 445, startPoint y: 154, endPoint x: 235, endPoint y: 125, distance: 212.0
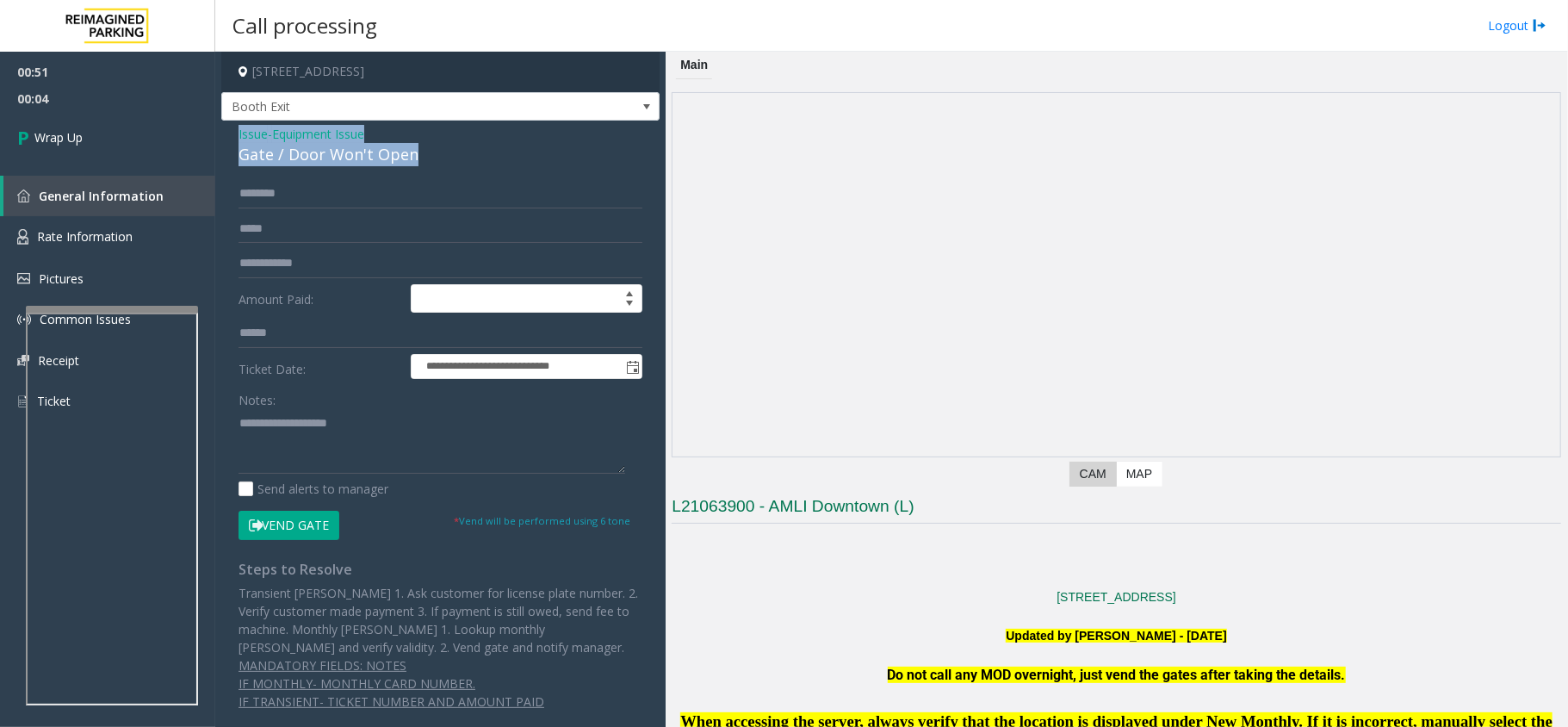
click at [235, 125] on div "**********" at bounding box center [440, 424] width 438 height 607
click at [430, 442] on textarea at bounding box center [432, 441] width 387 height 65
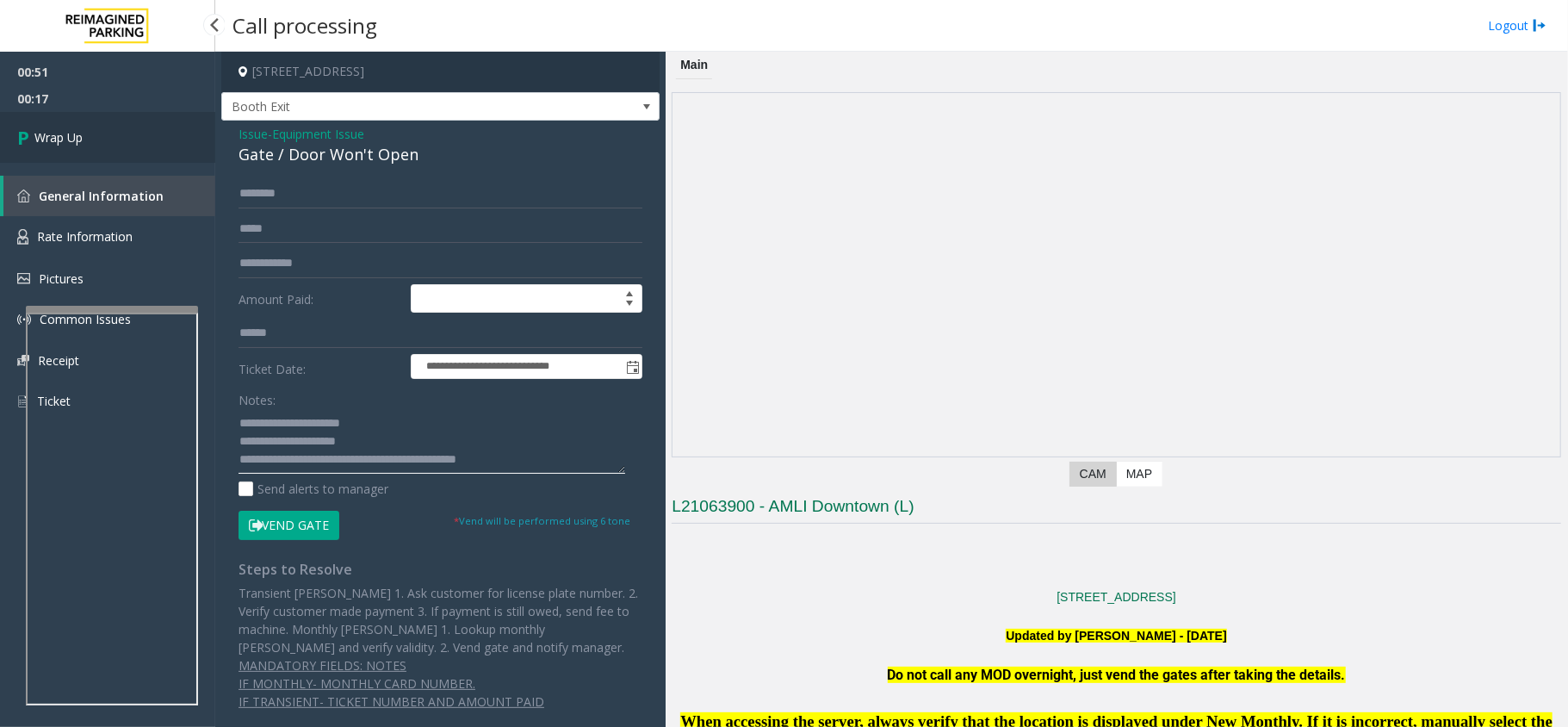
type textarea "**********"
click at [88, 143] on link "Wrap Up" at bounding box center [108, 137] width 216 height 51
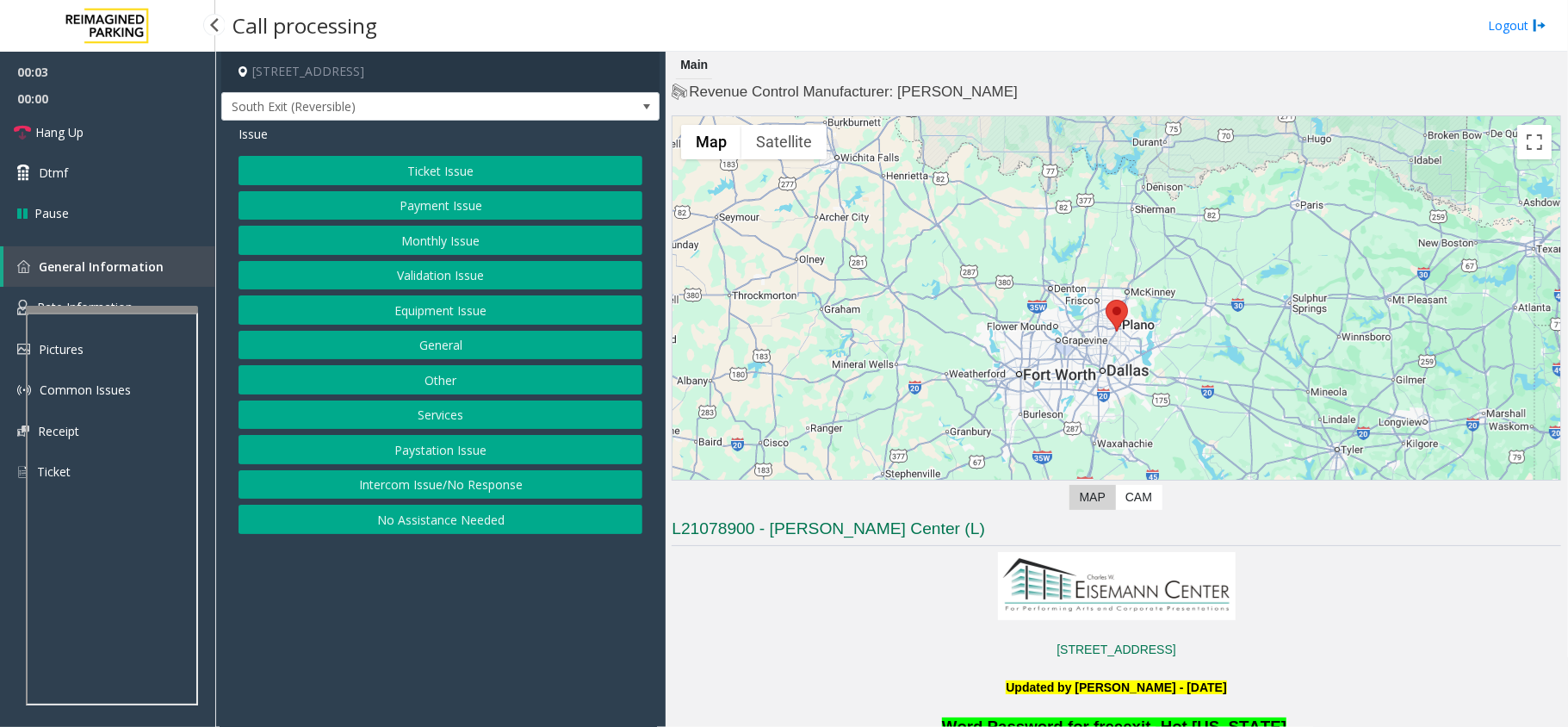
click at [424, 418] on button "Services" at bounding box center [441, 415] width 404 height 30
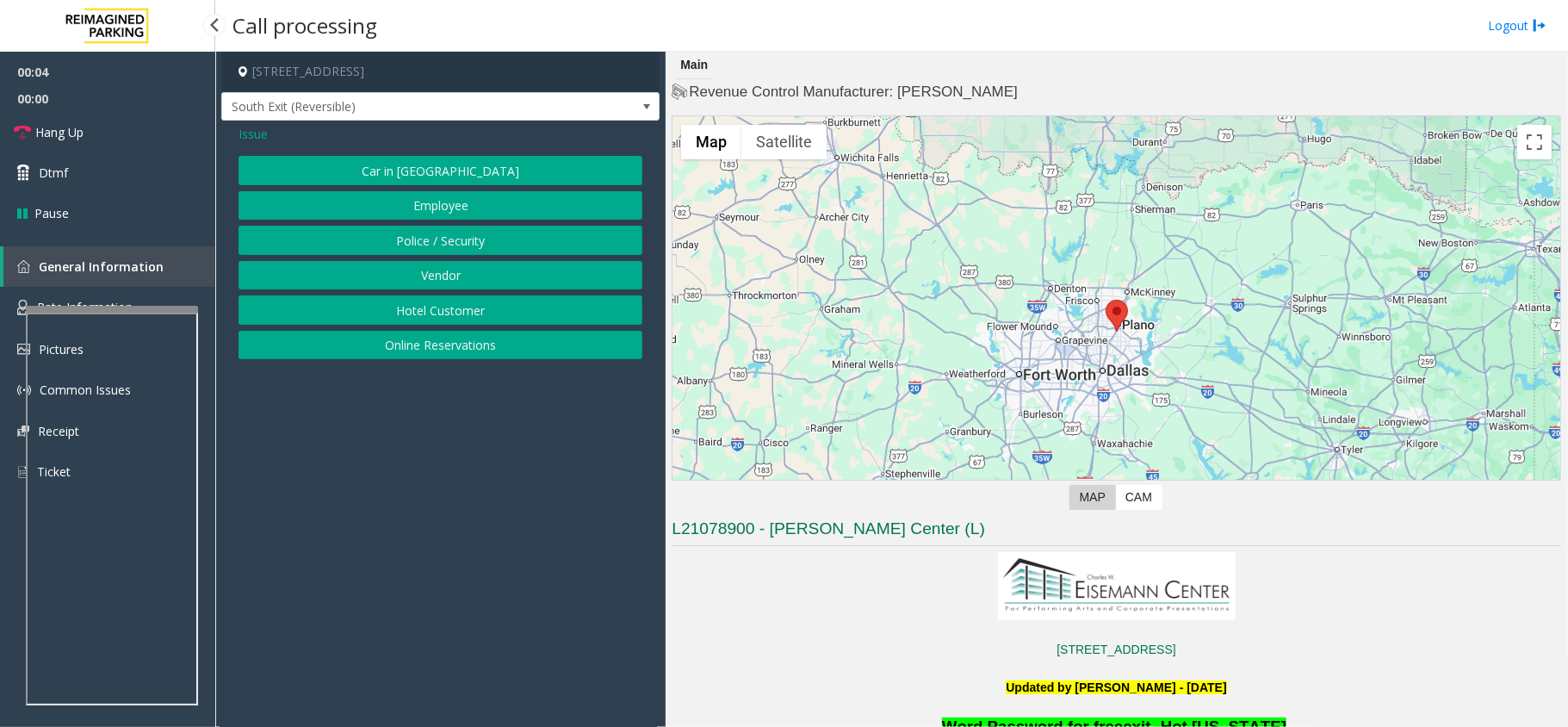
click at [439, 323] on button "Hotel Customer" at bounding box center [441, 310] width 404 height 30
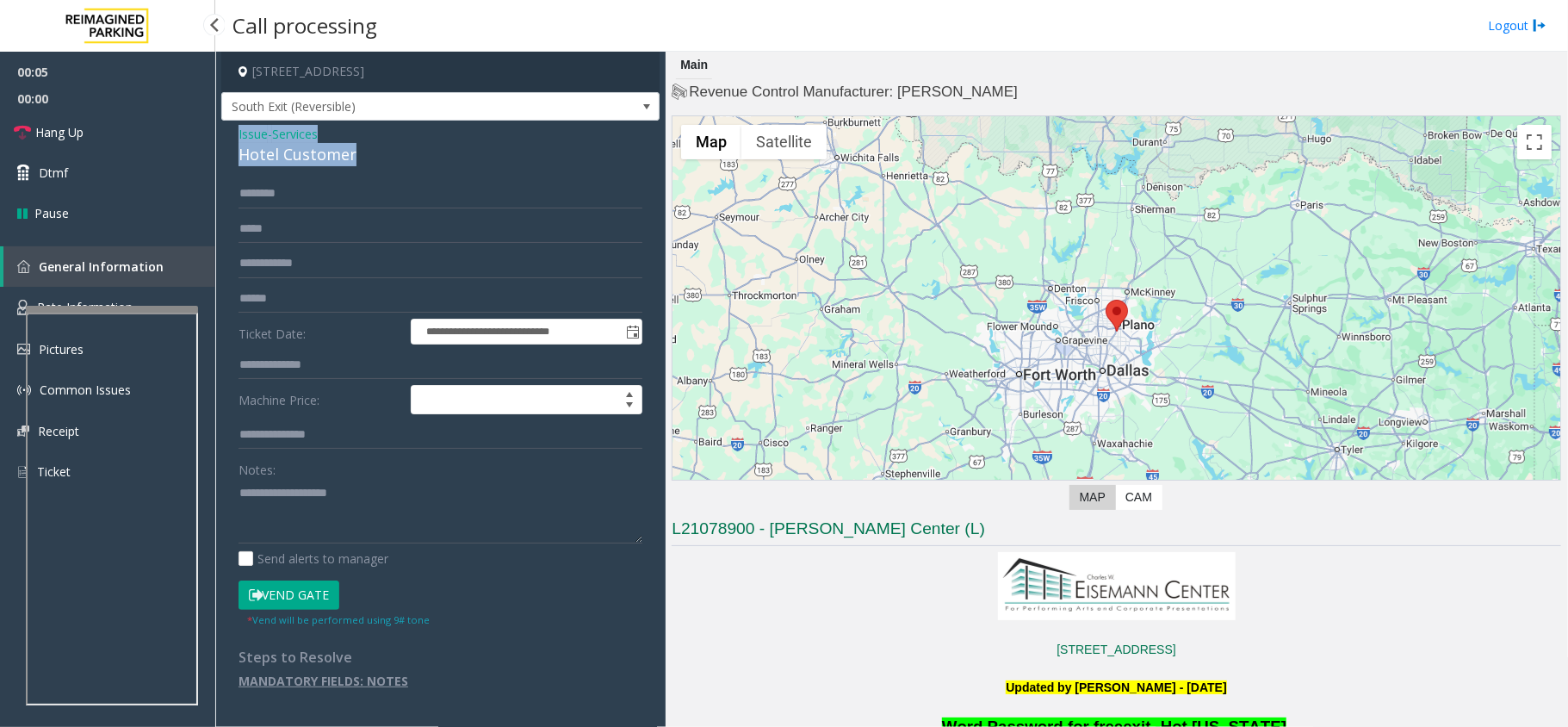
drag, startPoint x: 346, startPoint y: 153, endPoint x: 225, endPoint y: 131, distance: 123.0
click at [225, 131] on div "**********" at bounding box center [440, 413] width 438 height 587
click at [372, 525] on textarea at bounding box center [441, 511] width 404 height 65
type textarea "**********"
click at [242, 133] on span "Issue" at bounding box center [253, 134] width 30 height 18
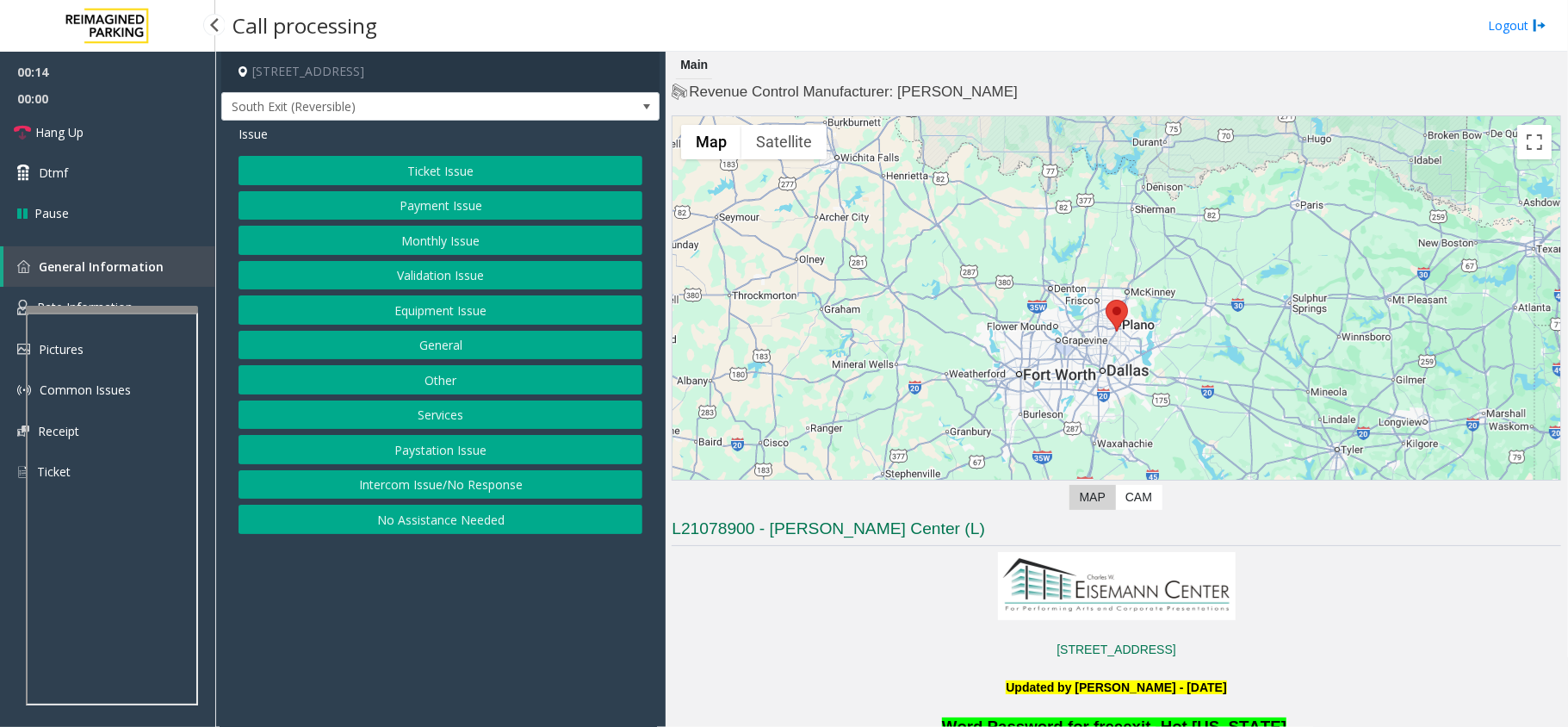
click at [405, 496] on button "Intercom Issue/No Response" at bounding box center [441, 485] width 404 height 30
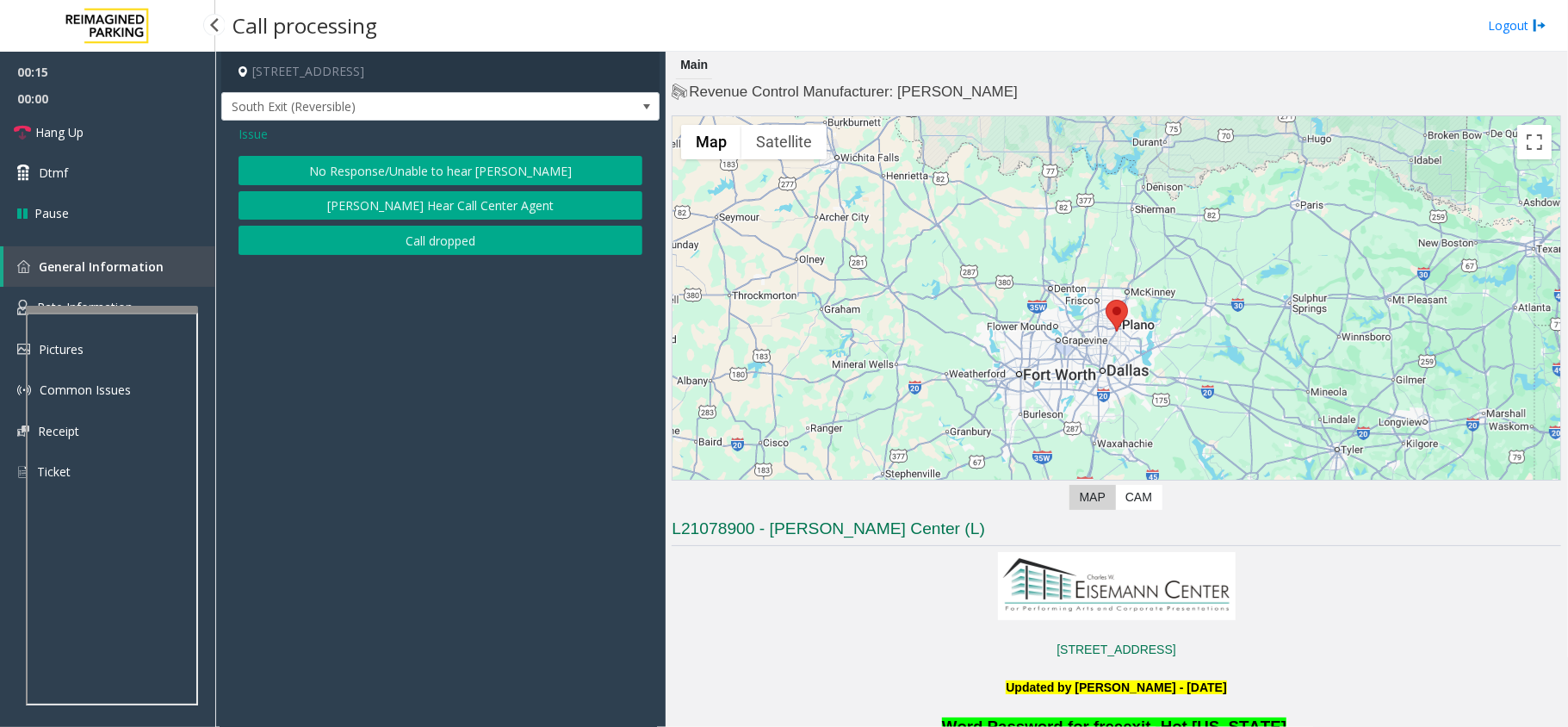
click at [489, 162] on button "No Response/Unable to hear [PERSON_NAME]" at bounding box center [441, 171] width 404 height 30
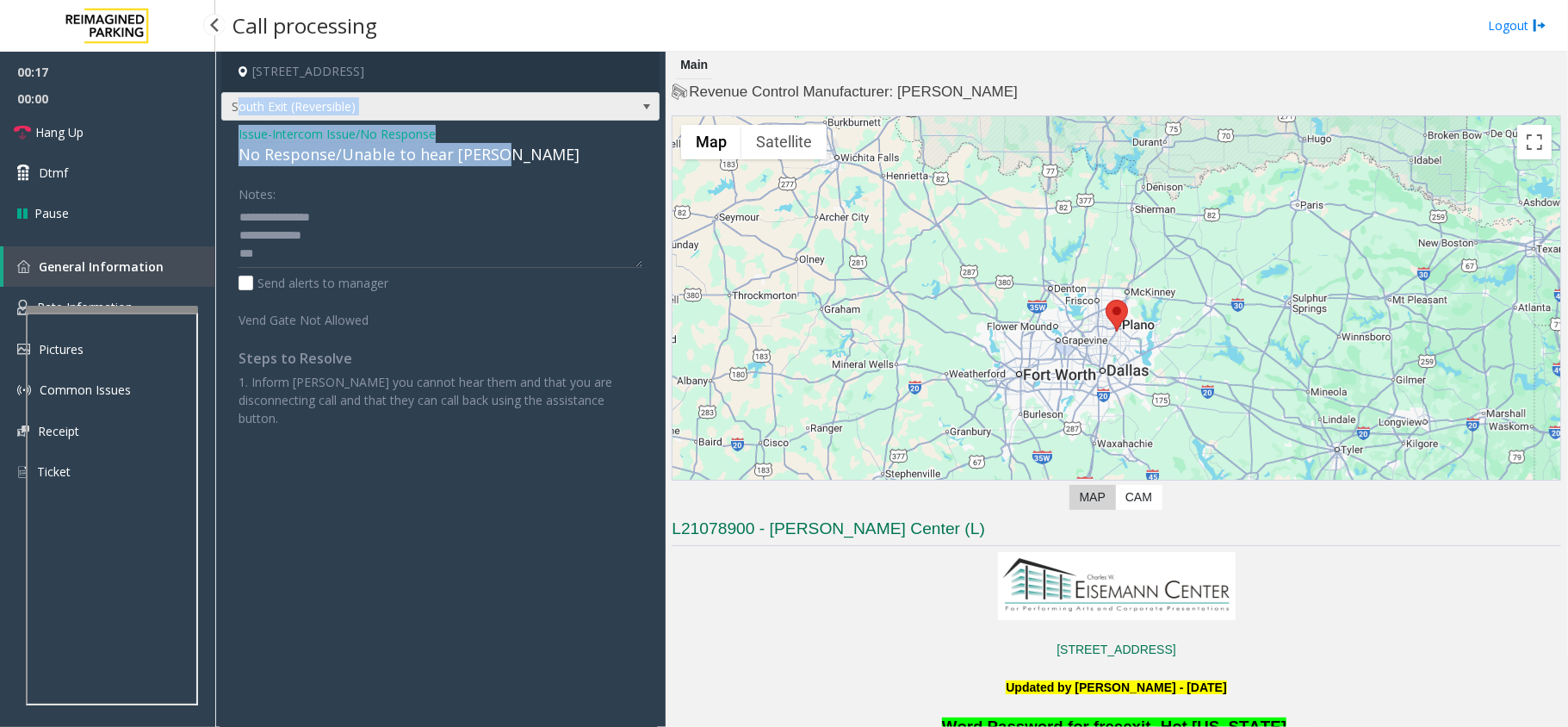
drag, startPoint x: 512, startPoint y: 153, endPoint x: 236, endPoint y: 118, distance: 278.2
click at [236, 118] on div "2351Performance Drive , Richardson, TX South Exit (Reversible) Issue - Intercom…" at bounding box center [440, 248] width 438 height 393
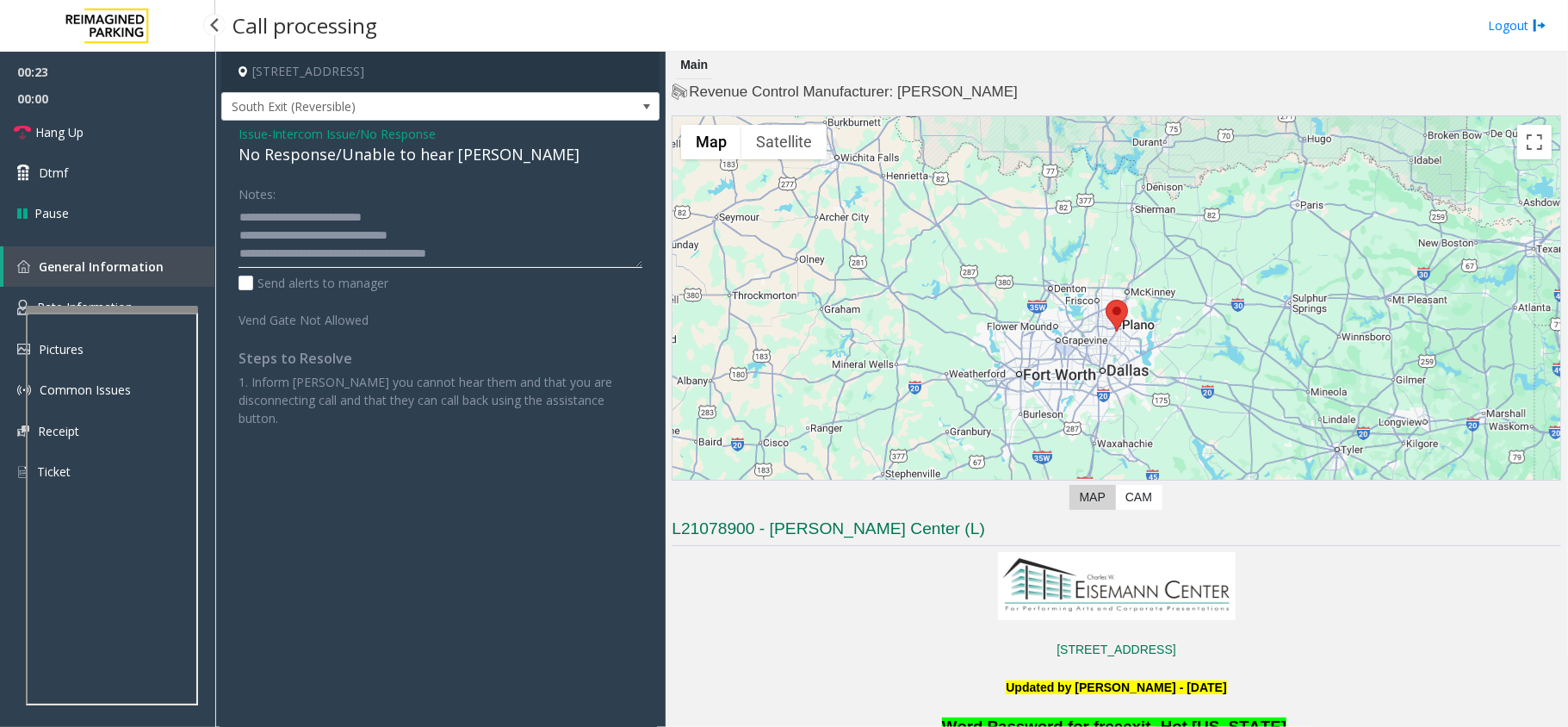
click at [410, 208] on textarea at bounding box center [441, 235] width 404 height 65
drag, startPoint x: 407, startPoint y: 216, endPoint x: 229, endPoint y: 173, distance: 183.1
click at [229, 173] on div "Issue - Intercom Issue/No Response No Response/Unable to hear [PERSON_NAME] Not…" at bounding box center [440, 282] width 438 height 324
drag, startPoint x: 332, startPoint y: 240, endPoint x: 234, endPoint y: 235, distance: 98.1
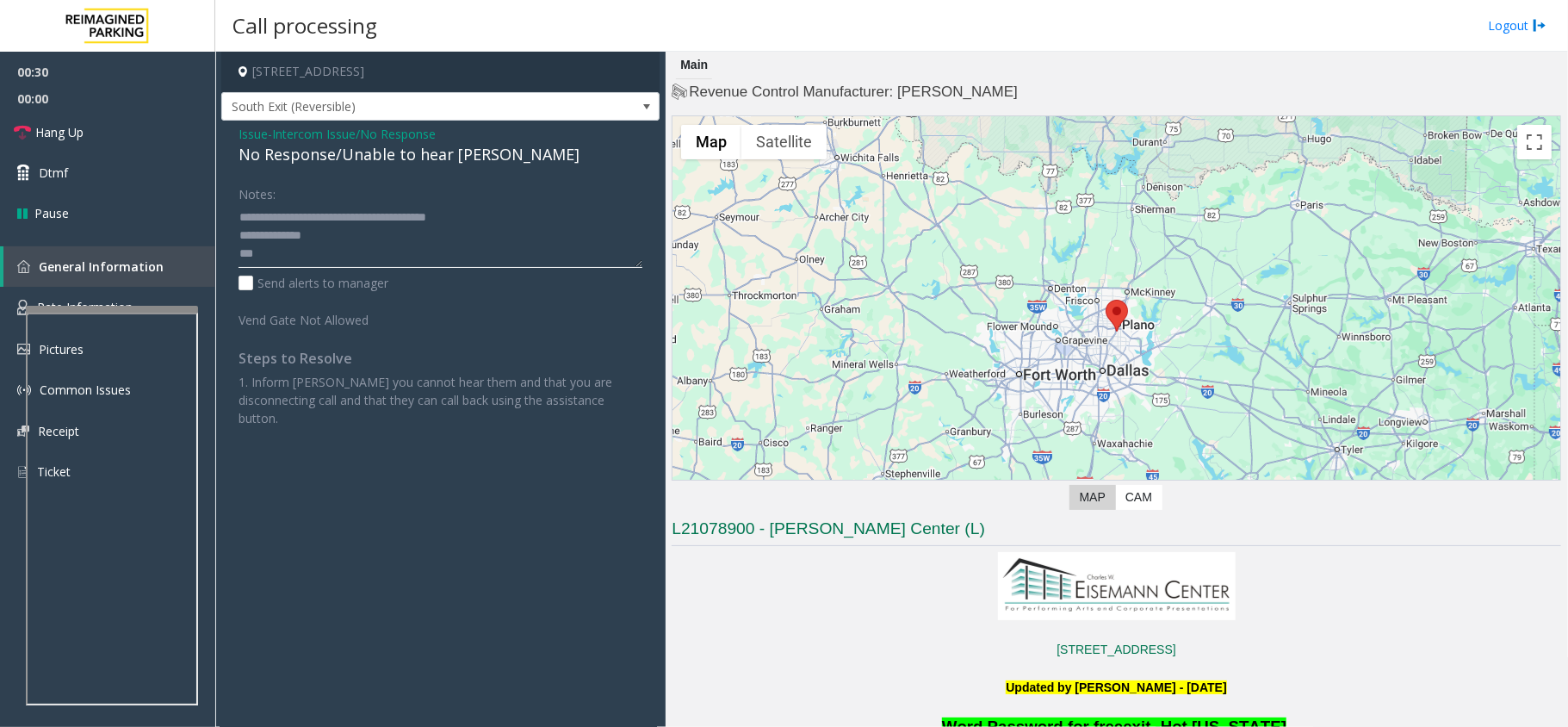
click at [234, 235] on div "Notes: Send alerts to manager Vend Gate Not Allowed Steps to Resolve 1. Inform …" at bounding box center [440, 303] width 429 height 248
type textarea "**********"
click at [115, 129] on link "Hang Up" at bounding box center [108, 132] width 216 height 40
click at [115, 131] on link "Hang Up" at bounding box center [108, 132] width 216 height 40
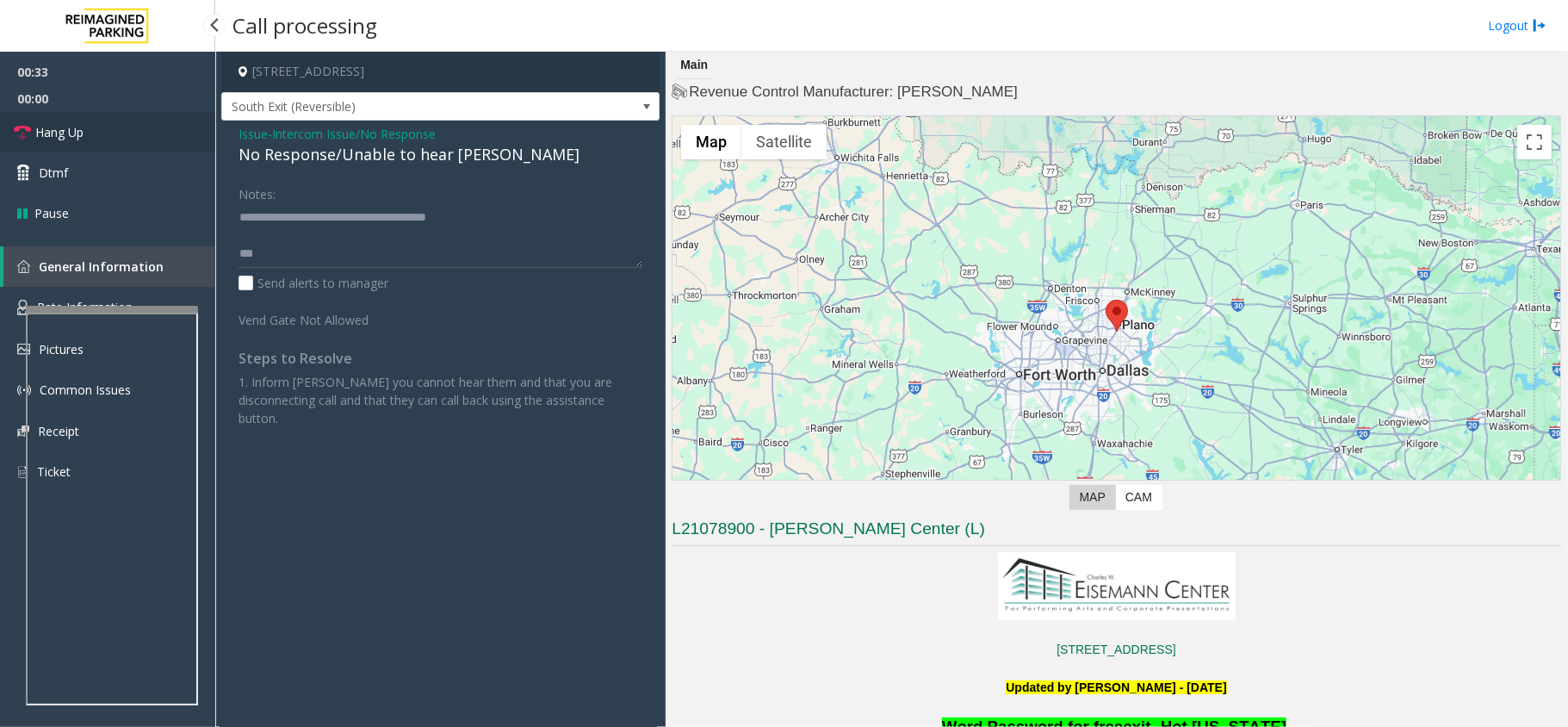
click at [120, 133] on link "Hang Up" at bounding box center [108, 132] width 216 height 40
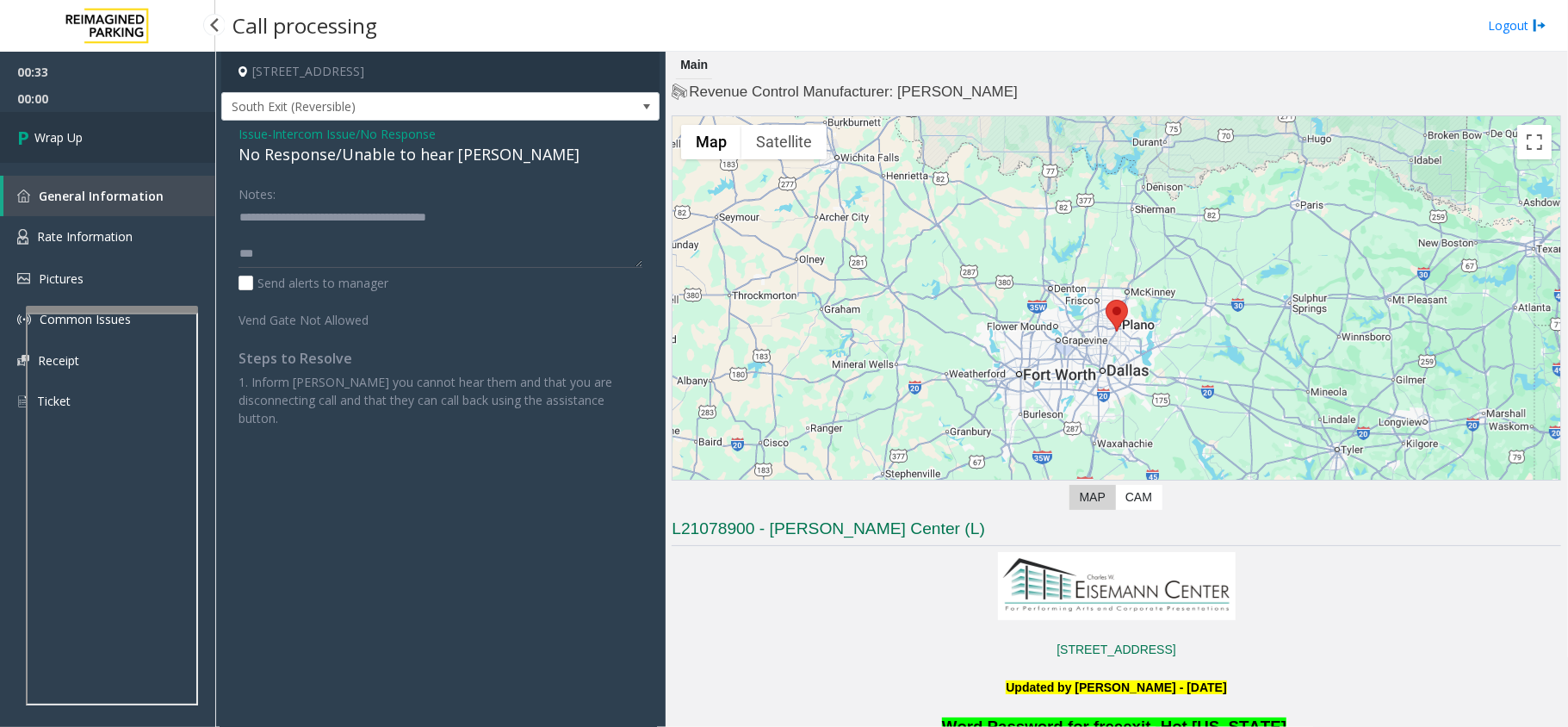
click at [124, 135] on link "Wrap Up" at bounding box center [108, 137] width 216 height 51
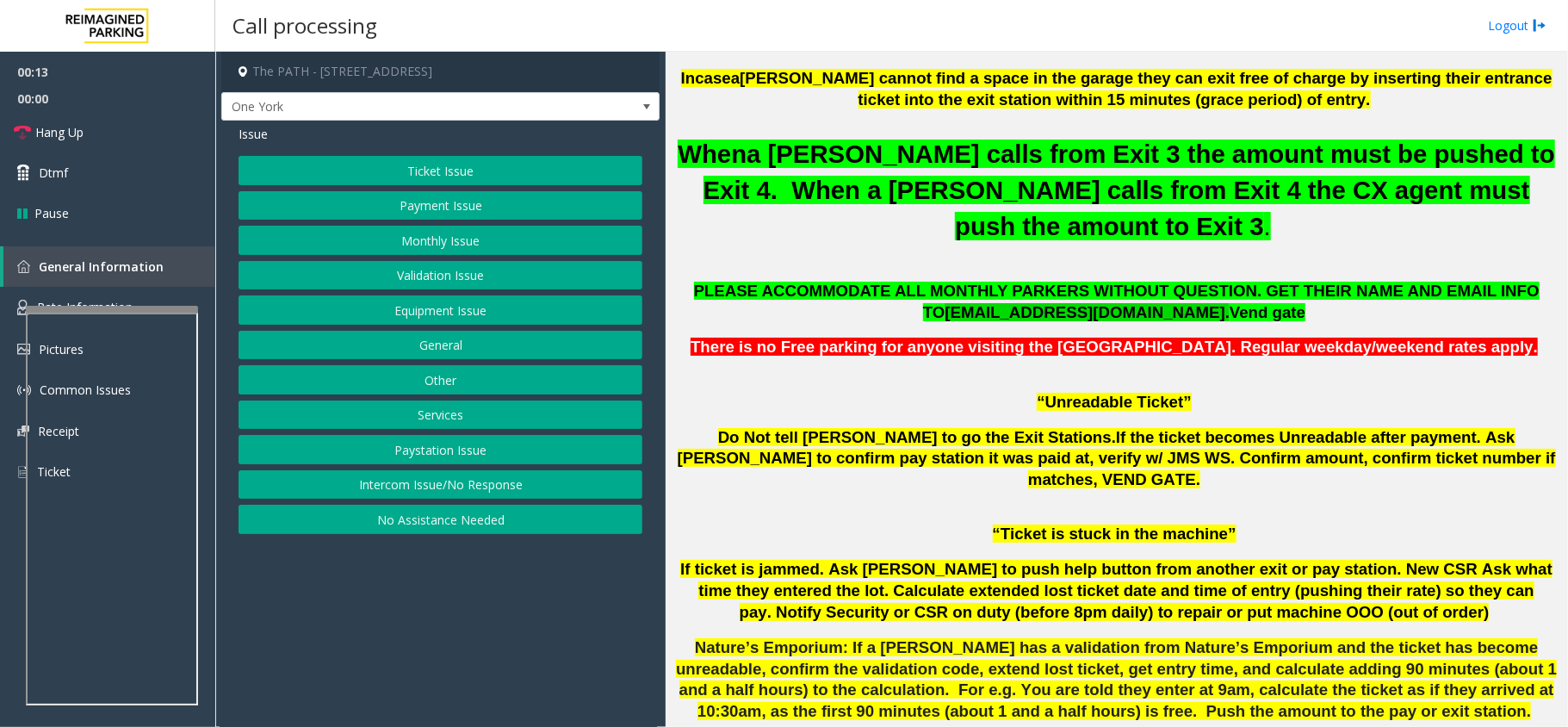
scroll to position [1034, 0]
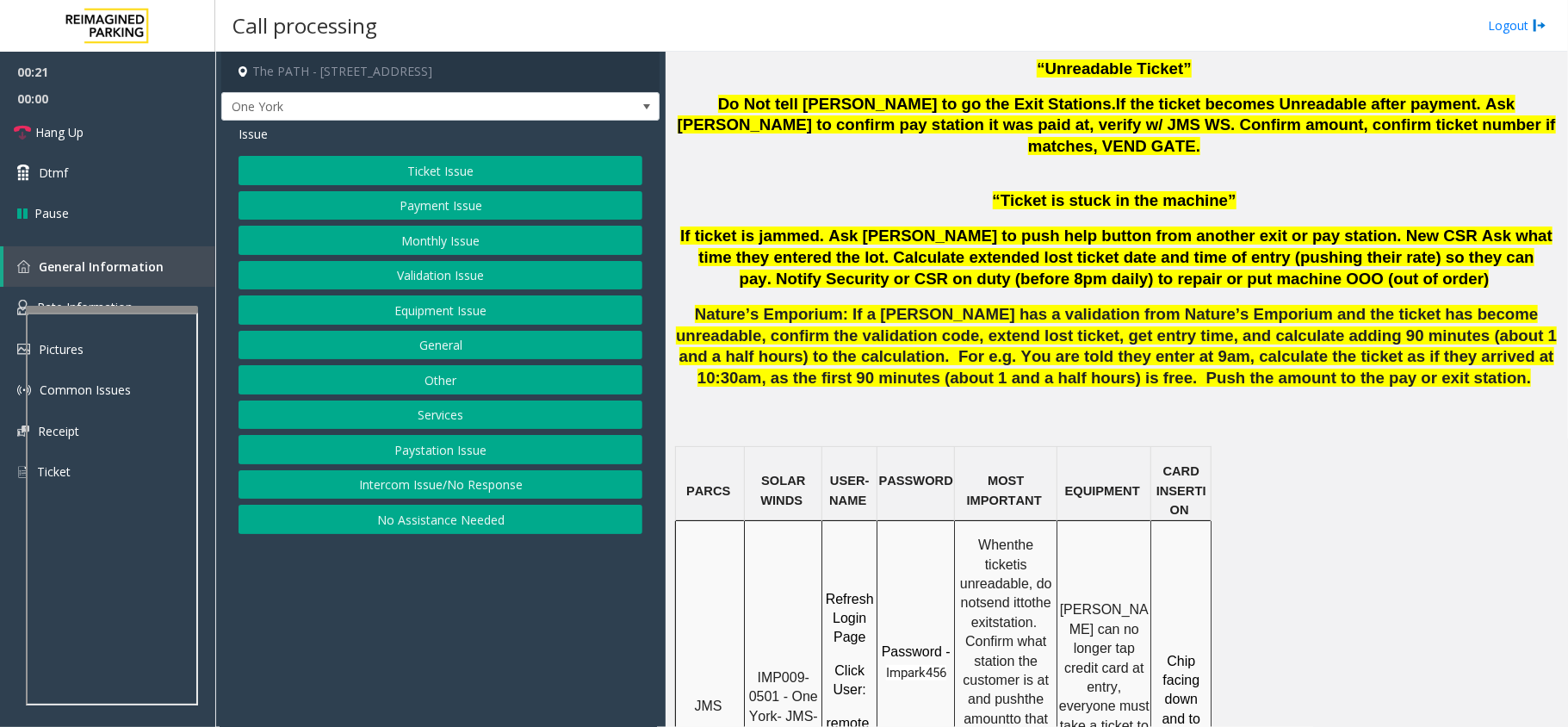
click at [465, 173] on button "Ticket Issue" at bounding box center [441, 171] width 404 height 30
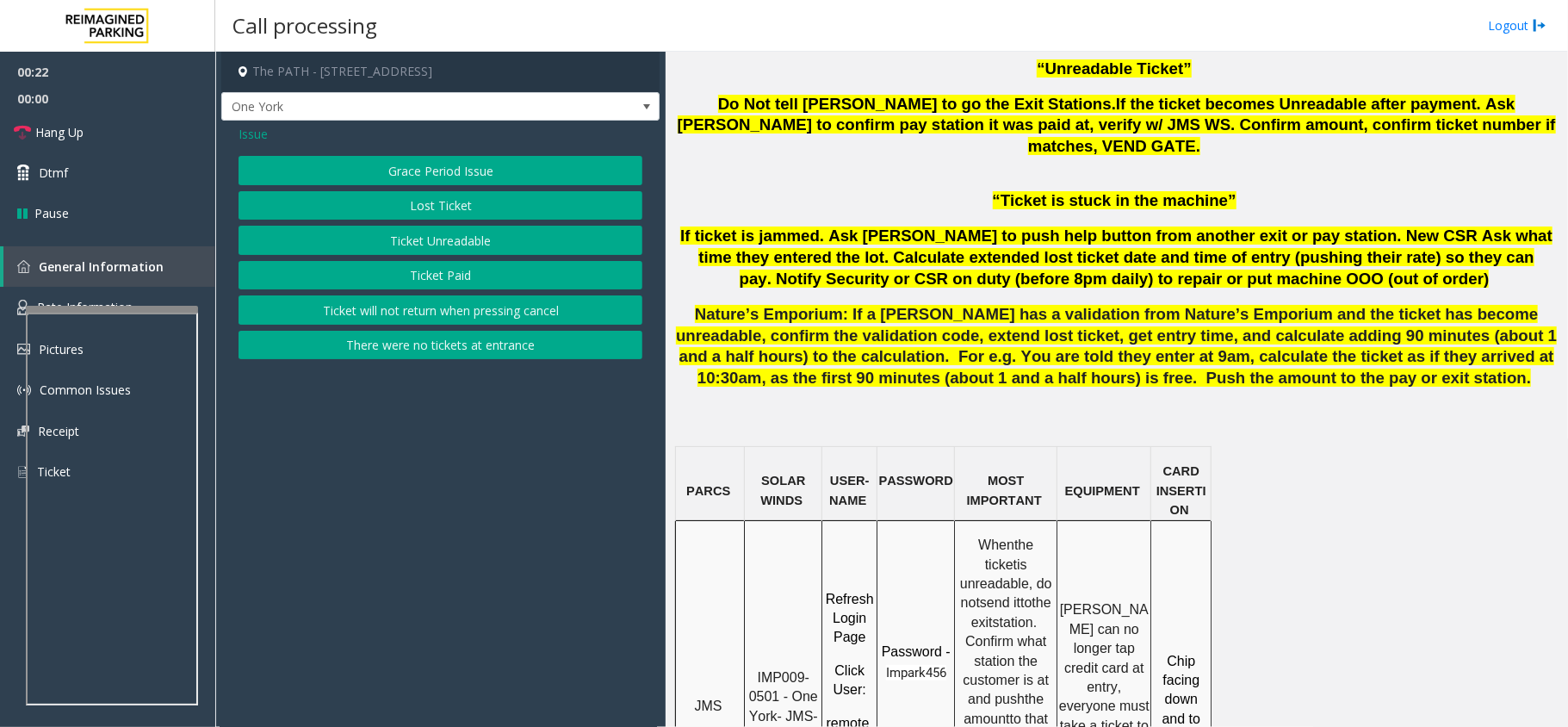
click at [452, 281] on button "Ticket Paid" at bounding box center [441, 276] width 404 height 30
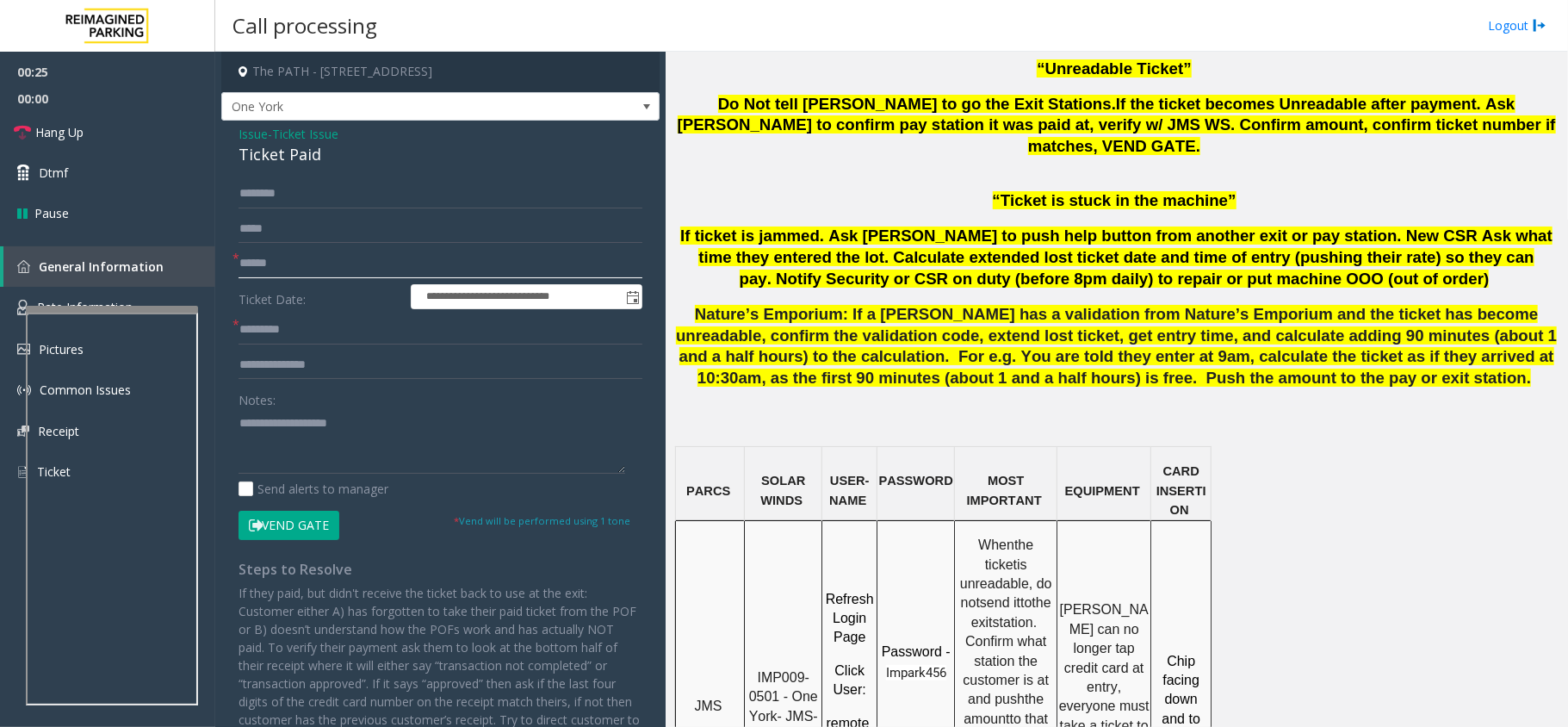
click at [319, 272] on input "text" at bounding box center [441, 263] width 404 height 30
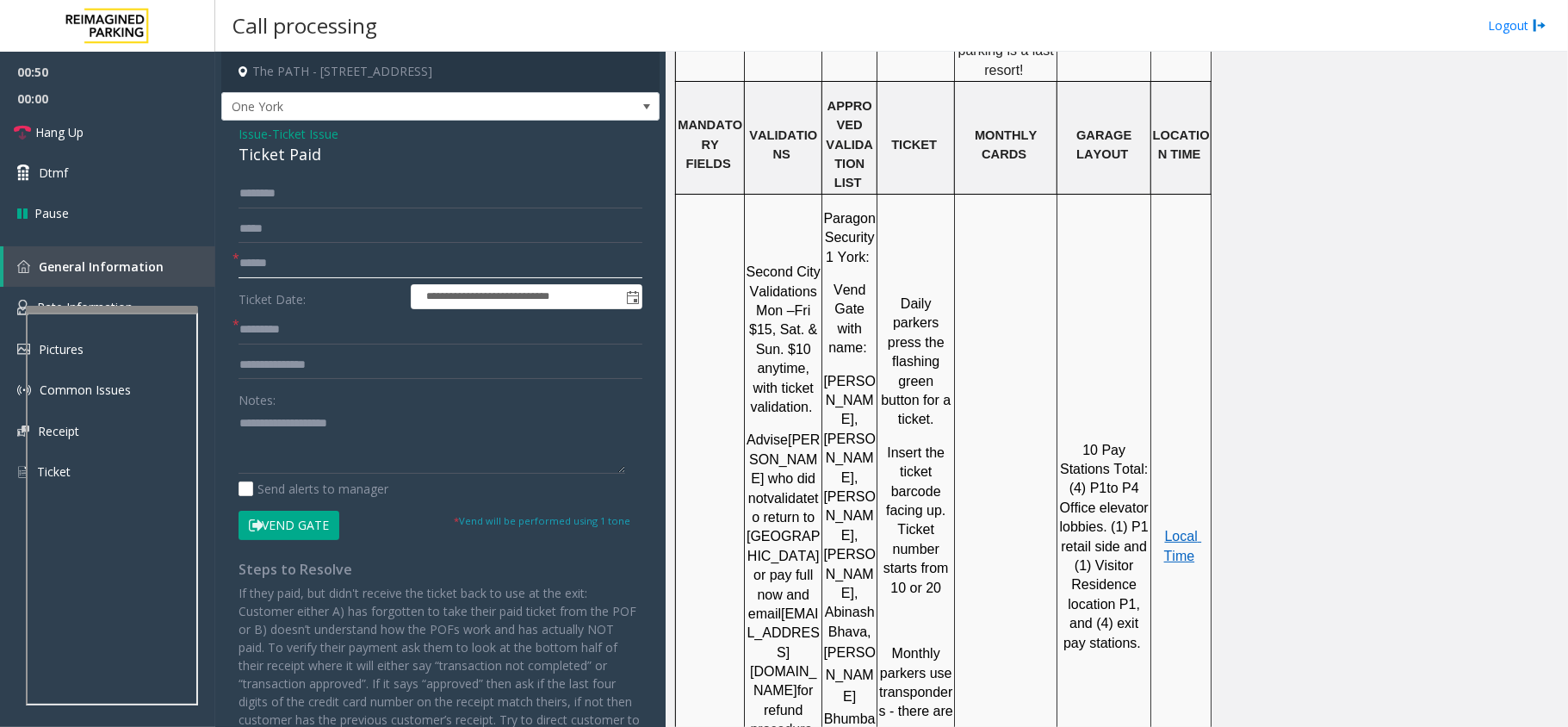
scroll to position [1838, 0]
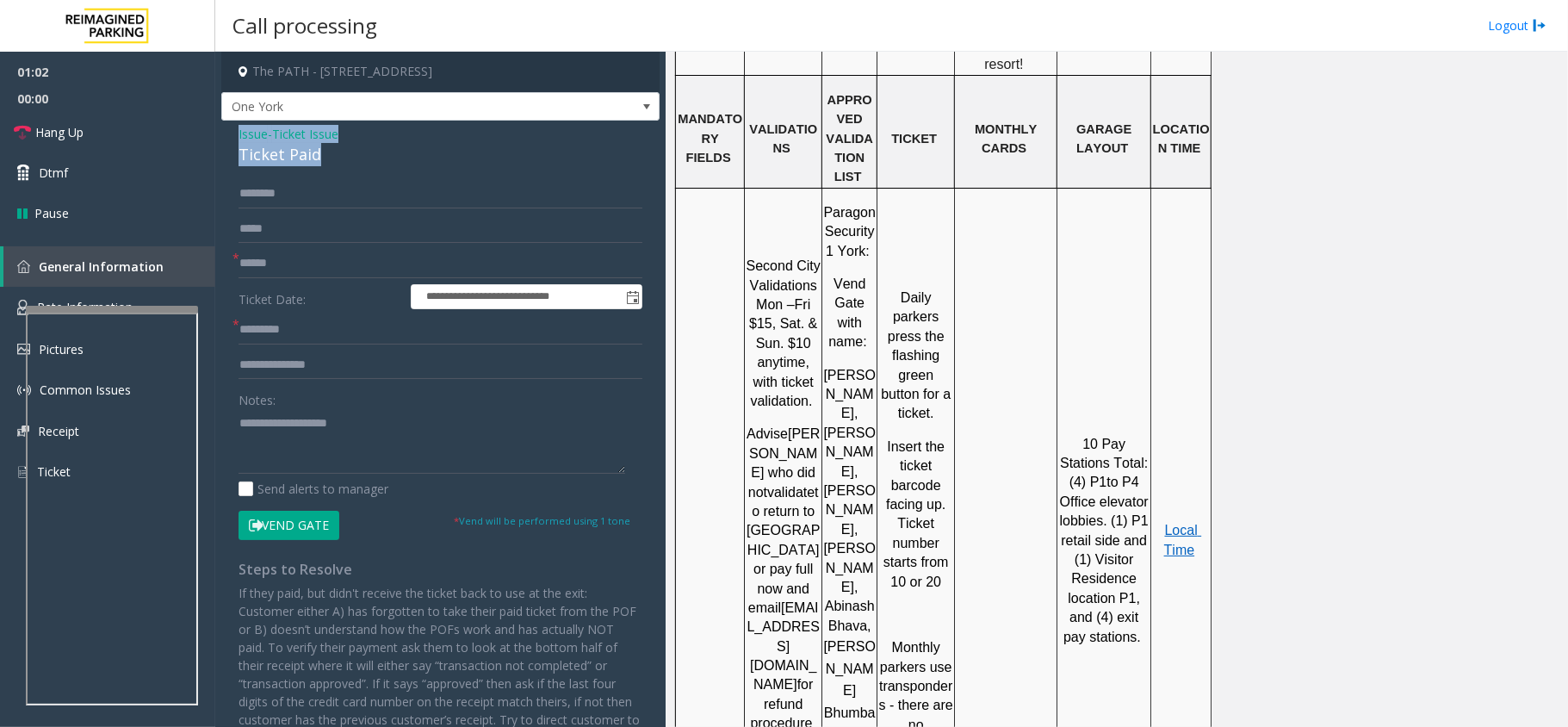
drag, startPoint x: 324, startPoint y: 157, endPoint x: 227, endPoint y: 129, distance: 101.0
click at [227, 129] on div "**********" at bounding box center [440, 469] width 438 height 698
click at [79, 129] on span "Hang Up" at bounding box center [59, 132] width 48 height 18
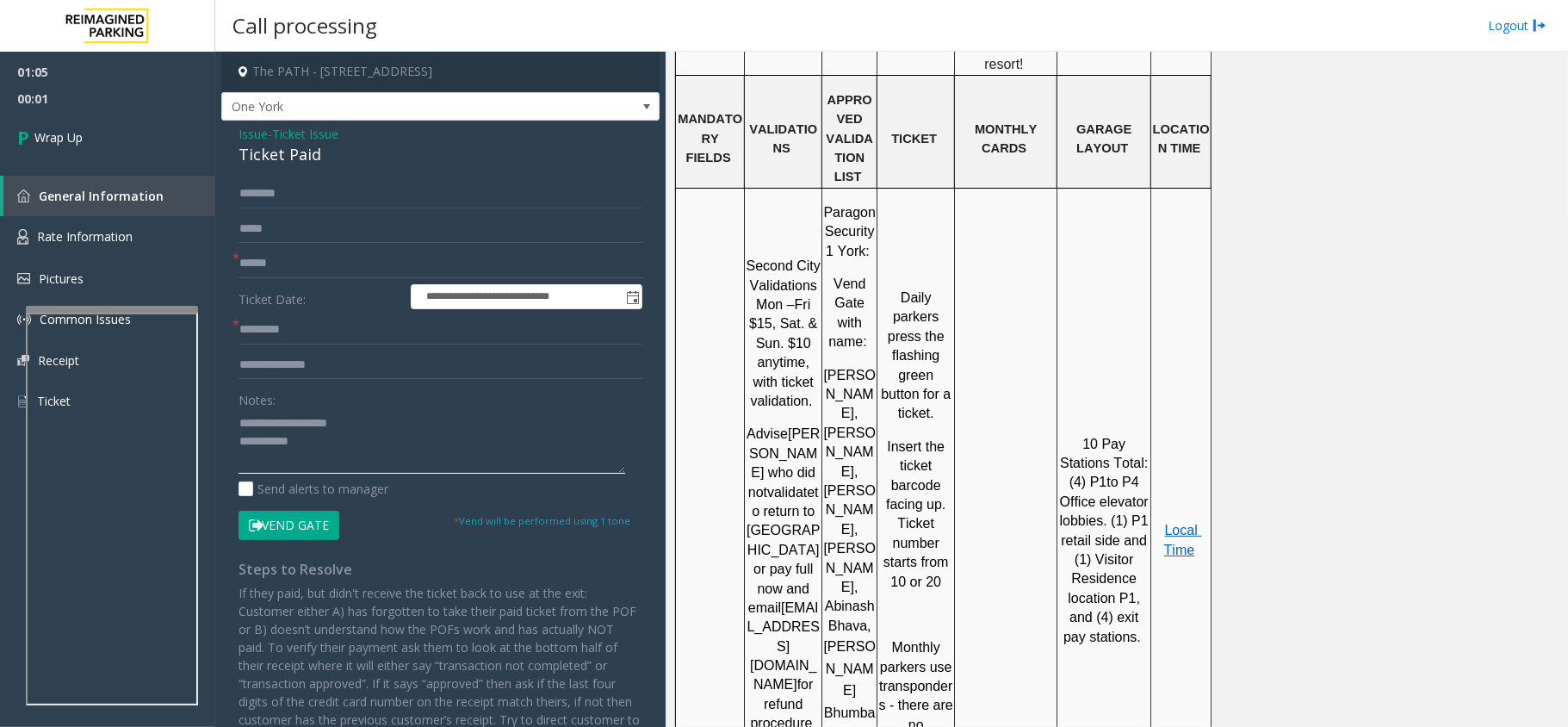
click at [427, 457] on textarea at bounding box center [432, 441] width 387 height 65
type textarea "**********"
click at [290, 274] on input "text" at bounding box center [441, 263] width 404 height 30
type input "**"
click at [284, 332] on input "*" at bounding box center [441, 330] width 404 height 30
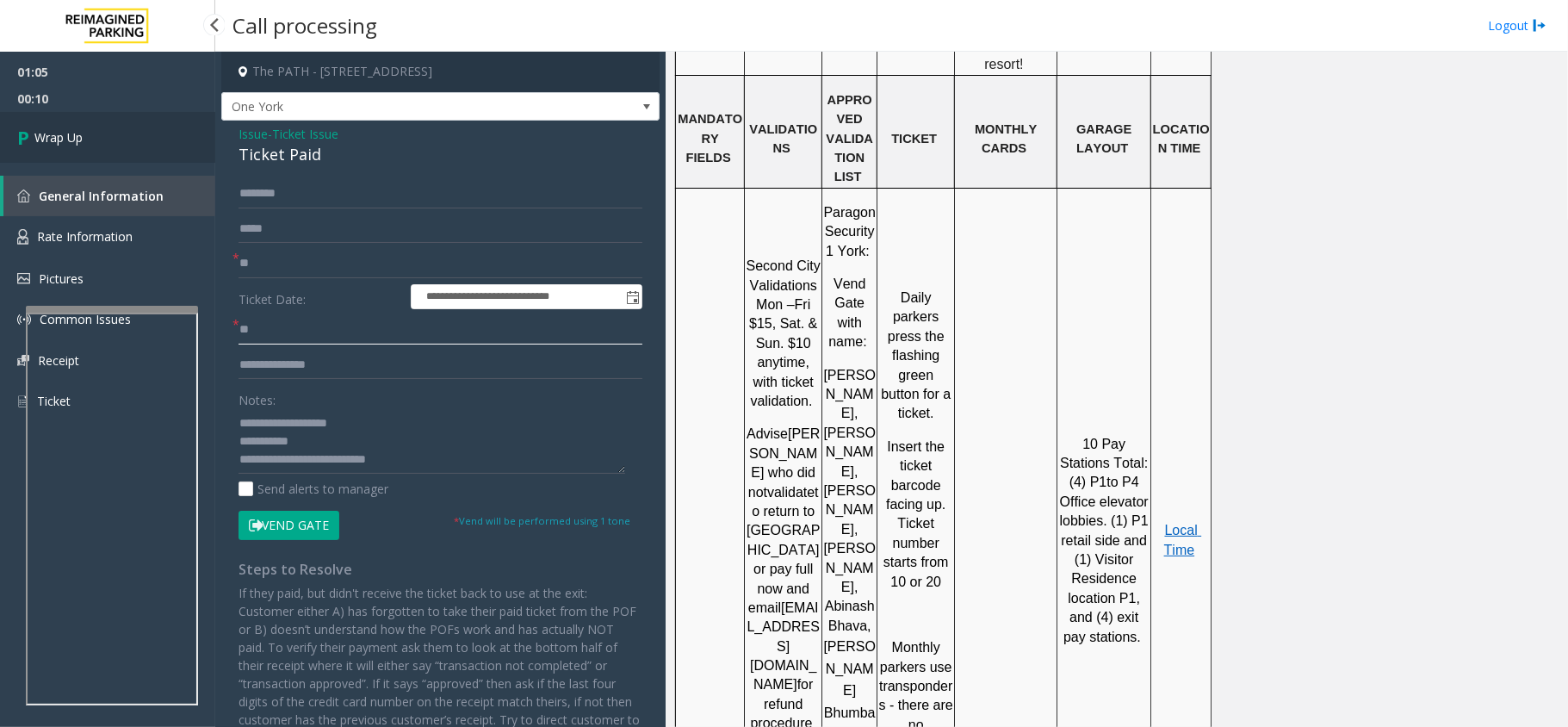
type input "**"
click at [136, 154] on link "Wrap Up" at bounding box center [108, 137] width 216 height 51
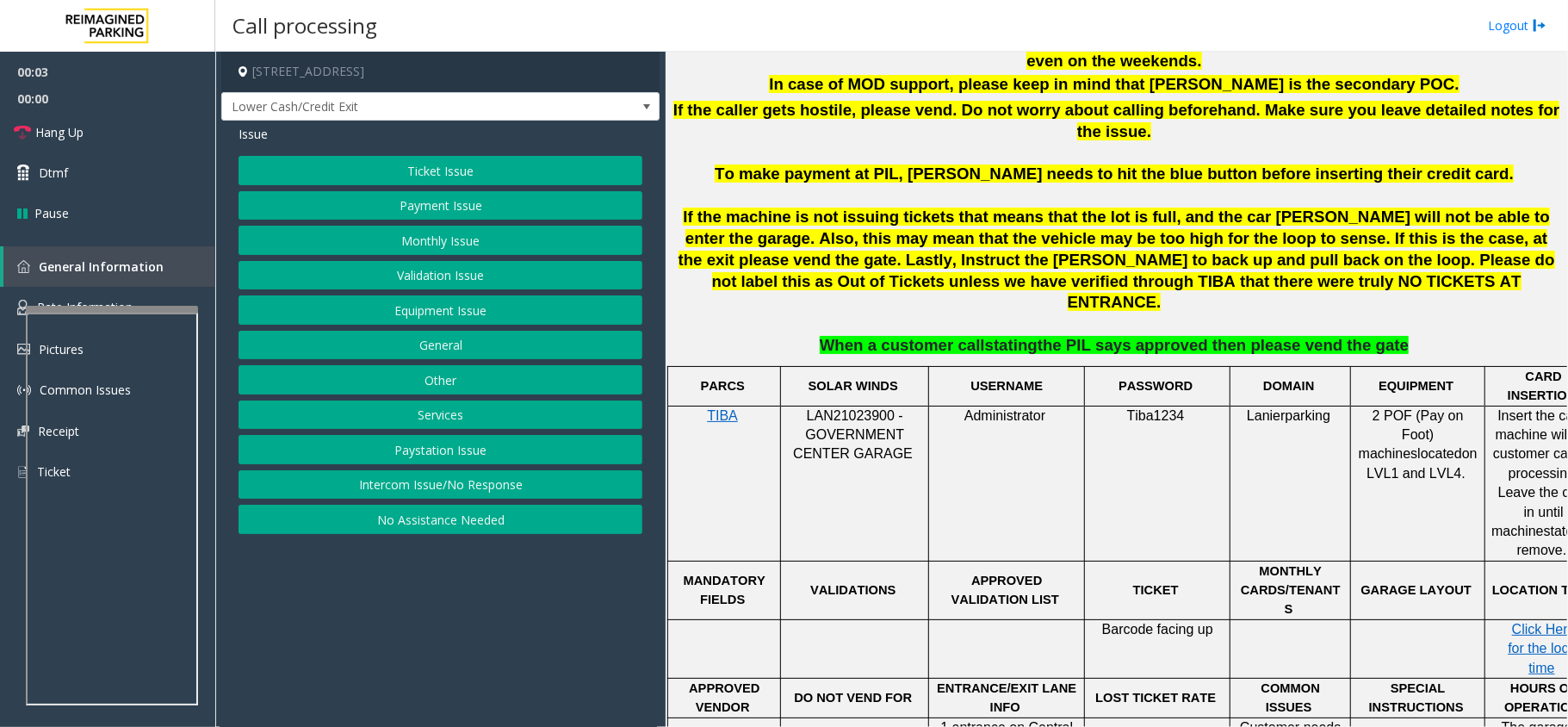
scroll to position [1034, 0]
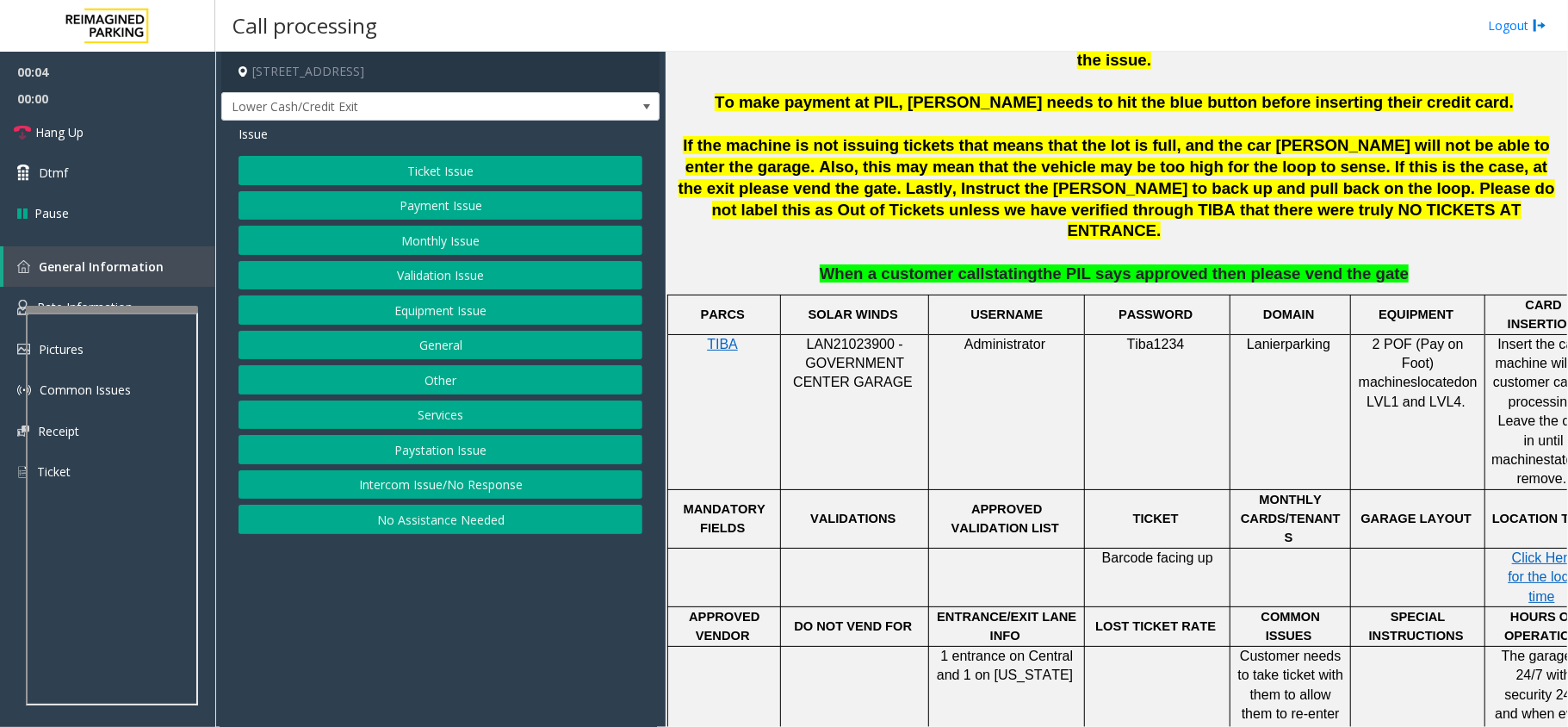
click at [858, 337] on span "LAN21023900 - GOVERNMENT CENTER GARAGE" at bounding box center [852, 363] width 119 height 53
copy span "LAN21023900"
click at [103, 137] on link "Hang Up" at bounding box center [108, 132] width 216 height 40
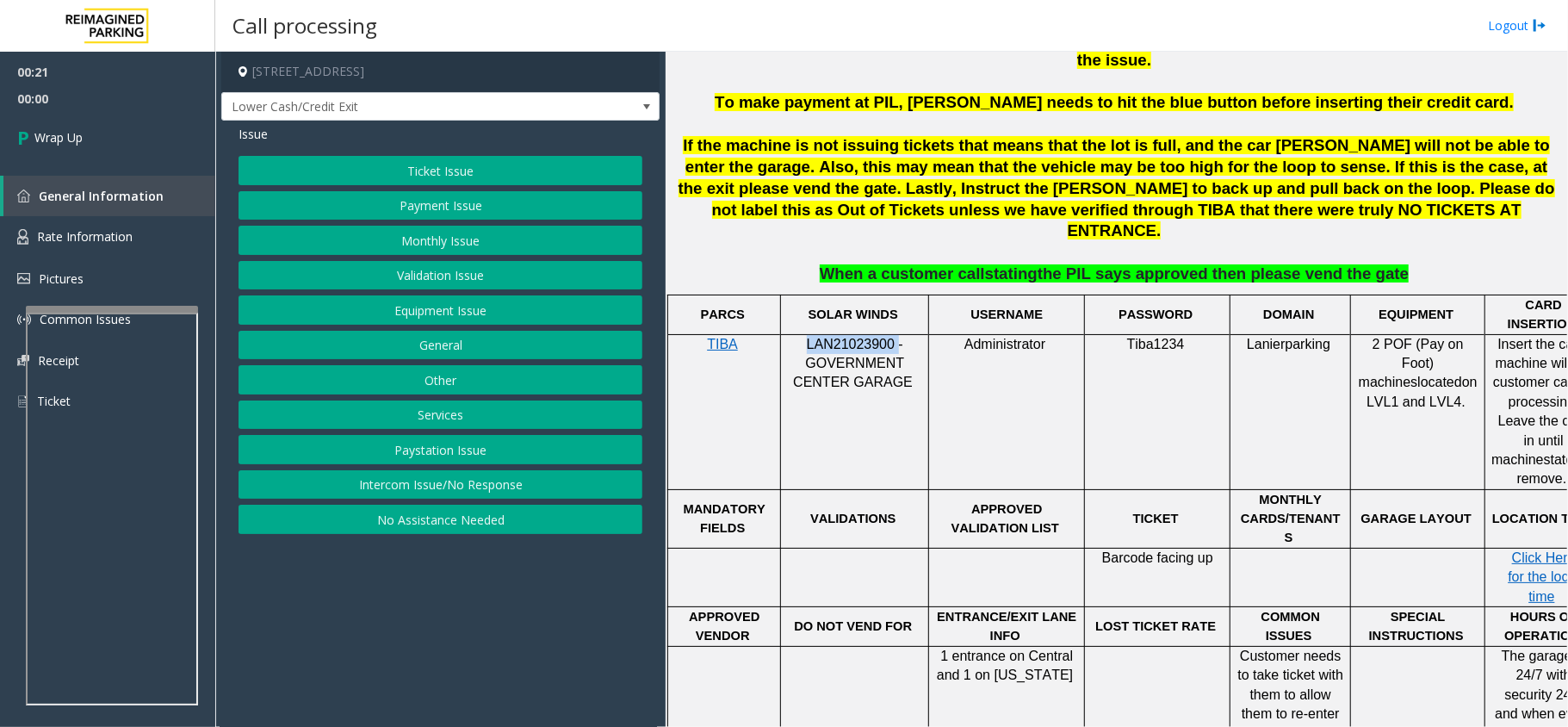
click at [518, 497] on button "Intercom Issue/No Response" at bounding box center [441, 485] width 404 height 30
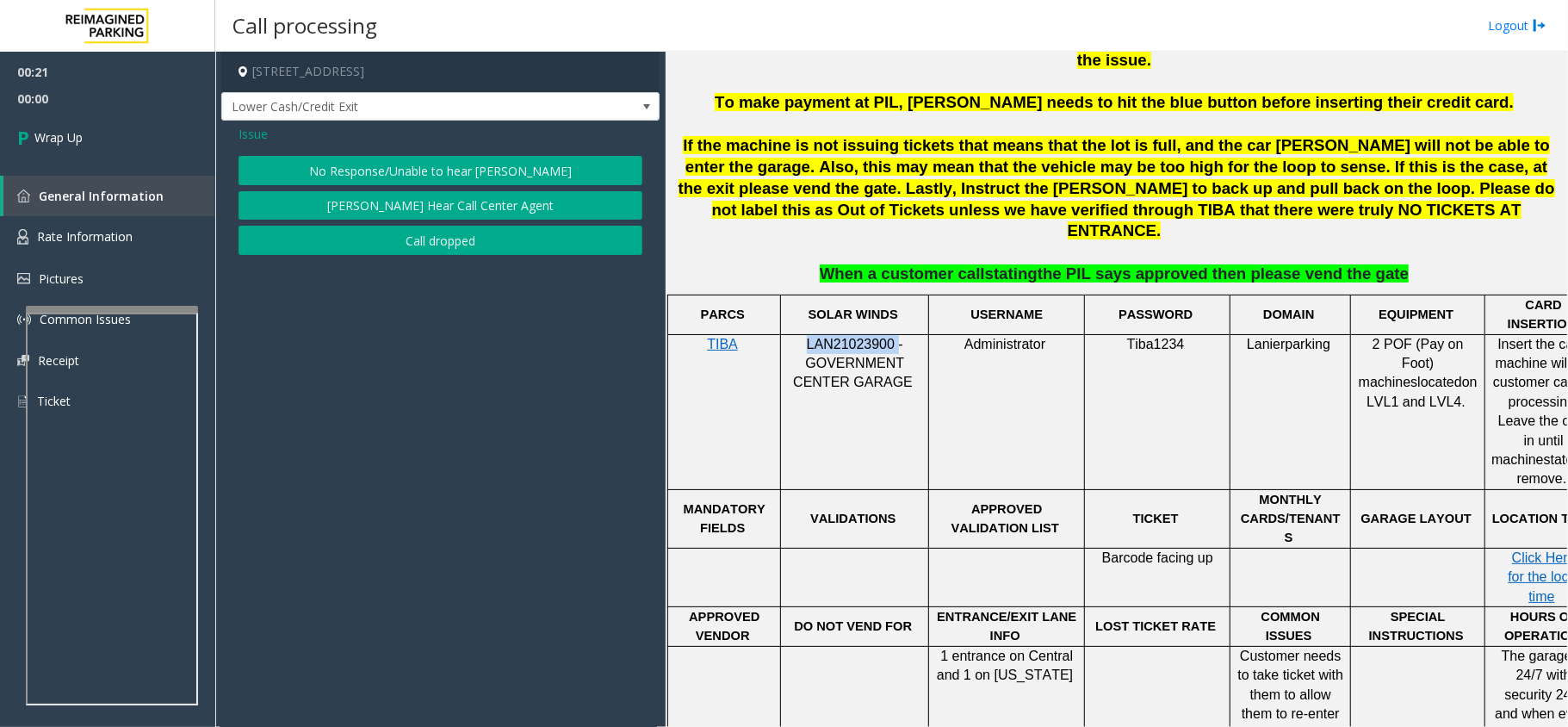
click at [512, 160] on button "No Response/Unable to hear [PERSON_NAME]" at bounding box center [441, 171] width 404 height 30
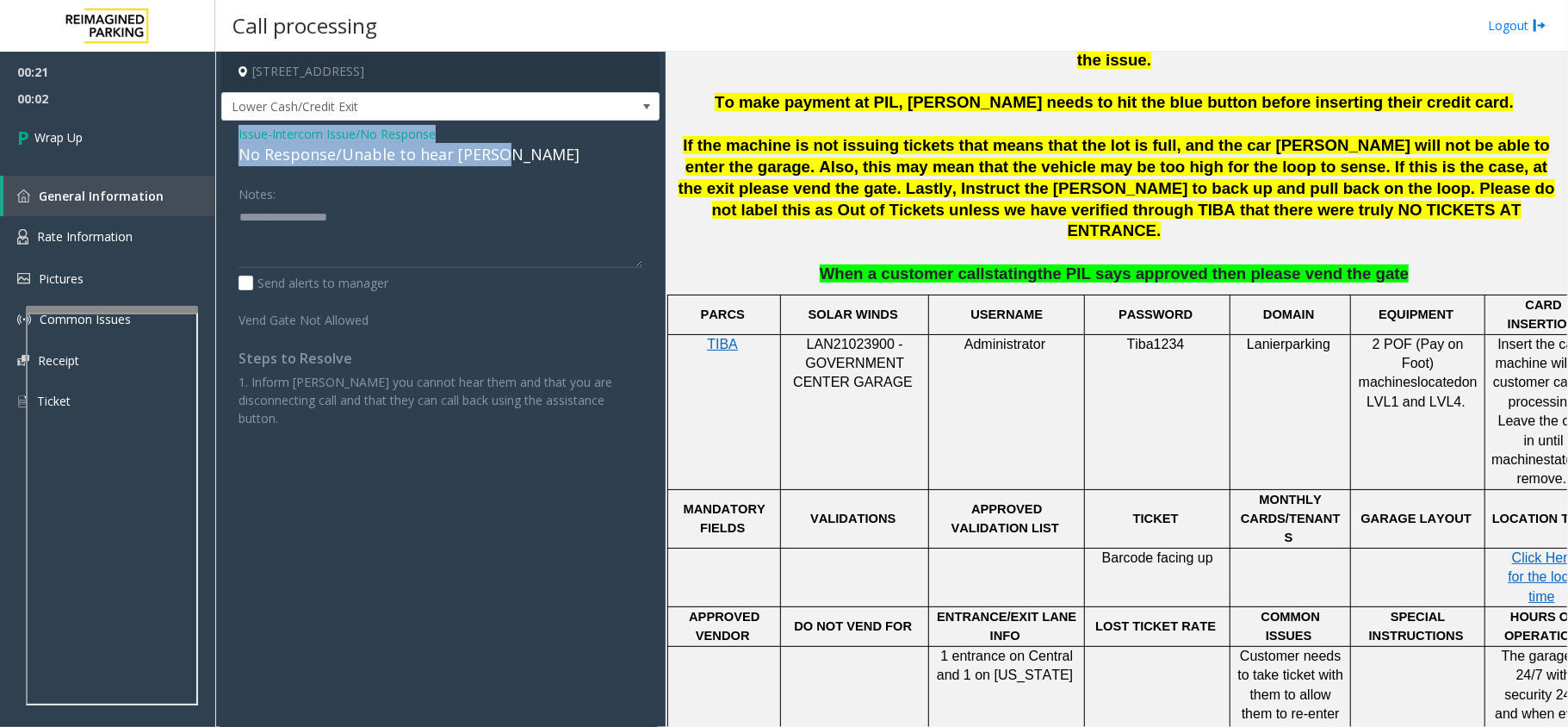
drag, startPoint x: 498, startPoint y: 156, endPoint x: 231, endPoint y: 122, distance: 269.2
click at [231, 122] on div "Issue - Intercom Issue/No Response No Response/Unable to hear [PERSON_NAME] Not…" at bounding box center [440, 282] width 438 height 324
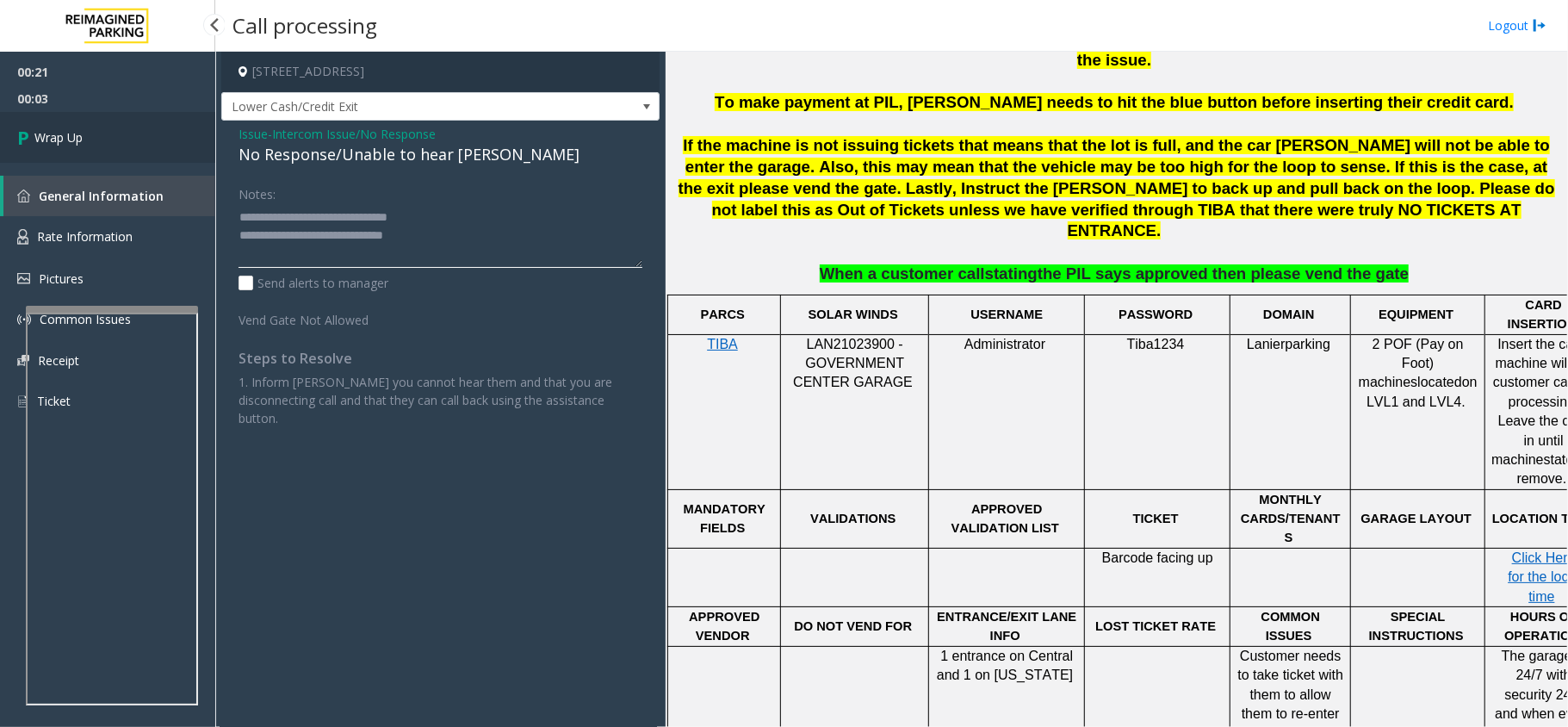
type textarea "**********"
click at [104, 141] on link "Wrap Up" at bounding box center [108, 137] width 216 height 51
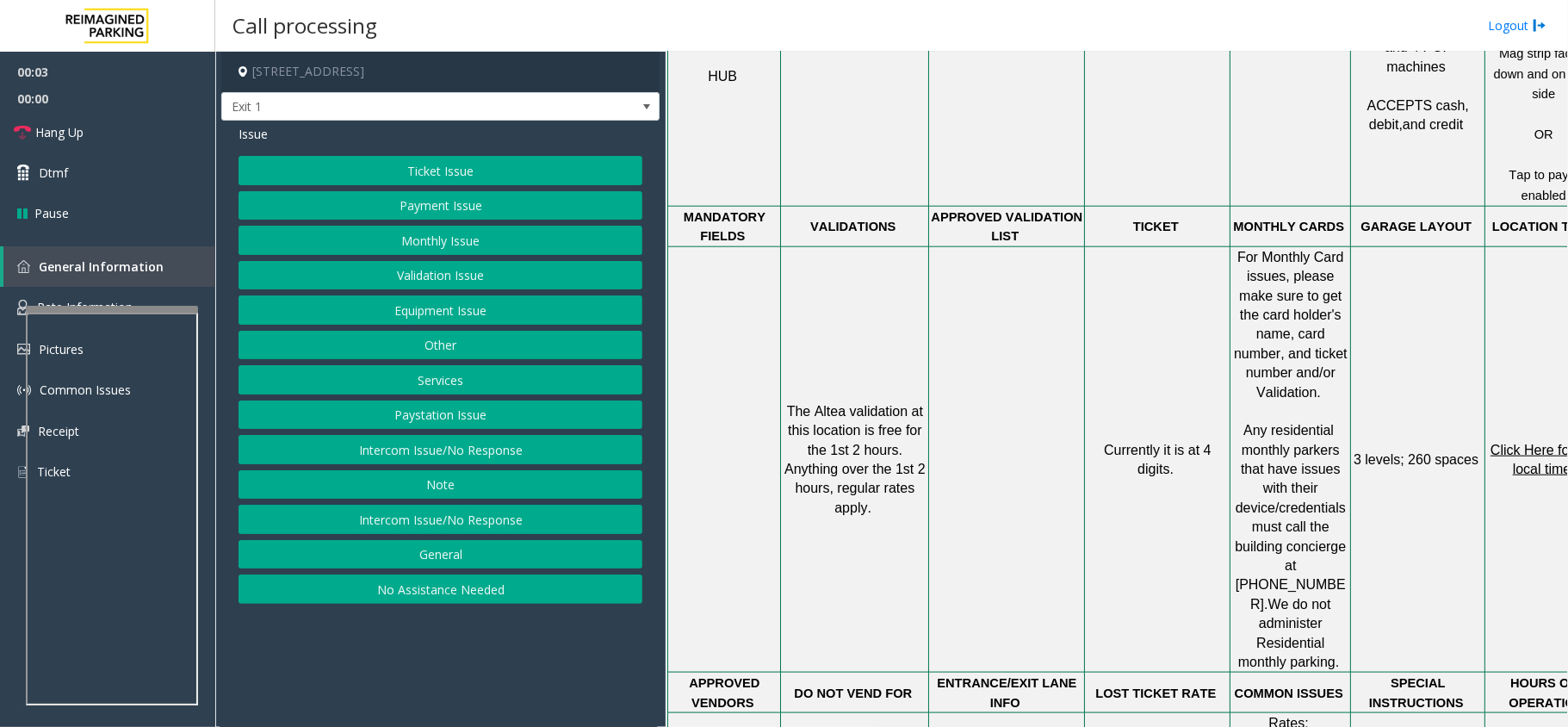
scroll to position [1379, 0]
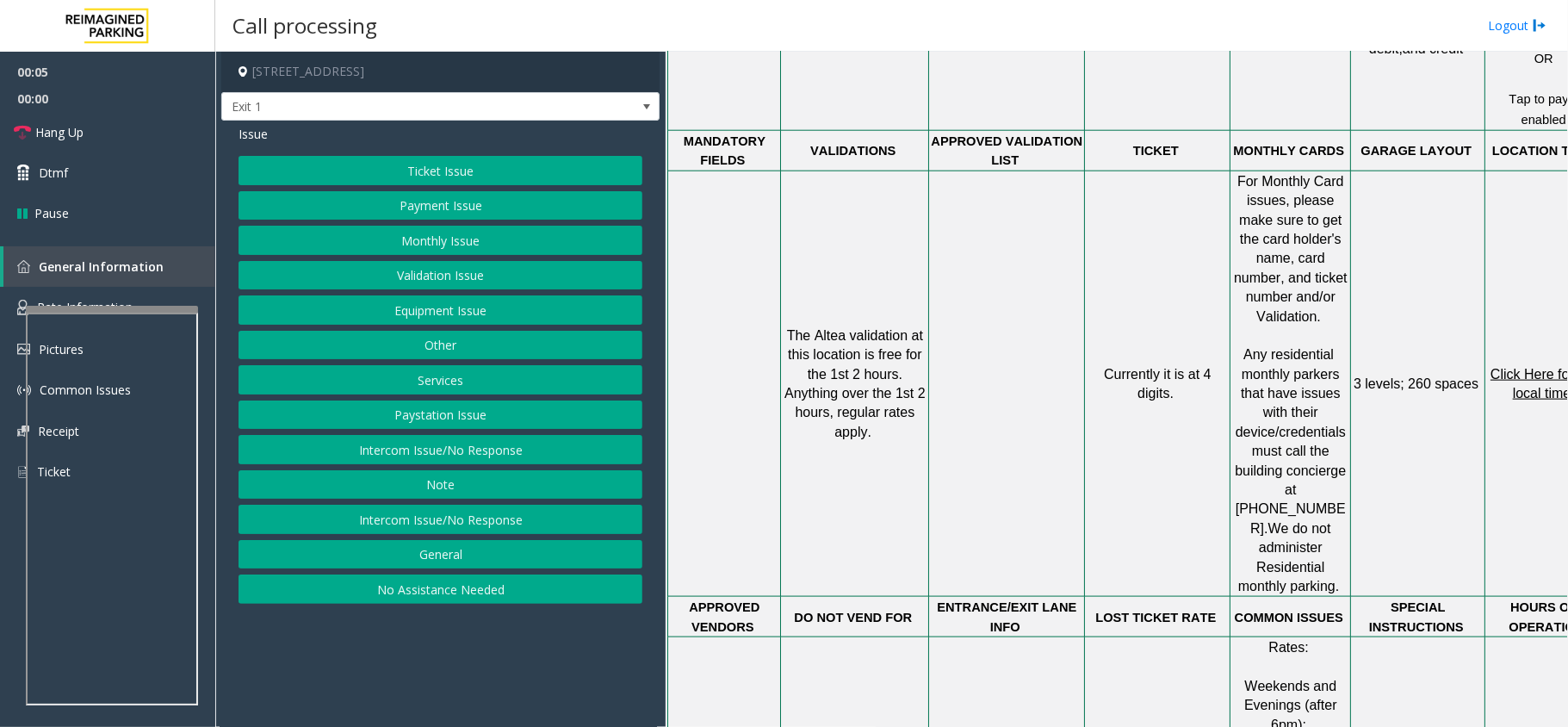
click at [517, 449] on button "Intercom Issue/No Response" at bounding box center [441, 449] width 404 height 30
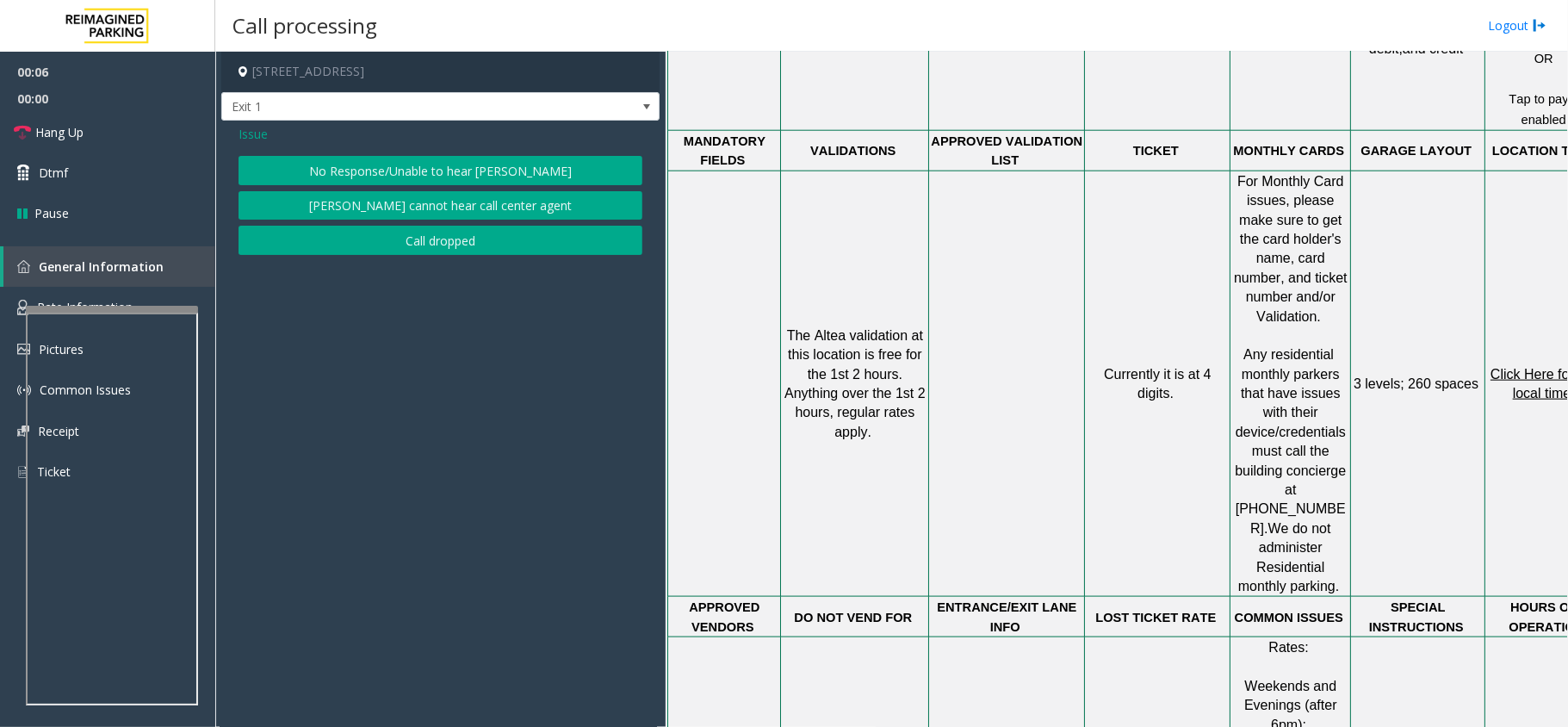
click at [538, 167] on button "No Response/Unable to hear [PERSON_NAME]" at bounding box center [441, 171] width 404 height 30
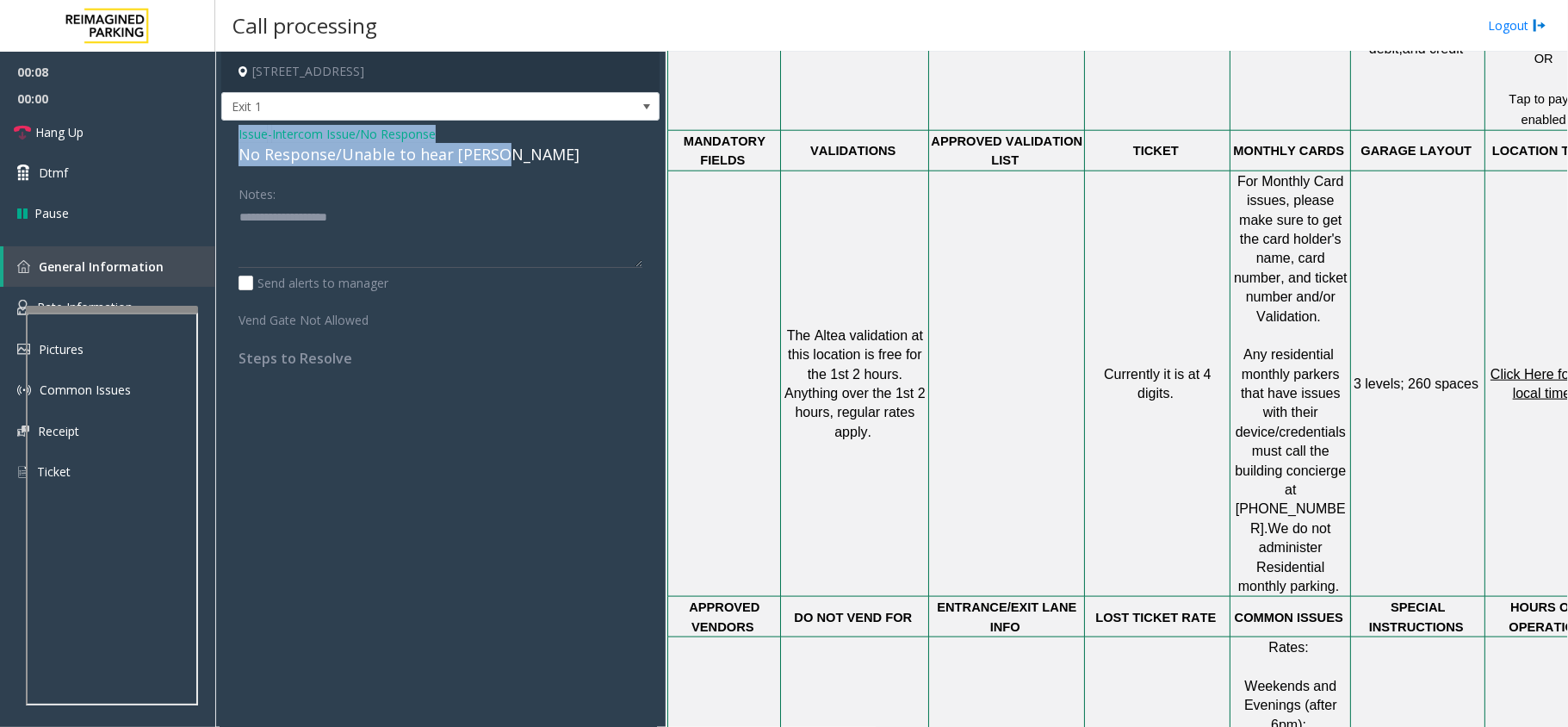
drag, startPoint x: 499, startPoint y: 157, endPoint x: 225, endPoint y: 135, distance: 274.9
click at [225, 135] on div "Issue - Intercom Issue/No Response No Response/Unable to hear [PERSON_NAME] Not…" at bounding box center [440, 252] width 438 height 263
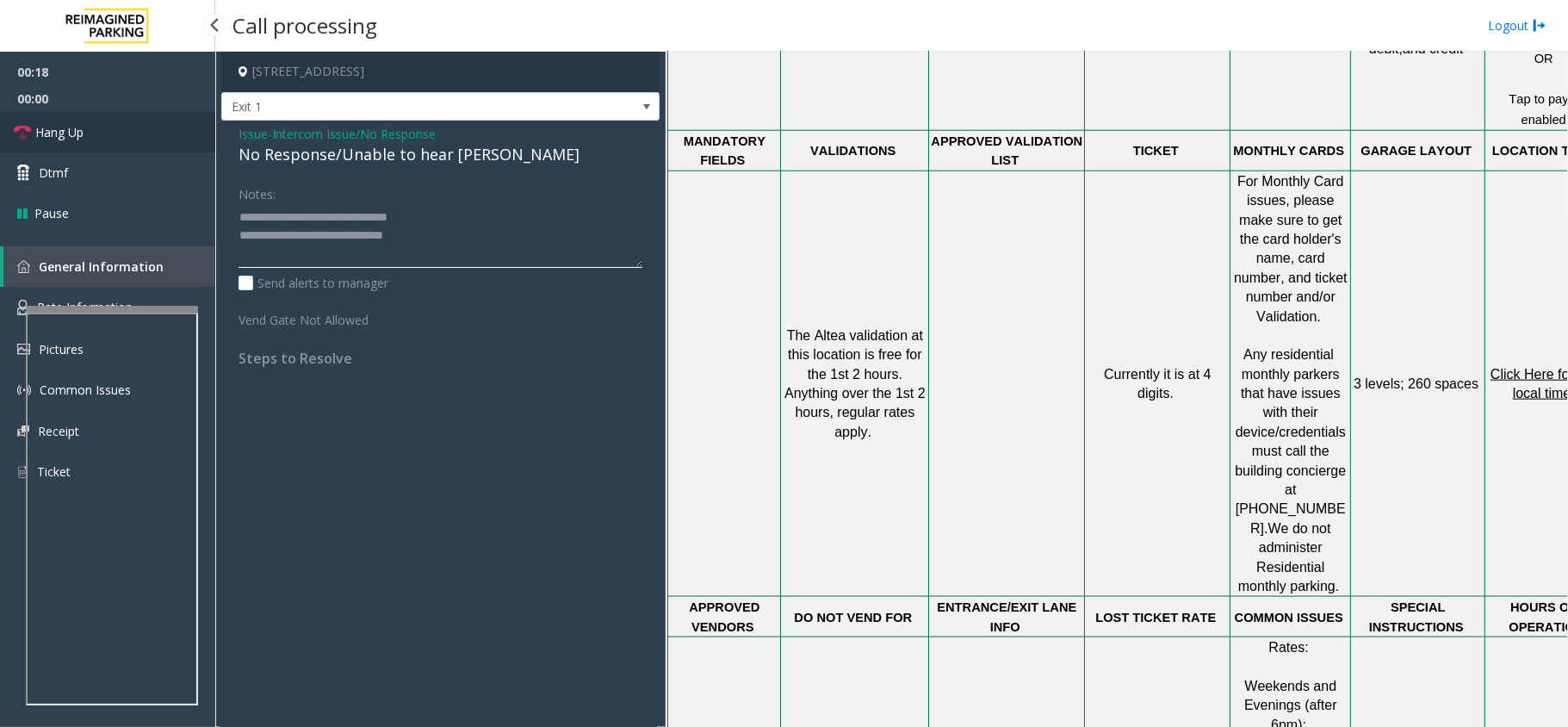
type textarea "**********"
click at [104, 126] on link "Hang Up" at bounding box center [108, 132] width 216 height 40
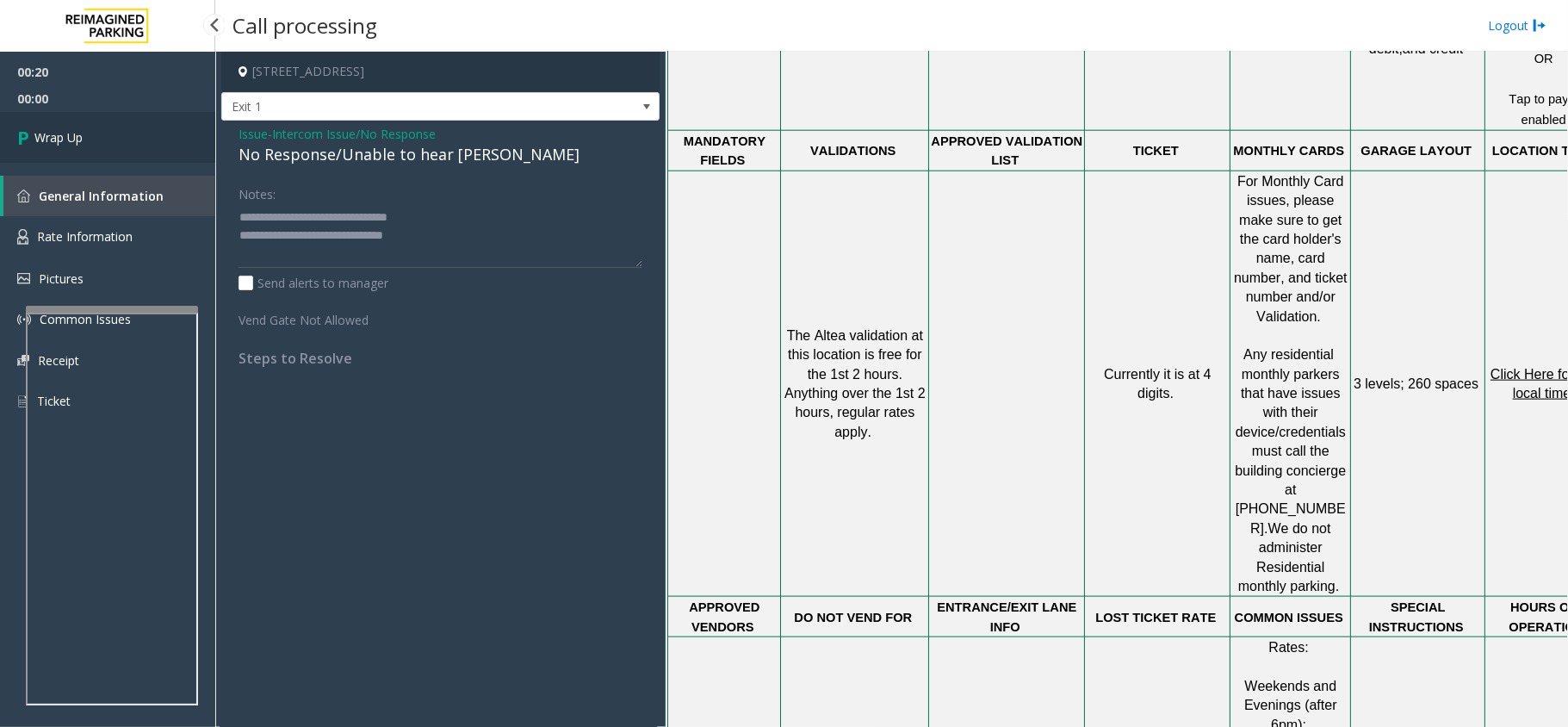
click at [104, 126] on link "Wrap Up" at bounding box center [108, 137] width 216 height 51
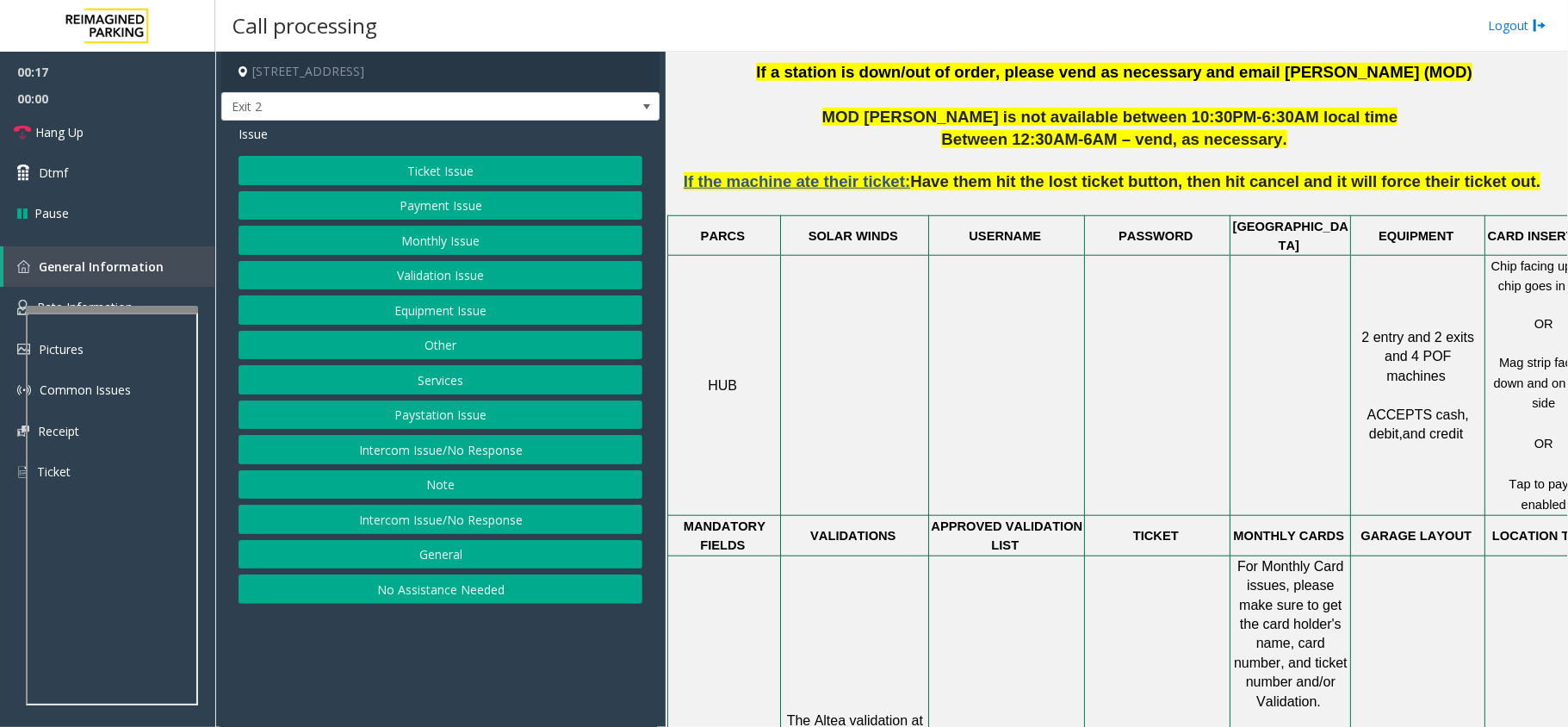
scroll to position [1148, 0]
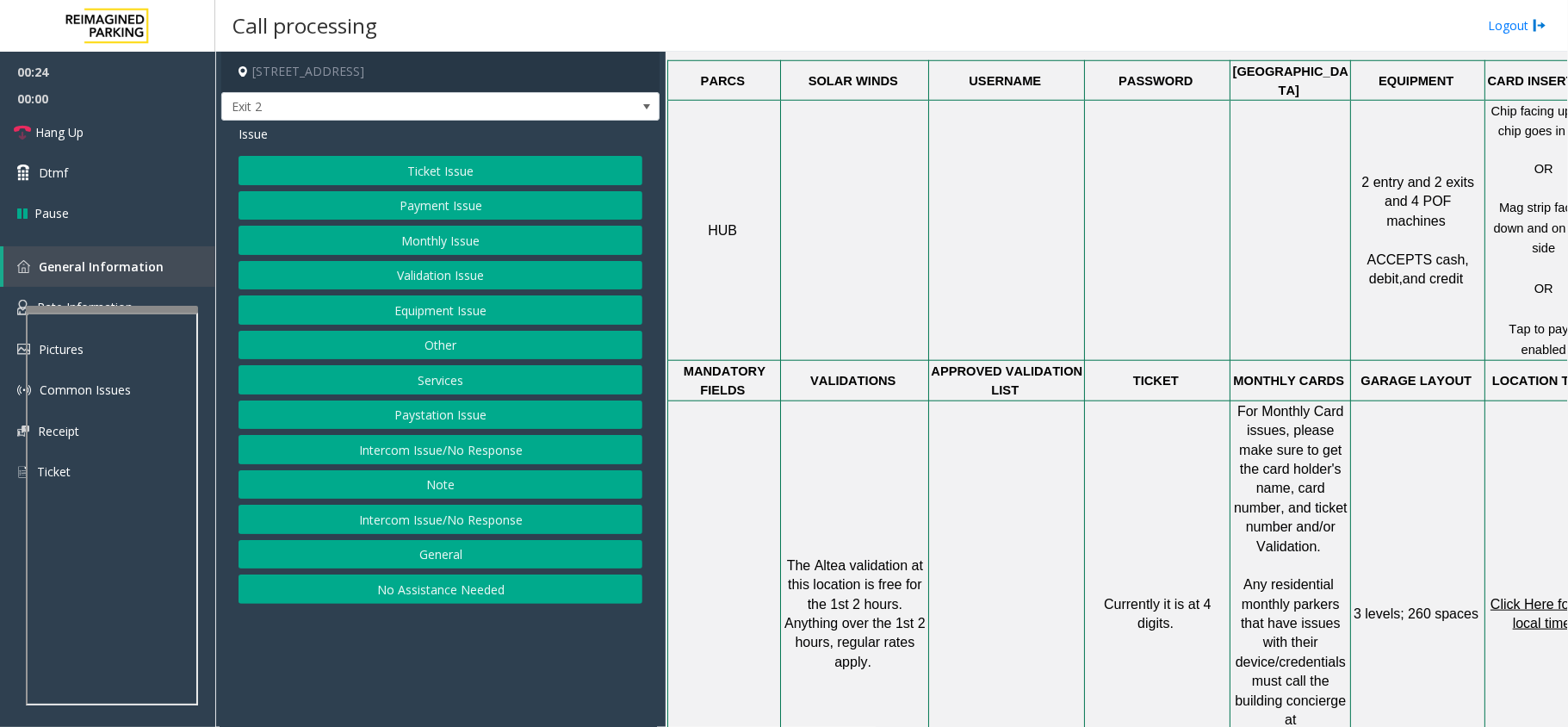
click at [452, 274] on button "Validation Issue" at bounding box center [441, 276] width 404 height 30
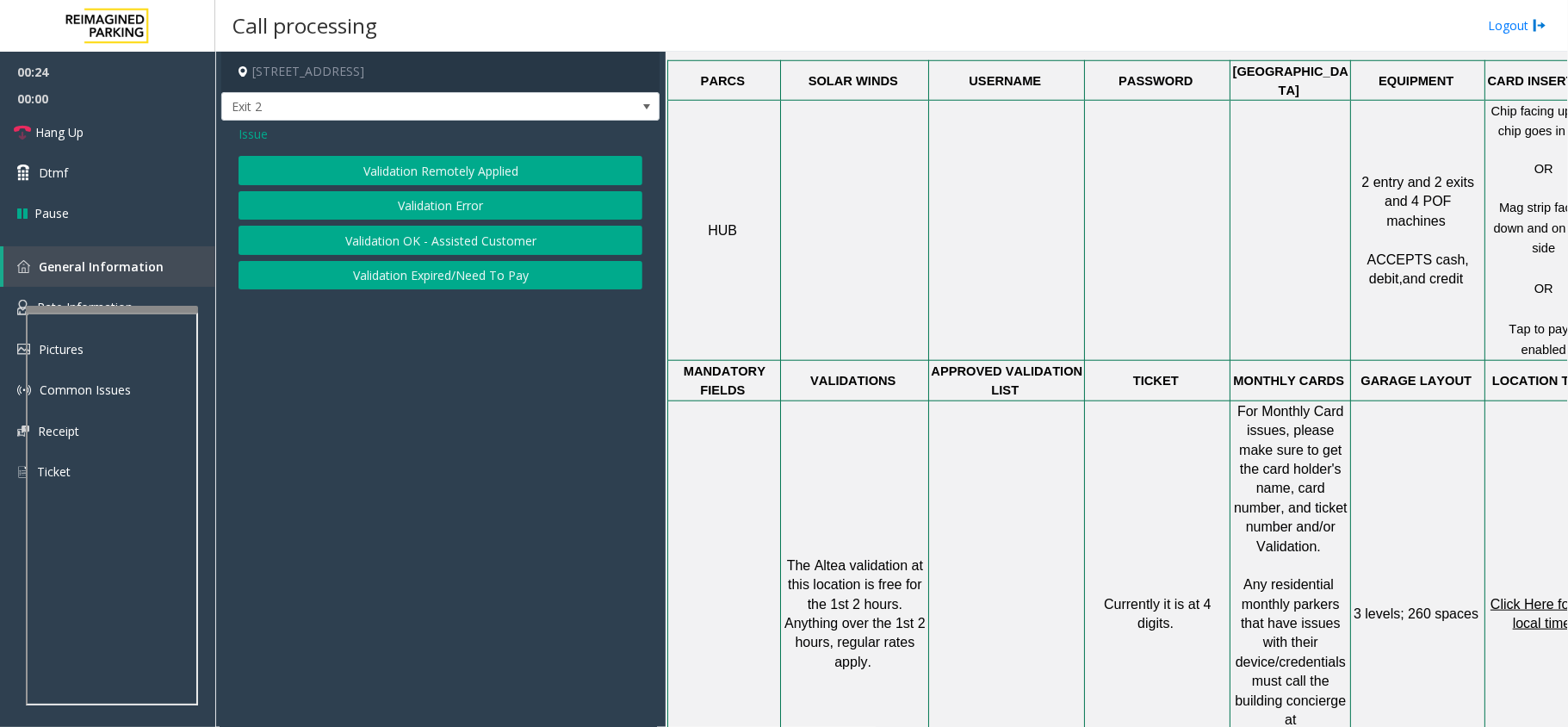
click at [462, 187] on div "Validation Remotely Applied Validation Error Validation OK - Assisted Customer …" at bounding box center [441, 223] width 404 height 134
click at [462, 201] on button "Validation Error" at bounding box center [441, 206] width 404 height 30
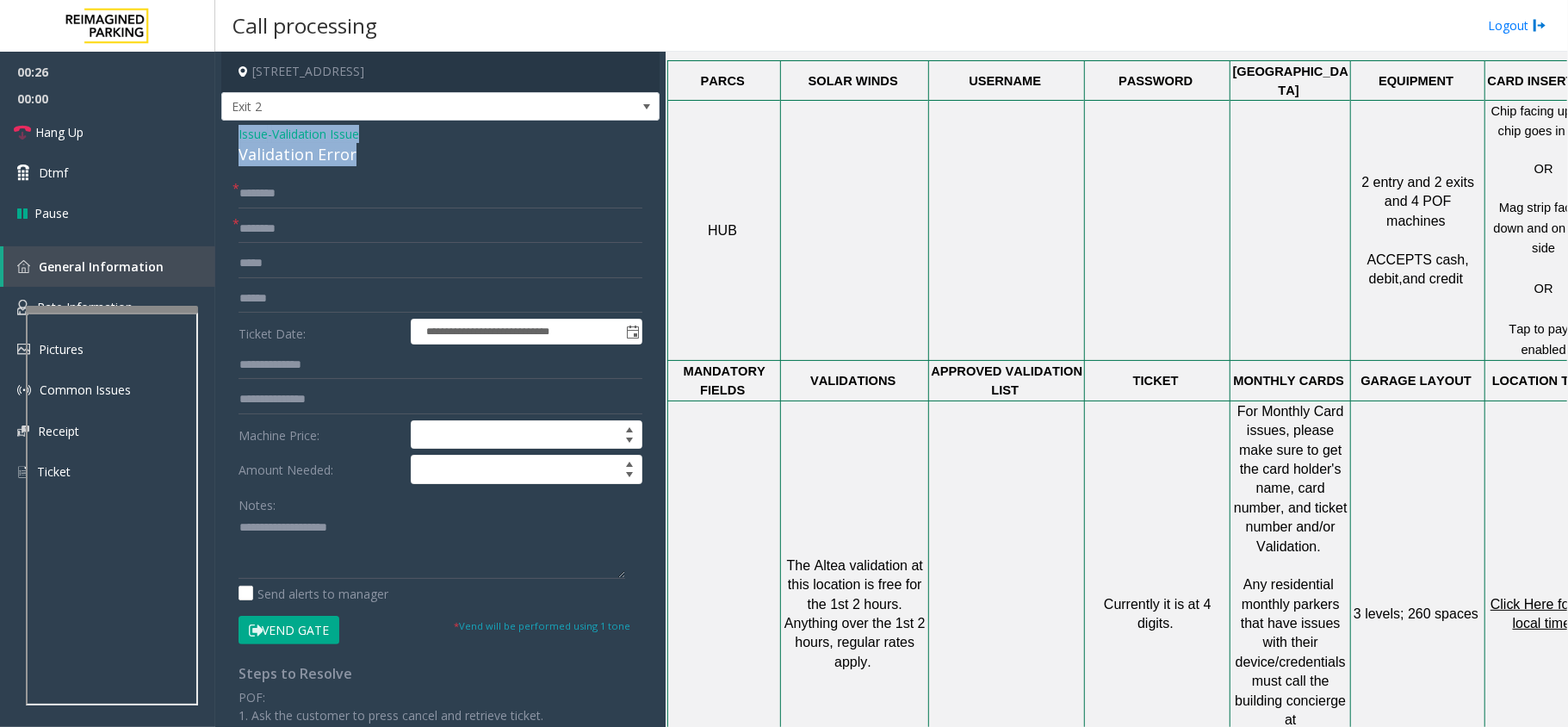
drag, startPoint x: 360, startPoint y: 154, endPoint x: 228, endPoint y: 142, distance: 132.5
click at [228, 142] on div "**********" at bounding box center [440, 603] width 438 height 965
click at [357, 562] on textarea at bounding box center [432, 546] width 387 height 65
click at [376, 565] on textarea at bounding box center [432, 546] width 387 height 65
type textarea "**********"
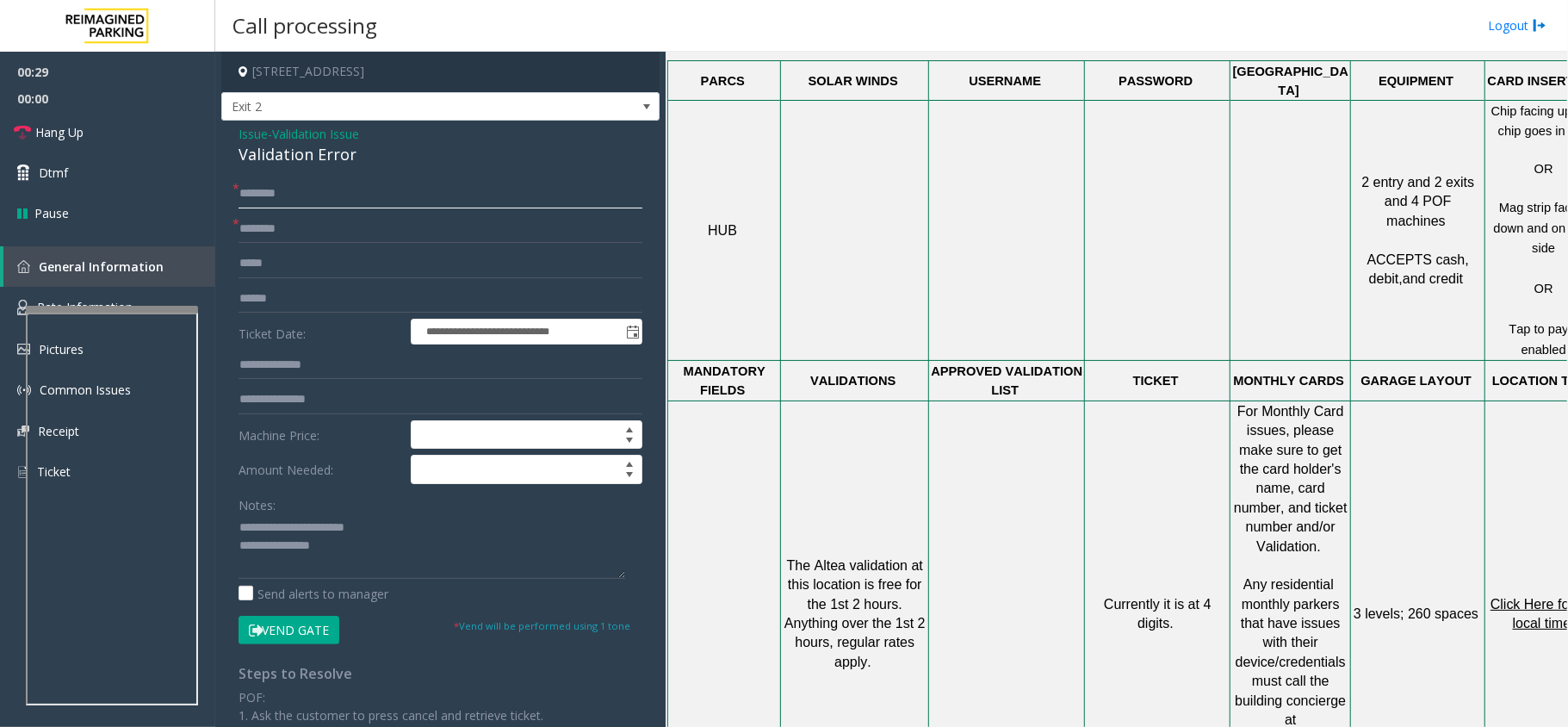
click at [321, 199] on input "text" at bounding box center [441, 193] width 404 height 30
click at [324, 243] on input "text" at bounding box center [441, 229] width 404 height 30
type input "*****"
click at [315, 195] on input "text" at bounding box center [441, 193] width 404 height 30
click at [331, 193] on input "text" at bounding box center [441, 193] width 404 height 30
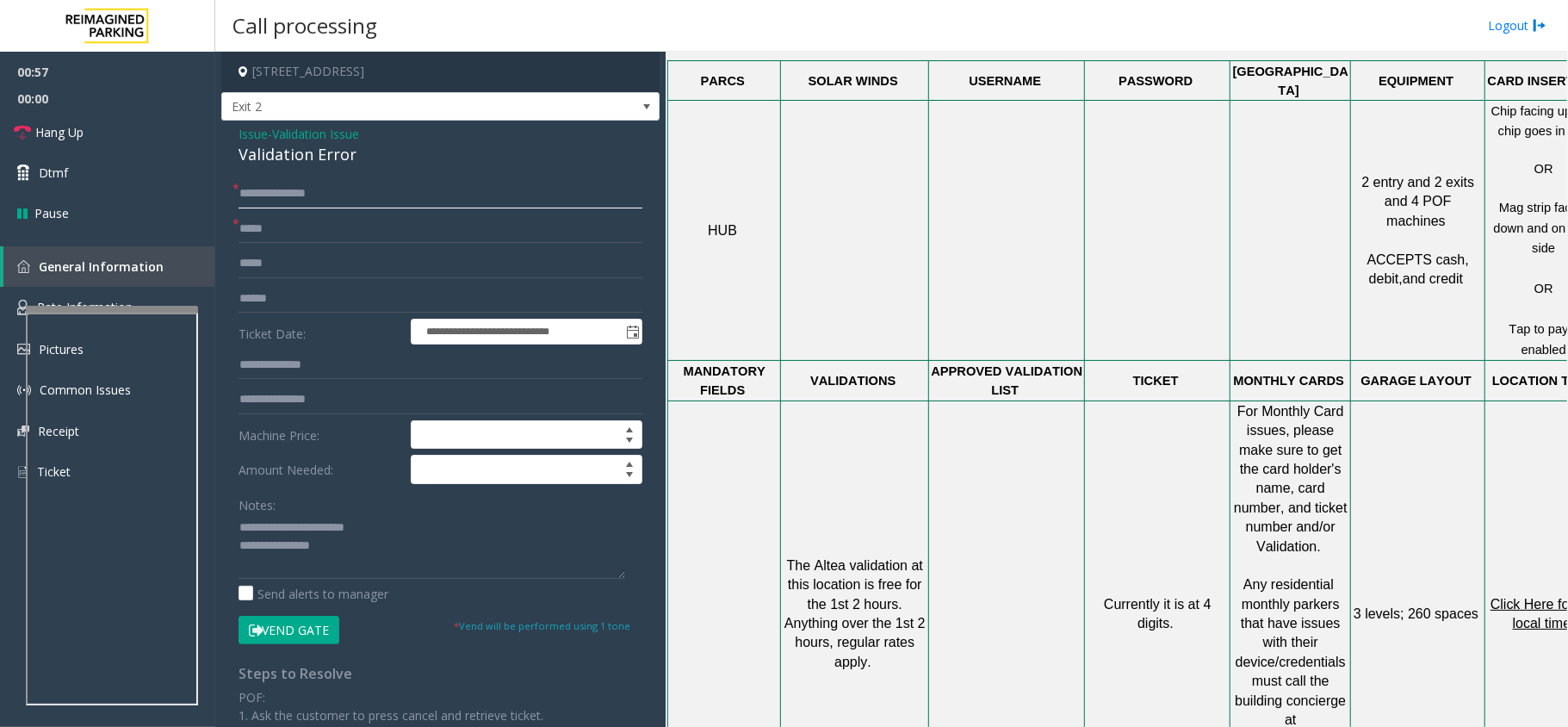
type input "**********"
click at [304, 300] on input "text" at bounding box center [441, 298] width 404 height 30
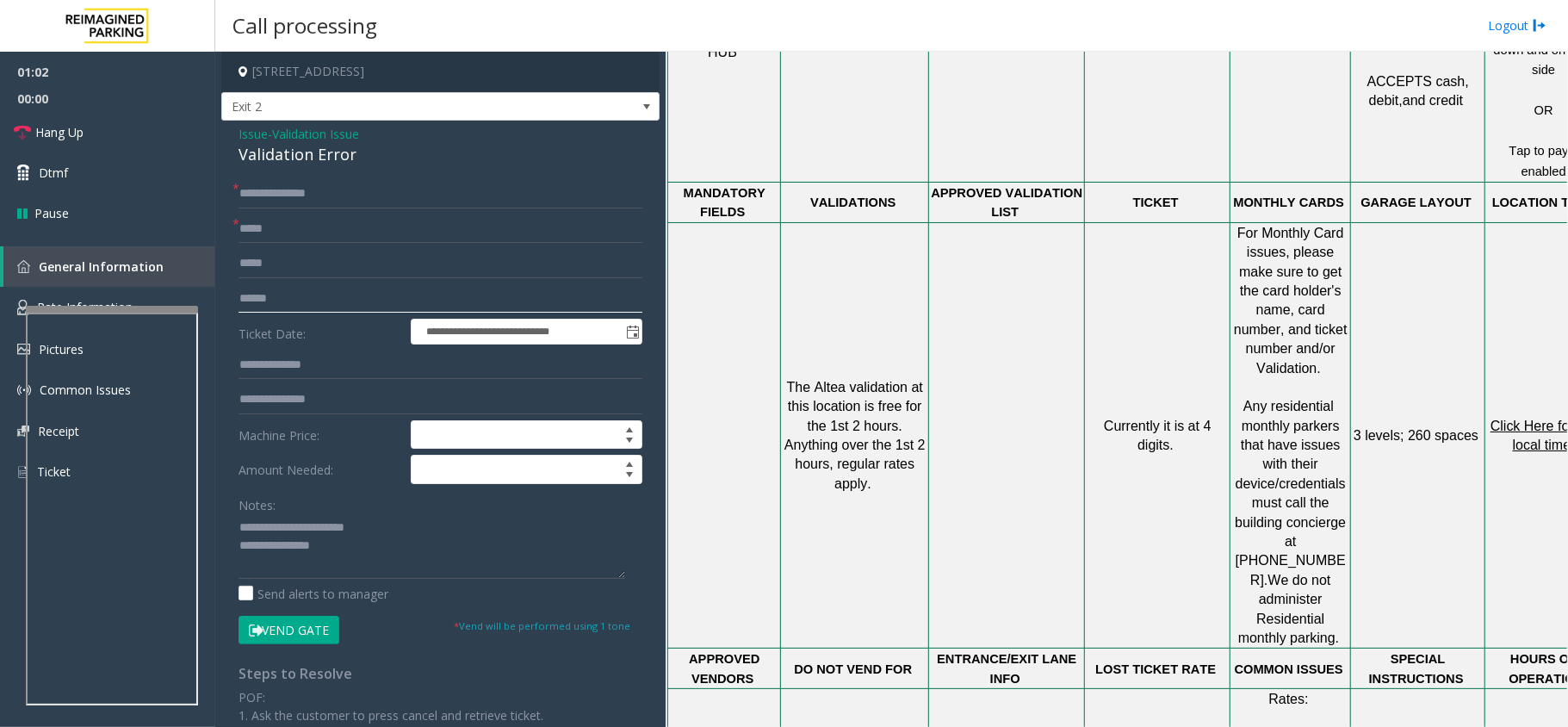
scroll to position [1379, 0]
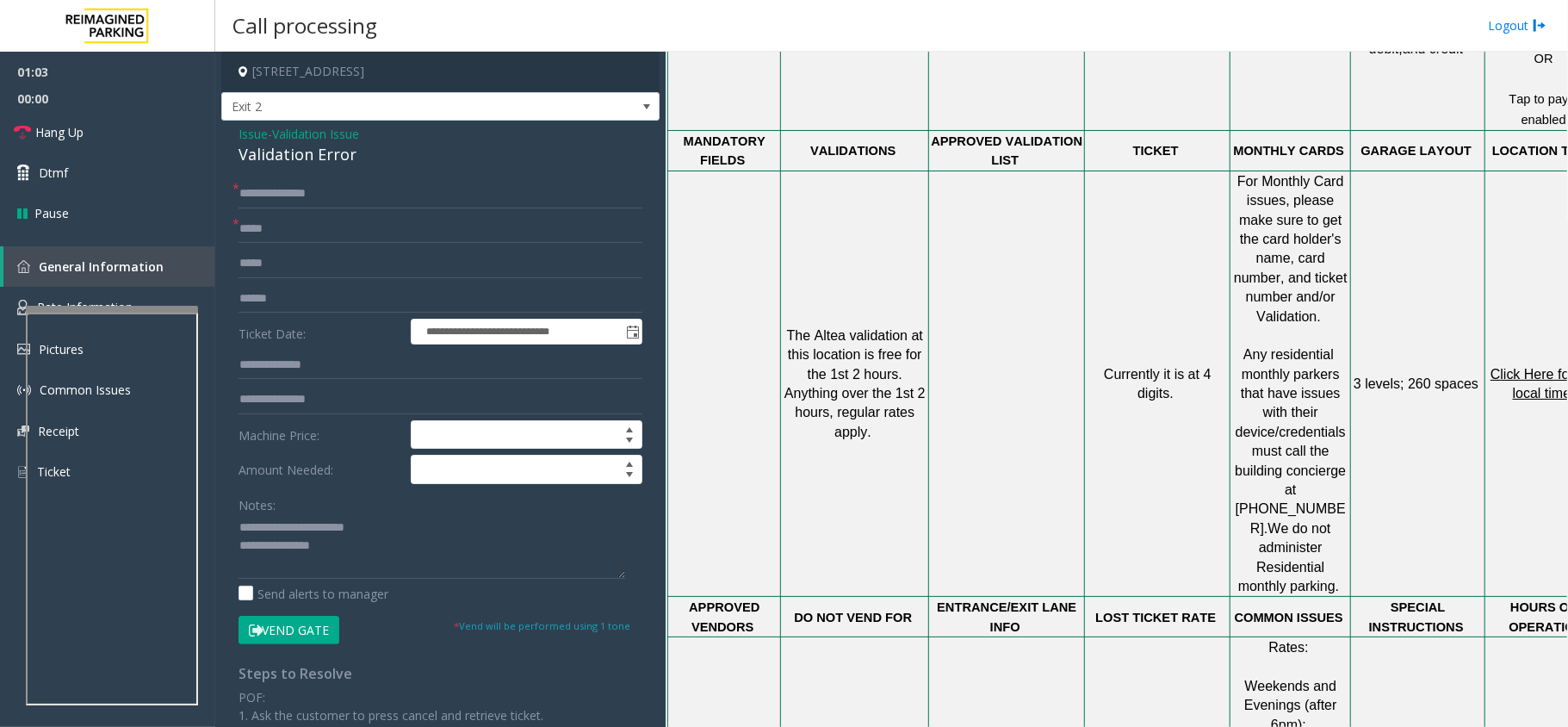
click at [1529, 367] on span "Click Here for the local time" at bounding box center [1546, 383] width 110 height 33
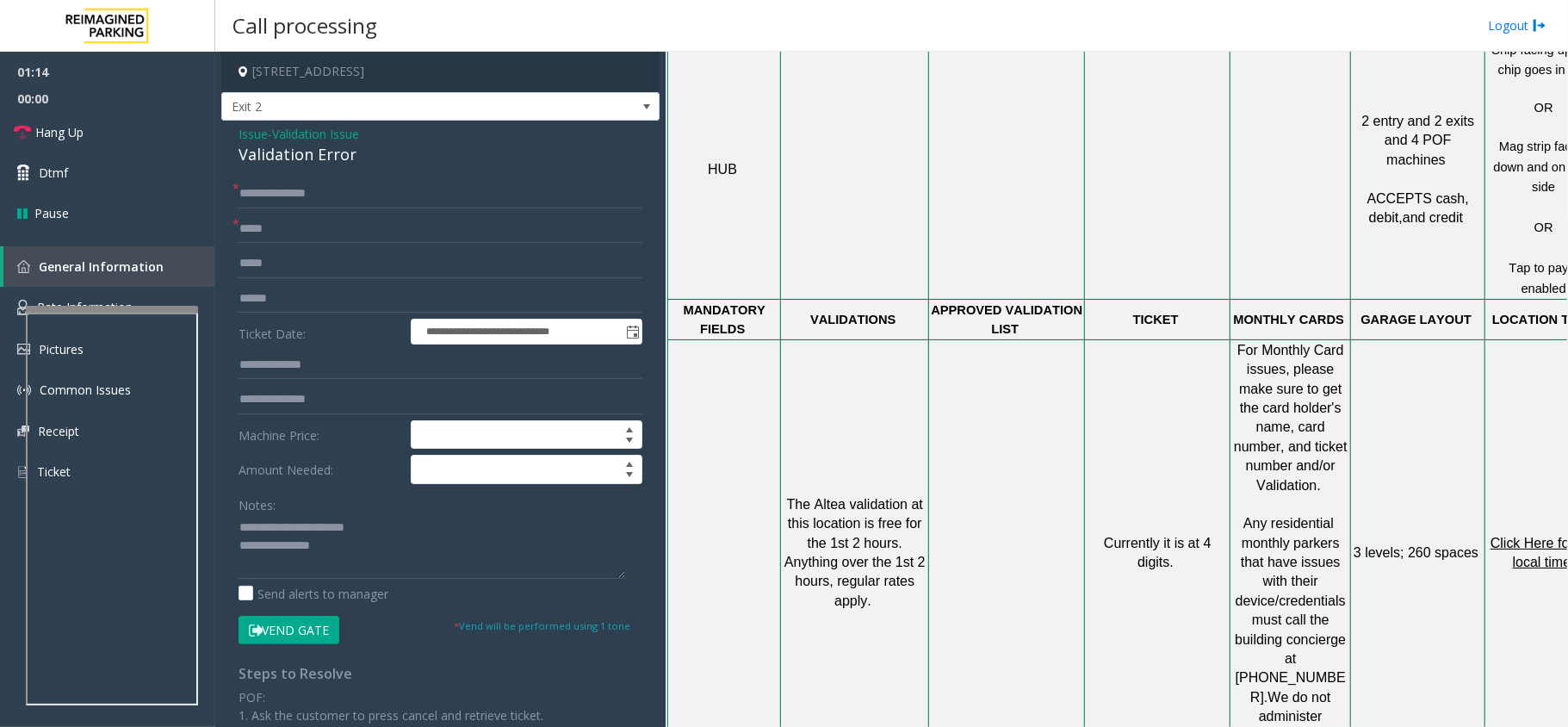
scroll to position [1148, 0]
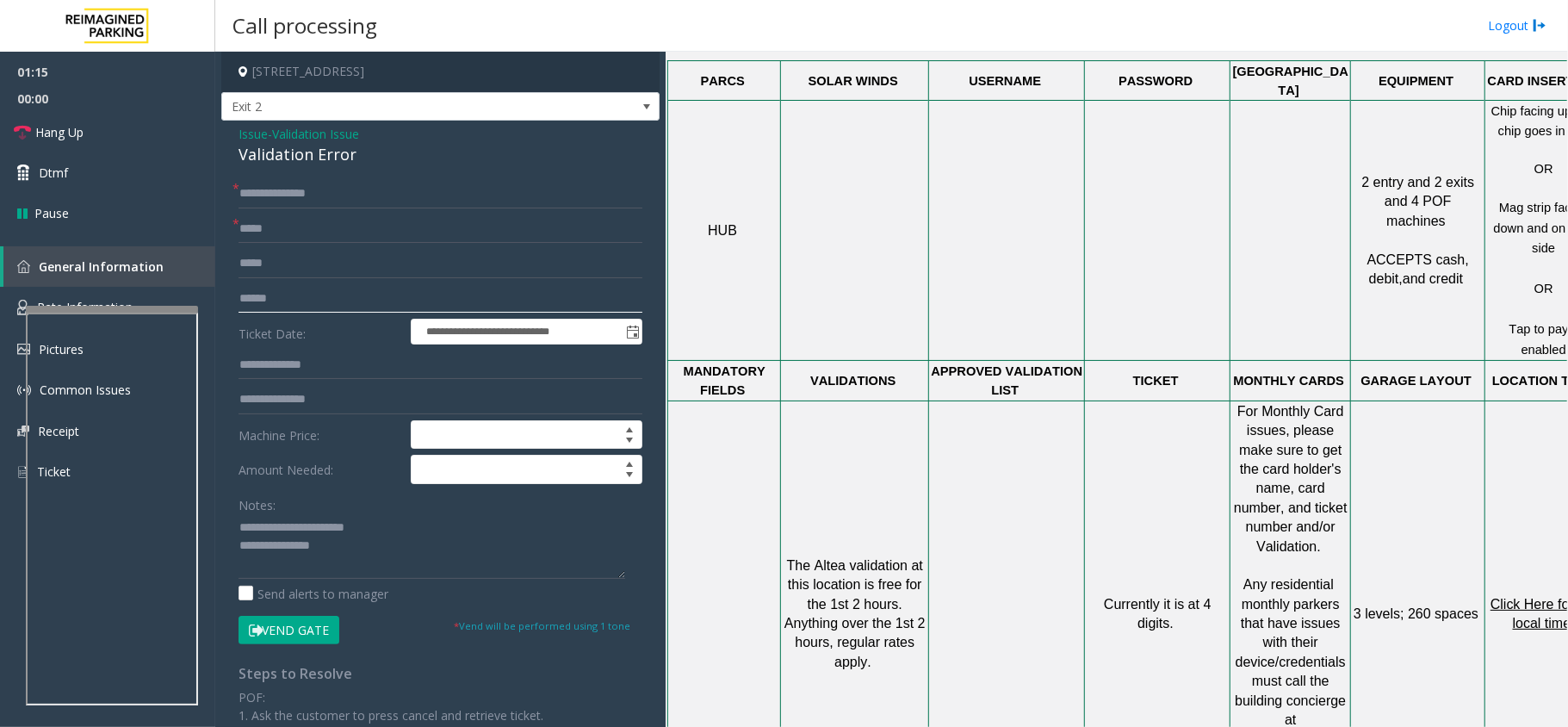
click at [311, 294] on input "text" at bounding box center [441, 298] width 404 height 30
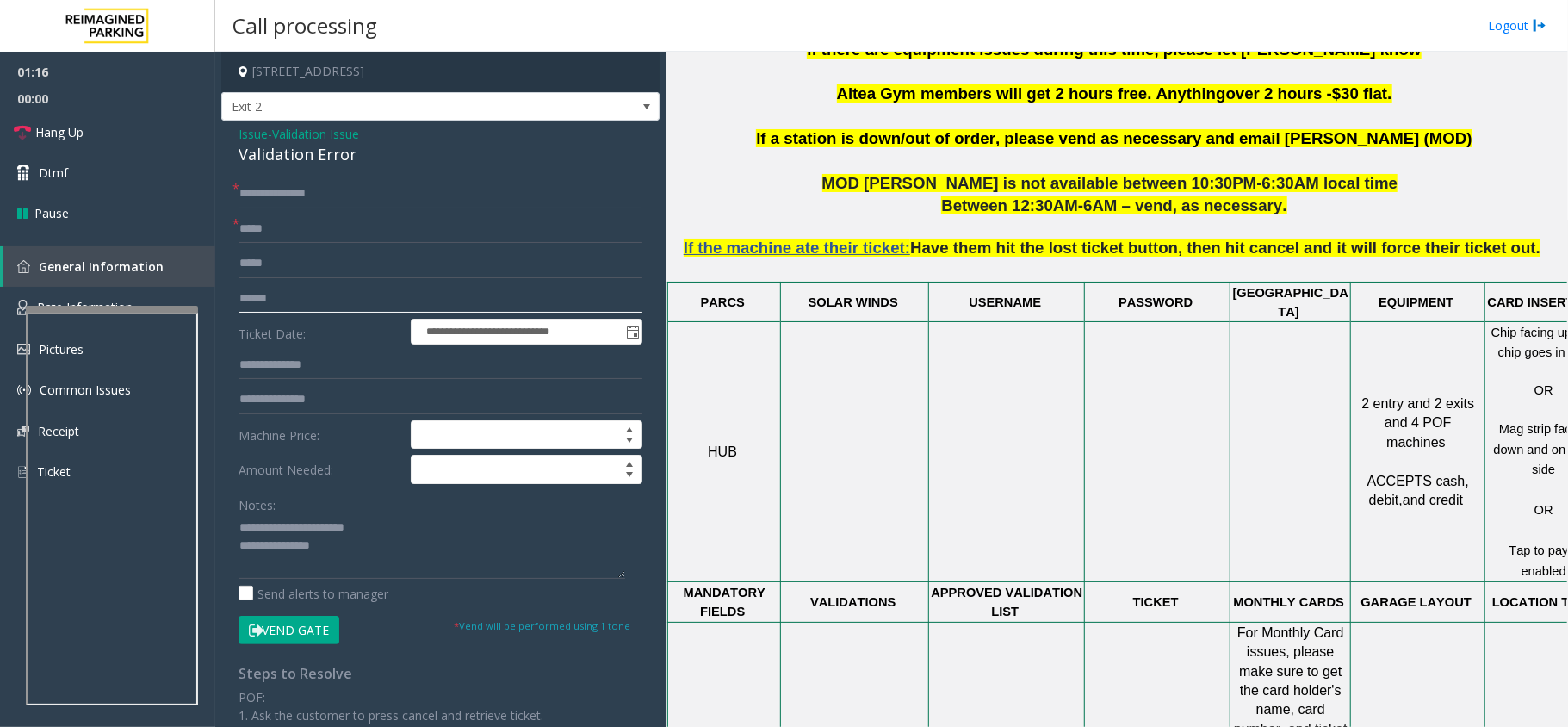
scroll to position [918, 0]
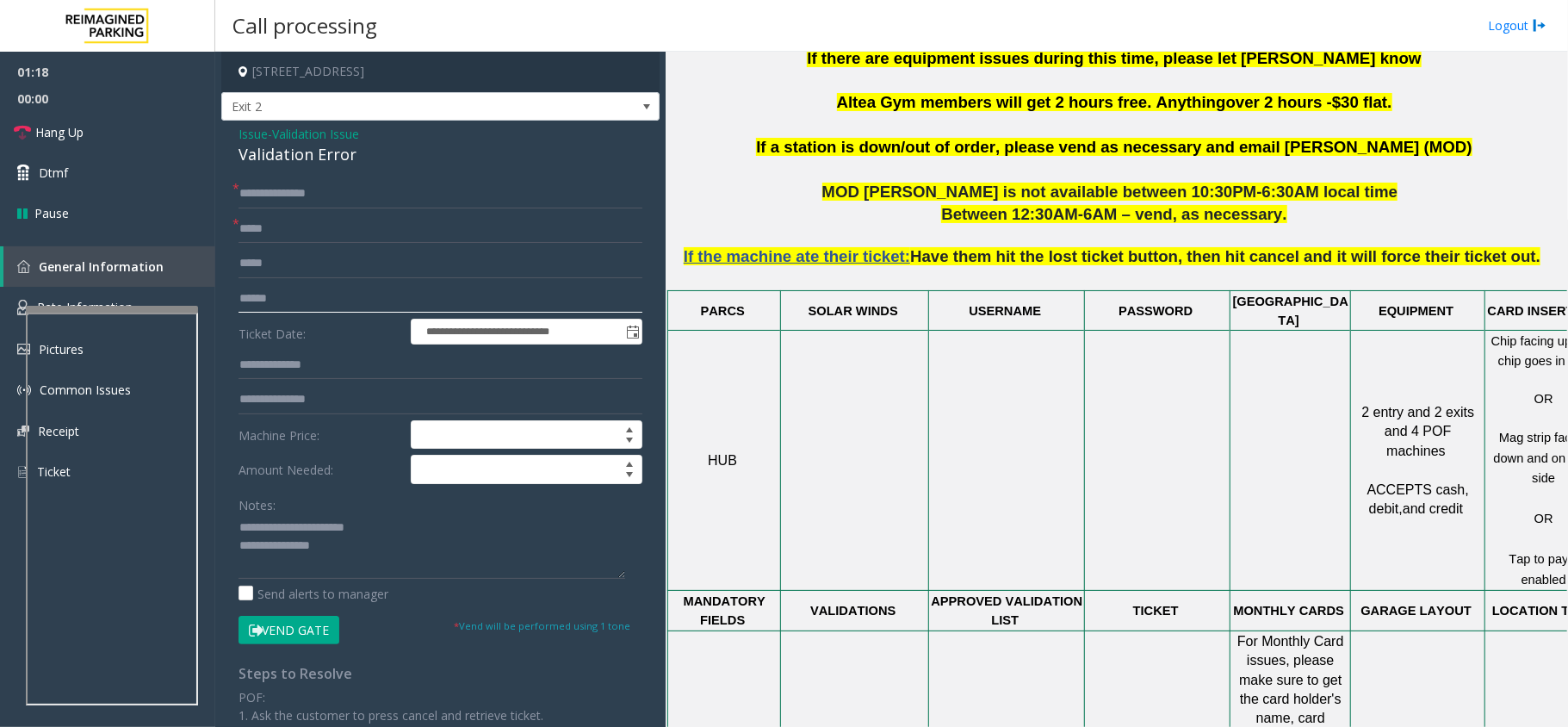
click at [263, 300] on input "text" at bounding box center [441, 298] width 404 height 30
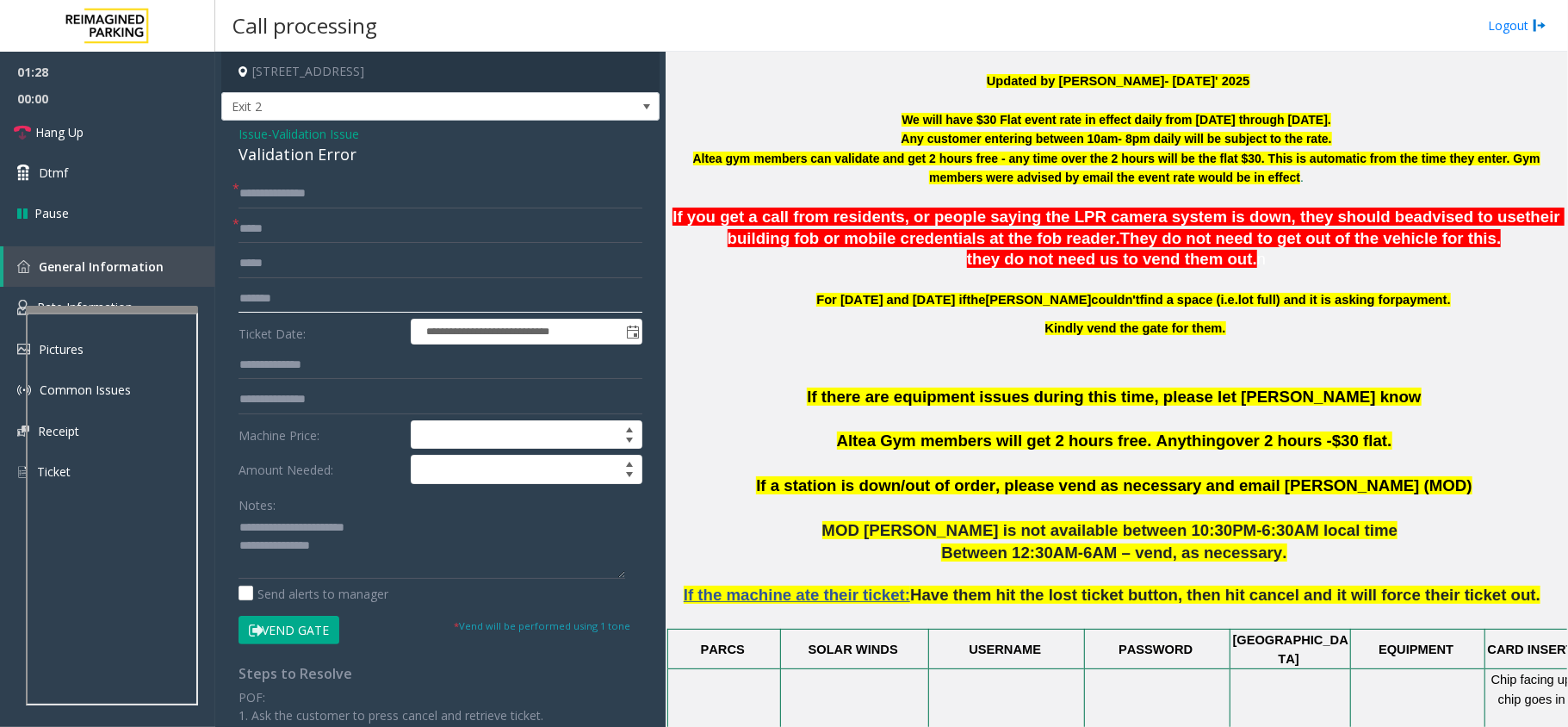
scroll to position [574, 0]
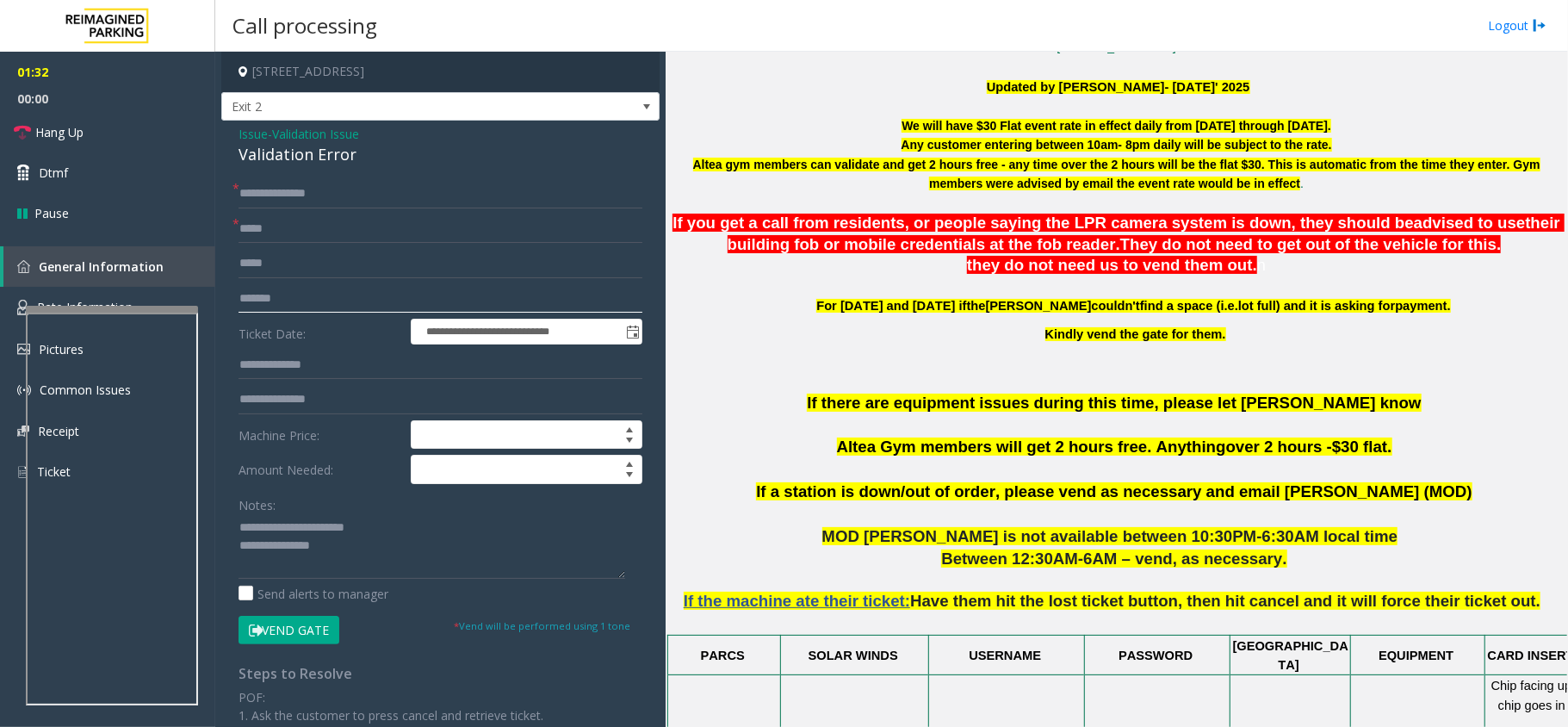
type input "*******"
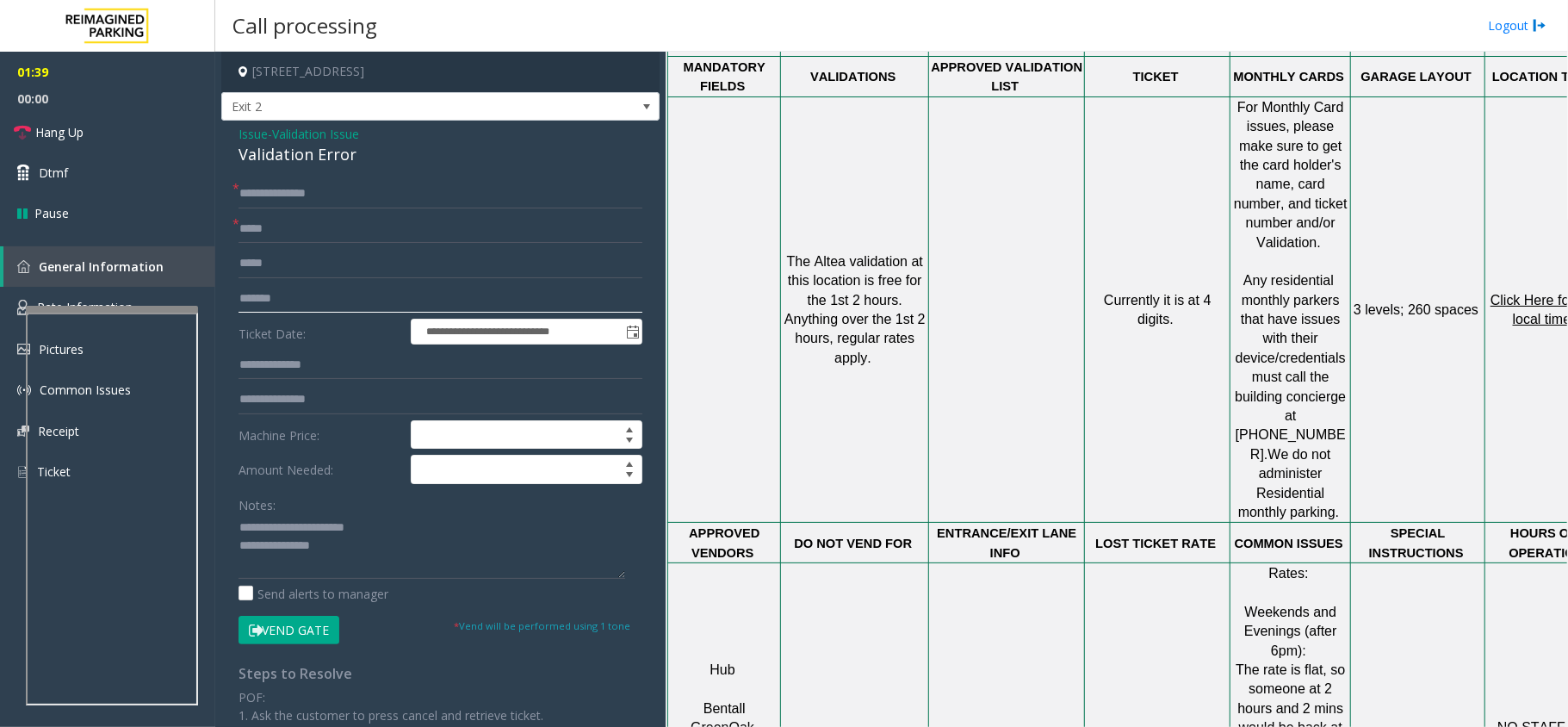
scroll to position [1494, 0]
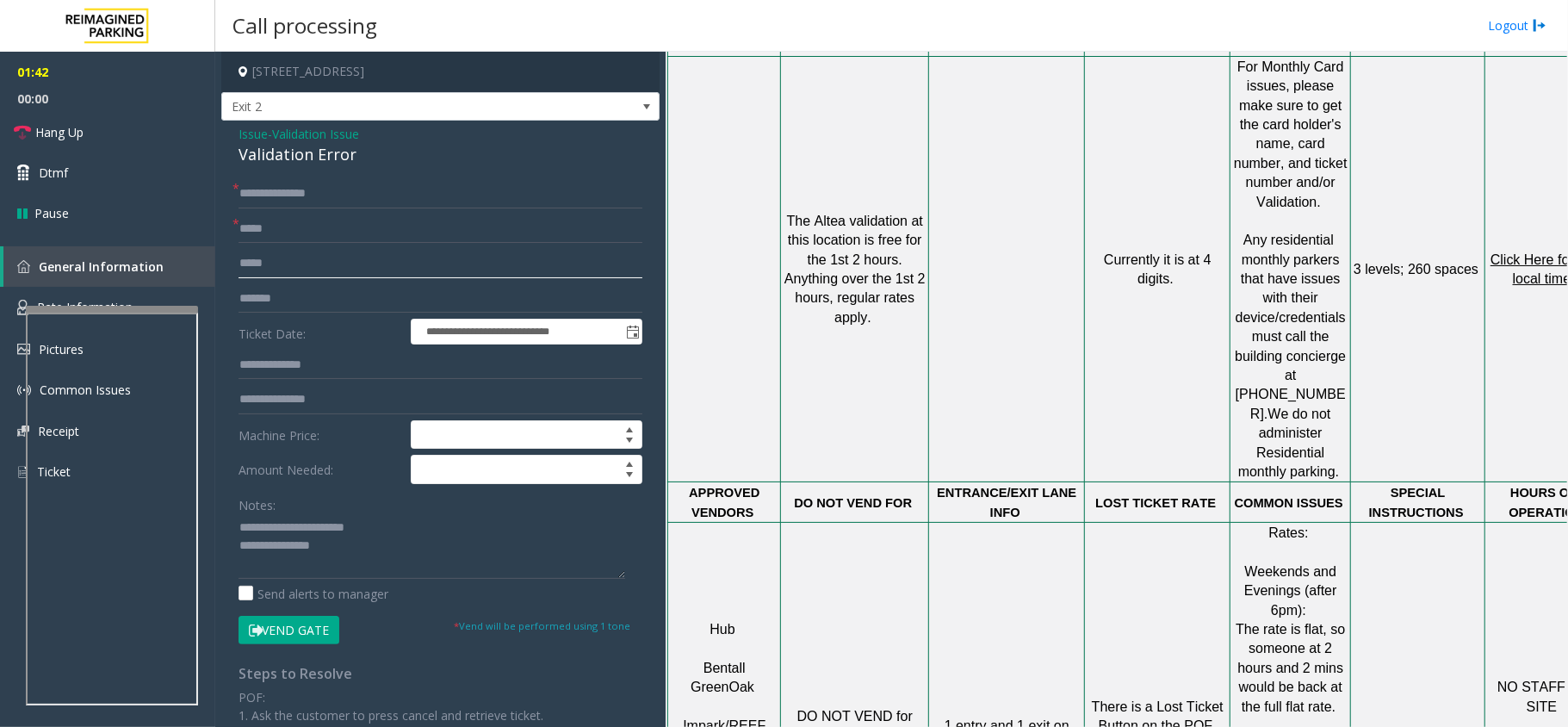
click at [283, 270] on input "text" at bounding box center [441, 263] width 404 height 30
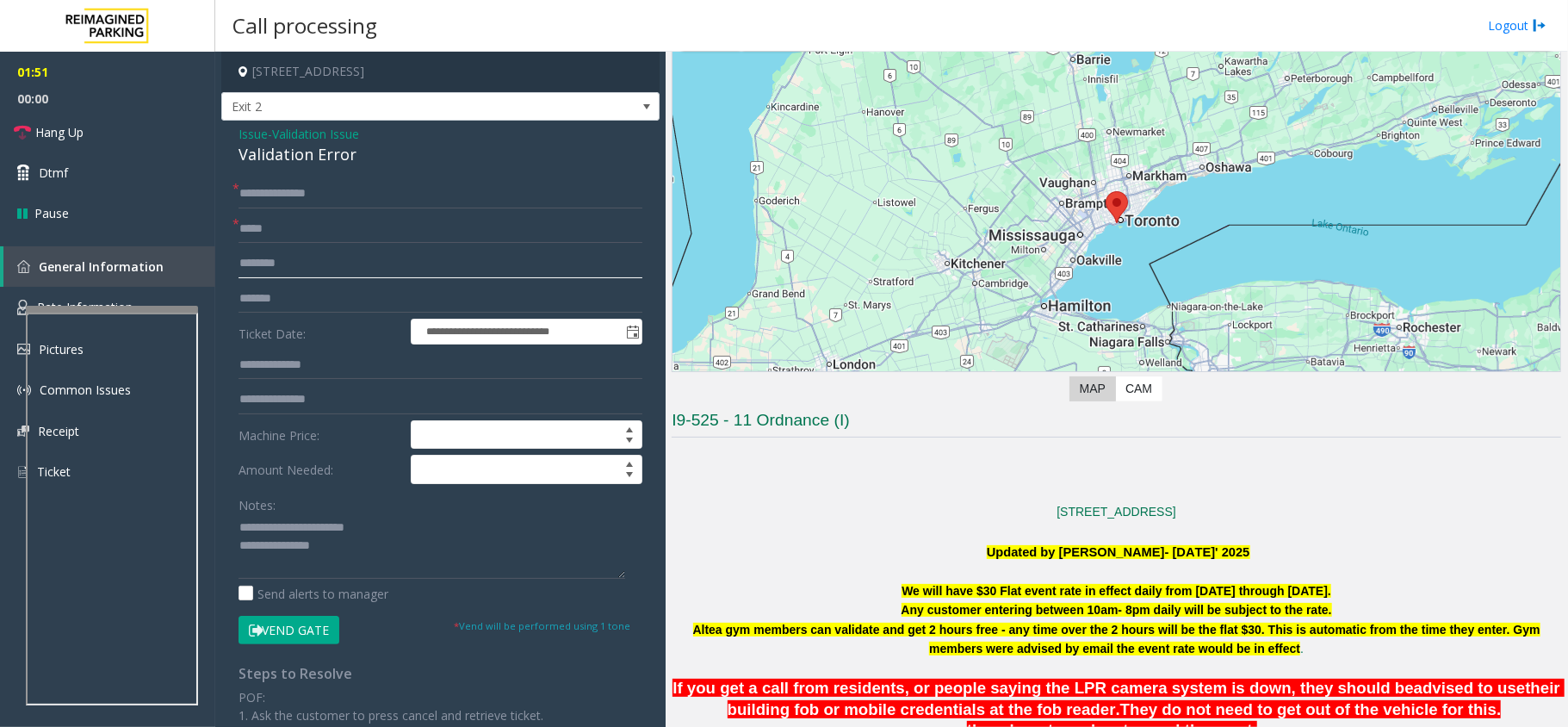
scroll to position [0, 0]
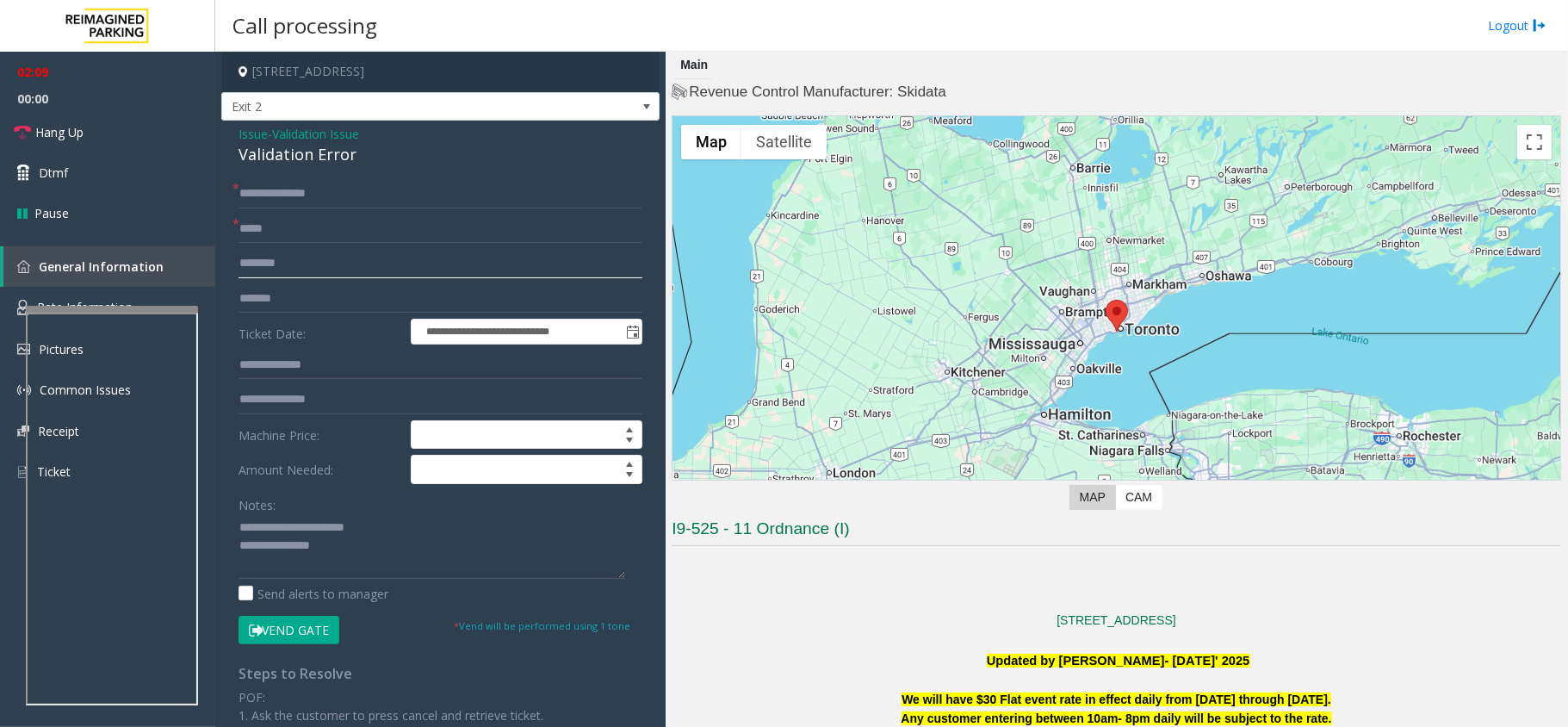
type input "*******"
click at [315, 635] on button "Vend Gate" at bounding box center [289, 631] width 101 height 30
click at [366, 541] on textarea at bounding box center [432, 546] width 387 height 65
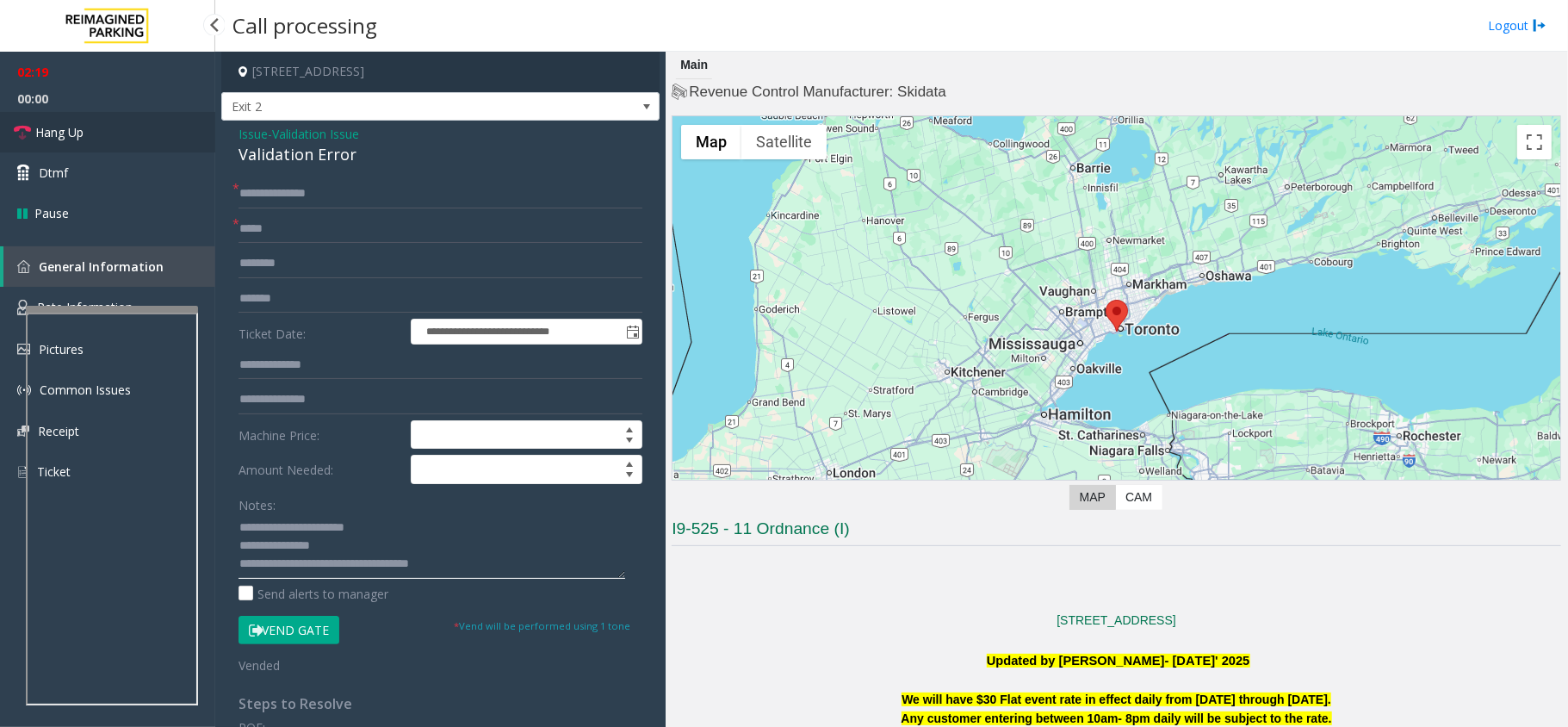
type textarea "**********"
click at [118, 145] on link "Hang Up" at bounding box center [108, 132] width 216 height 40
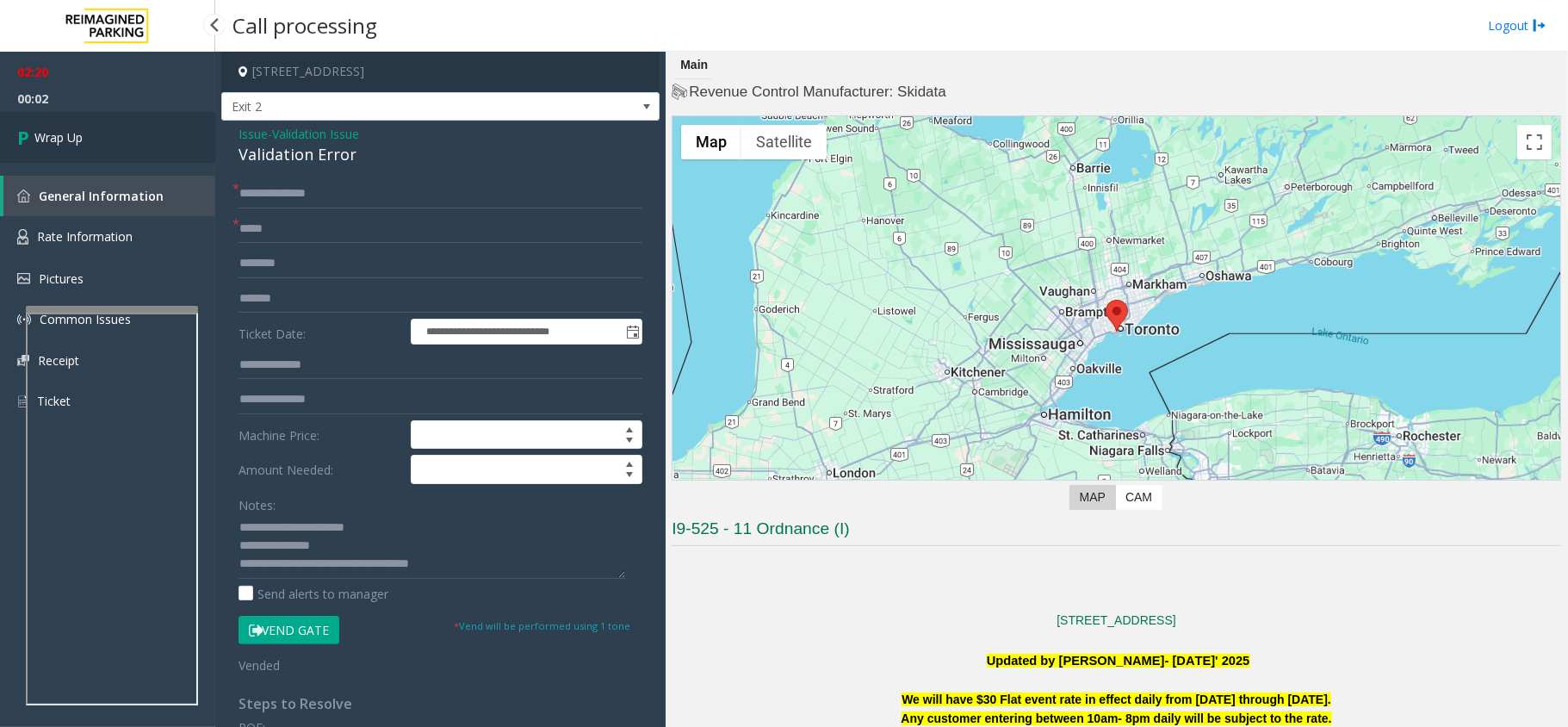
click at [126, 153] on link "Wrap Up" at bounding box center [108, 137] width 216 height 51
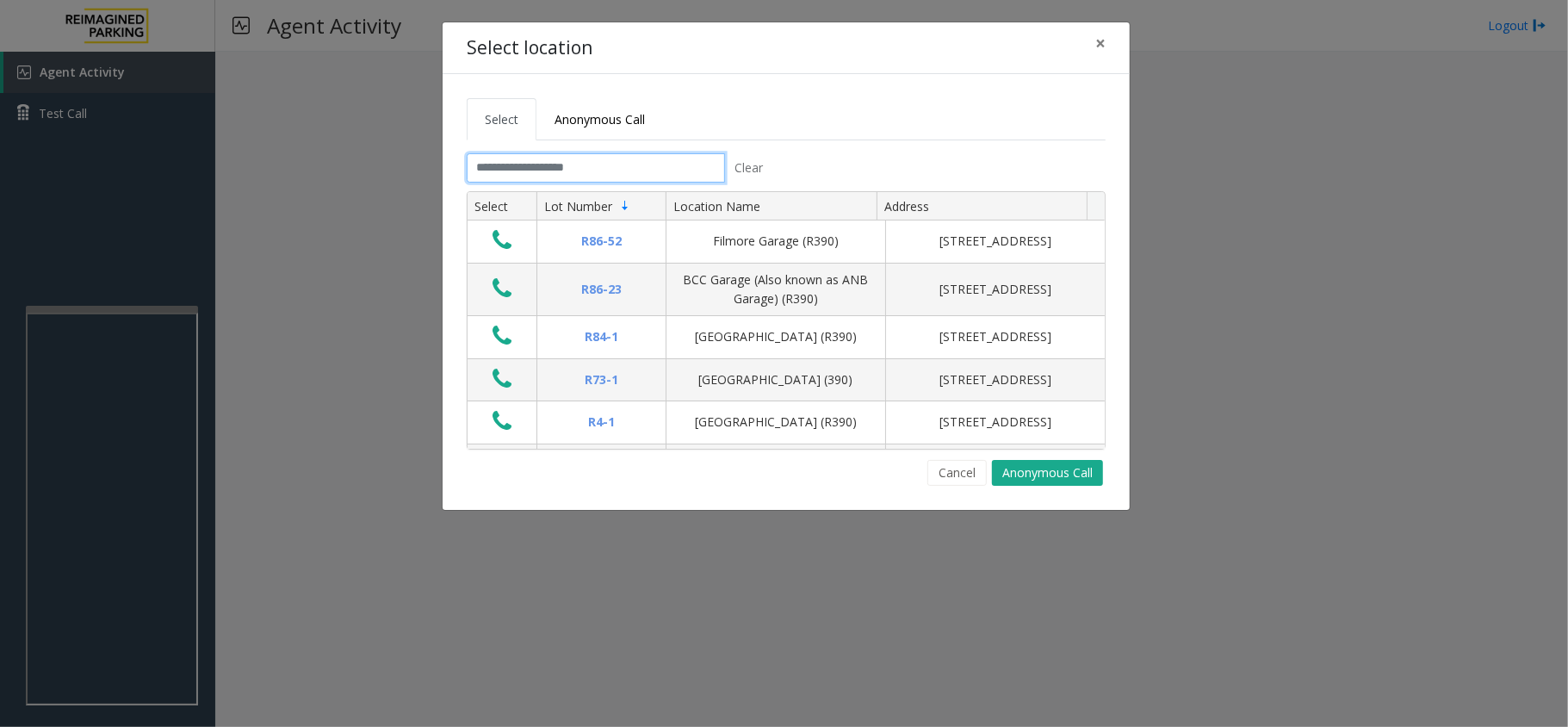
click at [542, 173] on input "text" at bounding box center [596, 168] width 259 height 30
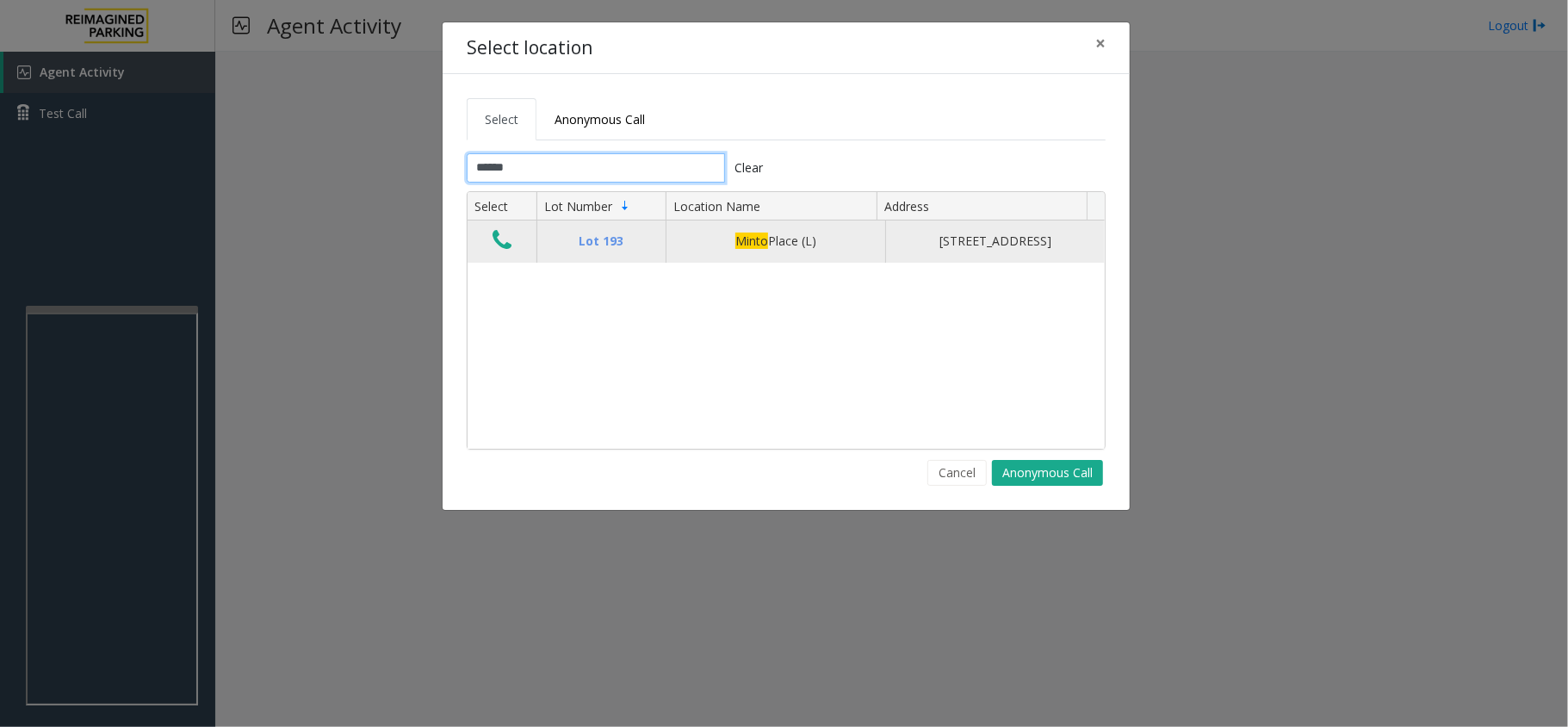
type input "*****"
click at [499, 245] on icon "Data table" at bounding box center [501, 240] width 19 height 24
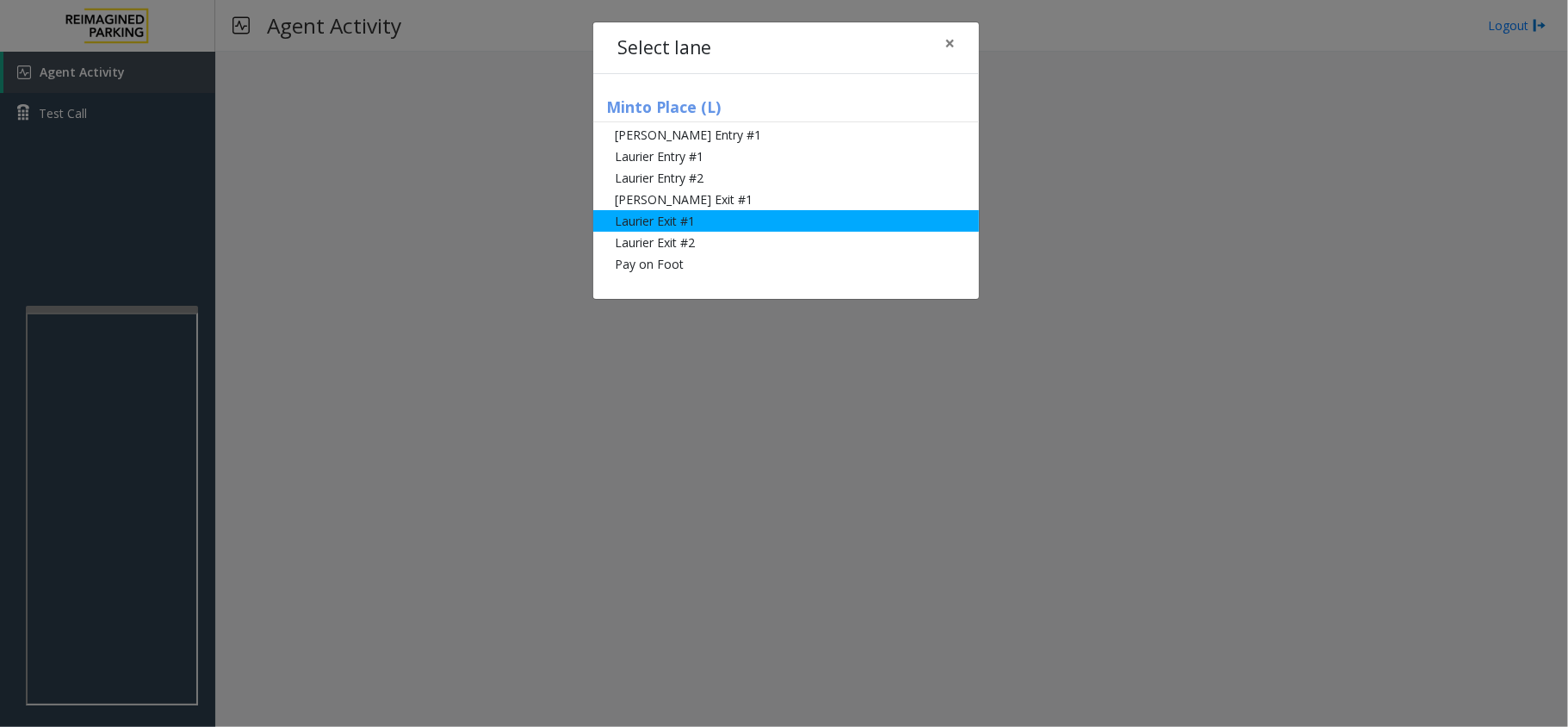
click at [756, 221] on li "Laurier Exit #1" at bounding box center [787, 221] width 386 height 22
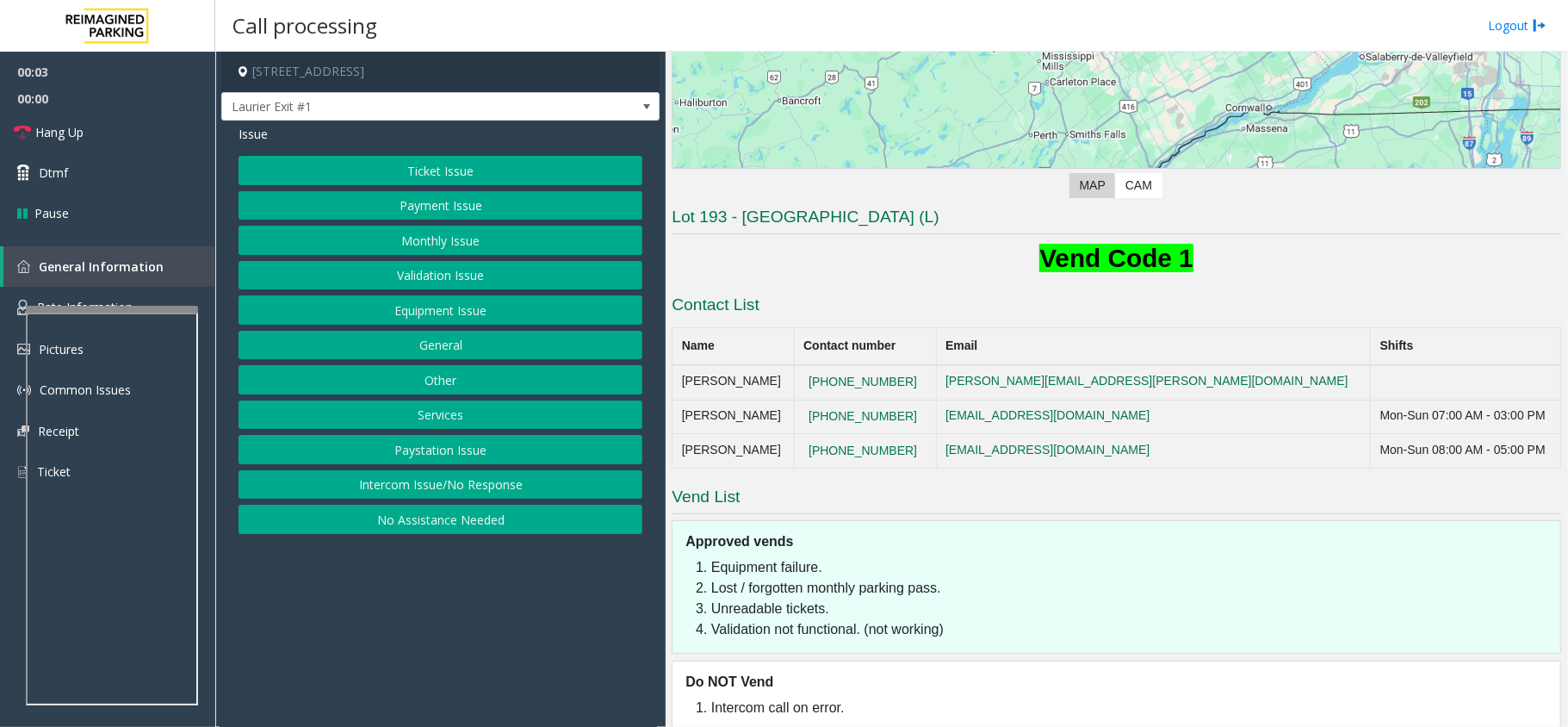
scroll to position [338, 0]
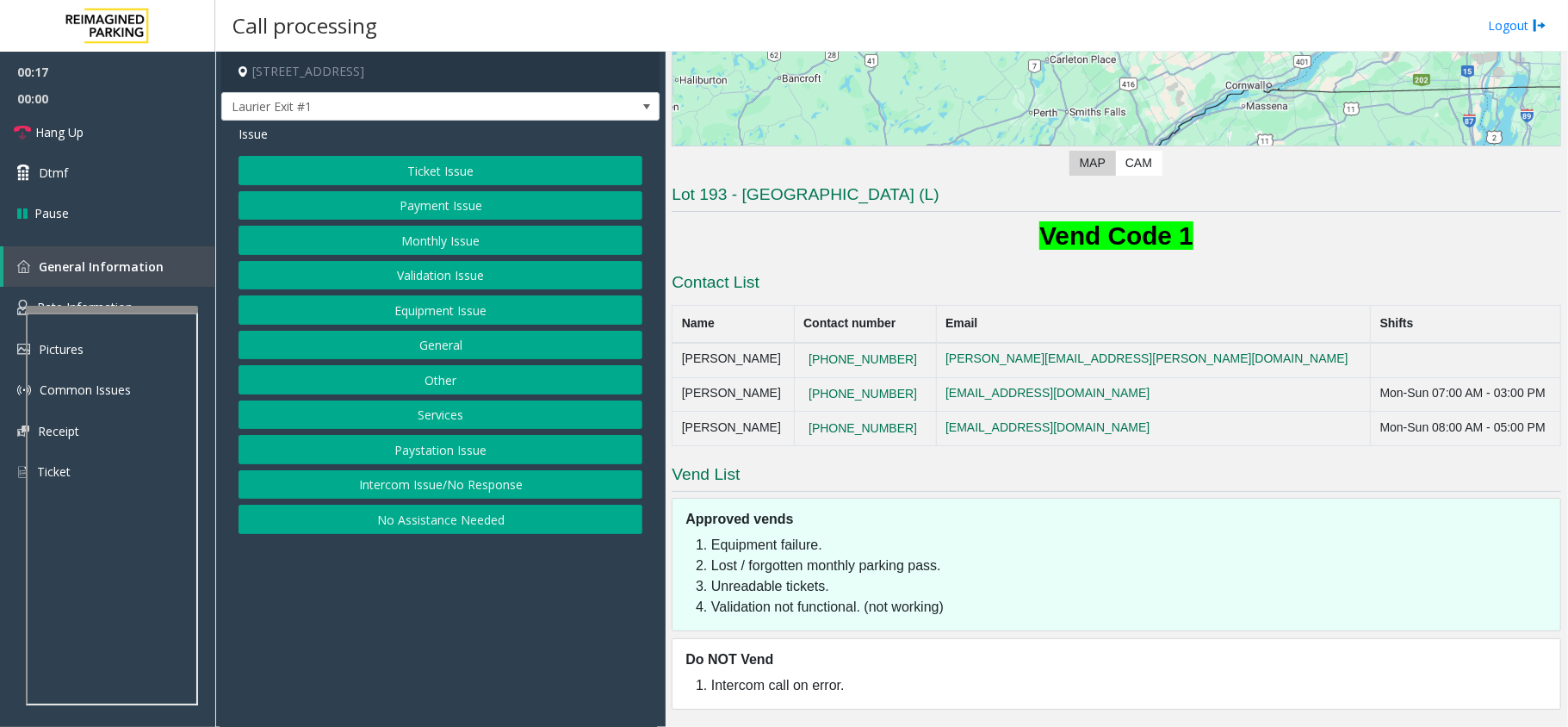
click at [469, 174] on button "Ticket Issue" at bounding box center [441, 171] width 404 height 30
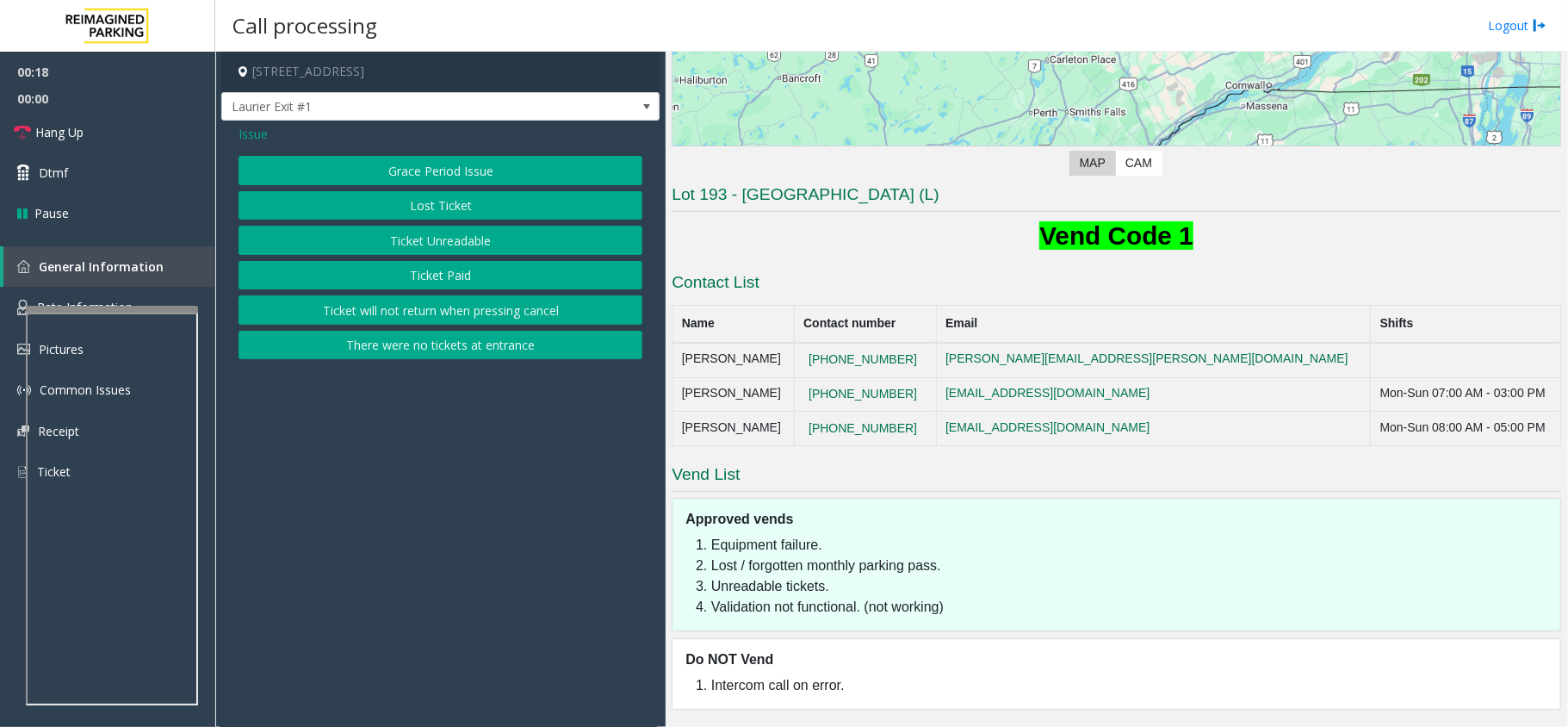
click at [473, 242] on button "Ticket Unreadable" at bounding box center [441, 240] width 404 height 30
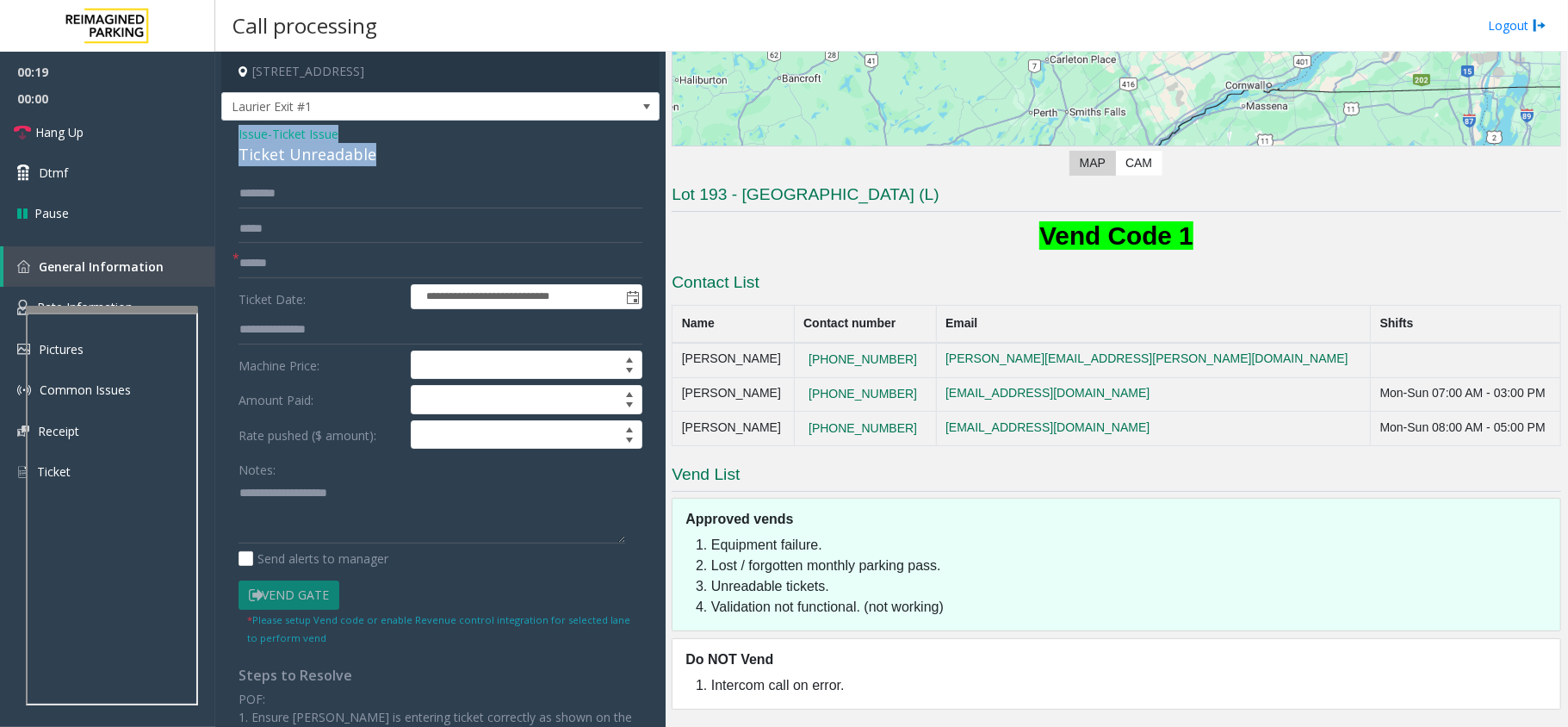
drag, startPoint x: 375, startPoint y: 156, endPoint x: 227, endPoint y: 133, distance: 149.8
click at [227, 133] on div "**********" at bounding box center [440, 549] width 438 height 858
click at [394, 522] on textarea at bounding box center [432, 511] width 387 height 65
type textarea "**********"
click at [291, 267] on input "text" at bounding box center [441, 263] width 404 height 30
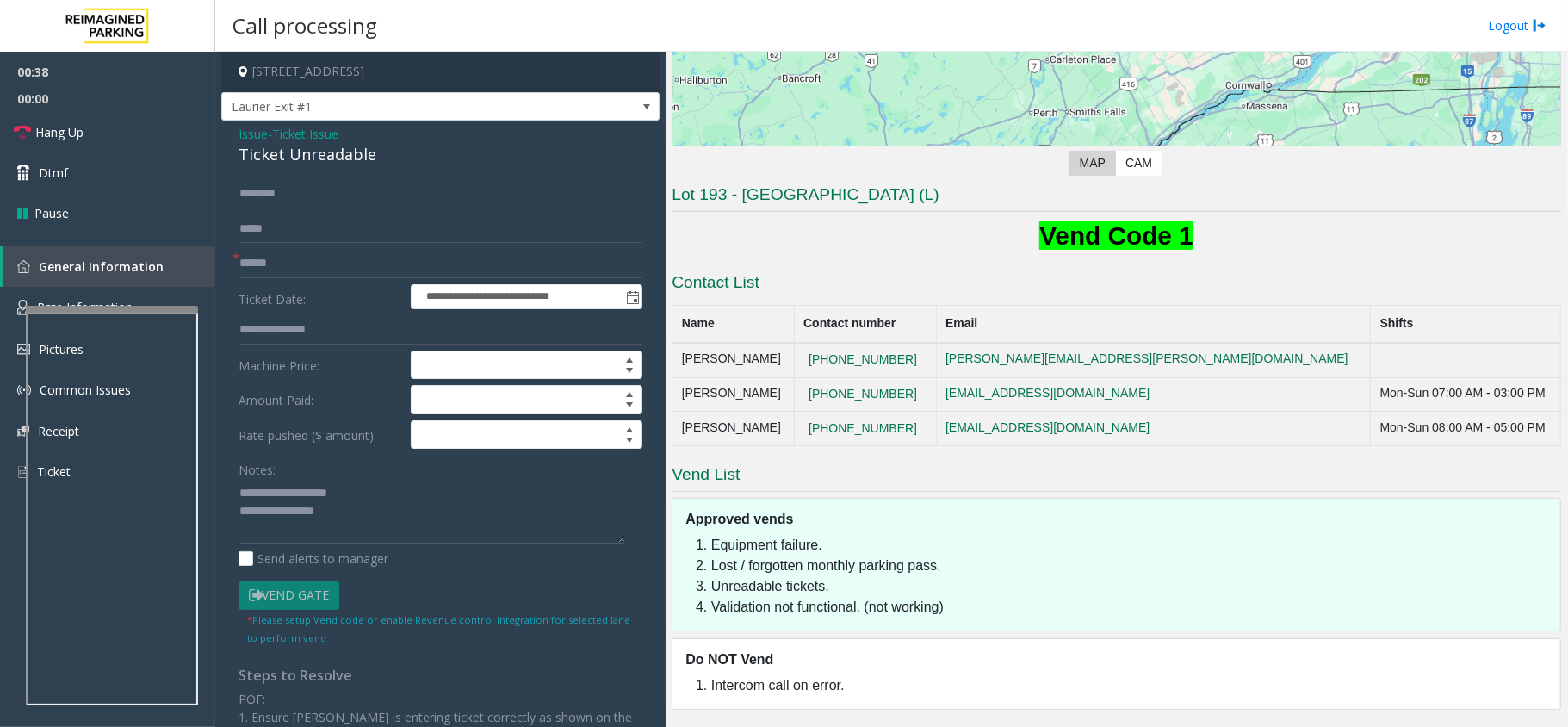
click at [251, 132] on span "Issue" at bounding box center [253, 134] width 30 height 18
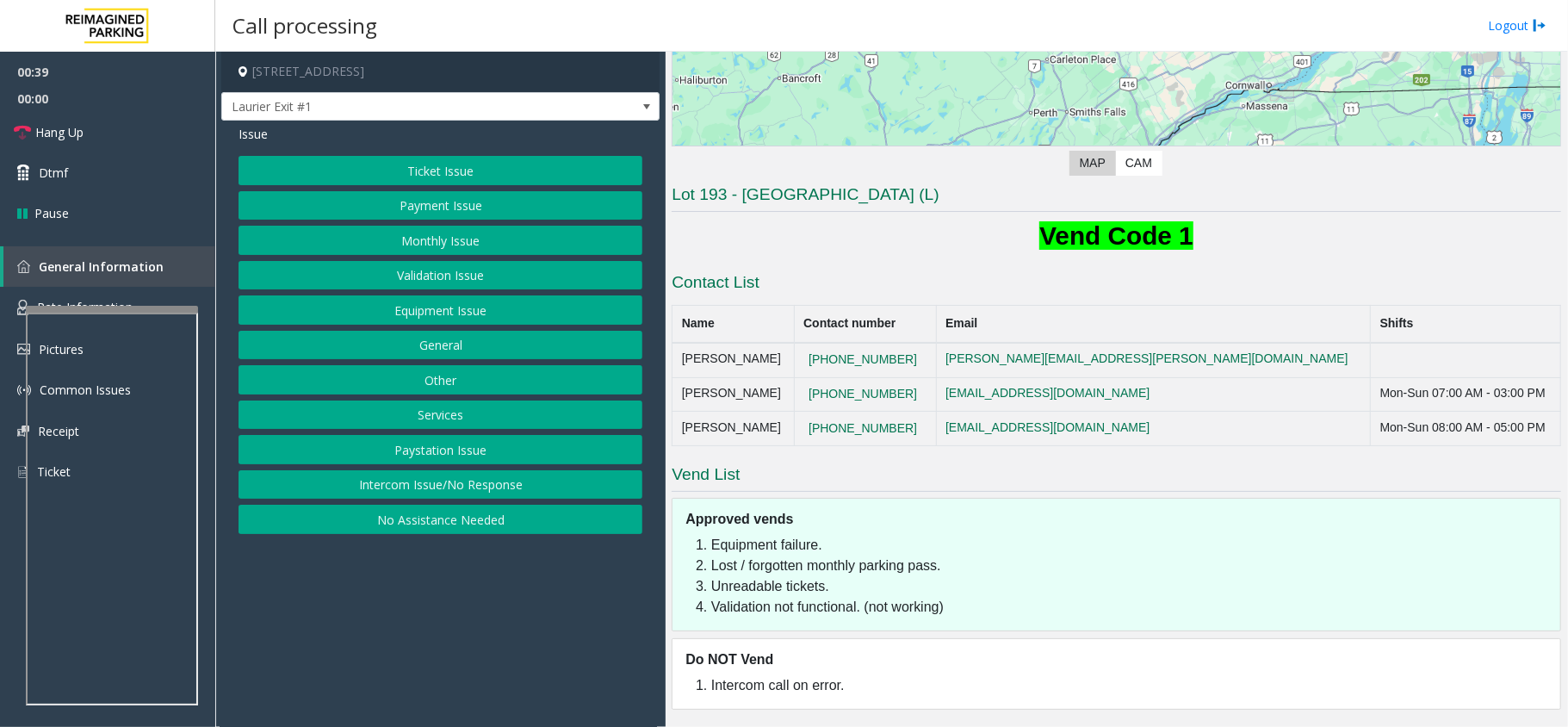
click at [430, 211] on button "Payment Issue" at bounding box center [441, 206] width 404 height 30
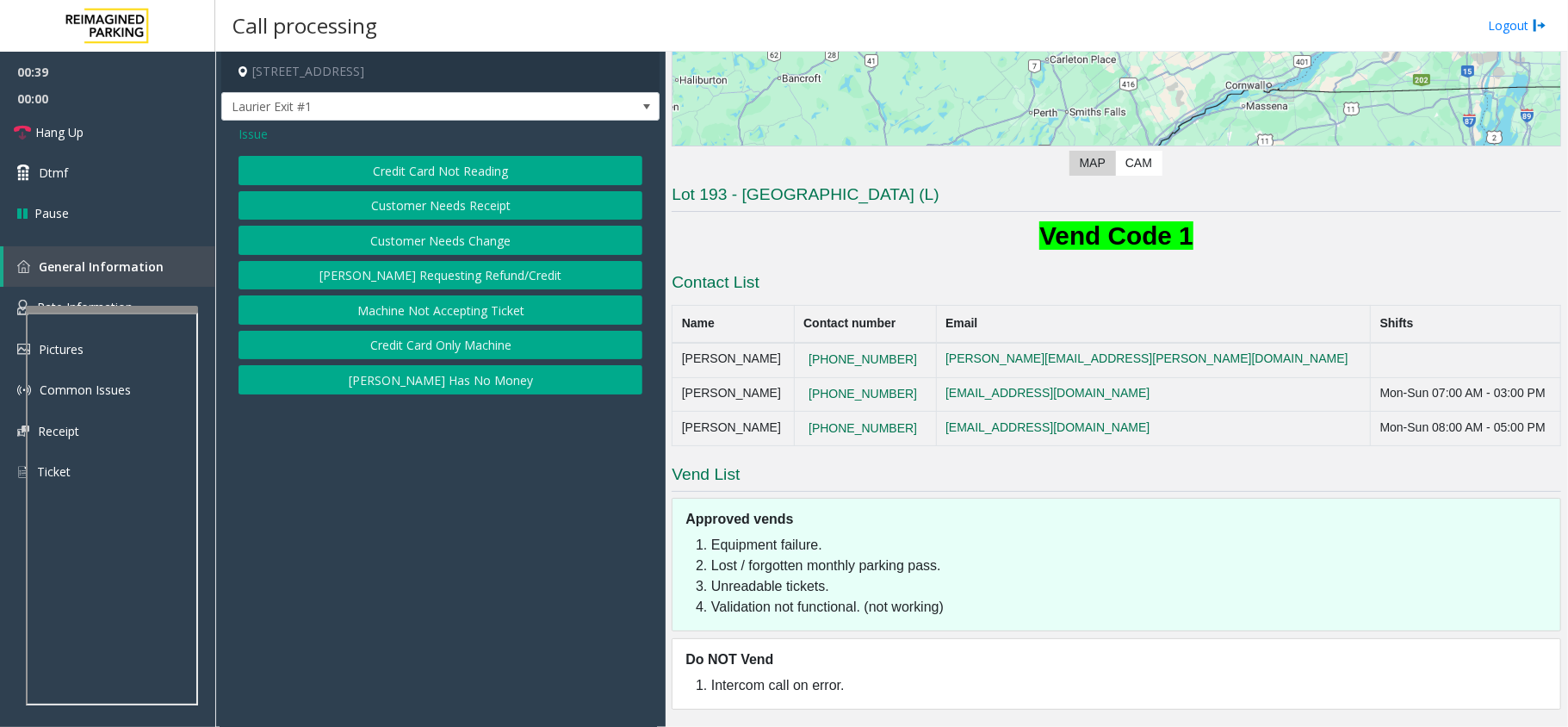
click at [463, 174] on button "Credit Card Not Reading" at bounding box center [441, 171] width 404 height 30
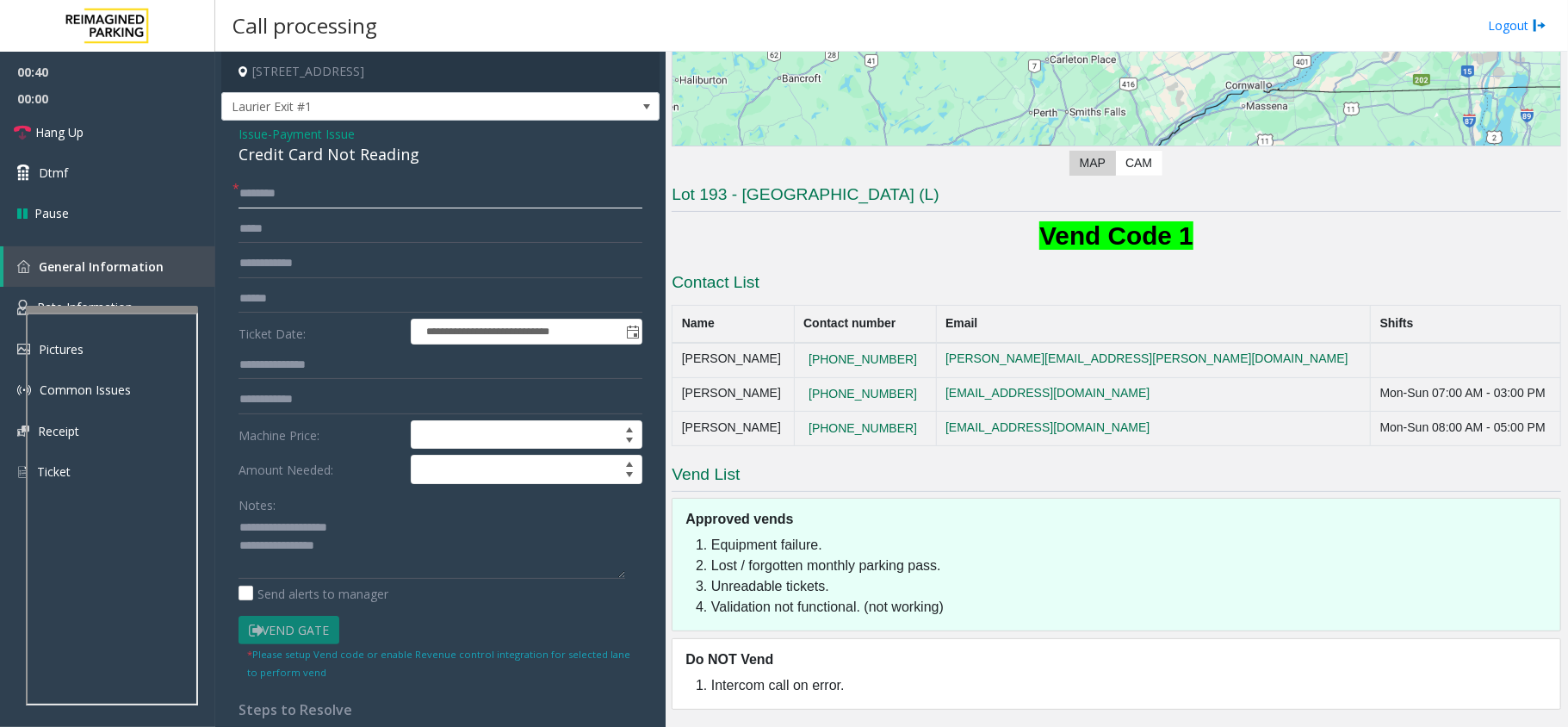
click at [312, 190] on input "text" at bounding box center [441, 193] width 404 height 30
drag, startPoint x: 387, startPoint y: 554, endPoint x: 205, endPoint y: 511, distance: 187.0
click at [205, 511] on app-root "**********" at bounding box center [784, 363] width 1568 height 727
drag, startPoint x: 420, startPoint y: 156, endPoint x: 222, endPoint y: 137, distance: 198.9
click at [222, 137] on div "**********" at bounding box center [440, 548] width 438 height 856
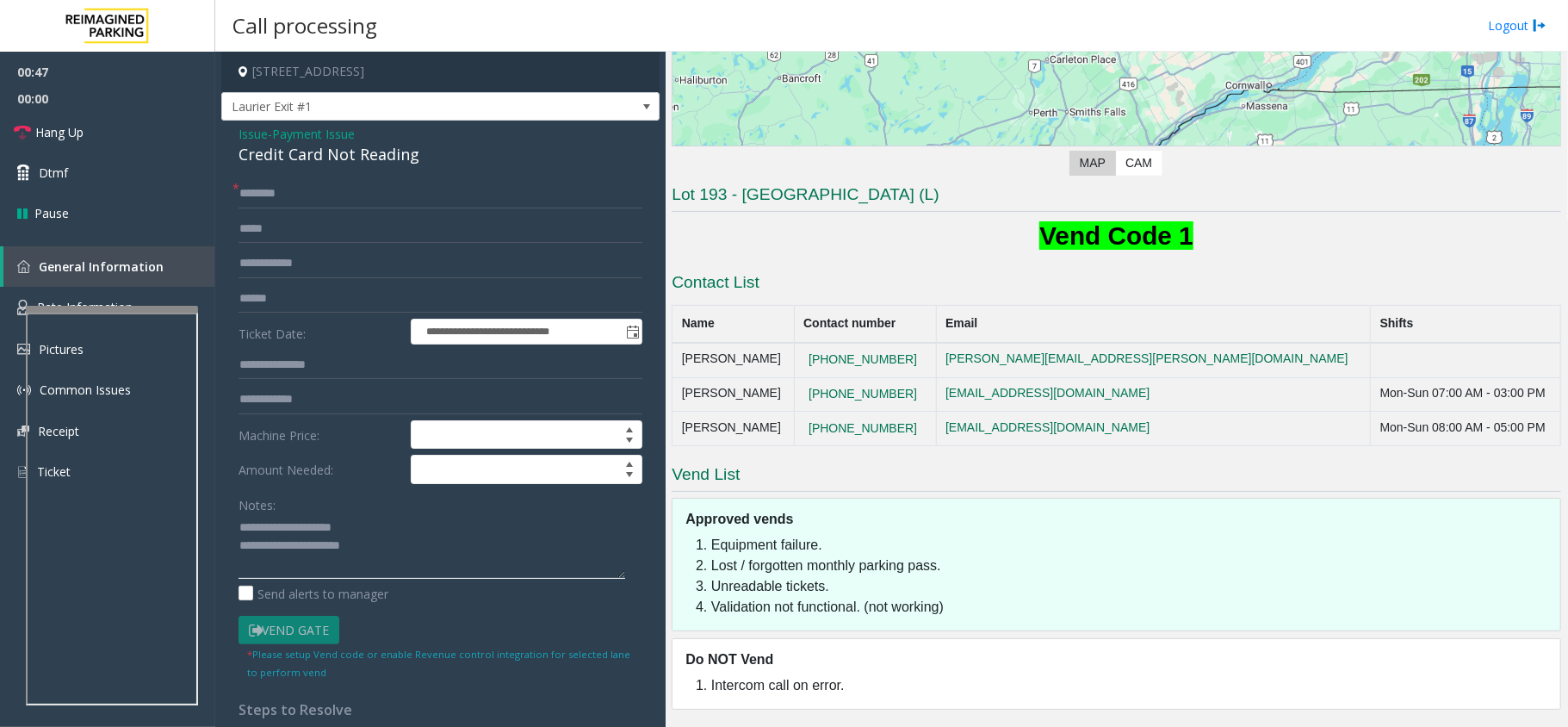
type textarea "**********"
click at [291, 203] on input "text" at bounding box center [441, 193] width 404 height 30
type input "****"
click at [458, 545] on textarea at bounding box center [432, 546] width 387 height 65
type textarea "**********"
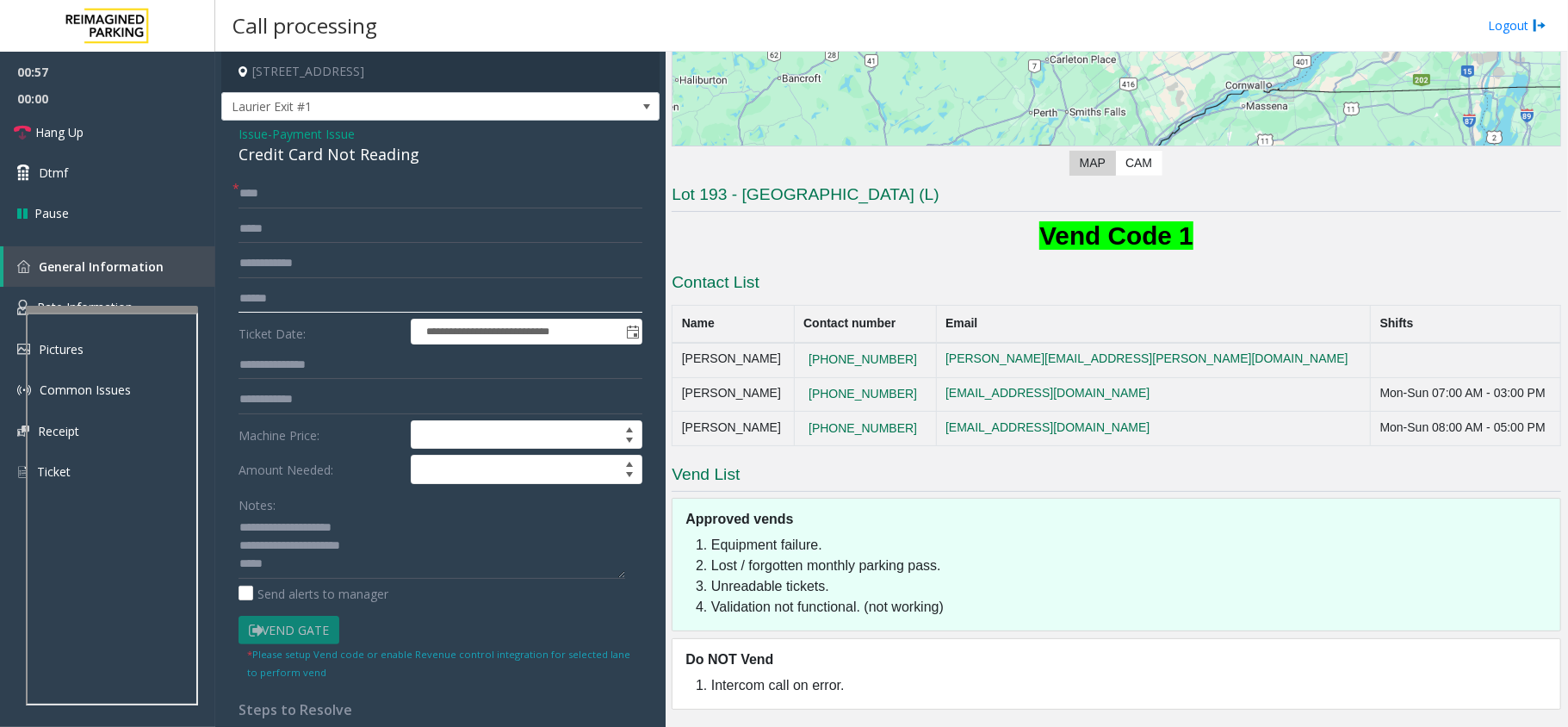
click at [352, 300] on input "text" at bounding box center [441, 298] width 404 height 30
click at [310, 563] on textarea at bounding box center [432, 546] width 387 height 65
click at [298, 301] on input "text" at bounding box center [441, 298] width 404 height 30
type input "*****"
click at [342, 576] on textarea at bounding box center [432, 546] width 387 height 65
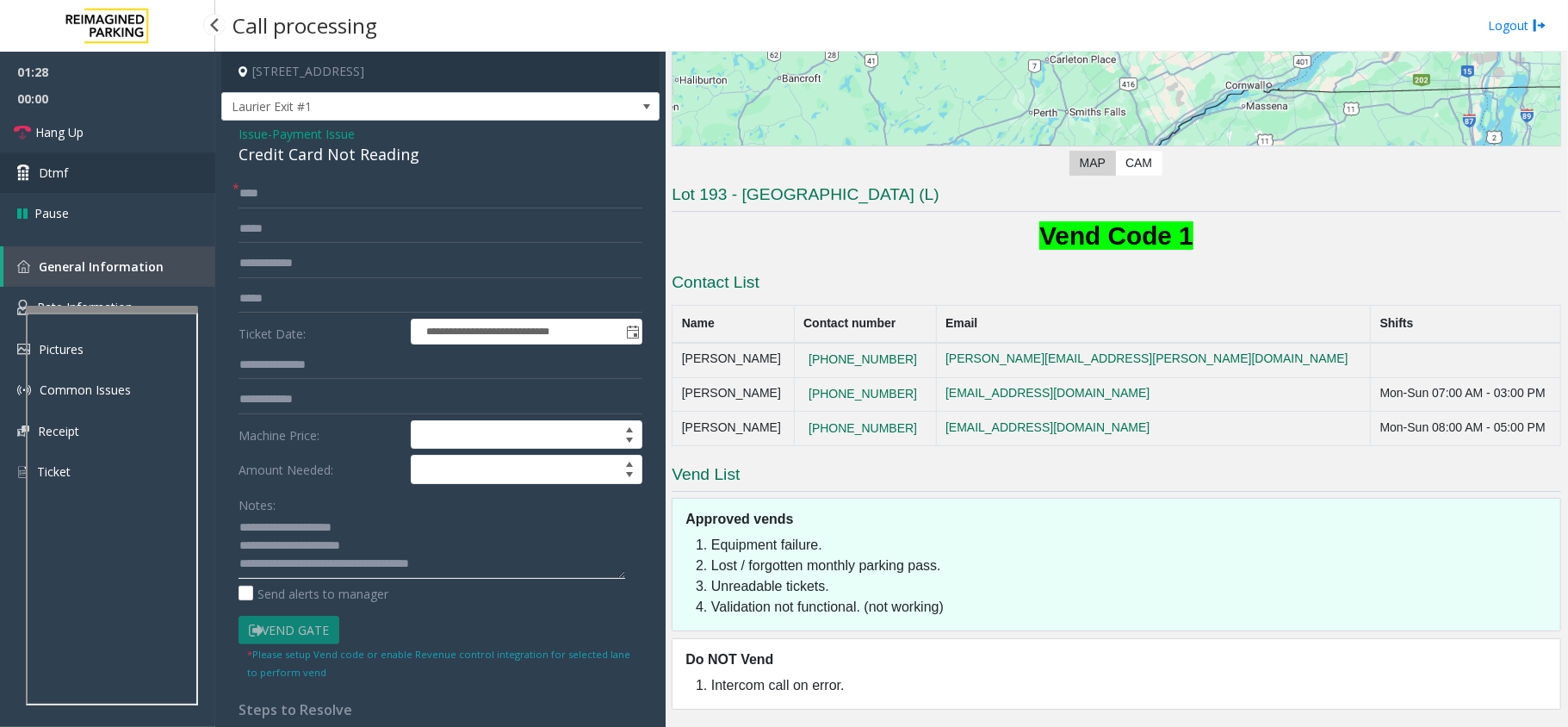
type textarea "**********"
click at [74, 176] on link "Dtmf" at bounding box center [108, 173] width 216 height 40
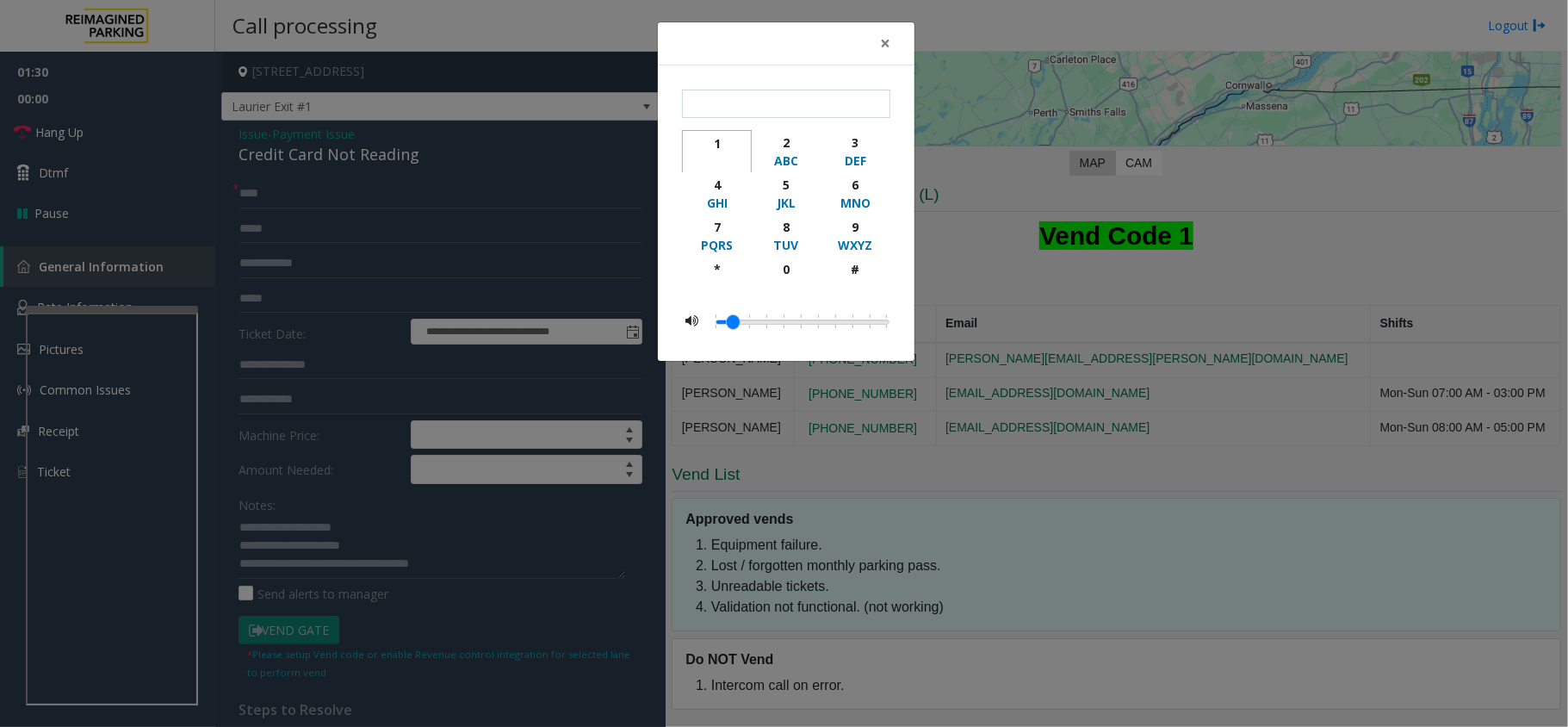
click at [713, 148] on div "1" at bounding box center [717, 144] width 48 height 18
type input "*"
click at [884, 50] on span "×" at bounding box center [885, 43] width 11 height 24
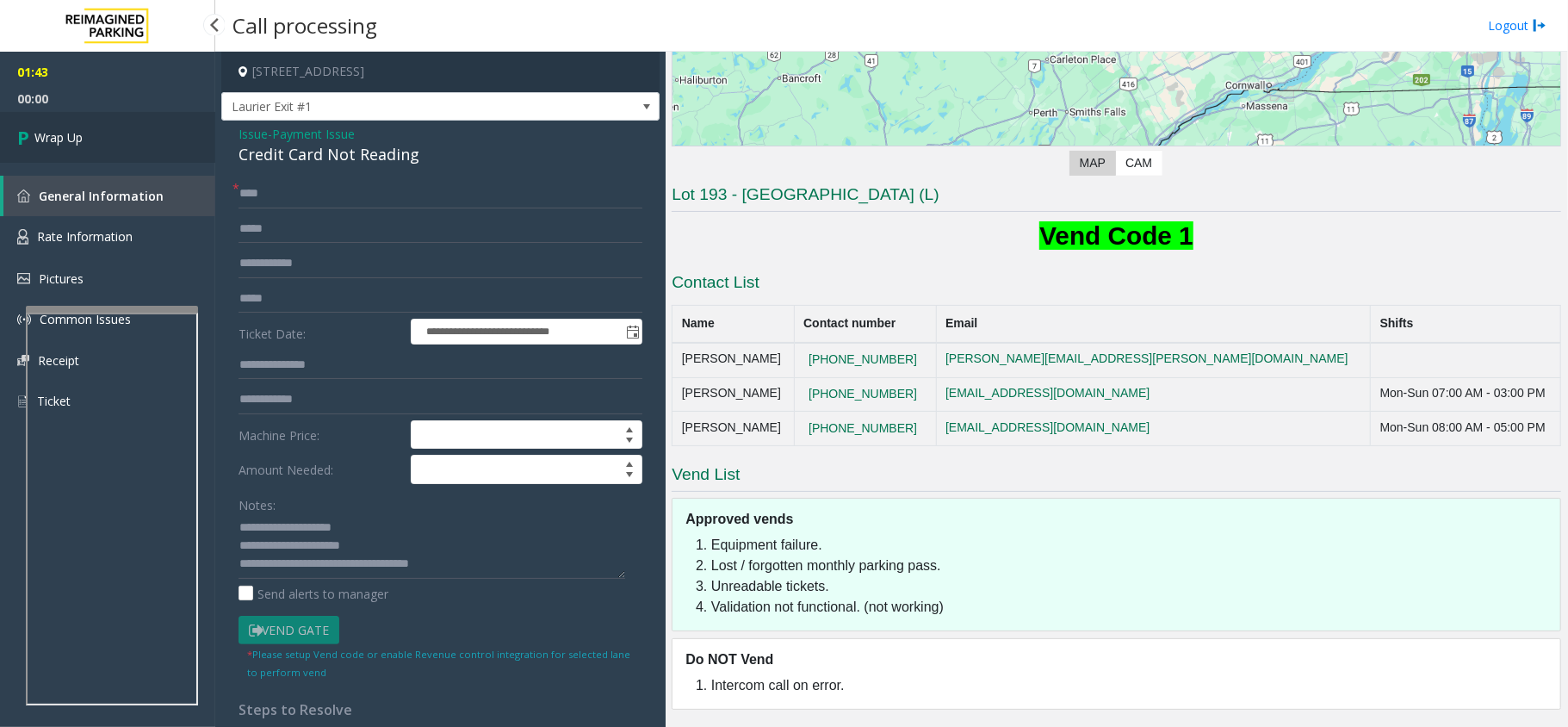
click at [66, 137] on span "Wrap Up" at bounding box center [58, 137] width 48 height 18
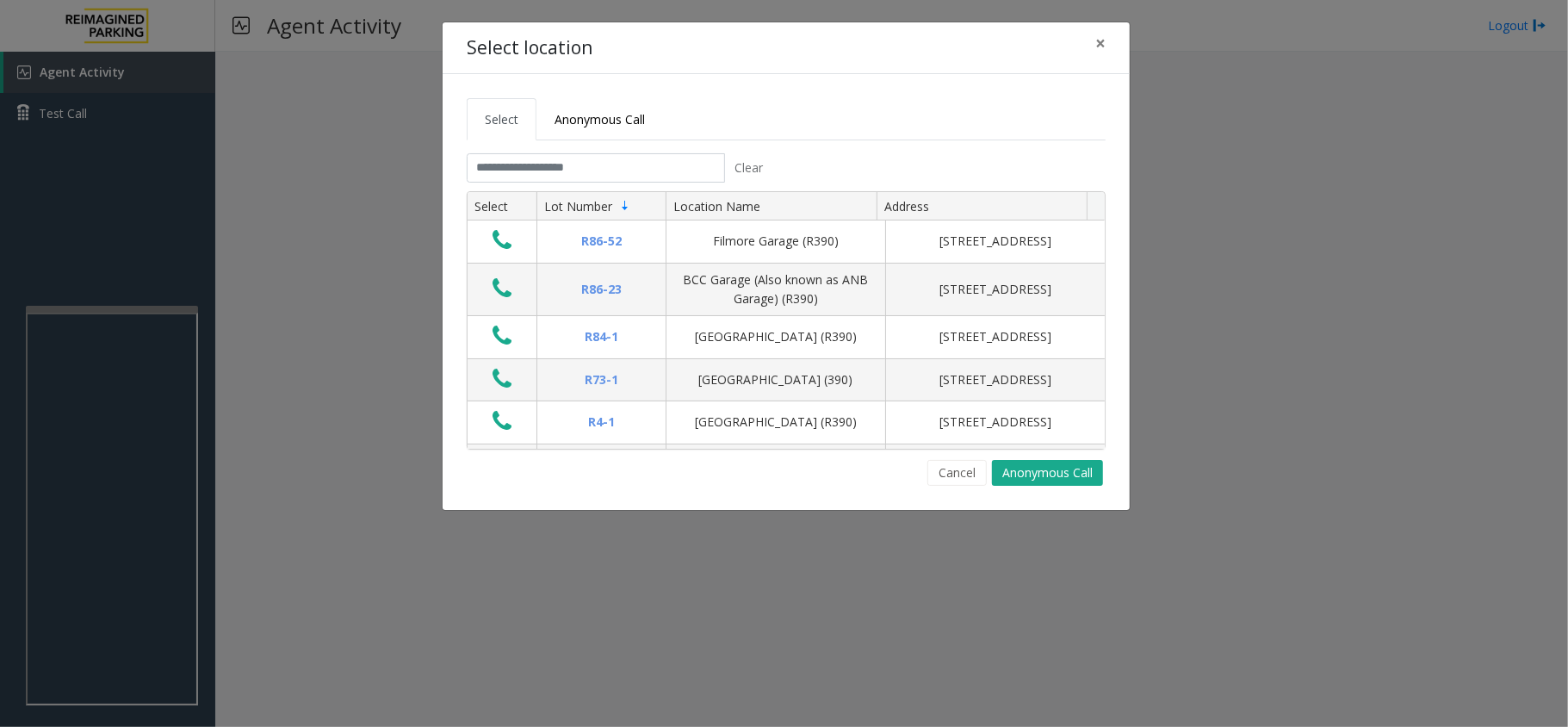
click at [154, 377] on div "Select location × Select Anonymous Call Clear Select Lot Number Location Name A…" at bounding box center [784, 363] width 1568 height 727
click at [148, 384] on div "Select location × Select Anonymous Call Clear Select Lot Number Location Name A…" at bounding box center [784, 363] width 1568 height 727
click at [1106, 39] on button "×" at bounding box center [1100, 43] width 34 height 42
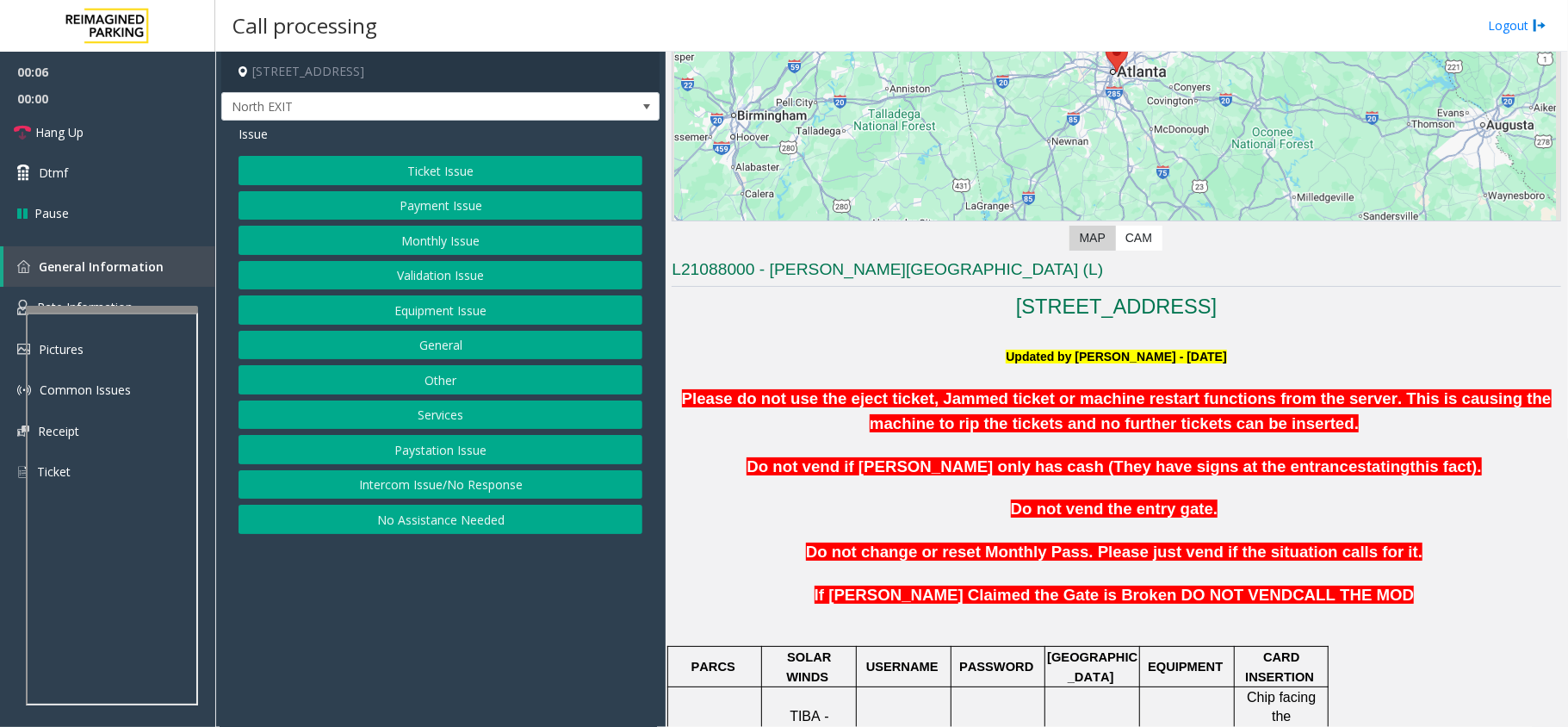
scroll to position [459, 0]
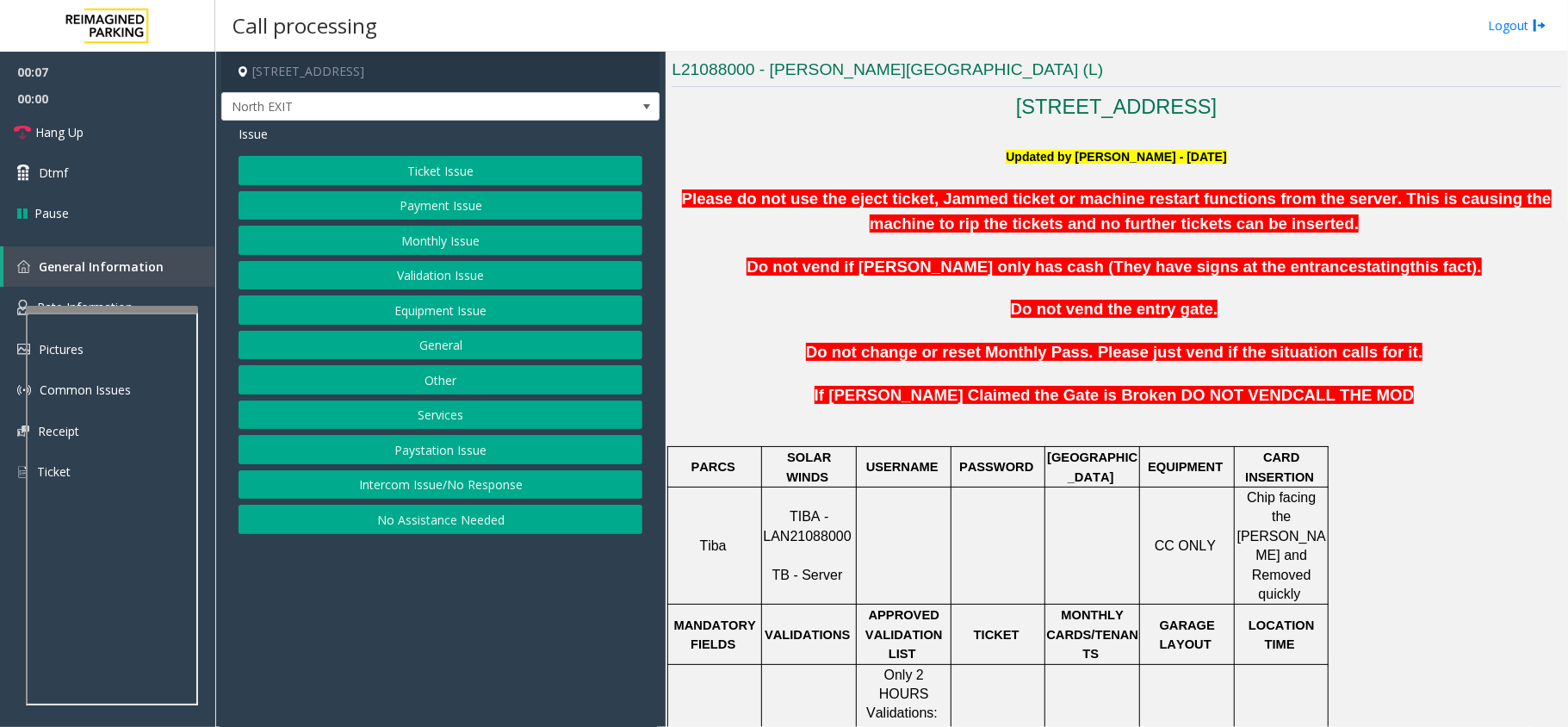
click at [821, 519] on span "TIBA - LAN21088000" at bounding box center [807, 526] width 88 height 33
copy p "LAN21088000"
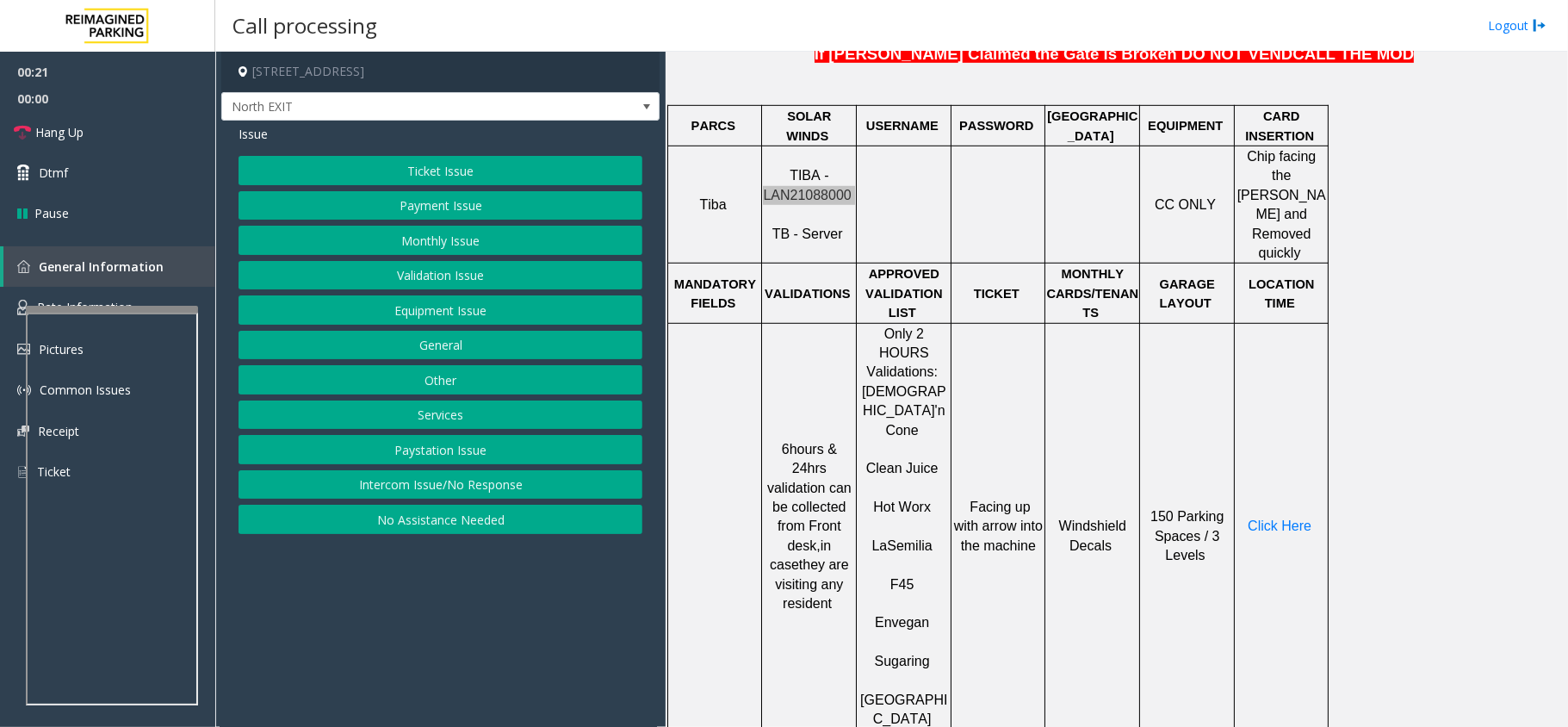
scroll to position [804, 0]
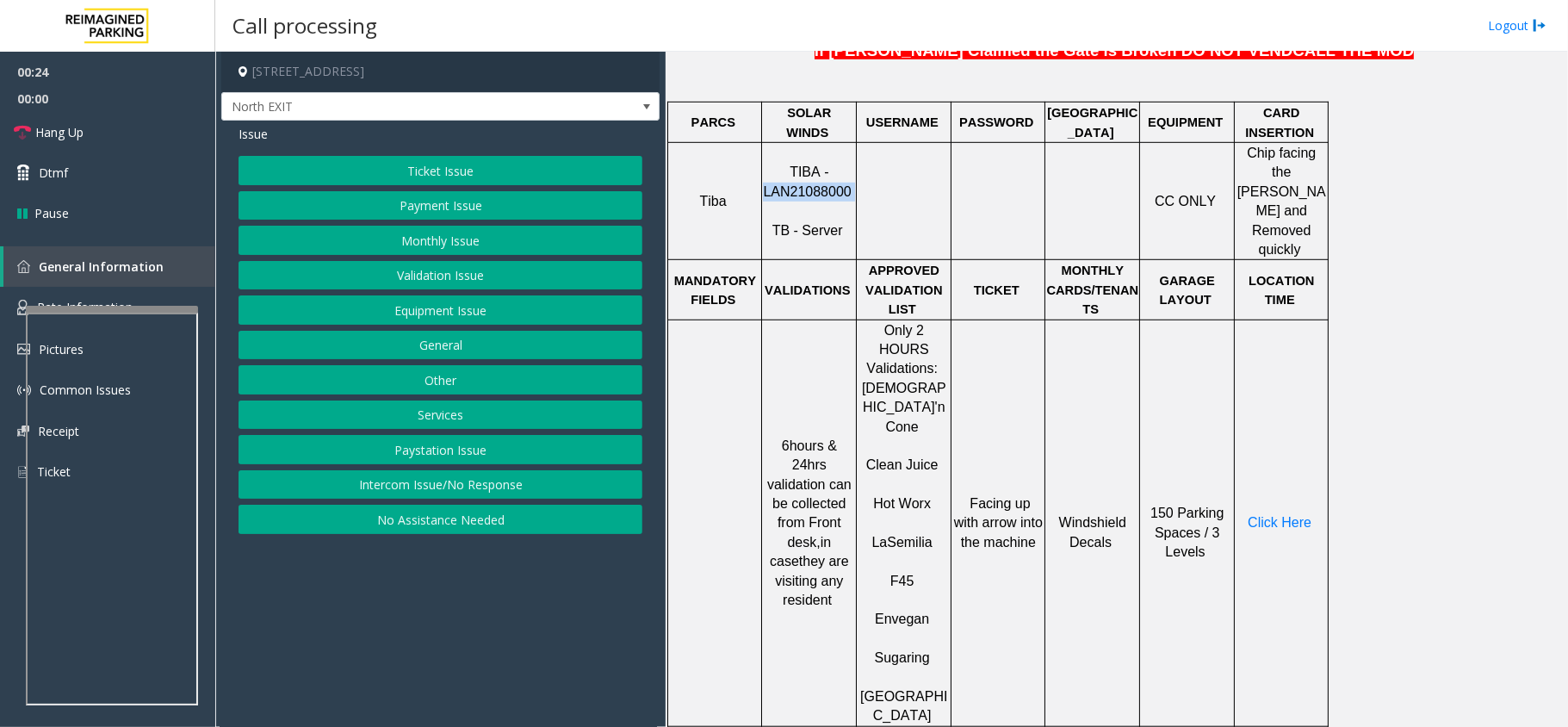
click at [486, 163] on button "Ticket Issue" at bounding box center [441, 171] width 404 height 30
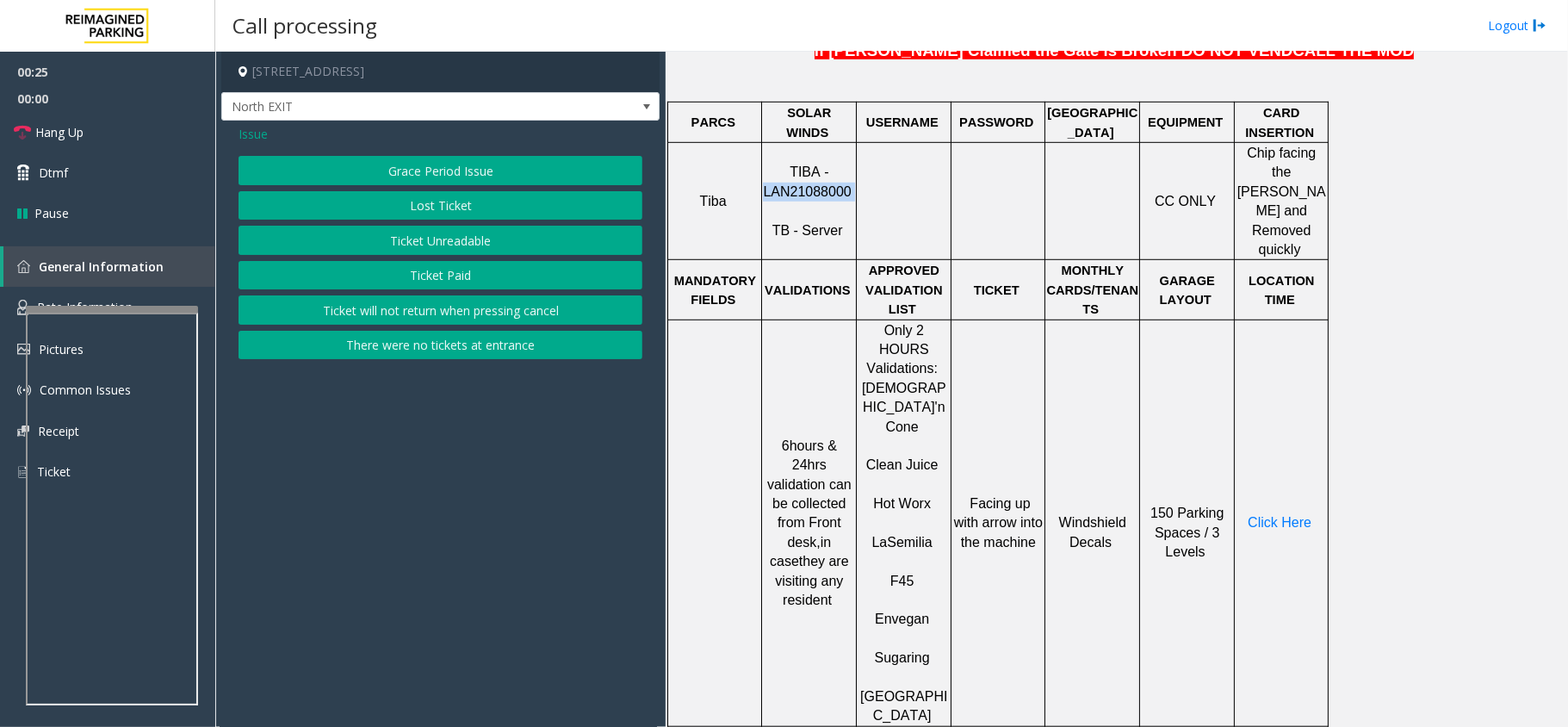
click at [448, 235] on button "Ticket Unreadable" at bounding box center [441, 240] width 404 height 30
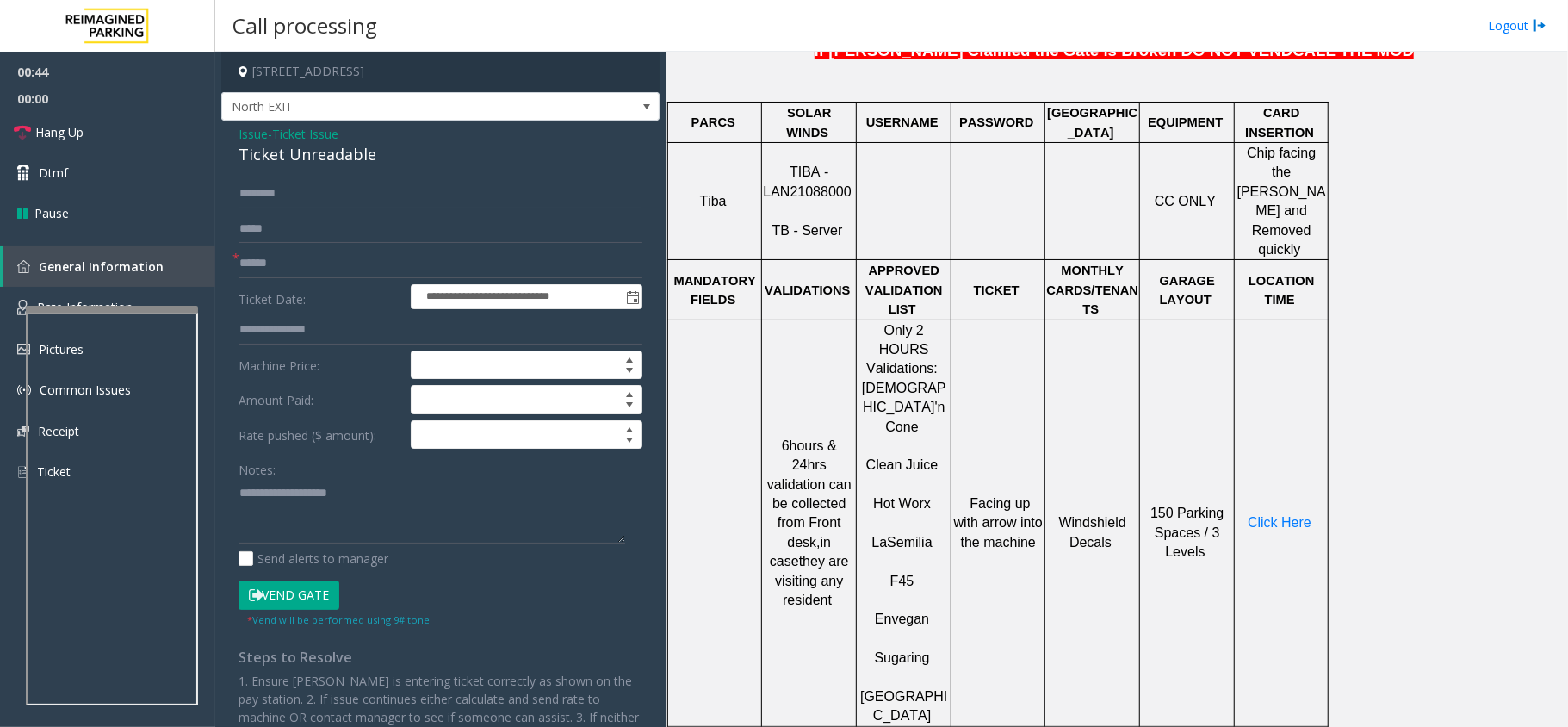
click at [996, 496] on span "Facing up with arrow into the machine" at bounding box center [998, 522] width 89 height 53
click at [1006, 496] on span "Facing up with arrow into the machine" at bounding box center [998, 522] width 89 height 53
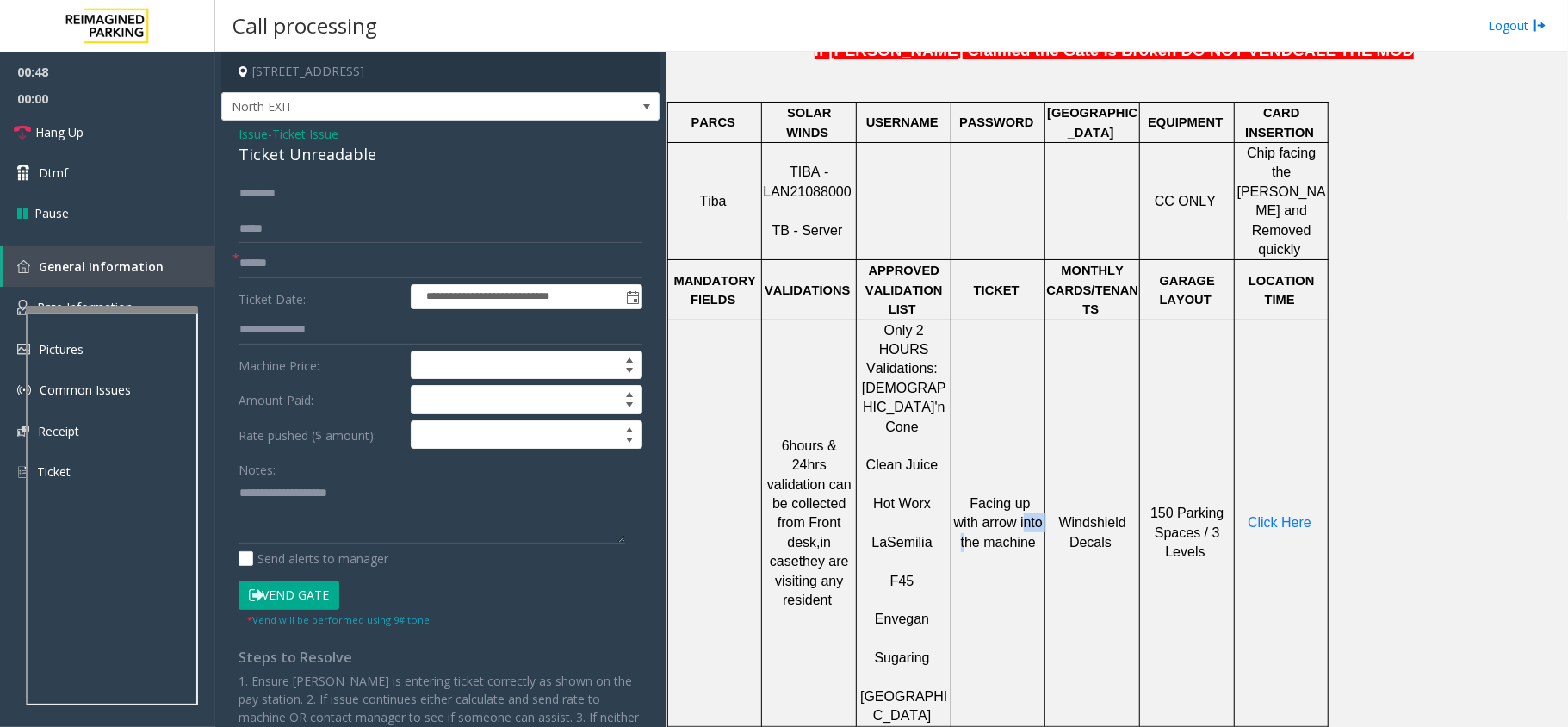
click at [1006, 496] on span "Facing up with arrow into the machine" at bounding box center [998, 522] width 89 height 53
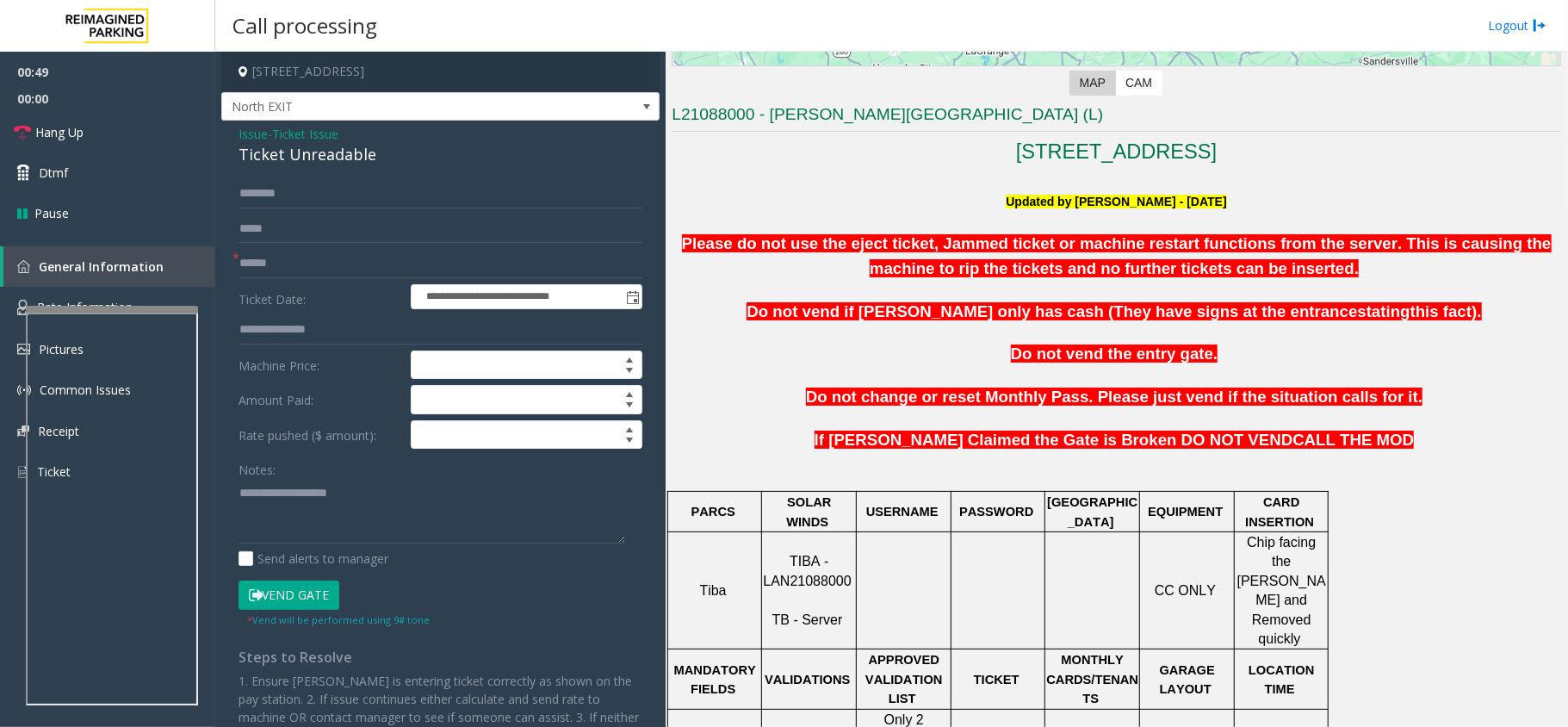
scroll to position [345, 0]
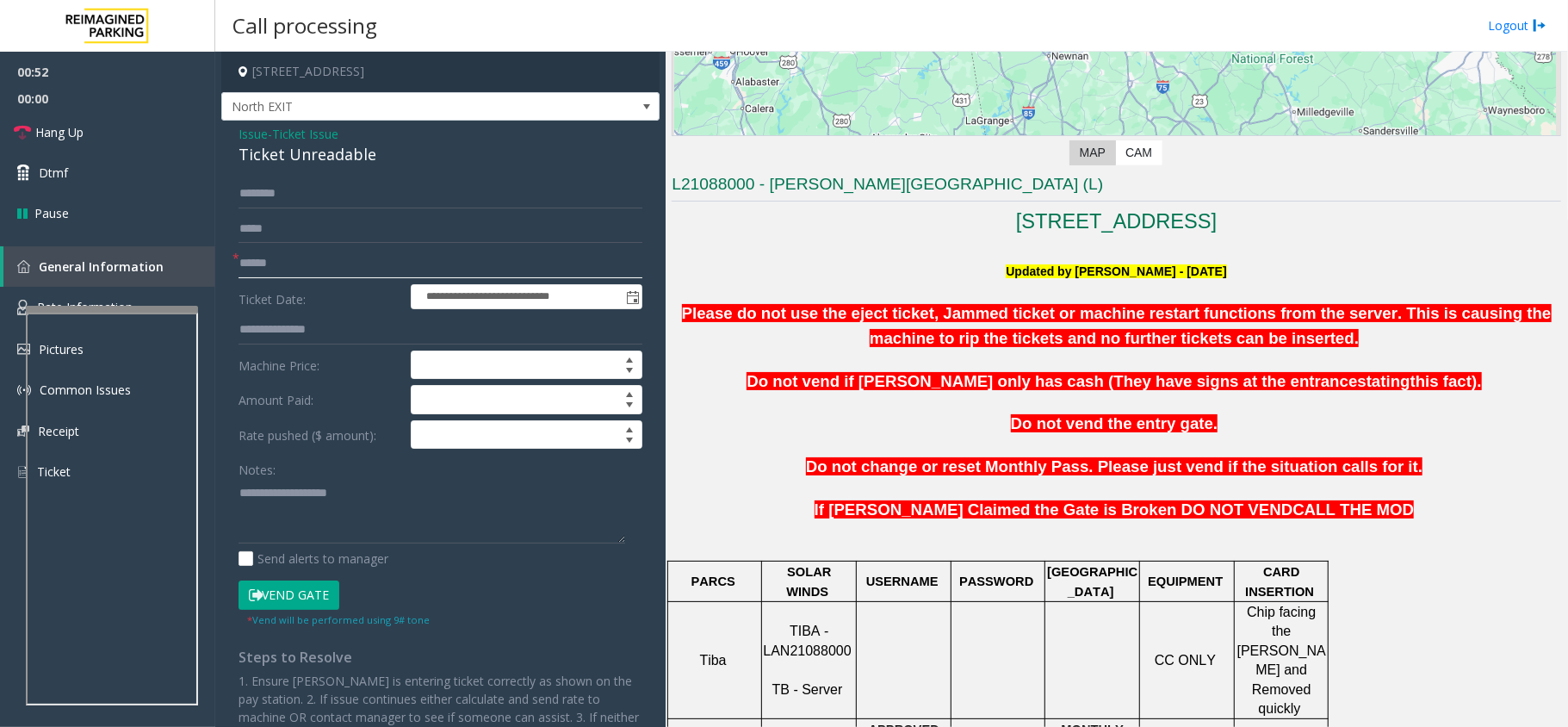
click at [324, 262] on input "text" at bounding box center [441, 263] width 404 height 30
drag, startPoint x: 372, startPoint y: 154, endPoint x: 240, endPoint y: 137, distance: 133.1
click at [240, 137] on div "Issue - Ticket Issue Ticket Unreadable" at bounding box center [441, 146] width 404 height 41
click at [400, 505] on textarea at bounding box center [432, 511] width 387 height 65
type textarea "**********"
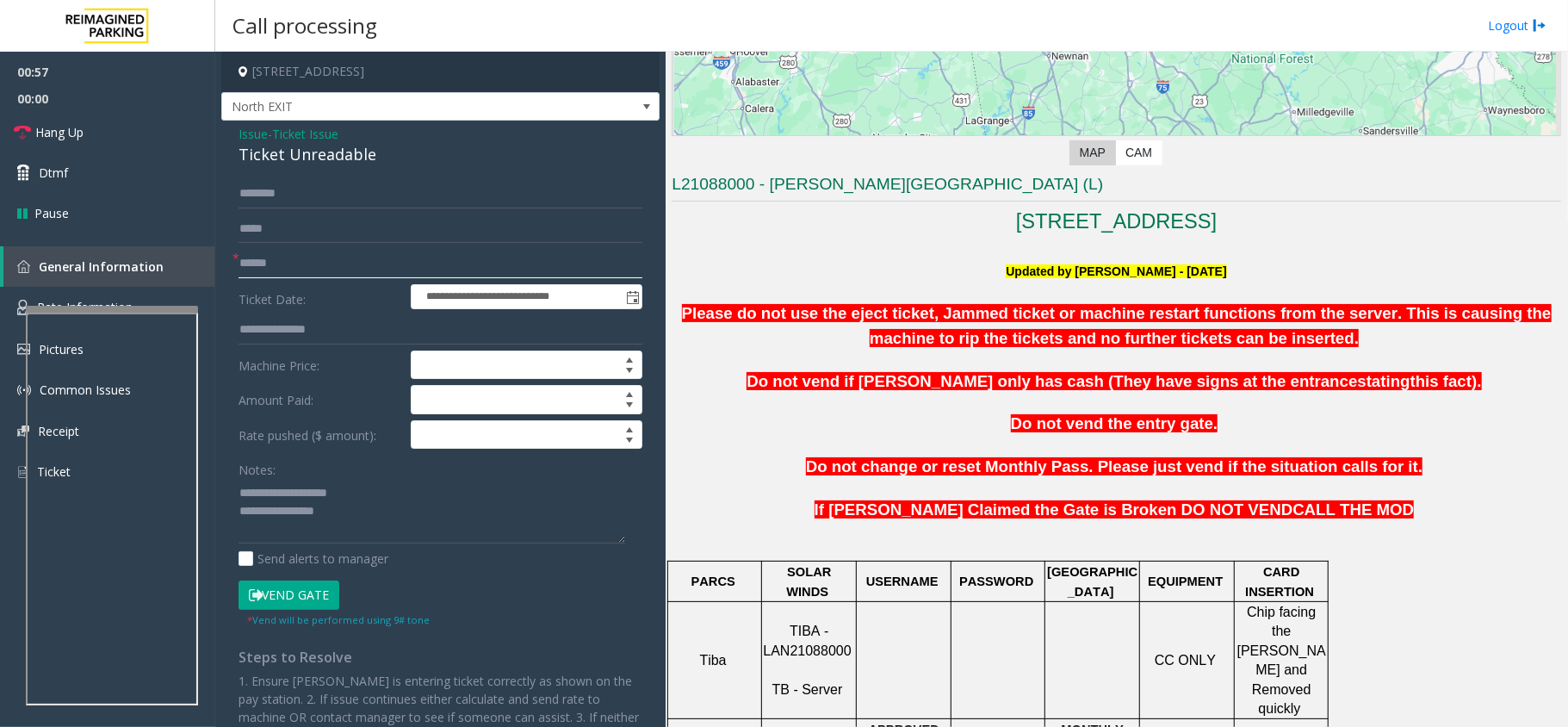
click at [283, 261] on input "text" at bounding box center [441, 263] width 404 height 30
click at [246, 265] on input "******" at bounding box center [441, 263] width 404 height 30
type input "*******"
click at [1130, 379] on span "Do not vend if [PERSON_NAME] only has cash (They have signs at the entrance" at bounding box center [1052, 381] width 611 height 18
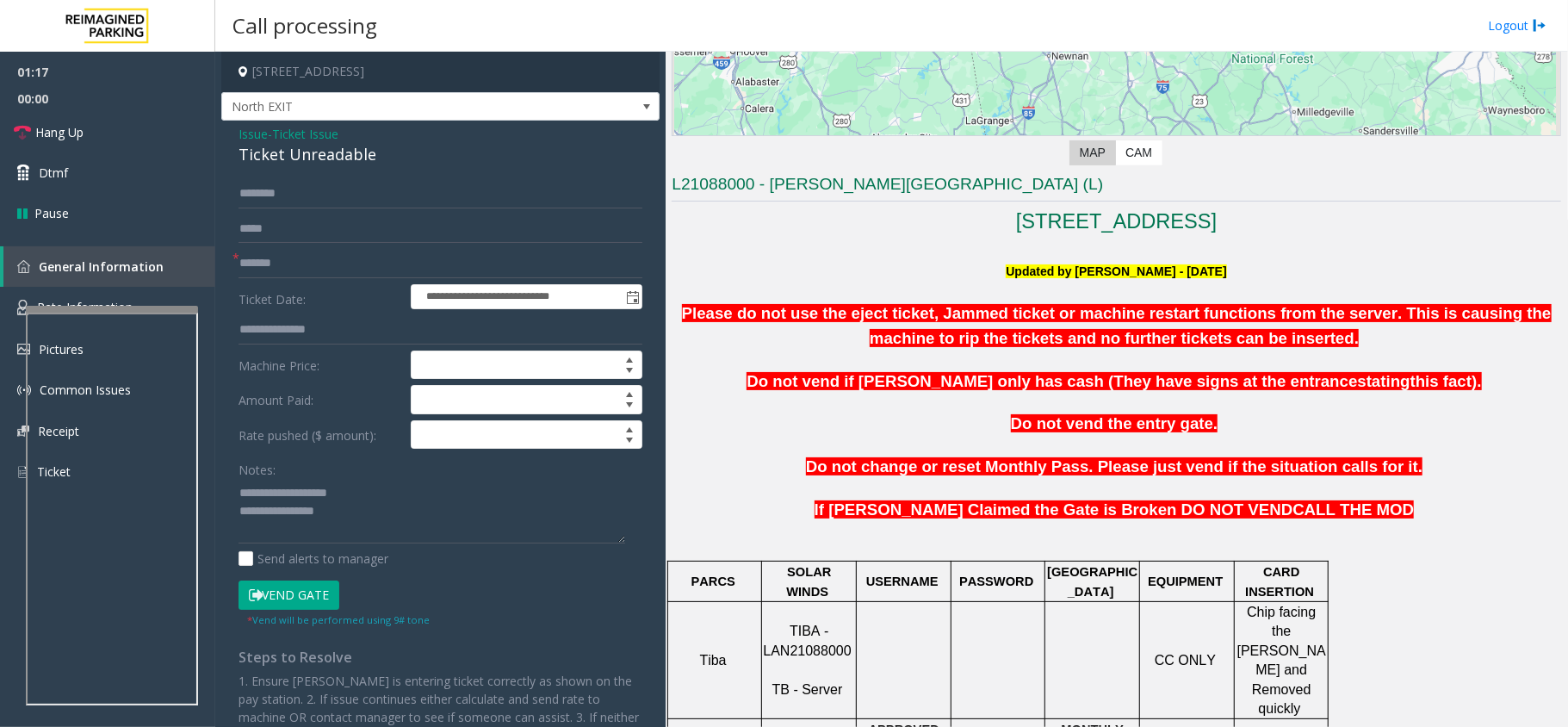
click at [1086, 334] on b "Please do not use the eject ticket, Jammed ticket or machine restart functions …" at bounding box center [1116, 325] width 869 height 44
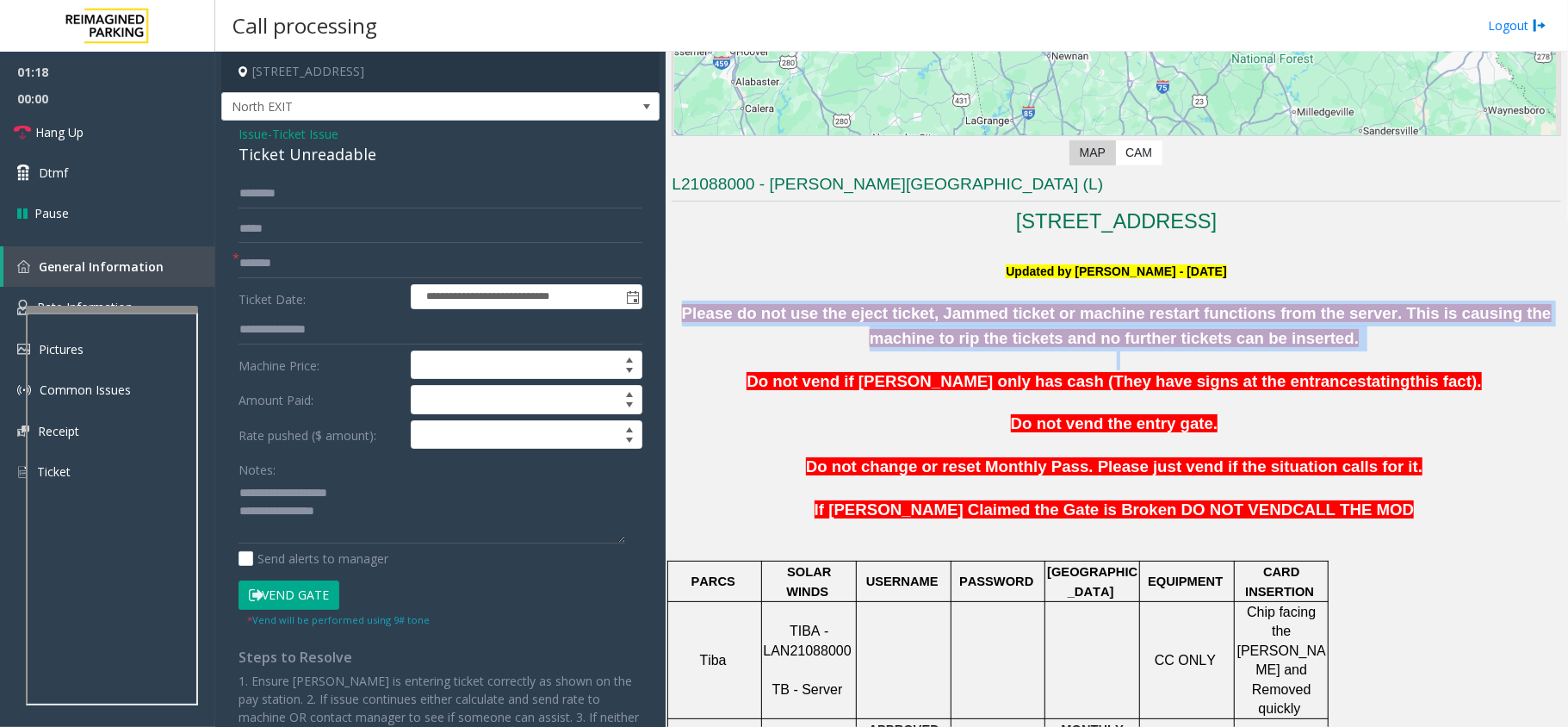
click at [1086, 334] on b "Please do not use the eject ticket, Jammed ticket or machine restart functions …" at bounding box center [1116, 325] width 869 height 44
click at [861, 332] on p "Please do not use the eject ticket, Jammed ticket or machine restart functions …" at bounding box center [1116, 327] width 890 height 52
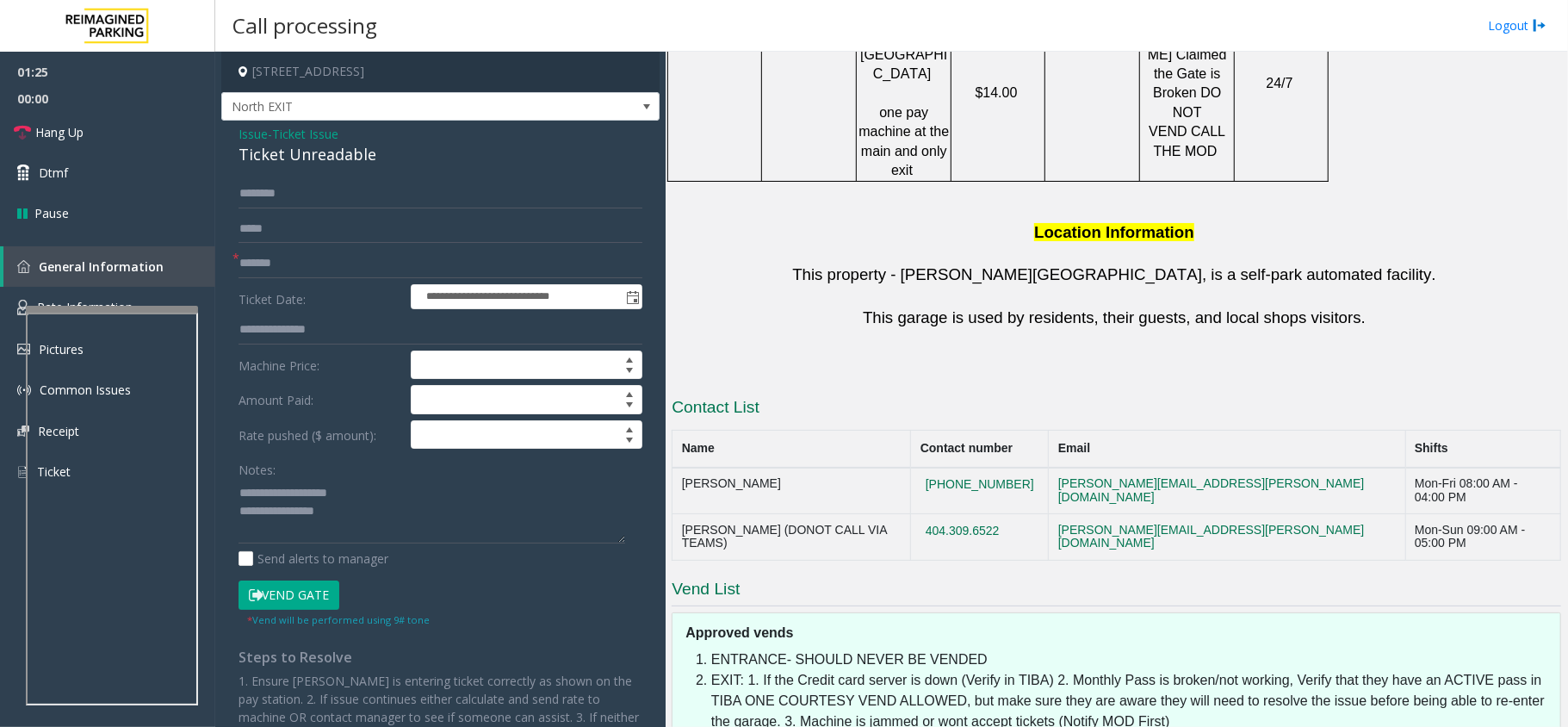
scroll to position [1689, 0]
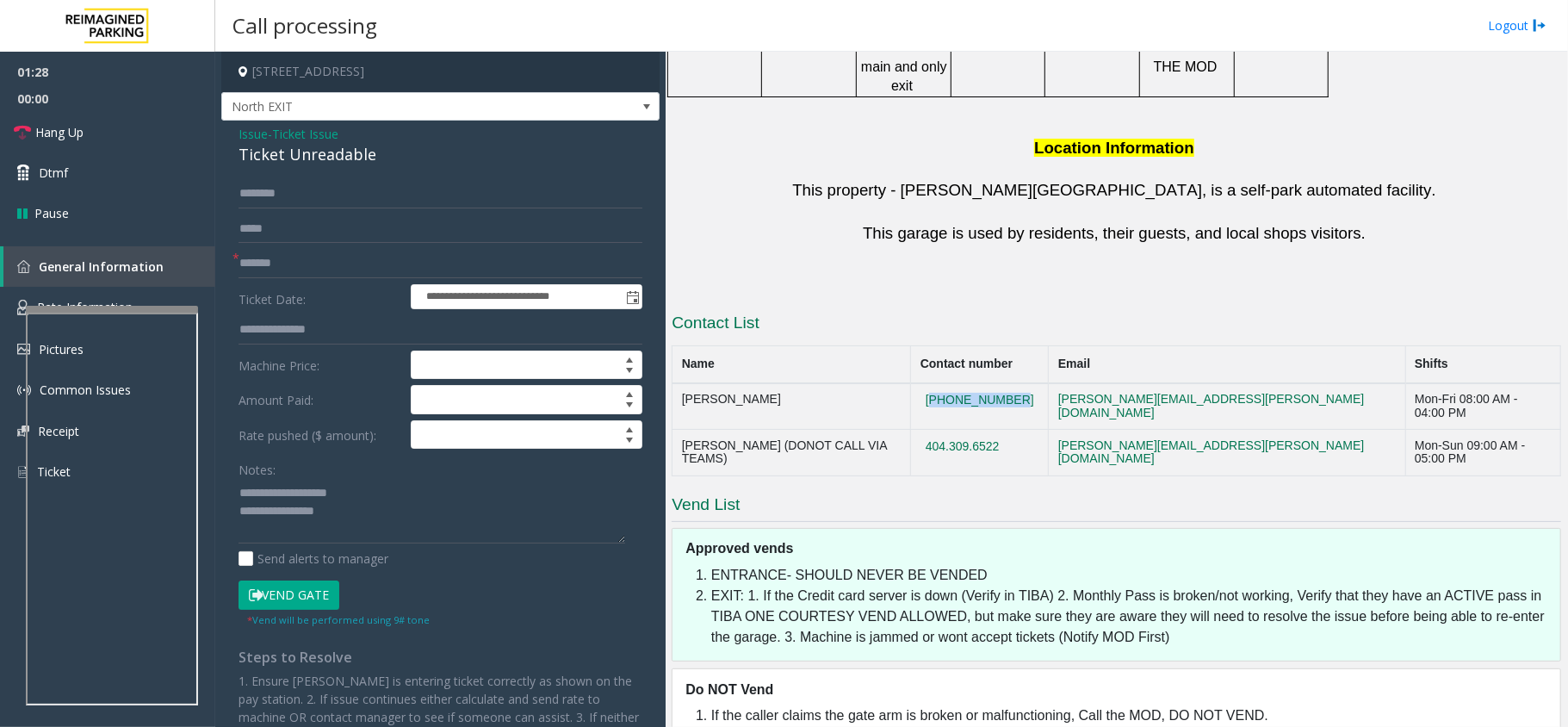
drag, startPoint x: 1057, startPoint y: 270, endPoint x: 962, endPoint y: 265, distance: 95.1
click at [962, 384] on td "[PHONE_NUMBER]" at bounding box center [979, 407] width 137 height 47
copy button "[PHONE_NUMBER]"
drag, startPoint x: 1059, startPoint y: 302, endPoint x: 966, endPoint y: 304, distance: 93.0
click at [966, 430] on td "404.309.6522" at bounding box center [979, 453] width 137 height 47
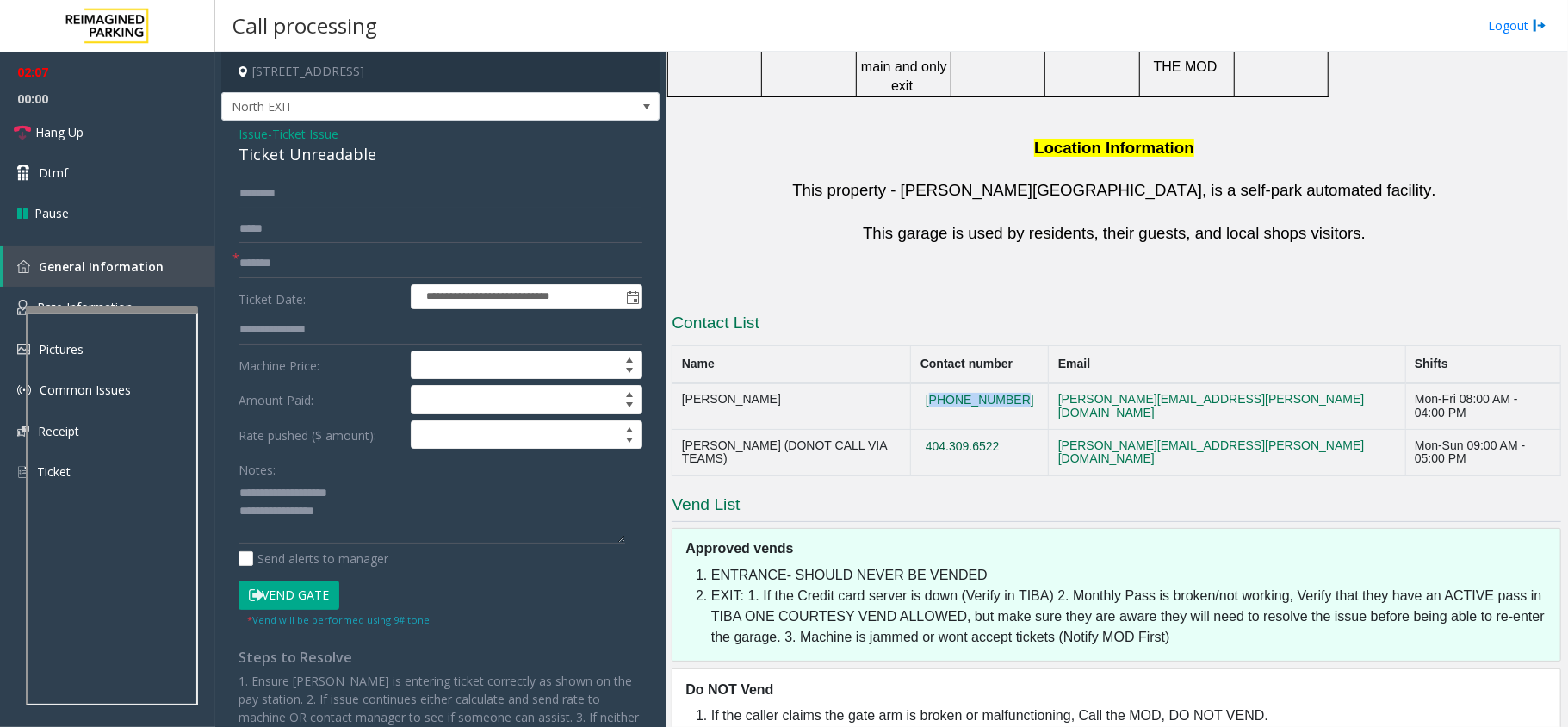
copy button "404.309.6522"
click at [453, 517] on textarea at bounding box center [432, 511] width 387 height 65
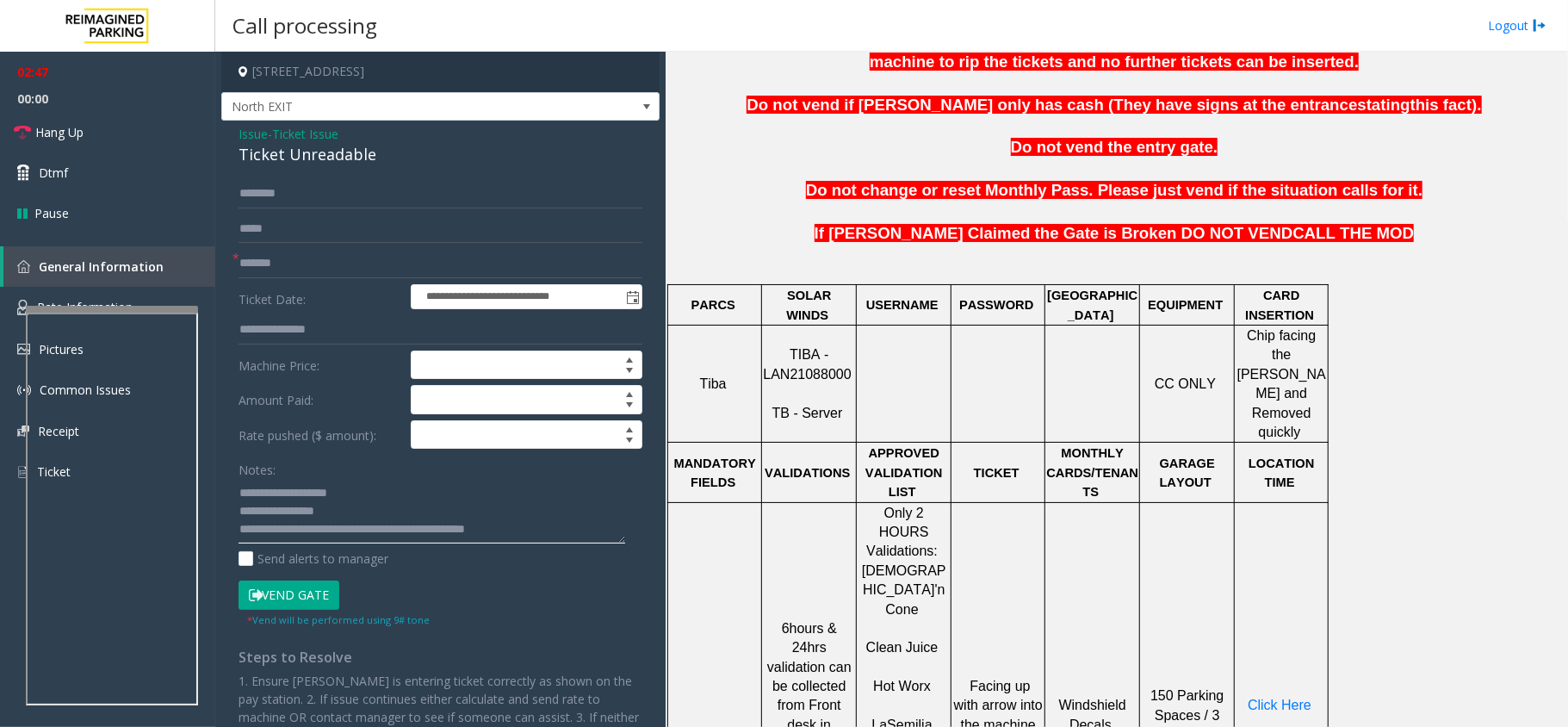
scroll to position [769, 0]
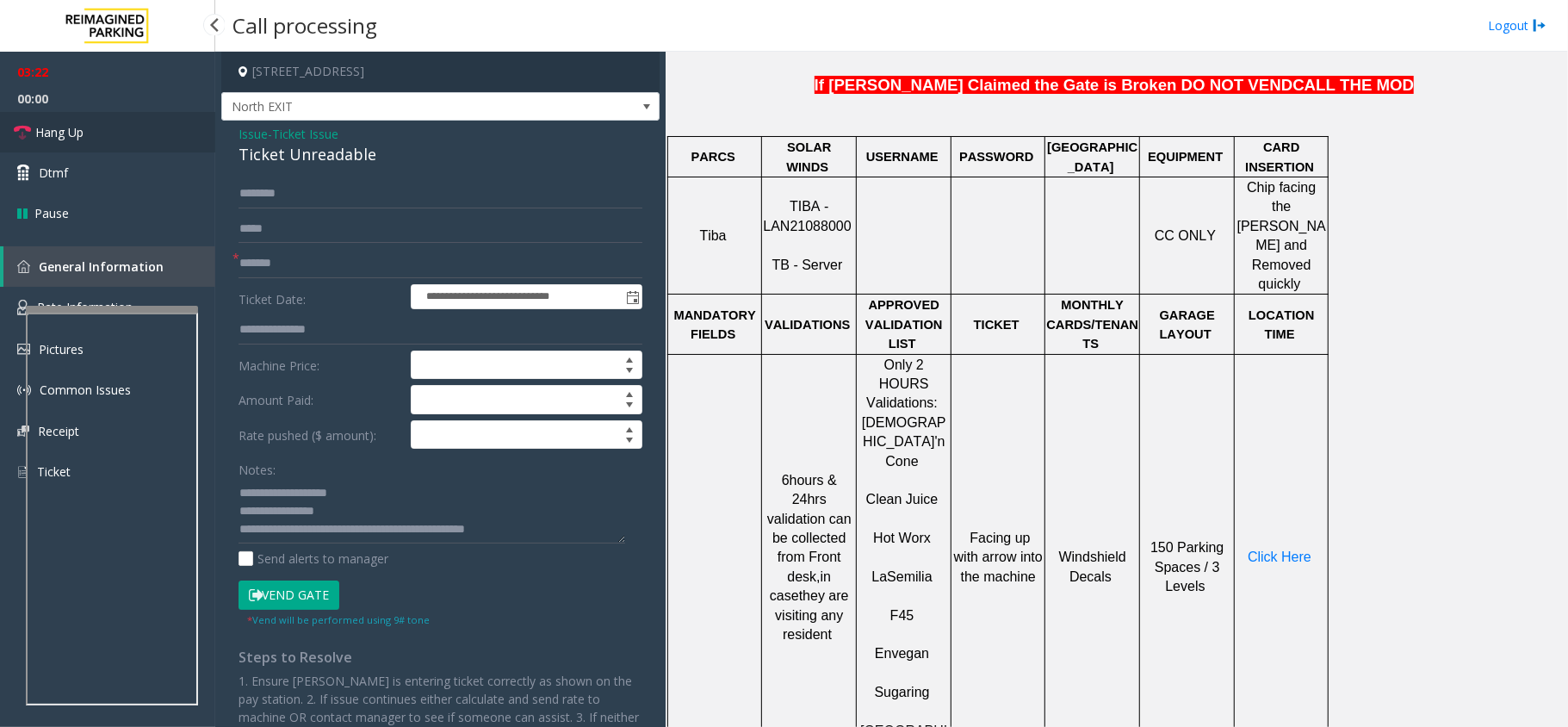
click at [76, 131] on span "Hang Up" at bounding box center [59, 132] width 48 height 18
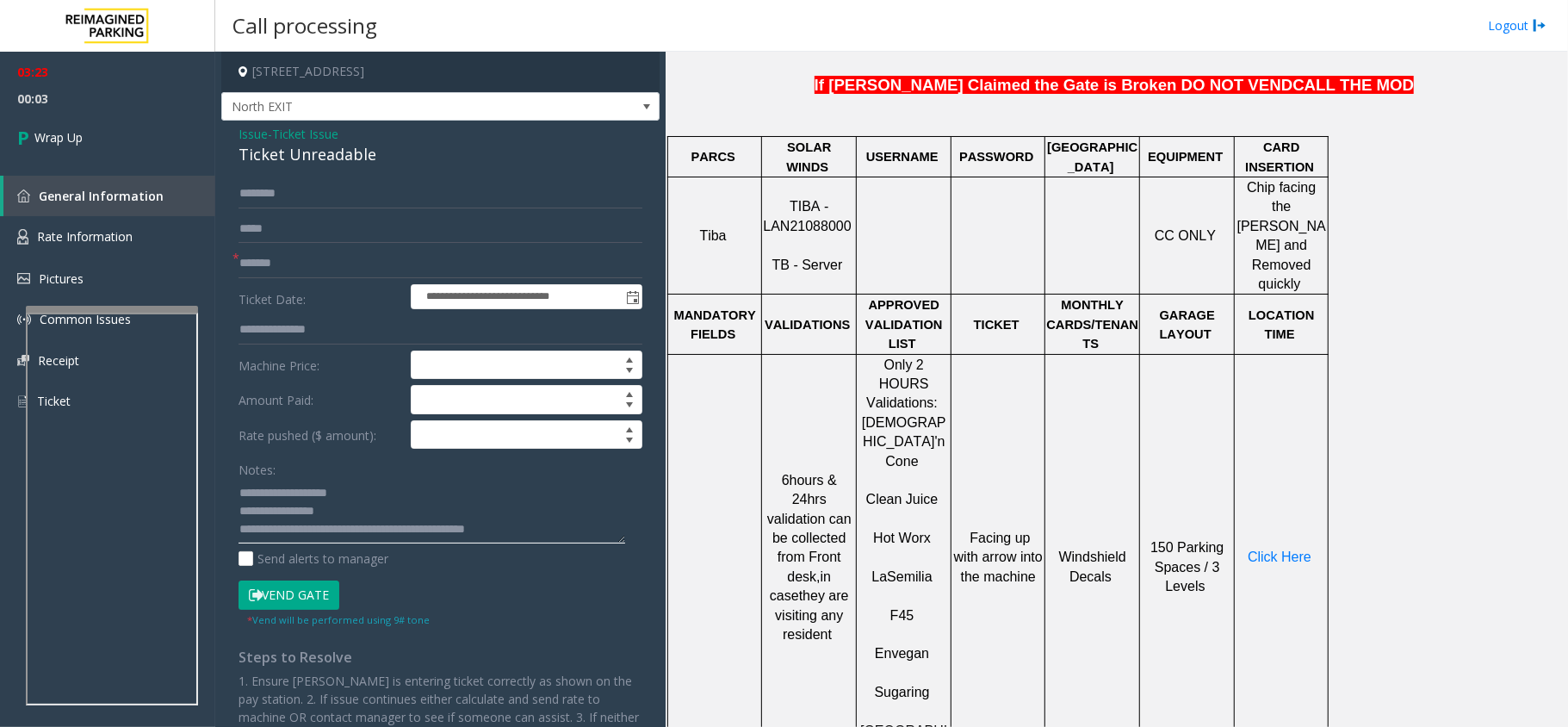
drag, startPoint x: 465, startPoint y: 532, endPoint x: 618, endPoint y: 535, distance: 153.0
click at [618, 535] on textarea at bounding box center [432, 511] width 387 height 65
type textarea "**********"
click at [115, 136] on link "Wrap Up" at bounding box center [108, 137] width 216 height 51
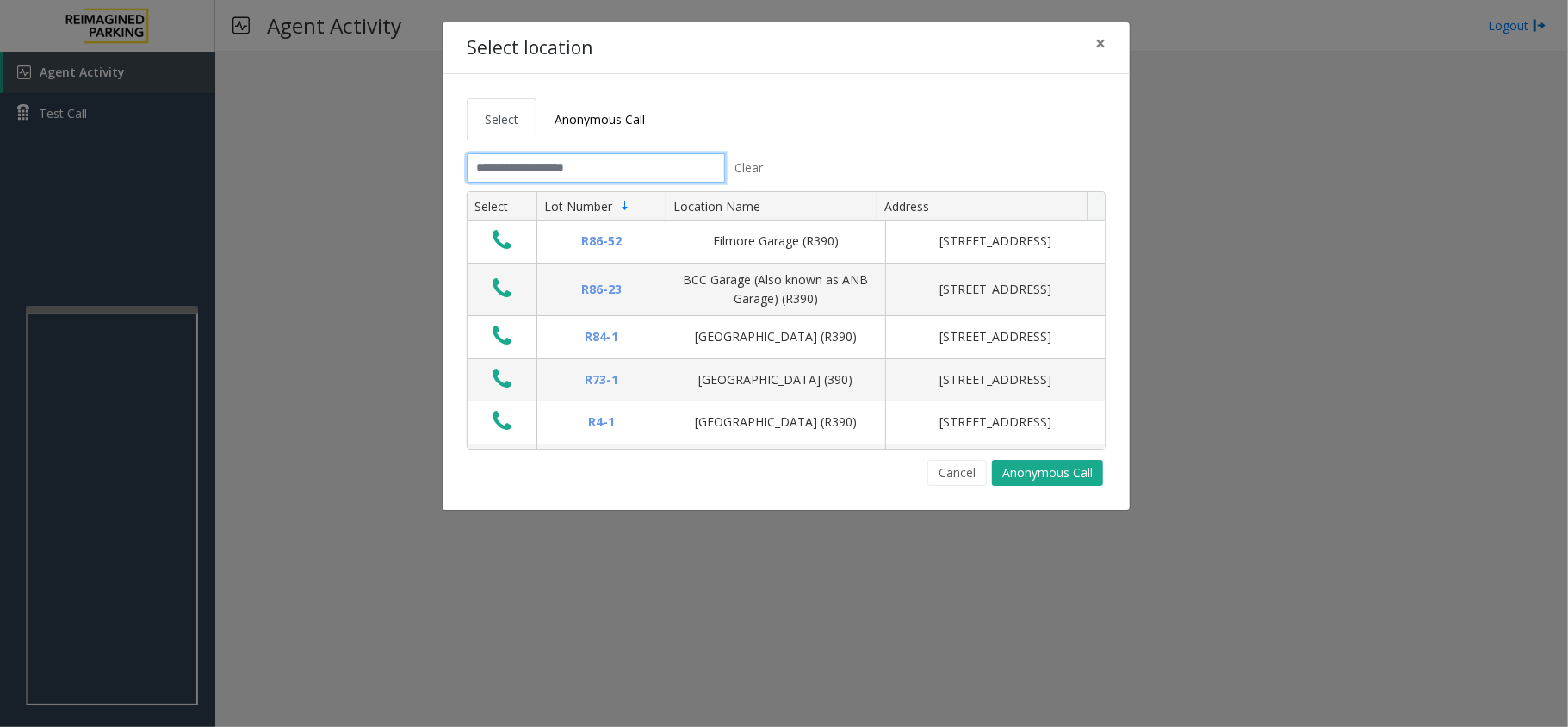
click at [617, 165] on input "text" at bounding box center [596, 168] width 259 height 30
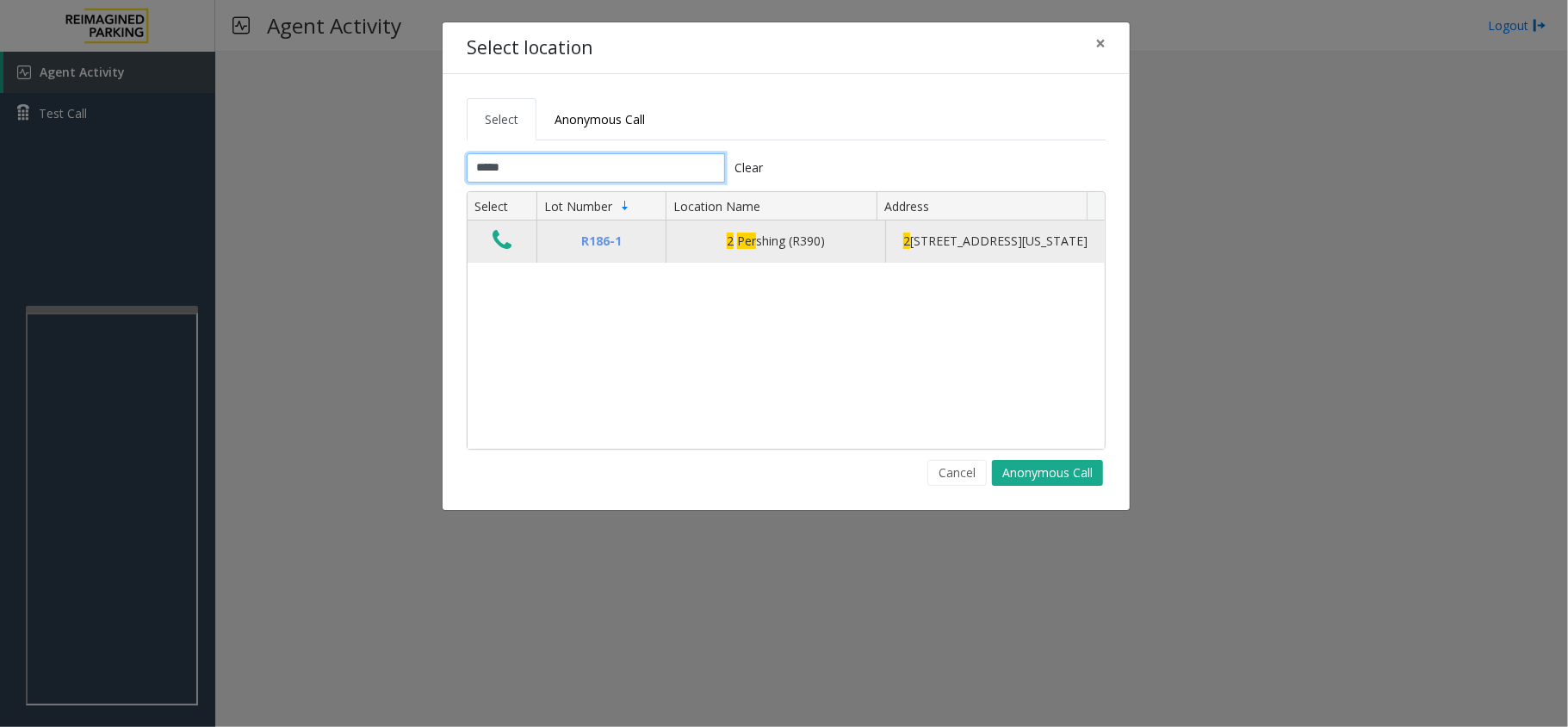
type input "*****"
click at [508, 248] on icon "Data table" at bounding box center [501, 240] width 19 height 24
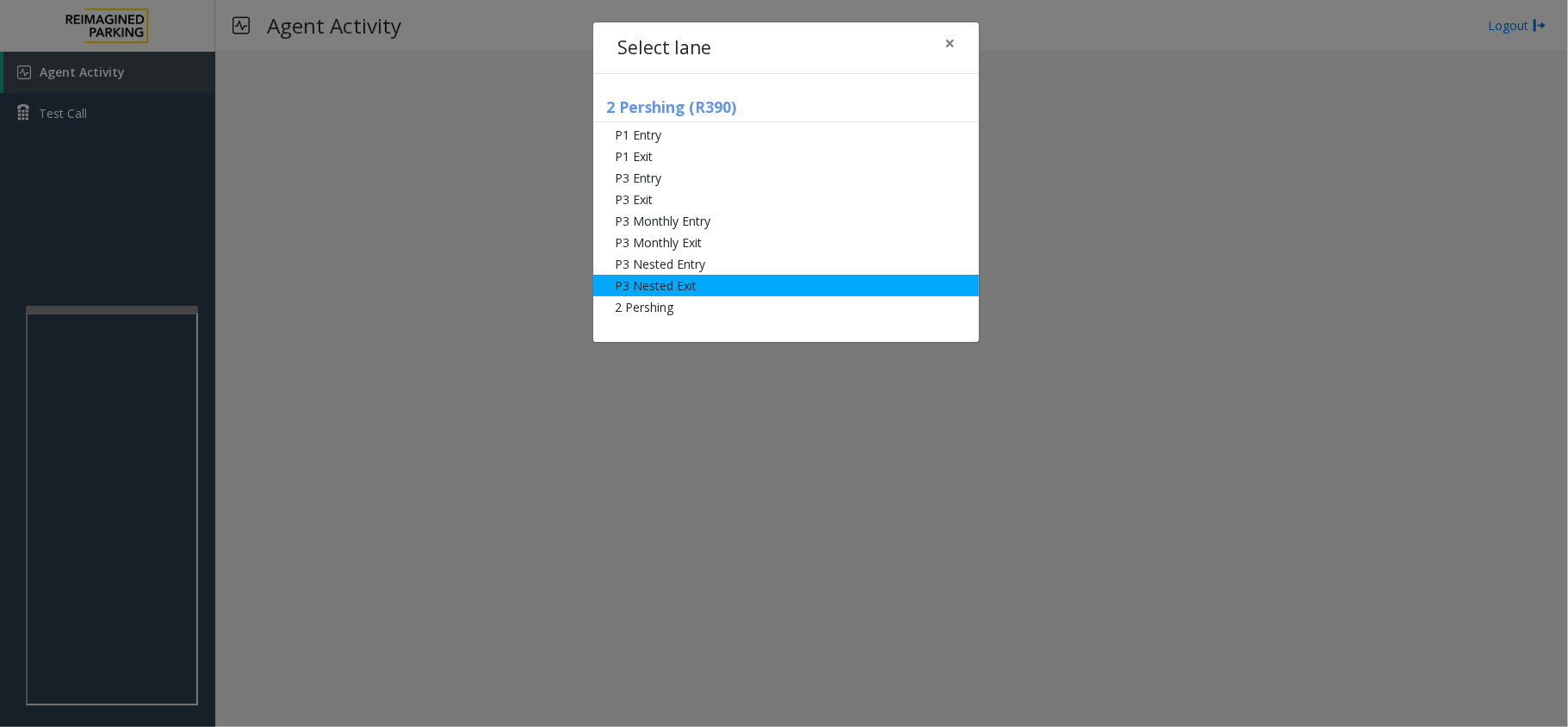
click at [727, 287] on li "P3 Nested Exit" at bounding box center [787, 286] width 386 height 22
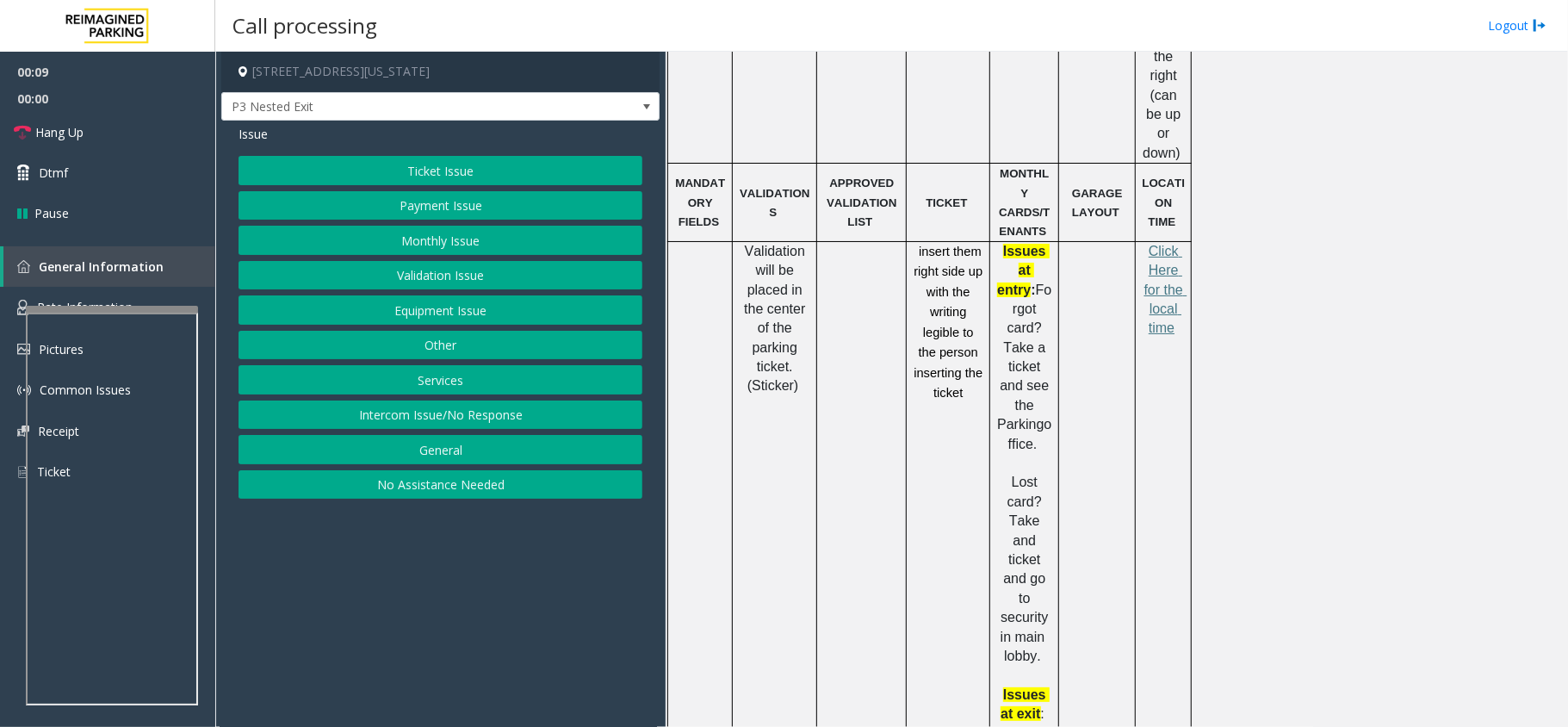
scroll to position [918, 0]
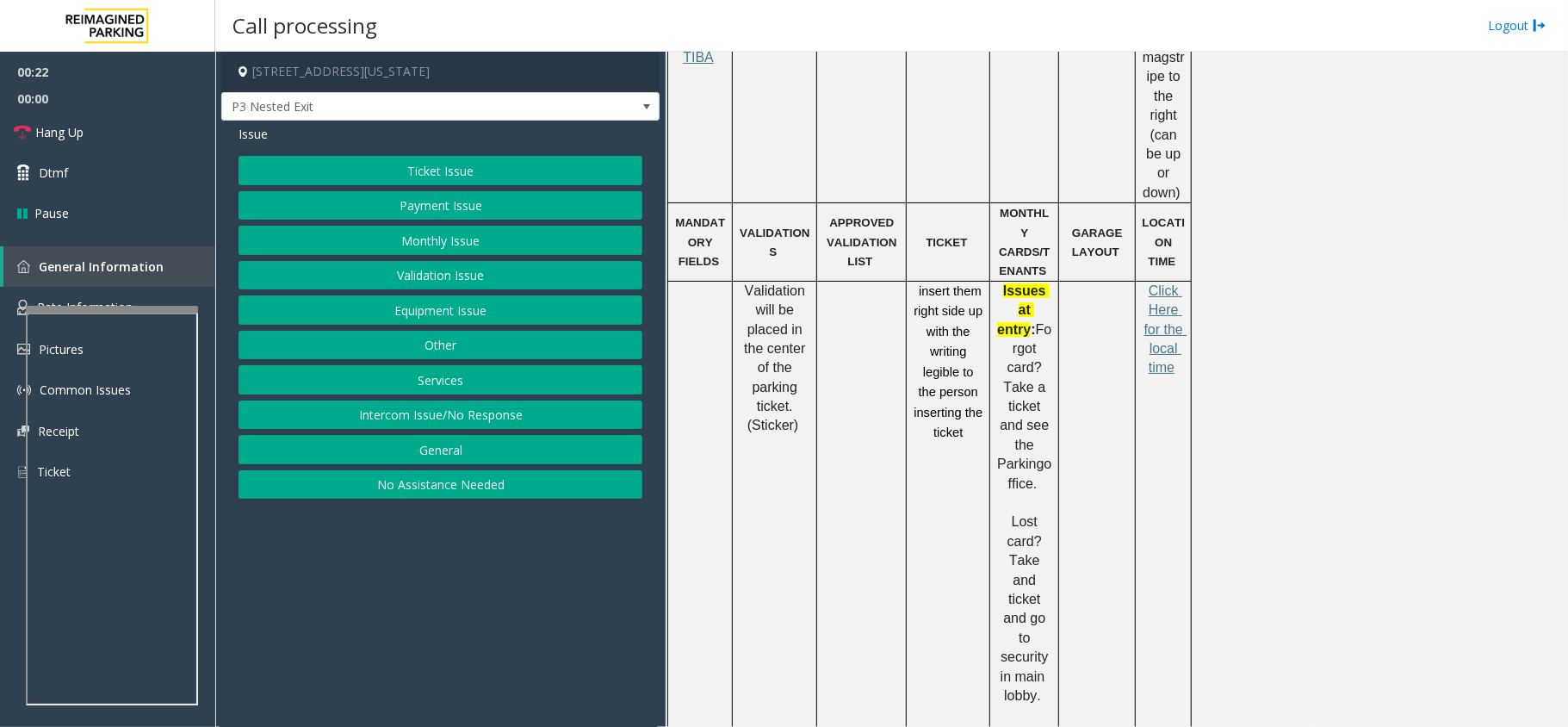
click at [398, 277] on button "Validation Issue" at bounding box center [441, 276] width 404 height 30
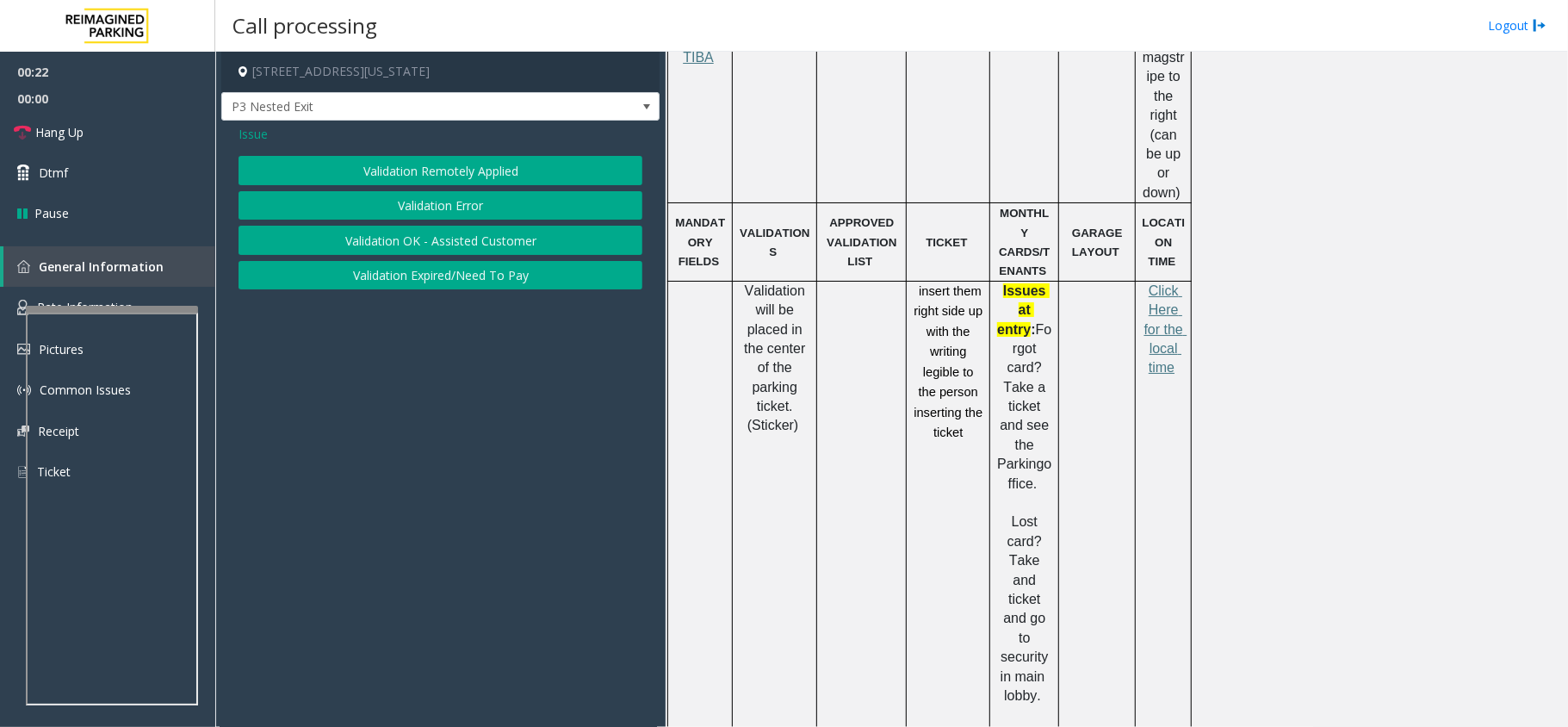
click at [467, 205] on button "Validation Error" at bounding box center [441, 206] width 404 height 30
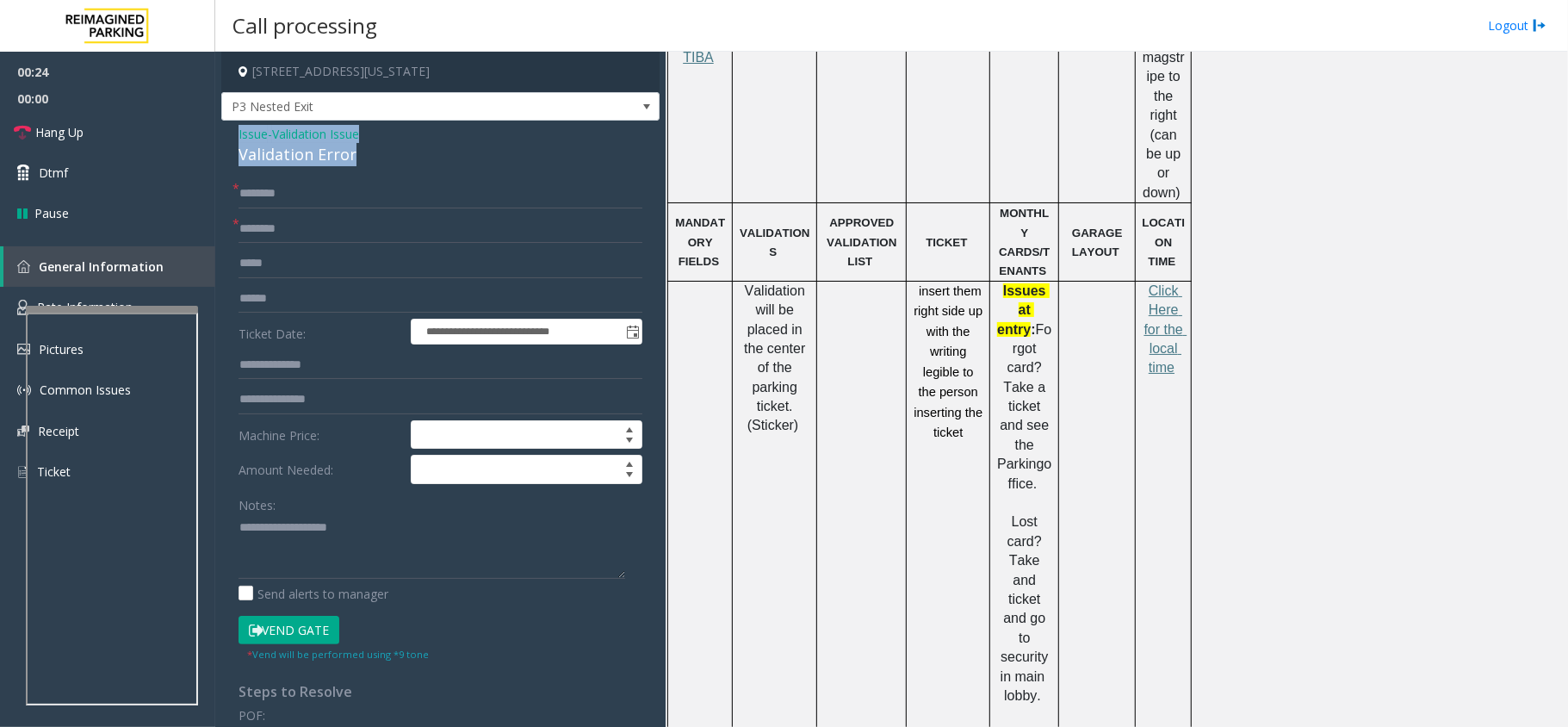
drag, startPoint x: 357, startPoint y: 153, endPoint x: 232, endPoint y: 124, distance: 128.3
click at [232, 124] on div "**********" at bounding box center [440, 612] width 438 height 983
type textarea "**********"
click at [355, 210] on form "**********" at bounding box center [441, 421] width 404 height 483
click at [353, 193] on input "text" at bounding box center [441, 193] width 404 height 30
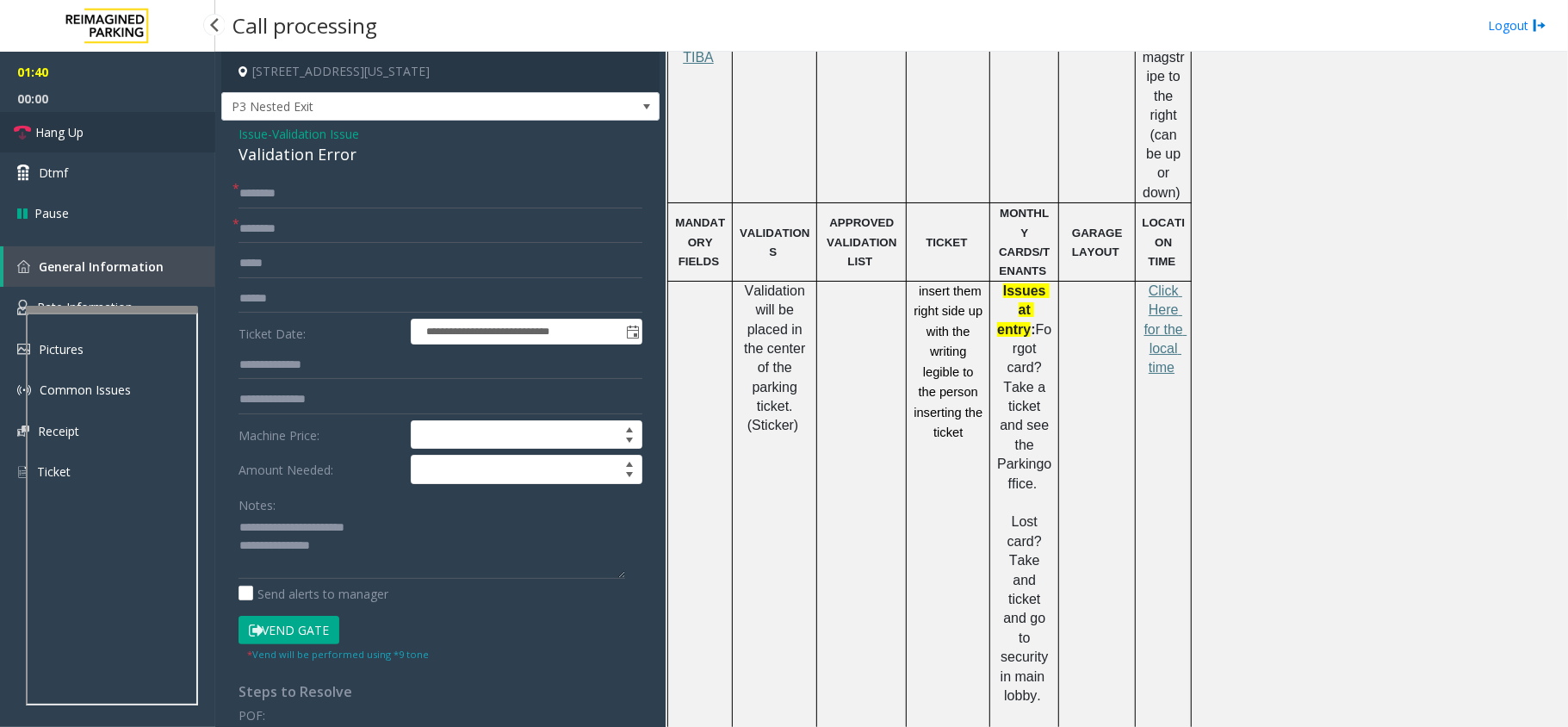
click at [38, 129] on span "Hang Up" at bounding box center [59, 132] width 48 height 18
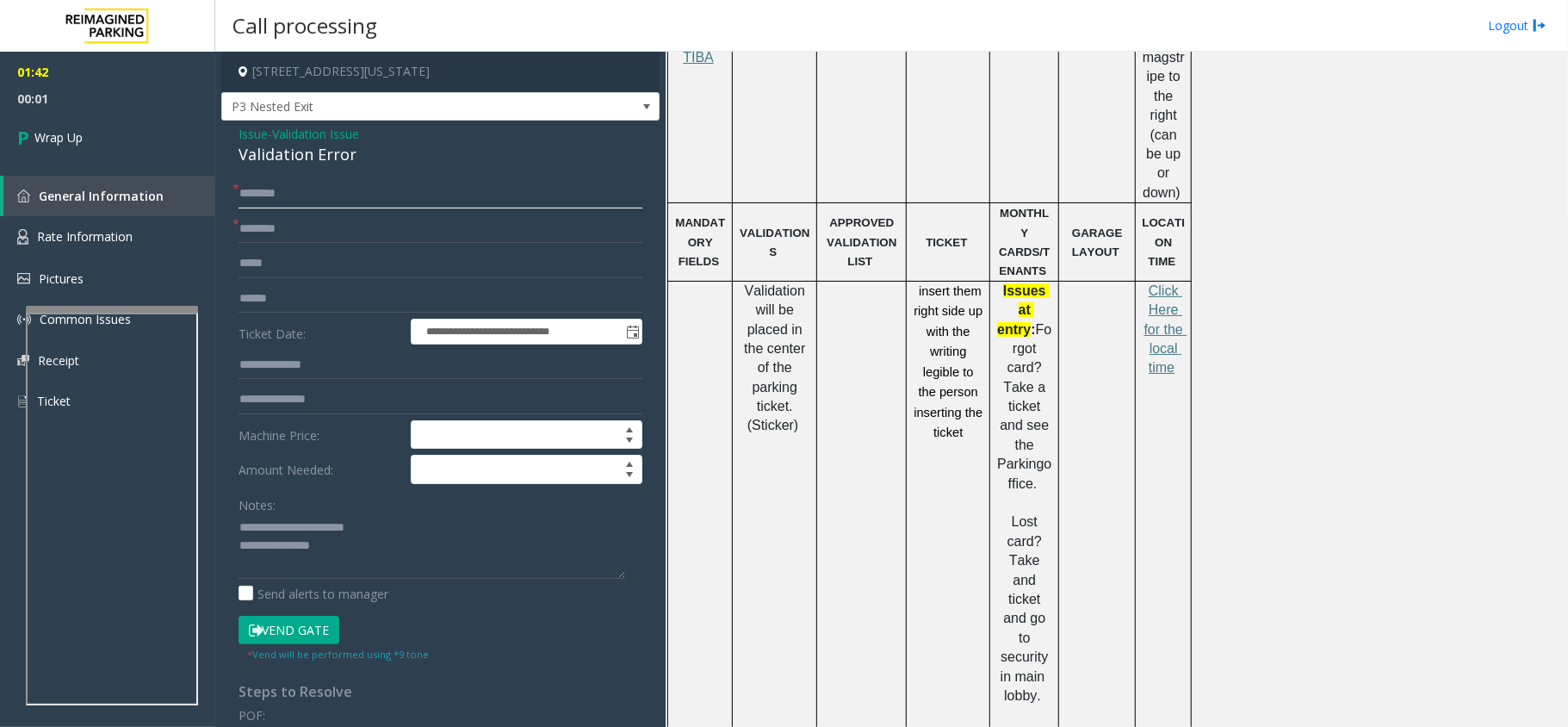
click at [329, 183] on input "text" at bounding box center [441, 193] width 404 height 30
type input "**"
click at [281, 241] on input "*" at bounding box center [441, 229] width 404 height 30
type input "**"
click at [425, 550] on textarea at bounding box center [432, 546] width 387 height 65
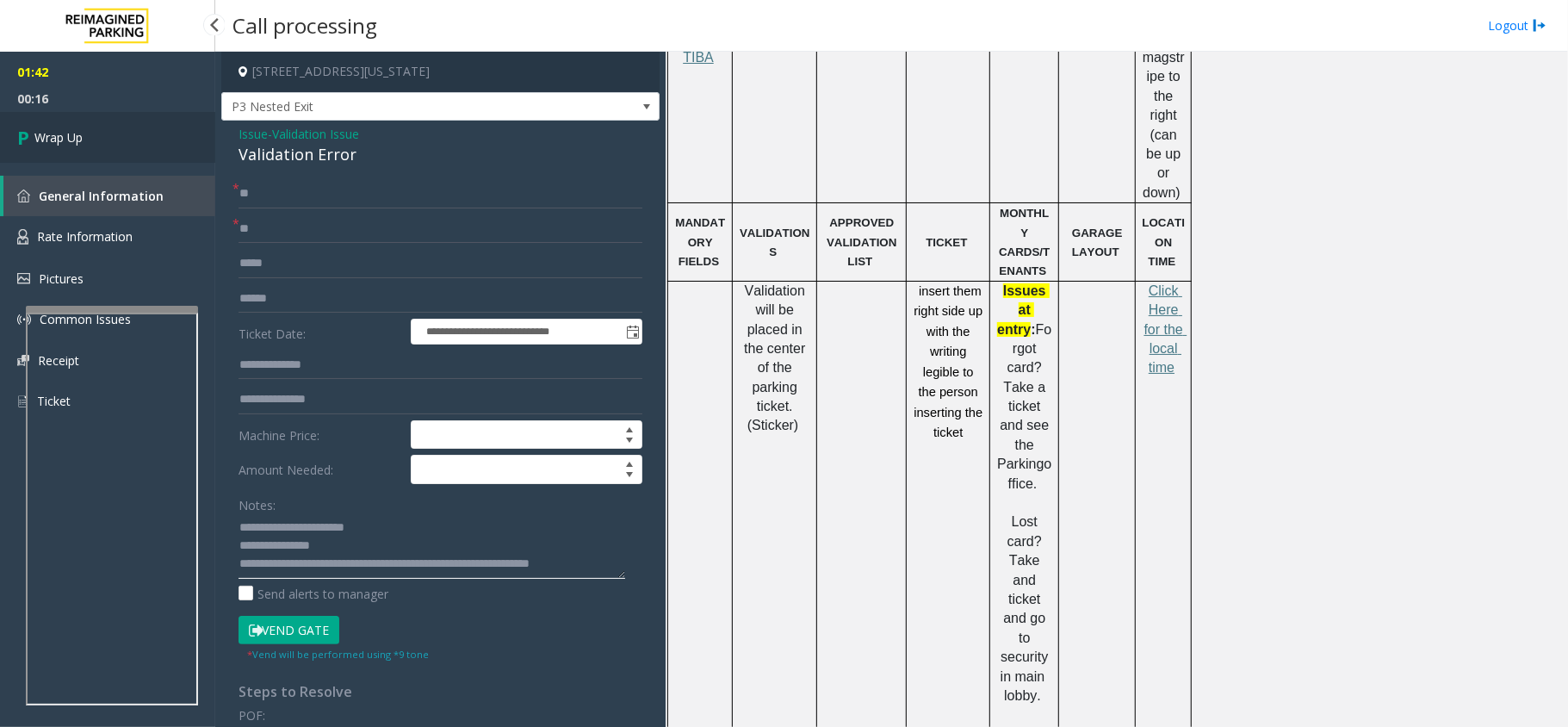
type textarea "**********"
click at [87, 135] on link "Wrap Up" at bounding box center [108, 137] width 216 height 51
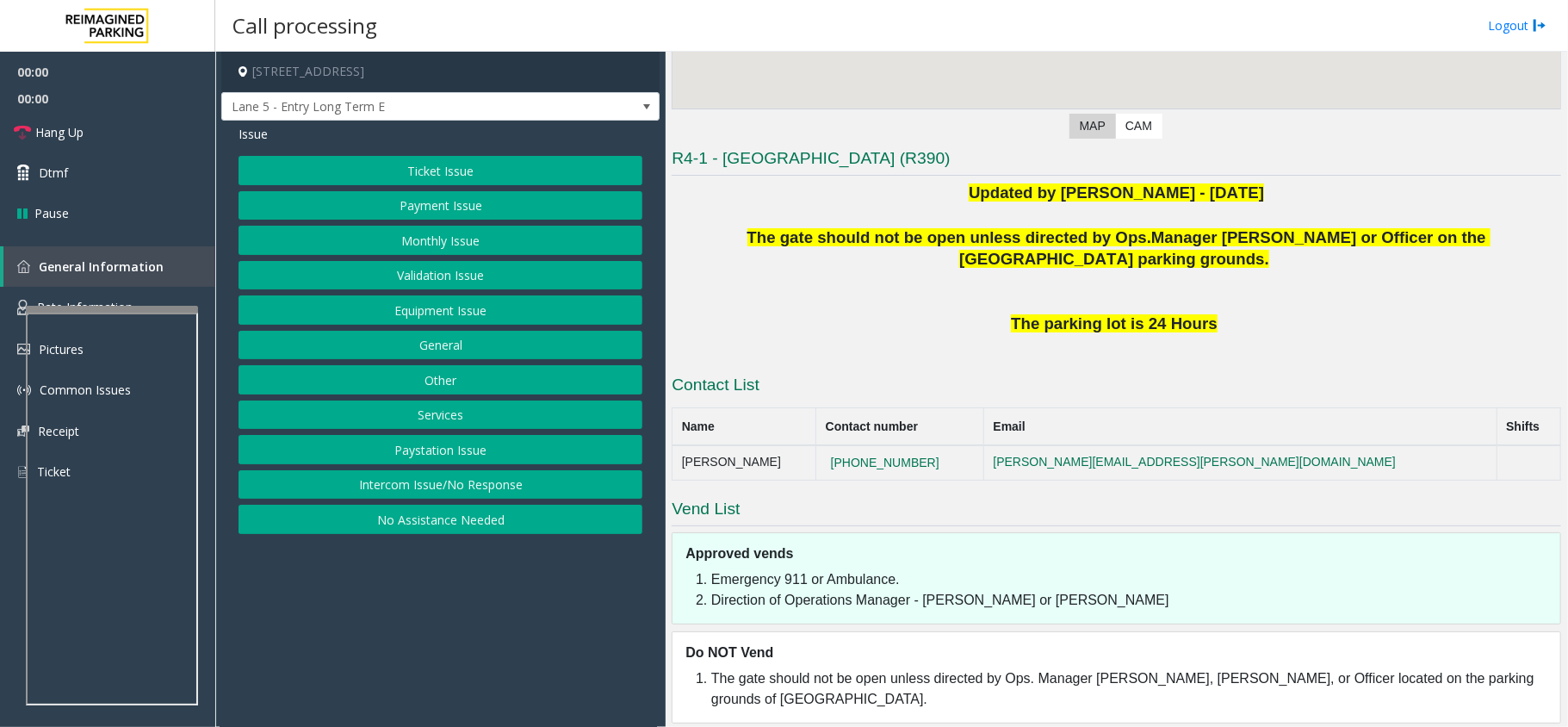
scroll to position [366, 0]
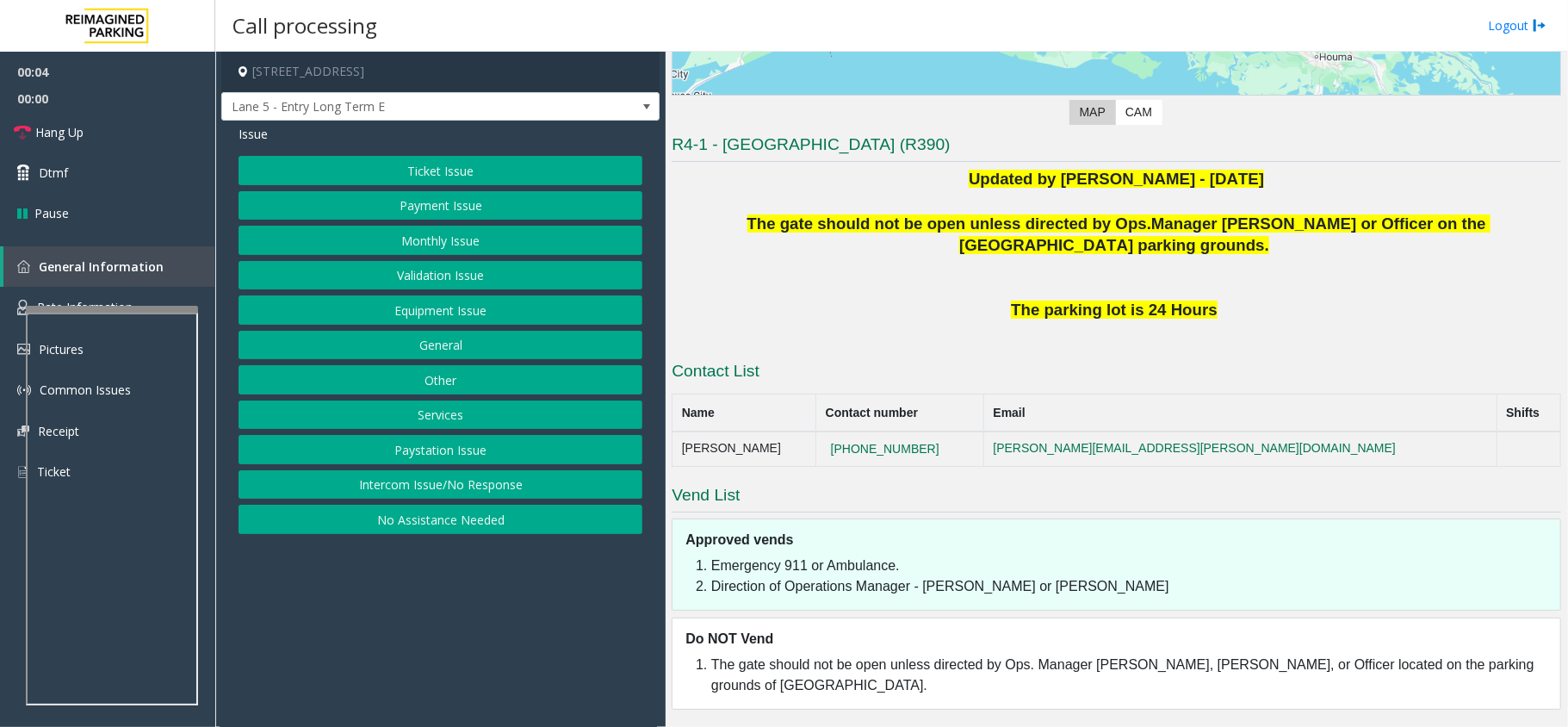
click at [462, 481] on button "Intercom Issue/No Response" at bounding box center [441, 485] width 404 height 30
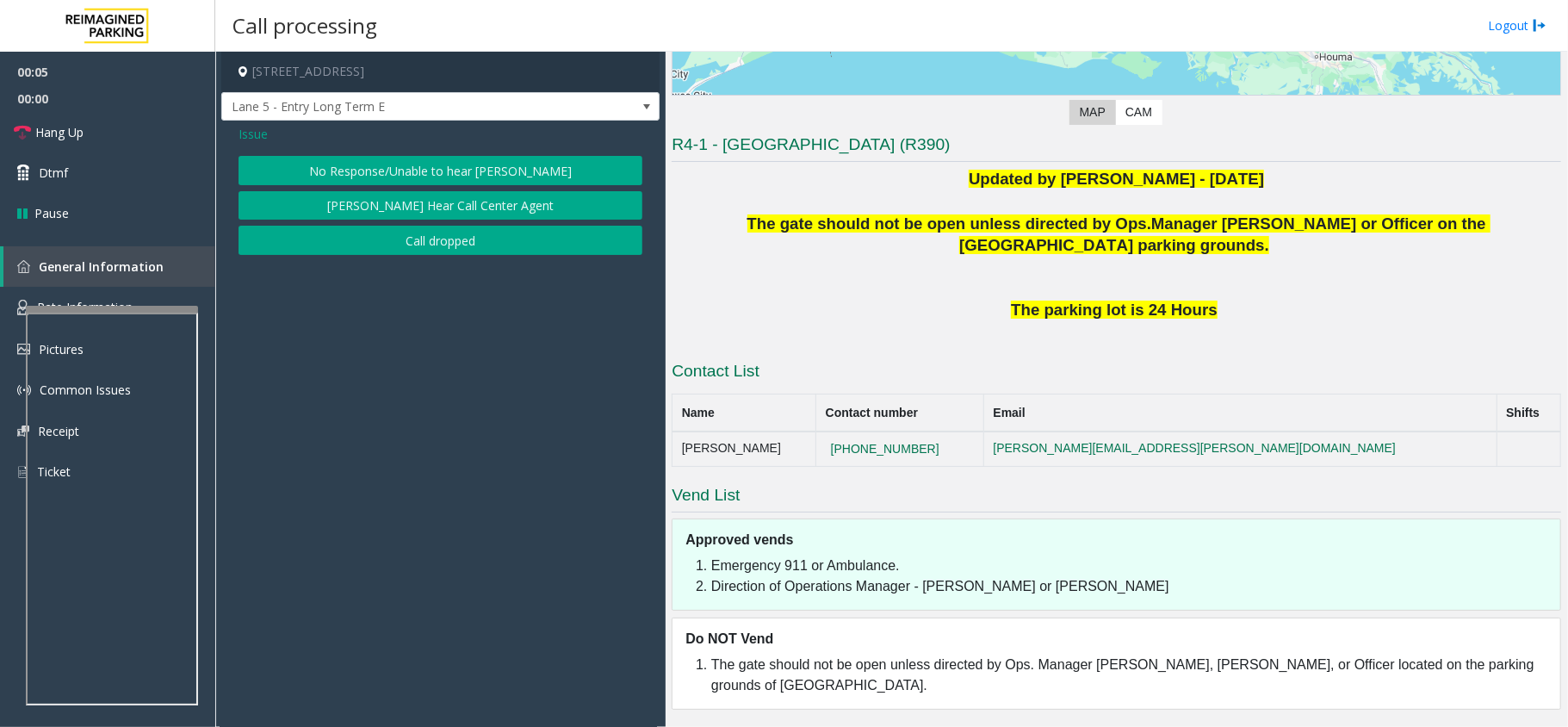
click at [463, 164] on button "No Response/Unable to hear [PERSON_NAME]" at bounding box center [441, 171] width 404 height 30
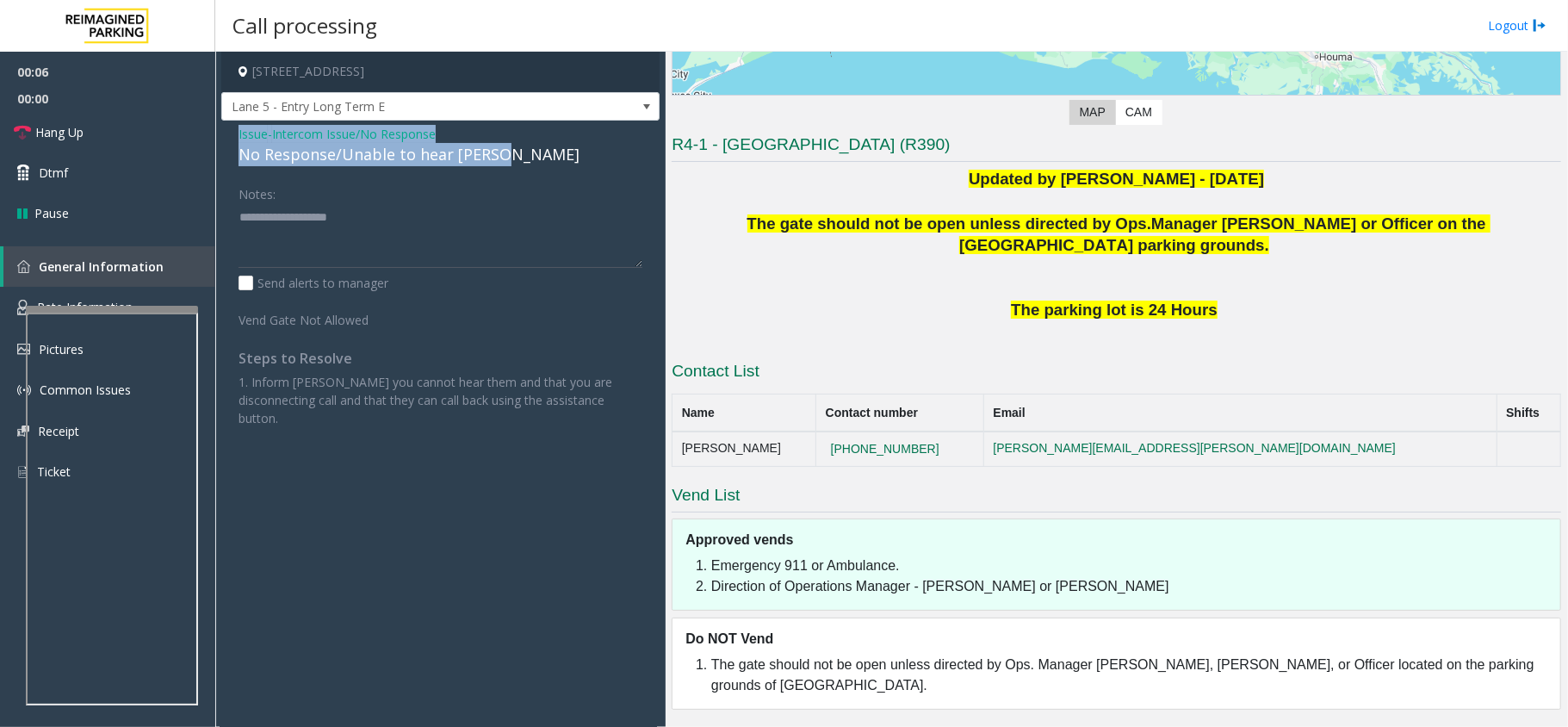
drag, startPoint x: 492, startPoint y: 149, endPoint x: 216, endPoint y: 126, distance: 277.0
click at [216, 126] on app-call-processing-form "200 Terminal Drive, Lafayette, LA Lane 5 - Entry Long Term E Issue - Intercom I…" at bounding box center [440, 390] width 450 height 676
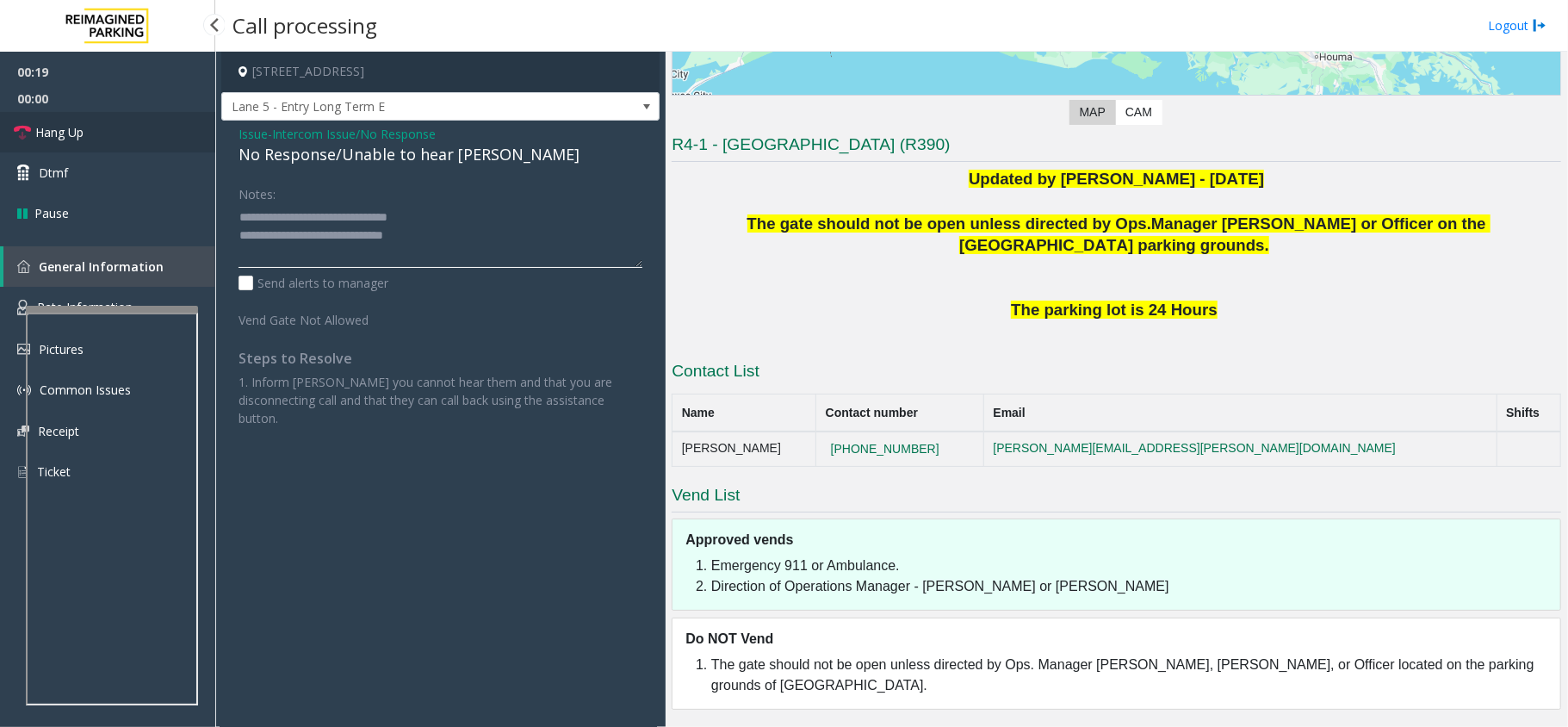
type textarea "**********"
click at [101, 126] on link "Hang Up" at bounding box center [108, 132] width 216 height 40
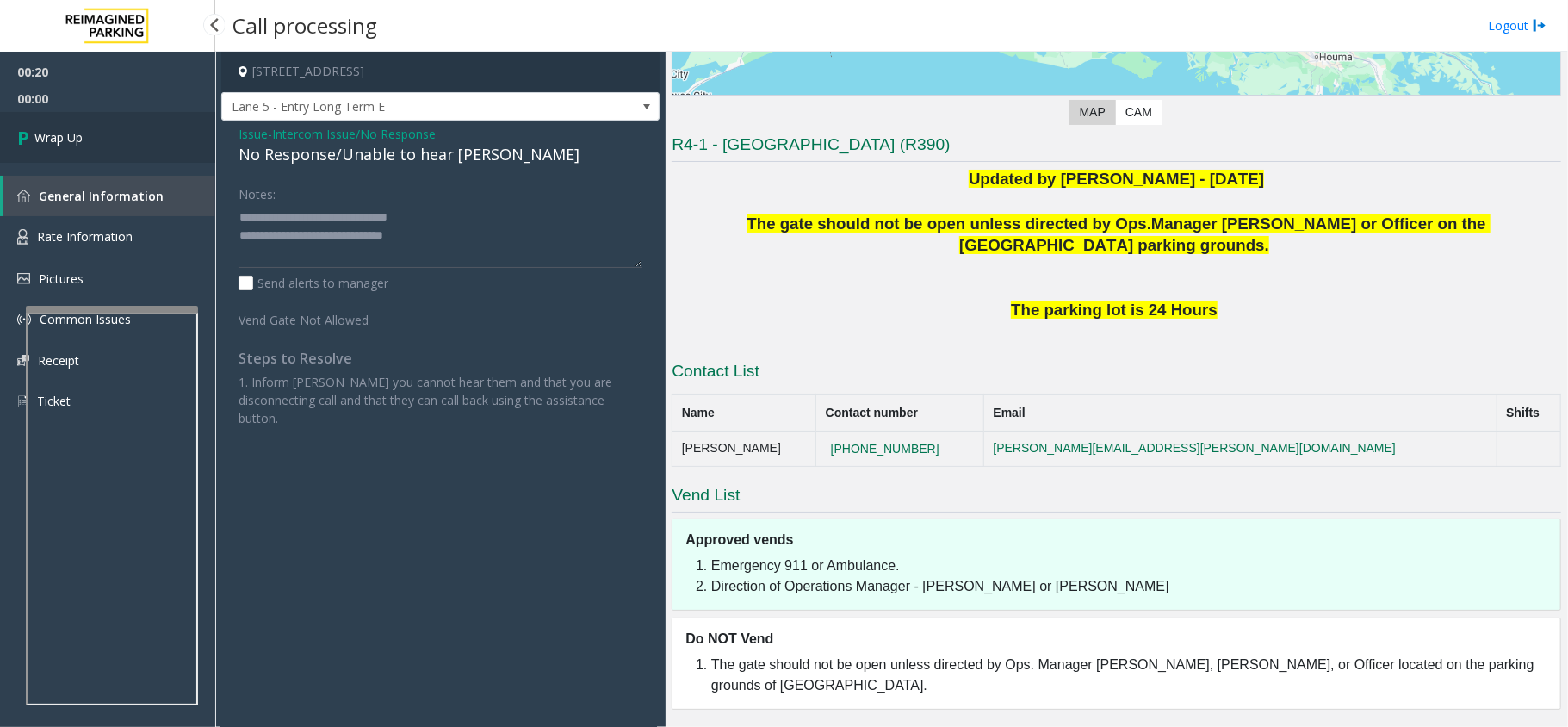
click at [101, 126] on link "Wrap Up" at bounding box center [108, 137] width 216 height 51
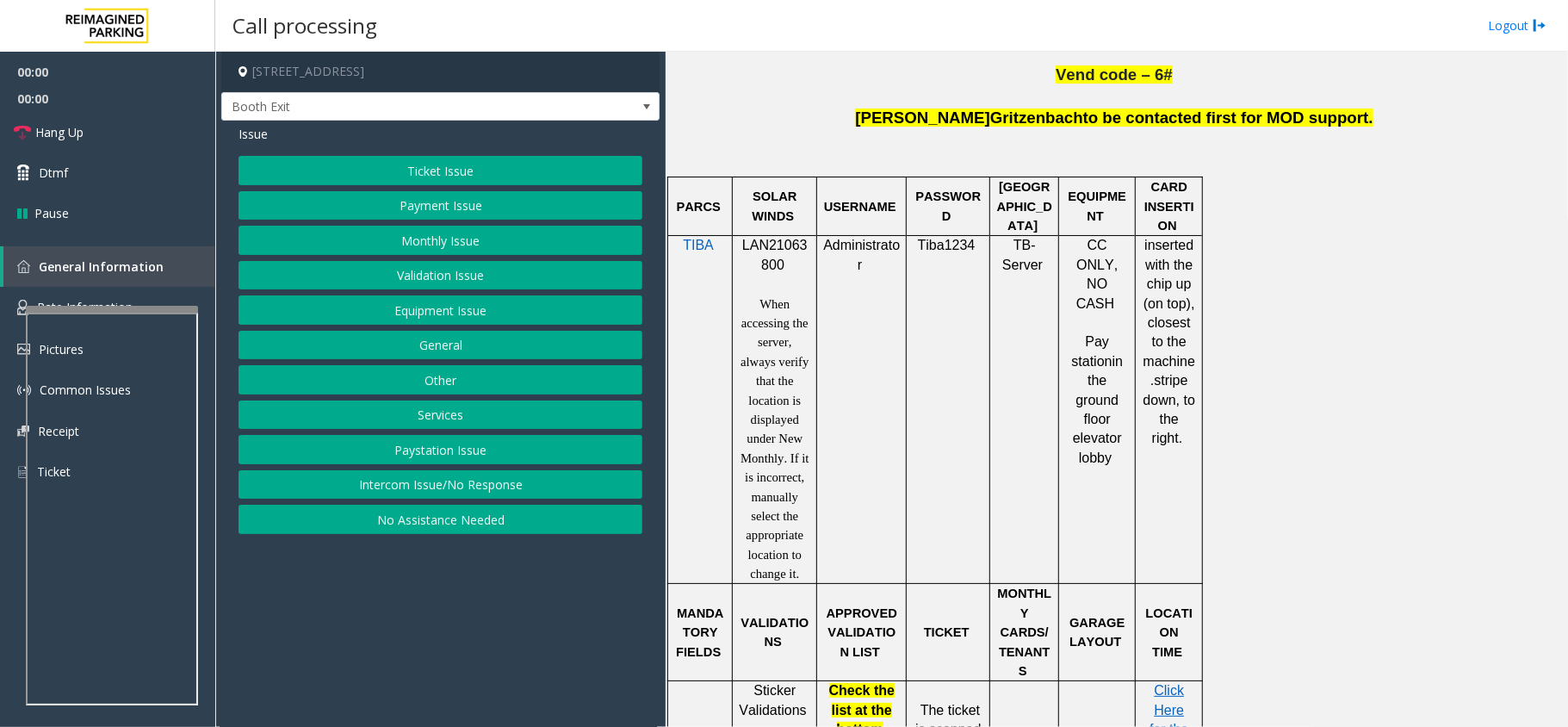
scroll to position [1148, 0]
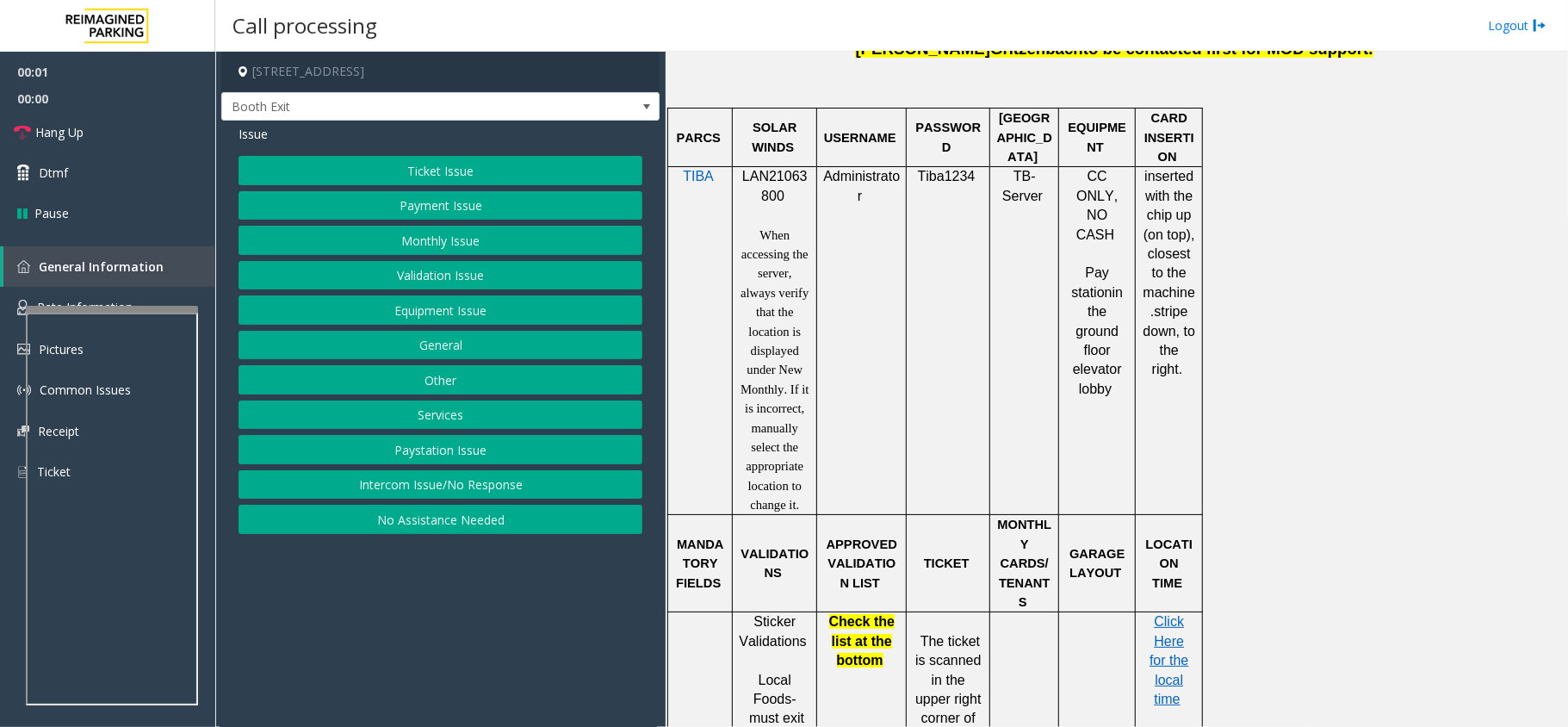
click at [766, 169] on span "LAN21063800" at bounding box center [775, 185] width 66 height 33
copy p "LAN21063800"
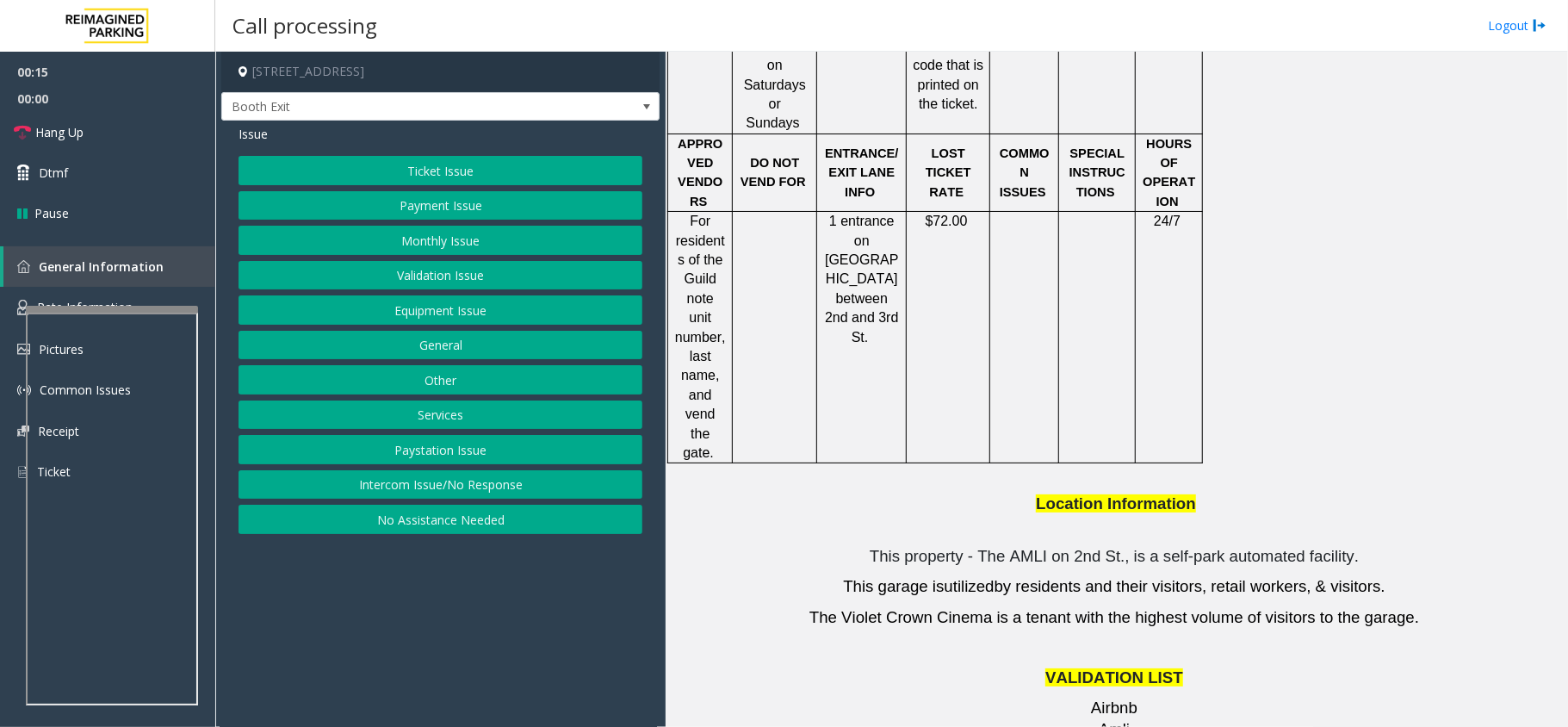
scroll to position [2297, 0]
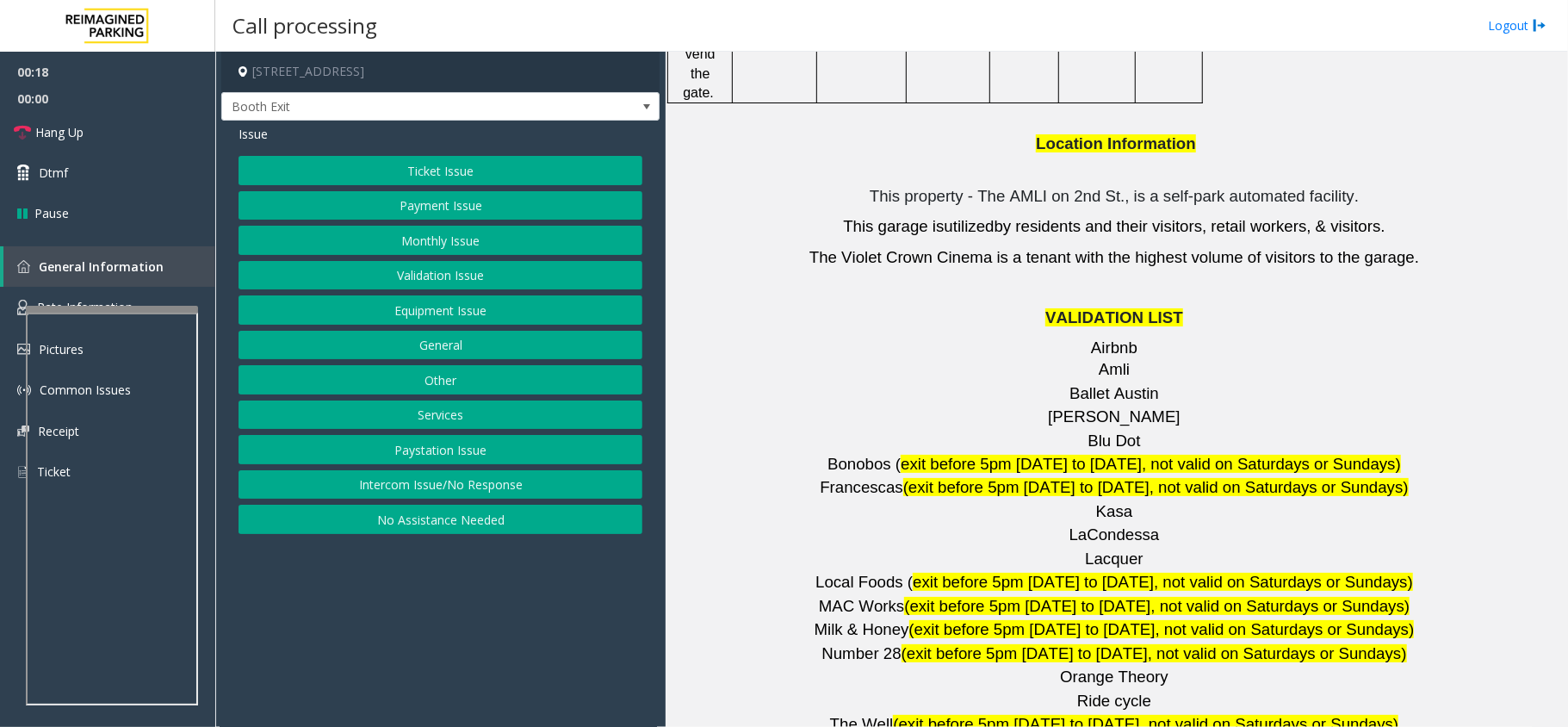
click at [442, 278] on button "Validation Issue" at bounding box center [441, 276] width 404 height 30
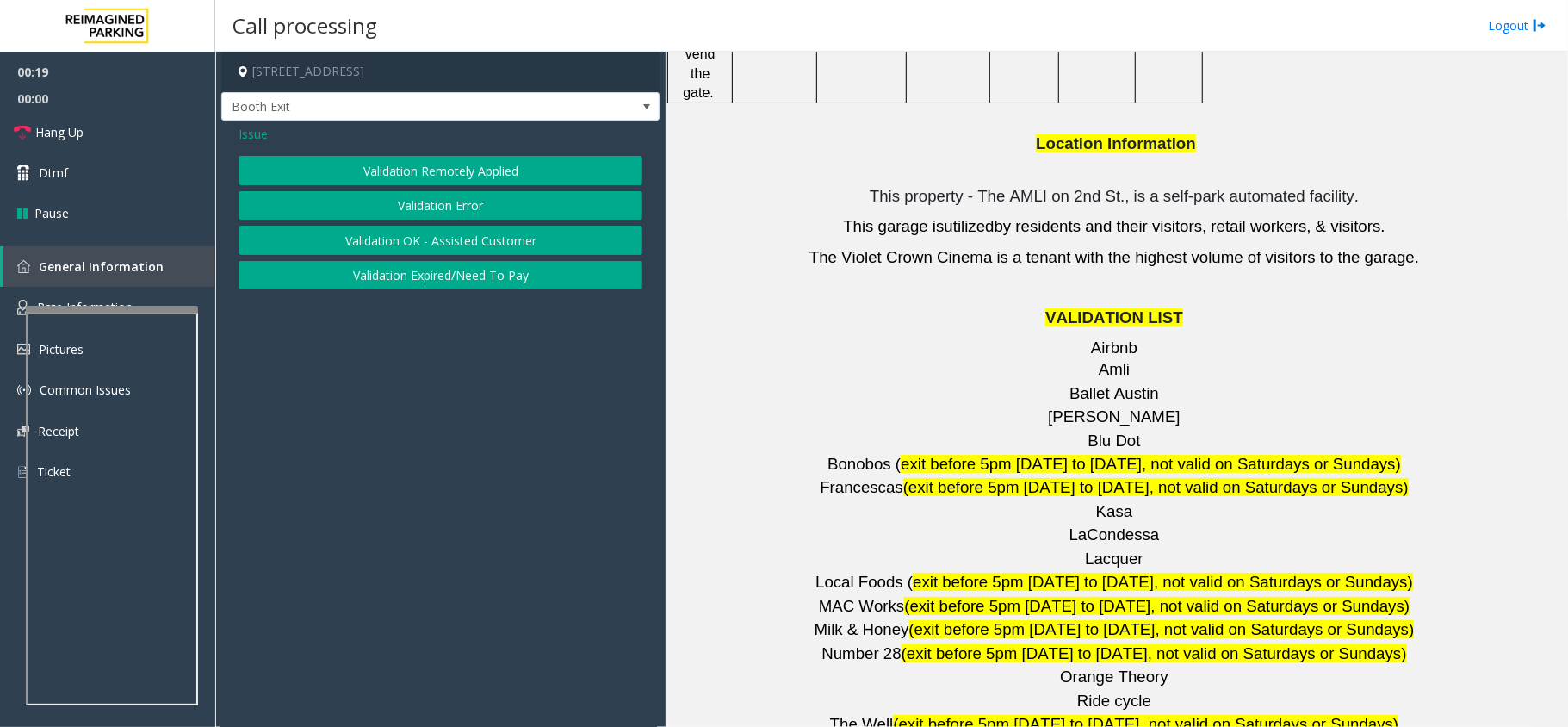
click at [466, 204] on button "Validation Error" at bounding box center [441, 206] width 404 height 30
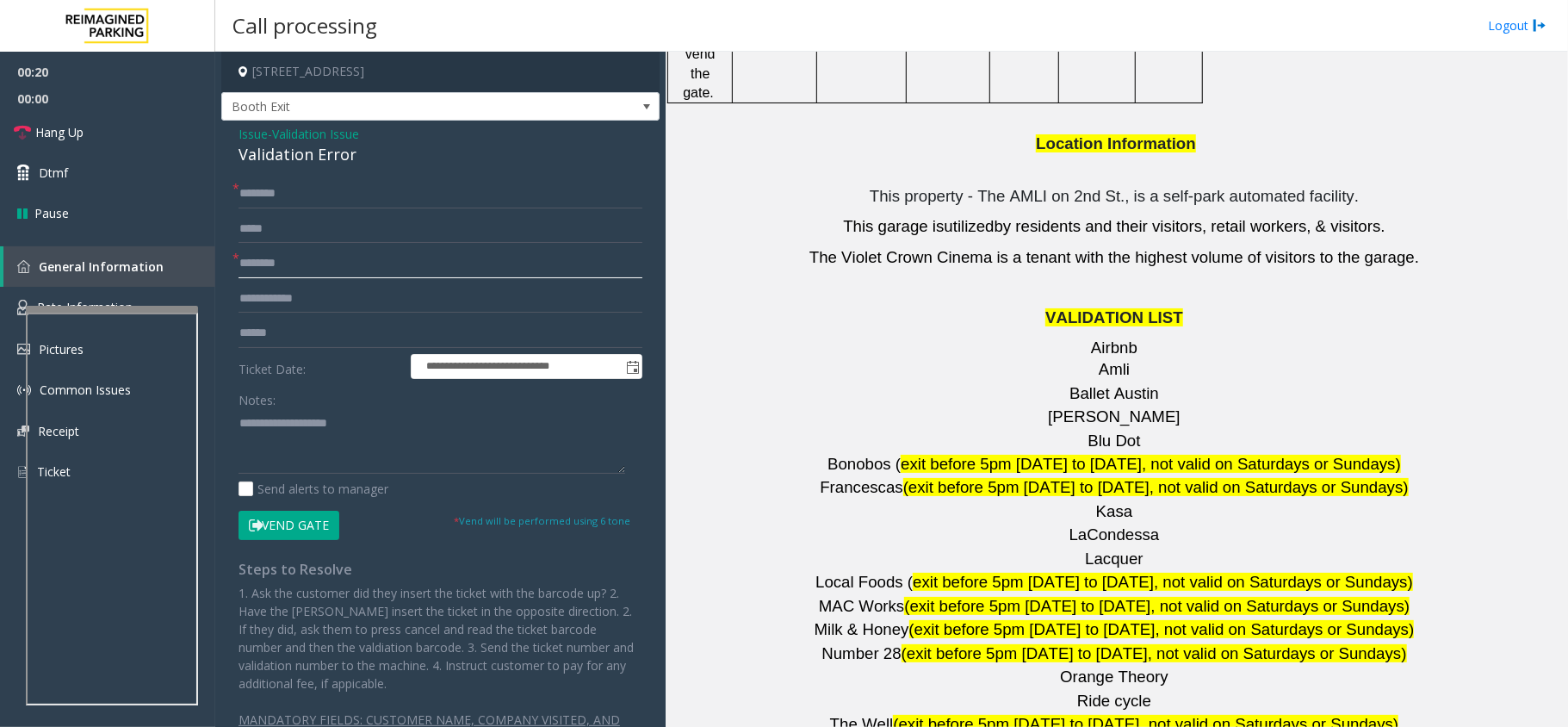
click at [298, 266] on input "text" at bounding box center [441, 263] width 404 height 30
type input "*****"
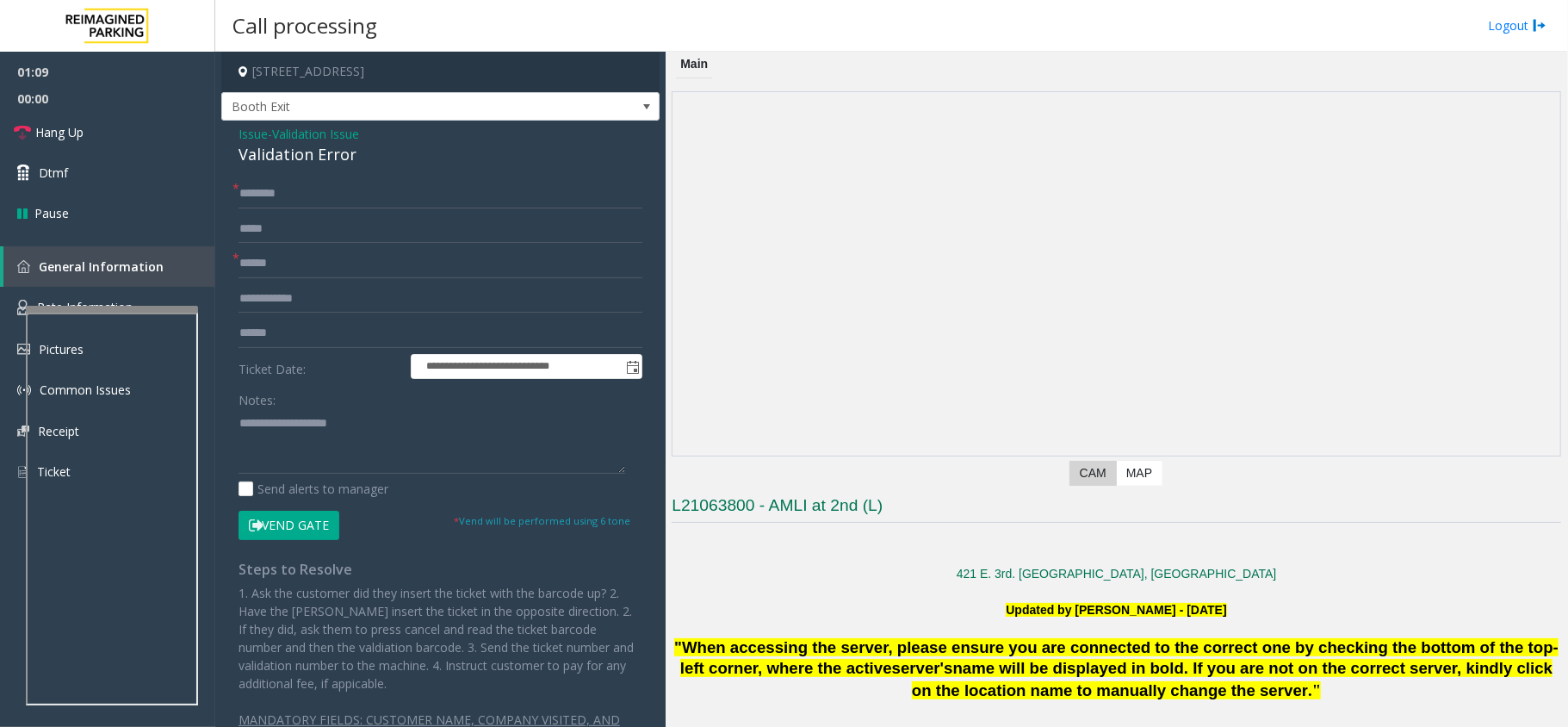
scroll to position [0, 0]
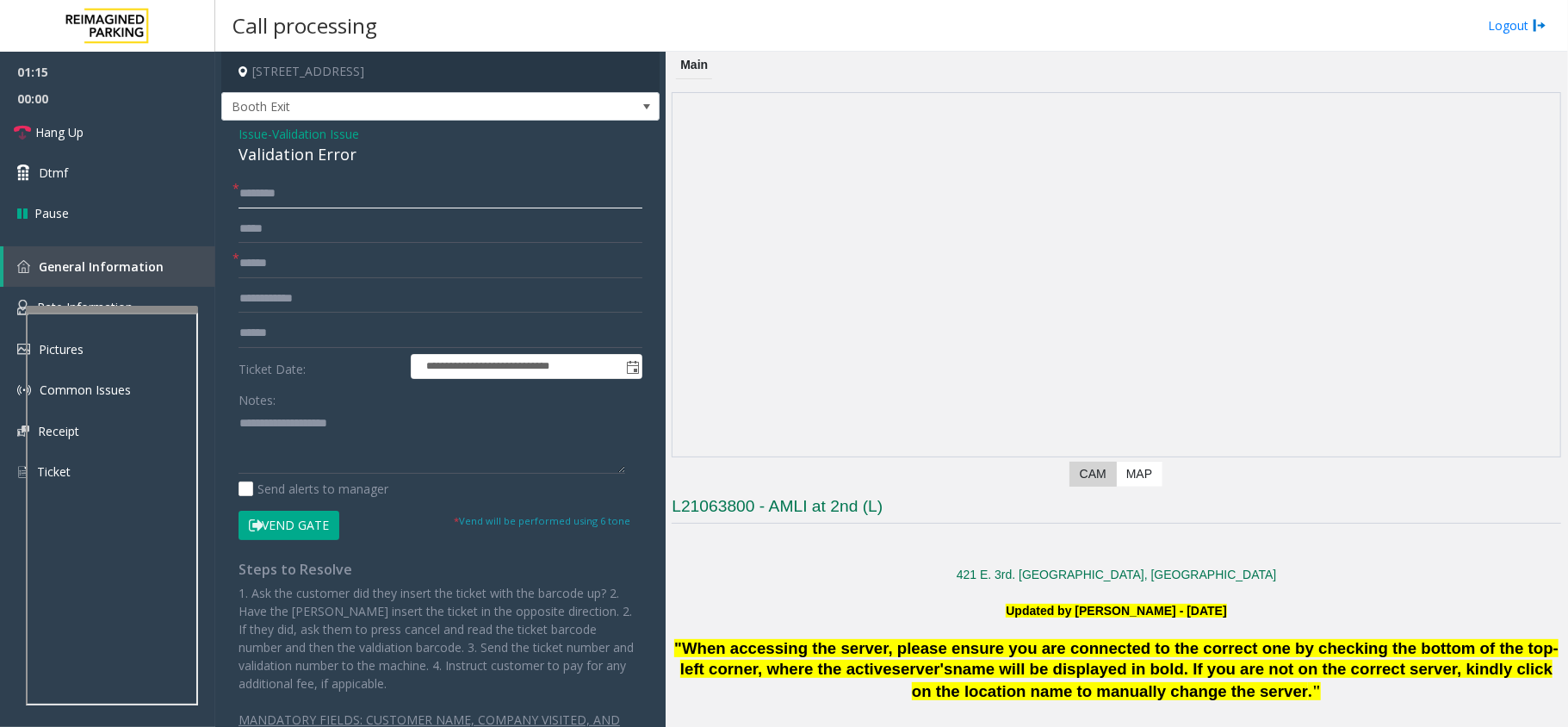
click at [383, 183] on input "text" at bounding box center [441, 193] width 404 height 30
type input "****"
click at [318, 323] on input "text" at bounding box center [441, 333] width 404 height 30
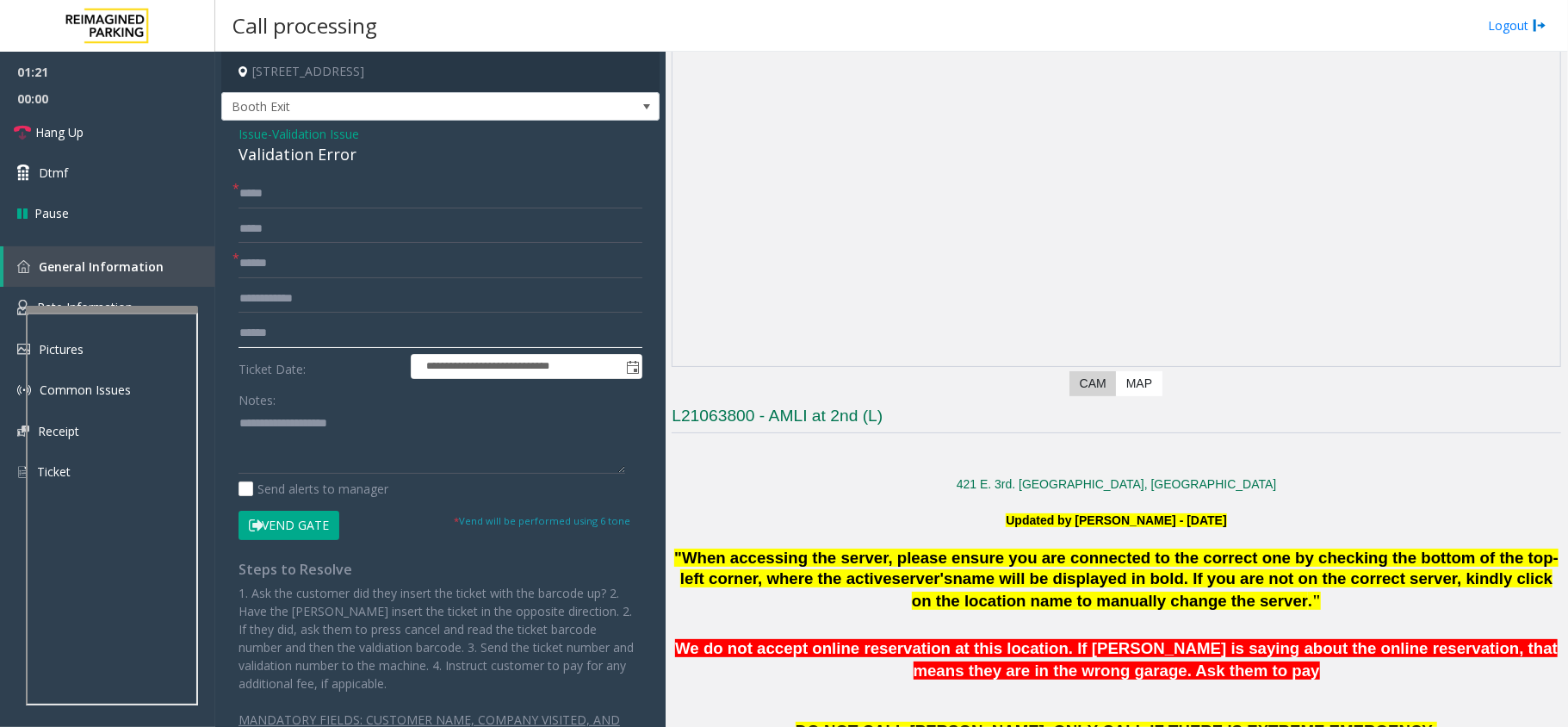
scroll to position [345, 0]
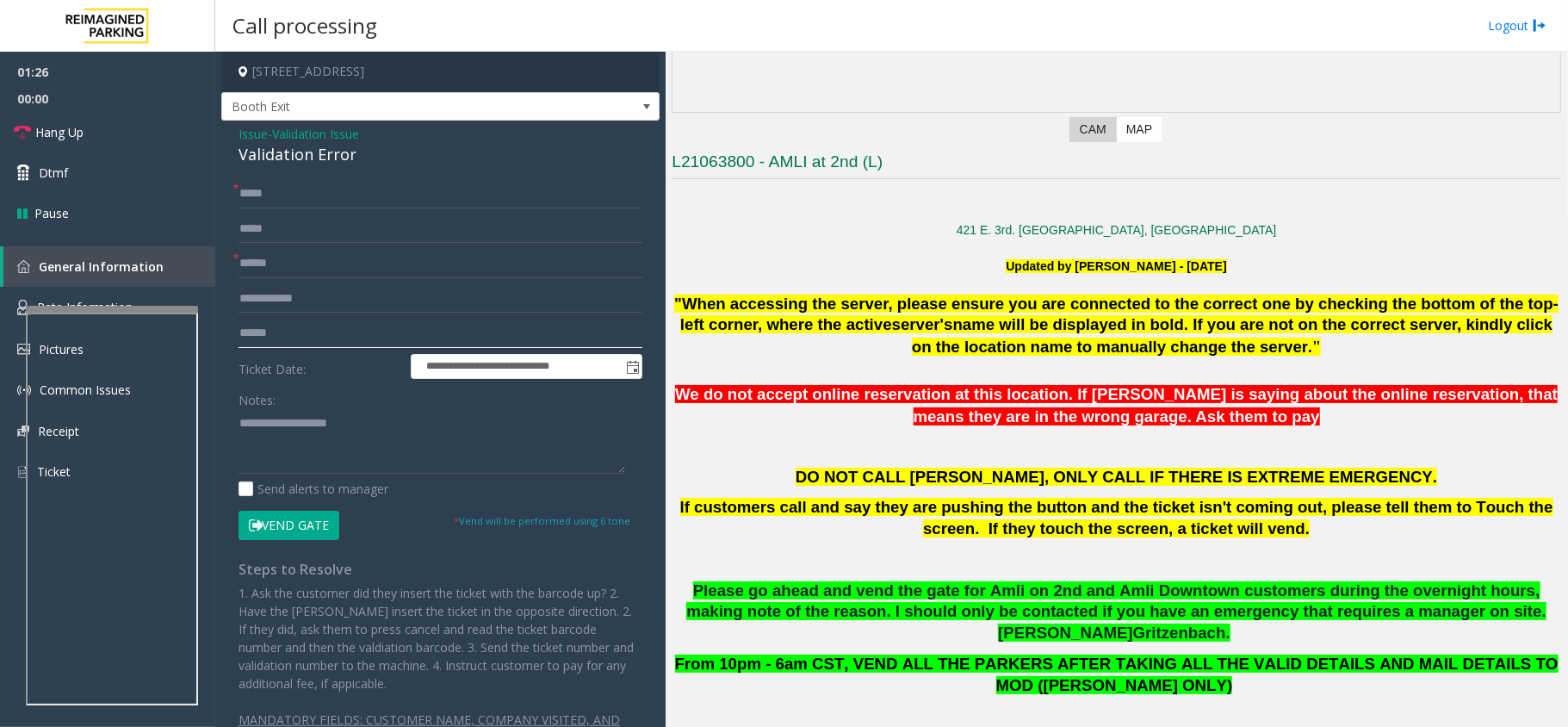
click at [346, 332] on input "text" at bounding box center [441, 333] width 404 height 30
type input "*******"
click at [355, 442] on textarea at bounding box center [432, 441] width 387 height 65
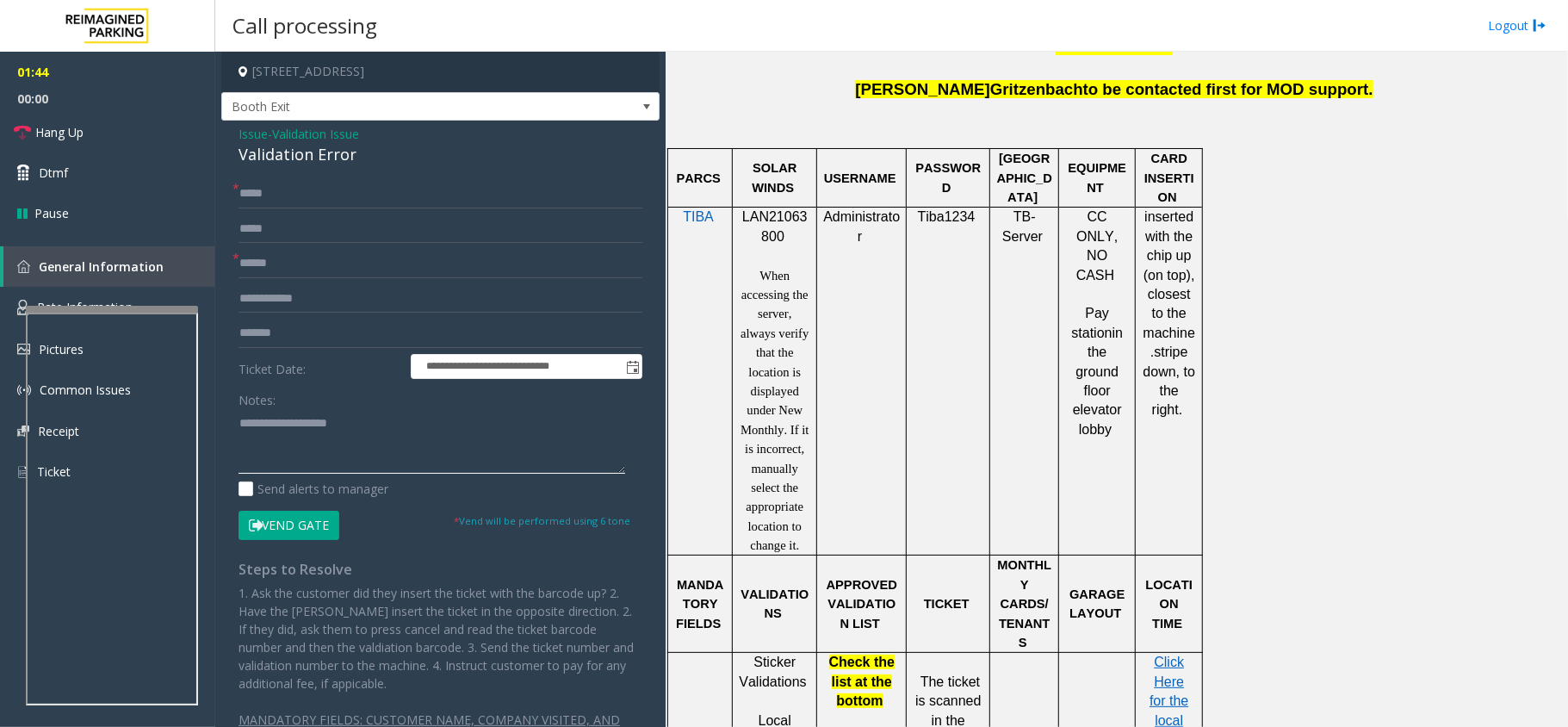
scroll to position [1148, 0]
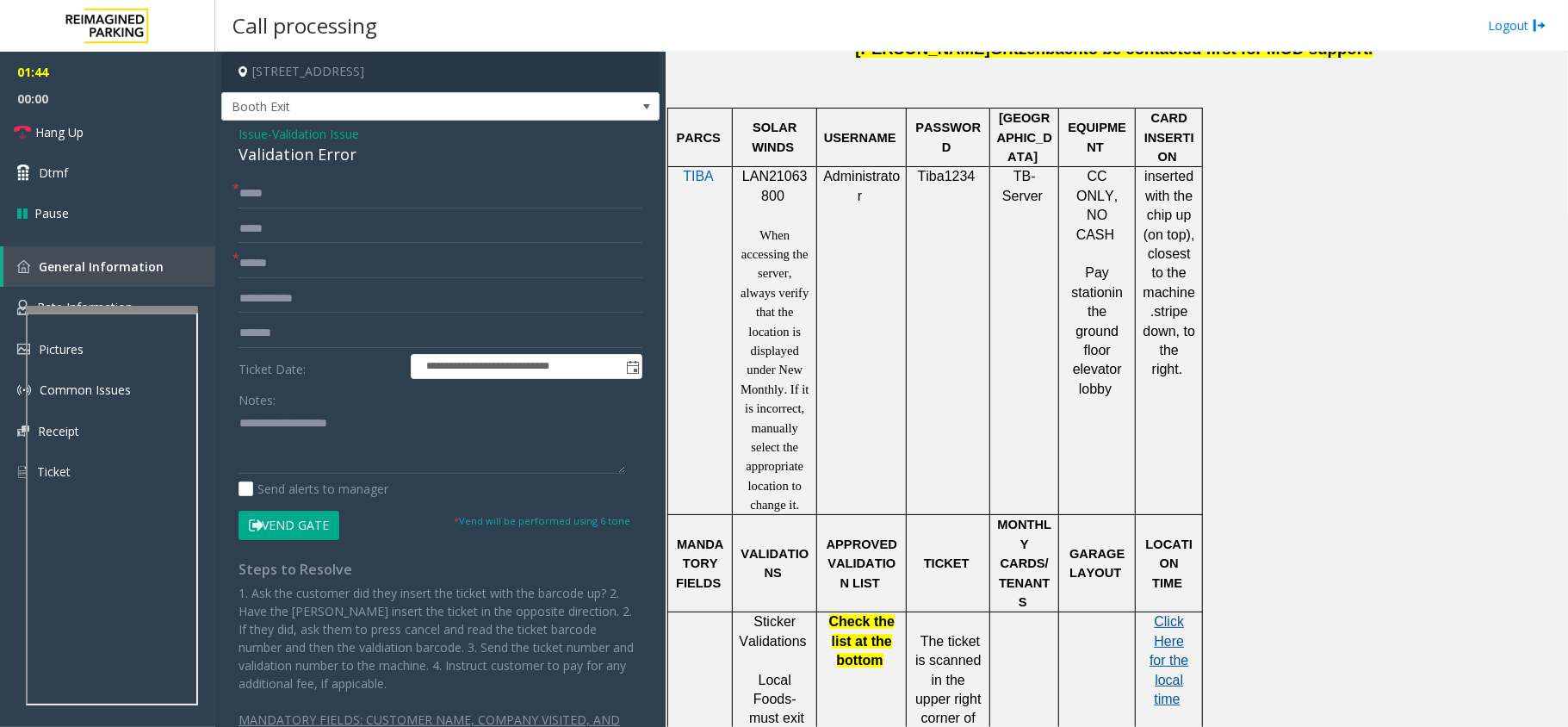
click at [1175, 615] on span "Click Here for the local time" at bounding box center [1168, 661] width 39 height 93
click at [313, 412] on textarea at bounding box center [432, 441] width 387 height 65
click at [327, 304] on input "text" at bounding box center [441, 298] width 404 height 30
click at [319, 422] on textarea at bounding box center [432, 441] width 387 height 65
click at [283, 526] on button "Vend Gate" at bounding box center [289, 526] width 101 height 30
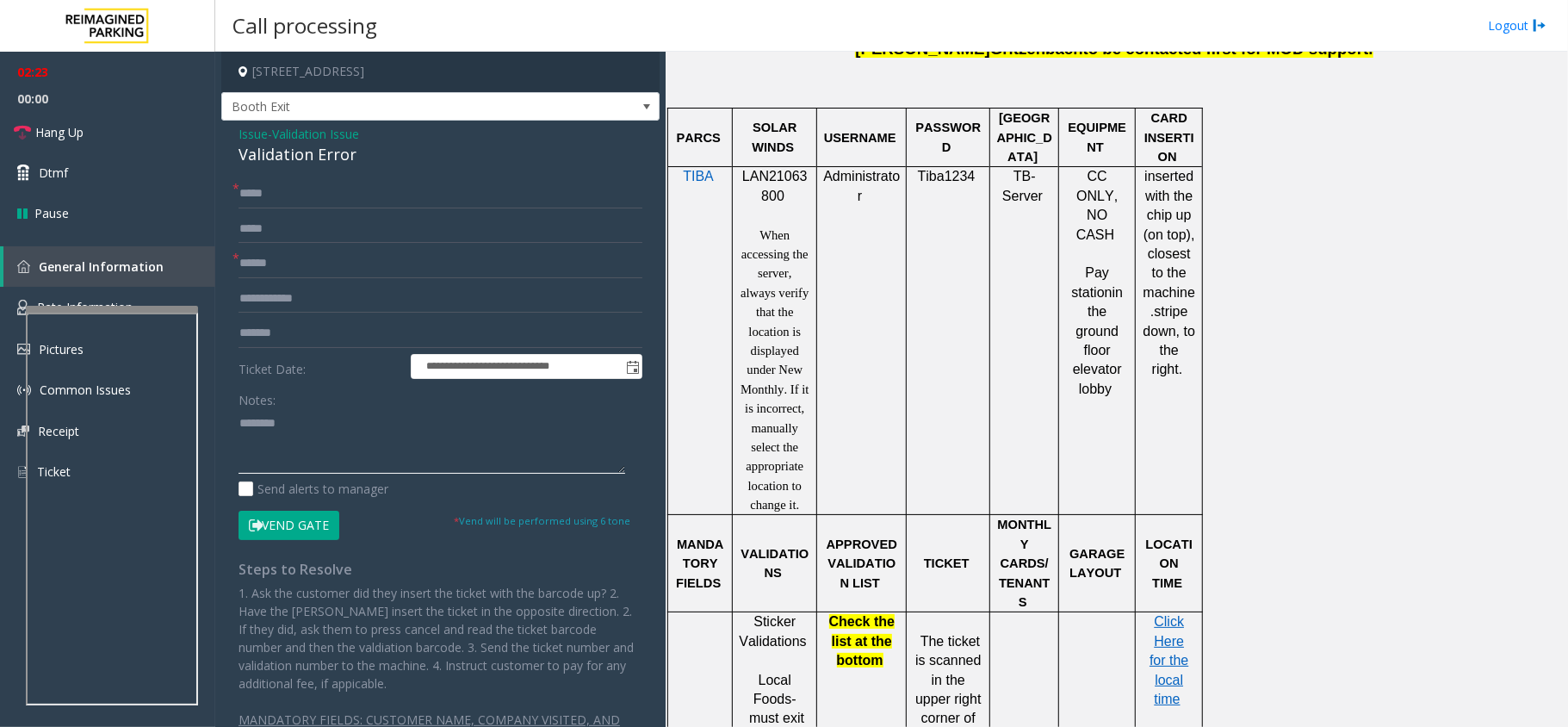
click at [353, 425] on textarea at bounding box center [432, 441] width 387 height 65
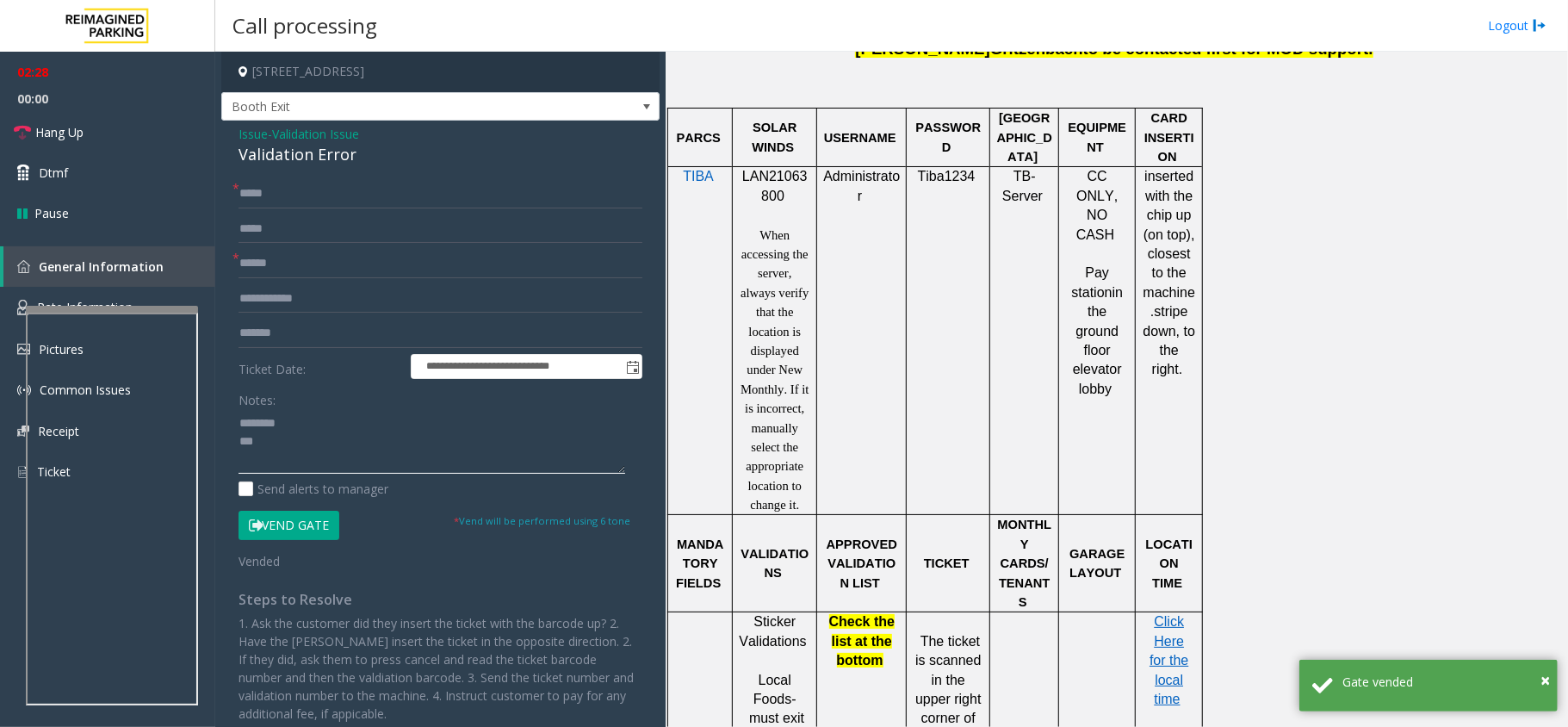
drag, startPoint x: 353, startPoint y: 425, endPoint x: 369, endPoint y: 434, distance: 18.4
click at [369, 434] on textarea at bounding box center [432, 441] width 387 height 65
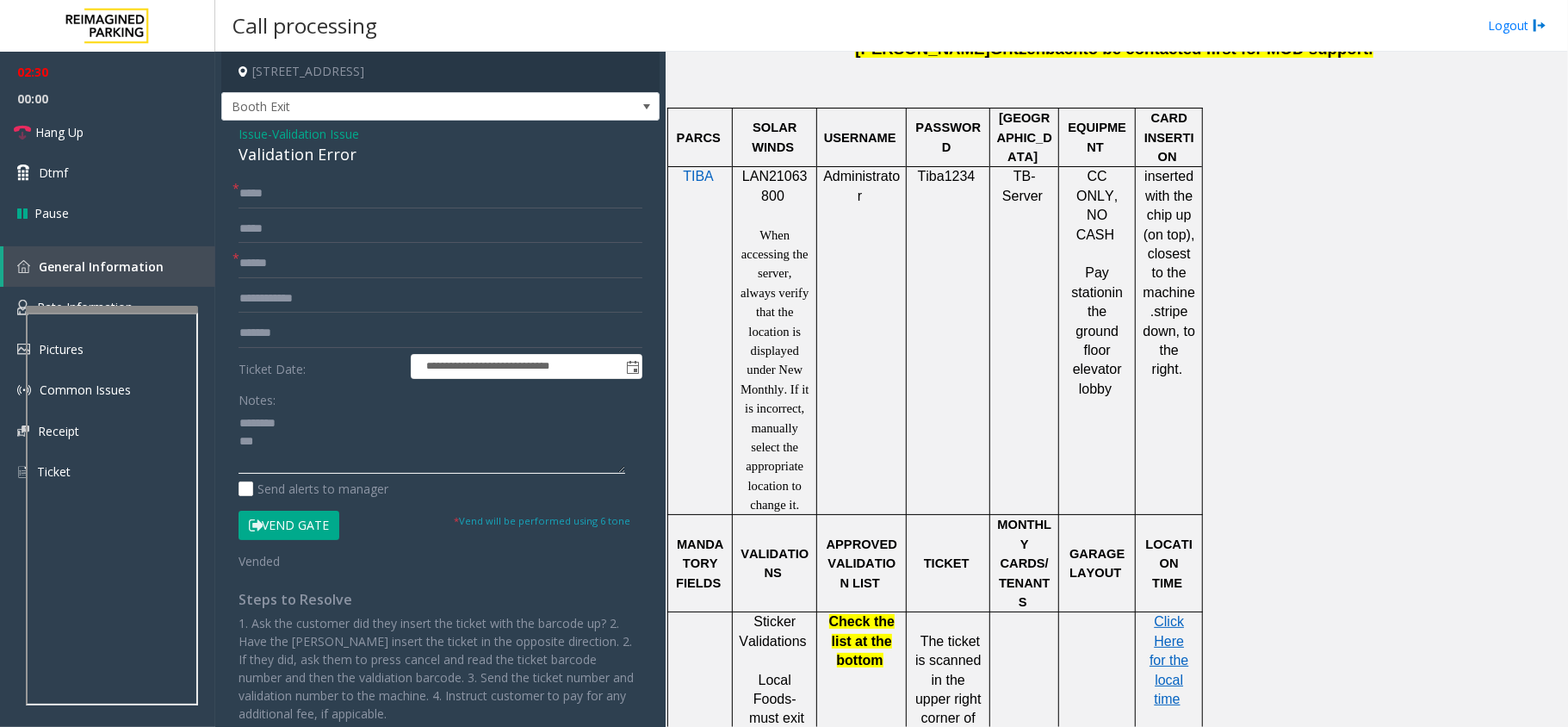
click at [351, 424] on textarea at bounding box center [432, 441] width 387 height 65
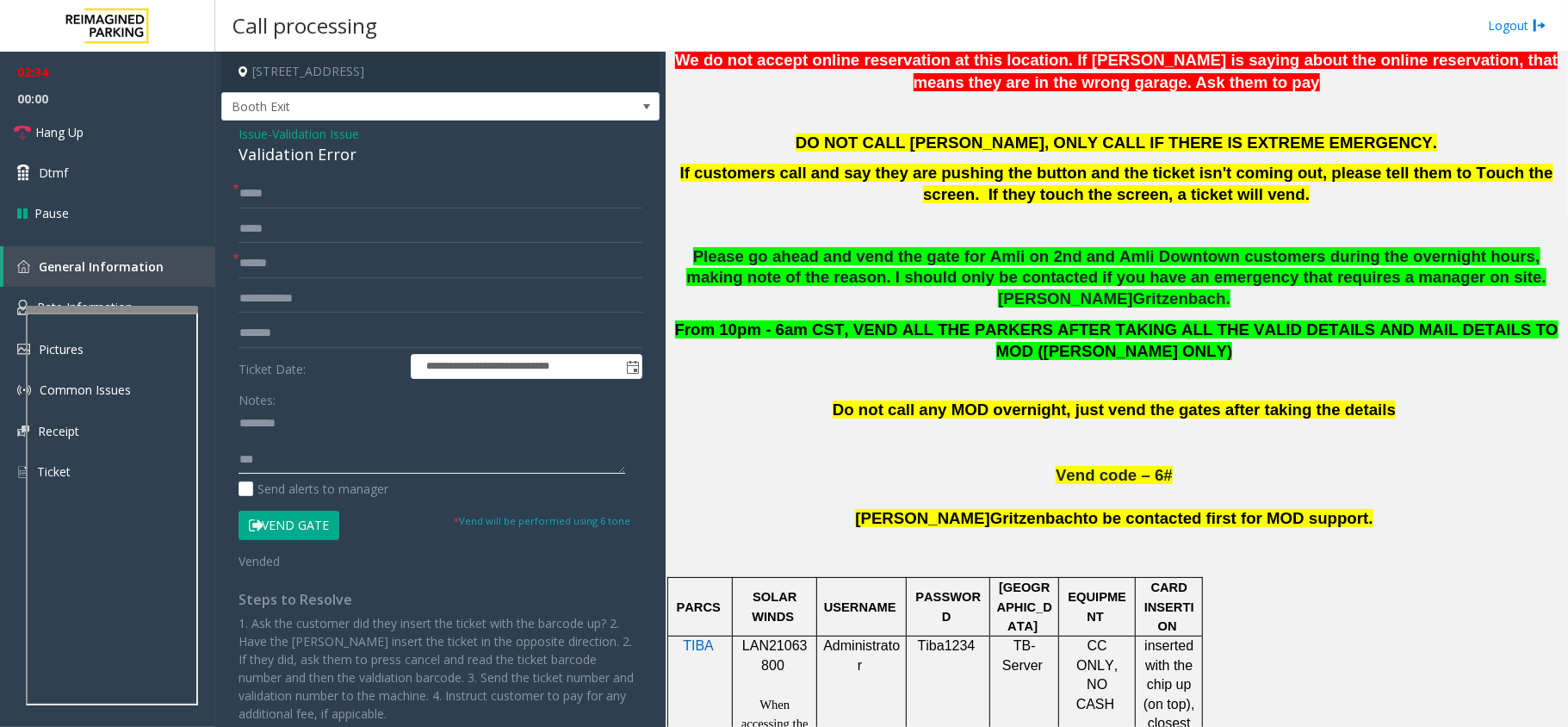
scroll to position [689, 0]
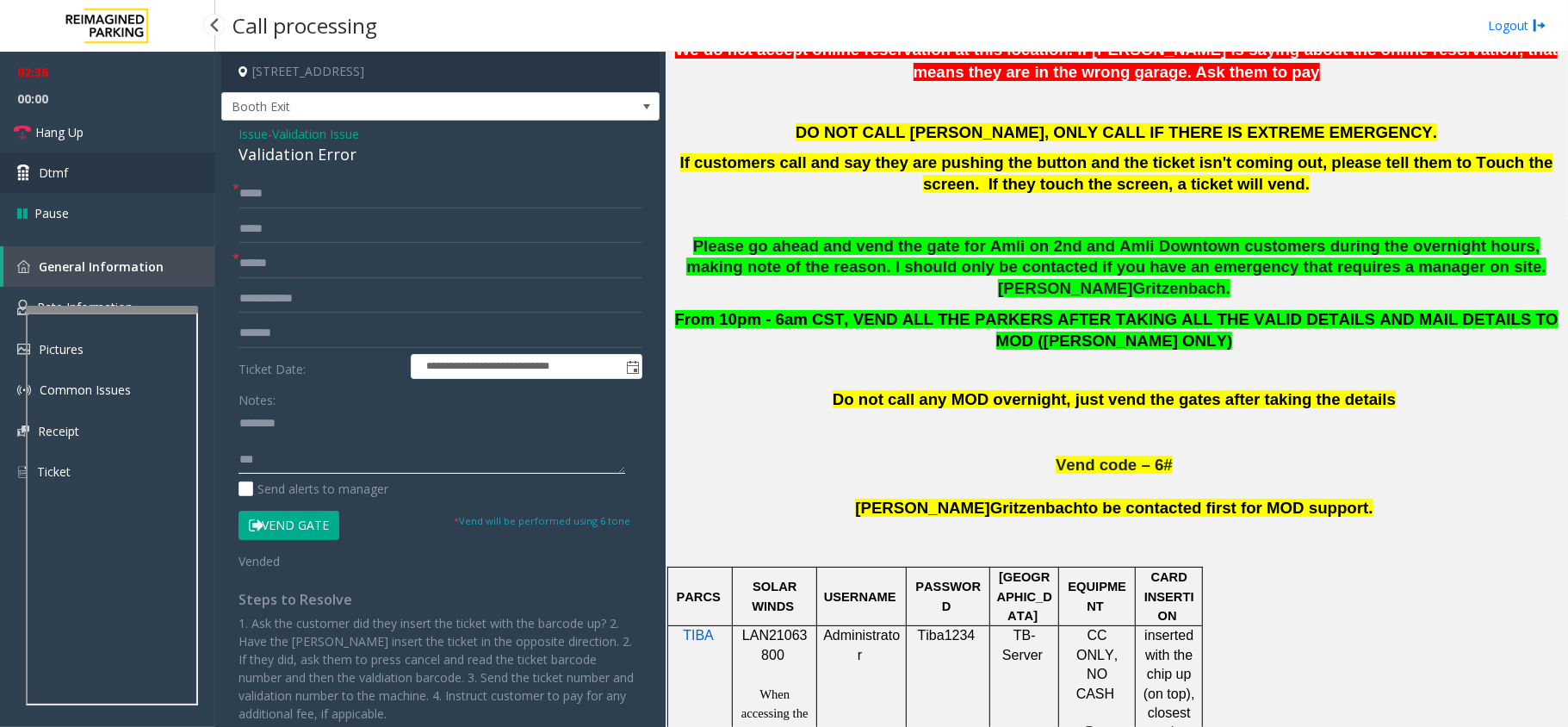
type textarea "******** ***"
click at [80, 179] on link "Dtmf" at bounding box center [108, 173] width 216 height 40
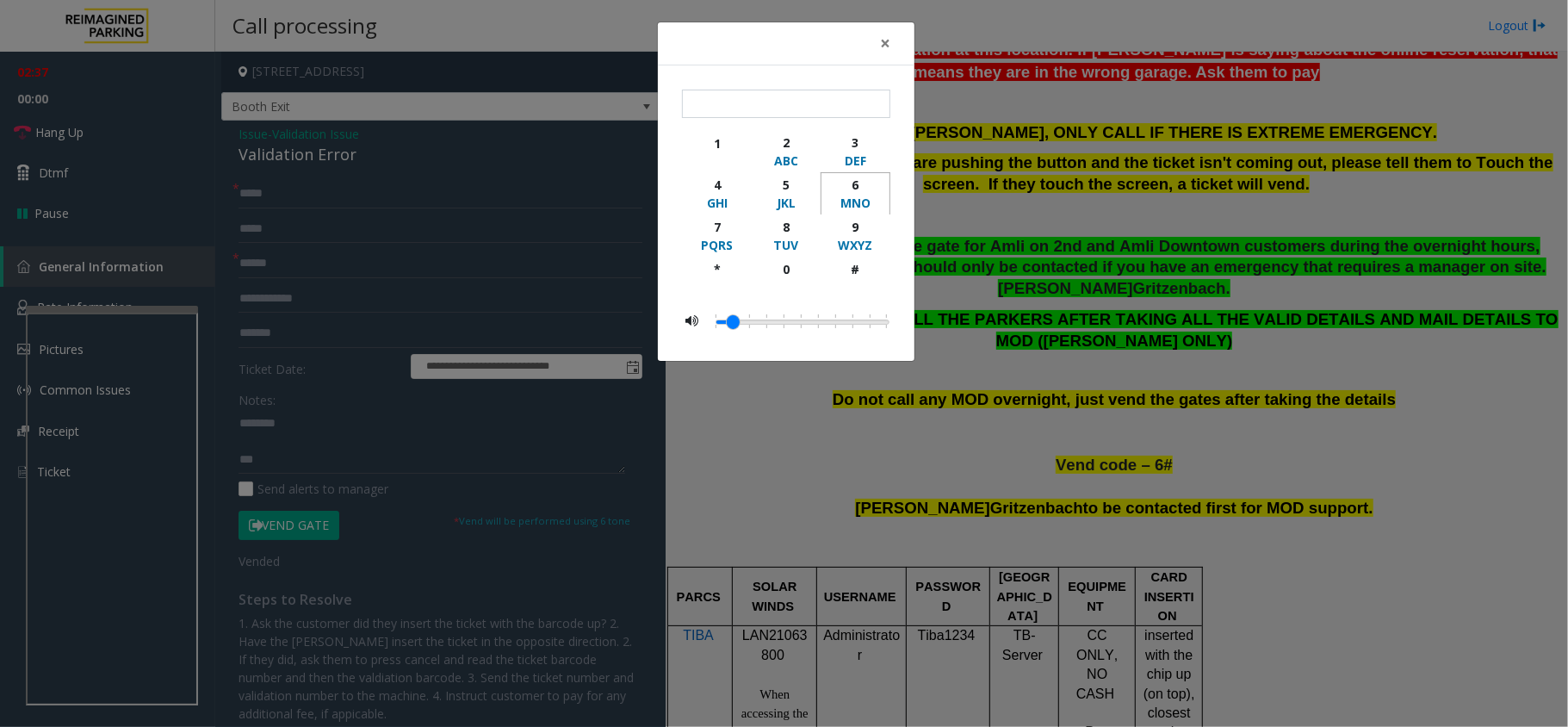
click at [858, 188] on div "6" at bounding box center [855, 185] width 48 height 18
click at [855, 270] on div "#" at bounding box center [855, 270] width 48 height 18
type input "**"
click at [886, 40] on span "×" at bounding box center [885, 43] width 11 height 24
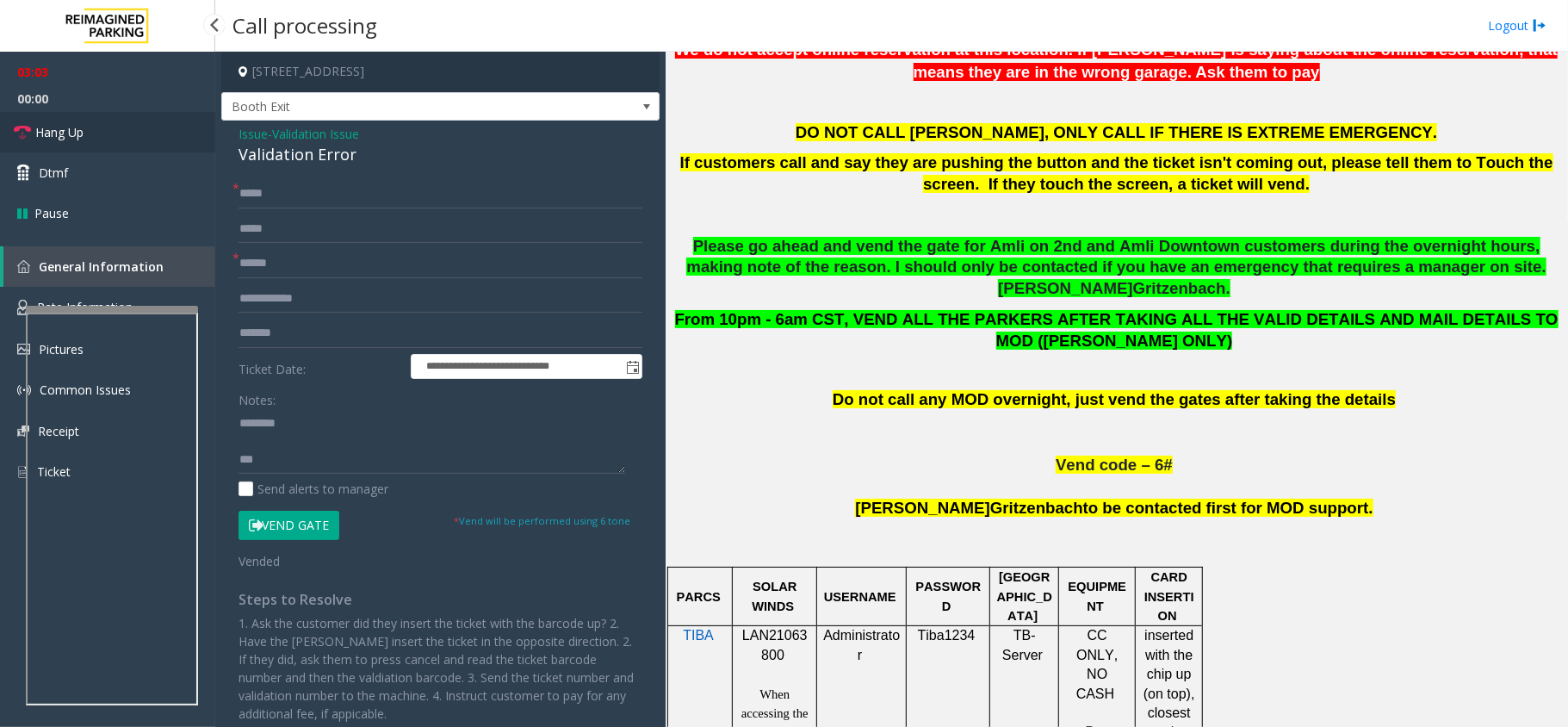
click at [42, 128] on span "Hang Up" at bounding box center [59, 132] width 48 height 18
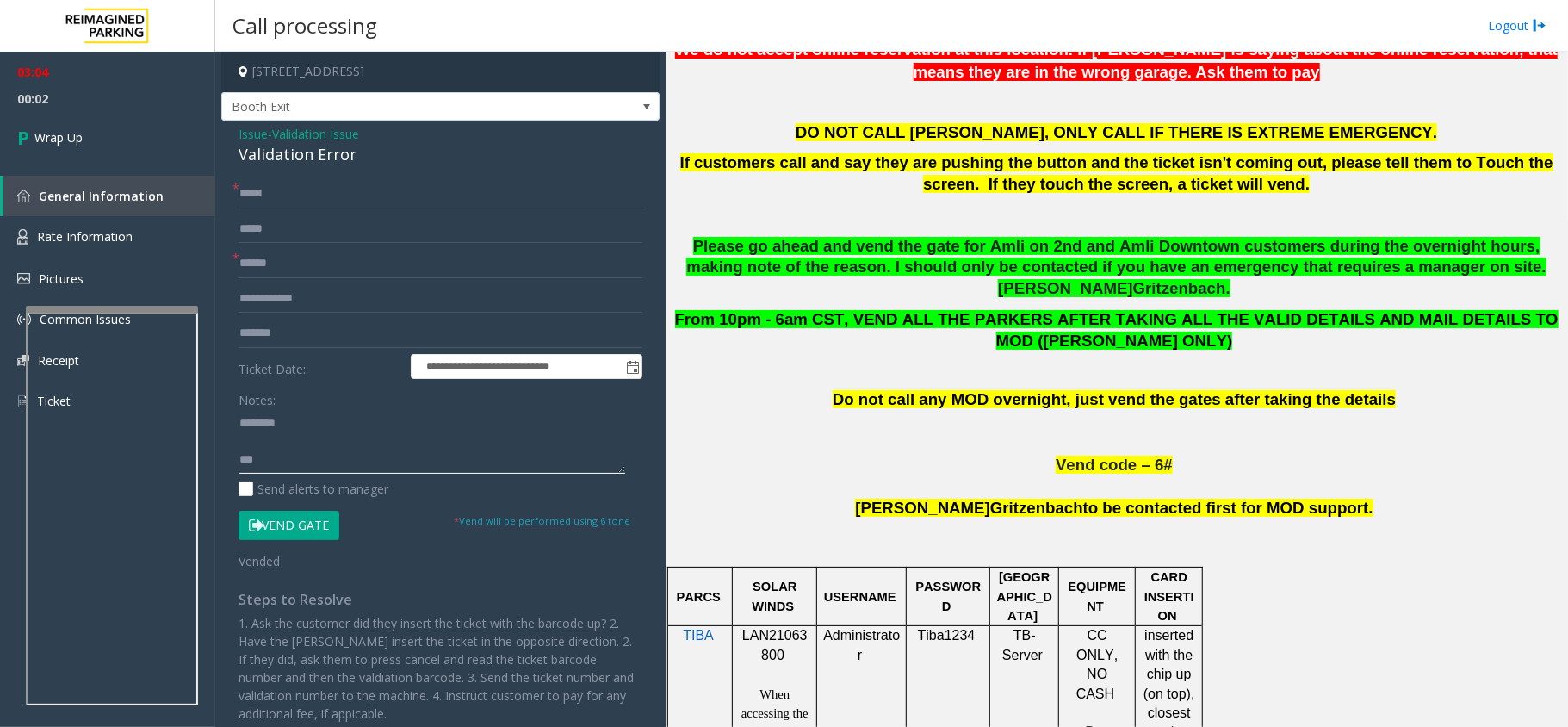
click at [339, 466] on textarea at bounding box center [432, 441] width 387 height 65
click at [321, 430] on textarea at bounding box center [432, 441] width 387 height 65
drag, startPoint x: 368, startPoint y: 159, endPoint x: 235, endPoint y: 137, distance: 134.8
click at [235, 137] on div "**********" at bounding box center [440, 466] width 438 height 692
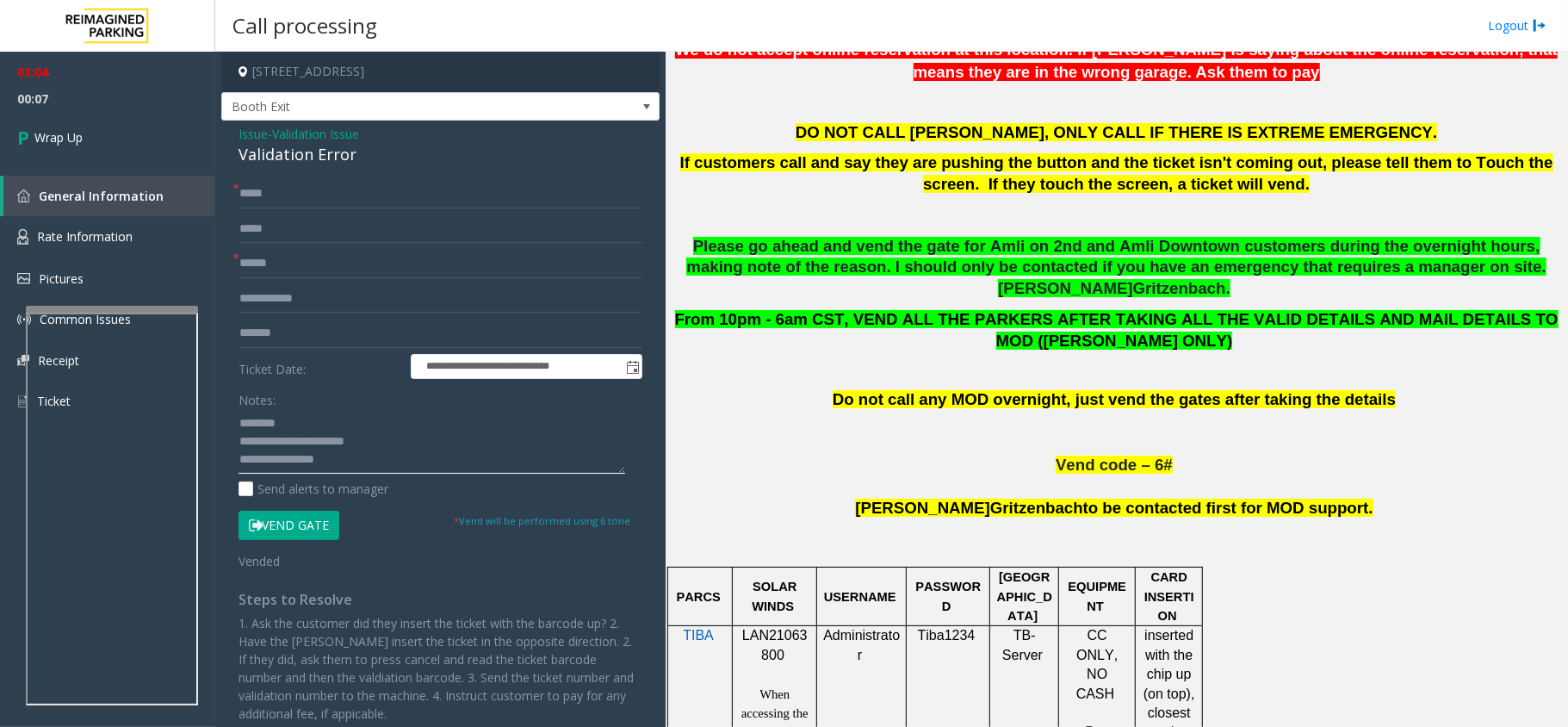
click at [353, 453] on textarea at bounding box center [432, 441] width 387 height 65
type textarea "**********"
click at [71, 124] on link "Wrap Up" at bounding box center [108, 137] width 216 height 51
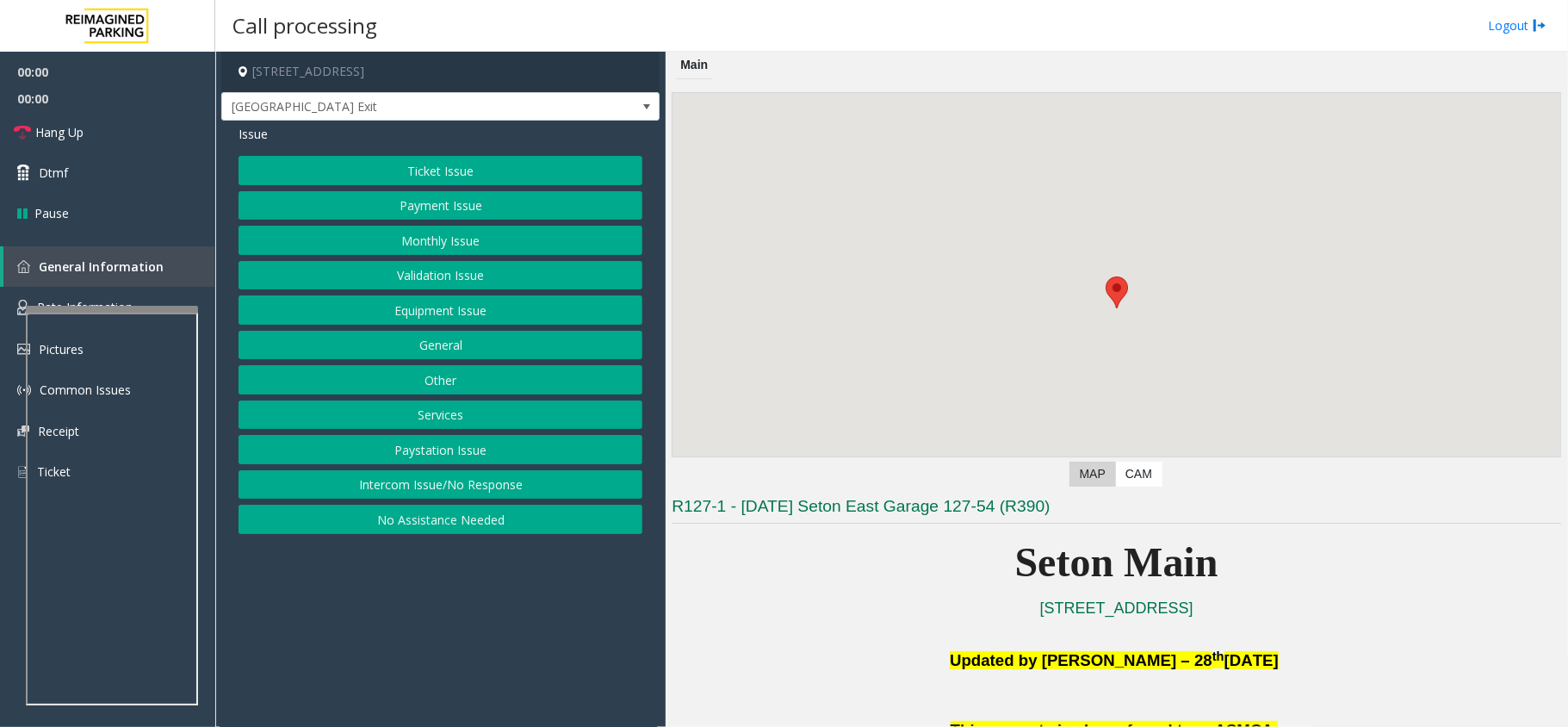
click at [476, 298] on button "Equipment Issue" at bounding box center [441, 310] width 404 height 30
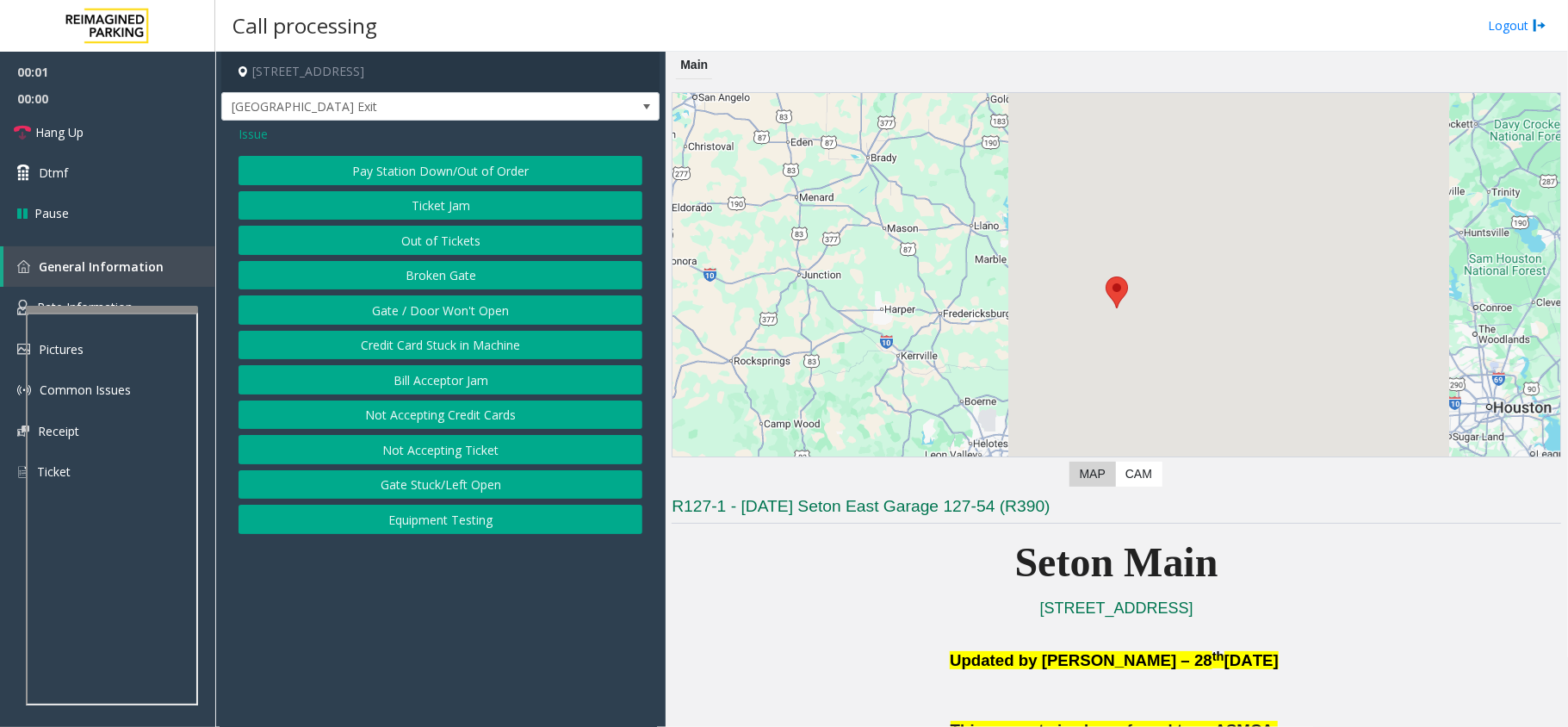
click at [479, 304] on button "Gate / Door Won't Open" at bounding box center [441, 310] width 404 height 30
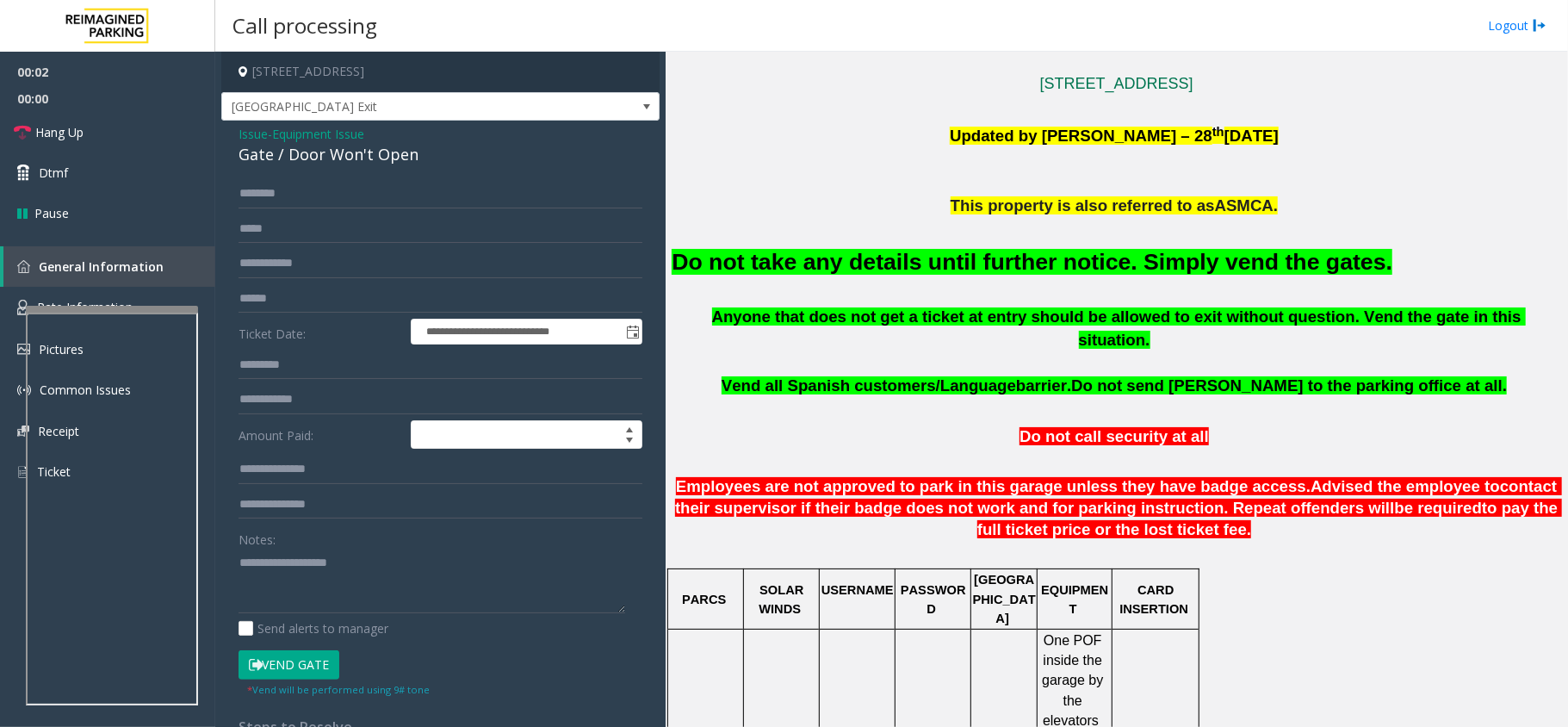
scroll to position [574, 0]
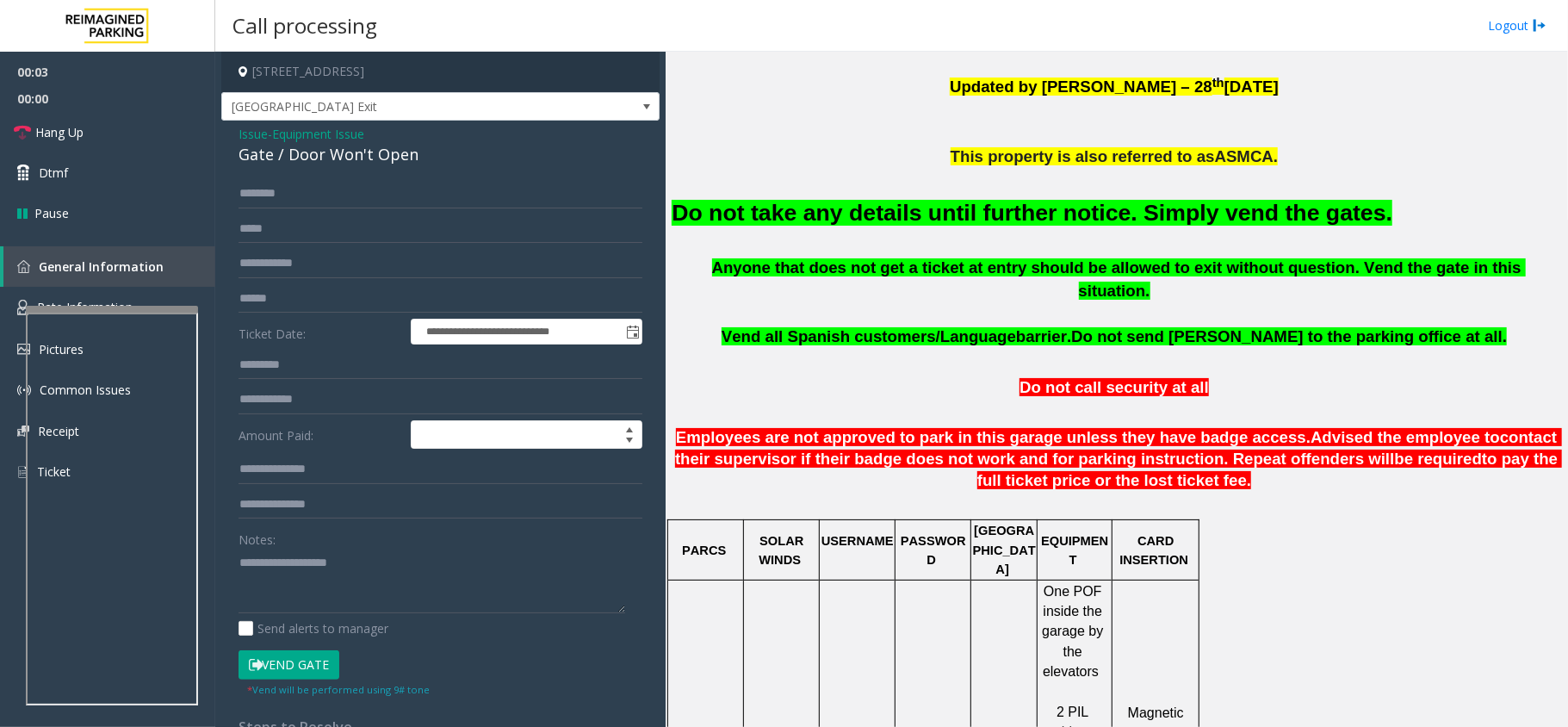
click at [1099, 212] on font "Do not take any details until further notice. Simply vend the gates." at bounding box center [1032, 212] width 721 height 26
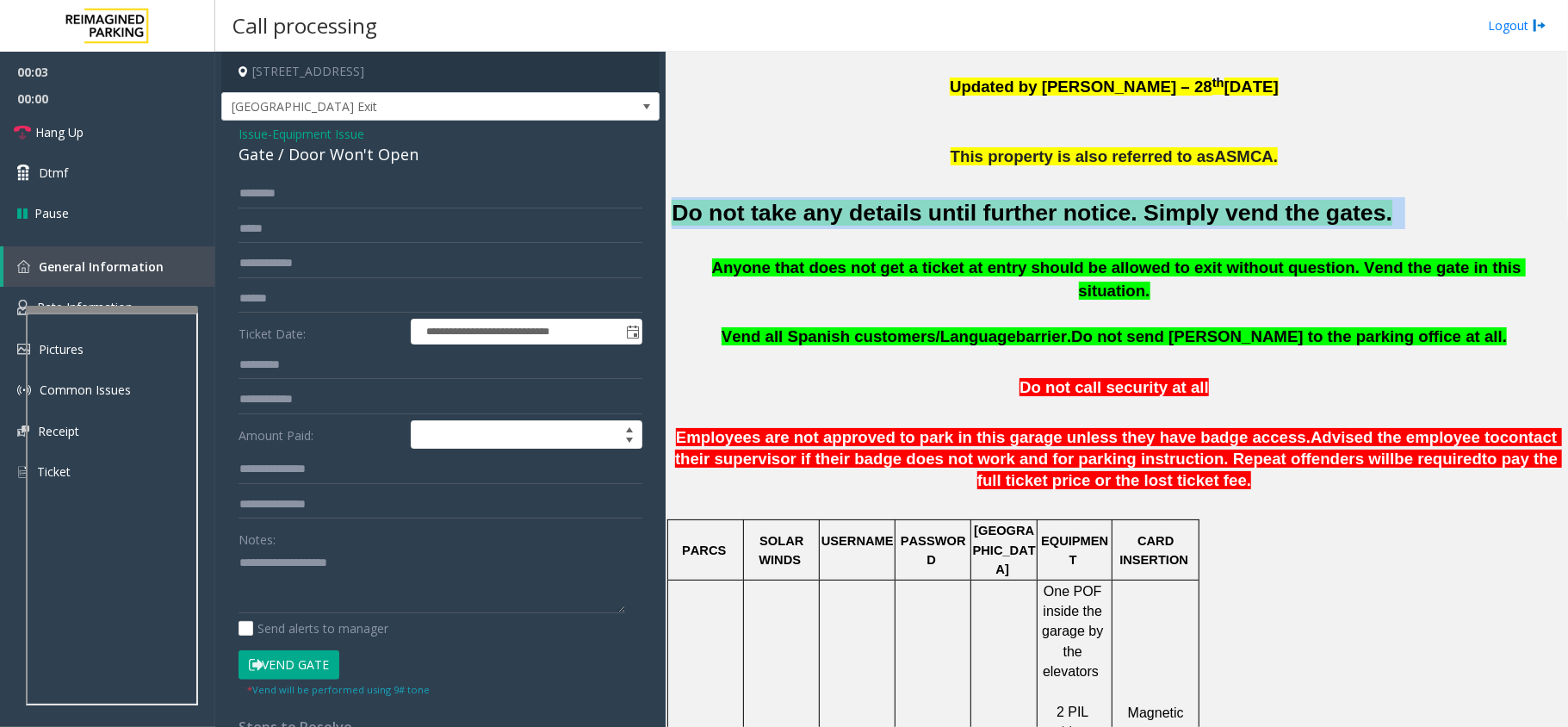
click at [1099, 212] on font "Do not take any details until further notice. Simply vend the gates." at bounding box center [1032, 212] width 721 height 26
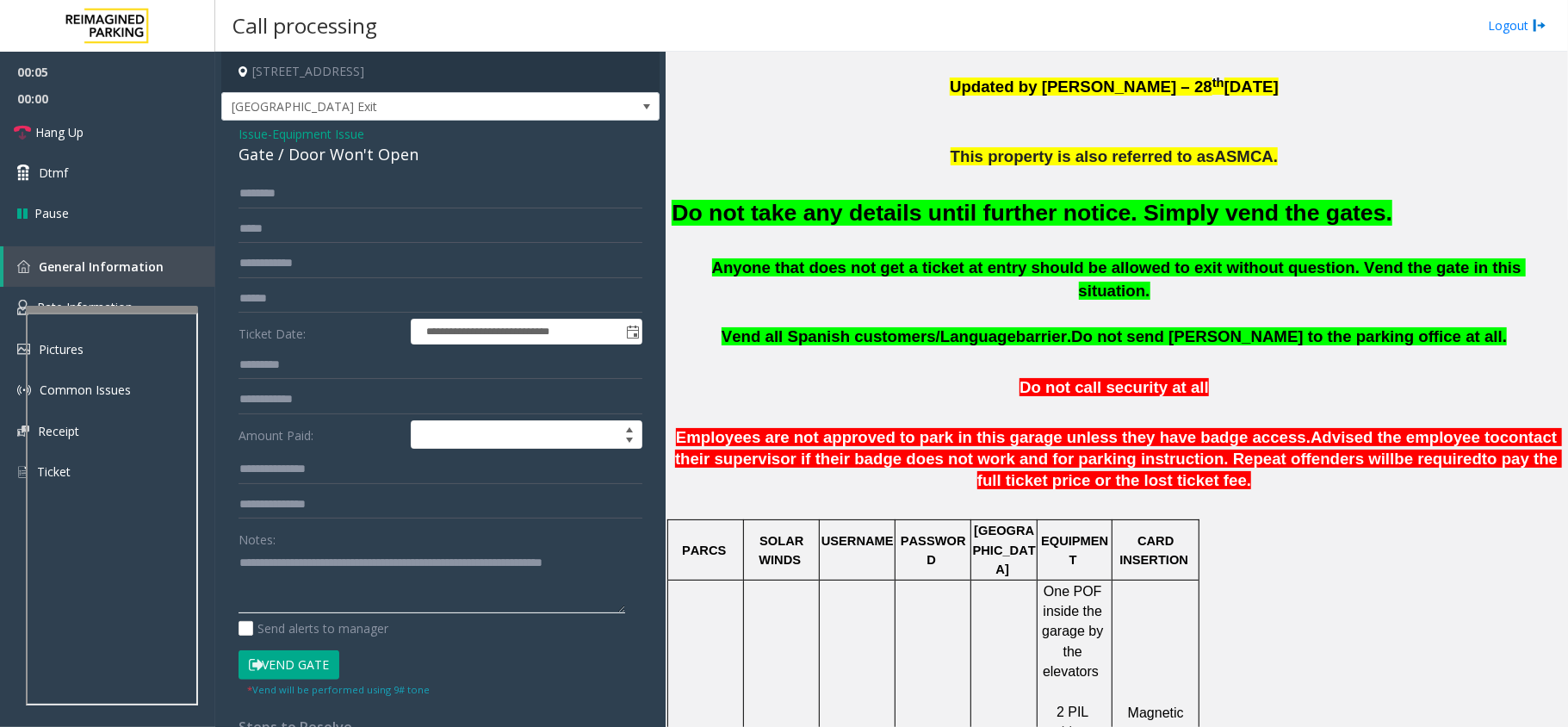
type textarea "**********"
click at [304, 670] on button "Vend Gate" at bounding box center [289, 665] width 101 height 30
click at [67, 125] on span "Hang Up" at bounding box center [59, 132] width 48 height 18
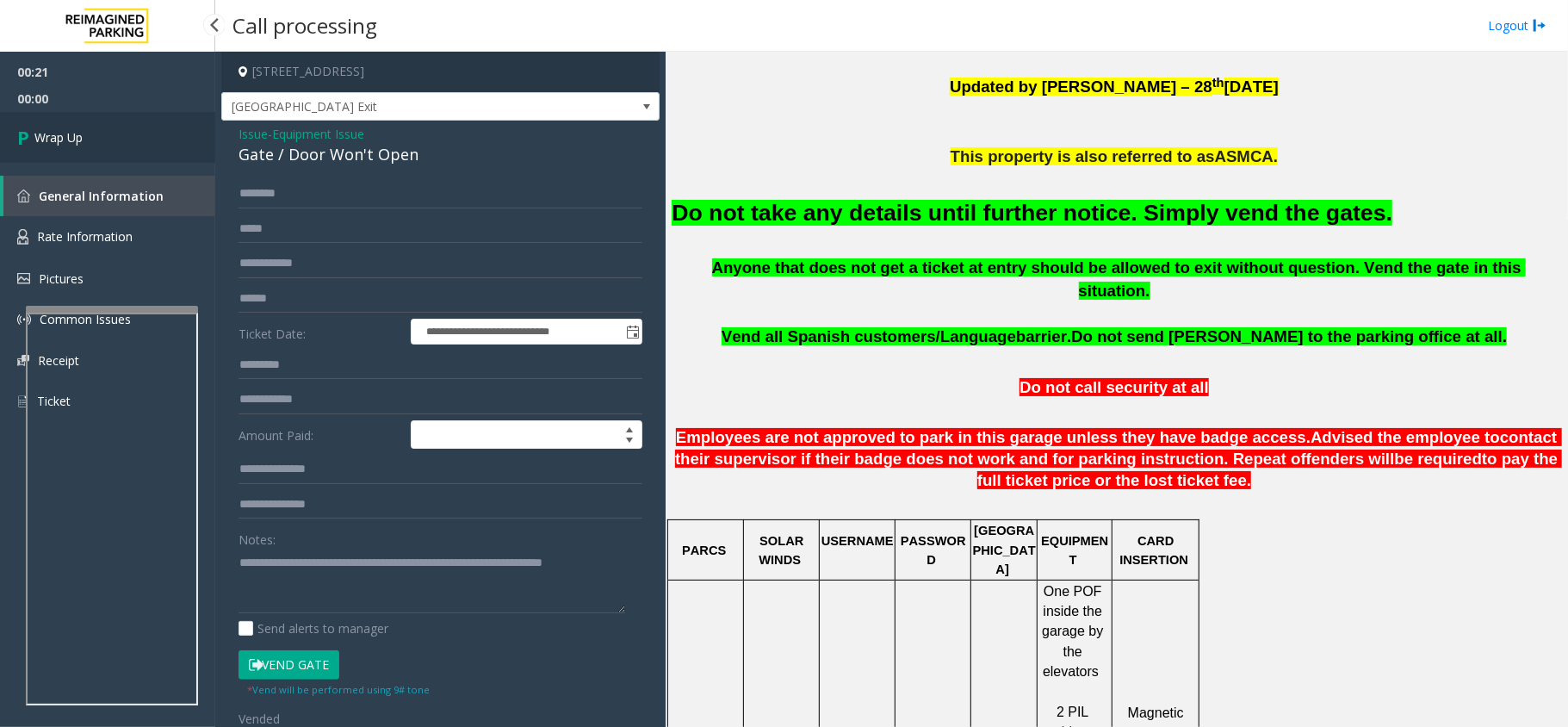
click at [67, 125] on link "Wrap Up" at bounding box center [108, 137] width 216 height 51
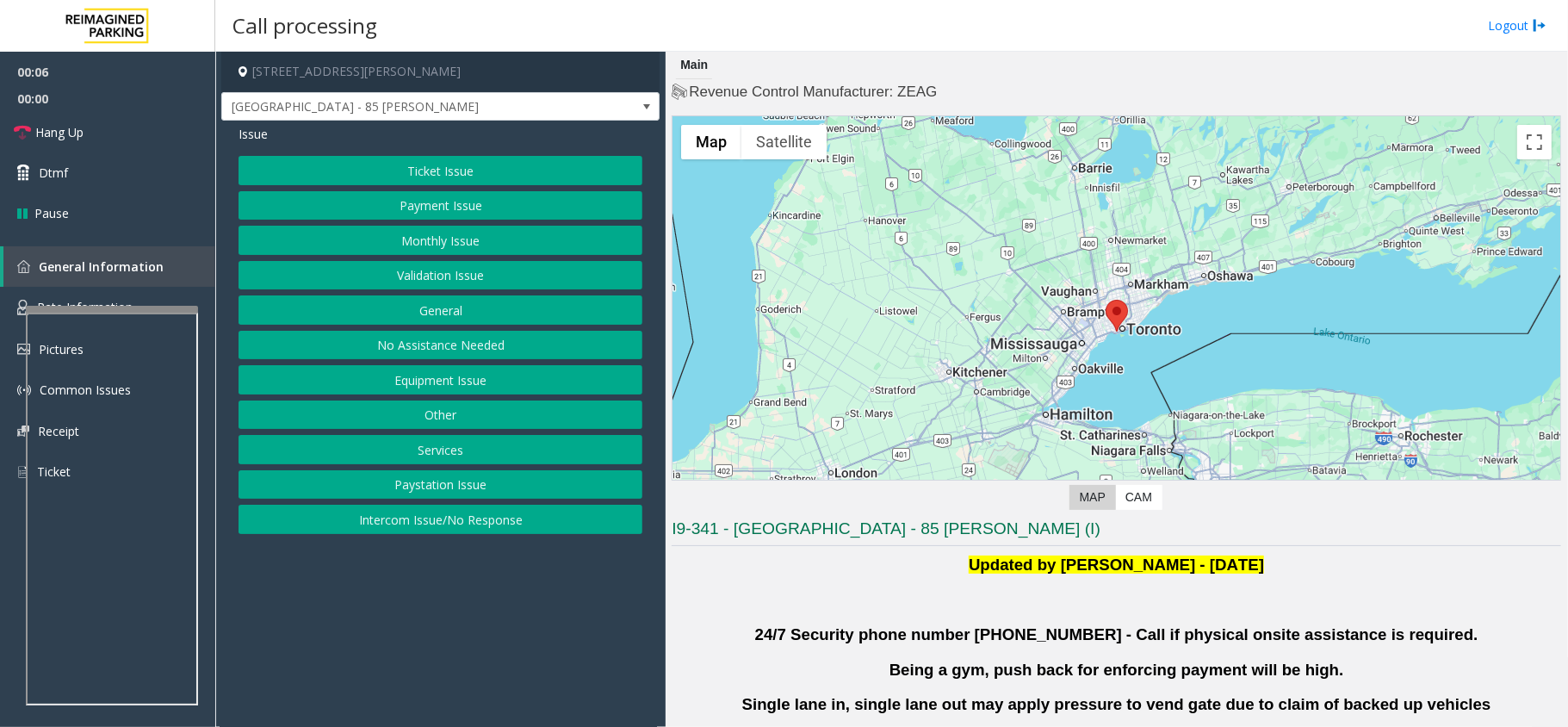
click at [410, 283] on button "Validation Issue" at bounding box center [441, 276] width 404 height 30
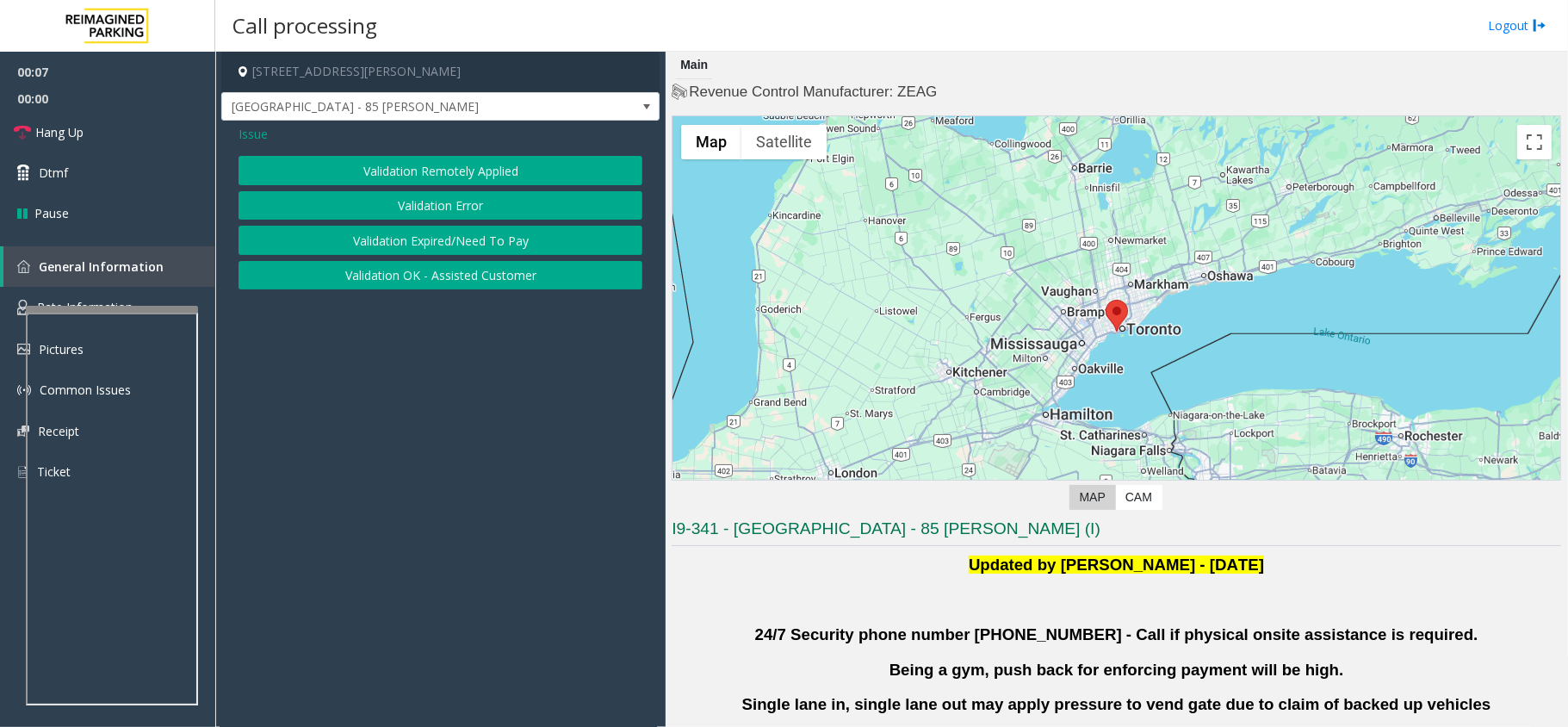
click at [480, 194] on button "Validation Error" at bounding box center [441, 206] width 404 height 30
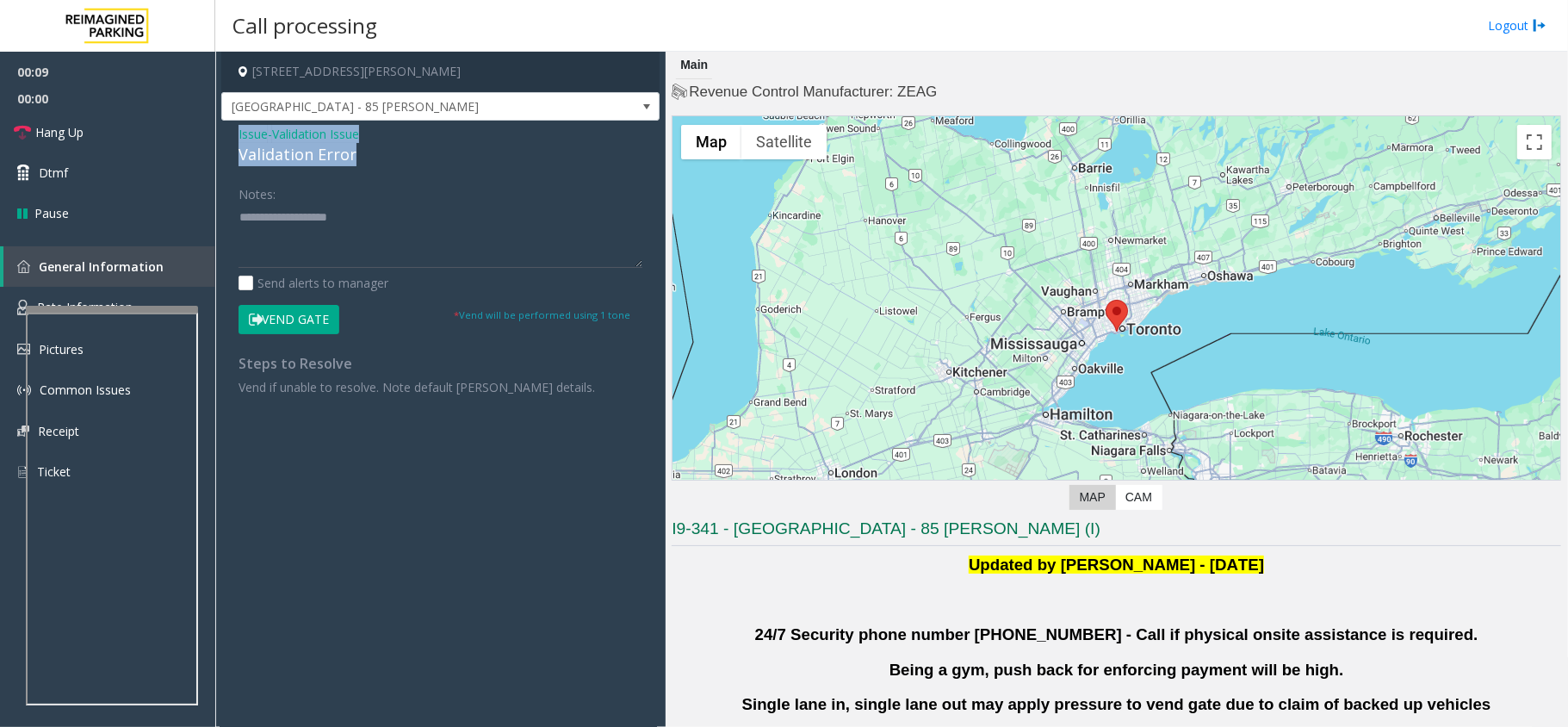
drag, startPoint x: 357, startPoint y: 152, endPoint x: 224, endPoint y: 129, distance: 135.0
click at [224, 129] on div "Issue - Validation Issue Validation Error Notes: Send alerts to manager Vend Ga…" at bounding box center [440, 266] width 438 height 292
click at [369, 249] on textarea at bounding box center [441, 235] width 404 height 65
click at [336, 221] on textarea at bounding box center [441, 235] width 404 height 65
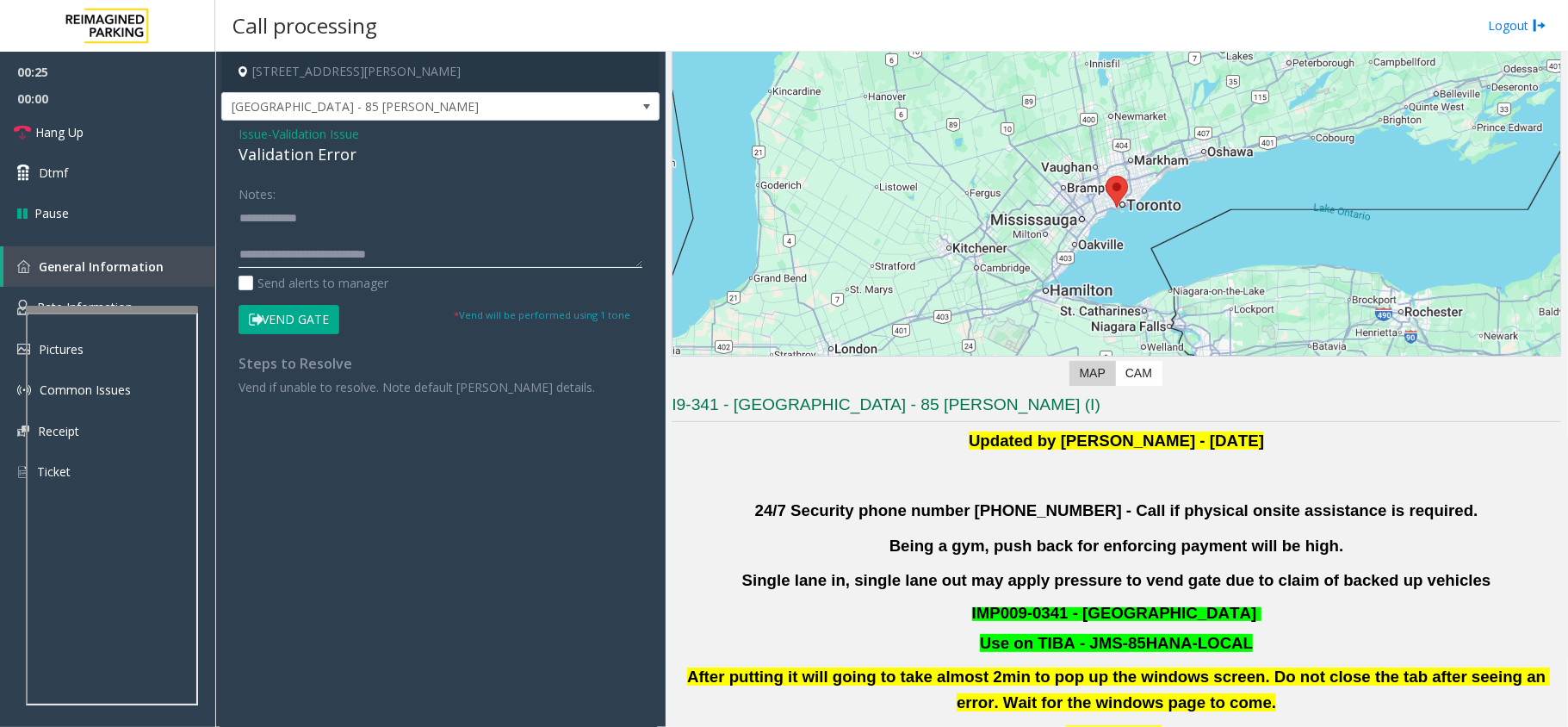
scroll to position [459, 0]
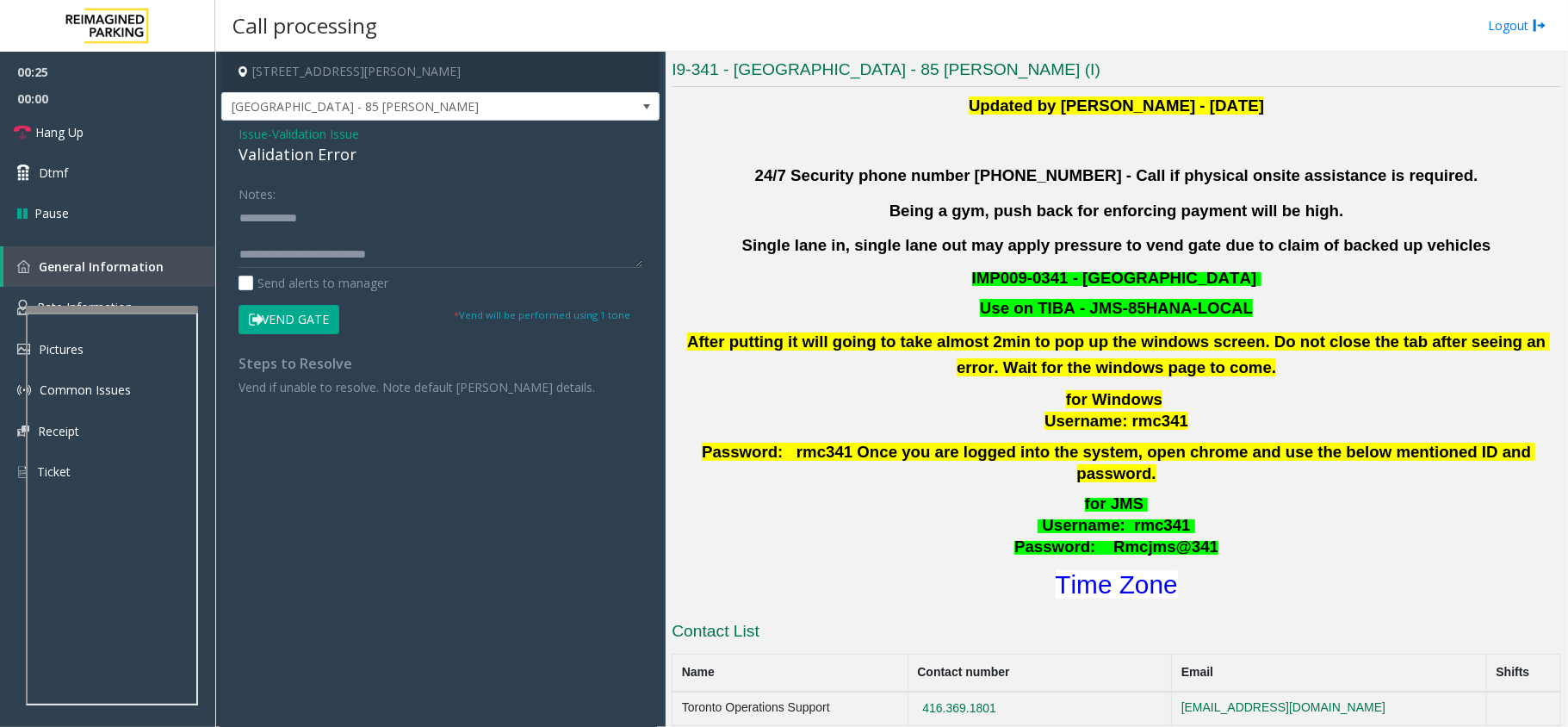
click at [1141, 567] on h1 "Time Zone" at bounding box center [1116, 585] width 893 height 36
click at [1144, 571] on font "Time Zone" at bounding box center [1117, 585] width 122 height 29
click at [327, 225] on textarea at bounding box center [441, 235] width 404 height 65
type textarea "**********"
click at [318, 317] on button "Vend Gate" at bounding box center [289, 319] width 101 height 30
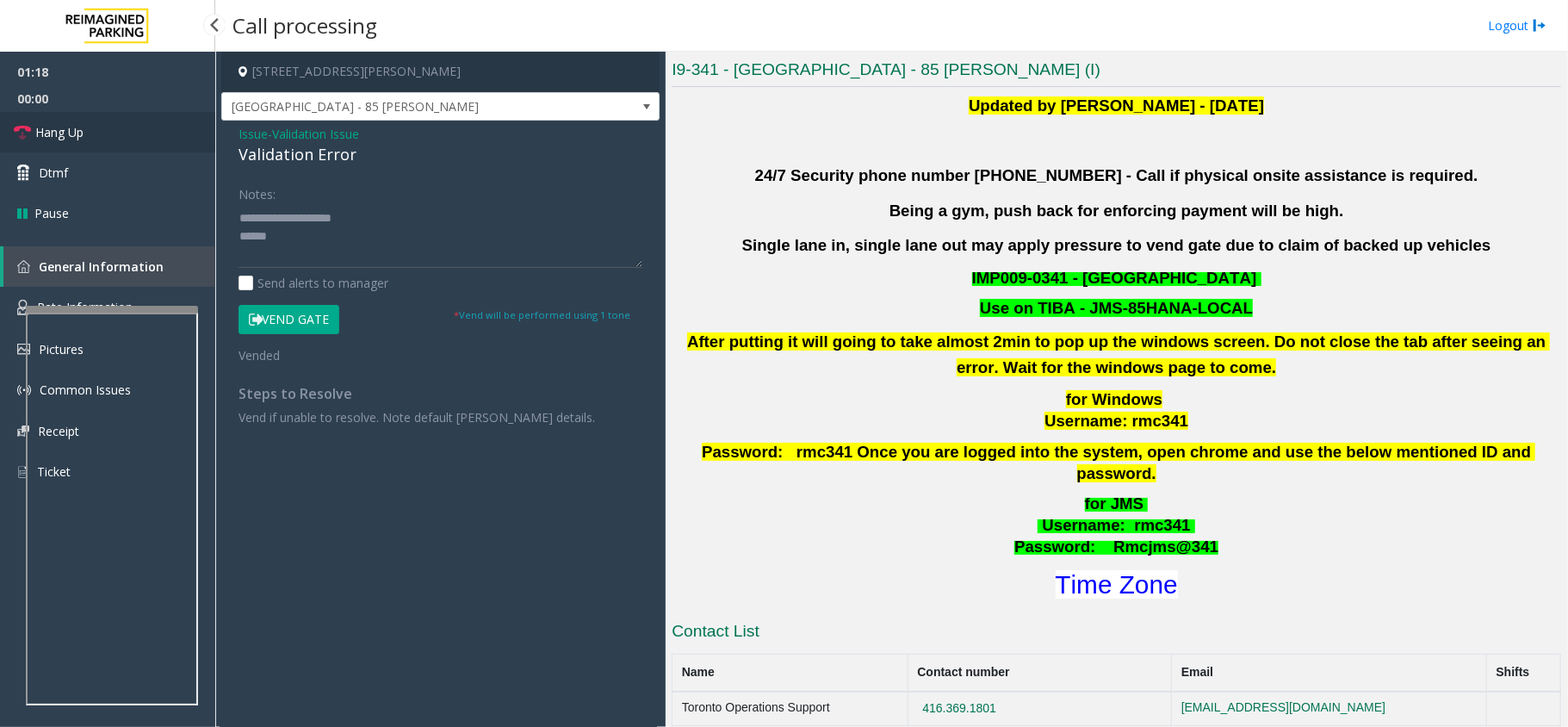
click at [74, 126] on span "Hang Up" at bounding box center [59, 132] width 48 height 18
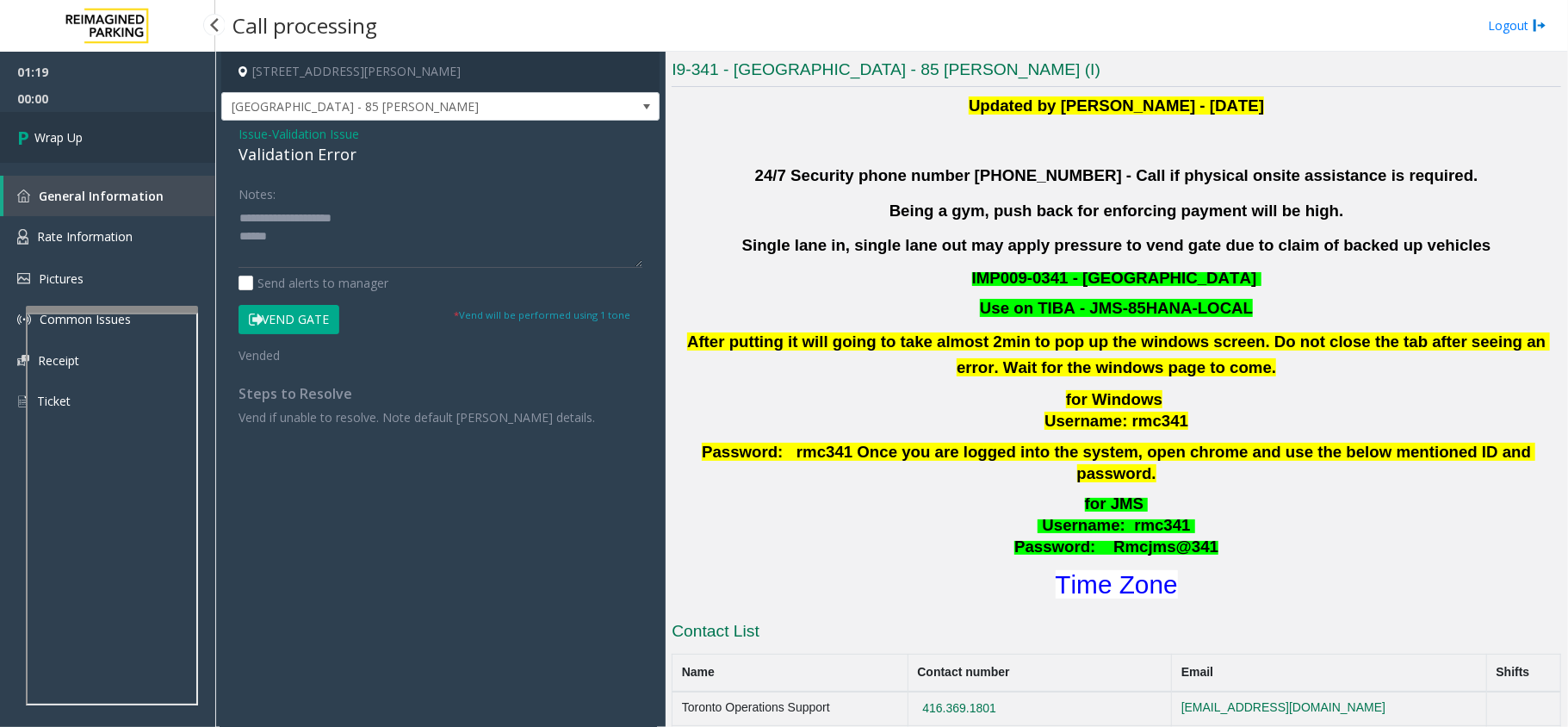
click at [74, 126] on link "Wrap Up" at bounding box center [108, 137] width 216 height 51
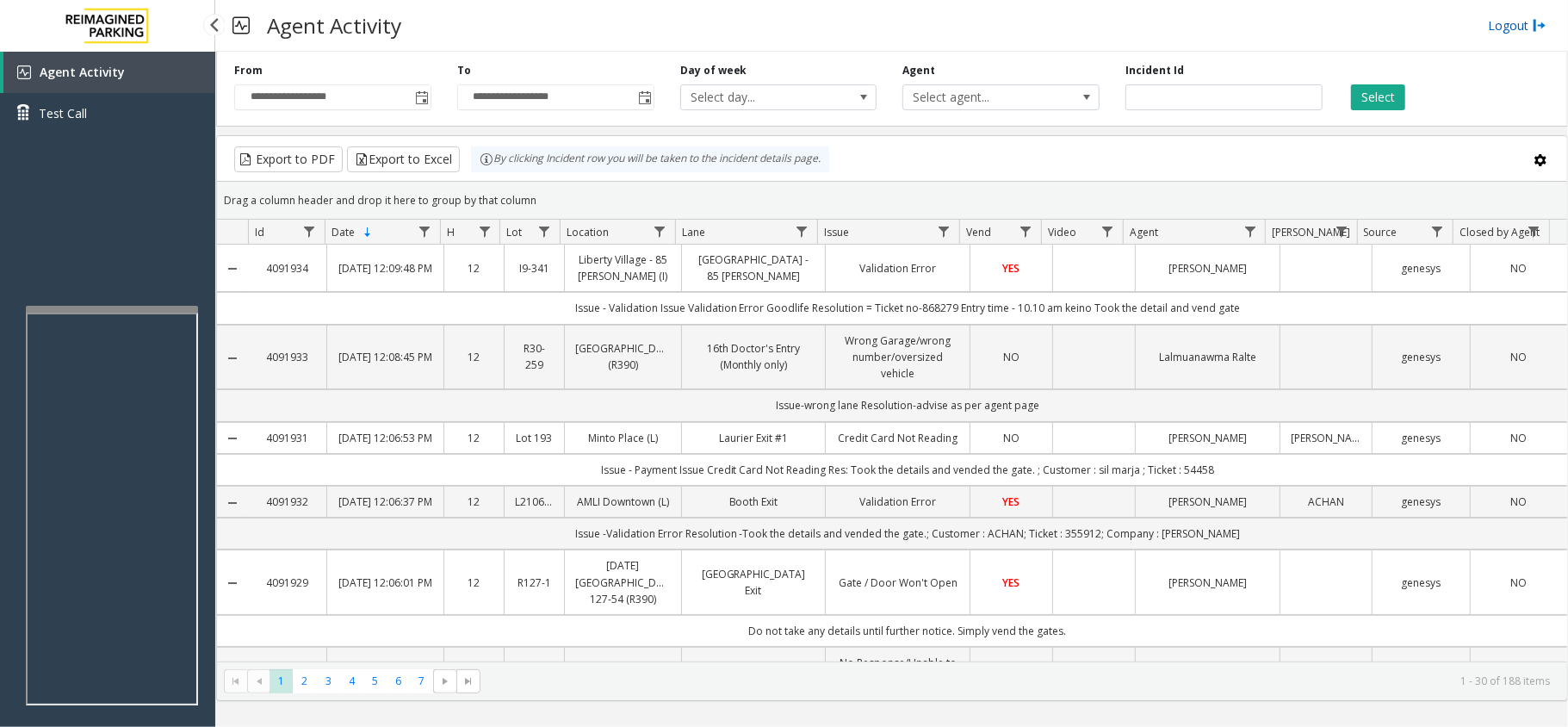
click at [1520, 24] on link "Logout" at bounding box center [1517, 25] width 58 height 18
